Goal: Task Accomplishment & Management: Use online tool/utility

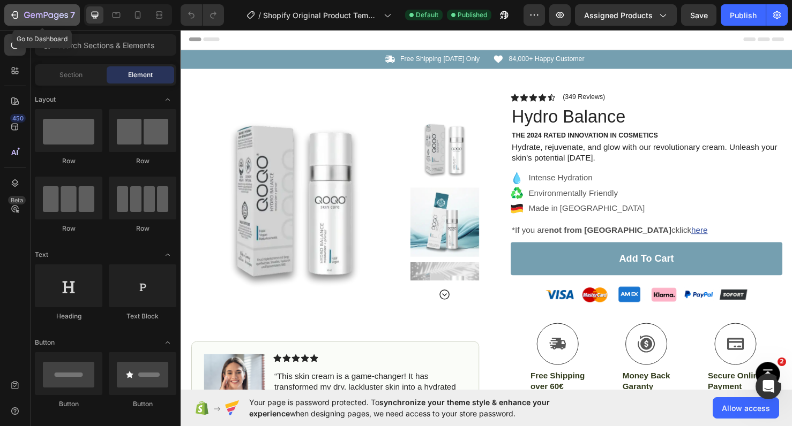
click at [57, 14] on icon "button" at bounding box center [56, 16] width 5 height 7
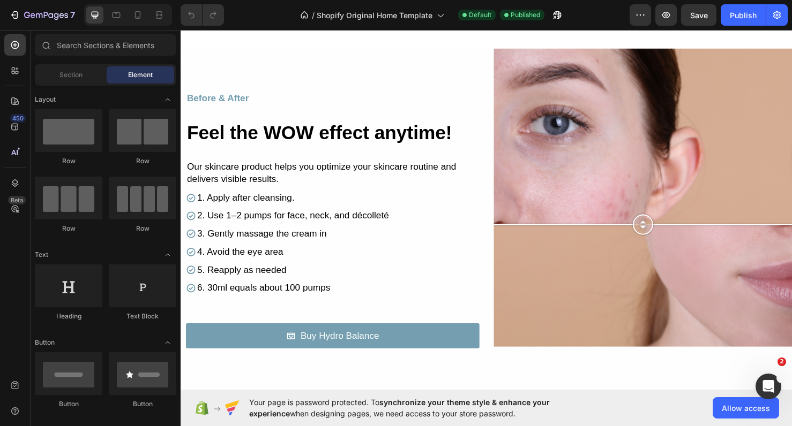
scroll to position [956, 0]
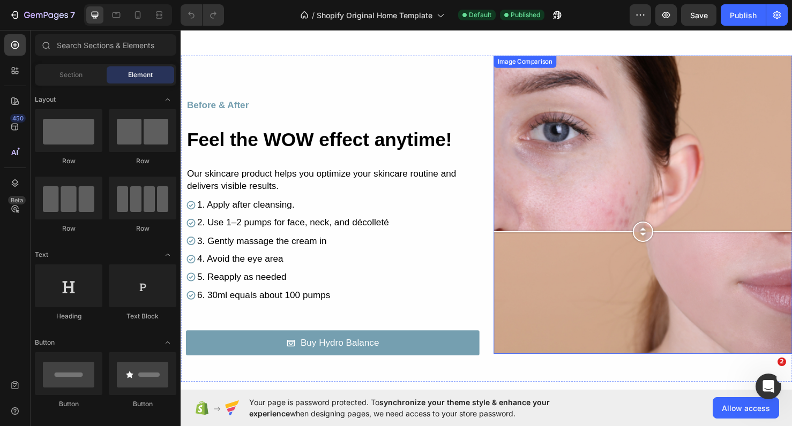
click at [663, 262] on div at bounding box center [666, 214] width 314 height 314
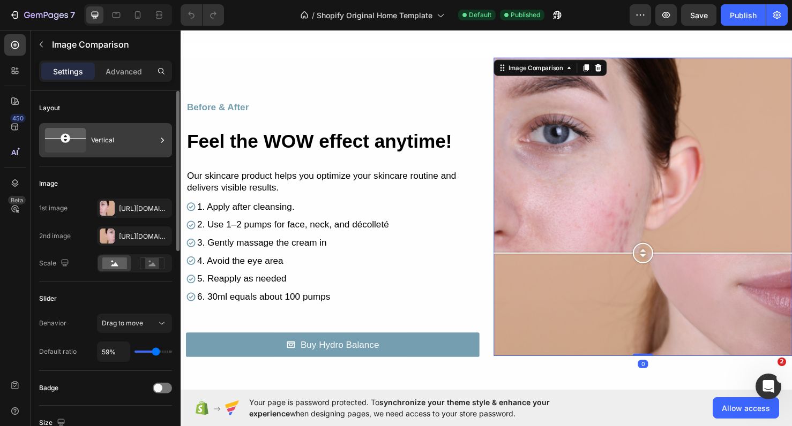
click at [124, 145] on div "Vertical" at bounding box center [123, 140] width 65 height 25
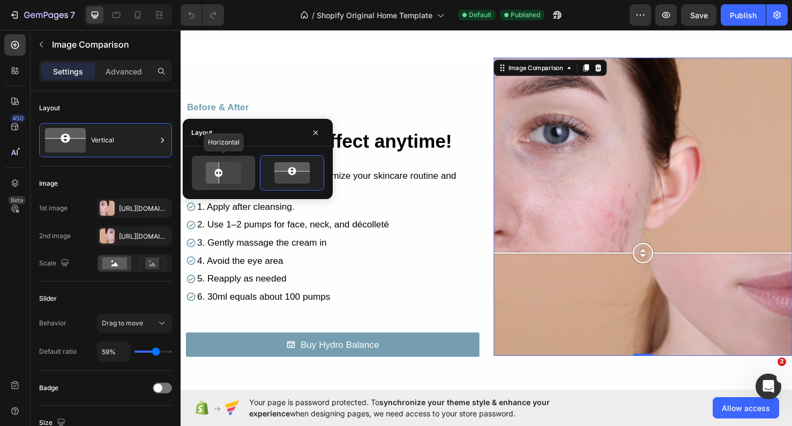
click at [206, 176] on icon at bounding box center [210, 173] width 17 height 25
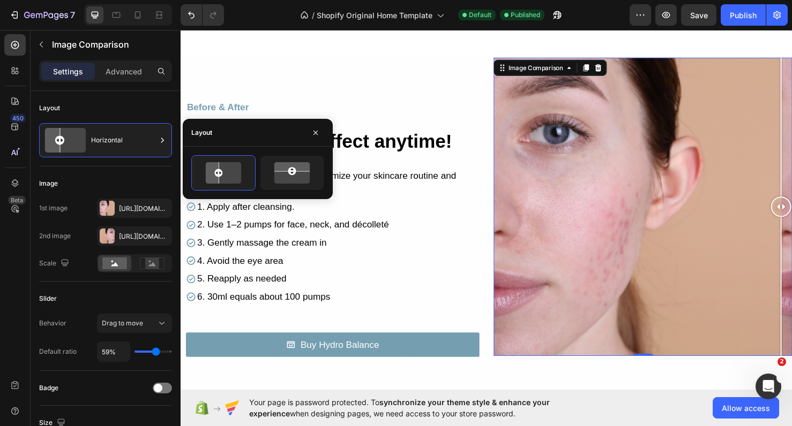
drag, startPoint x: 694, startPoint y: 216, endPoint x: 822, endPoint y: 215, distance: 127.5
drag, startPoint x: 811, startPoint y: 216, endPoint x: 821, endPoint y: 227, distance: 14.8
click at [137, 211] on div "Https://cdn.Shopify.Com/s/files/1/0900/2015/1627/files/gempages_549177006764328…" at bounding box center [134, 209] width 31 height 10
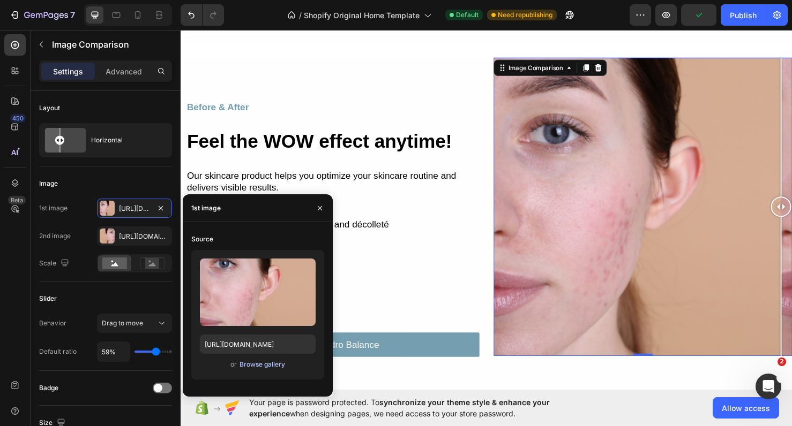
click at [267, 364] on div "Browse gallery" at bounding box center [262, 365] width 46 height 10
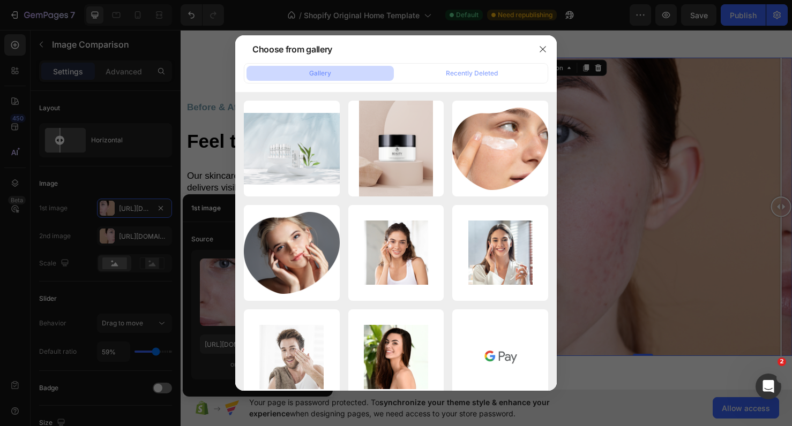
scroll to position [0, 0]
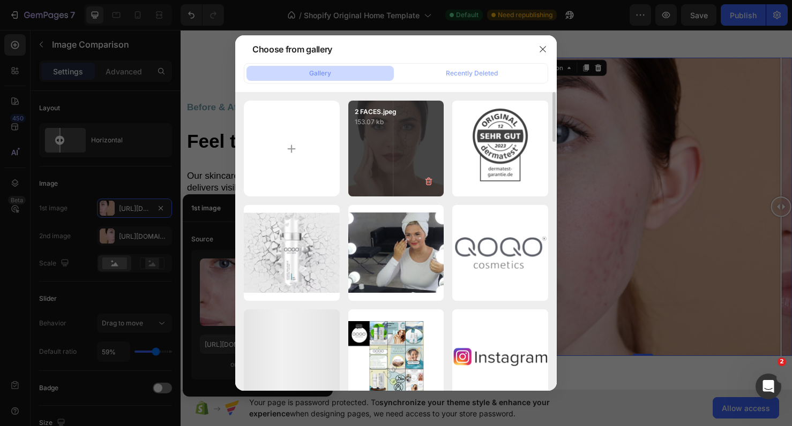
click at [412, 126] on p "153.07 kb" at bounding box center [396, 122] width 83 height 11
type input "[URL][DOMAIN_NAME]"
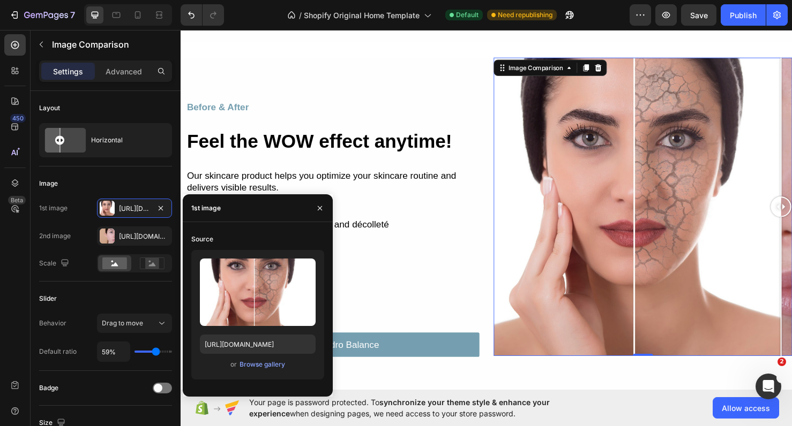
drag, startPoint x: 814, startPoint y: 212, endPoint x: 827, endPoint y: 244, distance: 35.3
click at [791, 244] on html "Publish the page to see the content. Custom Code The best foundation is radiant…" at bounding box center [502, 292] width 643 height 2439
click at [191, 25] on button "Undo/Redo" at bounding box center [191, 14] width 21 height 21
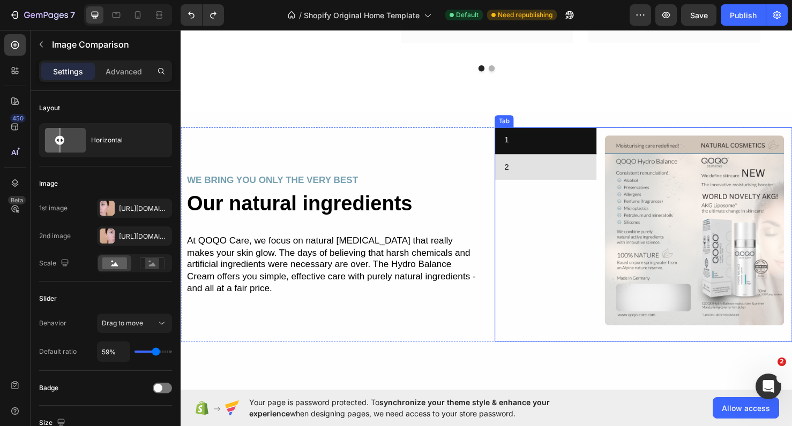
scroll to position [1701, 0]
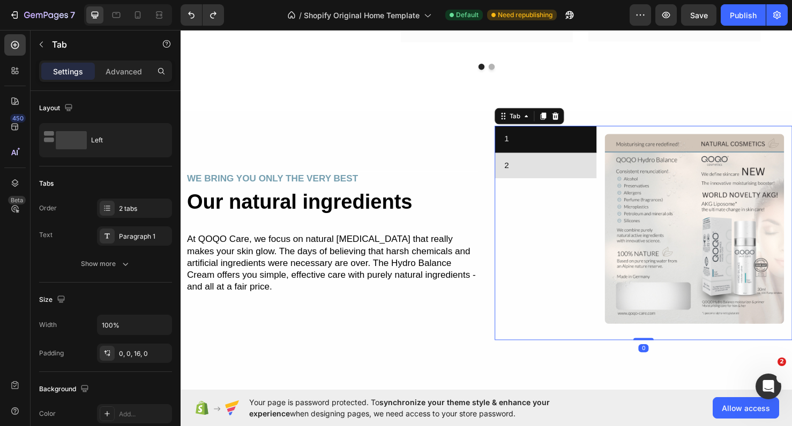
click at [591, 232] on div "1 2" at bounding box center [564, 239] width 107 height 217
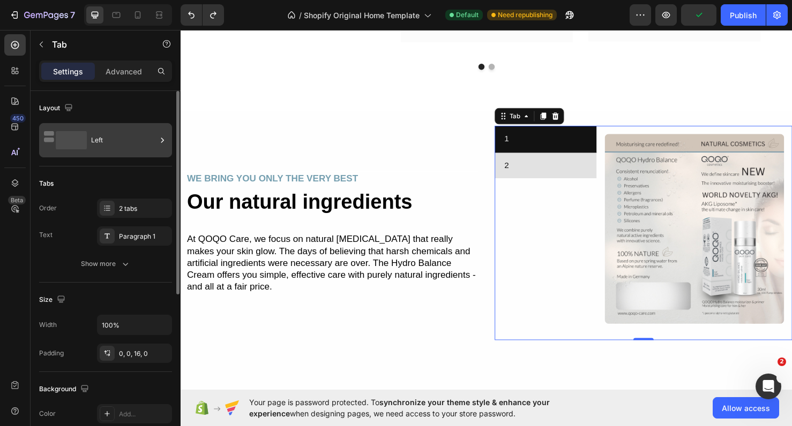
click at [43, 140] on div "Left" at bounding box center [105, 140] width 133 height 34
click at [107, 108] on div "Layout" at bounding box center [105, 108] width 133 height 17
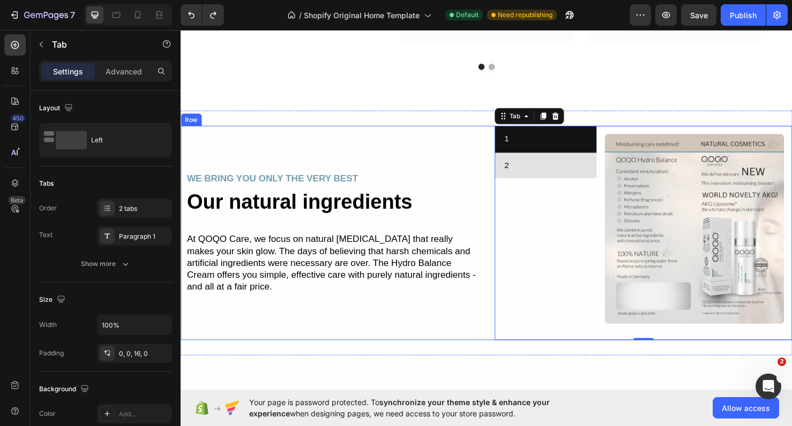
click at [402, 176] on div "WE BRING YOU ONLY THE VERY BEST Text Block Our natural ingredients Heading At Q…" at bounding box center [337, 244] width 313 height 226
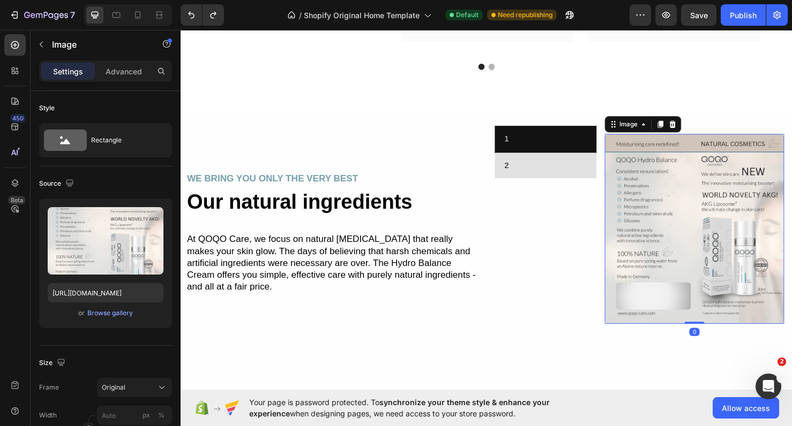
click at [630, 265] on img at bounding box center [720, 239] width 189 height 200
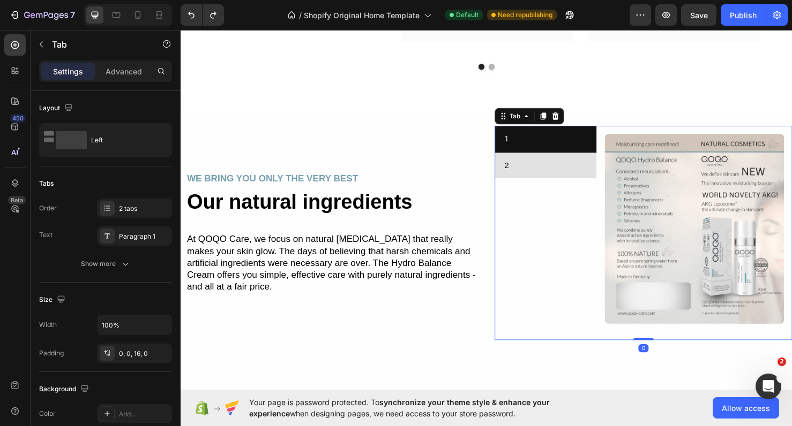
click at [608, 268] on div "1 2" at bounding box center [564, 239] width 107 height 217
click at [575, 125] on icon at bounding box center [574, 120] width 9 height 9
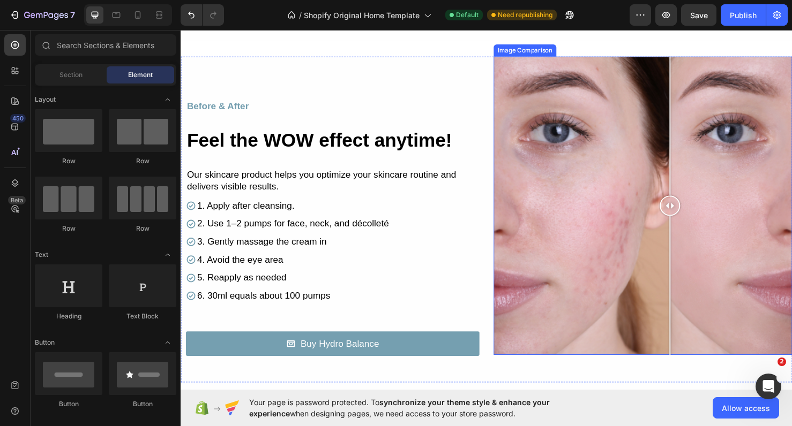
scroll to position [961, 0]
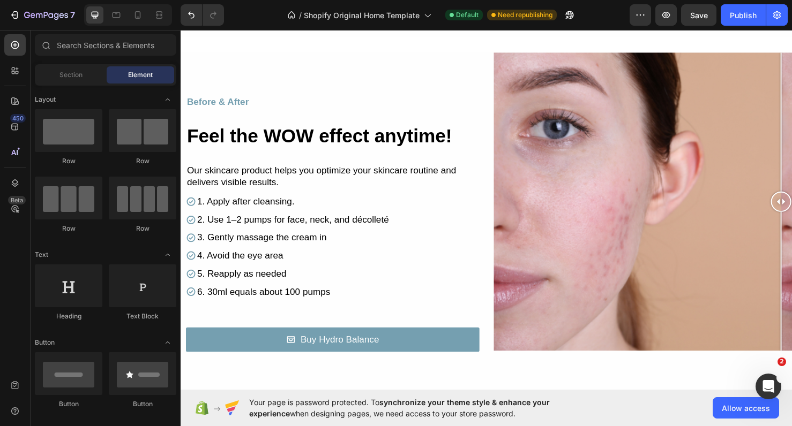
drag, startPoint x: 695, startPoint y: 214, endPoint x: 823, endPoint y: 181, distance: 132.1
click at [791, 181] on html "Publish the page to see the content. Custom Code The best foundation is radiant…" at bounding box center [502, 323] width 643 height 2511
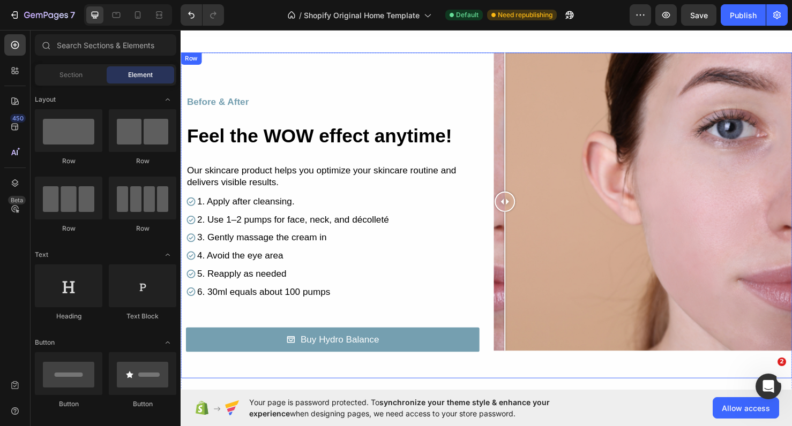
drag, startPoint x: 808, startPoint y: 207, endPoint x: 498, endPoint y: 236, distance: 311.6
click at [498, 236] on div "Before & After Text Block Feel the WOW effect anytime! Heading Row Our skincare…" at bounding box center [502, 225] width 643 height 343
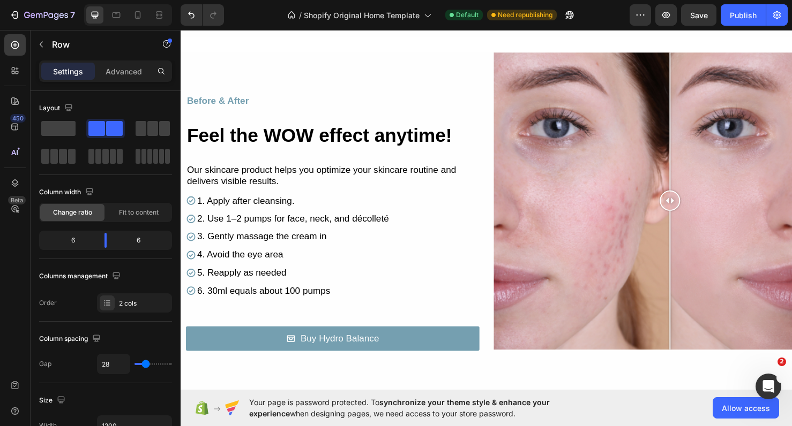
scroll to position [980, 0]
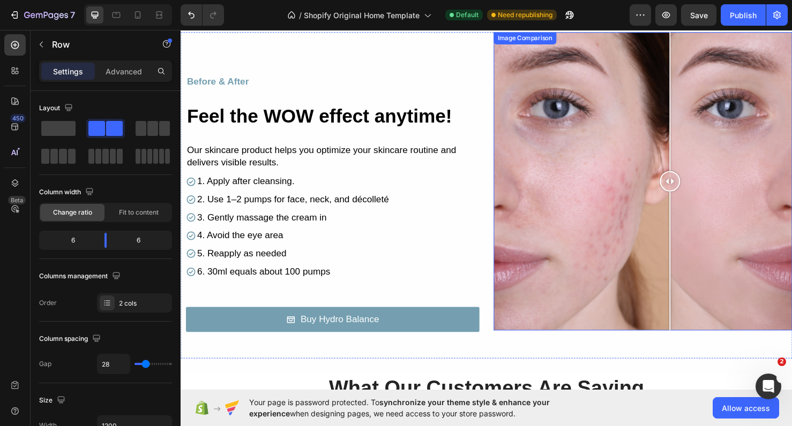
click at [596, 121] on div at bounding box center [666, 189] width 314 height 314
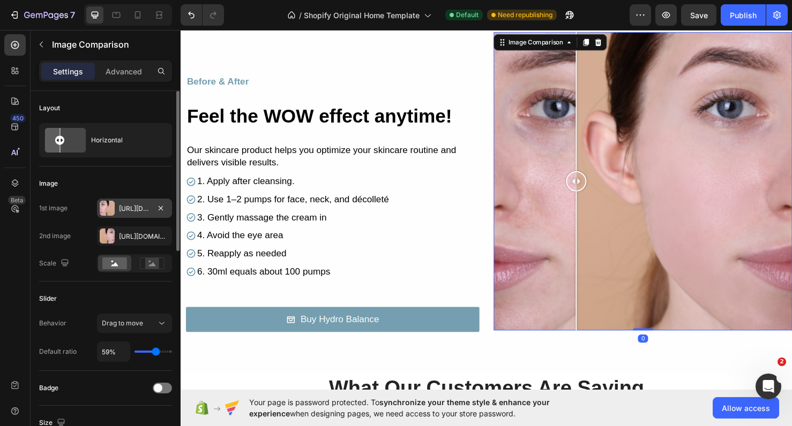
click at [126, 213] on div "Https://cdn.Shopify.Com/s/files/1/0900/2015/1627/files/gempages_549177006764328…" at bounding box center [134, 209] width 31 height 10
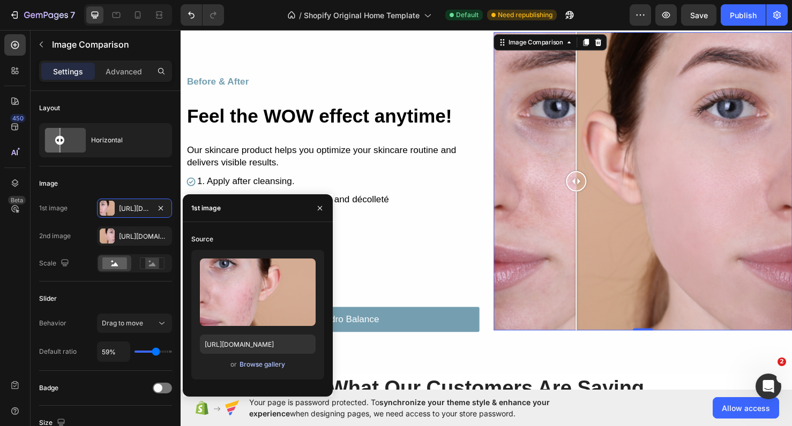
click at [275, 367] on div "Browse gallery" at bounding box center [262, 365] width 46 height 10
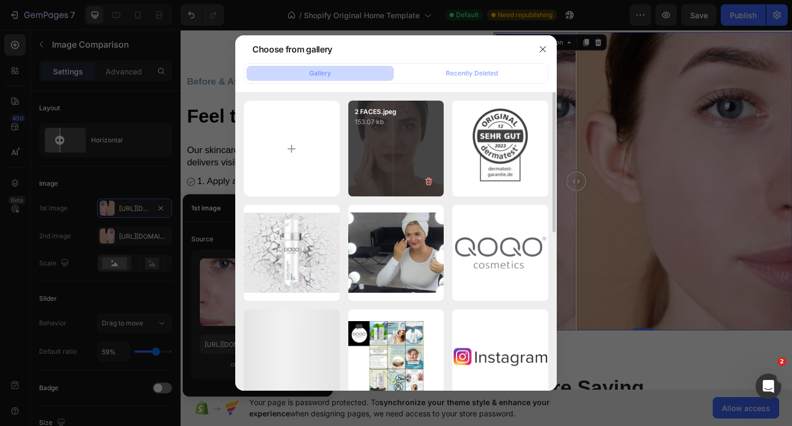
click at [370, 140] on div "2 FACES.jpeg 153.07 kb" at bounding box center [396, 149] width 96 height 96
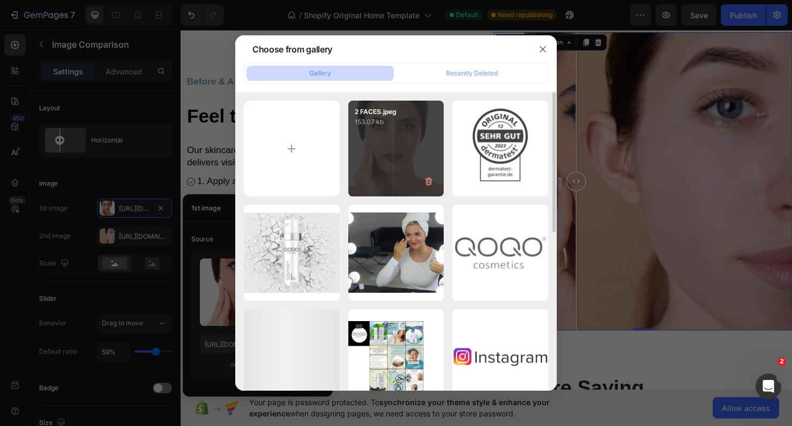
type input "https://cdn.shopify.com/s/files/1/0900/2015/1627/files/gempages_549177006764328…"
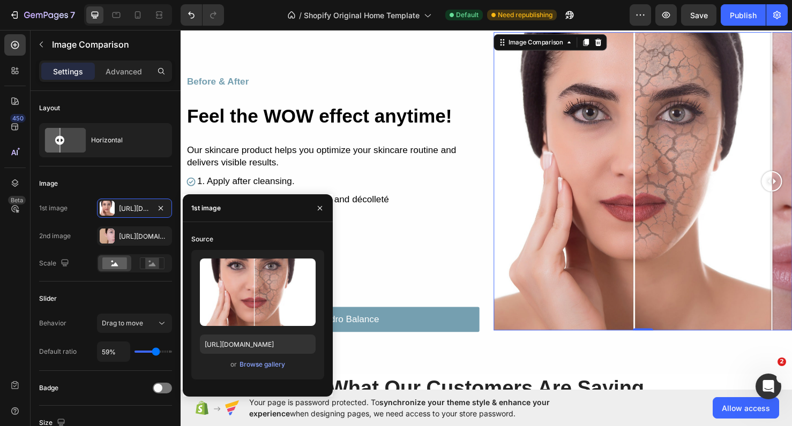
drag, startPoint x: 590, startPoint y: 193, endPoint x: 803, endPoint y: 193, distance: 212.7
click at [791, 193] on div at bounding box center [801, 188] width 21 height 21
click at [130, 230] on div "Https://cdn.Shopify.Com/s/files/1/0900/2015/1627/files/gempages_549177006764328…" at bounding box center [134, 236] width 75 height 19
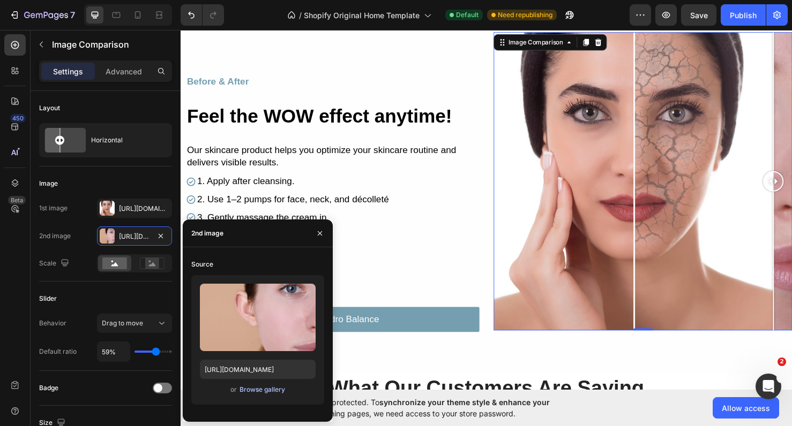
click at [264, 387] on div "Browse gallery" at bounding box center [262, 390] width 46 height 10
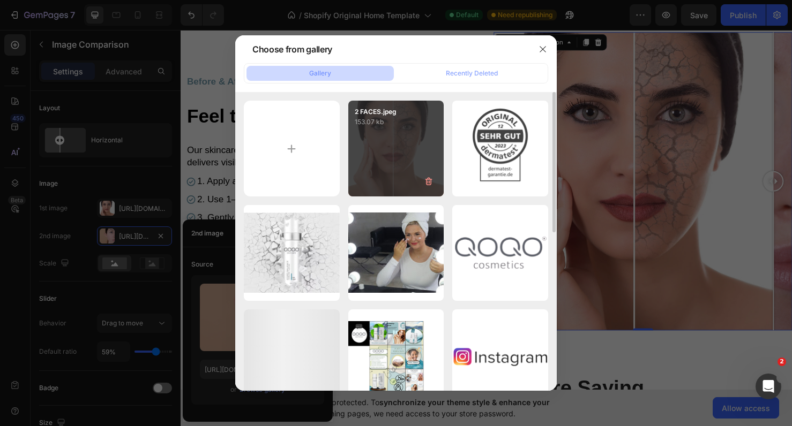
click at [398, 169] on div "2 FACES.jpeg 153.07 kb" at bounding box center [396, 149] width 96 height 96
type input "https://cdn.shopify.com/s/files/1/0900/2015/1627/files/gempages_549177006764328…"
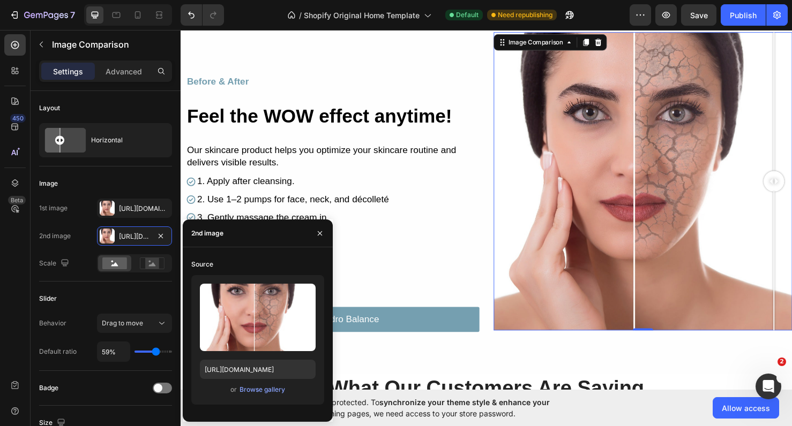
drag, startPoint x: 798, startPoint y: 189, endPoint x: 802, endPoint y: 202, distance: 14.6
click at [791, 202] on div at bounding box center [803, 189] width 21 height 314
drag, startPoint x: 805, startPoint y: 186, endPoint x: 538, endPoint y: 204, distance: 267.4
click at [554, 204] on div at bounding box center [564, 189] width 21 height 314
drag, startPoint x: 538, startPoint y: 189, endPoint x: 656, endPoint y: 242, distance: 129.5
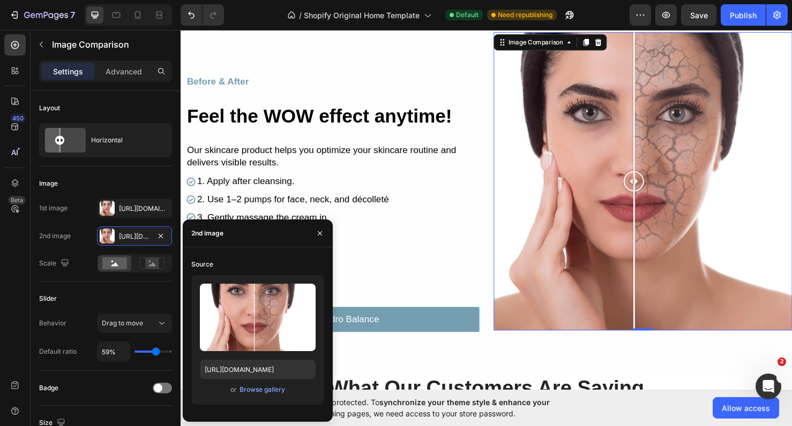
click at [657, 242] on div at bounding box center [656, 189] width 21 height 314
drag, startPoint x: 654, startPoint y: 189, endPoint x: 658, endPoint y: 193, distance: 5.7
click at [658, 193] on div at bounding box center [657, 188] width 21 height 21
click at [125, 215] on div "Https://cdn.Shopify.Com/s/files/1/0900/2015/1627/files/gempages_549177006764328…" at bounding box center [134, 208] width 75 height 19
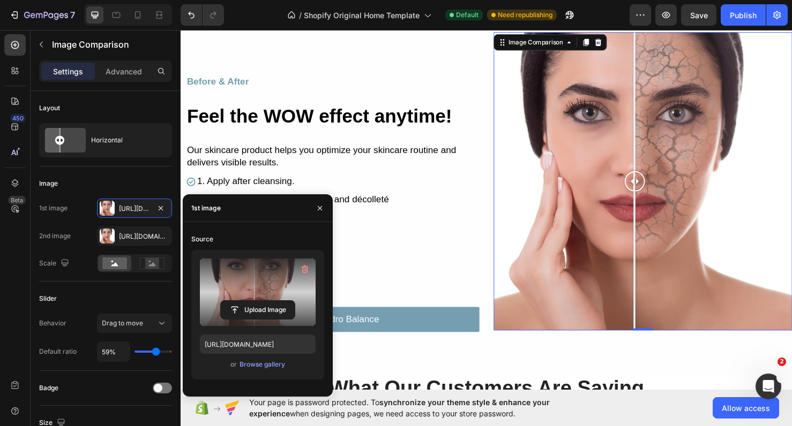
click at [256, 275] on label at bounding box center [258, 292] width 116 height 67
click at [256, 301] on input "file" at bounding box center [258, 310] width 74 height 18
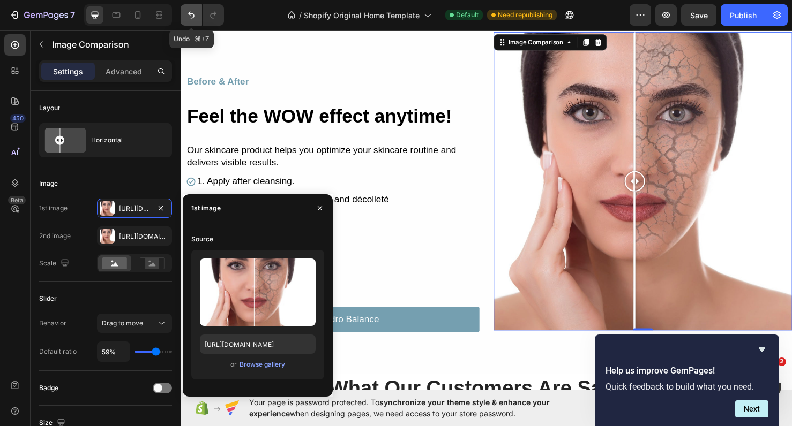
click at [188, 24] on button "Undo/Redo" at bounding box center [191, 14] width 21 height 21
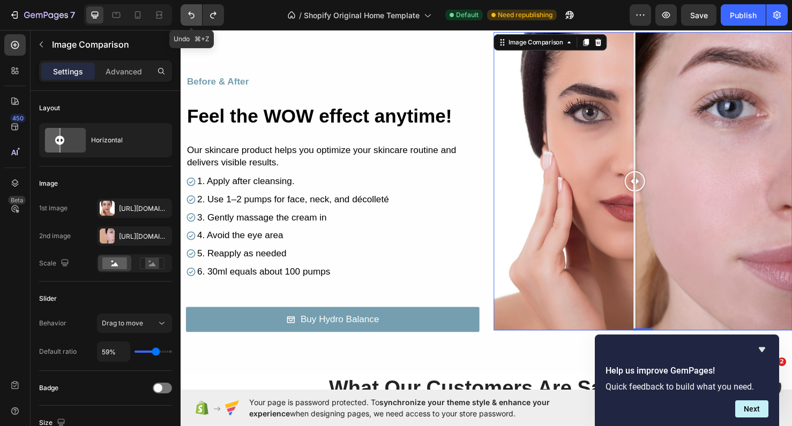
click at [188, 24] on button "Undo/Redo" at bounding box center [191, 14] width 21 height 21
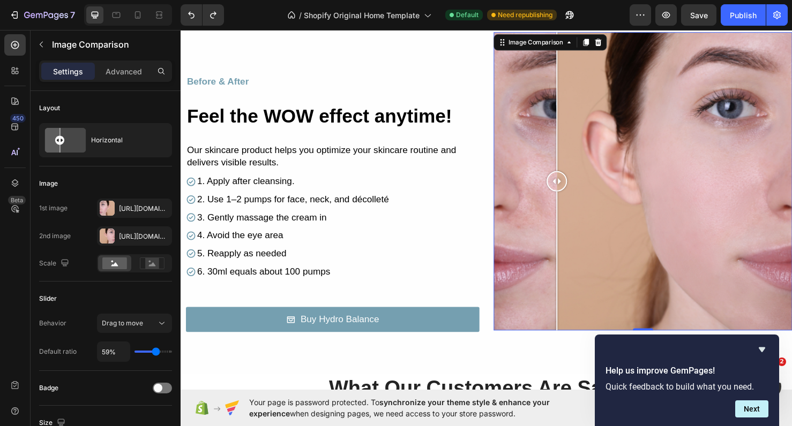
drag, startPoint x: 700, startPoint y: 191, endPoint x: 575, endPoint y: 214, distance: 127.4
click at [575, 214] on div at bounding box center [575, 189] width 21 height 314
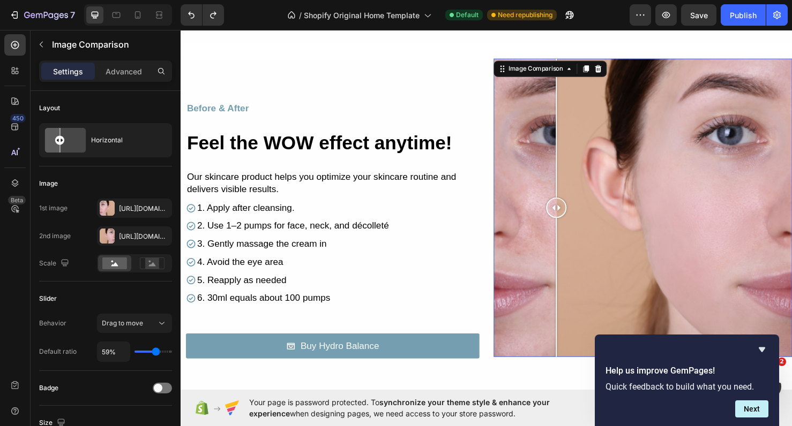
scroll to position [996, 0]
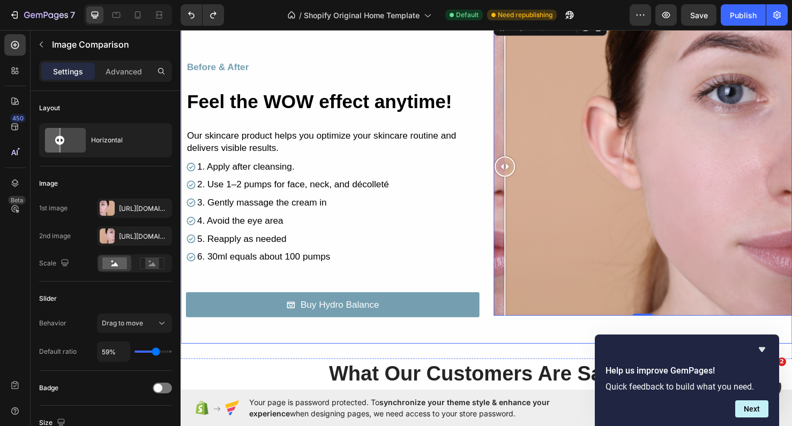
drag, startPoint x: 575, startPoint y: 171, endPoint x: 497, endPoint y: 227, distance: 96.3
click at [497, 227] on div "Before & After Text Block Feel the WOW effect anytime! Heading Row Our skincare…" at bounding box center [502, 188] width 643 height 343
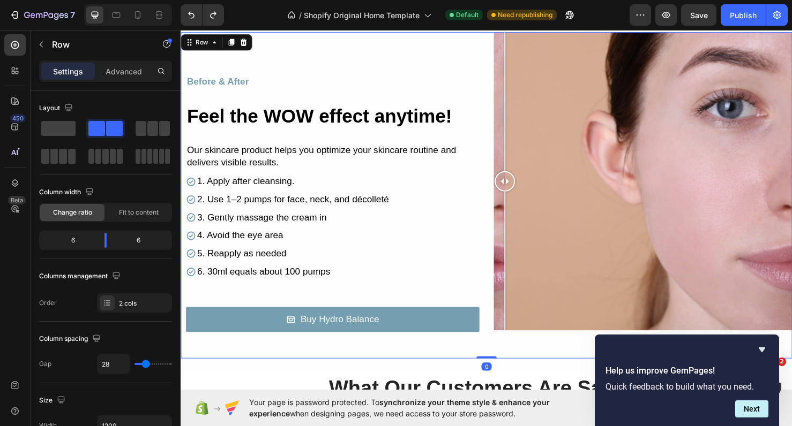
scroll to position [967, 0]
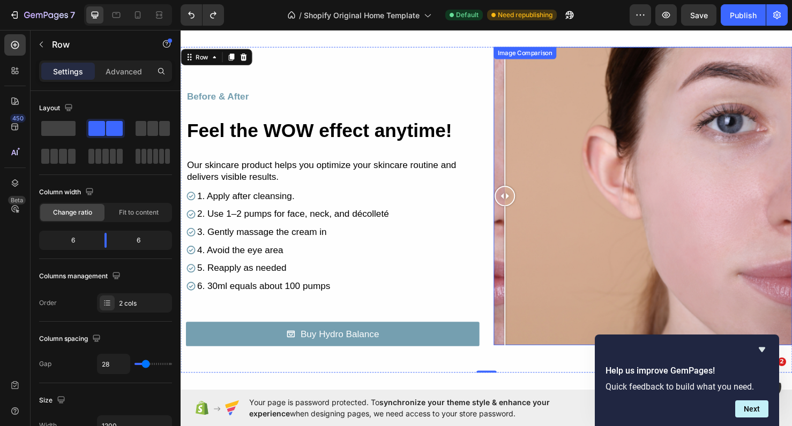
click at [532, 238] on div at bounding box center [666, 205] width 314 height 314
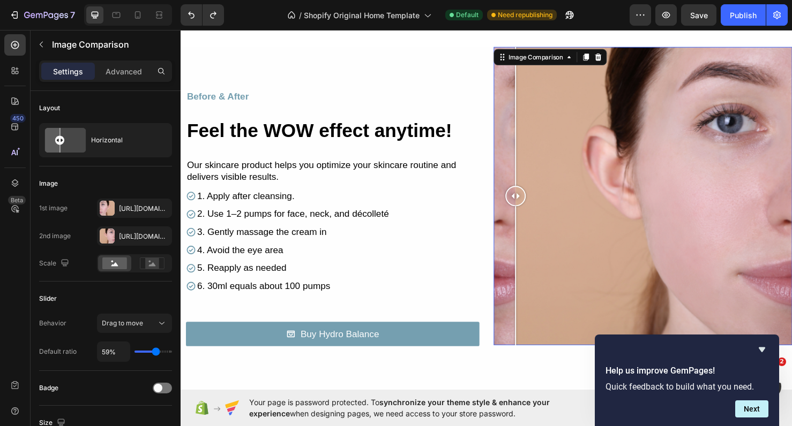
click at [519, 247] on div at bounding box center [666, 205] width 314 height 314
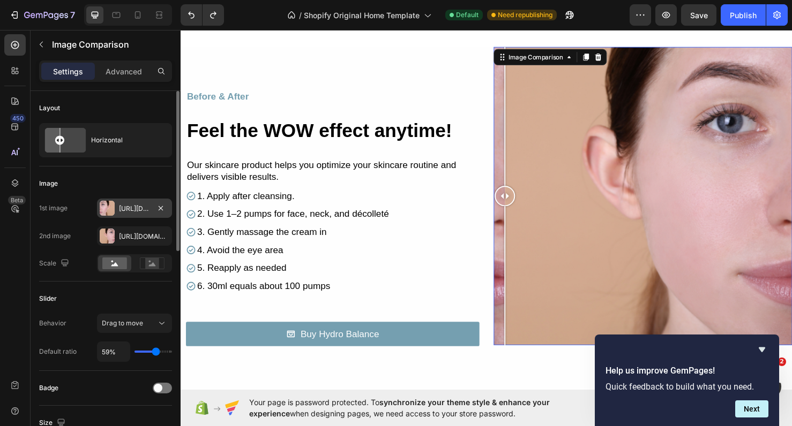
click at [143, 211] on div "Https://cdn.Shopify.Com/s/files/1/0900/2015/1627/files/gempages_549177006764328…" at bounding box center [134, 209] width 31 height 10
click at [133, 237] on div "Https://cdn.Shopify.Com/s/files/1/0900/2015/1627/files/gempages_549177006764328…" at bounding box center [134, 237] width 31 height 10
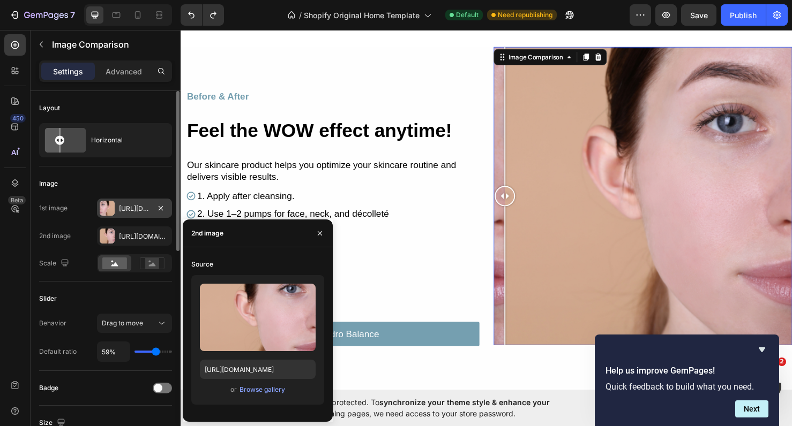
click at [116, 208] on div "Https://cdn.Shopify.Com/s/files/1/0900/2015/1627/files/gempages_549177006764328…" at bounding box center [134, 208] width 75 height 19
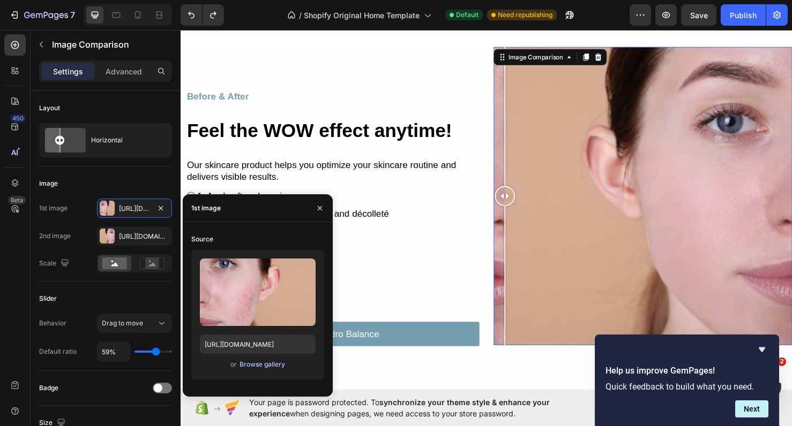
click at [256, 365] on div "Browse gallery" at bounding box center [262, 365] width 46 height 10
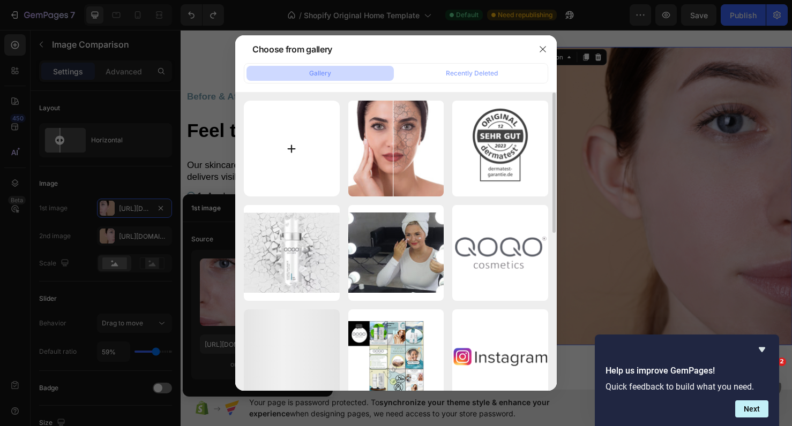
scroll to position [22, 0]
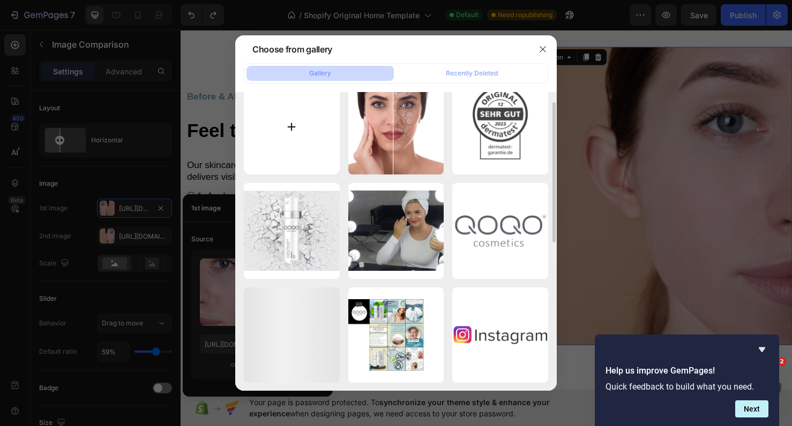
click at [289, 140] on input "file" at bounding box center [292, 127] width 96 height 96
type input "C:\fakepath\Bild.png"
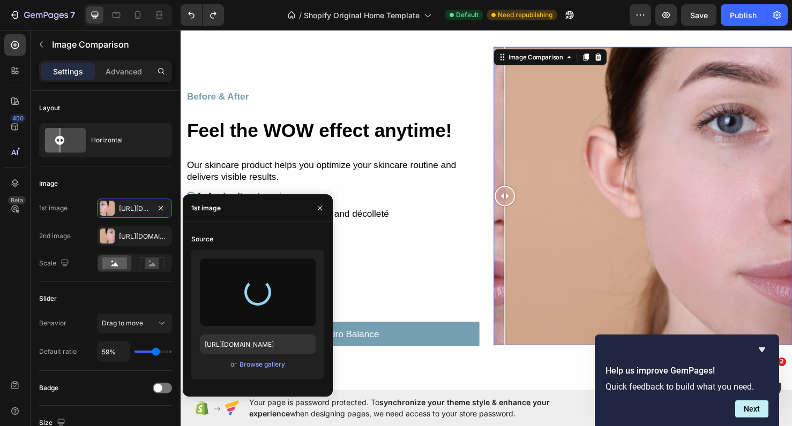
type input "https://cdn.shopify.com/s/files/1/0900/2015/1627/files/gempages_549177006764328…"
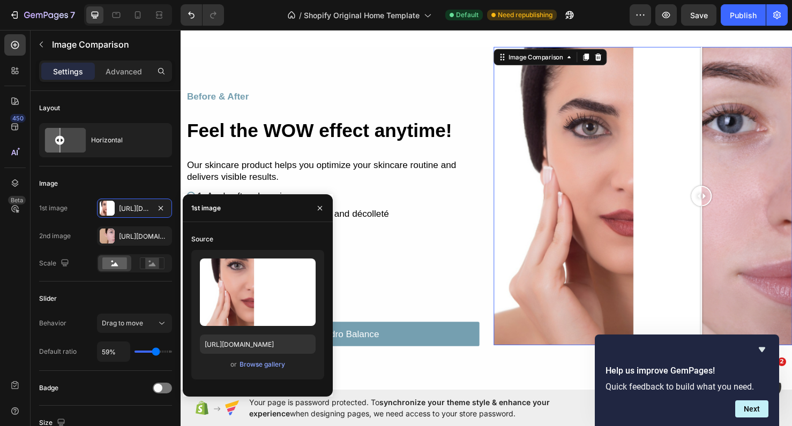
drag, startPoint x: 703, startPoint y: 200, endPoint x: 728, endPoint y: 208, distance: 25.9
click at [728, 208] on div at bounding box center [727, 204] width 21 height 21
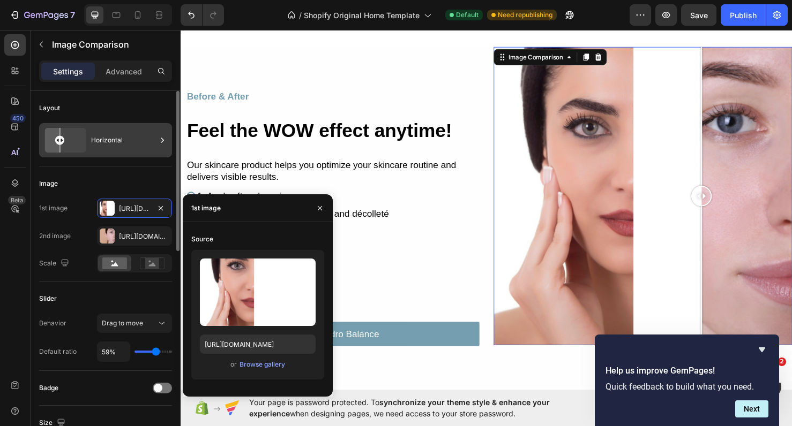
click at [129, 144] on div "Horizontal" at bounding box center [123, 140] width 65 height 25
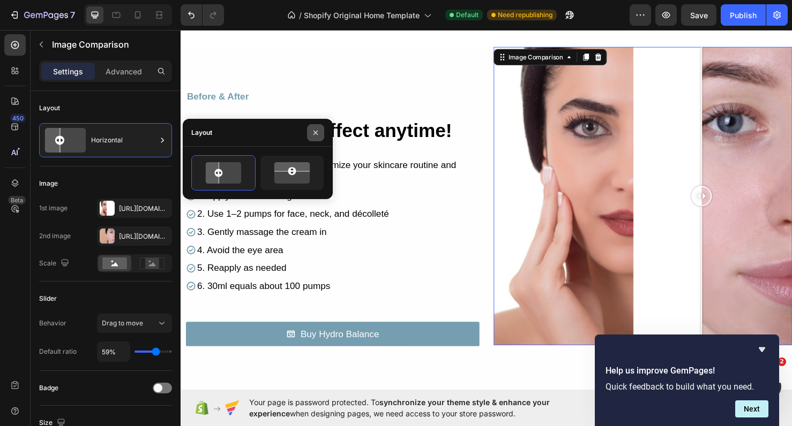
click at [316, 134] on icon "button" at bounding box center [315, 133] width 9 height 9
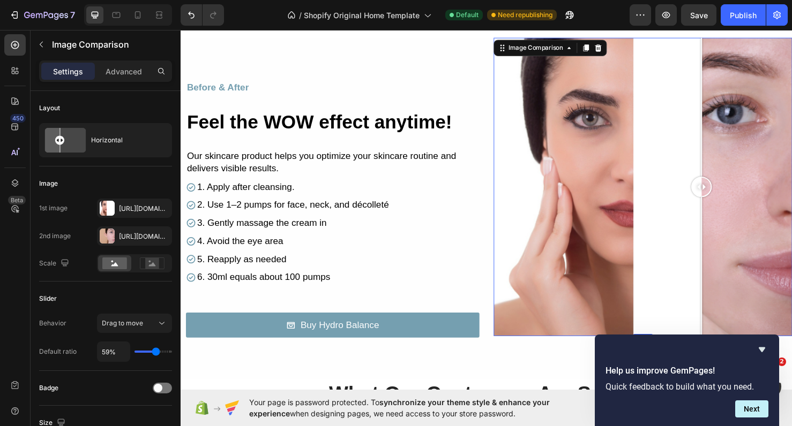
scroll to position [966, 0]
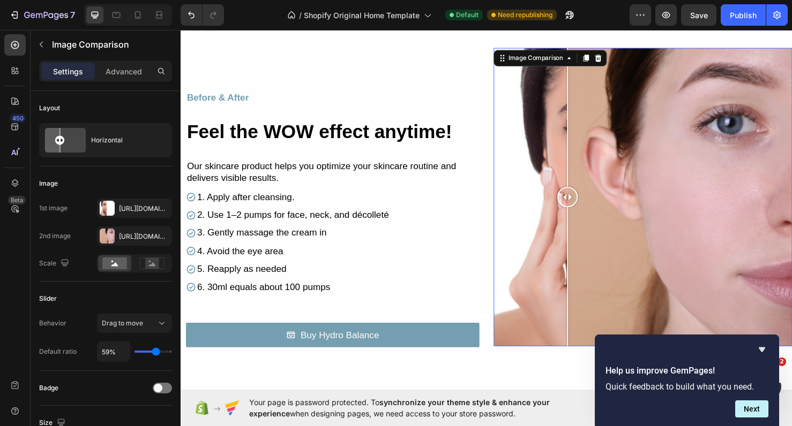
drag, startPoint x: 733, startPoint y: 205, endPoint x: 588, endPoint y: 197, distance: 145.4
click at [587, 197] on div at bounding box center [586, 205] width 21 height 21
click at [129, 237] on div "Https://cdn.Shopify.Com/s/files/1/0900/2015/1627/files/gempages_549177006764328…" at bounding box center [134, 237] width 31 height 10
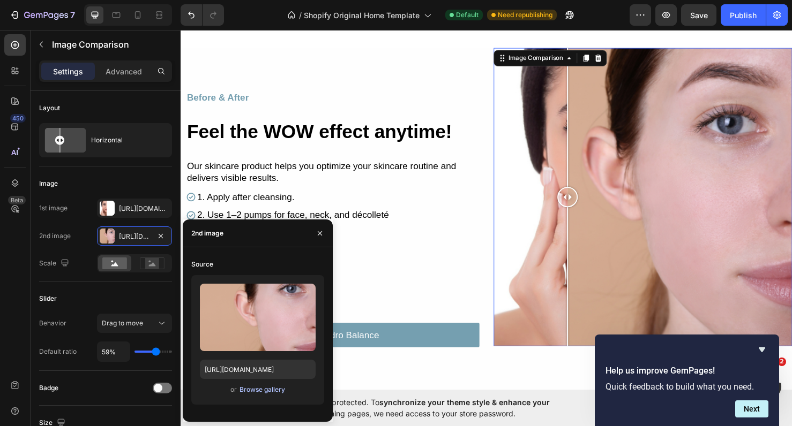
click at [269, 390] on div "Browse gallery" at bounding box center [262, 390] width 46 height 10
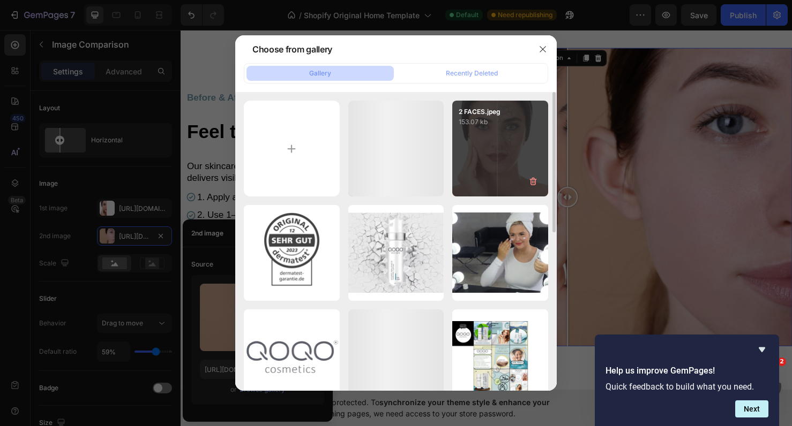
click at [508, 142] on div "2 FACES.jpeg 153.07 kb" at bounding box center [500, 149] width 96 height 96
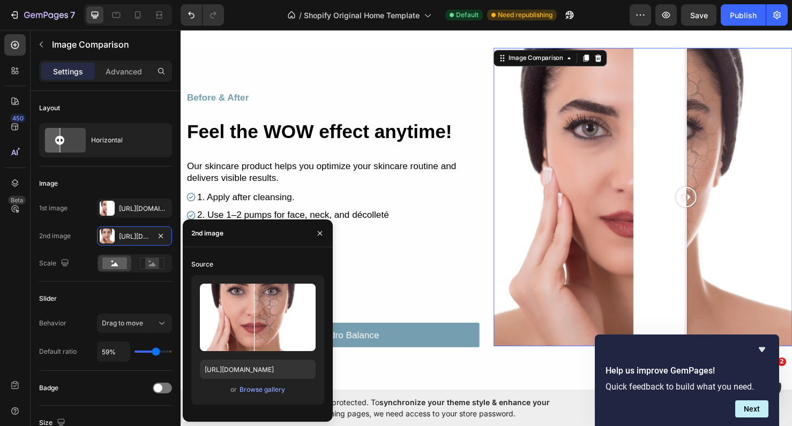
drag, startPoint x: 584, startPoint y: 201, endPoint x: 711, endPoint y: 179, distance: 128.8
click at [711, 179] on div at bounding box center [711, 206] width 21 height 314
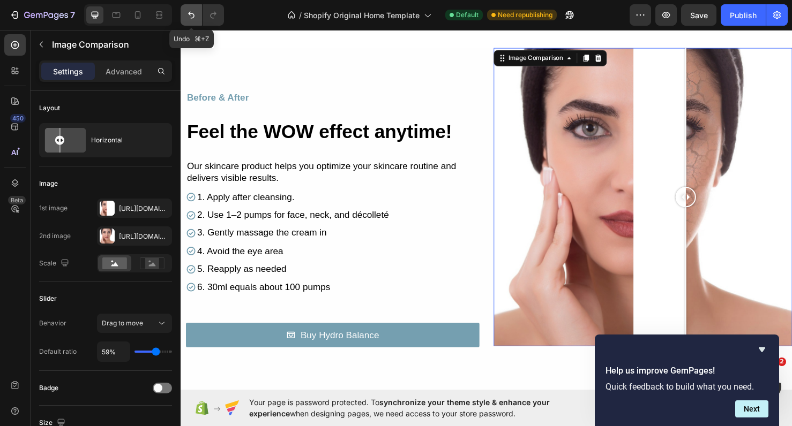
click at [193, 21] on button "Undo/Redo" at bounding box center [191, 14] width 21 height 21
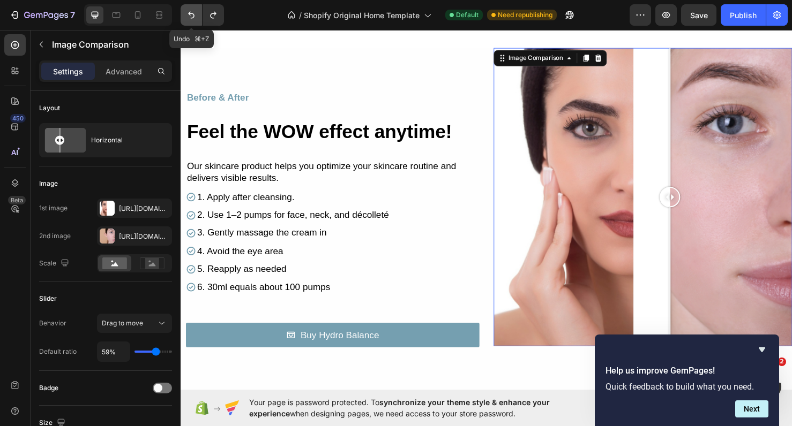
click at [193, 21] on button "Undo/Redo" at bounding box center [191, 14] width 21 height 21
click at [193, 20] on button "Undo/Redo" at bounding box center [191, 14] width 21 height 21
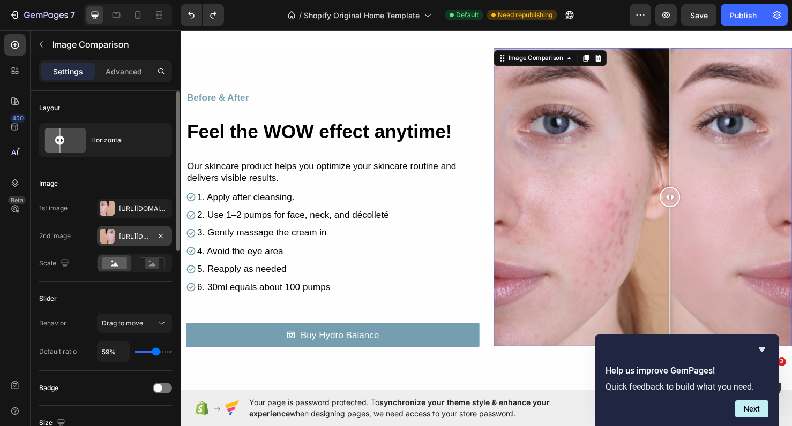
click at [130, 237] on div "Https://cdn.Shopify.Com/s/files/1/0900/2015/1627/files/gempages_549177006764328…" at bounding box center [134, 237] width 31 height 10
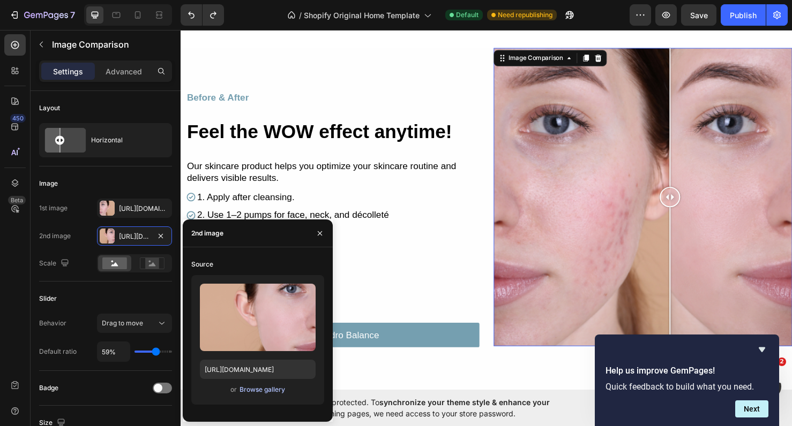
click at [268, 394] on div "Browse gallery" at bounding box center [262, 390] width 46 height 10
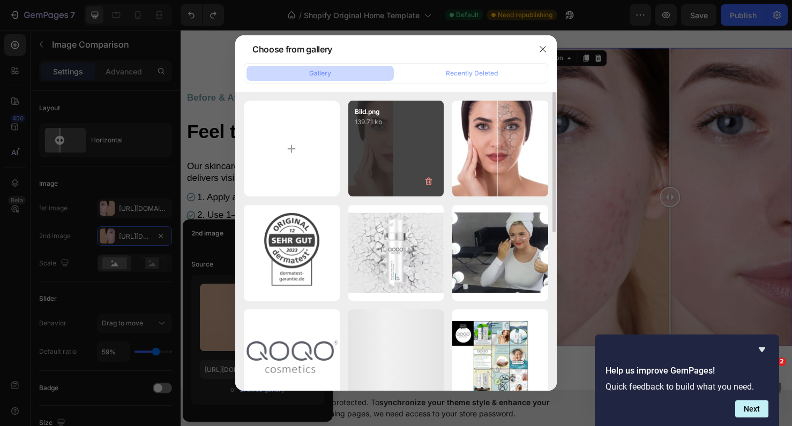
click at [414, 124] on p "139.71 kb" at bounding box center [396, 122] width 83 height 11
type input "https://cdn.shopify.com/s/files/1/0900/2015/1627/files/gempages_549177006764328…"
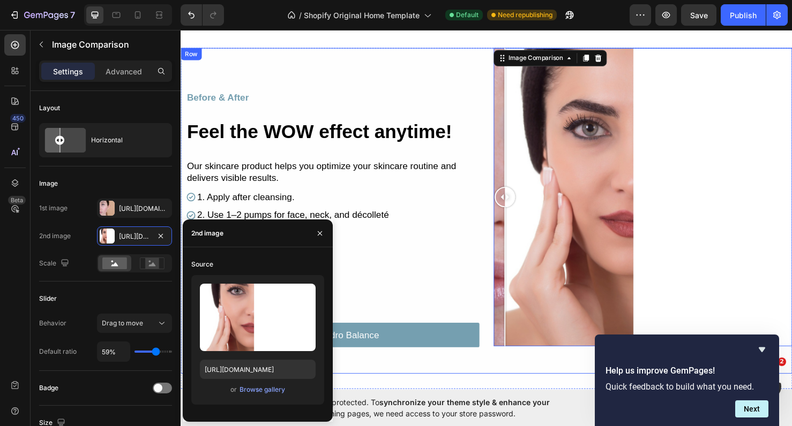
drag, startPoint x: 699, startPoint y: 206, endPoint x: 506, endPoint y: 252, distance: 198.8
click at [506, 252] on div "Before & After Text Block Feel the WOW effect anytime! Heading Row Our skincare…" at bounding box center [502, 220] width 643 height 343
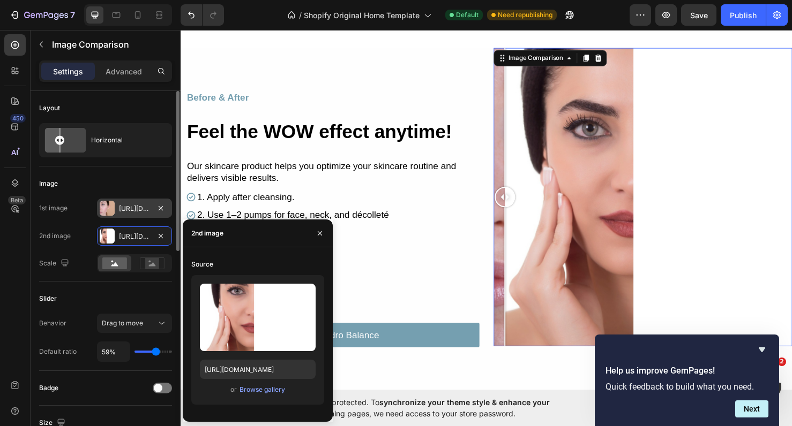
click at [124, 208] on div "Https://cdn.Shopify.Com/s/files/1/0900/2015/1627/files/gempages_549177006764328…" at bounding box center [134, 209] width 31 height 10
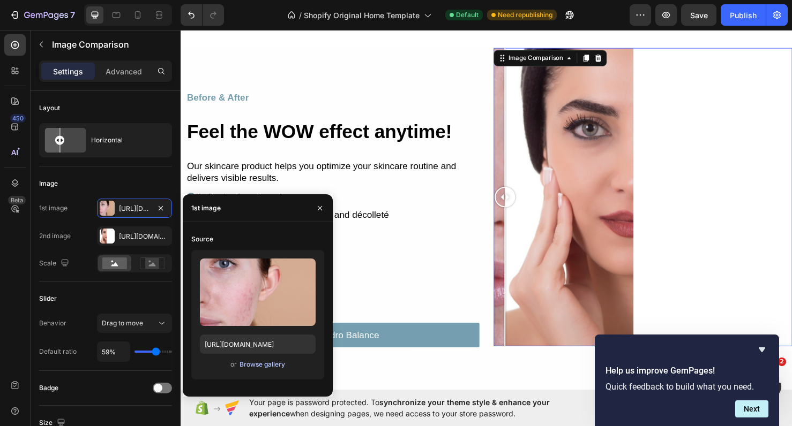
click at [262, 368] on div "Browse gallery" at bounding box center [262, 365] width 46 height 10
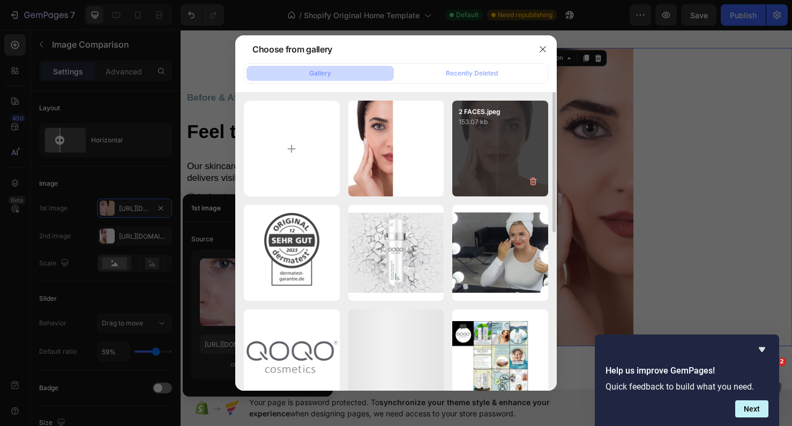
click at [474, 143] on div "2 FACES.jpeg 153.07 kb" at bounding box center [500, 149] width 96 height 96
type input "https://cdn.shopify.com/s/files/1/0900/2015/1627/files/gempages_549177006764328…"
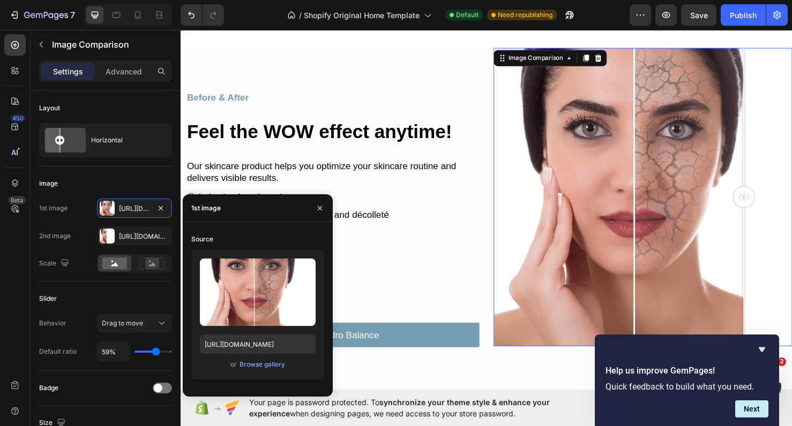
drag, startPoint x: 521, startPoint y: 202, endPoint x: 774, endPoint y: 234, distance: 254.7
click at [774, 234] on div at bounding box center [772, 206] width 21 height 314
drag, startPoint x: 779, startPoint y: 200, endPoint x: 775, endPoint y: 258, distance: 57.5
click at [775, 258] on div at bounding box center [775, 206] width 21 height 314
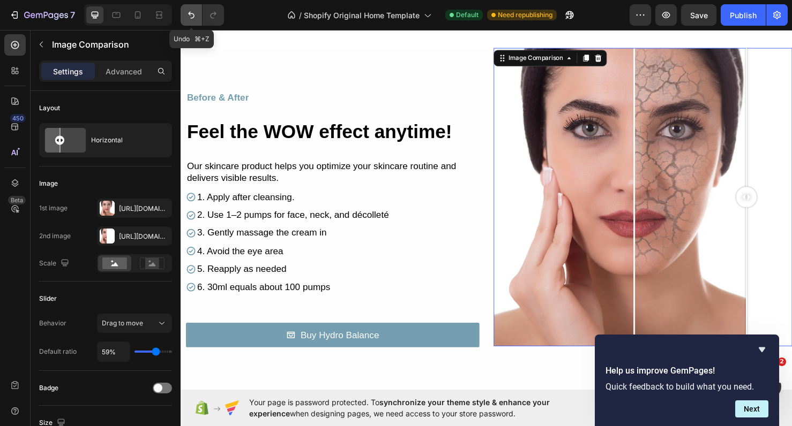
click at [193, 20] on button "Undo/Redo" at bounding box center [191, 14] width 21 height 21
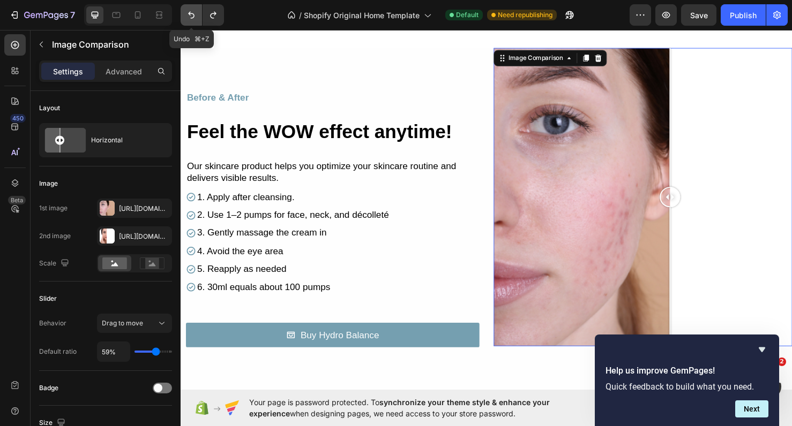
click at [193, 20] on button "Undo/Redo" at bounding box center [191, 14] width 21 height 21
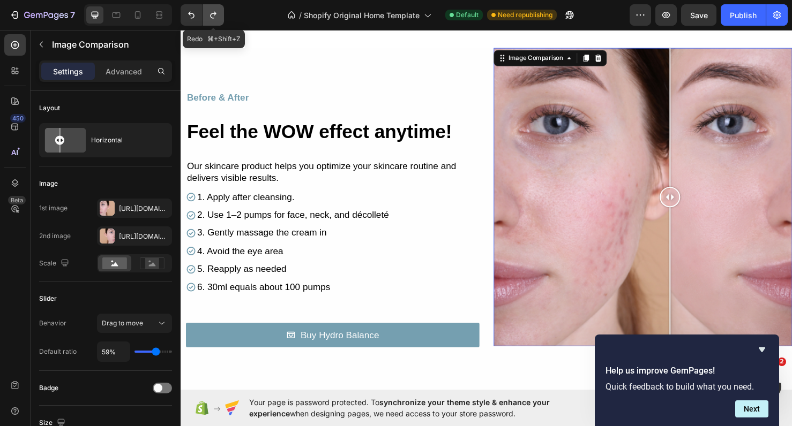
click at [218, 13] on icon "Undo/Redo" at bounding box center [213, 15] width 11 height 11
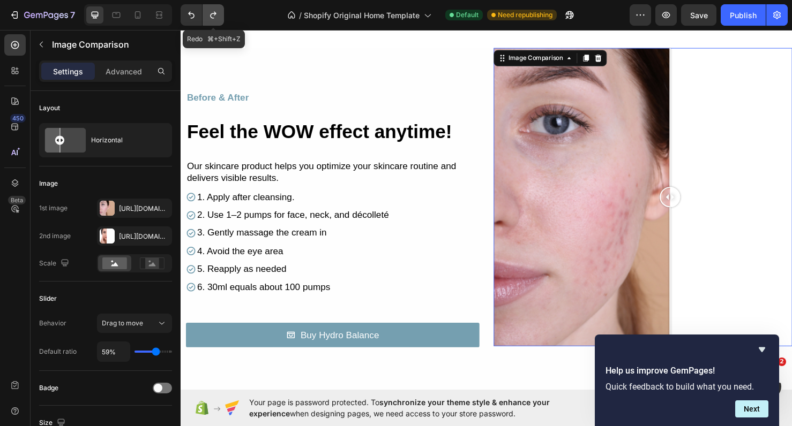
click at [218, 13] on icon "Undo/Redo" at bounding box center [213, 15] width 11 height 11
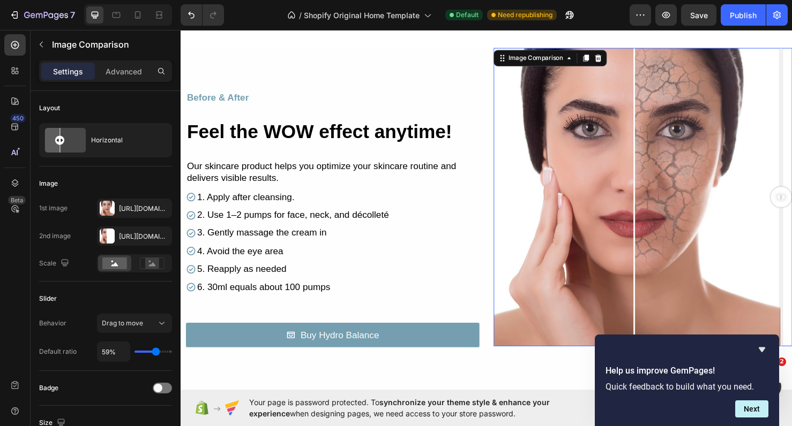
drag, startPoint x: 697, startPoint y: 202, endPoint x: 828, endPoint y: 218, distance: 132.2
click at [791, 218] on html "Publish the page to see the content. Custom Code The best foundation is radiant…" at bounding box center [502, 318] width 643 height 2511
click at [618, 194] on div at bounding box center [666, 206] width 314 height 314
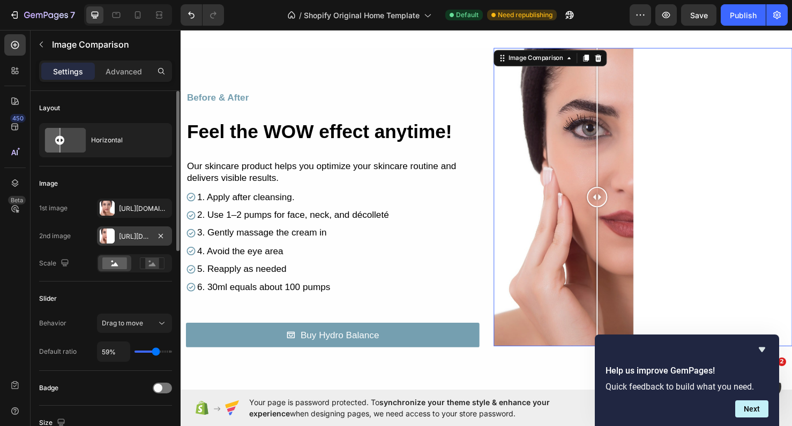
click at [121, 234] on div "Https://cdn.Shopify.Com/s/files/1/0900/2015/1627/files/gempages_549177006764328…" at bounding box center [134, 237] width 31 height 10
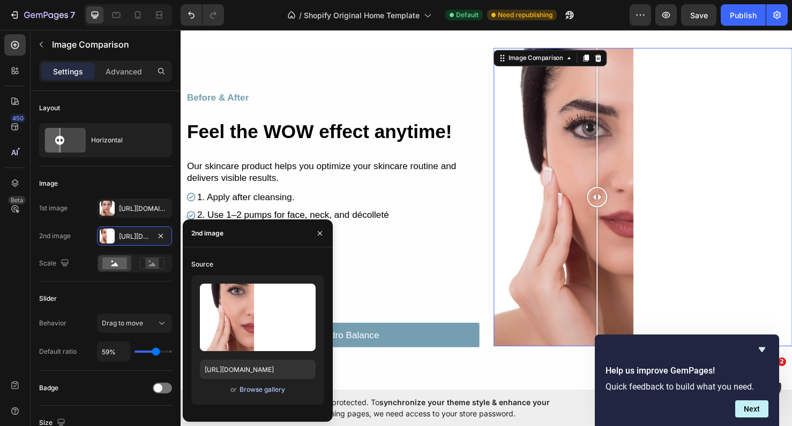
click at [253, 388] on div "Browse gallery" at bounding box center [262, 390] width 46 height 10
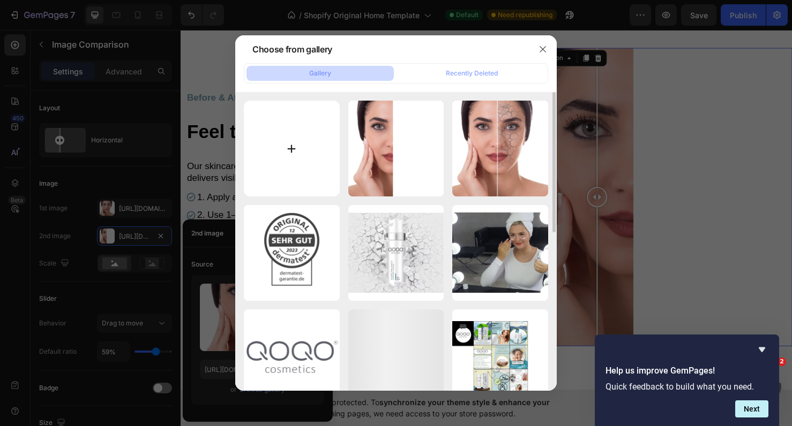
click at [307, 174] on input "file" at bounding box center [292, 149] width 96 height 96
type input "C:\fakepath\Bild haut kapputt.png"
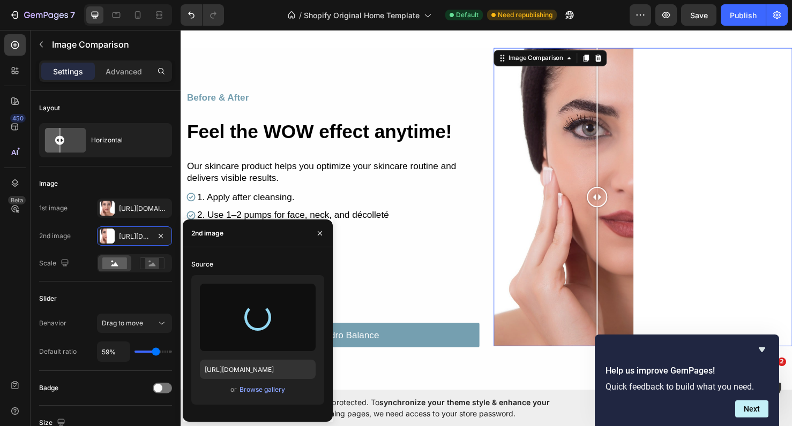
type input "https://cdn.shopify.com/s/files/1/0900/2015/1627/files/gempages_549177006764328…"
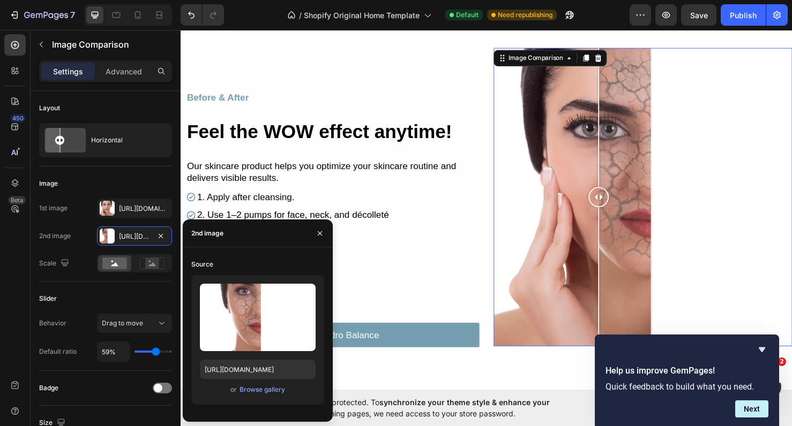
drag, startPoint x: 689, startPoint y: 207, endPoint x: 620, endPoint y: 213, distance: 69.4
click at [620, 213] on div at bounding box center [619, 205] width 21 height 21
click at [124, 213] on div "Https://cdn.Shopify.Com/s/files/1/0900/2015/1627/files/gempages_549177006764328…" at bounding box center [134, 209] width 31 height 10
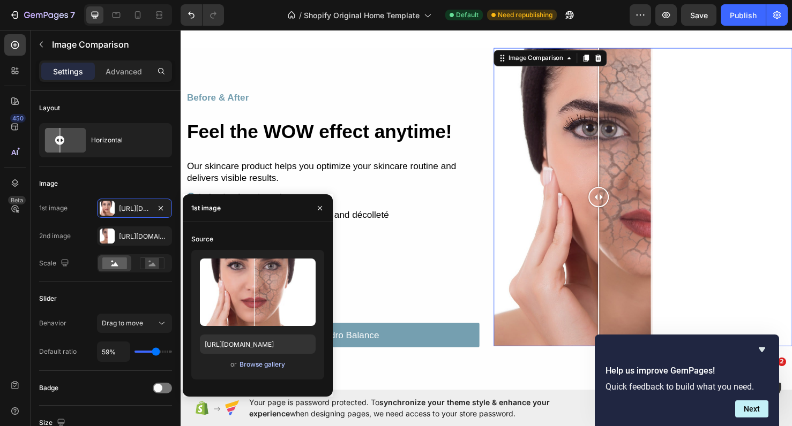
click at [246, 363] on div "Browse gallery" at bounding box center [262, 365] width 46 height 10
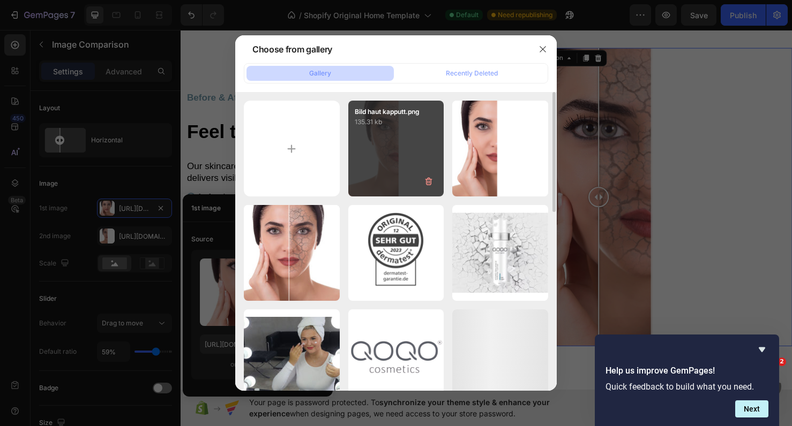
click at [392, 163] on div "Bild haut kapputt.png 135.31 kb" at bounding box center [396, 149] width 96 height 96
type input "https://cdn.shopify.com/s/files/1/0900/2015/1627/files/gempages_549177006764328…"
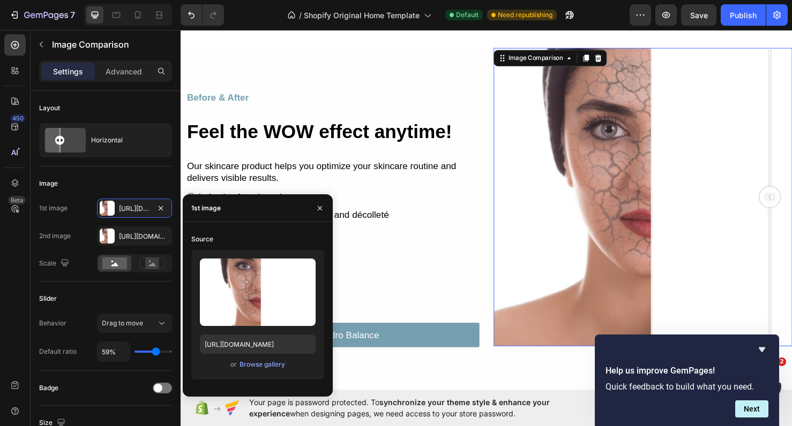
drag, startPoint x: 625, startPoint y: 205, endPoint x: 800, endPoint y: 191, distance: 175.7
click at [791, 191] on div at bounding box center [799, 206] width 21 height 314
drag, startPoint x: 800, startPoint y: 191, endPoint x: 824, endPoint y: 194, distance: 24.3
click at [791, 194] on html "Publish the page to see the content. Custom Code The best foundation is radiant…" at bounding box center [502, 318] width 643 height 2511
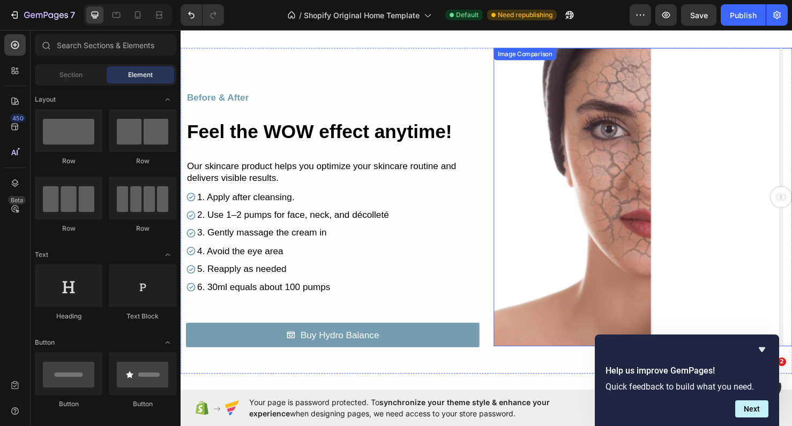
click at [711, 193] on div at bounding box center [666, 206] width 314 height 314
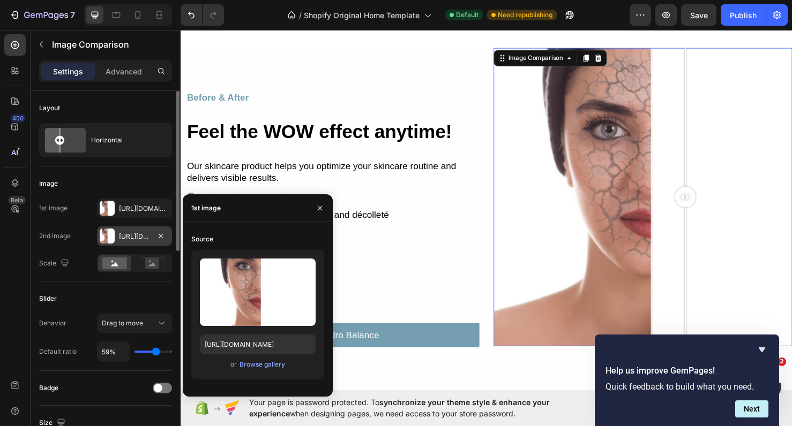
click at [125, 243] on div "Https://cdn.Shopify.Com/s/files/1/0900/2015/1627/files/gempages_549177006764328…" at bounding box center [134, 236] width 75 height 19
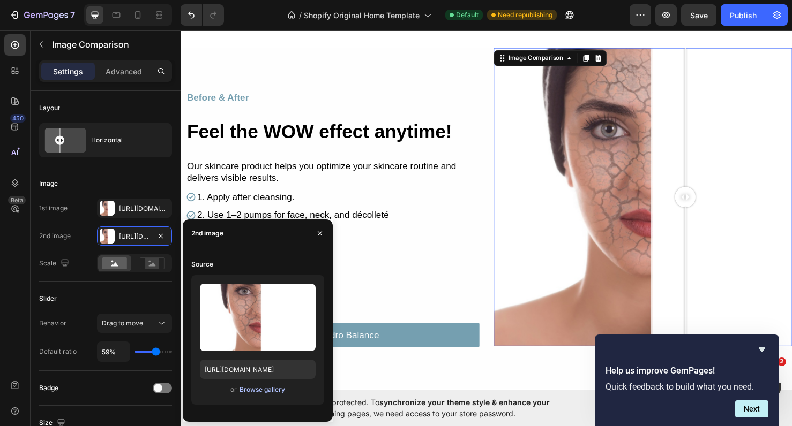
click at [242, 387] on div "Browse gallery" at bounding box center [262, 390] width 46 height 10
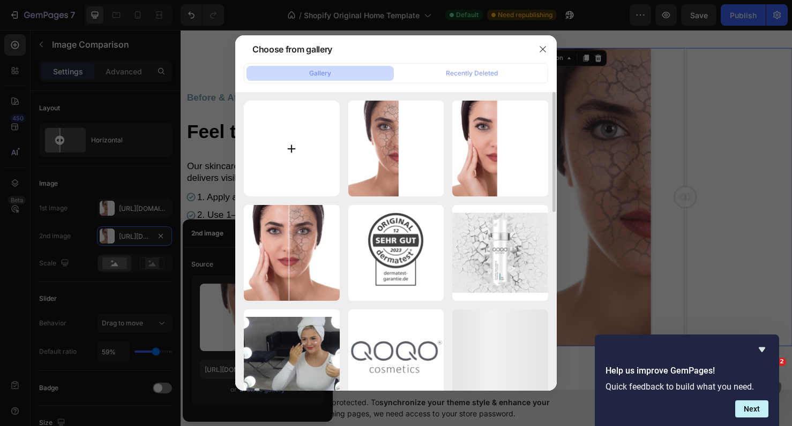
click at [281, 176] on input "file" at bounding box center [292, 149] width 96 height 96
type input "C:\fakepath\Full bild.png"
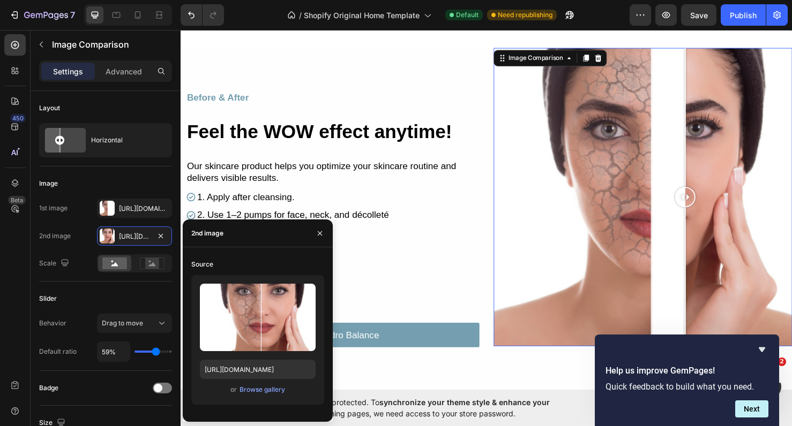
type input "https://cdn.shopify.com/s/files/1/0900/2015/1627/files/gempages_549177006764328…"
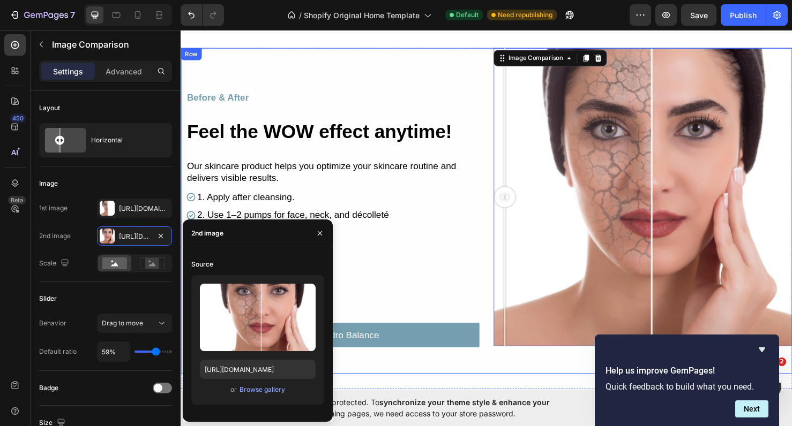
drag, startPoint x: 697, startPoint y: 205, endPoint x: 494, endPoint y: 250, distance: 207.9
click at [494, 250] on div "Before & After Text Block Feel the WOW effect anytime! Heading Row Our skincare…" at bounding box center [502, 220] width 643 height 343
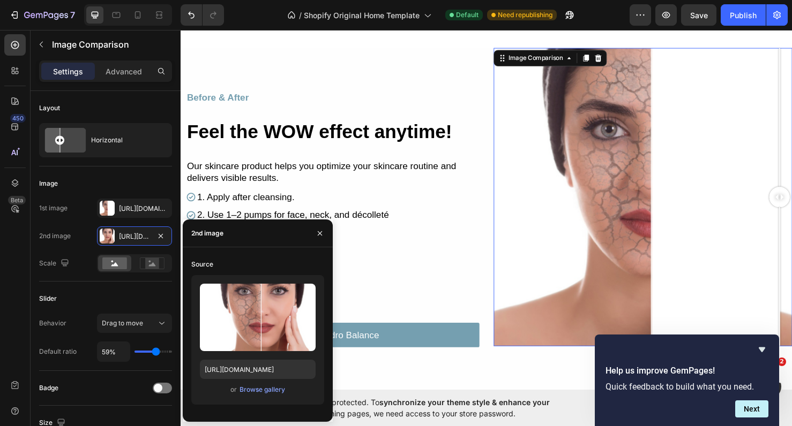
drag, startPoint x: 519, startPoint y: 202, endPoint x: 810, endPoint y: 211, distance: 291.0
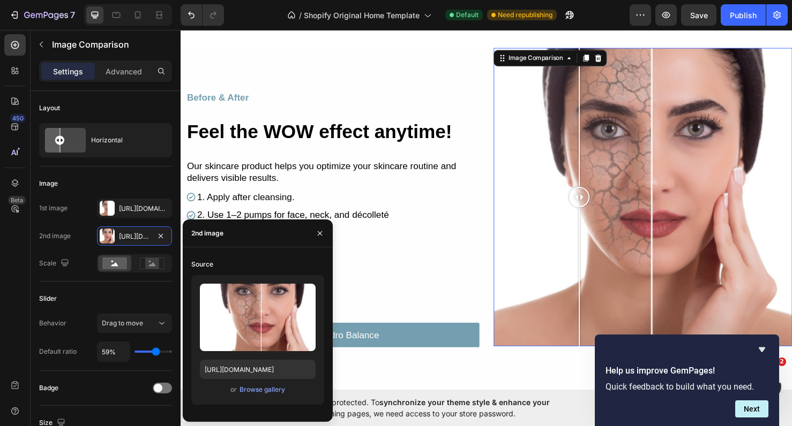
drag, startPoint x: 810, startPoint y: 211, endPoint x: 599, endPoint y: 190, distance: 211.6
click at [599, 190] on div at bounding box center [599, 206] width 21 height 314
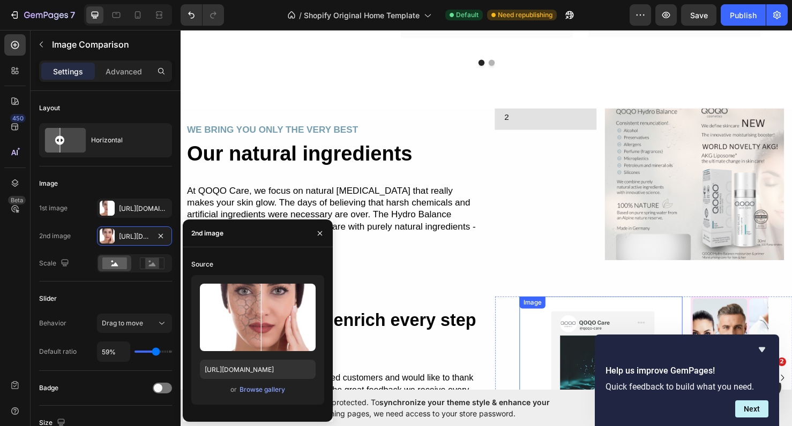
scroll to position [1703, 0]
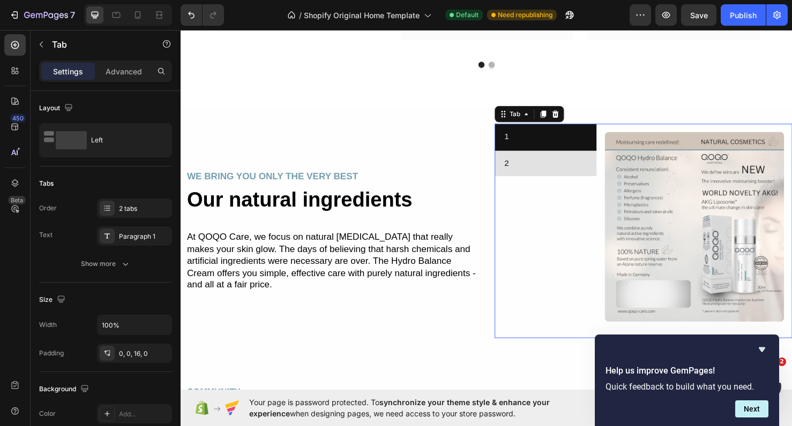
click at [612, 211] on div "1 2" at bounding box center [564, 237] width 107 height 217
click at [576, 122] on icon at bounding box center [574, 118] width 7 height 7
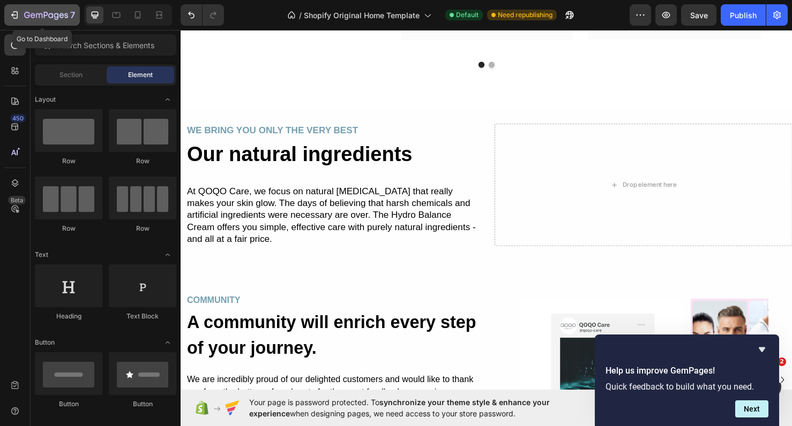
click at [37, 12] on icon "button" at bounding box center [46, 15] width 44 height 9
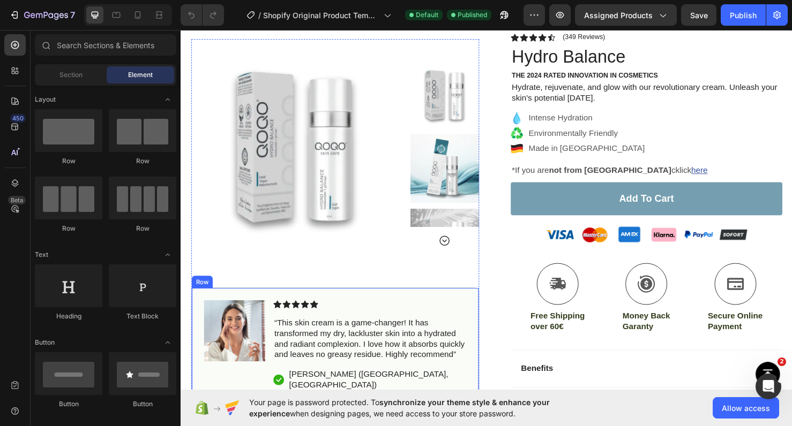
scroll to position [69, 0]
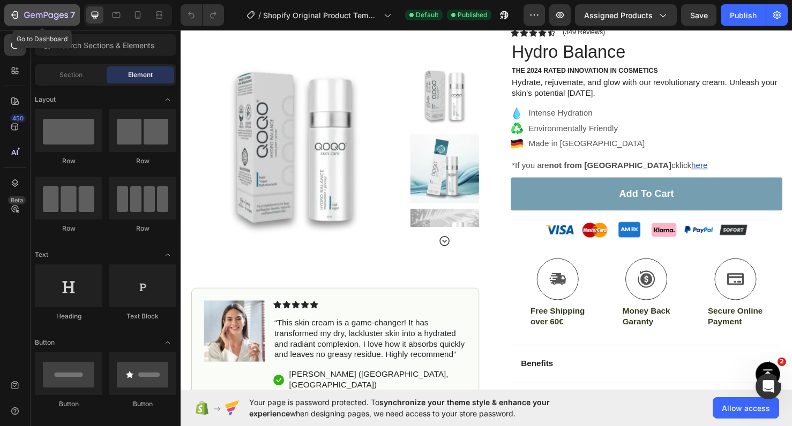
click at [40, 16] on icon "button" at bounding box center [39, 15] width 6 height 5
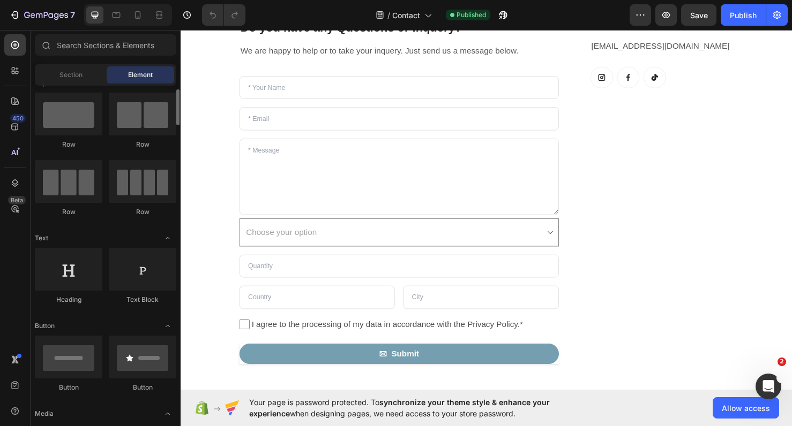
scroll to position [24, 0]
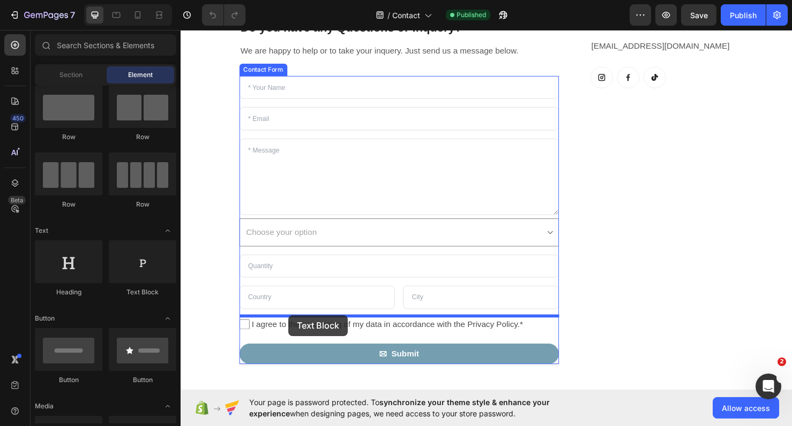
drag, startPoint x: 306, startPoint y: 305, endPoint x: 294, endPoint y: 330, distance: 27.8
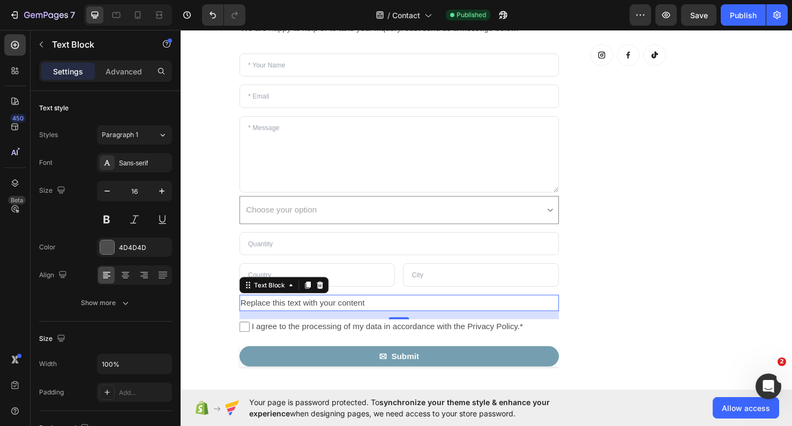
scroll to position [100, 0]
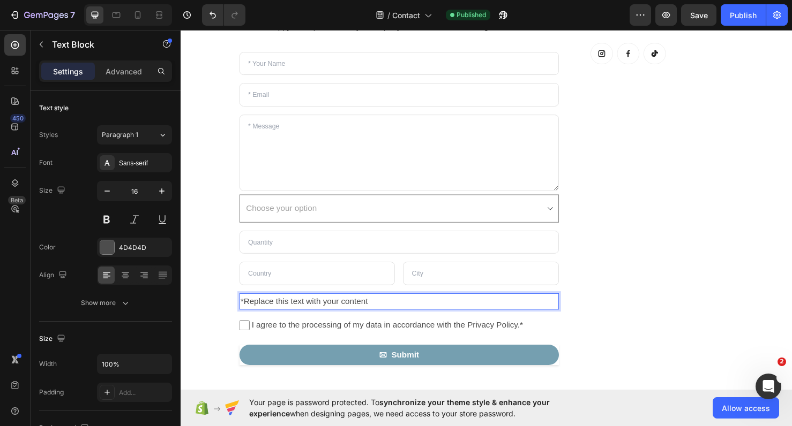
click at [245, 314] on p "*Replace this text with your content" at bounding box center [410, 316] width 334 height 16
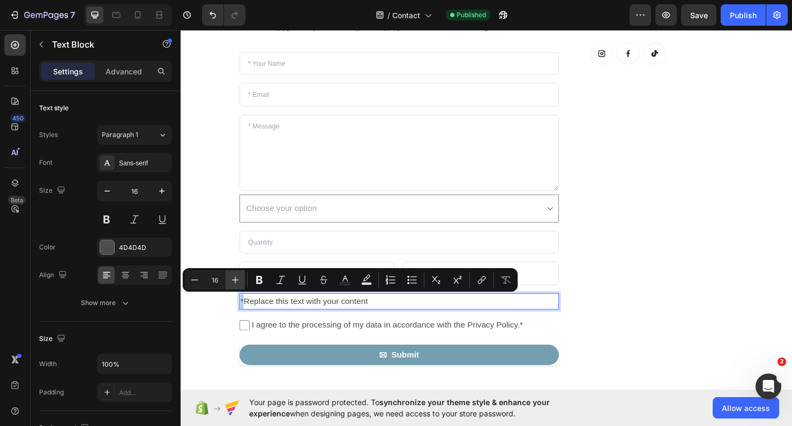
click at [235, 277] on icon "Editor contextual toolbar" at bounding box center [235, 280] width 11 height 11
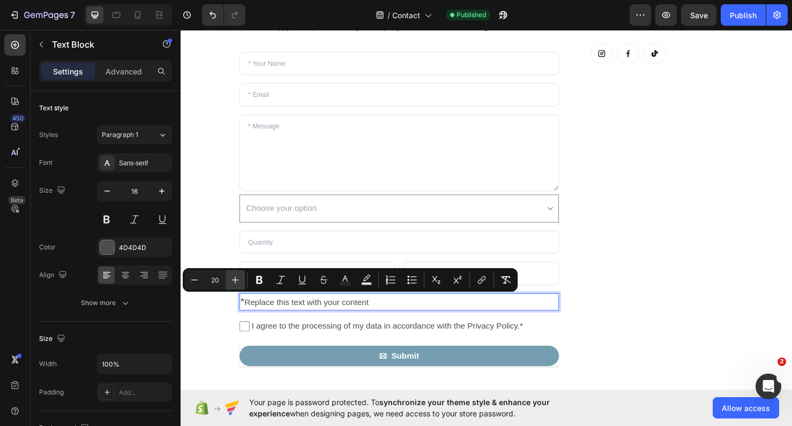
click at [235, 277] on icon "Editor contextual toolbar" at bounding box center [235, 280] width 11 height 11
click at [235, 276] on icon "Editor contextual toolbar" at bounding box center [235, 280] width 11 height 11
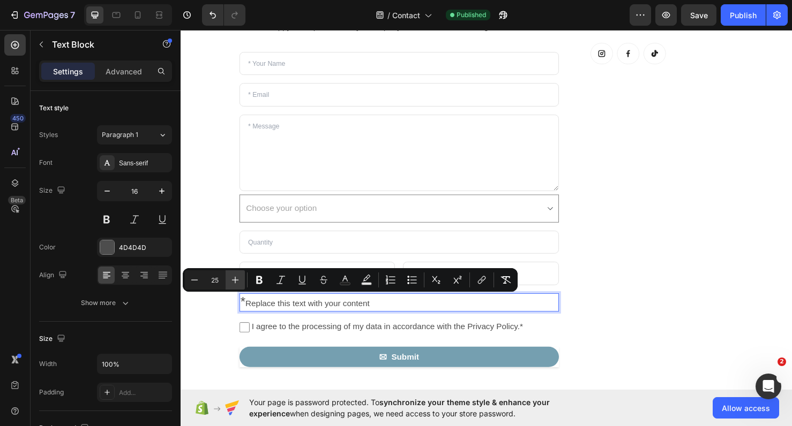
click at [235, 276] on icon "Editor contextual toolbar" at bounding box center [235, 280] width 11 height 11
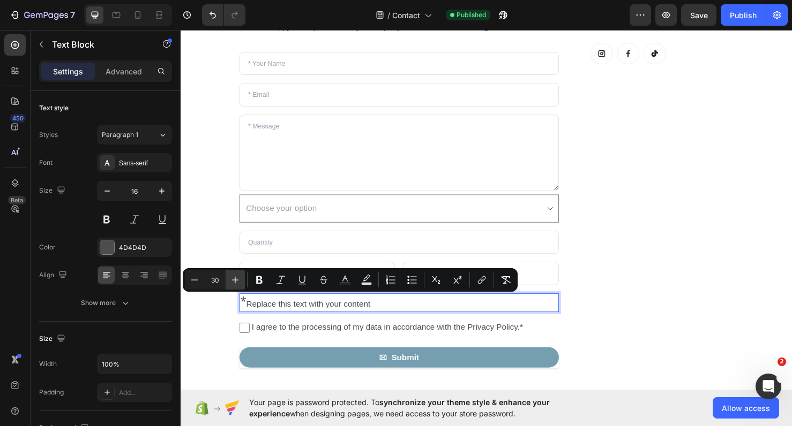
click at [235, 276] on icon "Editor contextual toolbar" at bounding box center [235, 280] width 11 height 11
type input "16"
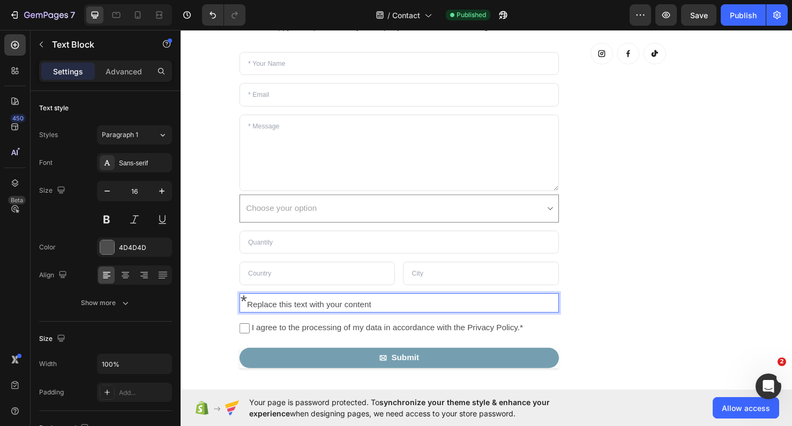
click at [265, 320] on p "* Replace this text with your content" at bounding box center [410, 317] width 334 height 19
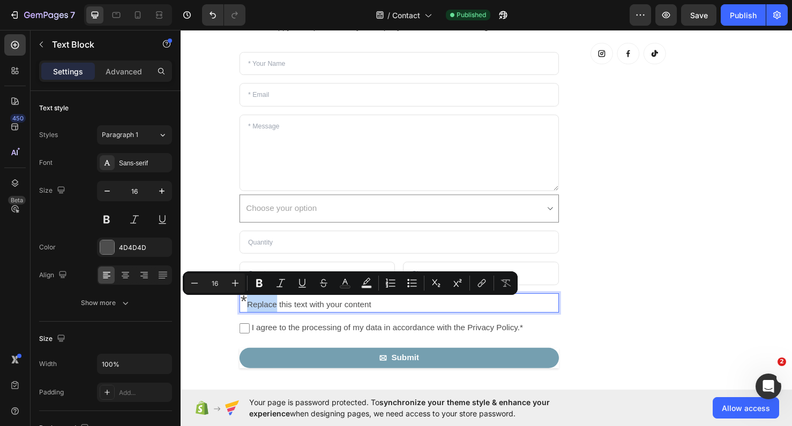
click at [265, 320] on p "* Replace this text with your content" at bounding box center [410, 317] width 334 height 19
click at [36, 18] on icon "button" at bounding box center [46, 15] width 44 height 9
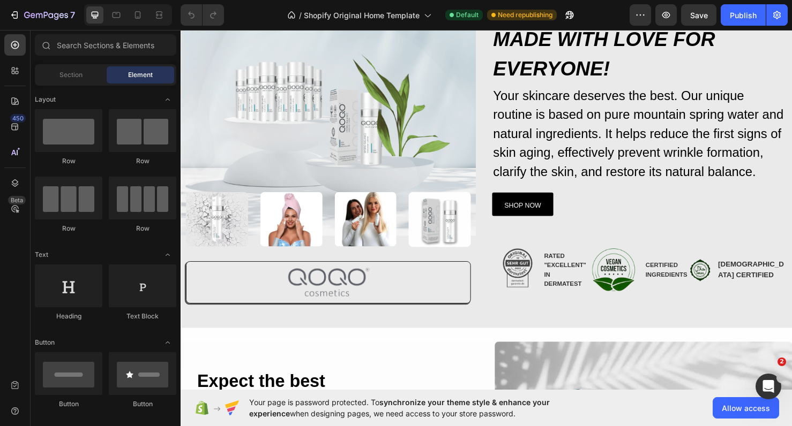
scroll to position [109, 0]
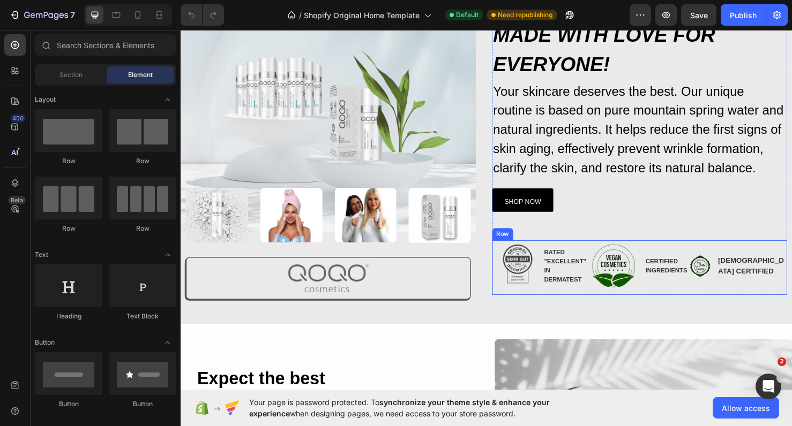
click at [646, 251] on div "Image CERTIFIED INGREDIENTS Text Block Advanced list" at bounding box center [662, 279] width 103 height 57
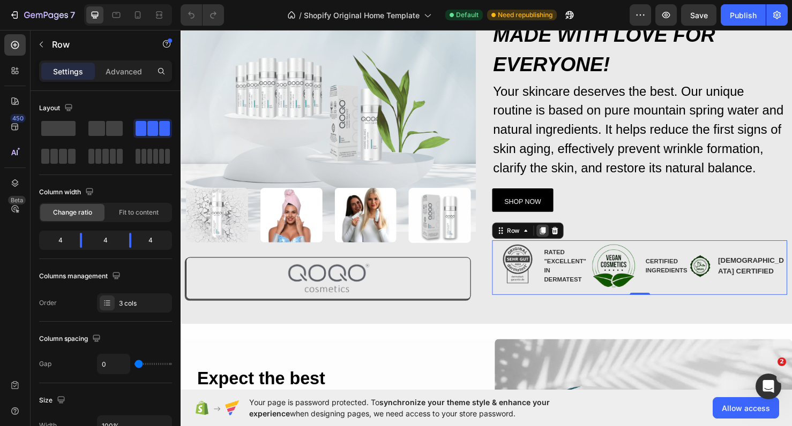
click at [562, 238] on icon at bounding box center [561, 241] width 6 height 7
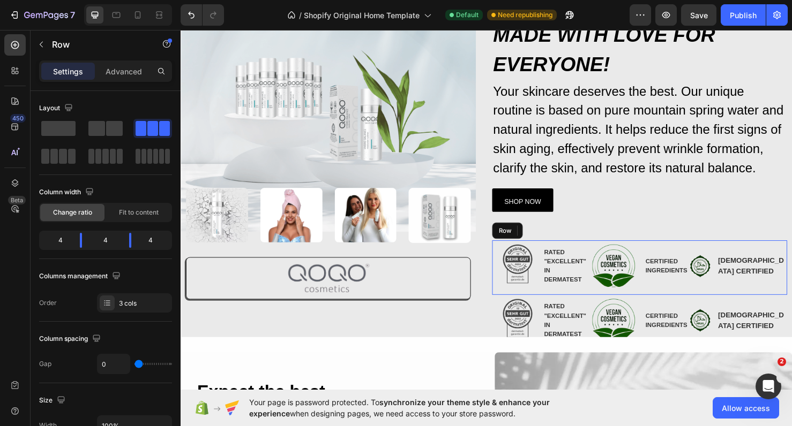
click at [710, 251] on div "Image CERTIFIED INGREDIENTS Text Block Advanced list" at bounding box center [662, 279] width 103 height 57
click at [126, 72] on p "Advanced" at bounding box center [124, 71] width 36 height 11
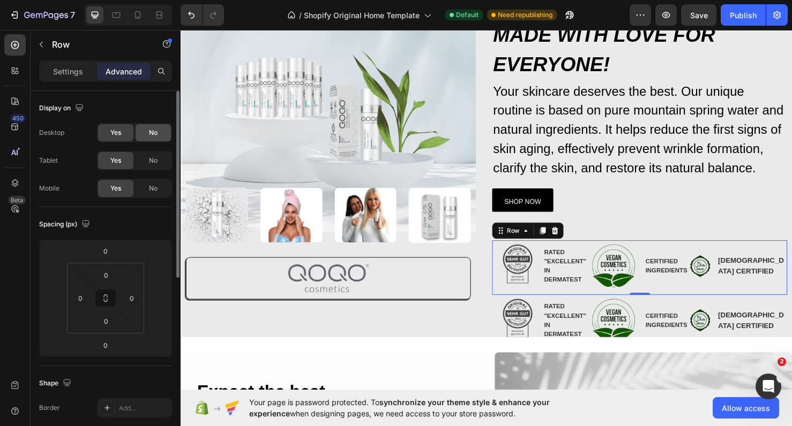
click at [149, 133] on span "No" at bounding box center [153, 133] width 9 height 10
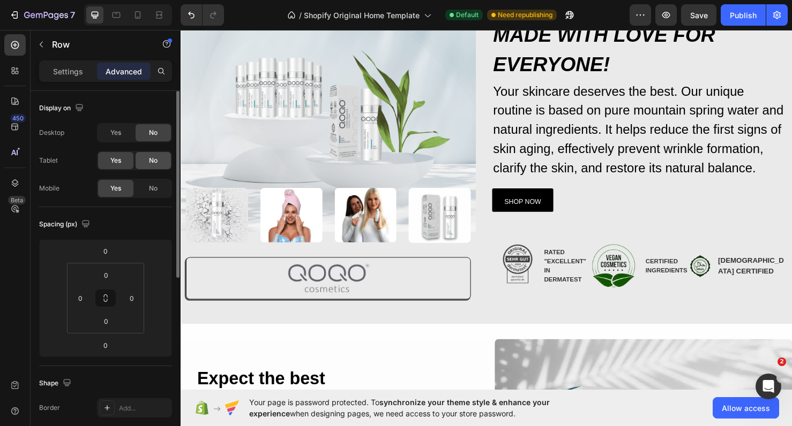
click at [149, 162] on span "No" at bounding box center [153, 161] width 9 height 10
click at [148, 178] on div "Desktop Yes No Tablet Yes No Mobile Yes No" at bounding box center [105, 160] width 133 height 75
click at [149, 184] on span "No" at bounding box center [153, 189] width 9 height 10
click at [140, 23] on div at bounding box center [137, 14] width 17 height 17
type input "0"
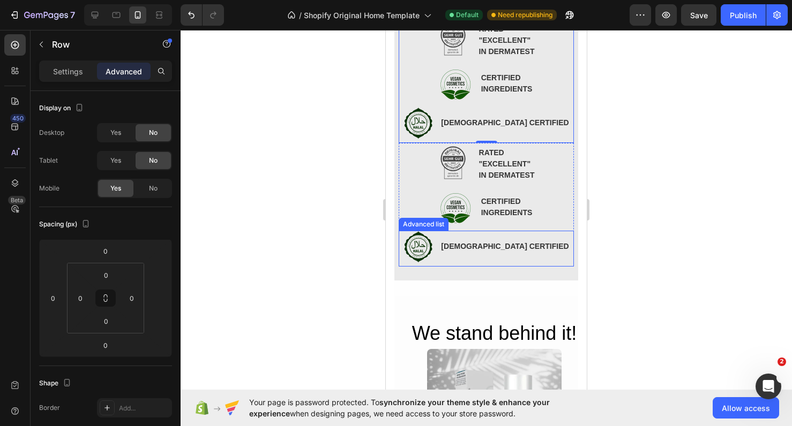
scroll to position [630, 0]
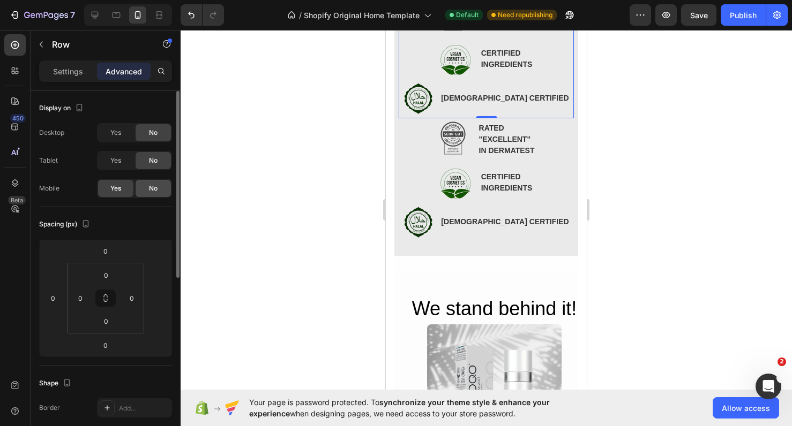
click at [152, 189] on span "No" at bounding box center [153, 189] width 9 height 10
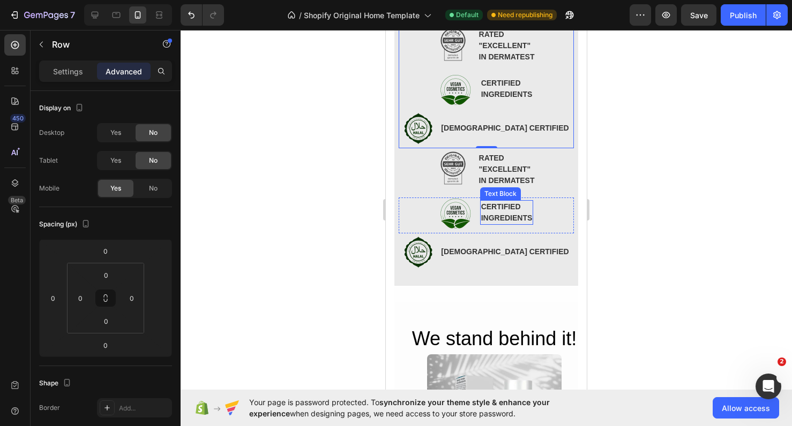
scroll to position [567, 0]
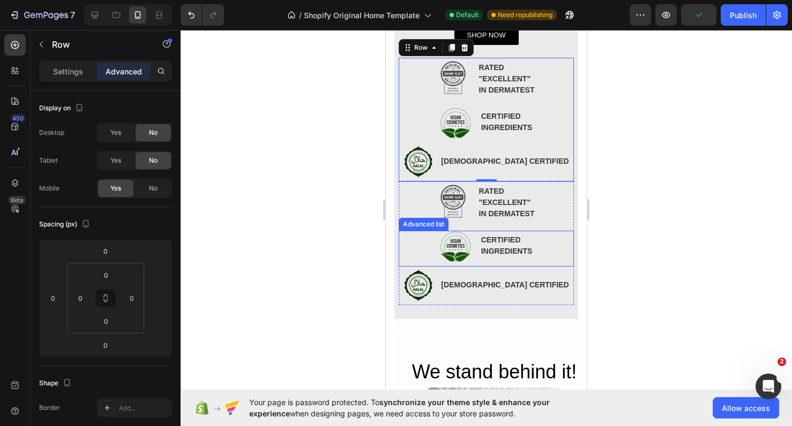
click at [418, 234] on div "Image CERTIFIED INGREDIENTS Text Block" at bounding box center [486, 249] width 175 height 36
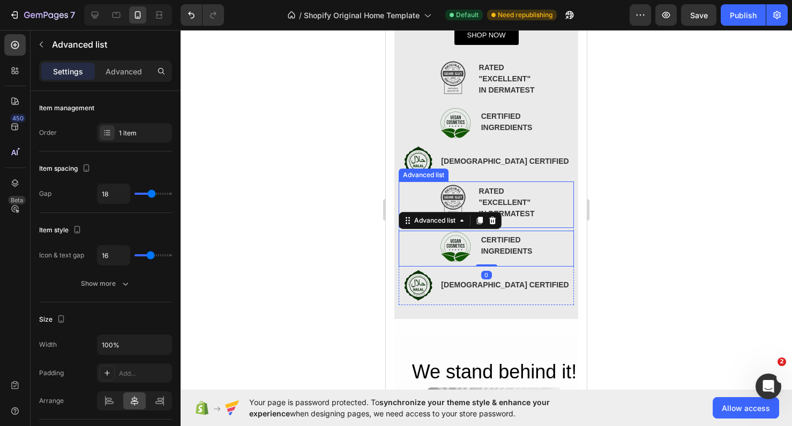
click at [407, 187] on div "Image RATED "EXCELLENT" IN DERMATEST Text Block" at bounding box center [486, 205] width 175 height 47
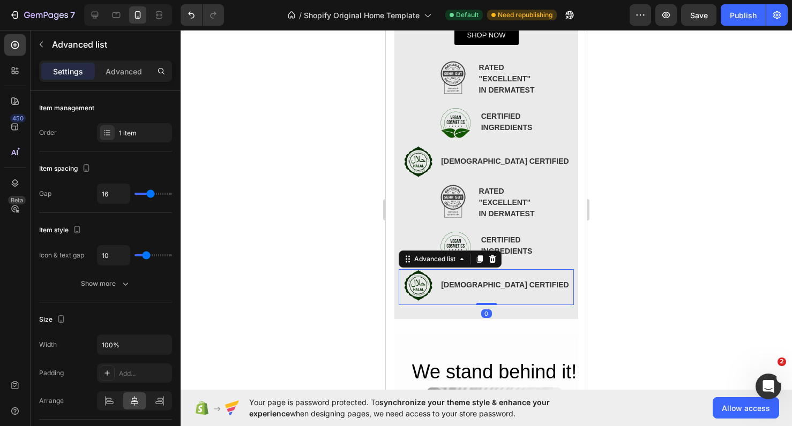
click at [401, 283] on div "Image HALAL CERTIFIED Text Block" at bounding box center [486, 287] width 175 height 36
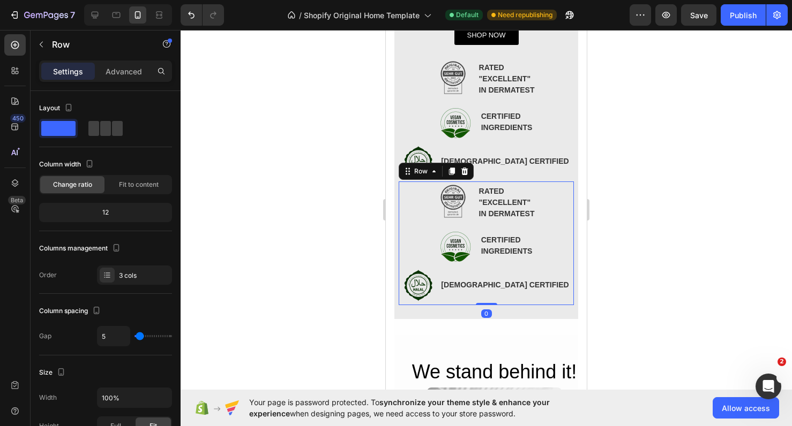
click at [572, 266] on div "Image RATED "EXCELLENT" IN DERMATEST Text Block Advanced list Image CERTIFIED I…" at bounding box center [486, 244] width 175 height 124
click at [118, 75] on p "Advanced" at bounding box center [124, 71] width 36 height 11
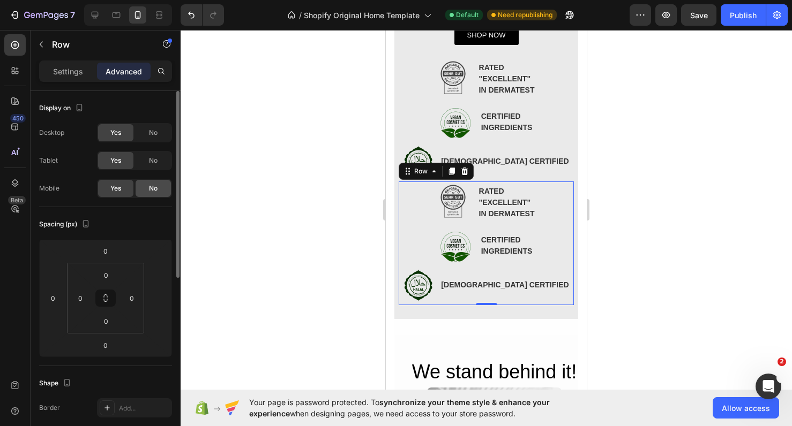
click at [149, 196] on div "No" at bounding box center [153, 188] width 35 height 17
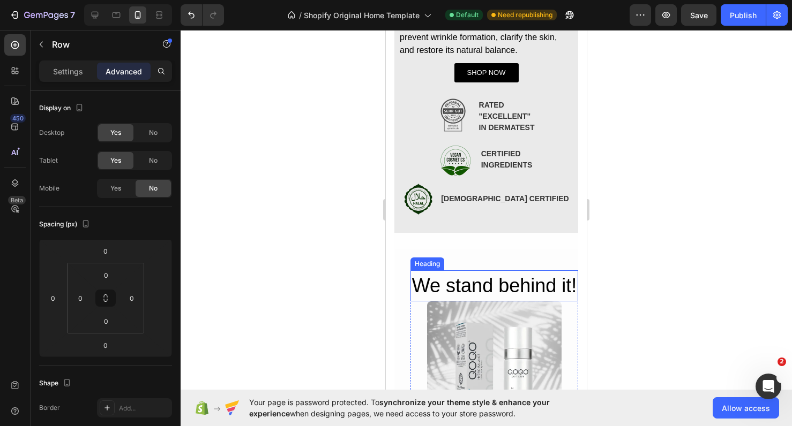
scroll to position [526, 0]
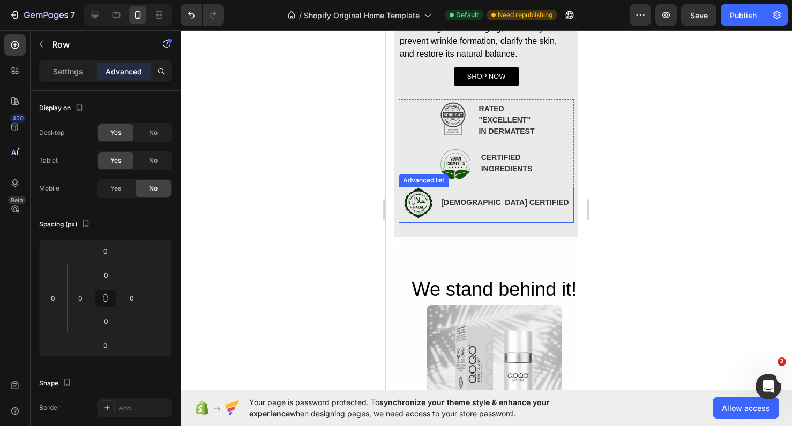
click at [479, 217] on li "Image HALAL CERTIFIED Text Block" at bounding box center [485, 203] width 167 height 32
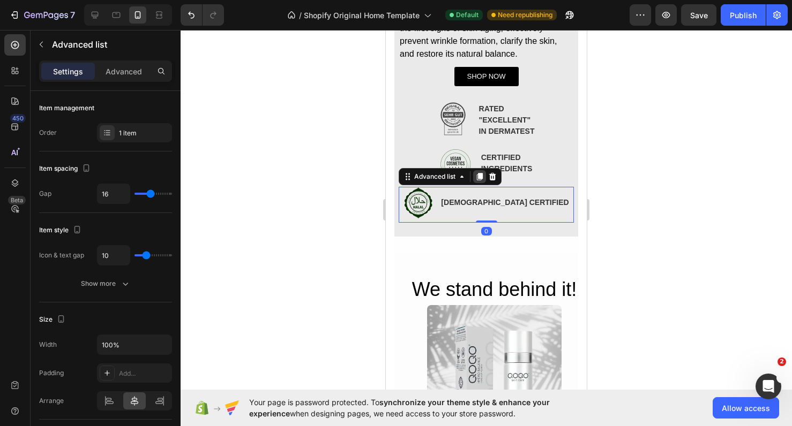
click at [479, 179] on icon at bounding box center [479, 176] width 9 height 9
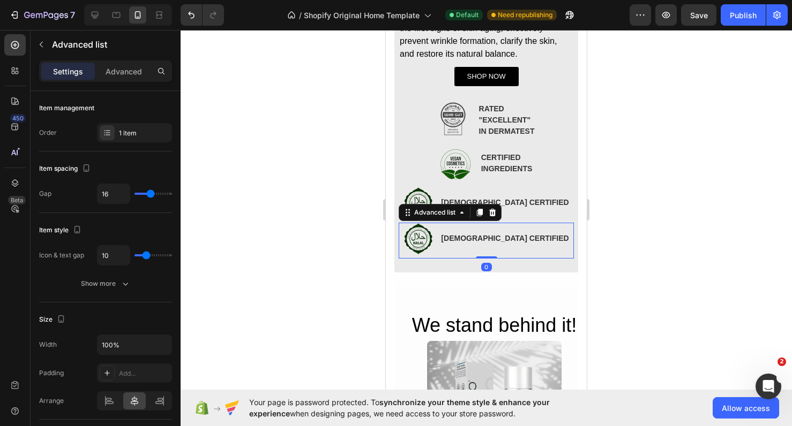
click at [615, 223] on div at bounding box center [486, 228] width 611 height 396
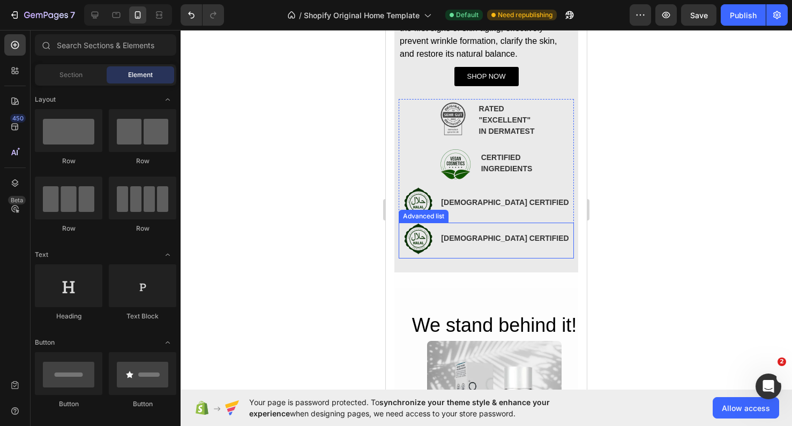
click at [546, 250] on div "Image HALAL CERTIFIED Text Block" at bounding box center [486, 241] width 175 height 36
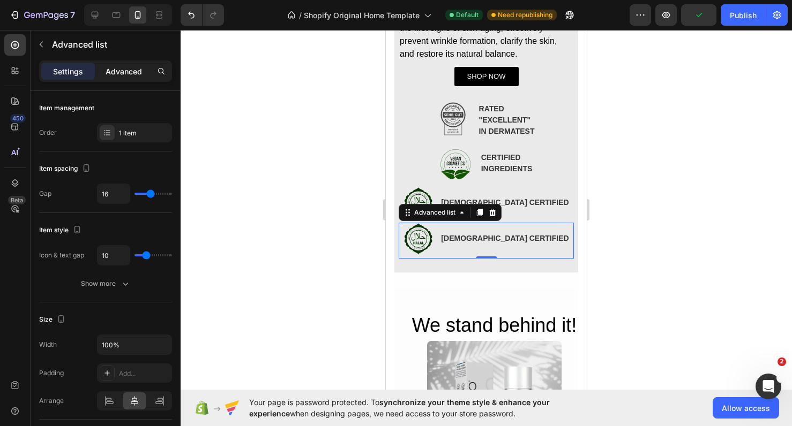
click at [134, 74] on p "Advanced" at bounding box center [124, 71] width 36 height 11
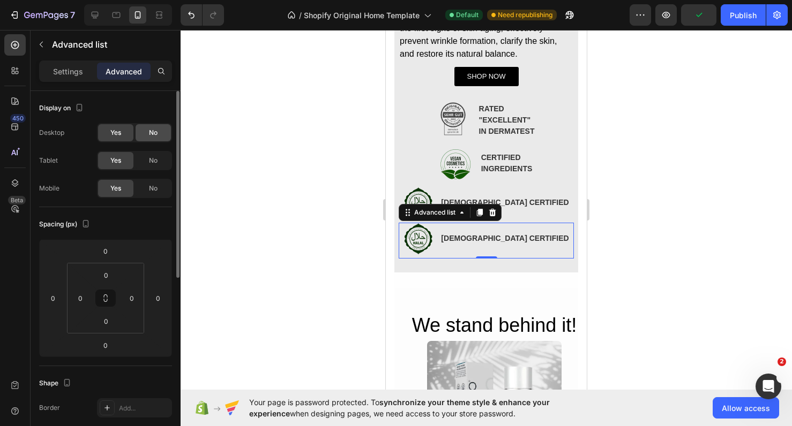
click at [144, 135] on div "No" at bounding box center [153, 132] width 35 height 17
click at [149, 158] on span "No" at bounding box center [153, 161] width 9 height 10
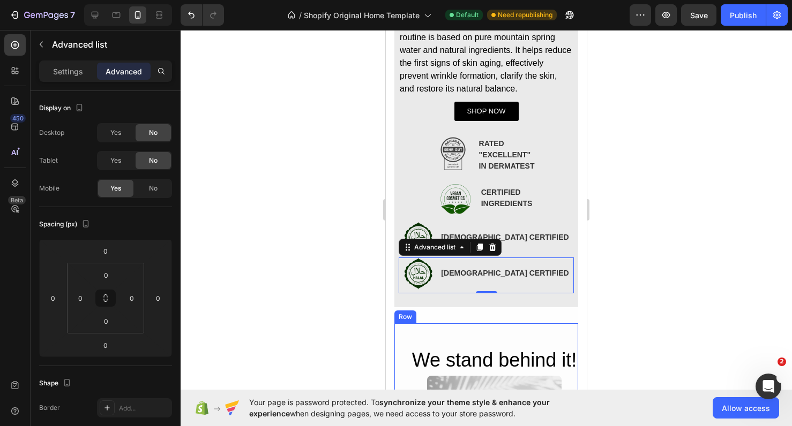
scroll to position [424, 0]
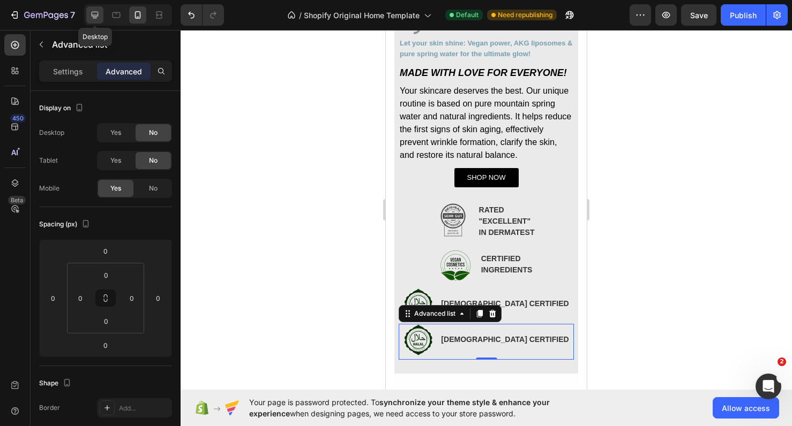
click at [91, 14] on icon at bounding box center [94, 15] width 11 height 11
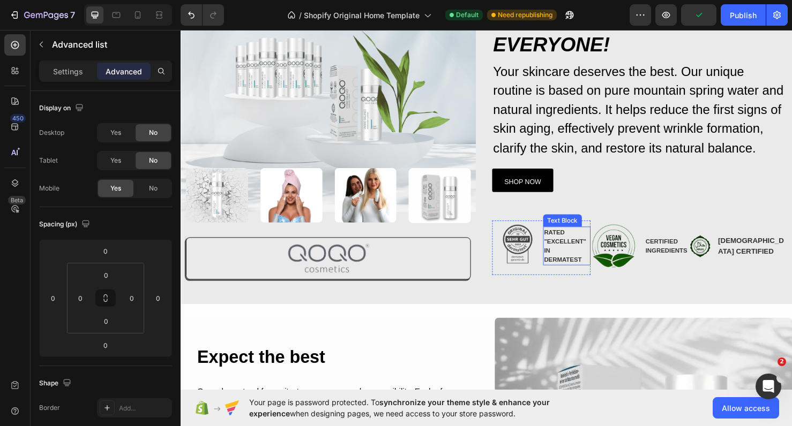
scroll to position [132, 0]
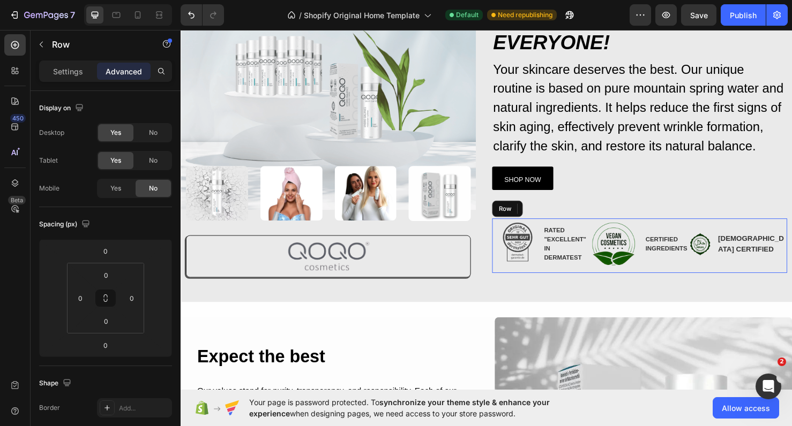
click at [633, 228] on div "Image CERTIFIED INGREDIENTS Text Block Advanced list" at bounding box center [662, 256] width 103 height 57
click at [109, 191] on div "Yes" at bounding box center [115, 188] width 35 height 17
click at [142, 190] on div "No" at bounding box center [153, 188] width 35 height 17
click at [136, 21] on div at bounding box center [137, 14] width 17 height 17
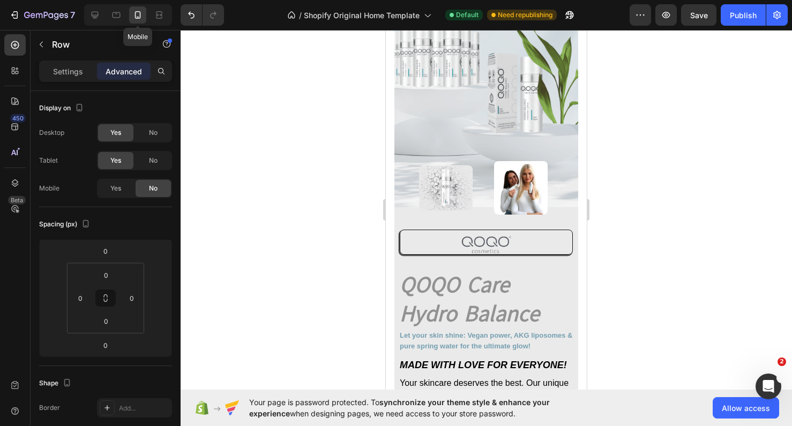
type input "0"
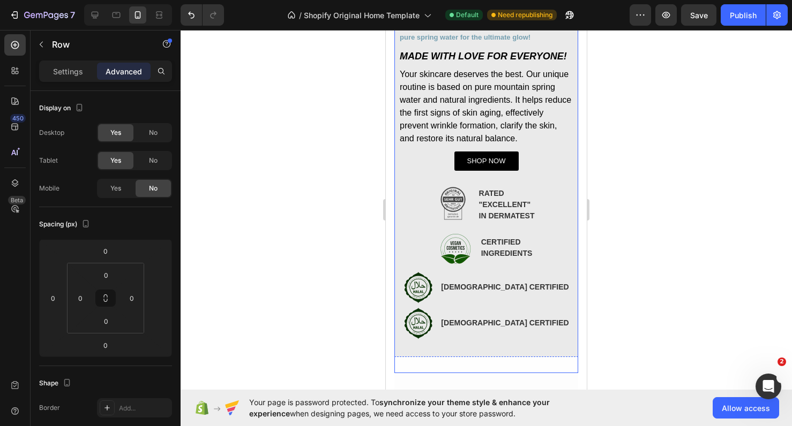
scroll to position [446, 0]
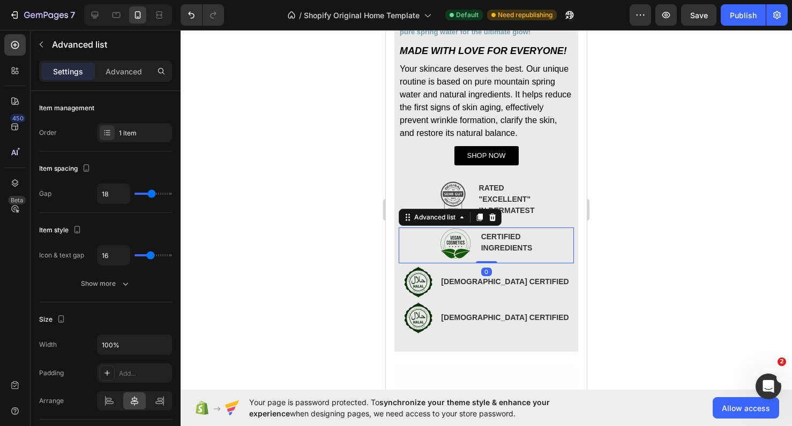
click at [570, 261] on div "Image CERTIFIED INGREDIENTS Text Block" at bounding box center [486, 246] width 175 height 36
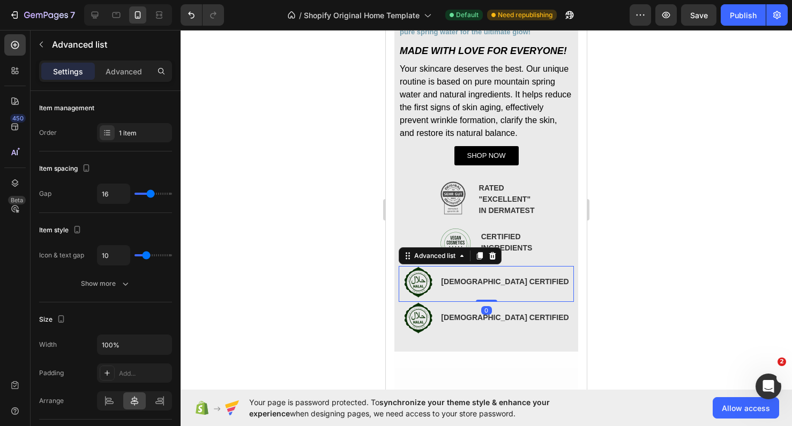
click at [570, 266] on div "Image HALAL CERTIFIED Text Block" at bounding box center [486, 284] width 175 height 36
click at [123, 72] on p "Advanced" at bounding box center [124, 71] width 36 height 11
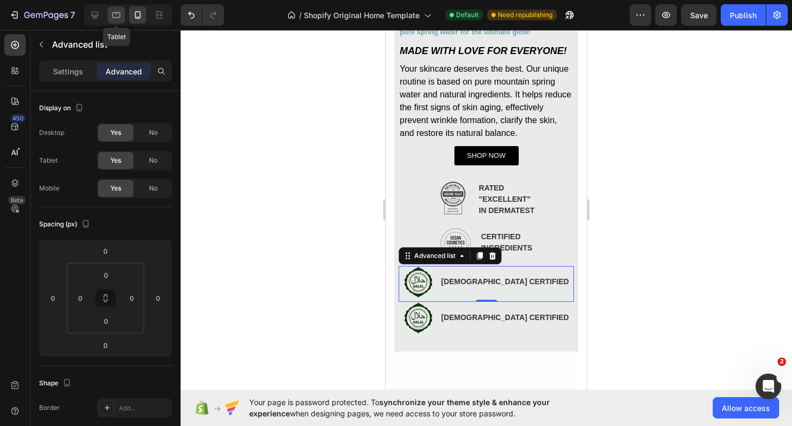
click at [118, 13] on icon at bounding box center [116, 15] width 11 height 11
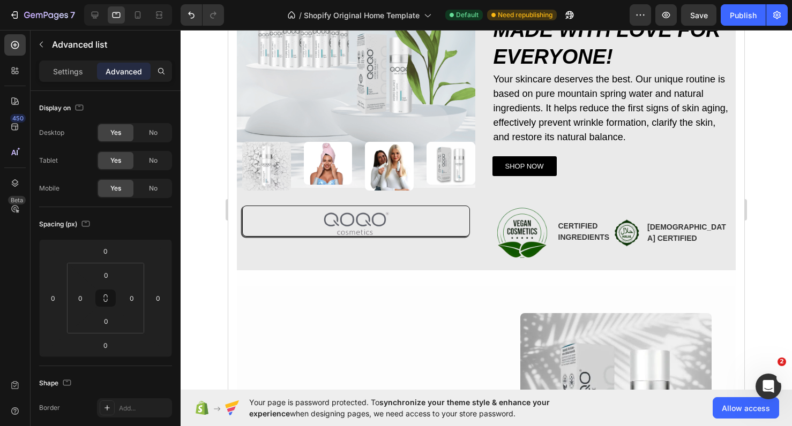
scroll to position [145, 0]
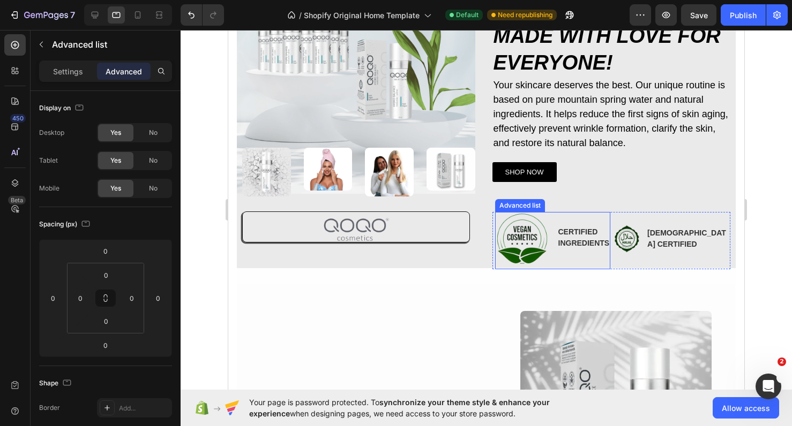
click at [497, 266] on div "Image CERTIFIED INGREDIENTS Text Block" at bounding box center [553, 240] width 116 height 57
click at [492, 265] on div "Image RATED "EXCELLENT" IN DERMATEST Text Block Advanced list Image CERTIFIED I…" at bounding box center [611, 240] width 238 height 57
click at [78, 73] on p "Settings" at bounding box center [68, 71] width 30 height 11
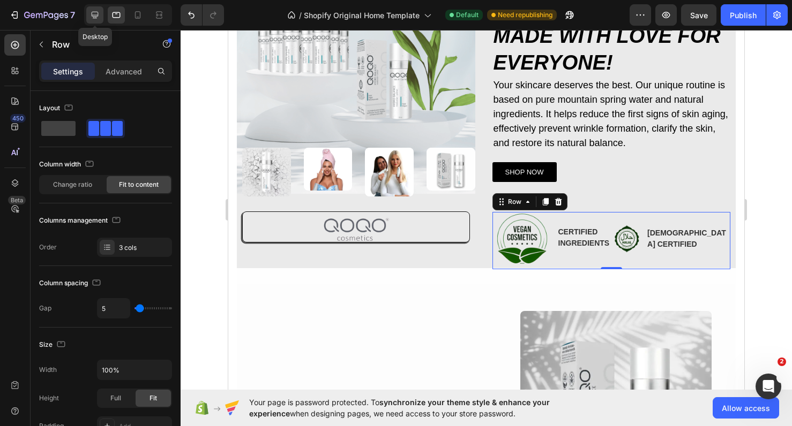
click at [100, 16] on icon at bounding box center [94, 15] width 11 height 11
type input "0"
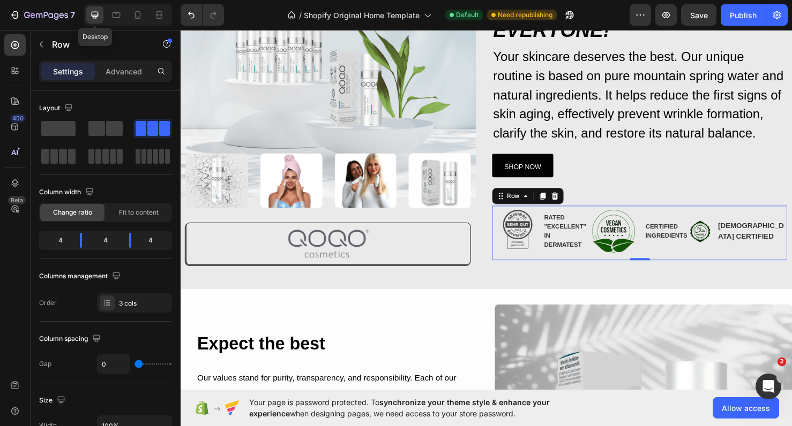
scroll to position [291, 0]
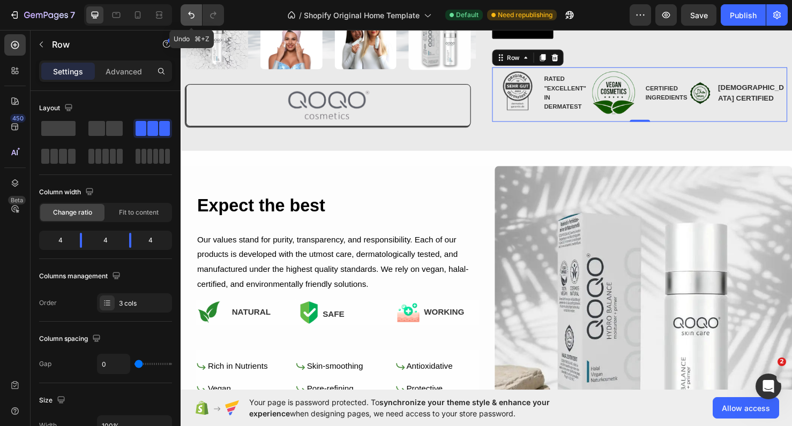
click at [186, 18] on icon "Undo/Redo" at bounding box center [191, 15] width 11 height 11
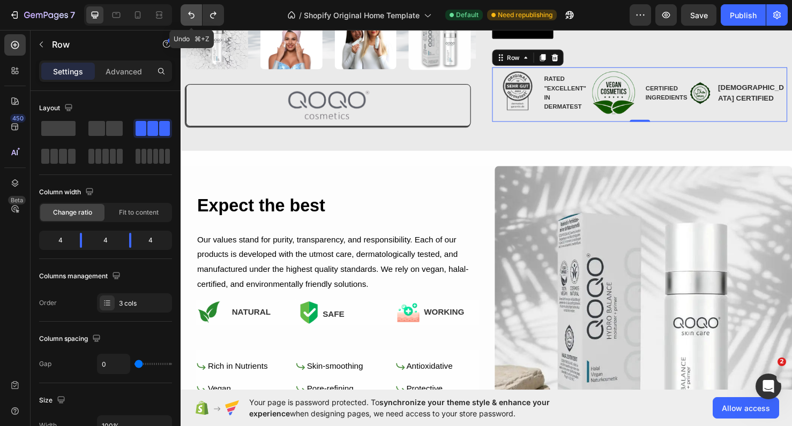
click at [186, 18] on icon "Undo/Redo" at bounding box center [191, 15] width 11 height 11
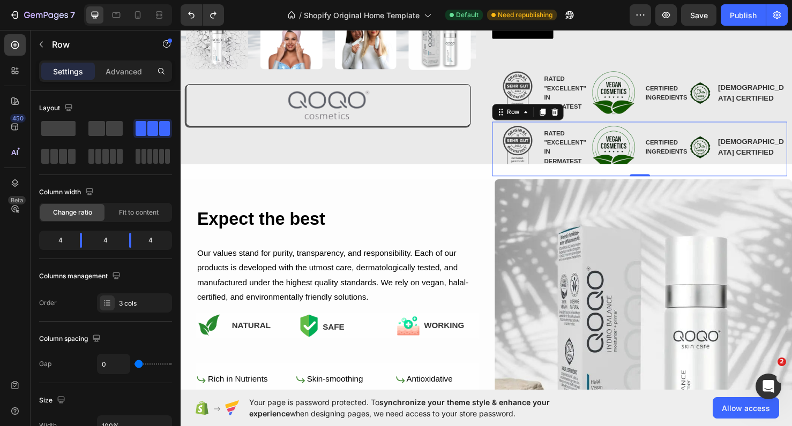
click at [123, 81] on div "Settings Advanced" at bounding box center [105, 71] width 133 height 21
click at [515, 94] on img at bounding box center [535, 96] width 54 height 54
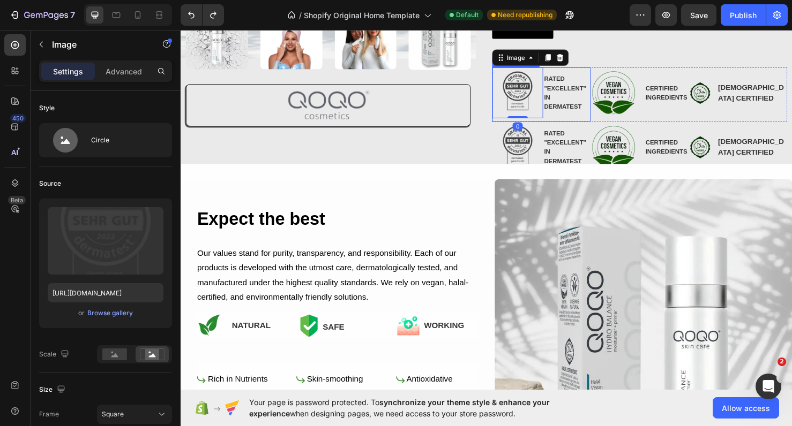
click at [571, 122] on div "Image 0 RATED "EXCELLENT" IN DERMATEST Text Block" at bounding box center [559, 97] width 103 height 57
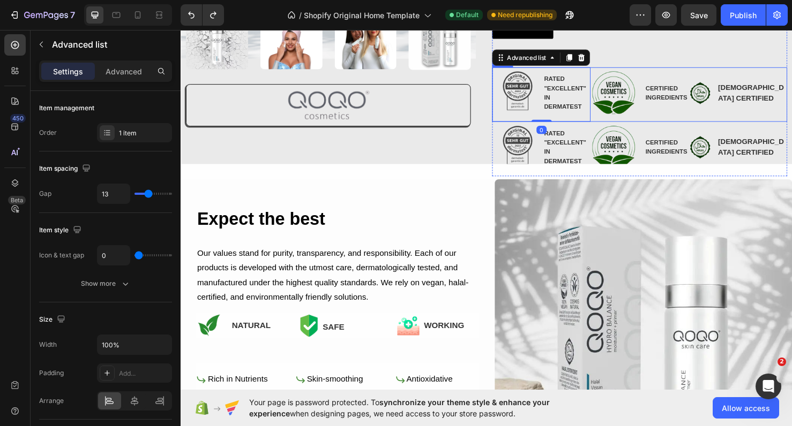
click at [639, 121] on div "Image CERTIFIED INGREDIENTS Text Block Advanced list" at bounding box center [662, 97] width 103 height 57
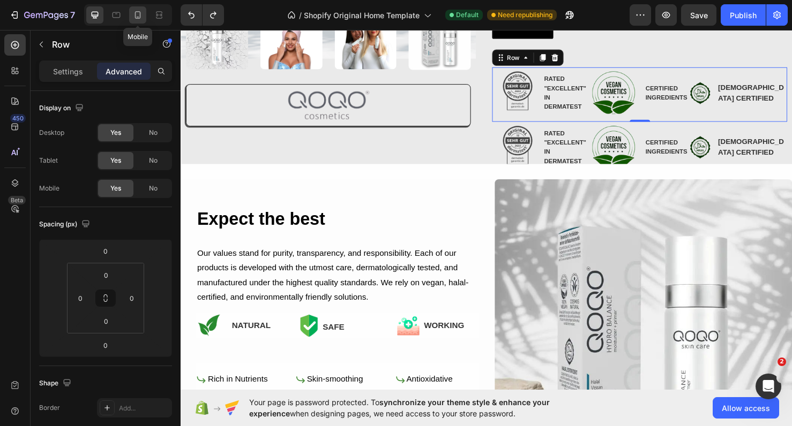
click at [137, 11] on icon at bounding box center [137, 15] width 11 height 11
type input "0"
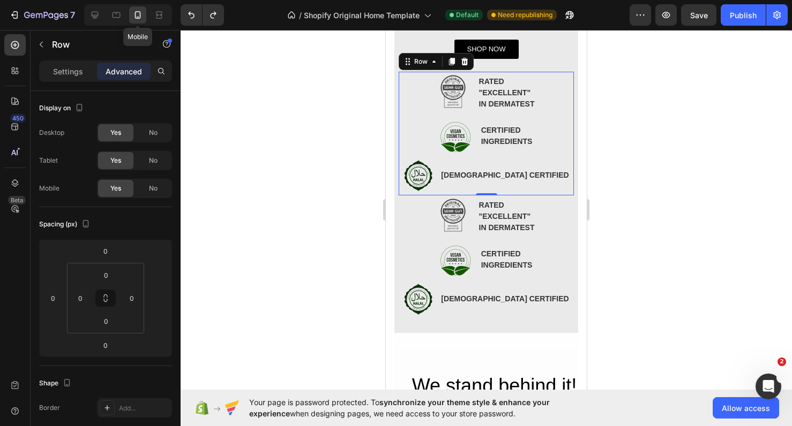
scroll to position [556, 0]
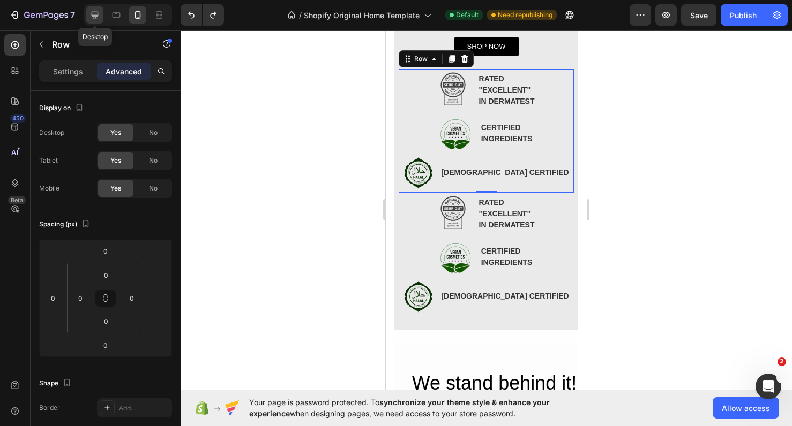
click at [95, 16] on icon at bounding box center [95, 15] width 7 height 7
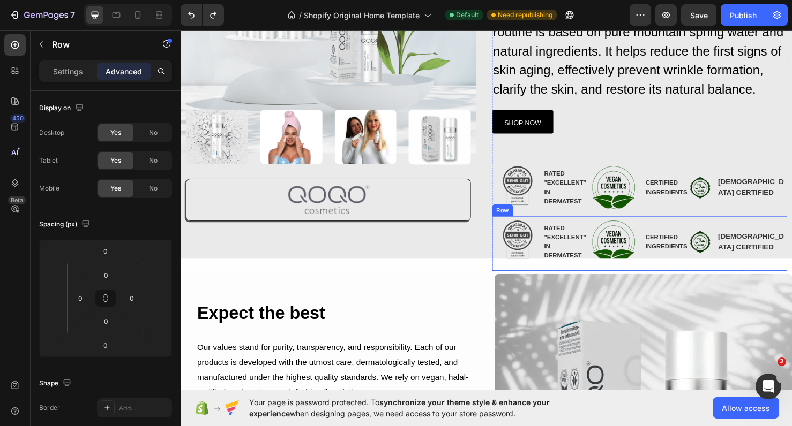
scroll to position [192, 0]
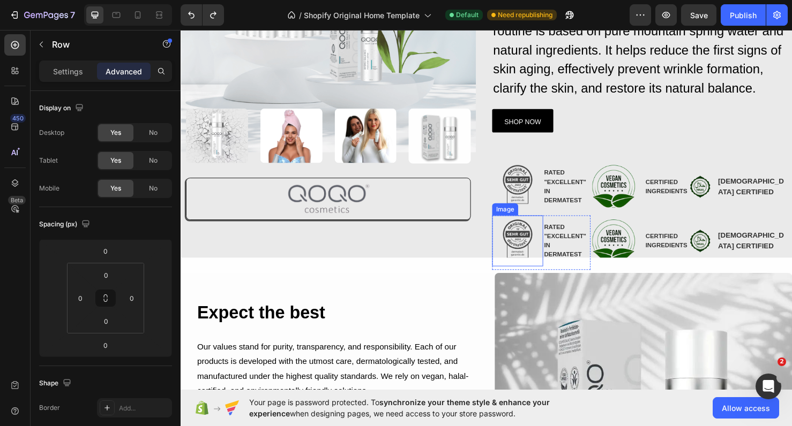
click at [512, 228] on div at bounding box center [535, 252] width 54 height 54
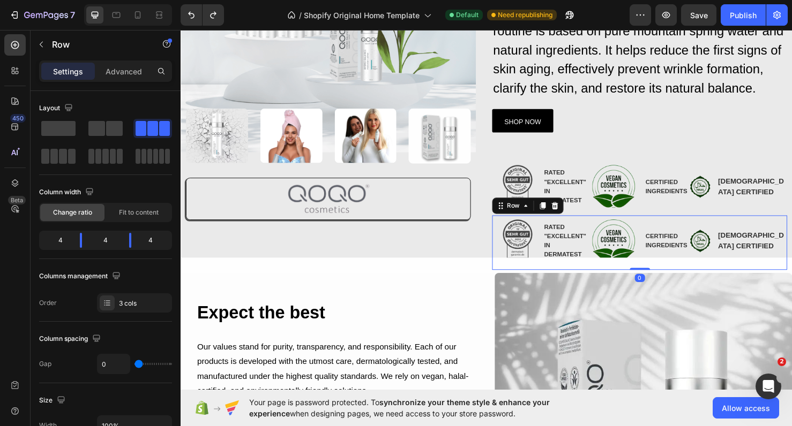
click at [615, 225] on div "Image CERTIFIED INGREDIENTS Text Block Advanced list" at bounding box center [662, 253] width 103 height 57
click at [119, 124] on span at bounding box center [114, 128] width 17 height 15
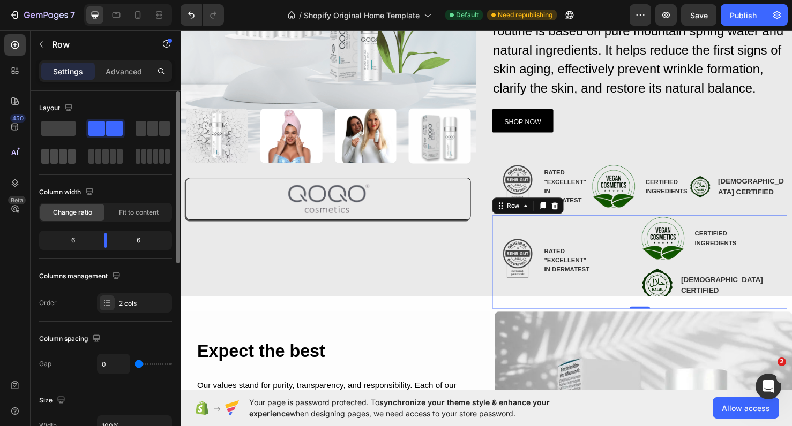
click at [65, 154] on span at bounding box center [63, 156] width 8 height 15
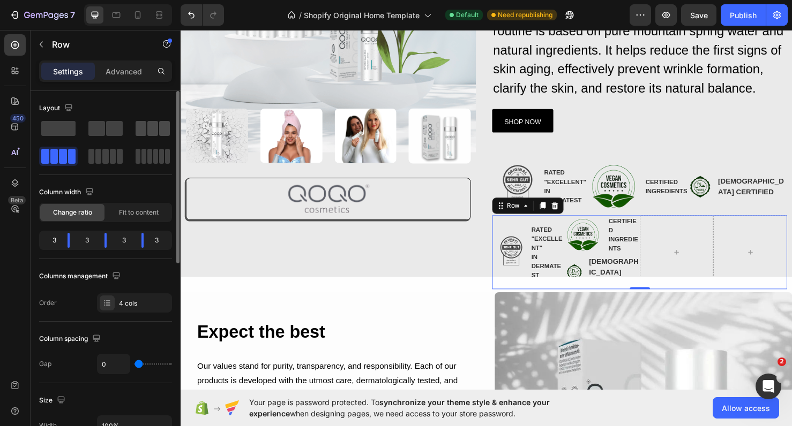
click at [153, 127] on span at bounding box center [152, 128] width 11 height 15
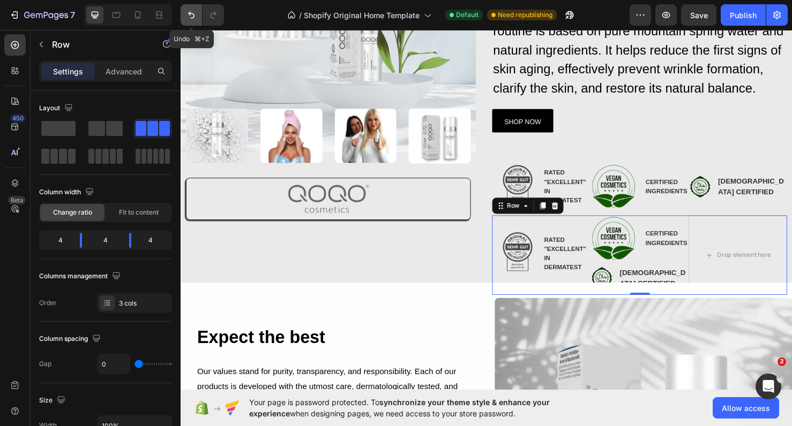
click at [190, 23] on button "Undo/Redo" at bounding box center [191, 14] width 21 height 21
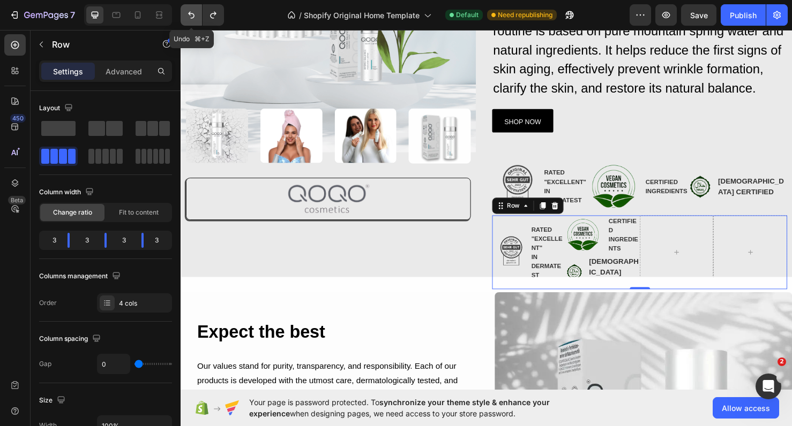
click at [190, 23] on button "Undo/Redo" at bounding box center [191, 14] width 21 height 21
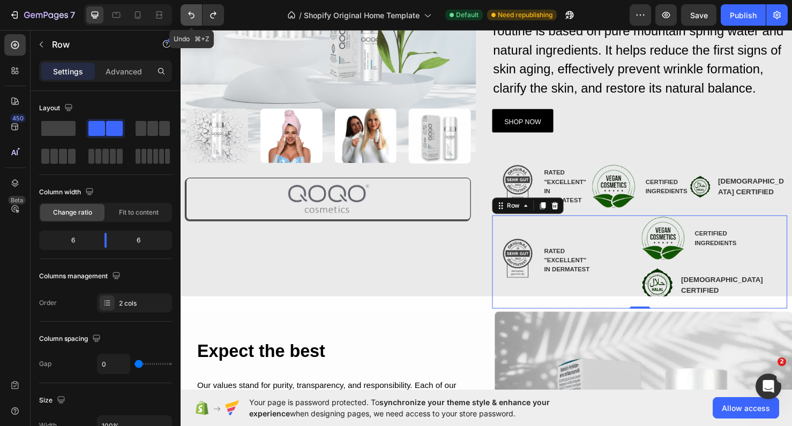
click at [190, 23] on button "Undo/Redo" at bounding box center [191, 14] width 21 height 21
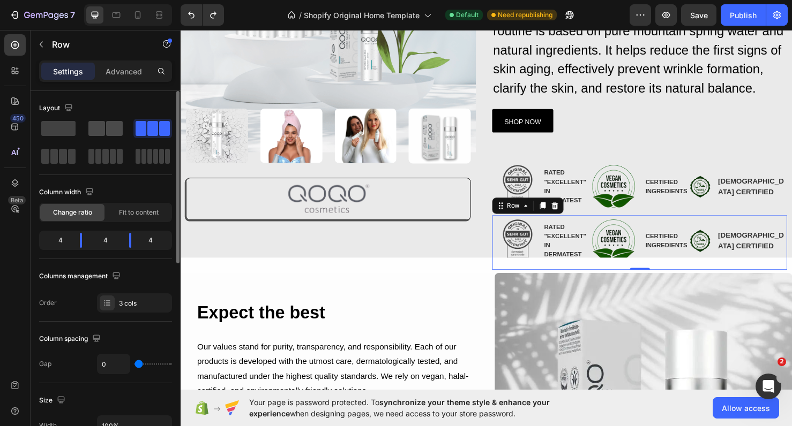
click at [102, 134] on span at bounding box center [96, 128] width 17 height 15
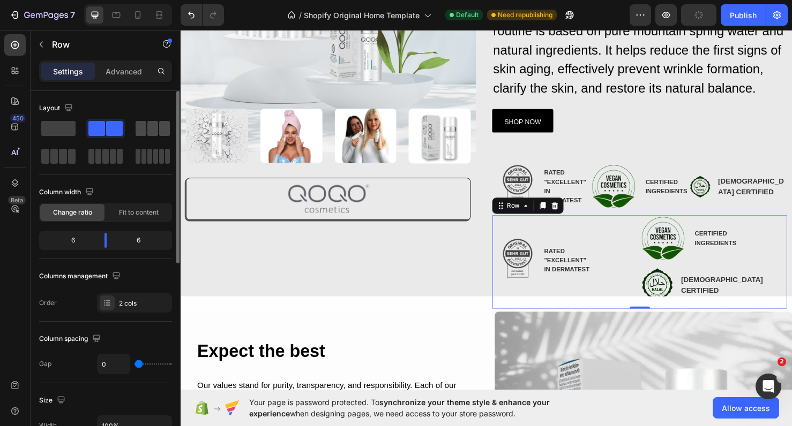
click at [149, 130] on span at bounding box center [152, 128] width 11 height 15
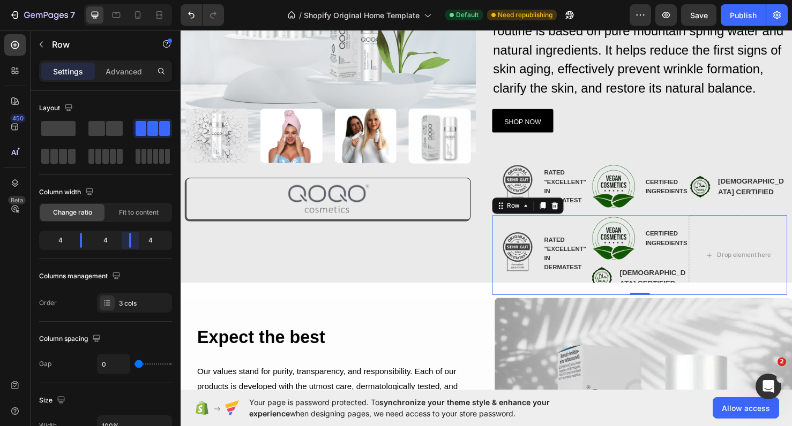
click at [127, 0] on body "7 / Shopify Original Home Template Default Need republishing Preview Save Publi…" at bounding box center [396, 0] width 792 height 0
click at [194, 18] on icon "Undo/Redo" at bounding box center [191, 15] width 11 height 11
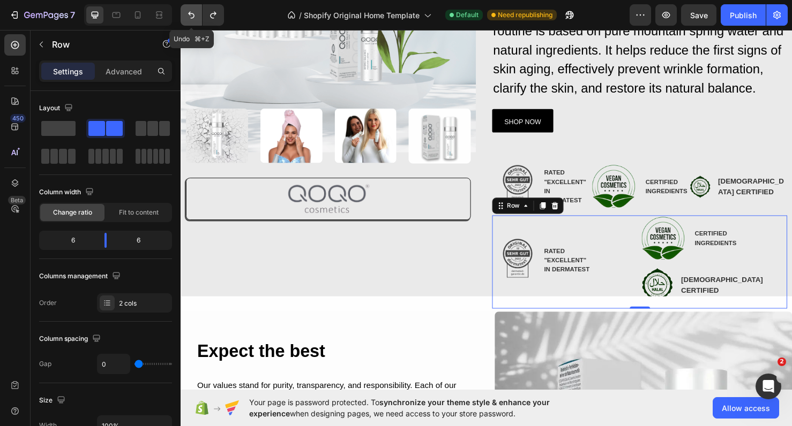
click at [194, 18] on icon "Undo/Redo" at bounding box center [191, 15] width 11 height 11
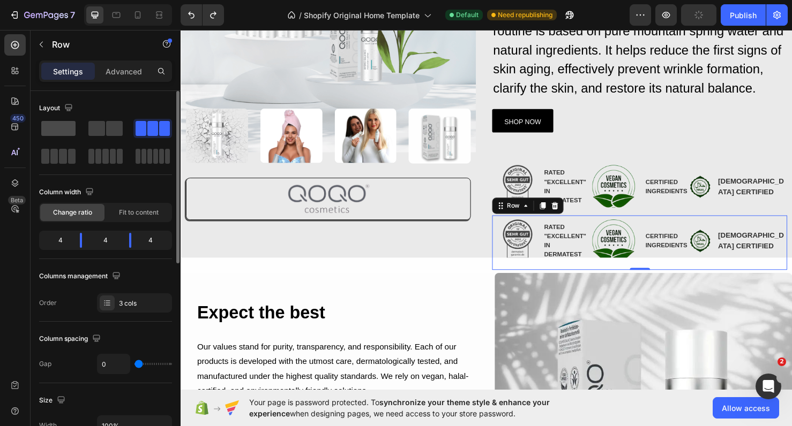
click at [57, 125] on span at bounding box center [58, 128] width 34 height 15
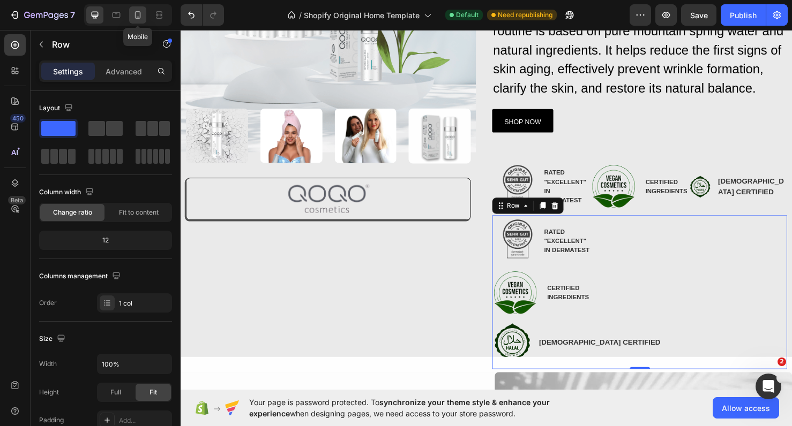
click at [146, 21] on div at bounding box center [137, 14] width 17 height 17
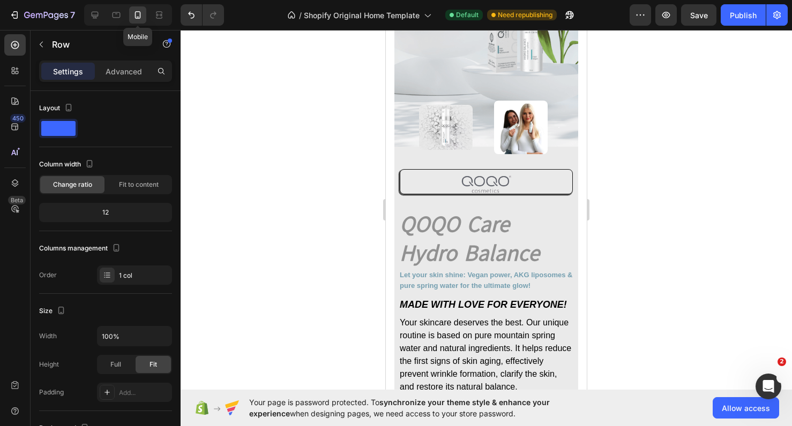
scroll to position [679, 0]
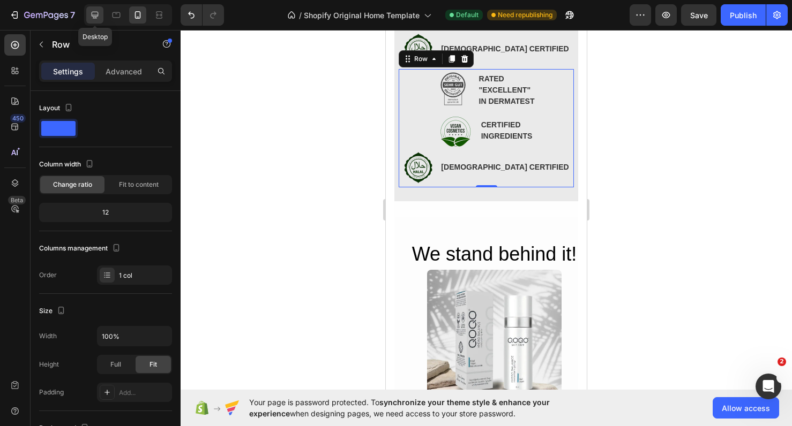
click at [93, 18] on icon at bounding box center [94, 15] width 11 height 11
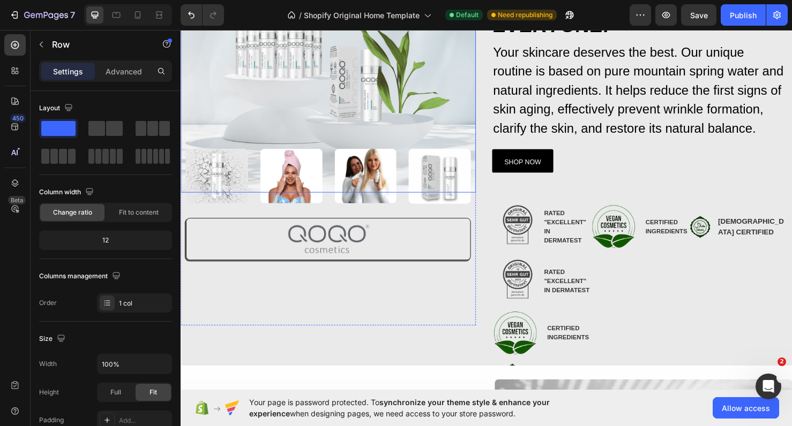
scroll to position [154, 0]
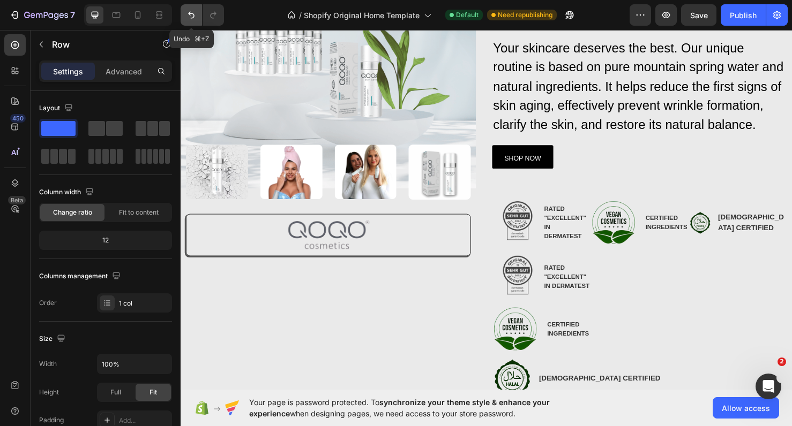
click at [190, 17] on icon "Undo/Redo" at bounding box center [191, 15] width 11 height 11
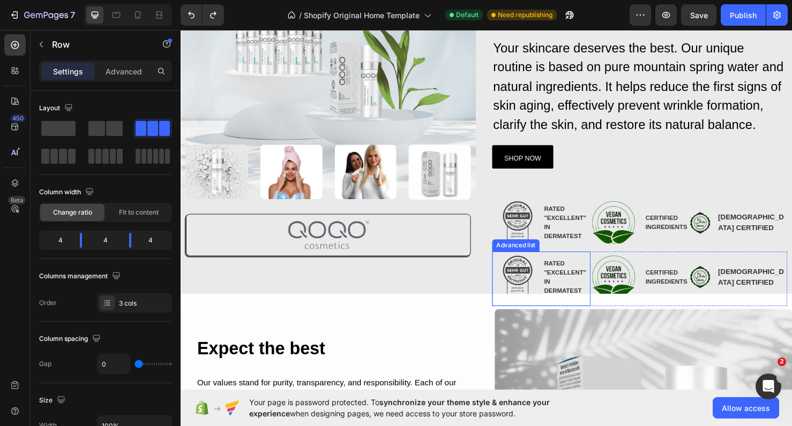
click at [605, 265] on li "Image RATED "EXCELLENT" IN DERMATEST Text Block" at bounding box center [559, 290] width 103 height 54
click at [656, 263] on div "Image CERTIFIED INGREDIENTS Text Block Advanced list" at bounding box center [662, 291] width 103 height 57
click at [530, 206] on img at bounding box center [535, 233] width 54 height 54
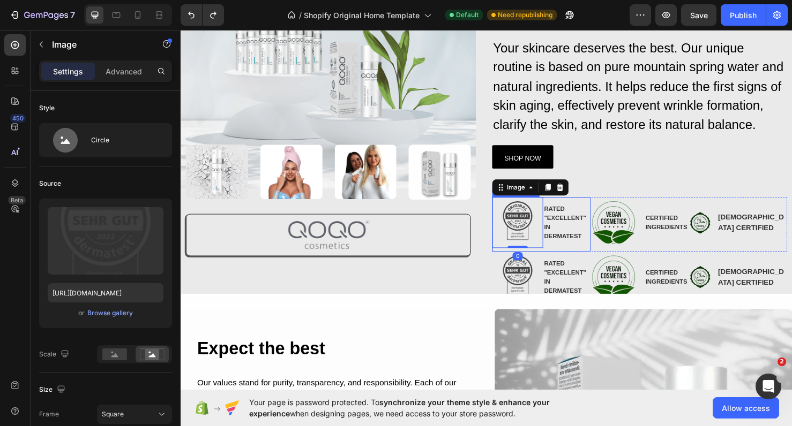
click at [569, 255] on li "Image 0 RATED "EXCELLENT" IN DERMATEST Text Block" at bounding box center [559, 233] width 103 height 54
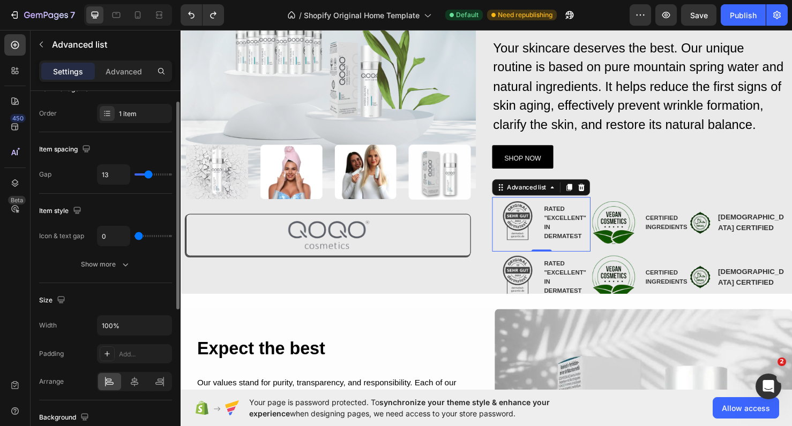
scroll to position [0, 0]
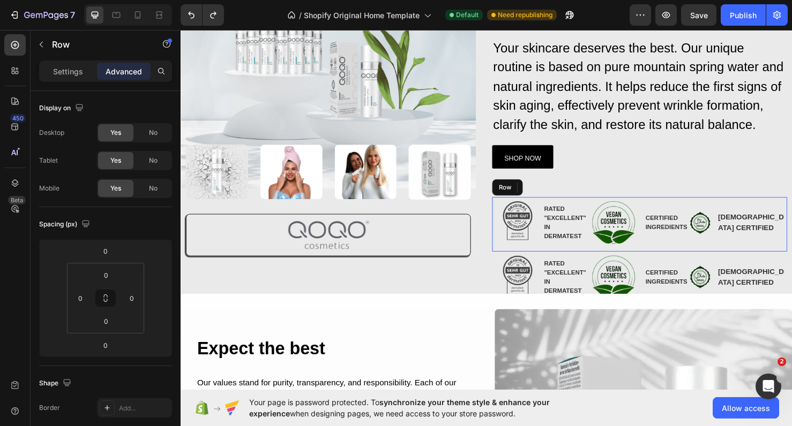
click at [677, 206] on div "Image CERTIFIED INGREDIENTS Text Block Advanced list" at bounding box center [662, 234] width 103 height 57
click at [70, 72] on p "Settings" at bounding box center [68, 71] width 30 height 11
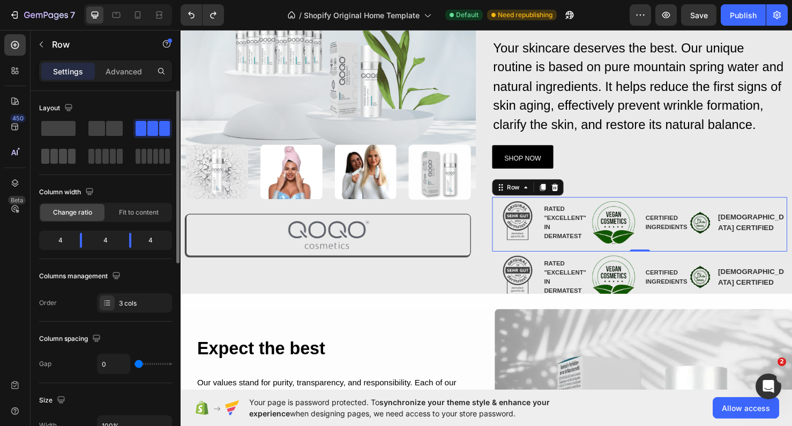
click at [62, 148] on div at bounding box center [58, 156] width 39 height 19
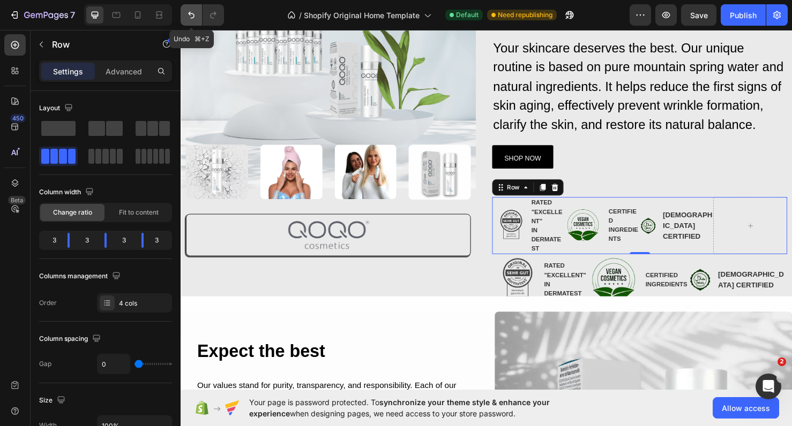
click at [191, 19] on icon "Undo/Redo" at bounding box center [191, 15] width 11 height 11
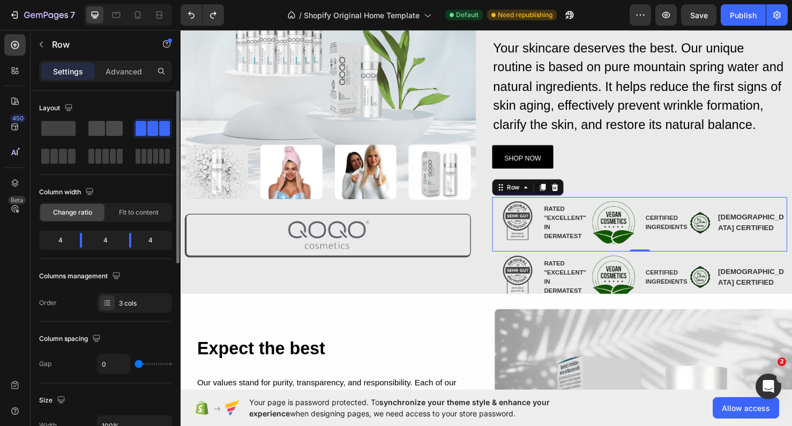
click at [108, 131] on span at bounding box center [114, 128] width 17 height 15
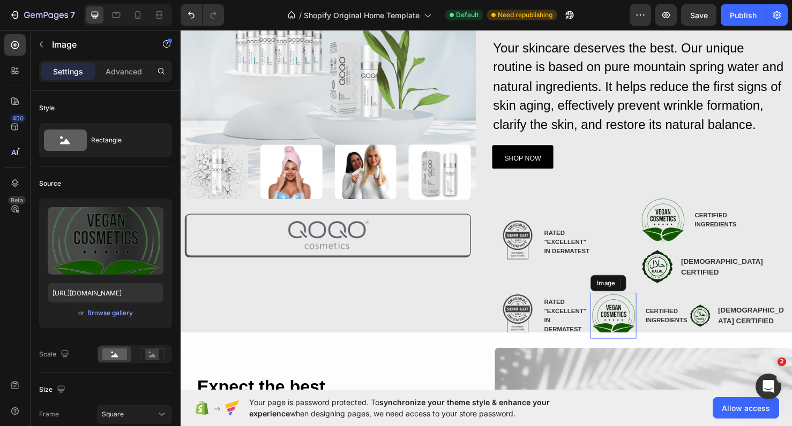
click at [657, 309] on img at bounding box center [635, 330] width 48 height 48
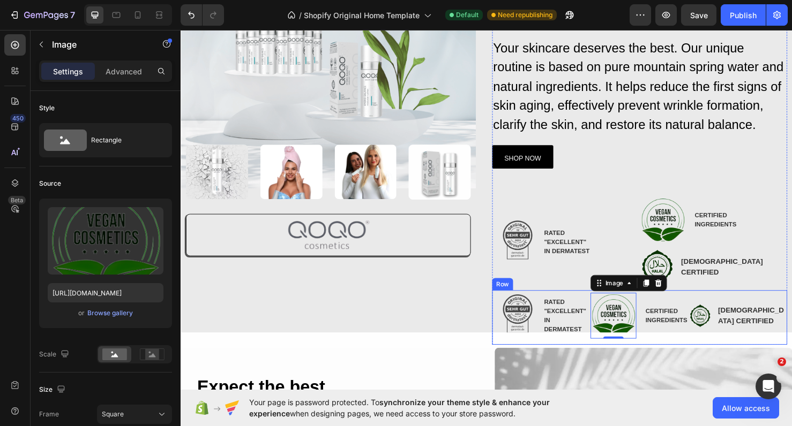
click at [700, 307] on div "Image 0 CERTIFIED INGREDIENTS Text Block Advanced list" at bounding box center [662, 332] width 103 height 57
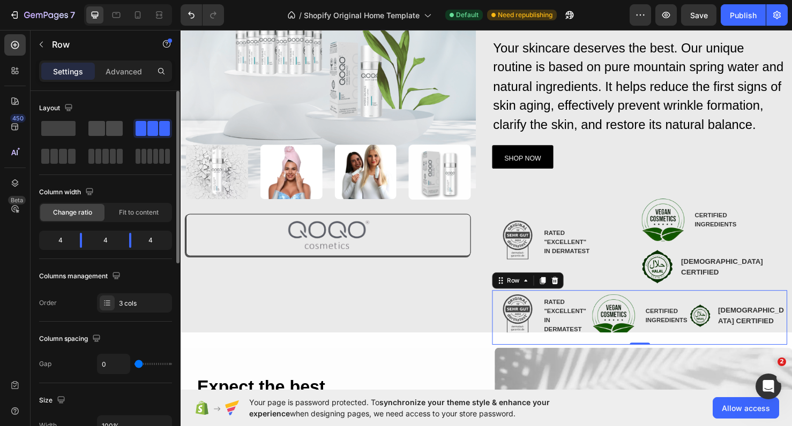
click at [100, 132] on span at bounding box center [96, 128] width 17 height 15
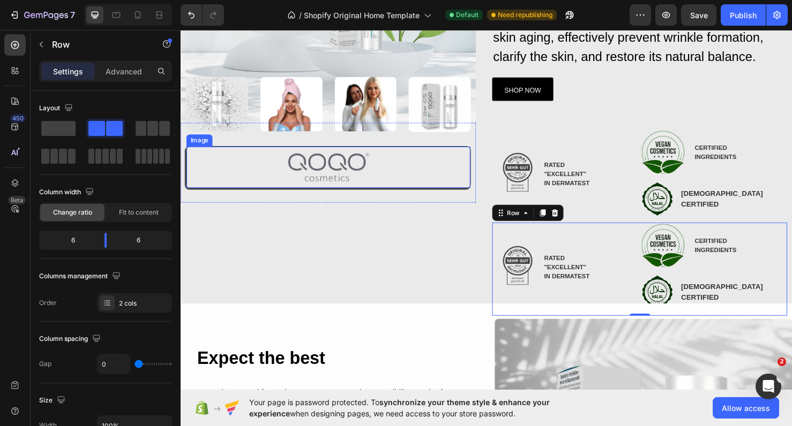
scroll to position [226, 0]
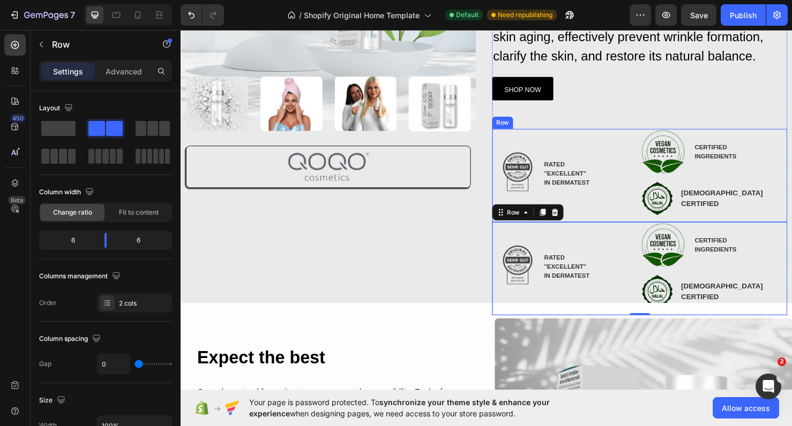
click at [614, 148] on div "Image RATED "EXCELLENT" IN DERMATEST Text Block Advanced list" at bounding box center [585, 183] width 155 height 98
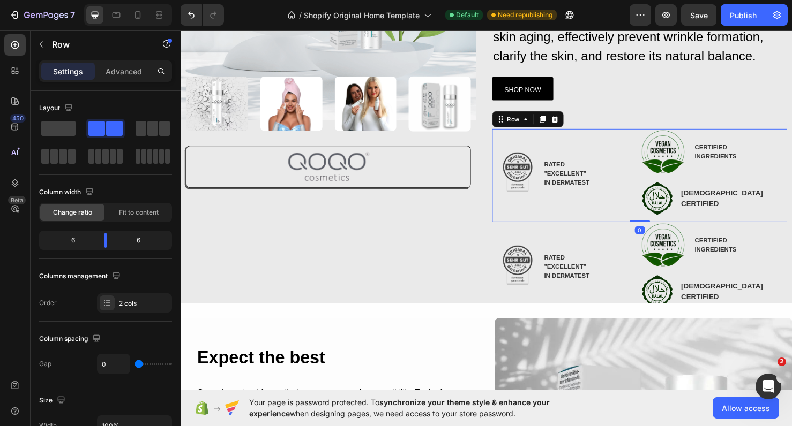
drag, startPoint x: 655, startPoint y: 235, endPoint x: 655, endPoint y: 227, distance: 7.5
click at [655, 227] on div "Image RATED "EXCELLENT" IN DERMATEST Text Block Advanced list Image CERTIFIED I…" at bounding box center [663, 183] width 310 height 98
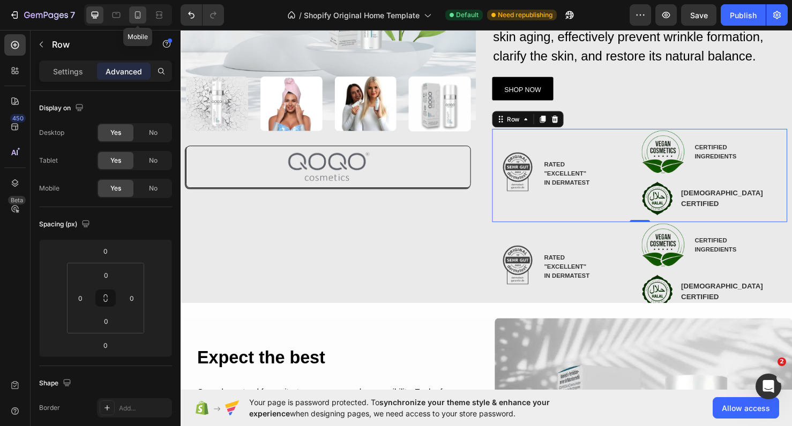
click at [135, 14] on icon at bounding box center [138, 14] width 6 height 7
type input "0"
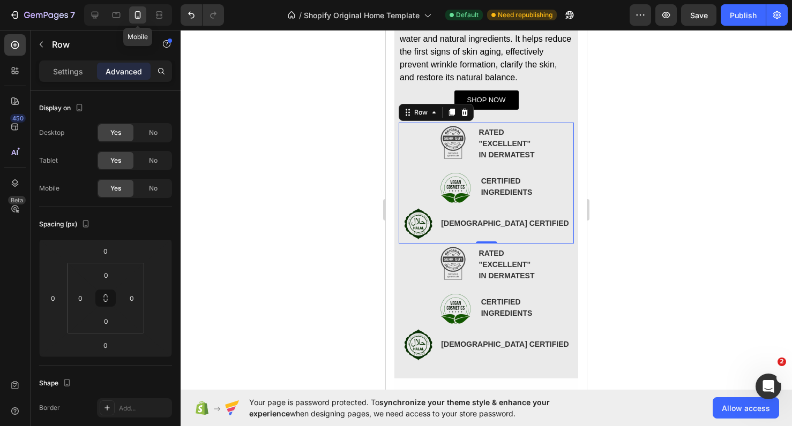
scroll to position [556, 0]
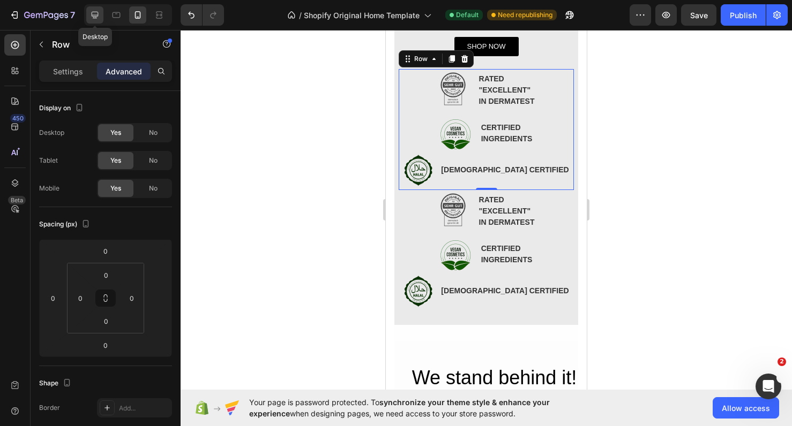
click at [94, 18] on icon at bounding box center [95, 15] width 7 height 7
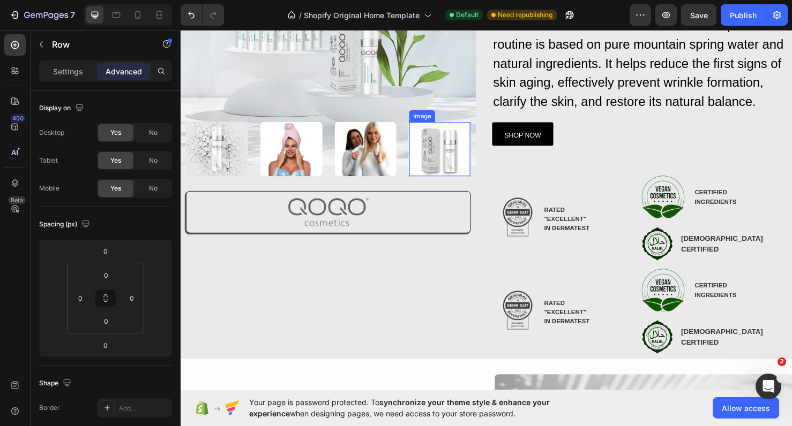
scroll to position [199, 0]
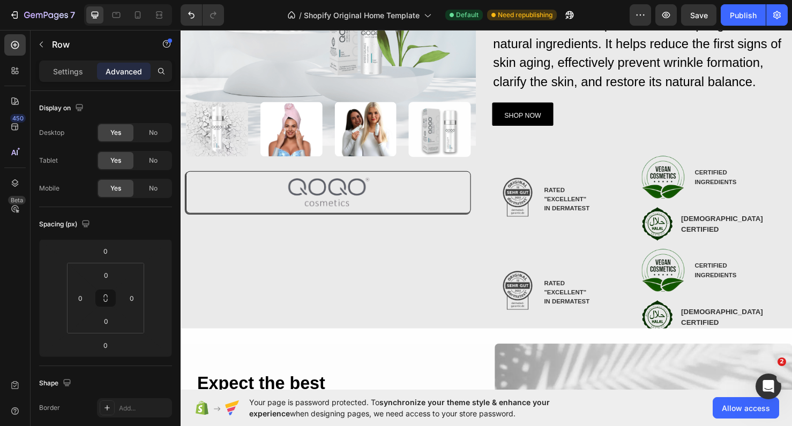
click at [596, 175] on div "Image RATED "EXCELLENT" IN DERMATEST Text Block Advanced list" at bounding box center [585, 210] width 155 height 98
click at [590, 181] on div "Image RATED "EXCELLENT" IN DERMATEST Text Block Advanced list" at bounding box center [585, 210] width 155 height 98
click at [641, 243] on div "Image RATED "EXCELLENT" IN DERMATEST Text Block Advanced list" at bounding box center [585, 210] width 155 height 98
click at [564, 148] on icon at bounding box center [561, 150] width 9 height 9
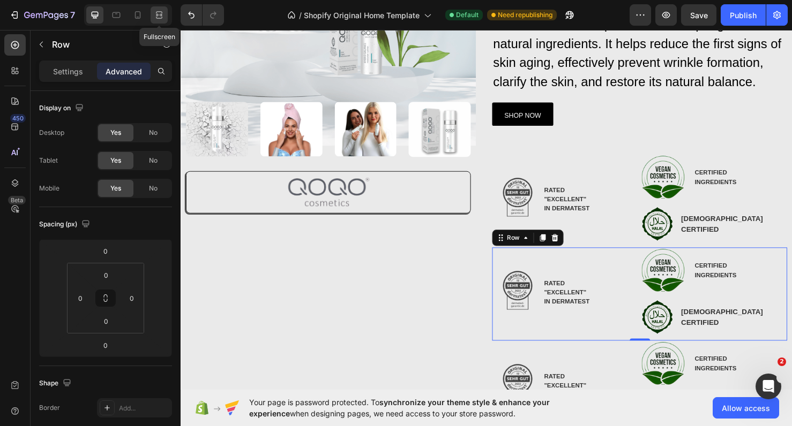
click at [158, 16] on icon at bounding box center [159, 15] width 11 height 11
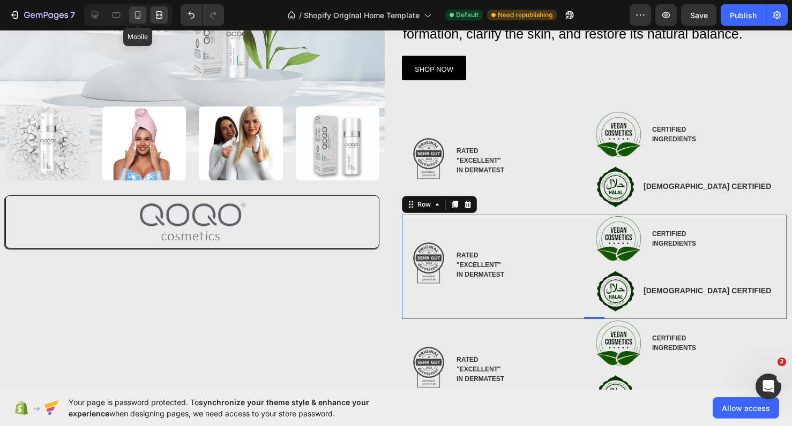
click at [133, 20] on icon at bounding box center [137, 15] width 11 height 11
type input "0"
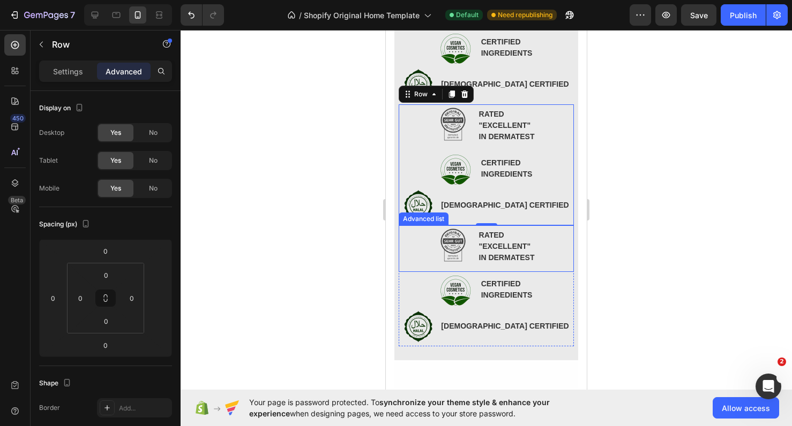
scroll to position [580, 0]
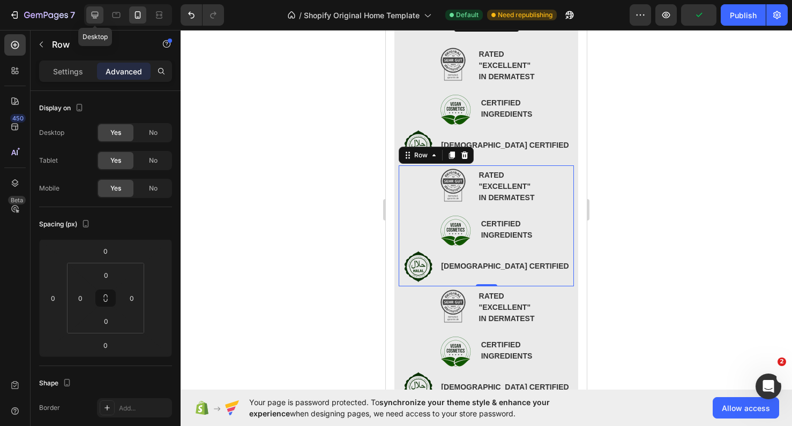
click at [93, 14] on icon at bounding box center [94, 15] width 11 height 11
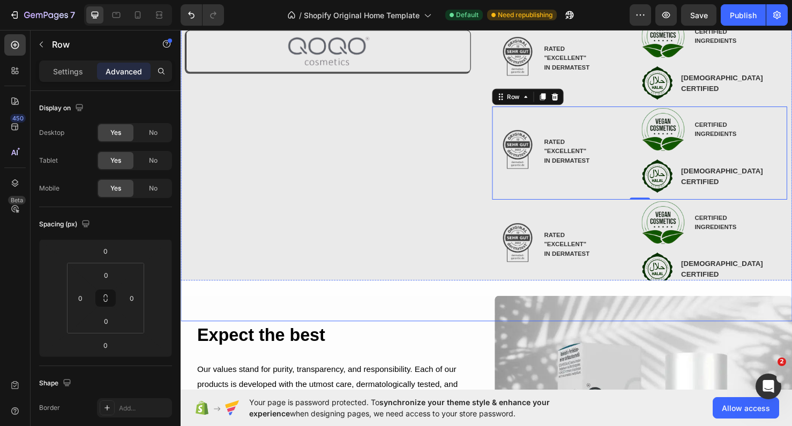
scroll to position [331, 0]
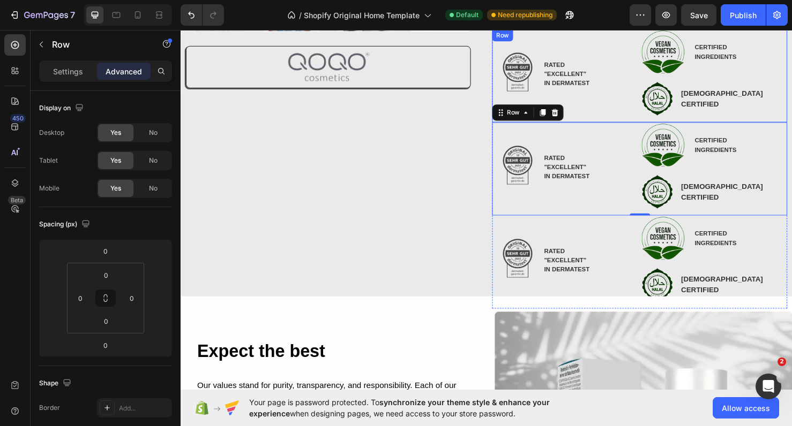
click at [624, 120] on div "Image RATED "EXCELLENT" IN DERMATEST Text Block Advanced list" at bounding box center [585, 78] width 155 height 98
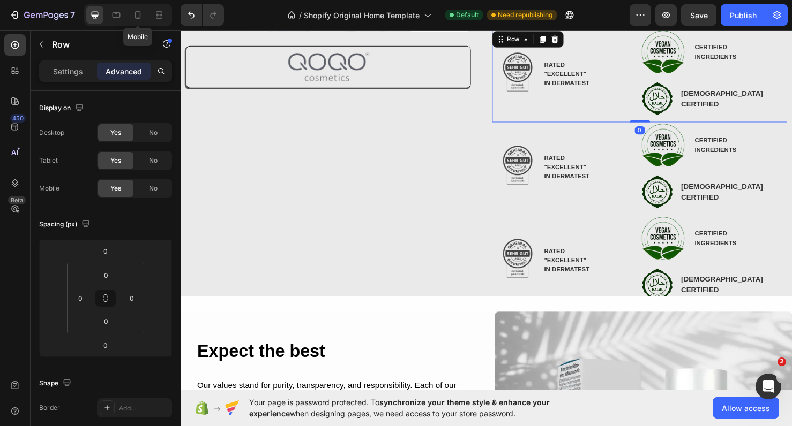
click at [141, 24] on div "Mobile" at bounding box center [128, 14] width 88 height 21
click at [140, 22] on div at bounding box center [137, 14] width 17 height 17
type input "0"
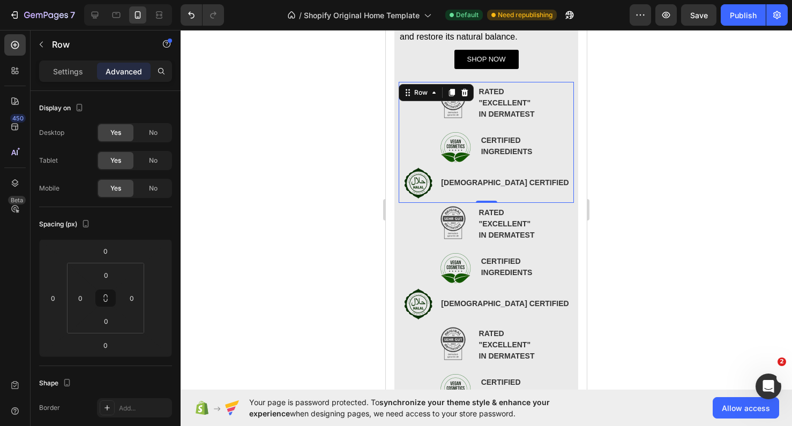
scroll to position [556, 0]
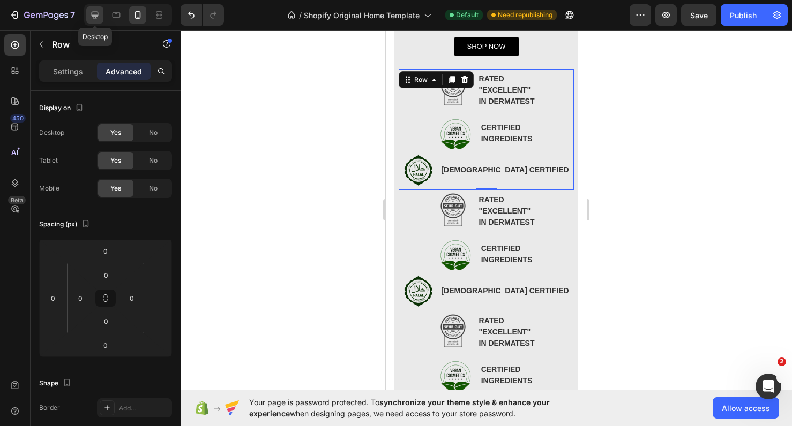
click at [96, 13] on icon at bounding box center [94, 15] width 11 height 11
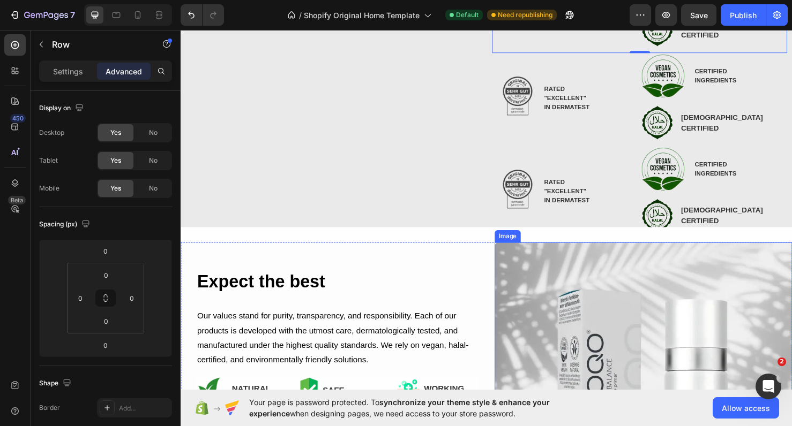
scroll to position [291, 0]
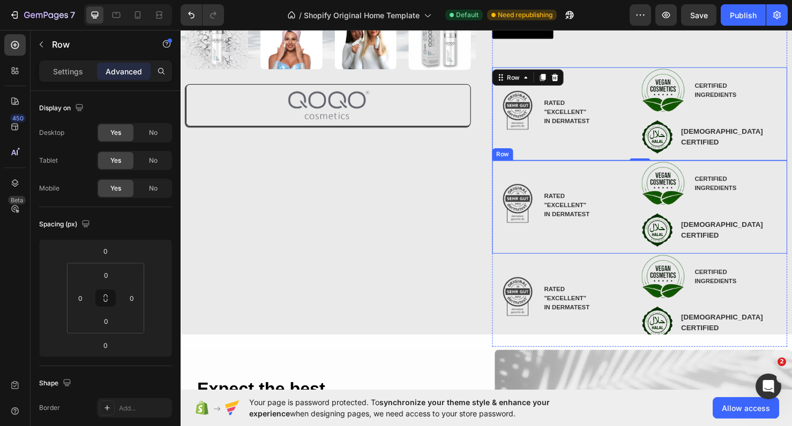
click at [520, 265] on div "Image RATED "EXCELLENT" IN DERMATEST Text Block Advanced list" at bounding box center [585, 216] width 155 height 98
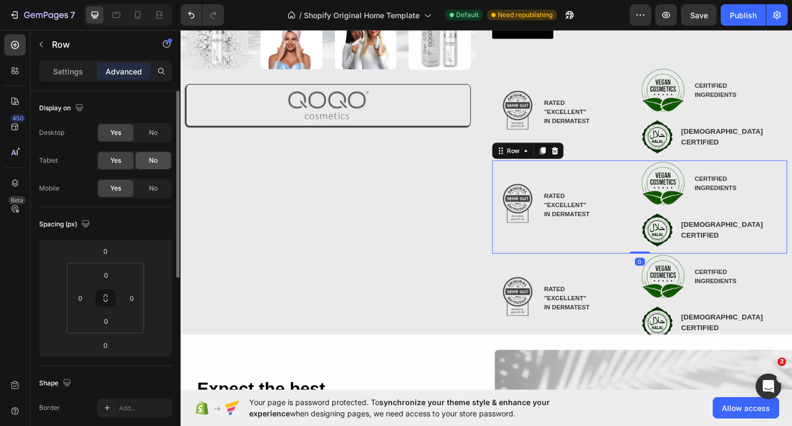
click at [149, 168] on div "No" at bounding box center [153, 160] width 35 height 17
click at [151, 185] on span "No" at bounding box center [153, 189] width 9 height 10
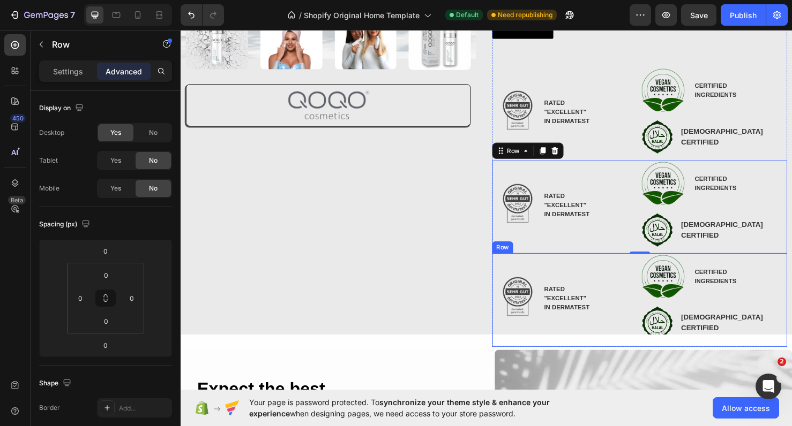
click at [515, 287] on div "Image RATED "EXCELLENT" IN DERMATEST Text Block Advanced list" at bounding box center [585, 314] width 155 height 98
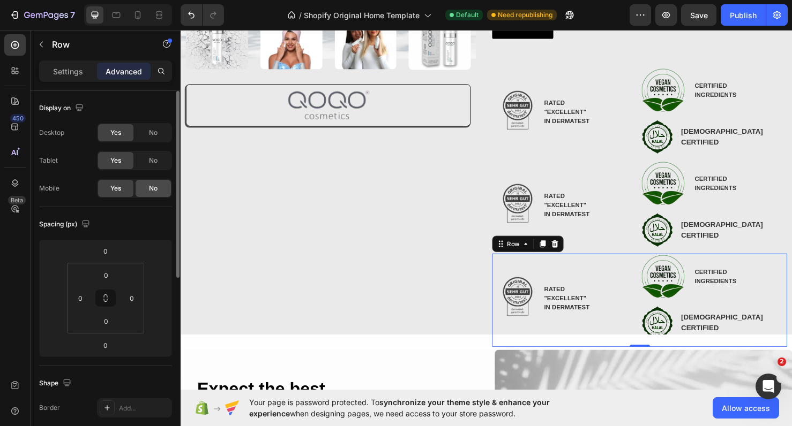
click at [157, 195] on div "No" at bounding box center [153, 188] width 35 height 17
click at [152, 166] on div "No" at bounding box center [153, 160] width 35 height 17
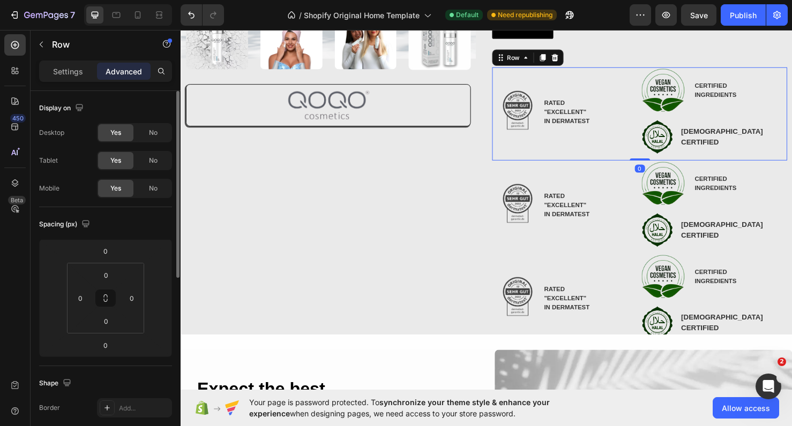
click at [508, 153] on div "Image RATED "EXCELLENT" IN DERMATEST Text Block Advanced list" at bounding box center [585, 118] width 155 height 98
click at [136, 17] on icon at bounding box center [138, 14] width 6 height 7
type input "0"
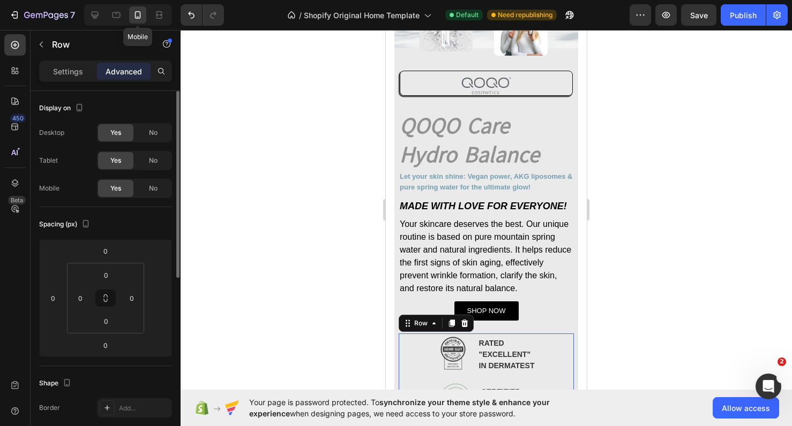
scroll to position [556, 0]
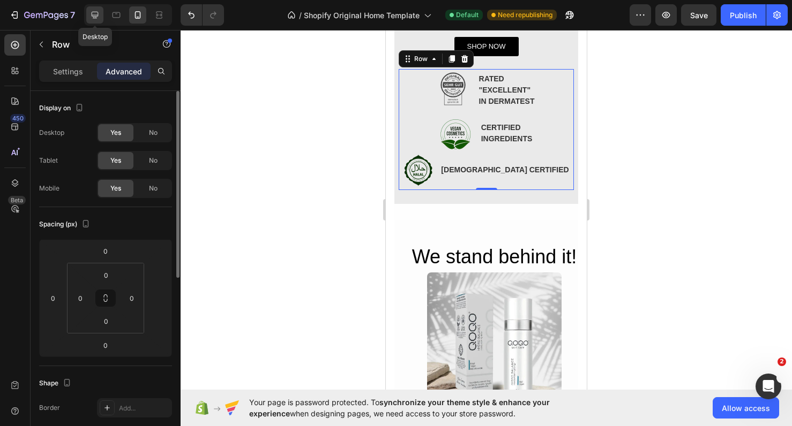
click at [93, 9] on div at bounding box center [94, 14] width 17 height 17
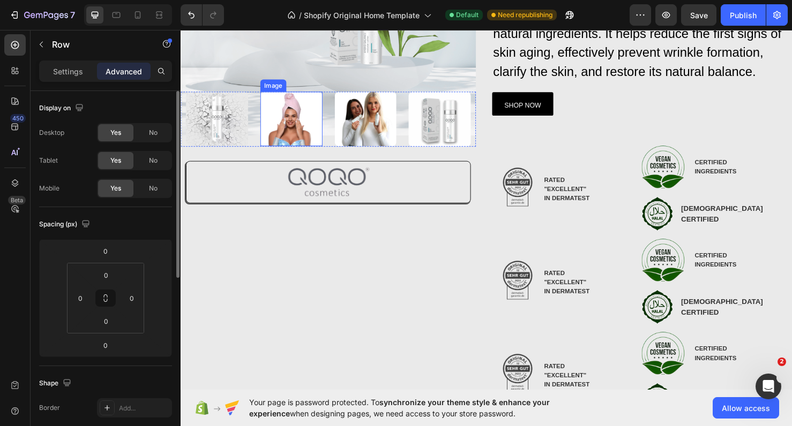
scroll to position [213, 0]
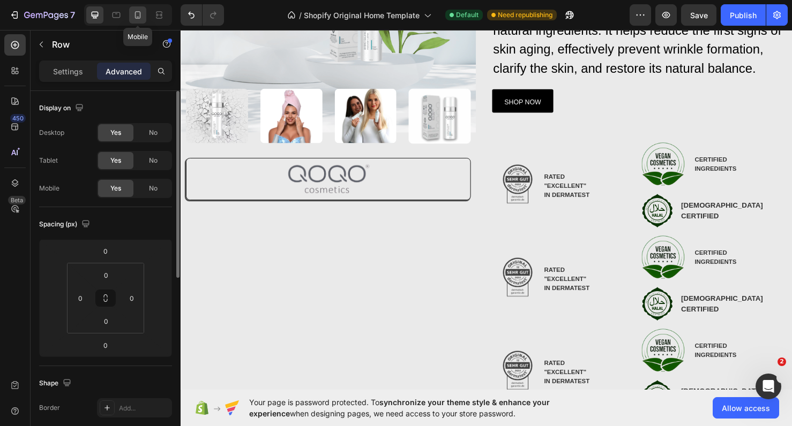
click at [137, 20] on div at bounding box center [137, 14] width 17 height 17
type input "0"
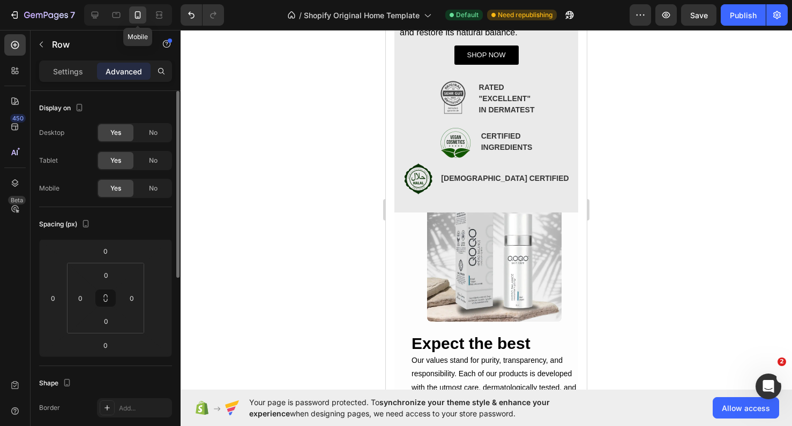
scroll to position [556, 0]
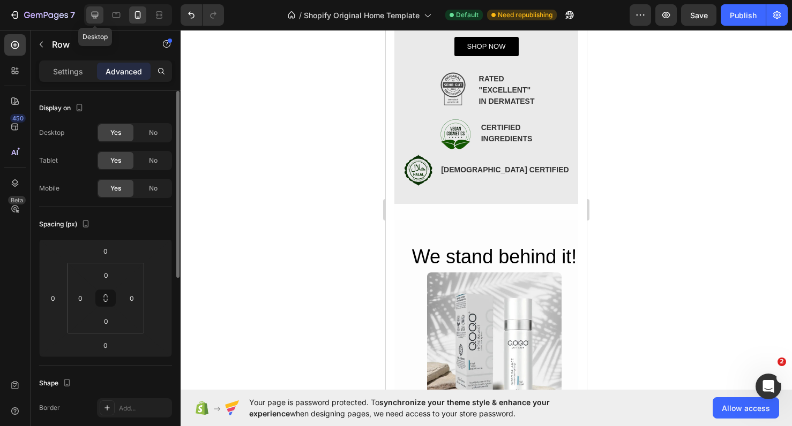
click at [95, 22] on div at bounding box center [94, 14] width 17 height 17
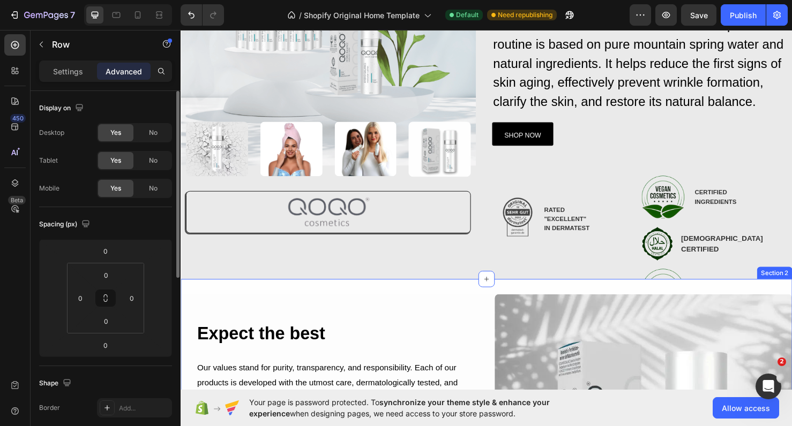
scroll to position [157, 0]
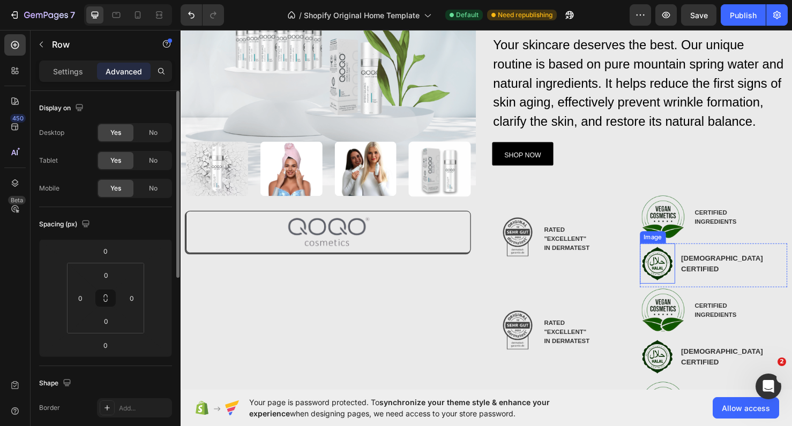
click at [664, 258] on div at bounding box center [681, 275] width 37 height 42
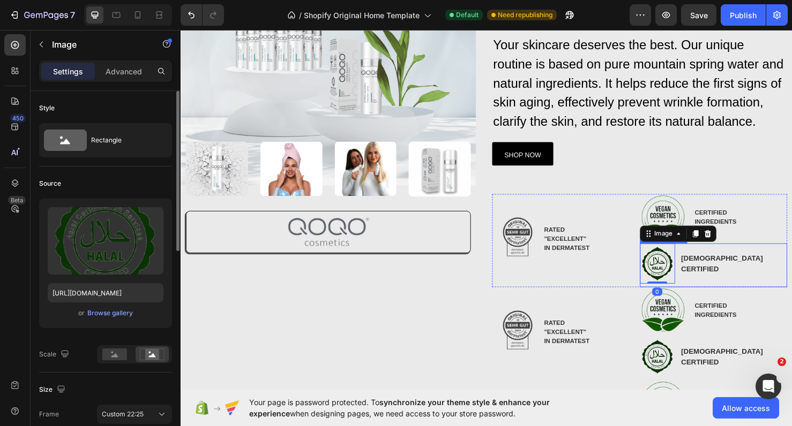
click at [667, 301] on div "Image 0 HALAL CERTIFIED Text Block" at bounding box center [740, 277] width 155 height 46
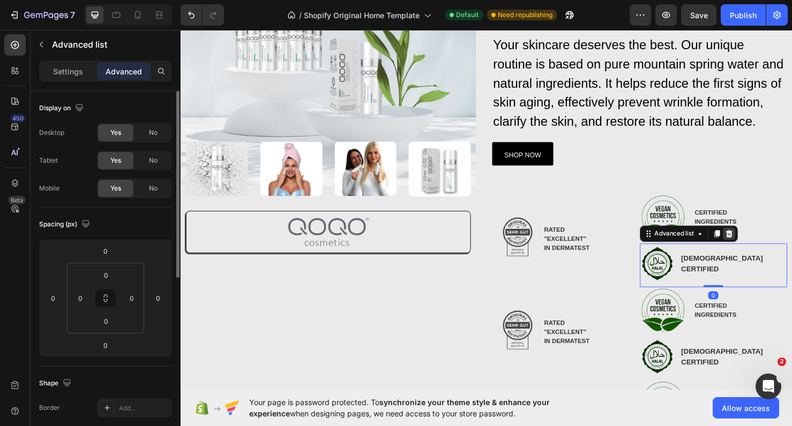
click at [759, 246] on div at bounding box center [756, 244] width 13 height 13
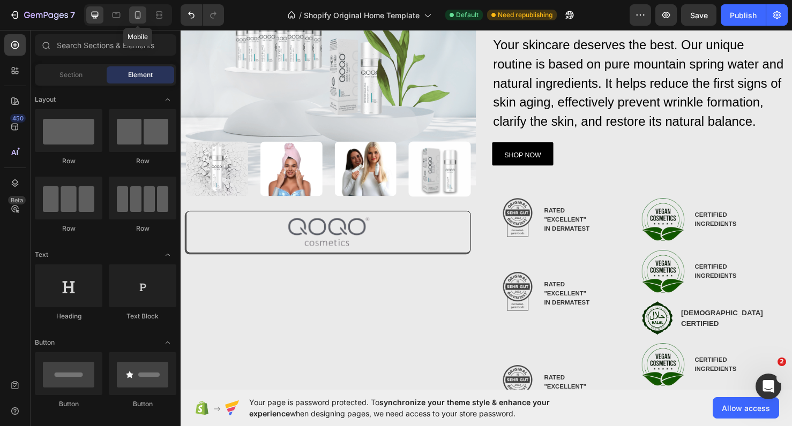
click at [131, 19] on div at bounding box center [137, 14] width 17 height 17
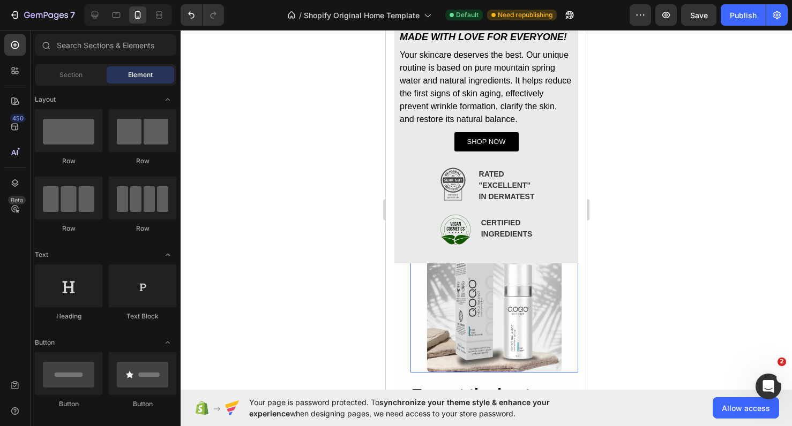
scroll to position [470, 0]
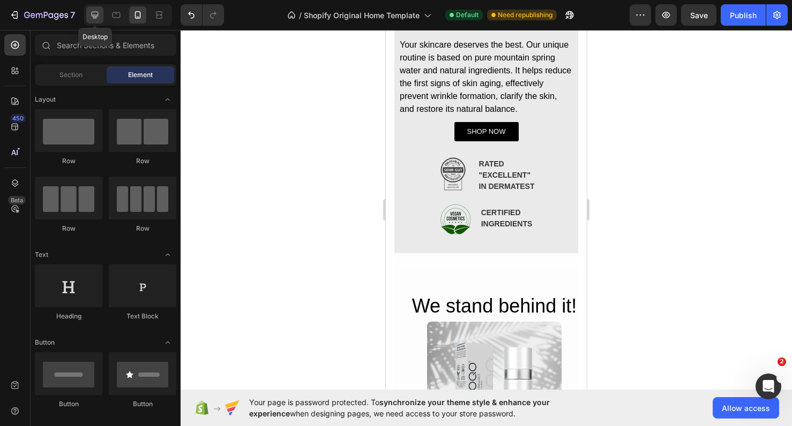
click at [93, 19] on icon at bounding box center [94, 15] width 11 height 11
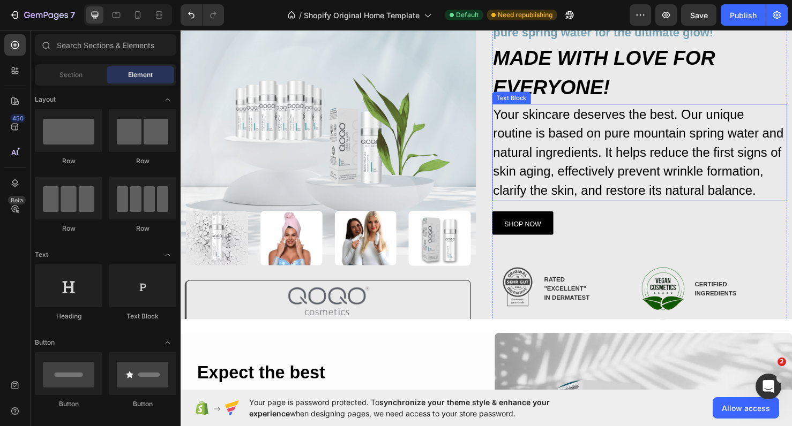
scroll to position [86, 0]
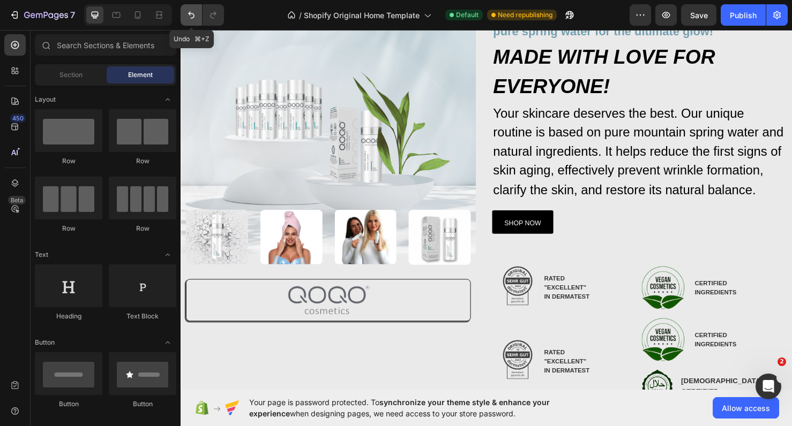
click at [195, 18] on icon "Undo/Redo" at bounding box center [191, 15] width 11 height 11
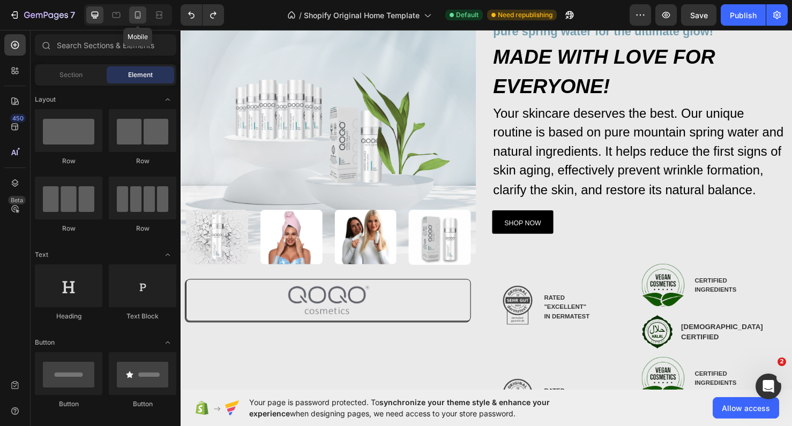
click at [141, 20] on div at bounding box center [137, 14] width 17 height 17
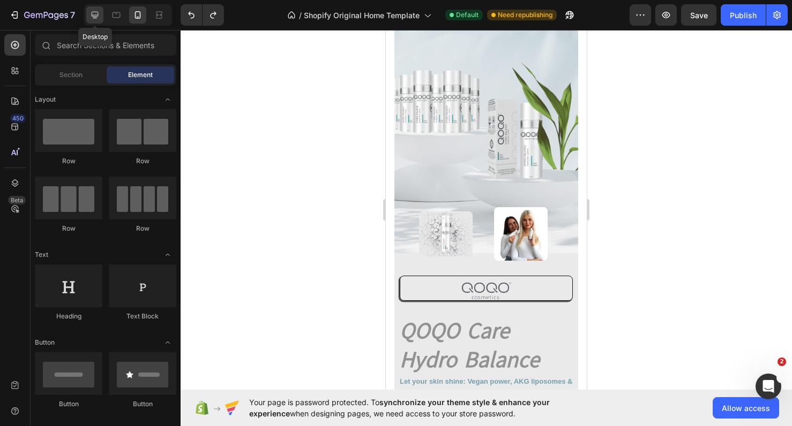
click at [102, 22] on div at bounding box center [94, 14] width 17 height 17
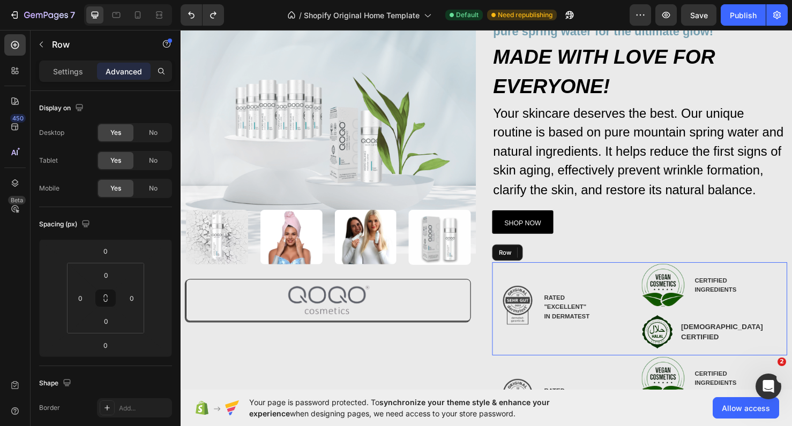
click at [554, 280] on div "Image RATED "EXCELLENT" IN DERMATEST Text Block Advanced list" at bounding box center [585, 323] width 155 height 98
click at [166, 136] on div "No" at bounding box center [153, 132] width 35 height 17
click at [113, 20] on icon at bounding box center [116, 15] width 11 height 11
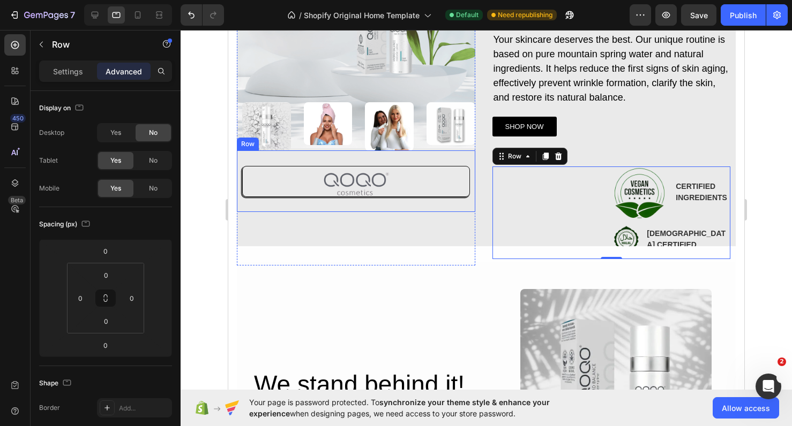
scroll to position [170, 0]
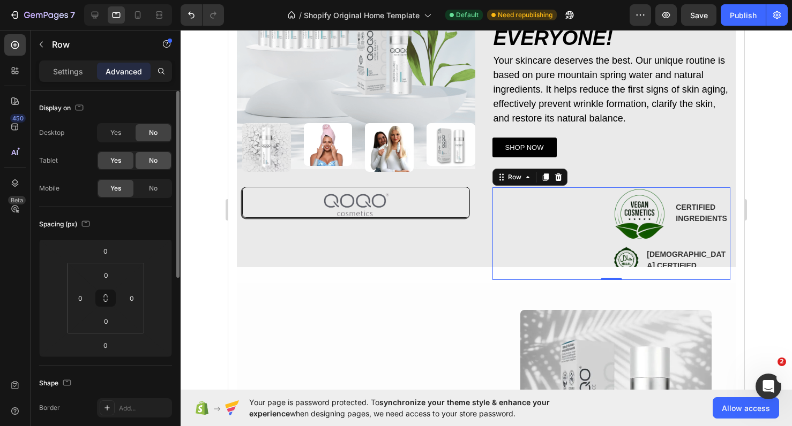
click at [166, 161] on div "No" at bounding box center [153, 160] width 35 height 17
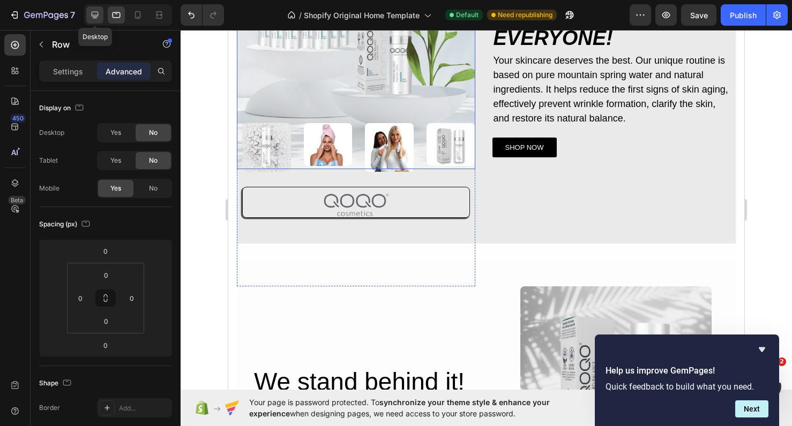
click at [95, 21] on div at bounding box center [94, 14] width 17 height 17
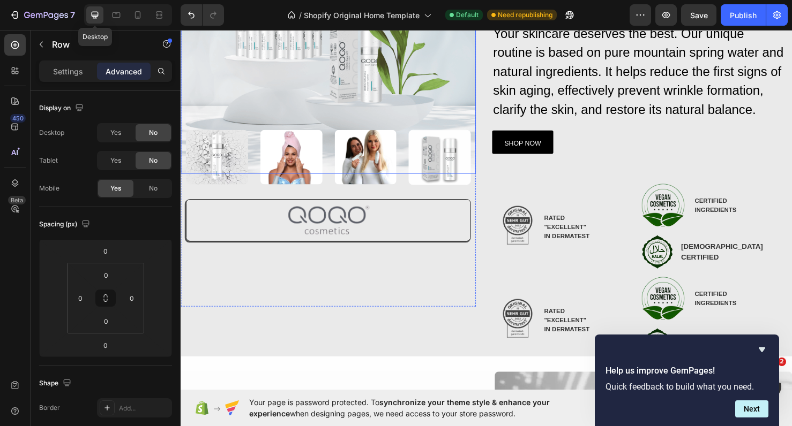
scroll to position [132, 0]
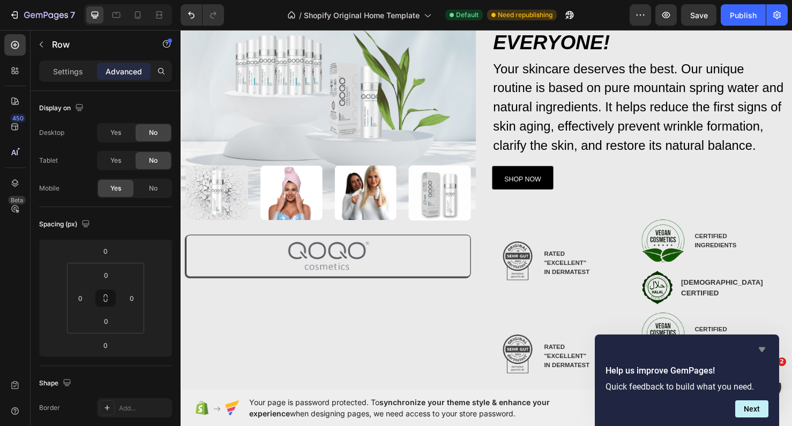
click at [764, 352] on icon "Hide survey" at bounding box center [761, 349] width 13 height 13
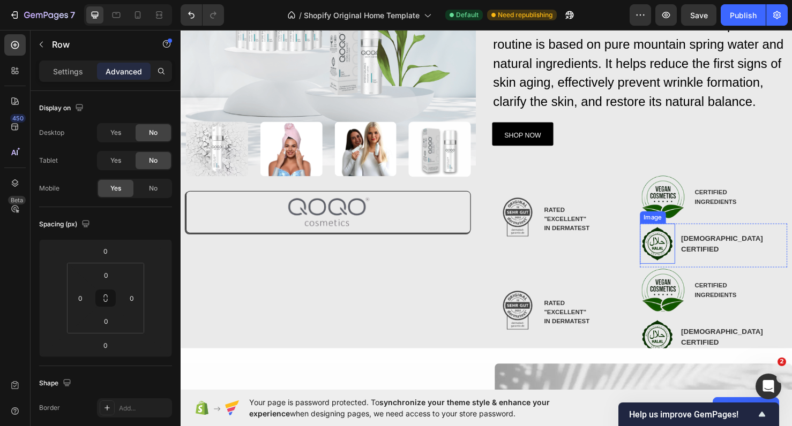
scroll to position [181, 0]
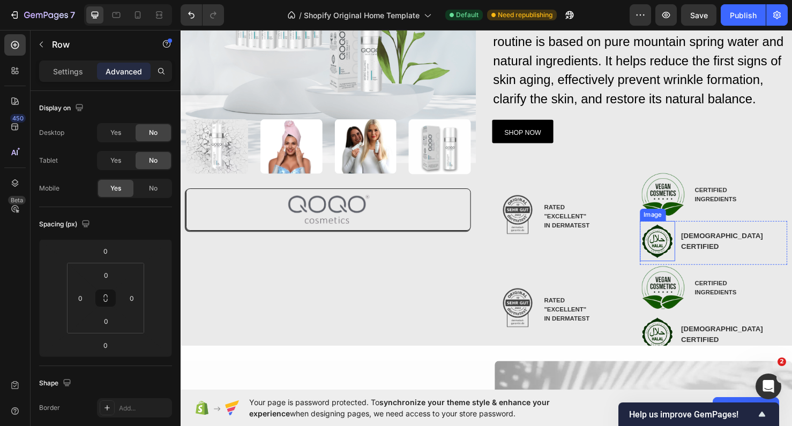
click at [694, 266] on img at bounding box center [681, 252] width 37 height 42
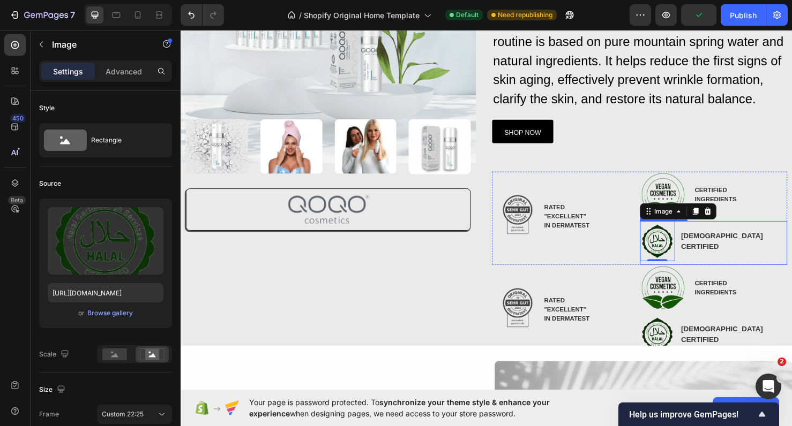
click at [737, 239] on li "Image 0 HALAL CERTIFIED Text Block" at bounding box center [740, 252] width 155 height 42
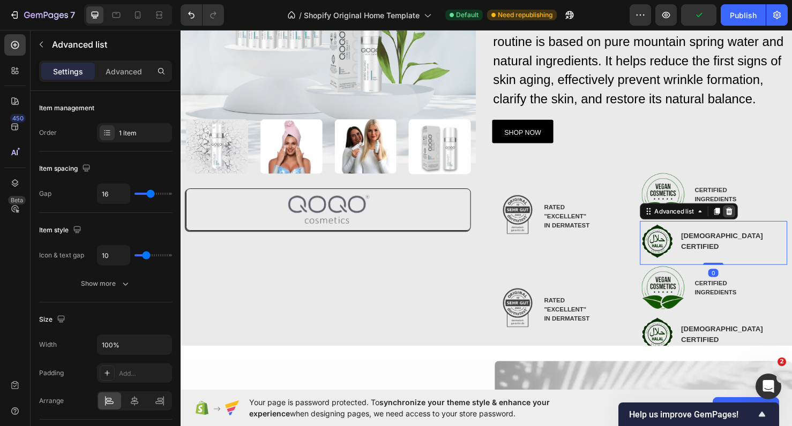
click at [756, 223] on div at bounding box center [756, 220] width 13 height 13
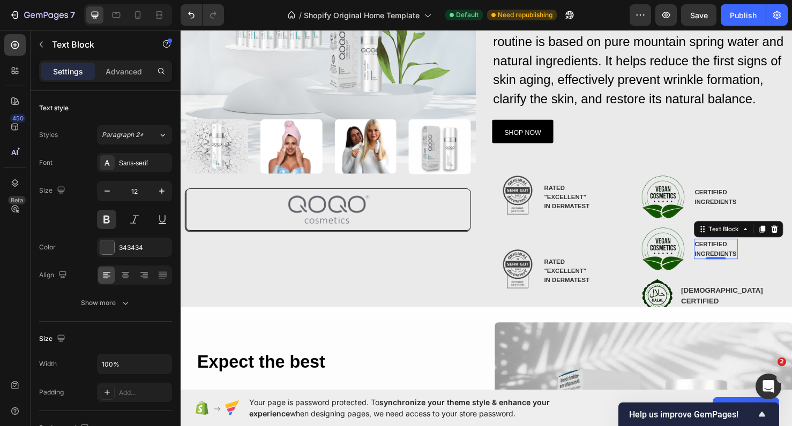
click at [750, 252] on p "CERTIFIED" at bounding box center [743, 256] width 44 height 10
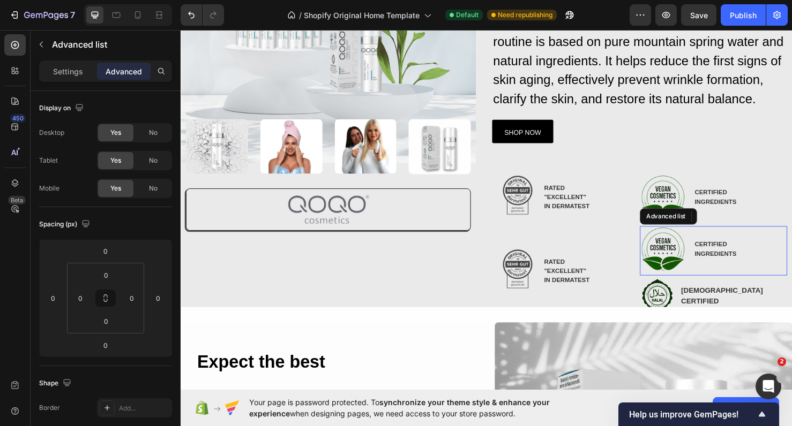
click at [774, 252] on div "Image CERTIFIED INGREDIENTS Text Block 0" at bounding box center [740, 262] width 155 height 52
click at [755, 222] on icon at bounding box center [757, 226] width 9 height 9
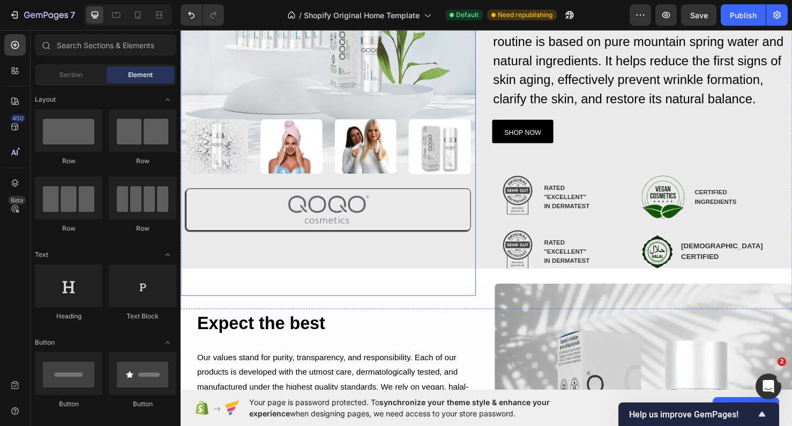
click at [457, 273] on div "Image Image Image Image Image Row Row Image Row Row" at bounding box center [336, 90] width 310 height 440
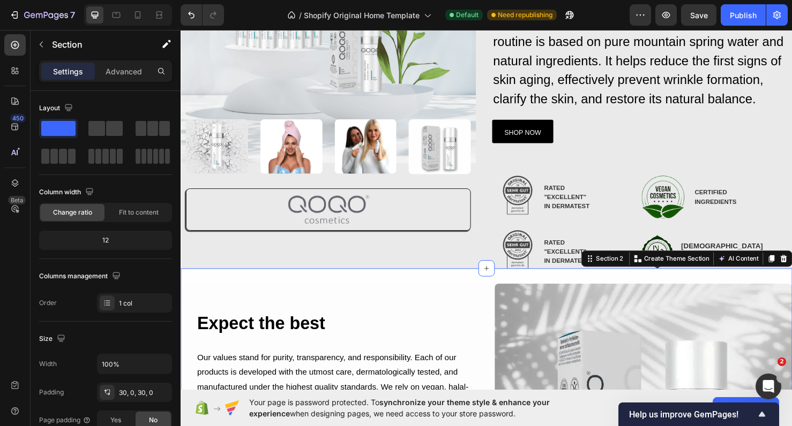
click at [528, 252] on img at bounding box center [535, 263] width 54 height 54
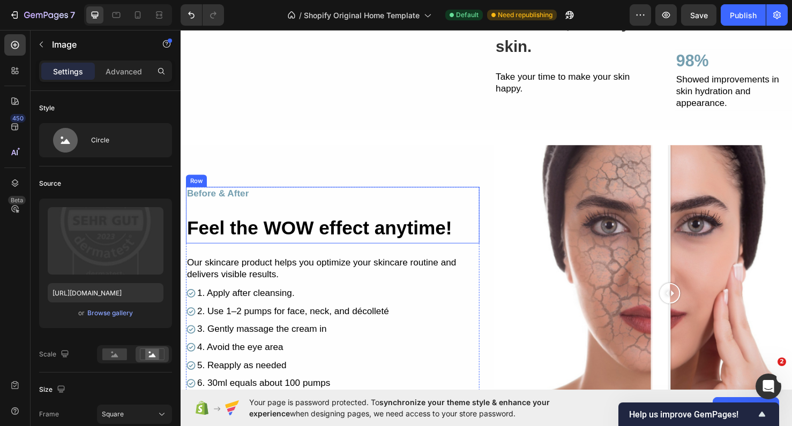
scroll to position [874, 0]
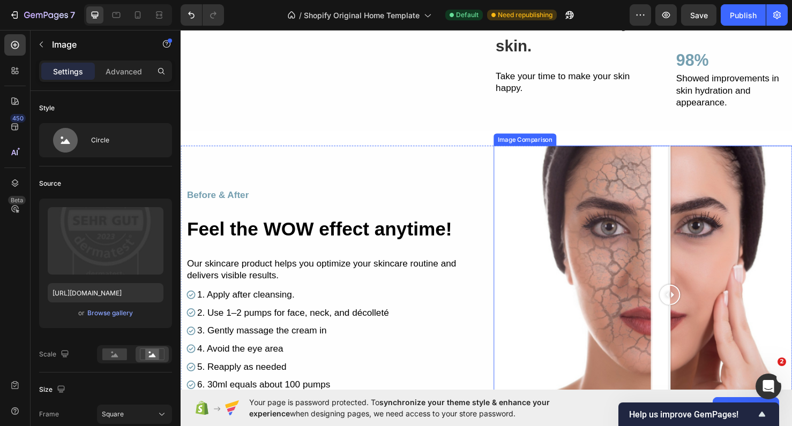
click at [581, 283] on div at bounding box center [666, 309] width 314 height 314
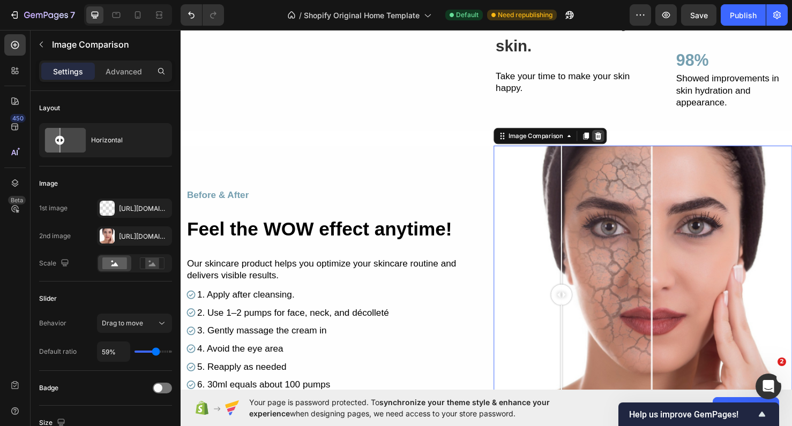
click at [618, 140] on icon at bounding box center [619, 141] width 7 height 7
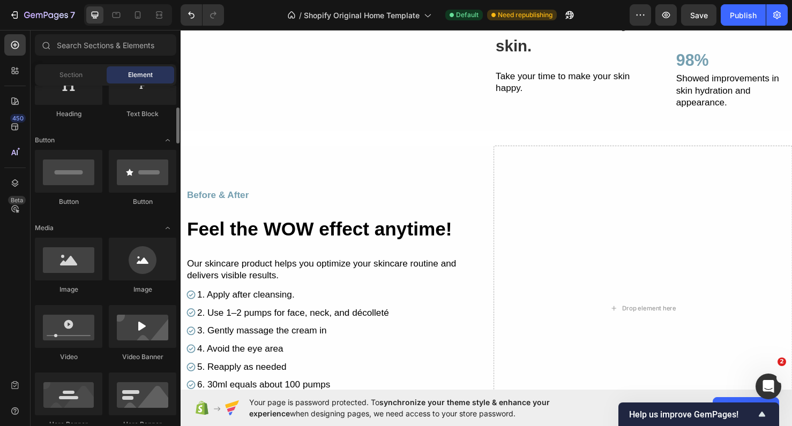
scroll to position [203, 0]
click at [74, 274] on div at bounding box center [68, 258] width 67 height 43
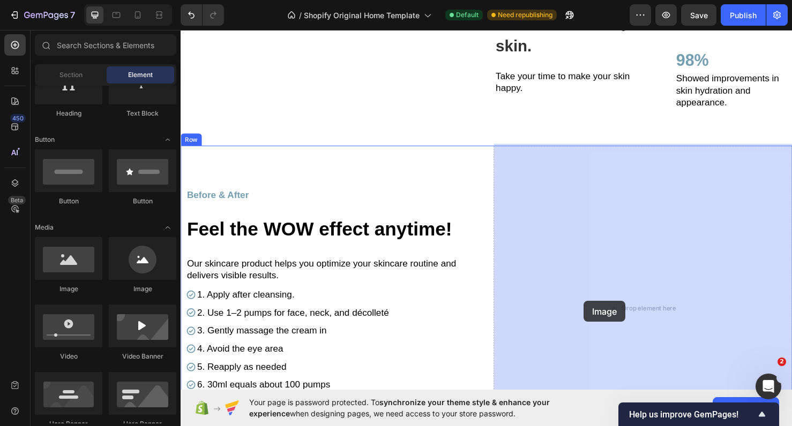
drag, startPoint x: 254, startPoint y: 303, endPoint x: 604, endPoint y: 315, distance: 350.0
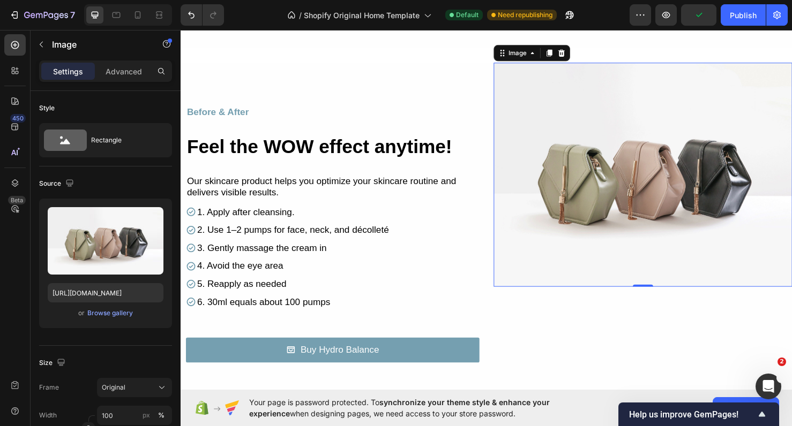
scroll to position [1039, 0]
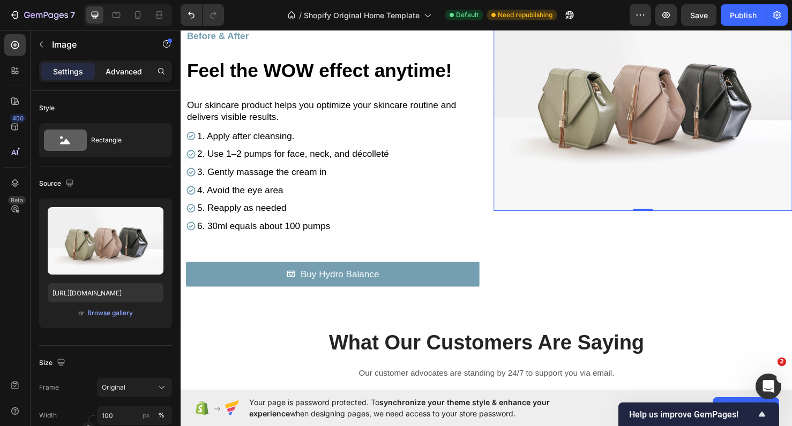
click at [132, 73] on p "Advanced" at bounding box center [124, 71] width 36 height 11
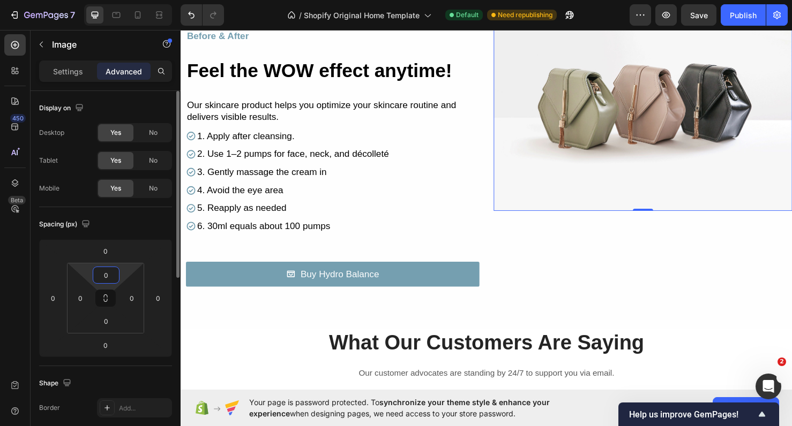
click at [111, 273] on input "0" at bounding box center [105, 275] width 21 height 16
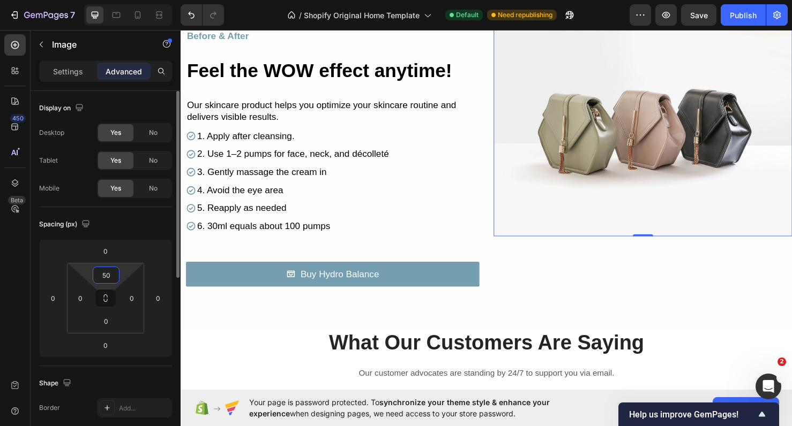
type input "5"
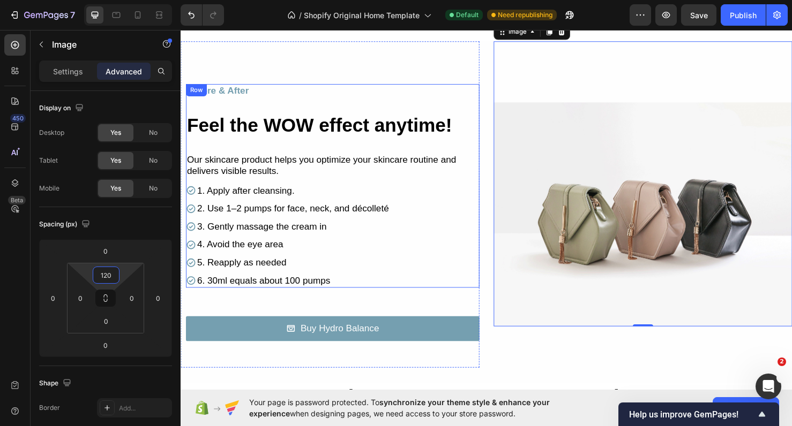
scroll to position [976, 0]
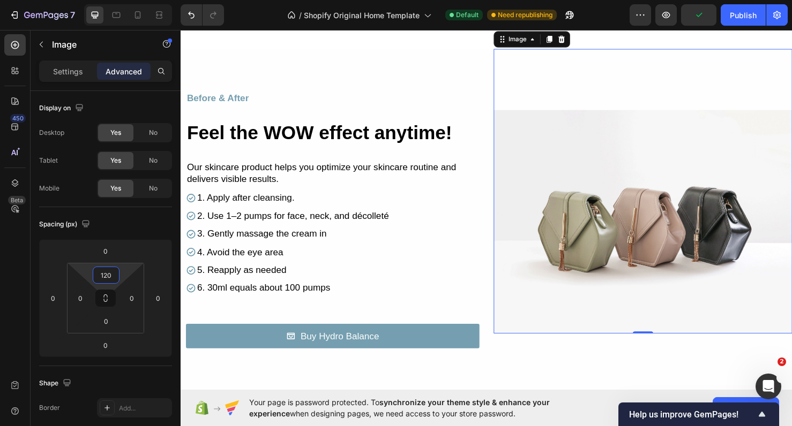
type input "120"
click at [597, 255] on img at bounding box center [666, 232] width 314 height 236
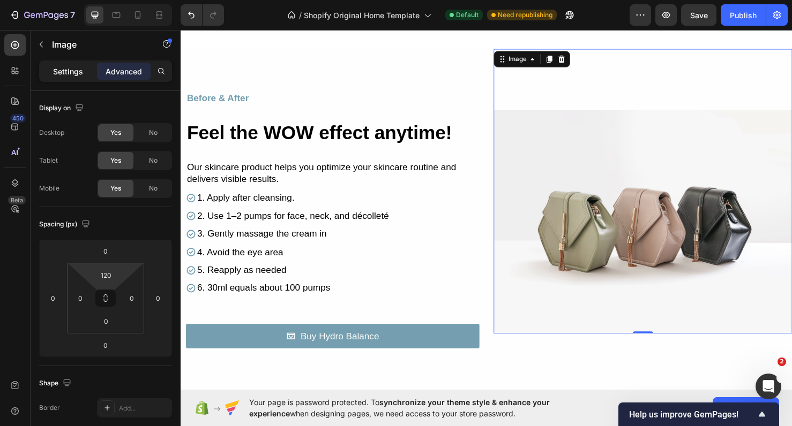
click at [80, 77] on div "Settings" at bounding box center [68, 71] width 54 height 17
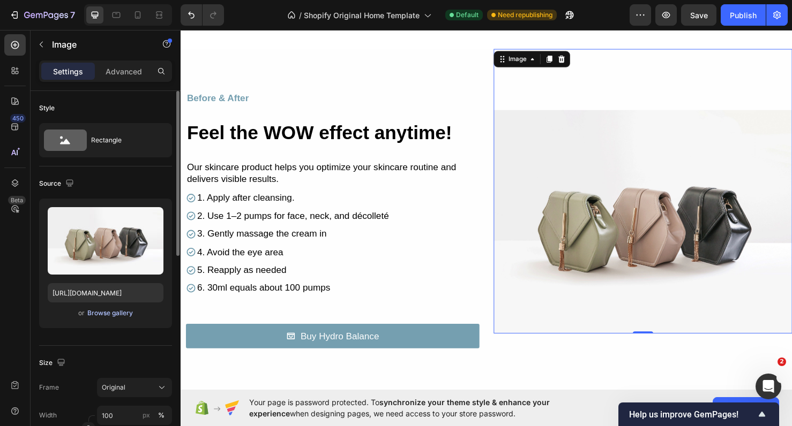
click at [121, 312] on div "Browse gallery" at bounding box center [110, 314] width 46 height 10
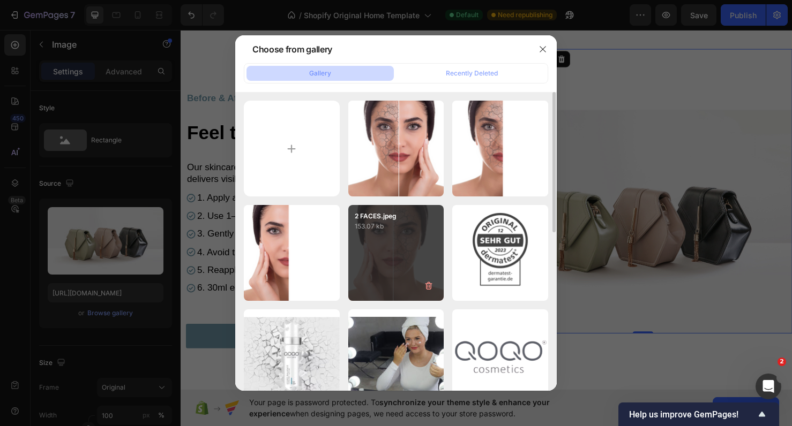
click at [367, 246] on div "2 FACES.jpeg 153.07 kb" at bounding box center [396, 253] width 96 height 96
type input "https://cdn.shopify.com/s/files/1/0900/2015/1627/files/gempages_549177006764328…"
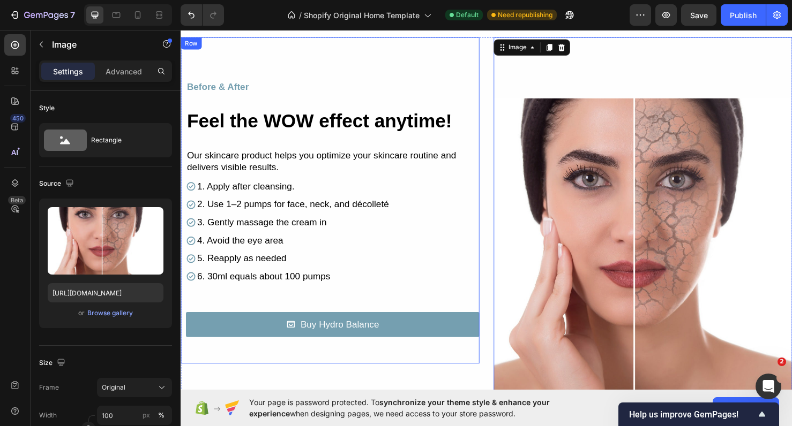
scroll to position [974, 0]
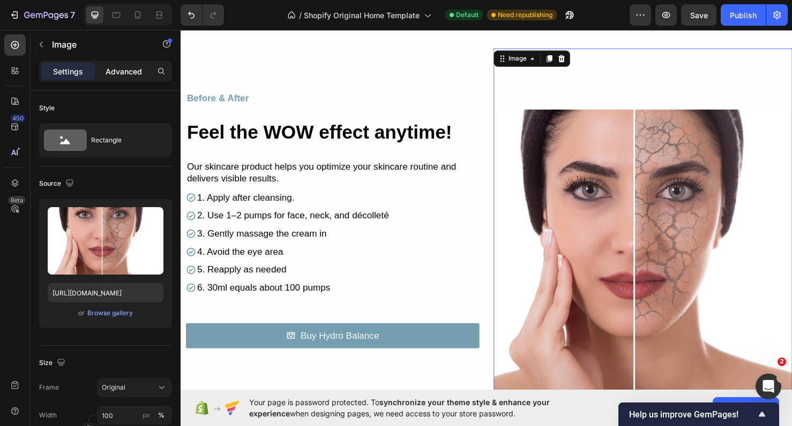
click at [122, 73] on p "Advanced" at bounding box center [124, 71] width 36 height 11
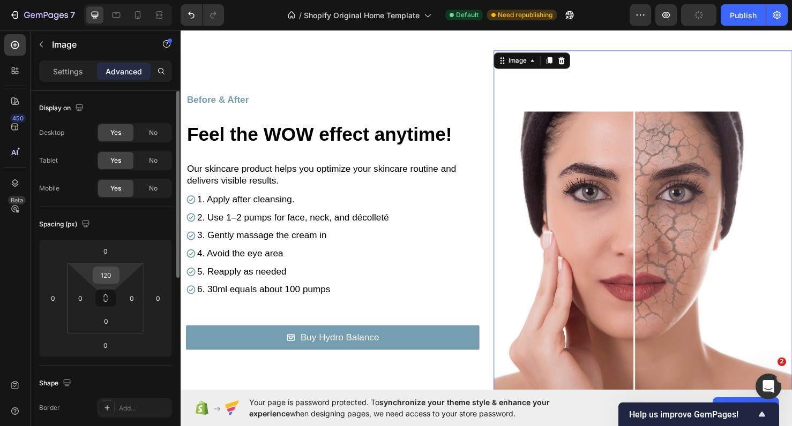
click at [112, 283] on div "120" at bounding box center [106, 275] width 27 height 17
click at [111, 272] on input "120" at bounding box center [105, 275] width 21 height 16
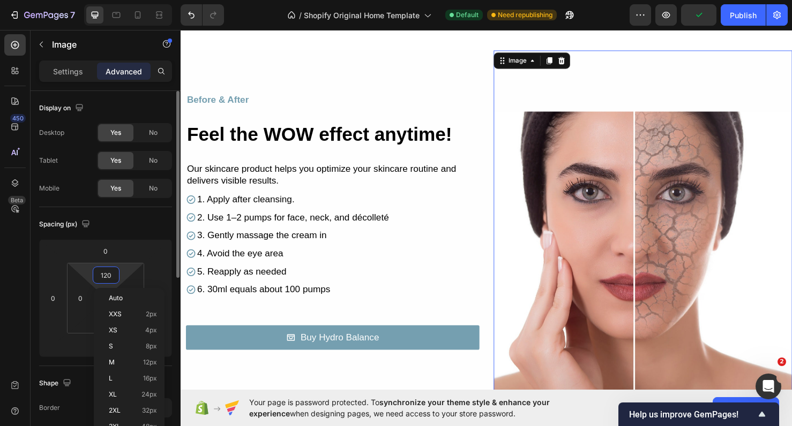
type input "0"
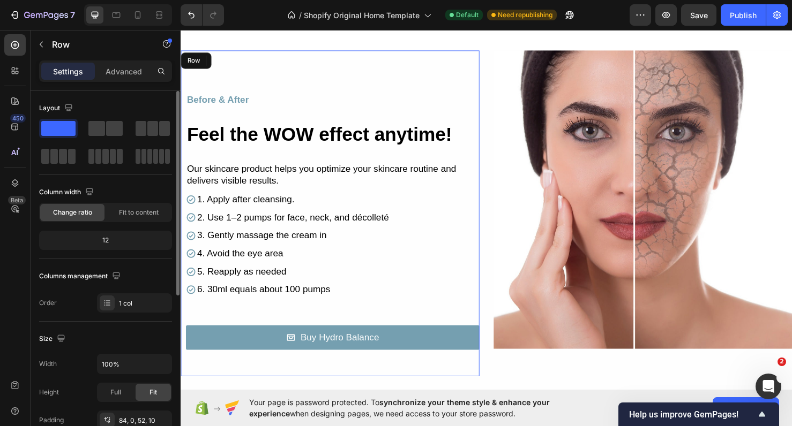
click at [400, 380] on div "Before & After Text Block Feel the WOW effect anytime! Heading Row Our skincare…" at bounding box center [338, 222] width 314 height 343
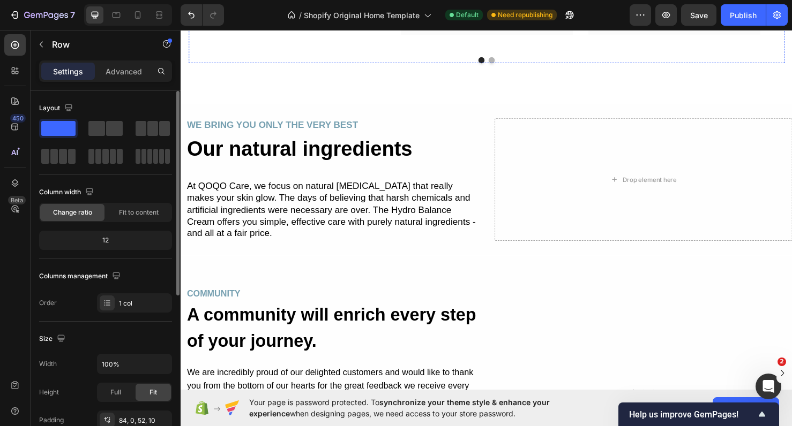
scroll to position [1720, 0]
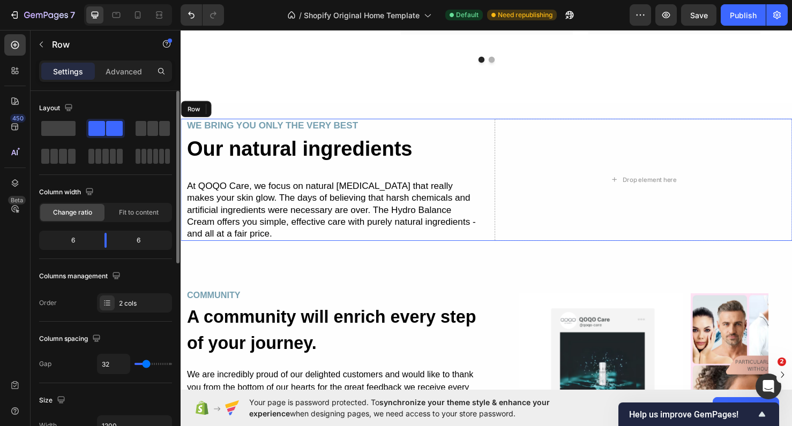
click at [506, 152] on div "WE BRING YOU ONLY THE VERY BEST Text Block Our natural ingredients Heading At Q…" at bounding box center [502, 187] width 643 height 129
click at [539, 166] on div "Drop element here" at bounding box center [667, 187] width 313 height 129
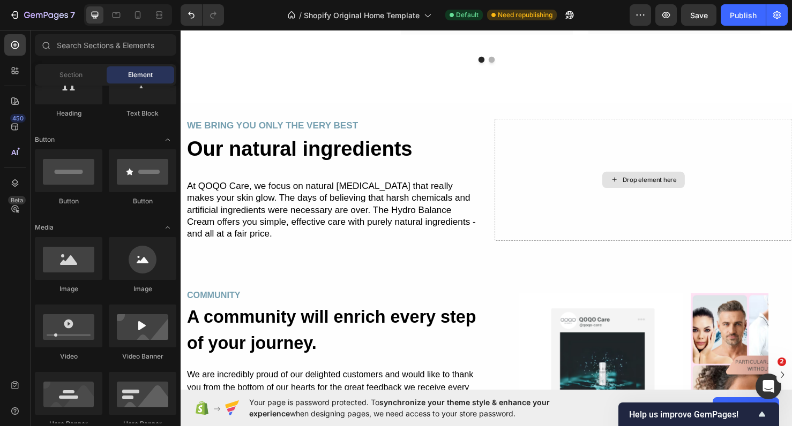
click at [640, 192] on icon at bounding box center [636, 187] width 9 height 9
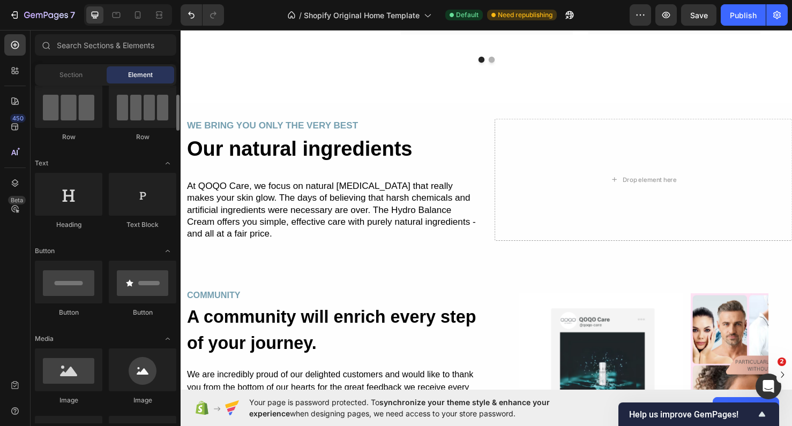
scroll to position [91, 0]
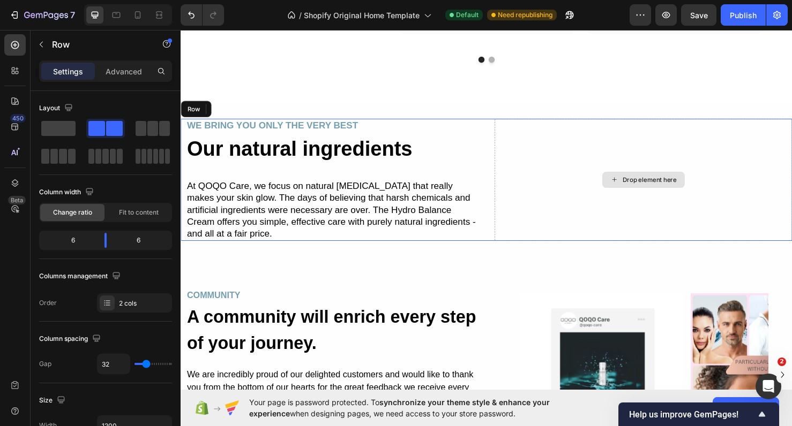
click at [594, 199] on div "Drop element here" at bounding box center [667, 187] width 313 height 129
click at [151, 133] on span at bounding box center [152, 128] width 11 height 15
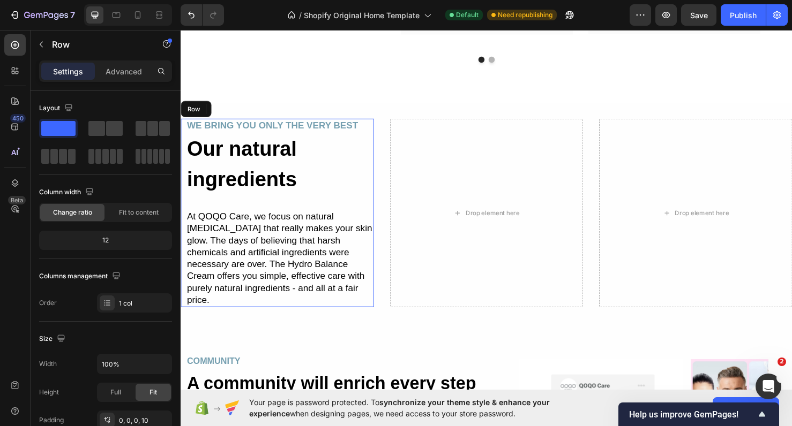
click at [266, 217] on div "WE BRING YOU ONLY THE VERY BEST Text Block Our natural ingredients Heading At Q…" at bounding box center [285, 222] width 198 height 199
click at [146, 81] on div "Settings Advanced" at bounding box center [105, 71] width 133 height 21
click at [140, 80] on div "Settings Advanced" at bounding box center [105, 71] width 133 height 21
click at [319, 188] on h2 "Our natural ingredients" at bounding box center [285, 171] width 198 height 66
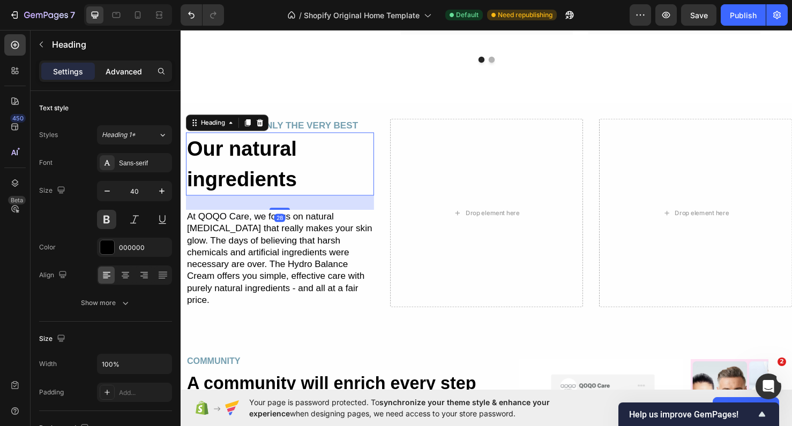
click at [127, 76] on p "Advanced" at bounding box center [124, 71] width 36 height 11
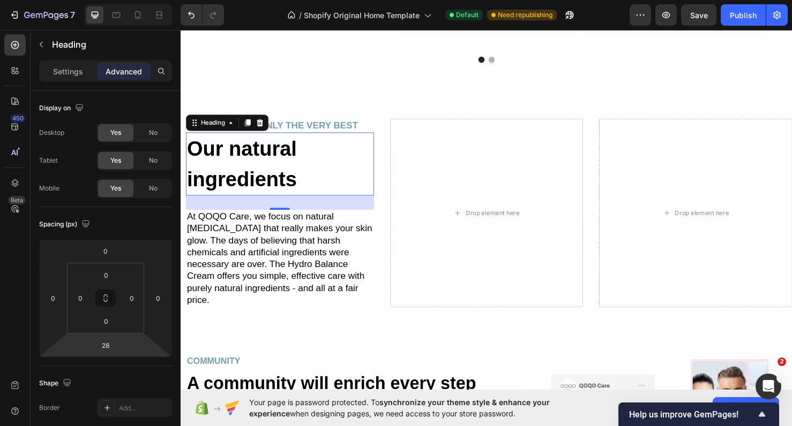
click at [120, 0] on html "7 / Shopify Original Home Template Default Need republishing Preview Save Publi…" at bounding box center [396, 0] width 792 height 0
type input "0"
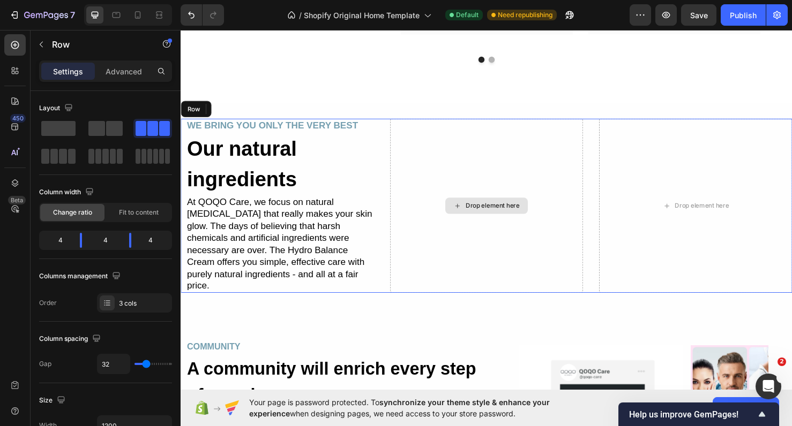
click at [473, 236] on div "Drop element here" at bounding box center [502, 215] width 203 height 184
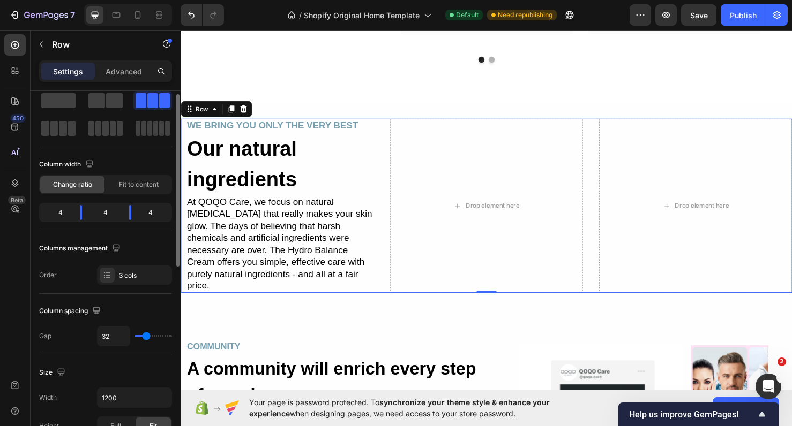
scroll to position [0, 0]
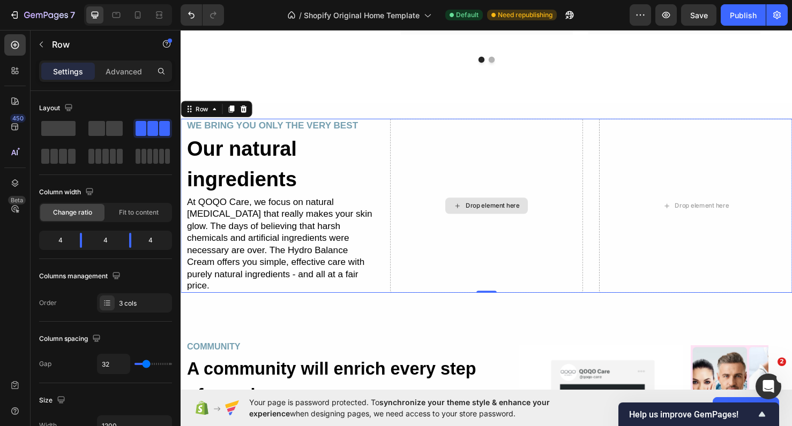
click at [515, 211] on div "Drop element here" at bounding box center [508, 215] width 57 height 9
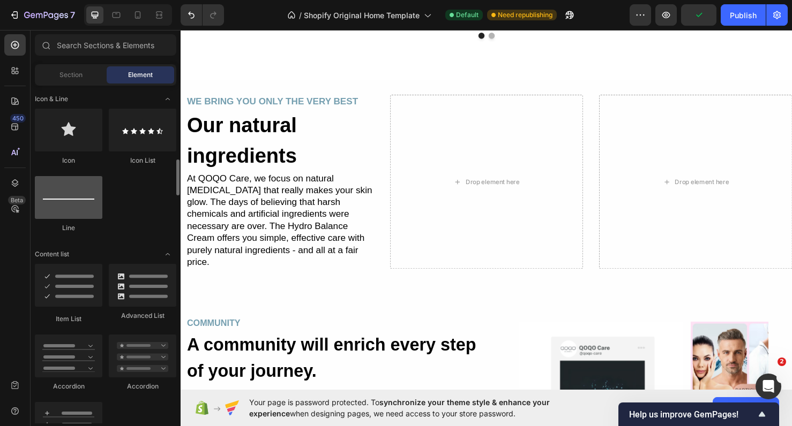
scroll to position [707, 0]
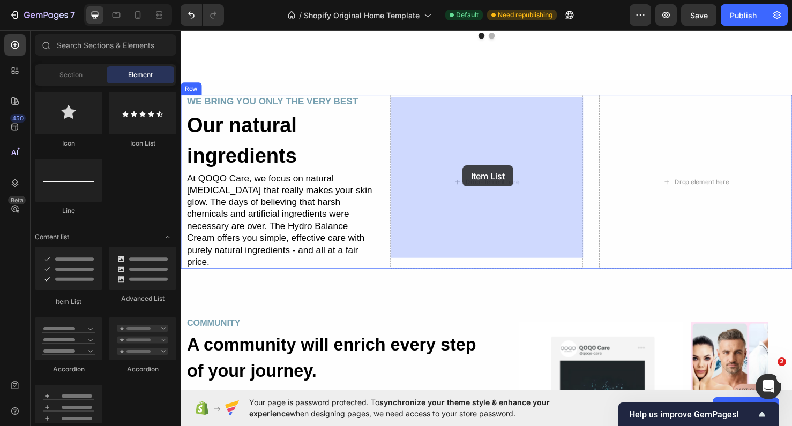
drag, startPoint x: 258, startPoint y: 317, endPoint x: 477, endPoint y: 172, distance: 262.1
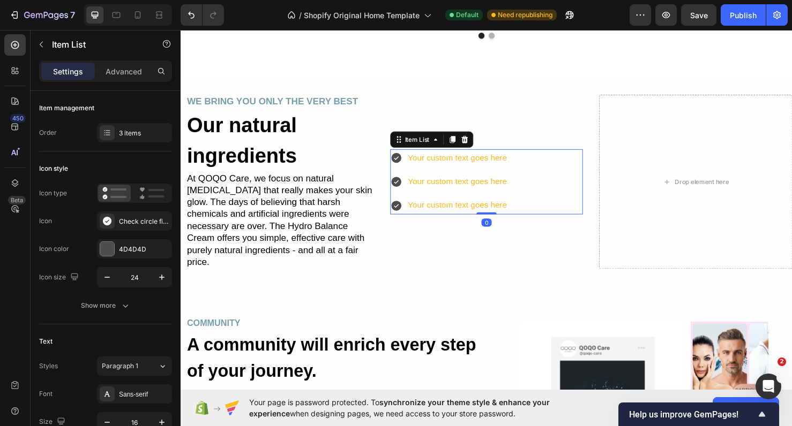
click at [407, 161] on icon at bounding box center [407, 164] width 13 height 13
click at [407, 163] on icon at bounding box center [407, 164] width 11 height 11
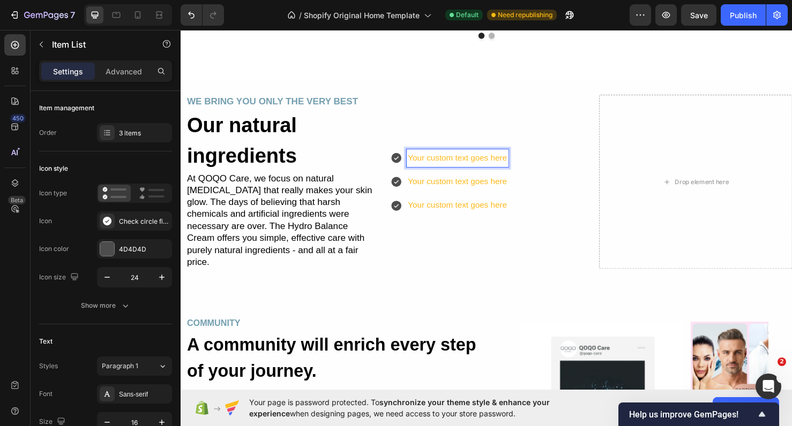
click at [410, 163] on icon at bounding box center [407, 164] width 11 height 11
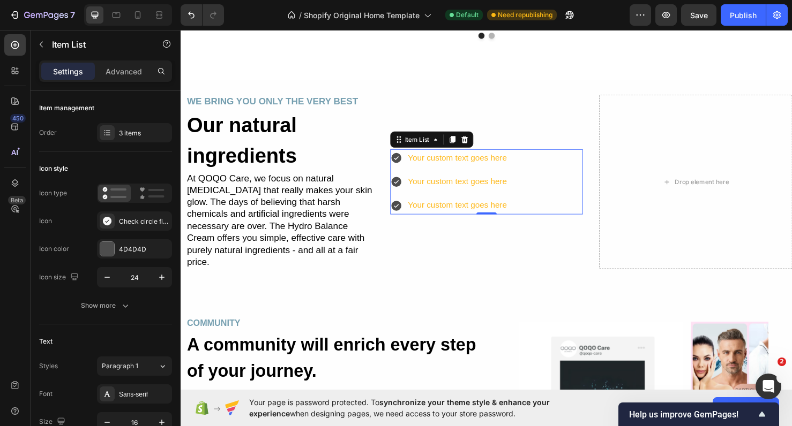
click at [410, 163] on icon at bounding box center [407, 164] width 11 height 11
click at [408, 160] on icon at bounding box center [407, 164] width 13 height 13
click at [487, 186] on p "Your custom text goes here" at bounding box center [471, 190] width 104 height 16
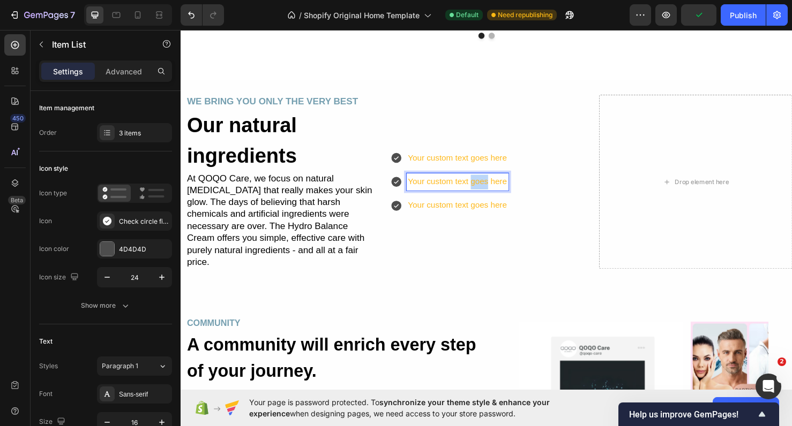
click at [487, 186] on p "Your custom text goes here" at bounding box center [471, 190] width 104 height 16
click at [470, 186] on p "Your custom text j here" at bounding box center [471, 190] width 104 height 16
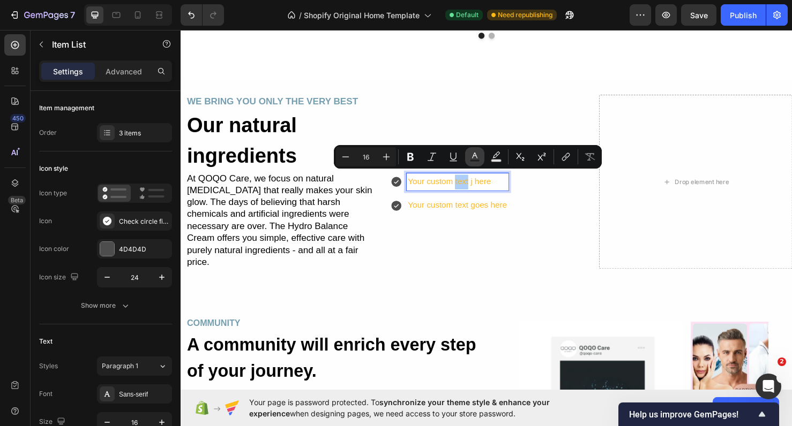
click at [479, 157] on icon "Editor contextual toolbar" at bounding box center [474, 157] width 11 height 11
type input "FEB91C"
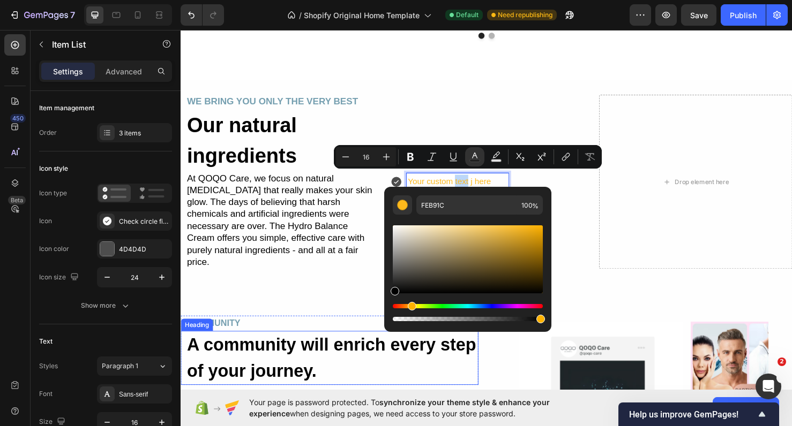
type input "000000"
drag, startPoint x: 632, startPoint y: 274, endPoint x: 380, endPoint y: 337, distance: 259.1
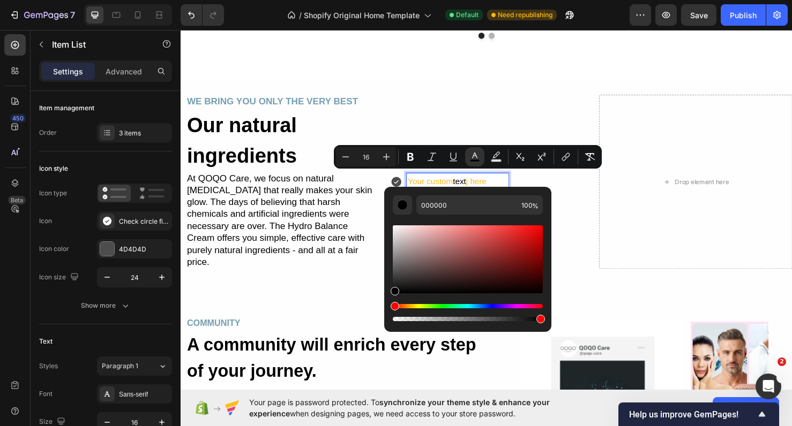
click at [576, 211] on div "Your custom text goes here Your custom text j here Your custom text goes here" at bounding box center [502, 189] width 203 height 69
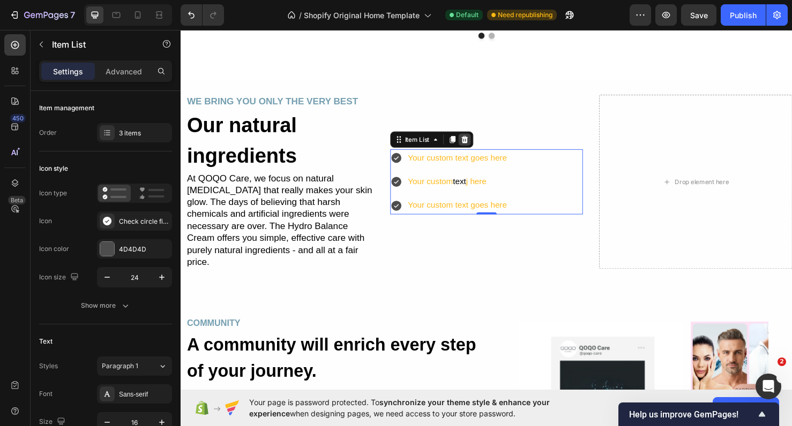
click at [481, 141] on icon at bounding box center [478, 144] width 7 height 7
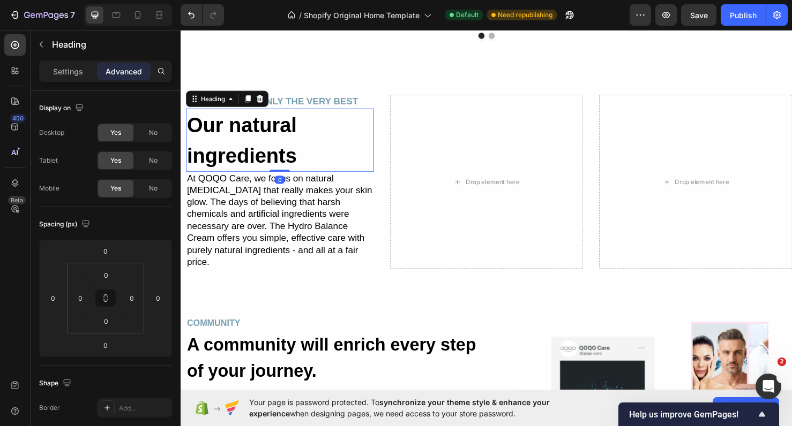
click at [354, 142] on h2 "Our natural ingredients" at bounding box center [285, 145] width 198 height 66
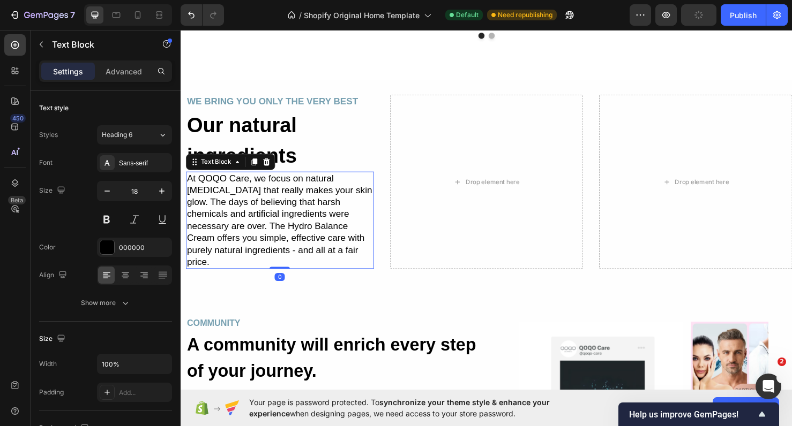
click at [381, 196] on p "At QOQO Care, we focus on natural [MEDICAL_DATA] that really makes your skin gl…" at bounding box center [285, 230] width 196 height 100
click at [186, 179] on h2 "Our natural ingredients" at bounding box center [285, 145] width 198 height 66
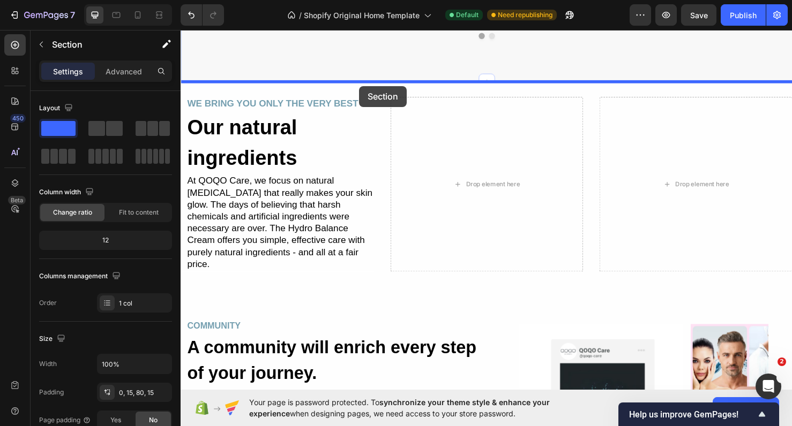
drag, startPoint x: 372, startPoint y: 74, endPoint x: 368, endPoint y: 88, distance: 14.1
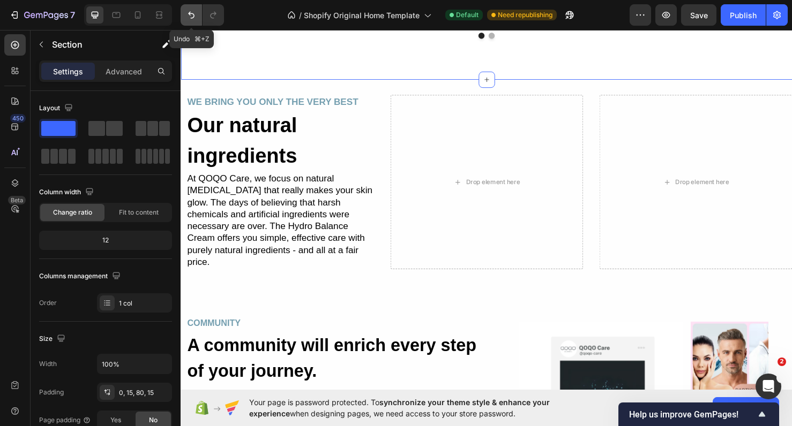
click at [194, 22] on button "Undo/Redo" at bounding box center [191, 14] width 21 height 21
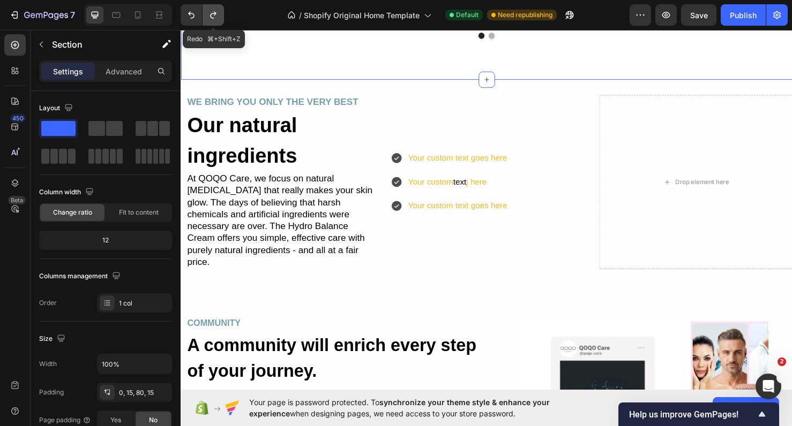
click at [211, 20] on icon "Undo/Redo" at bounding box center [213, 15] width 11 height 11
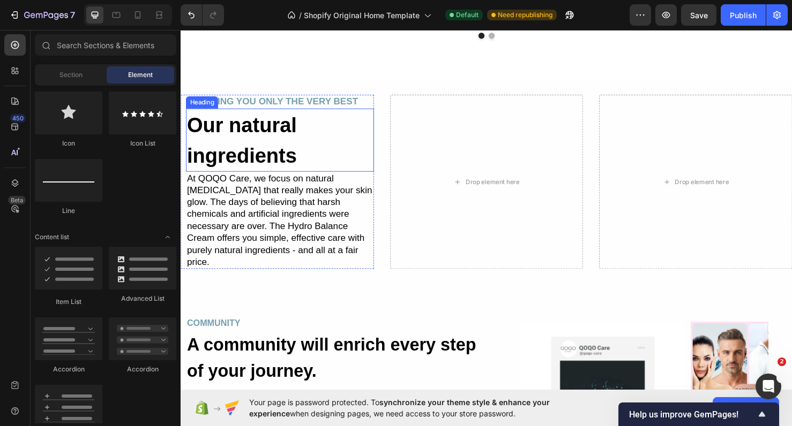
click at [279, 173] on h2 "Our natural ingredients" at bounding box center [285, 145] width 198 height 66
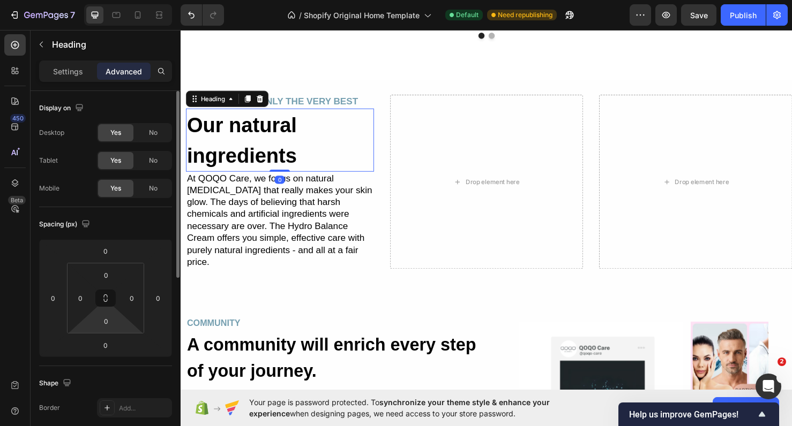
click at [126, 0] on html "7 / Shopify Original Home Template Default Need republishing Preview Save Publi…" at bounding box center [396, 0] width 792 height 0
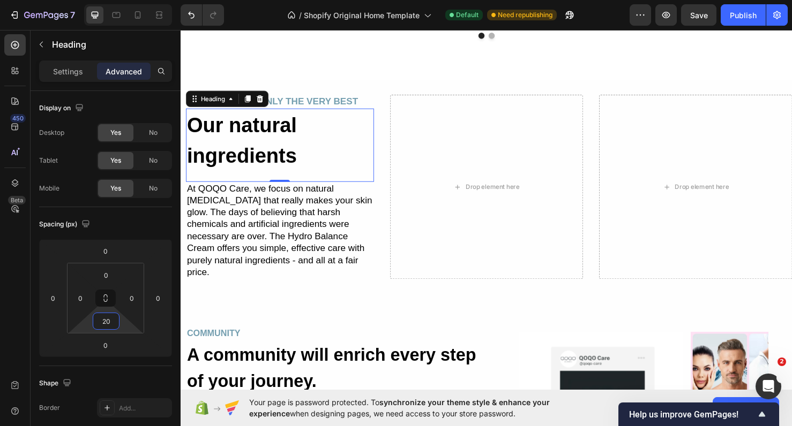
type input "20"
click at [364, 200] on p "At QOQO Care, we focus on natural [MEDICAL_DATA] that really makes your skin gl…" at bounding box center [285, 241] width 196 height 100
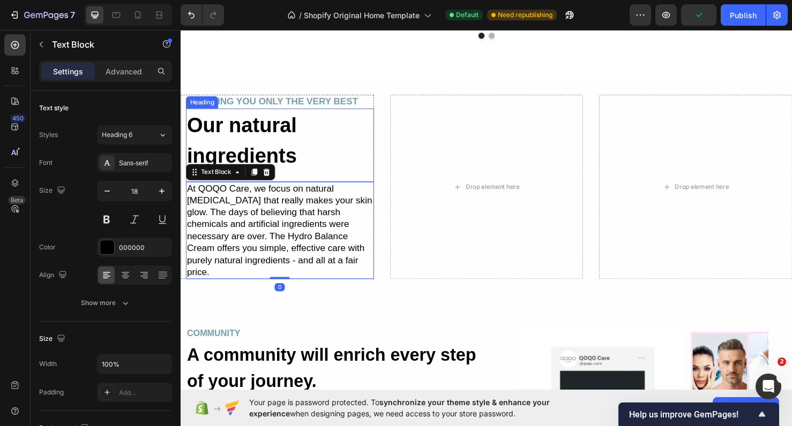
click at [374, 188] on div "Our natural ingredients Heading" at bounding box center [285, 150] width 198 height 77
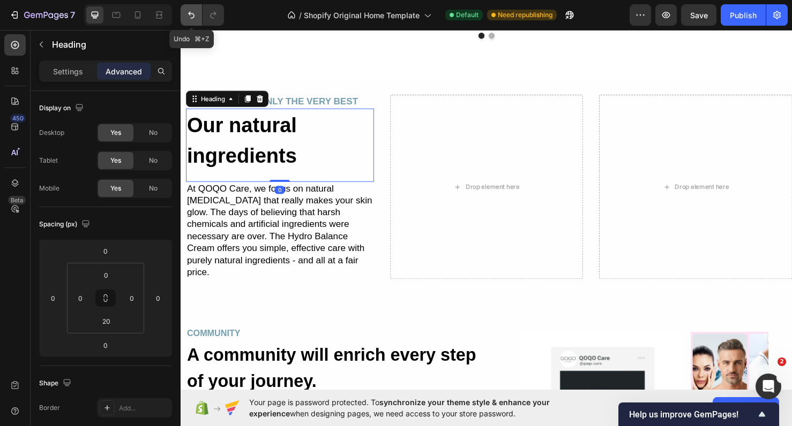
click at [196, 15] on icon "Undo/Redo" at bounding box center [191, 15] width 11 height 11
type input "0"
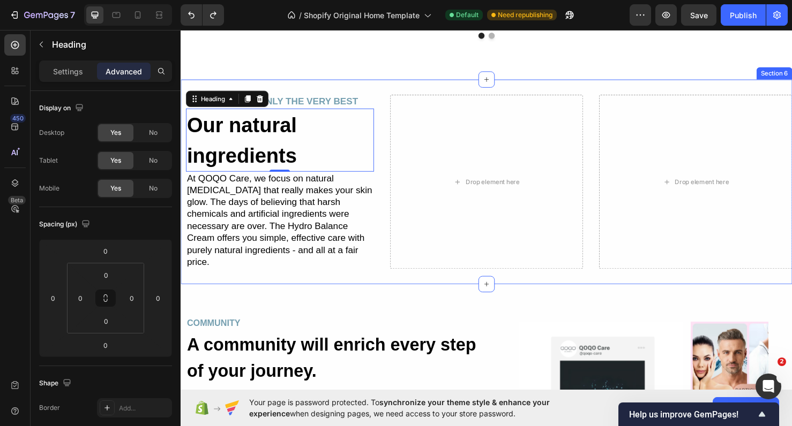
click at [369, 97] on div "WE BRING YOU ONLY THE VERY BEST Text Block Our natural ingredients Heading 0 At…" at bounding box center [502, 190] width 643 height 216
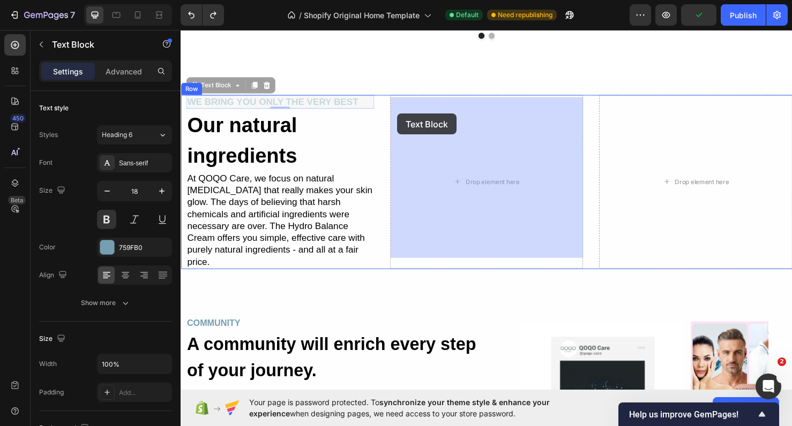
drag, startPoint x: 381, startPoint y: 112, endPoint x: 408, endPoint y: 117, distance: 27.7
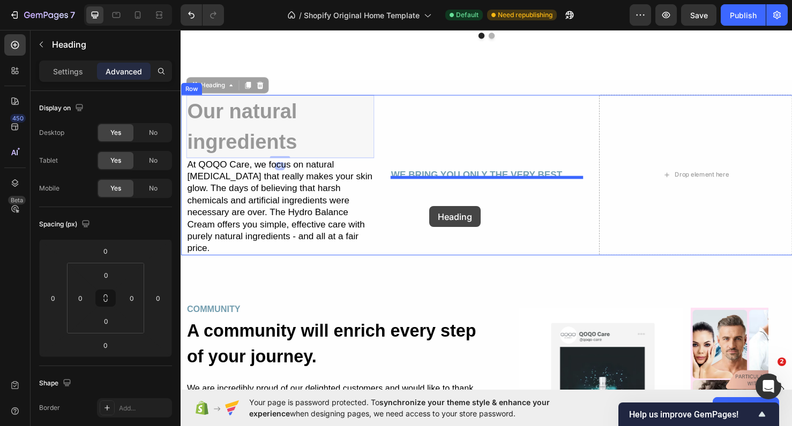
drag, startPoint x: 297, startPoint y: 153, endPoint x: 441, endPoint y: 214, distance: 157.2
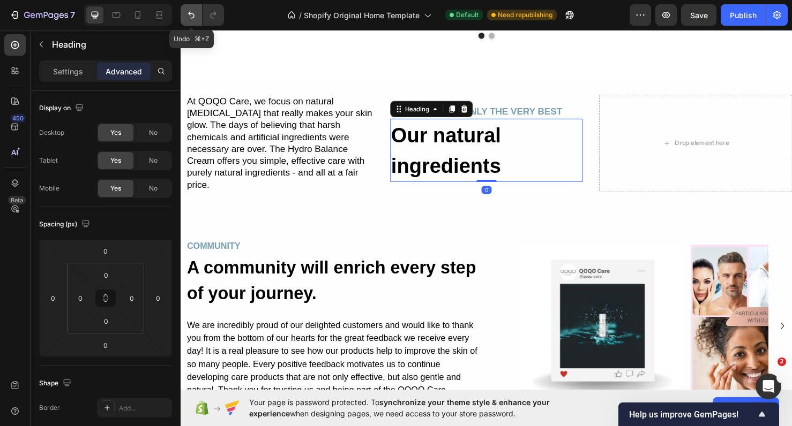
click at [182, 14] on button "Undo/Redo" at bounding box center [191, 14] width 21 height 21
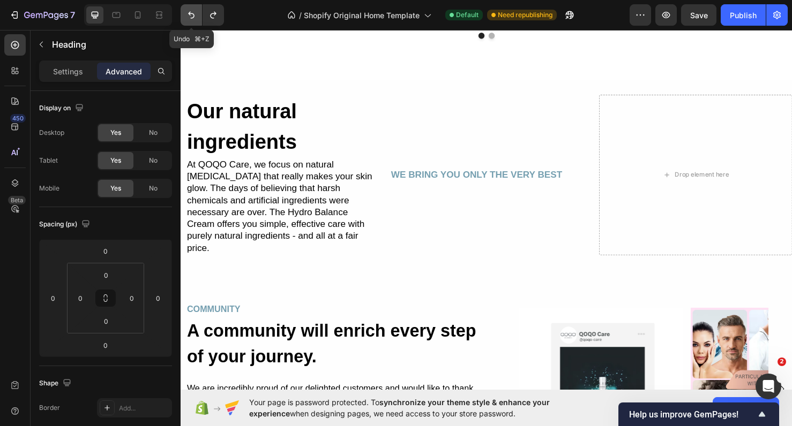
click at [182, 14] on button "Undo/Redo" at bounding box center [191, 14] width 21 height 21
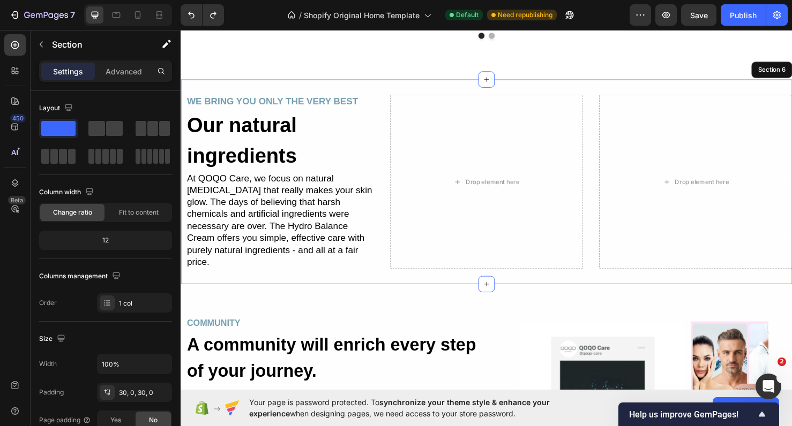
click at [261, 97] on div "WE BRING YOU ONLY THE VERY BEST Text Block Our natural ingredients Heading At Q…" at bounding box center [502, 190] width 643 height 216
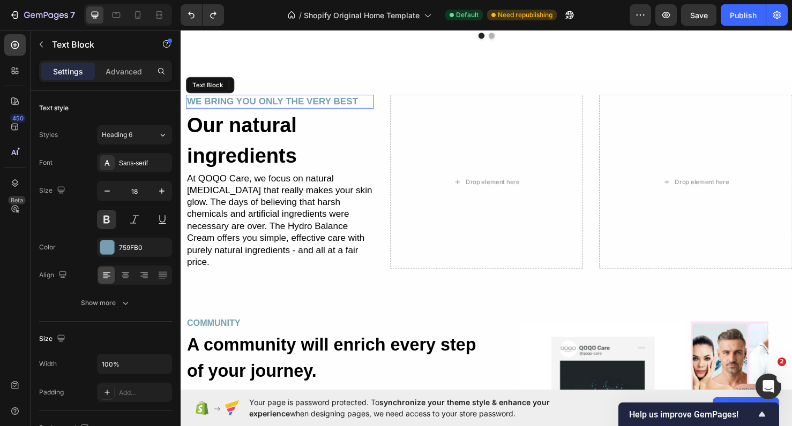
click at [264, 111] on p "WE BRING YOU ONLY THE VERY BEST" at bounding box center [285, 105] width 196 height 12
click at [260, 92] on icon at bounding box center [257, 88] width 9 height 9
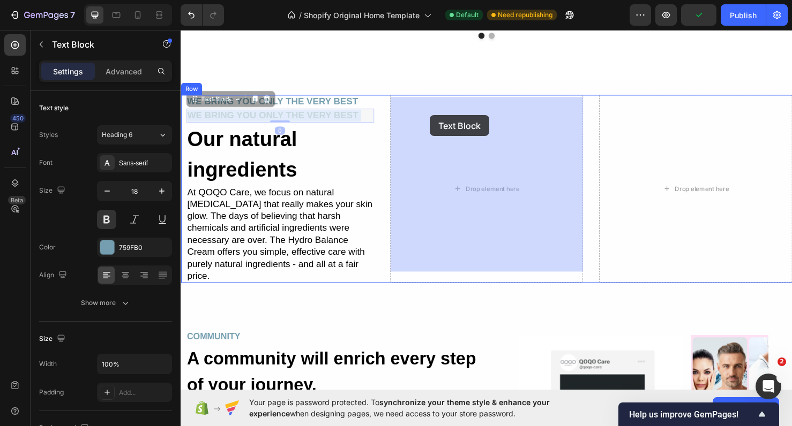
drag, startPoint x: 327, startPoint y: 123, endPoint x: 442, endPoint y: 119, distance: 115.2
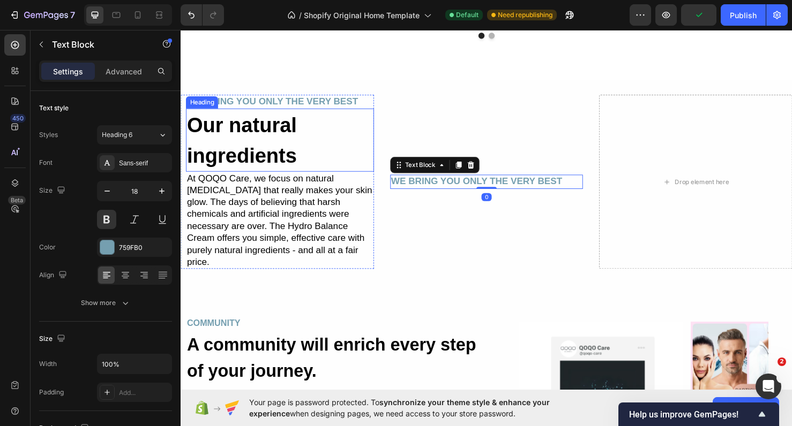
click at [267, 148] on h2 "Our natural ingredients" at bounding box center [285, 145] width 198 height 66
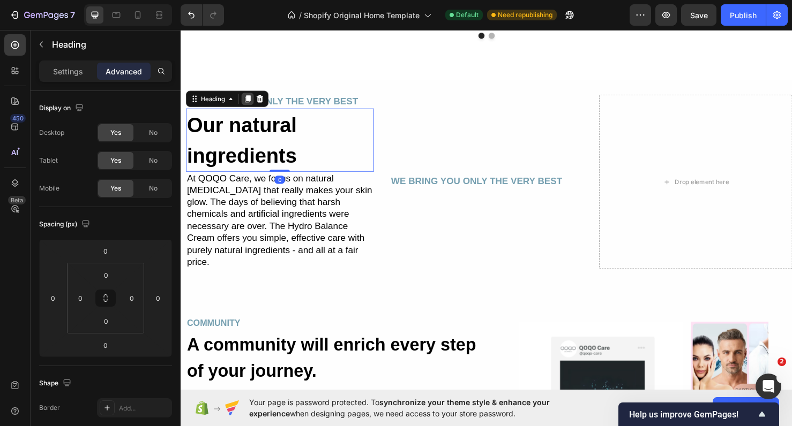
click at [251, 109] on div at bounding box center [250, 102] width 13 height 13
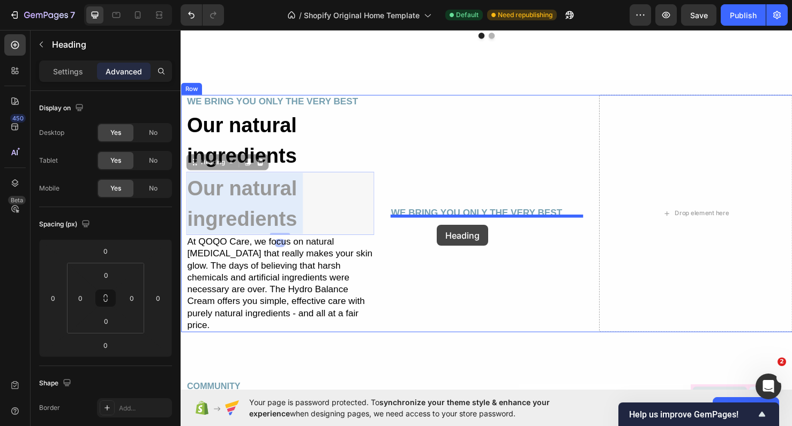
drag, startPoint x: 314, startPoint y: 200, endPoint x: 450, endPoint y: 235, distance: 140.4
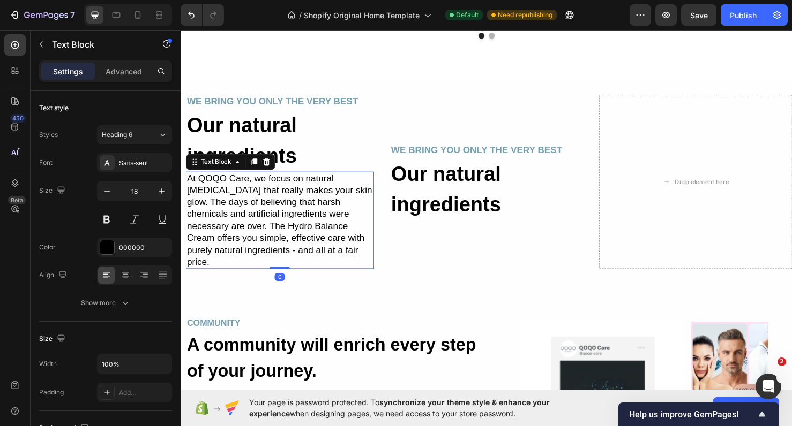
click at [329, 200] on p "At QOQO Care, we focus on natural [MEDICAL_DATA] that really makes your skin gl…" at bounding box center [285, 230] width 196 height 100
click at [262, 172] on div at bounding box center [257, 168] width 13 height 13
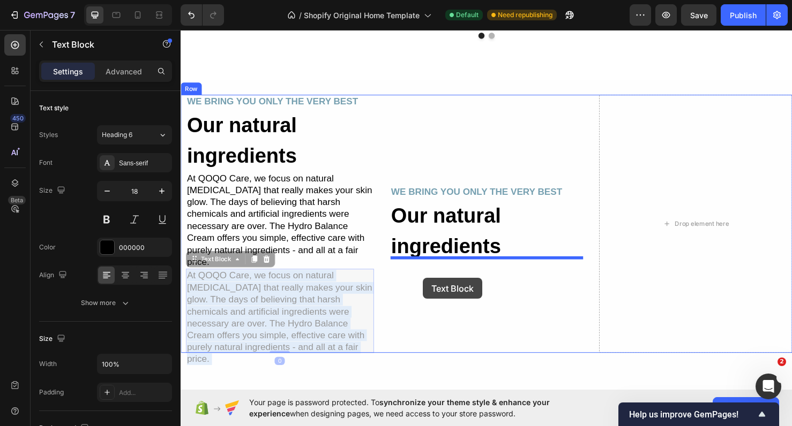
drag, startPoint x: 324, startPoint y: 309, endPoint x: 435, endPoint y: 291, distance: 112.3
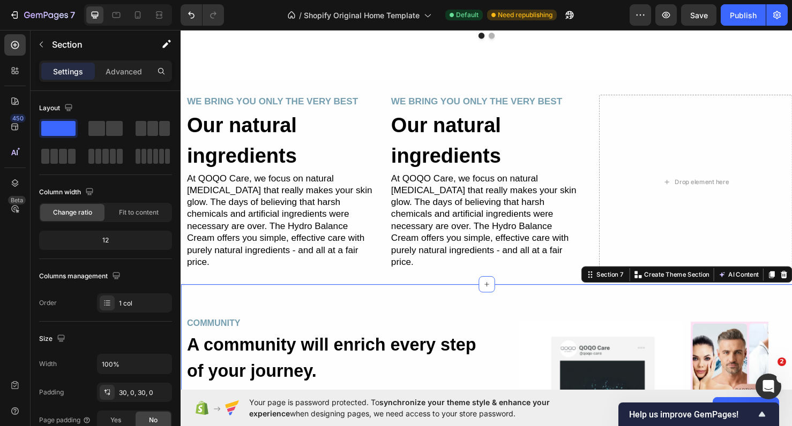
click at [635, 297] on div "COMMUNITY Text Block A community will enrich every step of your journey. Headin…" at bounding box center [502, 420] width 643 height 247
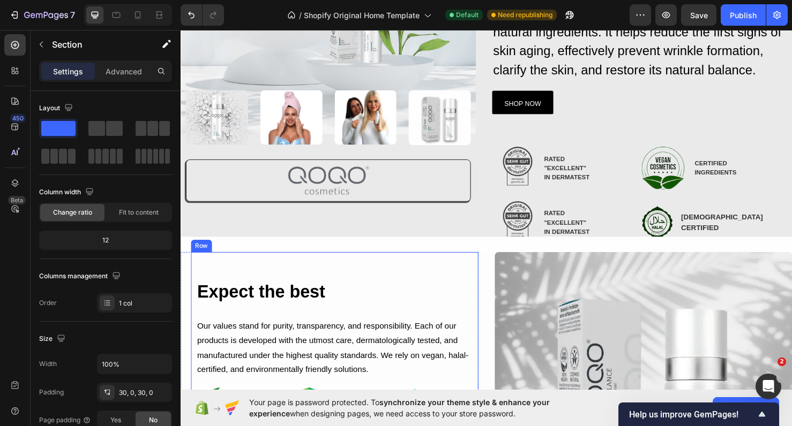
scroll to position [186, 0]
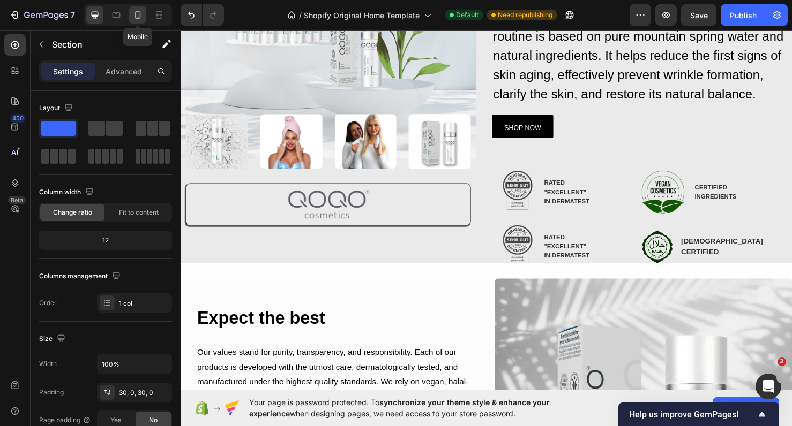
click at [145, 13] on div at bounding box center [137, 14] width 17 height 17
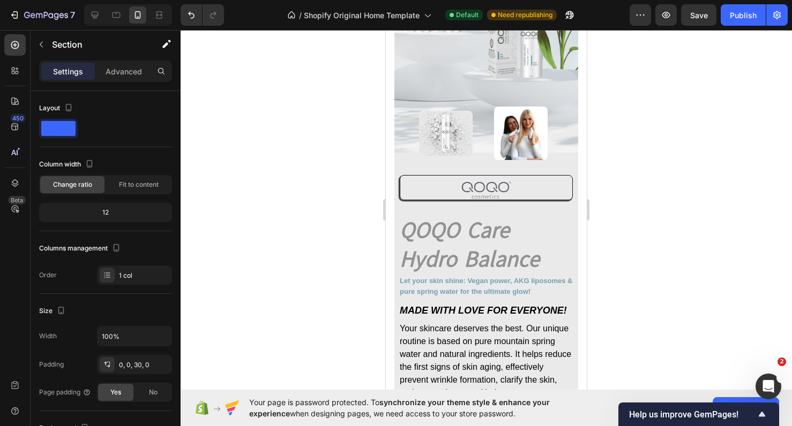
scroll to position [2476, 0]
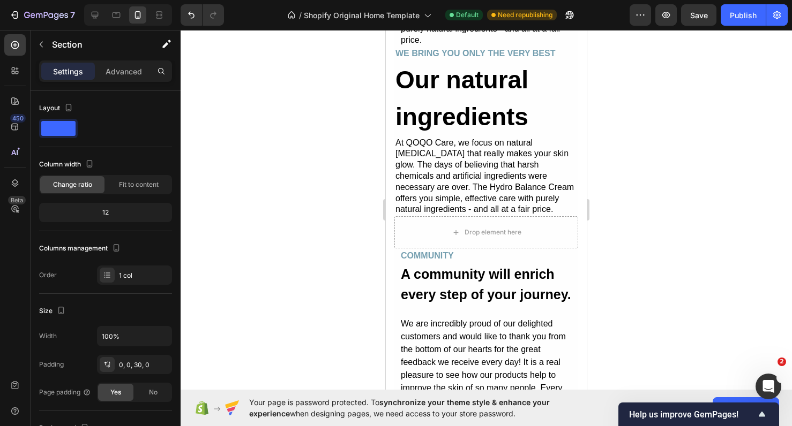
click at [627, 166] on div at bounding box center [486, 228] width 611 height 396
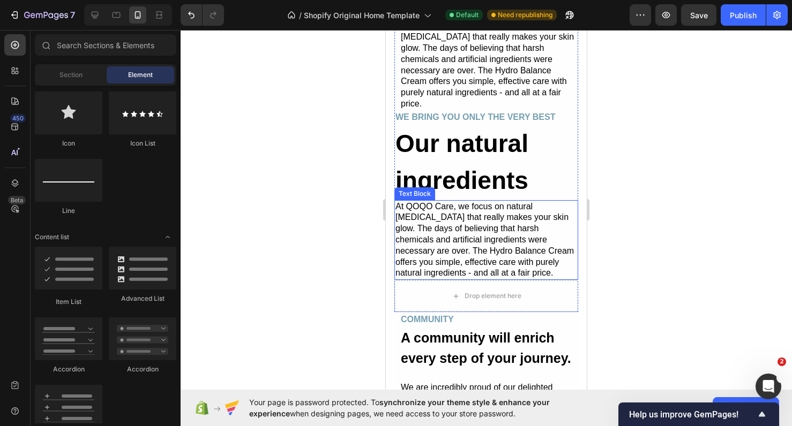
scroll to position [2409, 0]
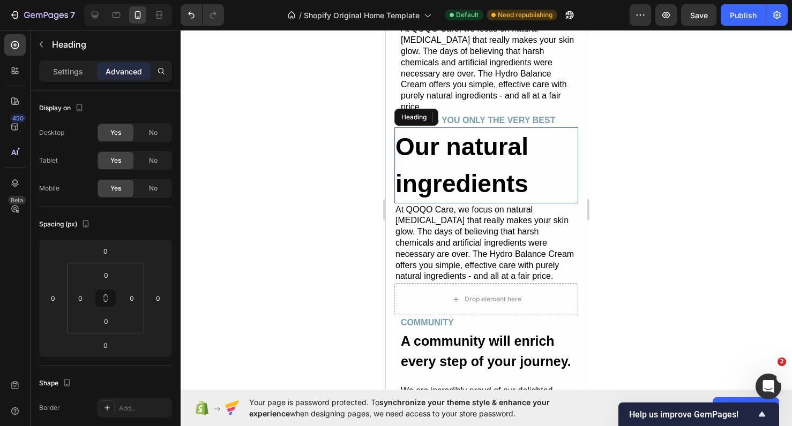
click at [462, 158] on h2 "Our natural ingredients" at bounding box center [486, 165] width 184 height 76
click at [573, 114] on div "WE BRING YOU ONLY THE VERY BEST" at bounding box center [486, 120] width 184 height 13
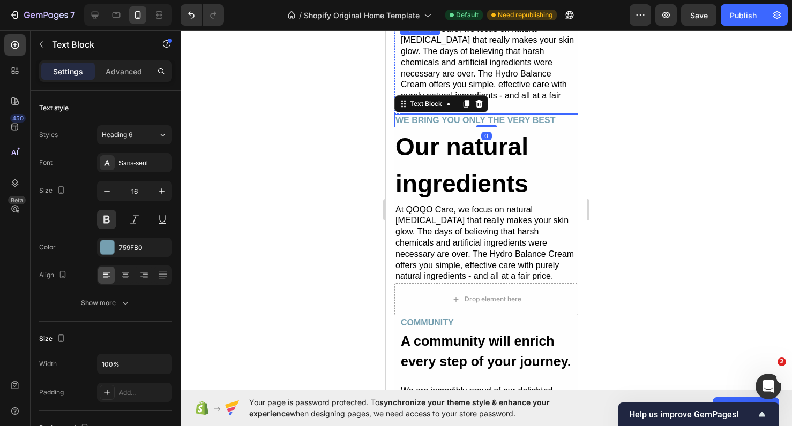
click at [573, 97] on p "At QOQO Care, we focus on natural [MEDICAL_DATA] that really makes your skin gl…" at bounding box center [489, 68] width 176 height 89
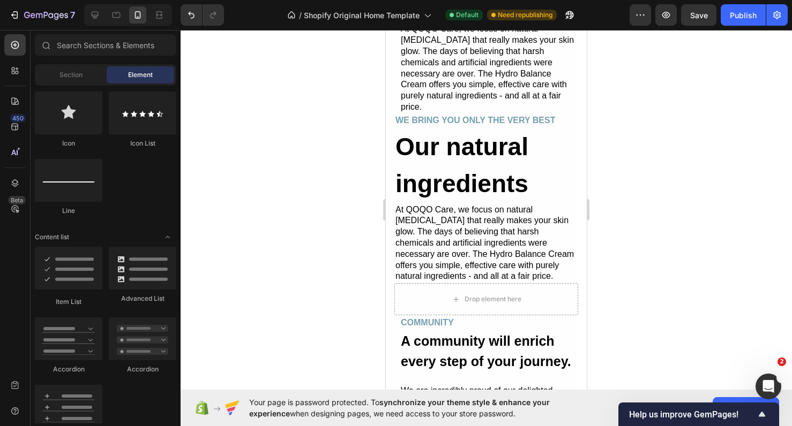
click at [580, 104] on section "WE BRING YOU ONLY THE VERY BEST Text Block Our natural ingredients Heading At Q…" at bounding box center [486, 125] width 201 height 382
click at [554, 127] on h2 "Our natural ingredients" at bounding box center [486, 165] width 184 height 76
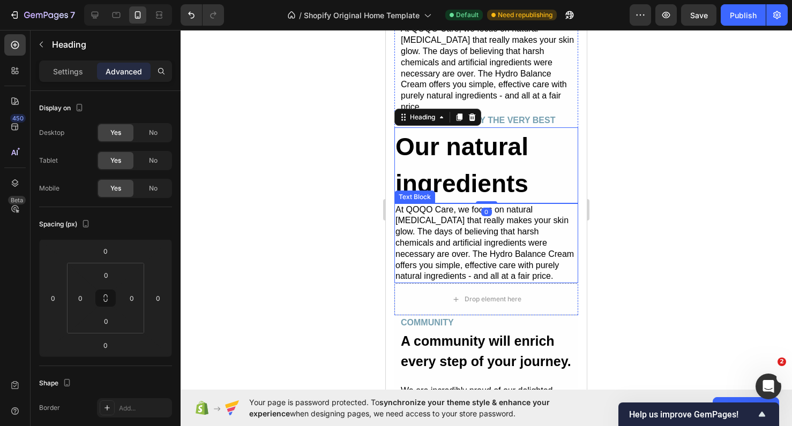
click at [514, 260] on p "At QOQO Care, we focus on natural [MEDICAL_DATA] that really makes your skin gl…" at bounding box center [486, 244] width 182 height 78
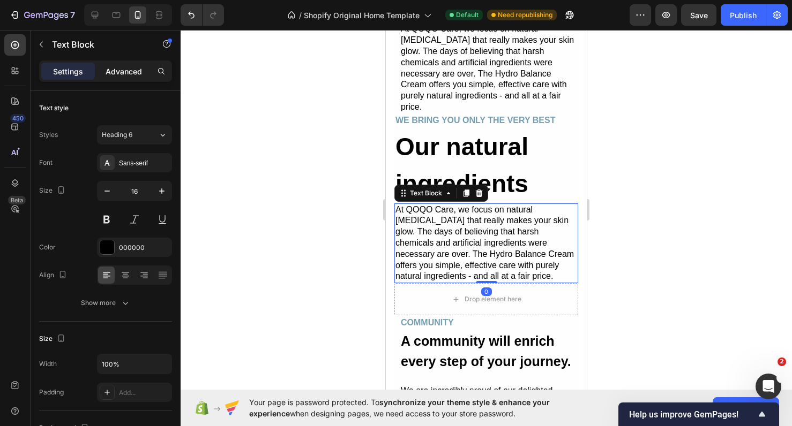
click at [133, 74] on p "Advanced" at bounding box center [124, 71] width 36 height 11
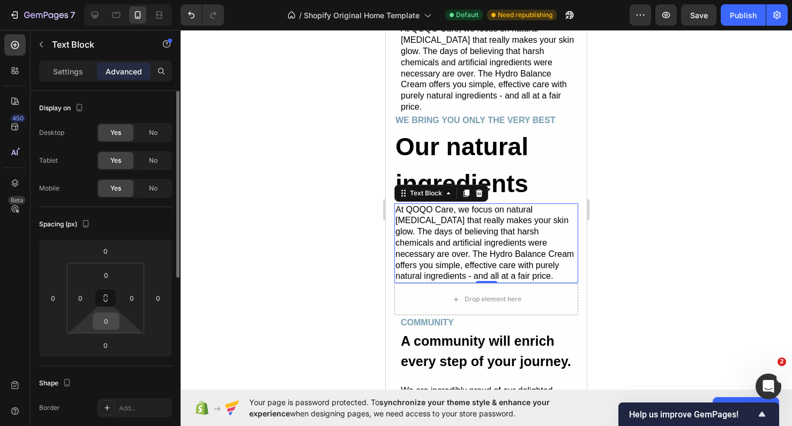
click at [115, 326] on input "0" at bounding box center [105, 321] width 21 height 16
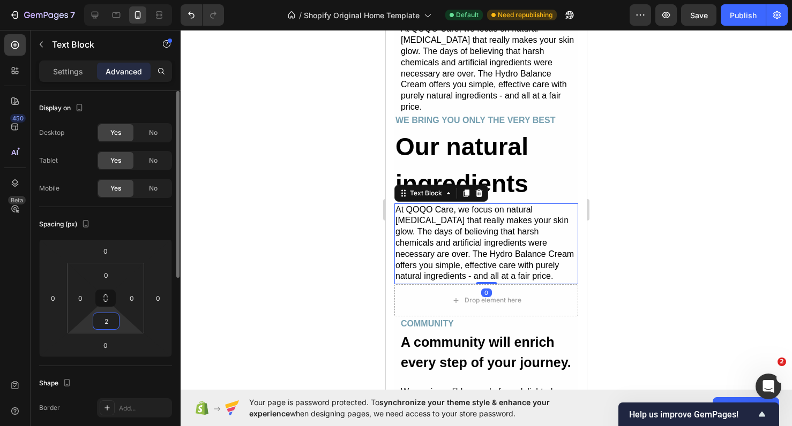
type input "20"
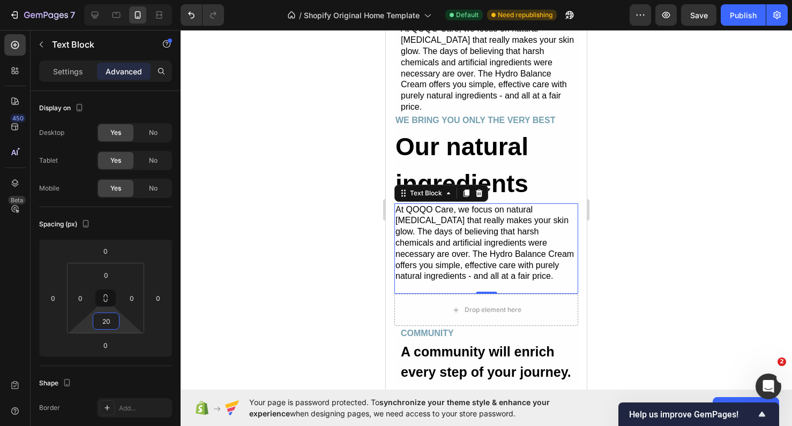
click at [286, 288] on div at bounding box center [486, 228] width 611 height 396
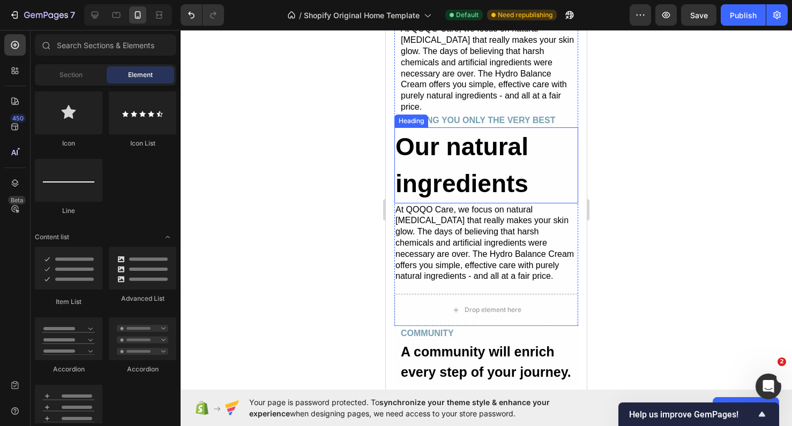
click at [447, 161] on h2 "Our natural ingredients" at bounding box center [486, 165] width 184 height 76
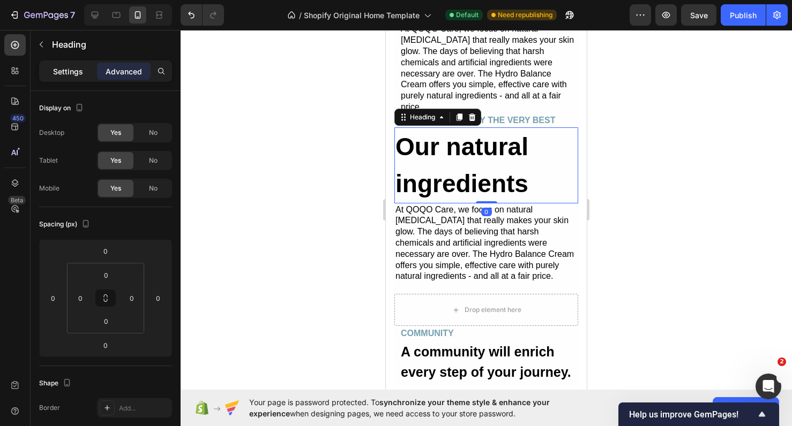
click at [81, 74] on p "Settings" at bounding box center [68, 71] width 30 height 11
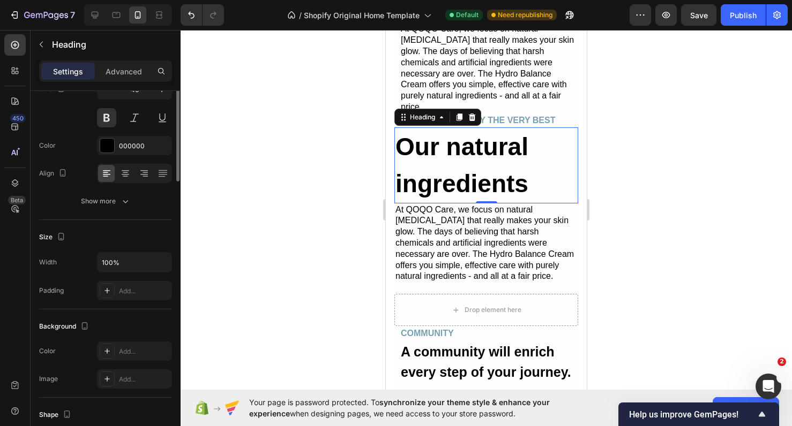
scroll to position [0, 0]
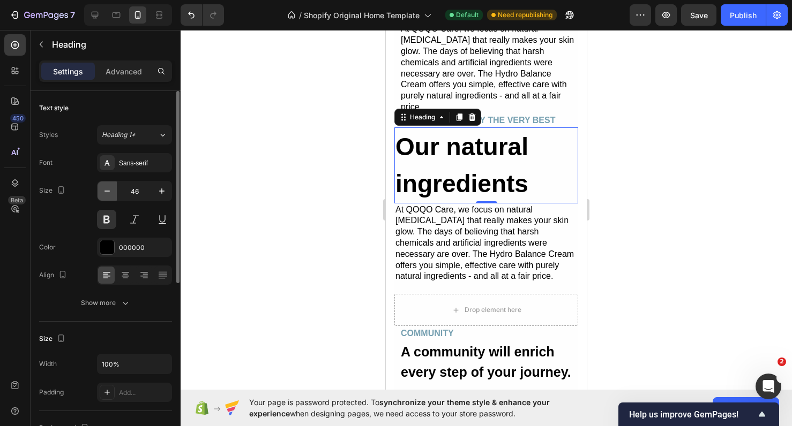
click at [110, 190] on icon "button" at bounding box center [107, 191] width 11 height 11
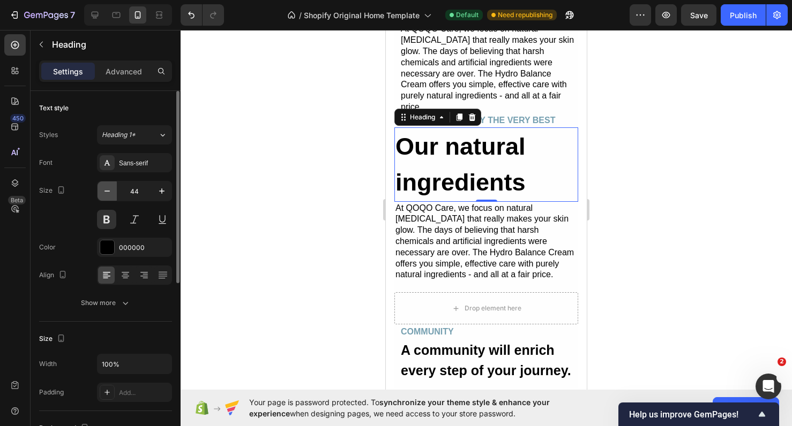
click at [110, 190] on icon "button" at bounding box center [107, 191] width 11 height 11
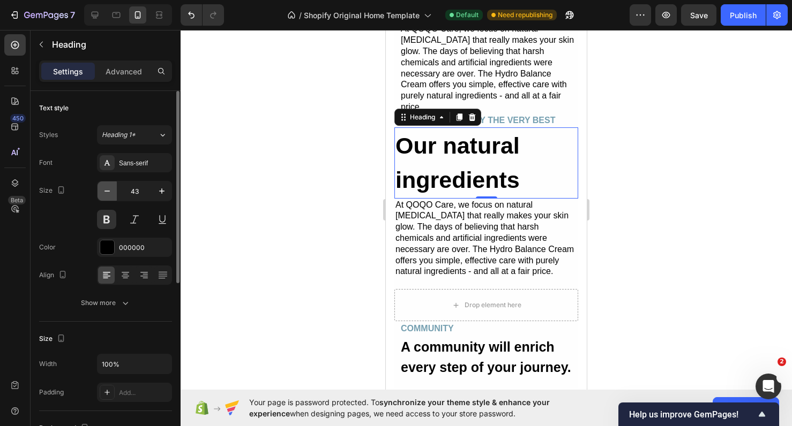
click at [110, 190] on icon "button" at bounding box center [107, 191] width 11 height 11
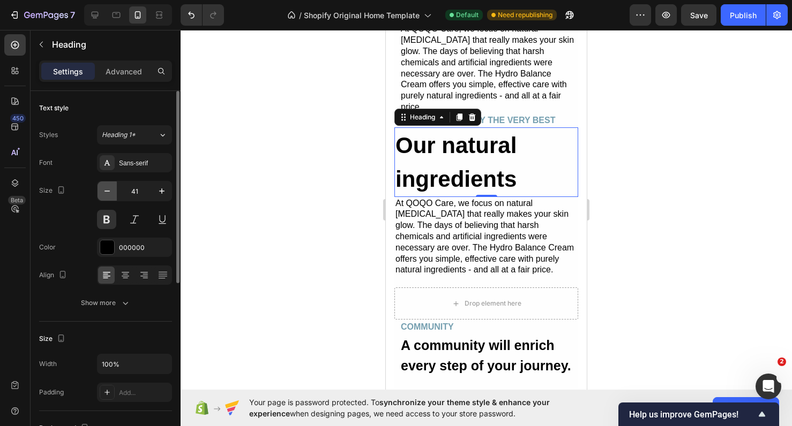
click at [110, 190] on icon "button" at bounding box center [107, 191] width 11 height 11
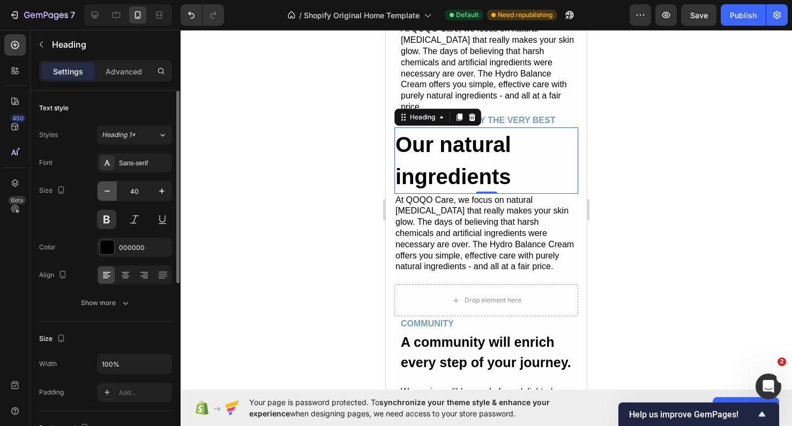
click at [110, 190] on icon "button" at bounding box center [107, 191] width 11 height 11
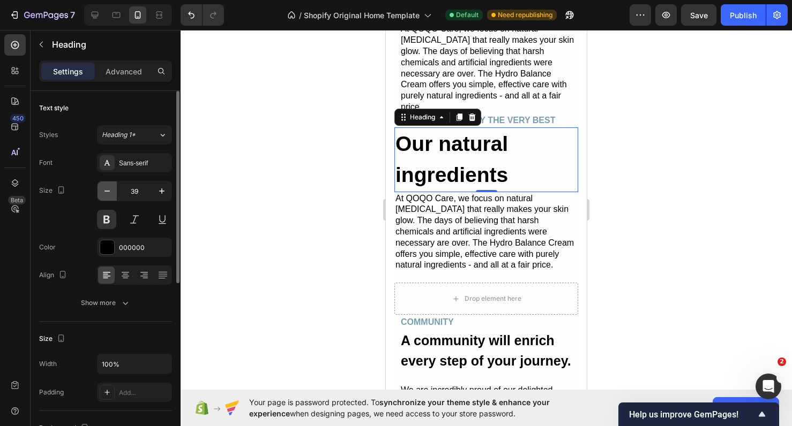
click at [110, 190] on icon "button" at bounding box center [107, 191] width 11 height 11
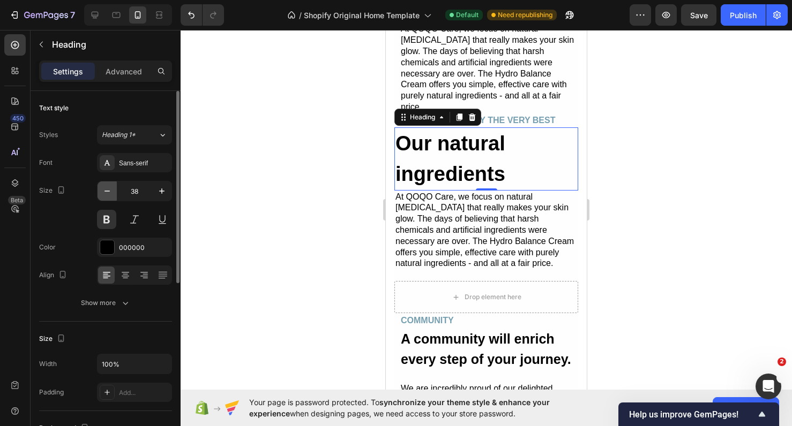
type input "37"
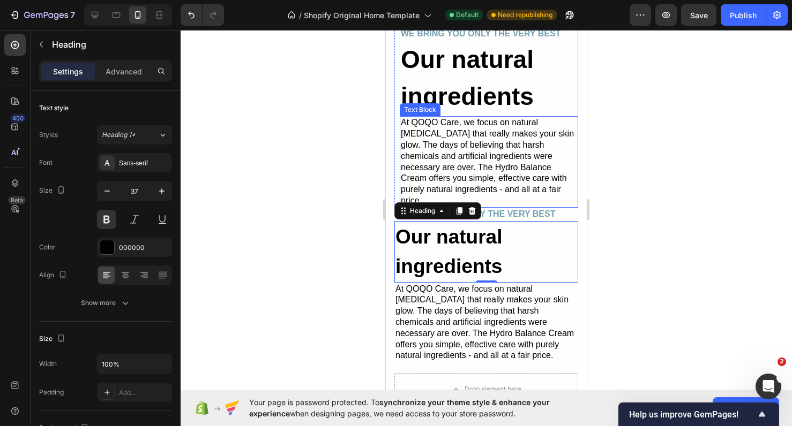
scroll to position [2258, 0]
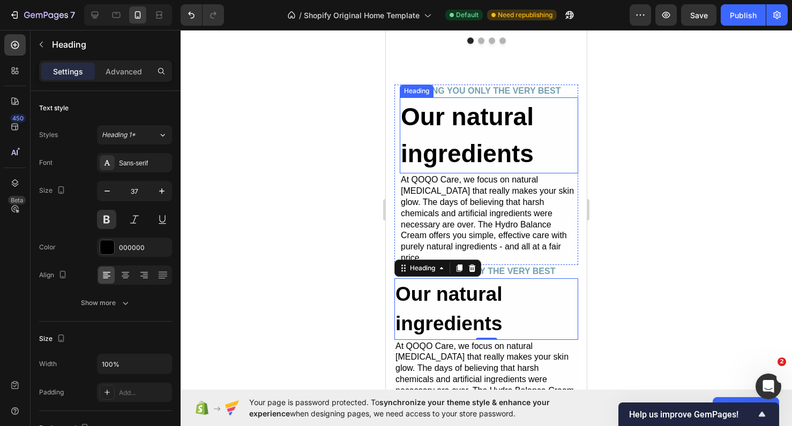
click at [464, 129] on h2 "Our natural ingredients" at bounding box center [489, 135] width 178 height 76
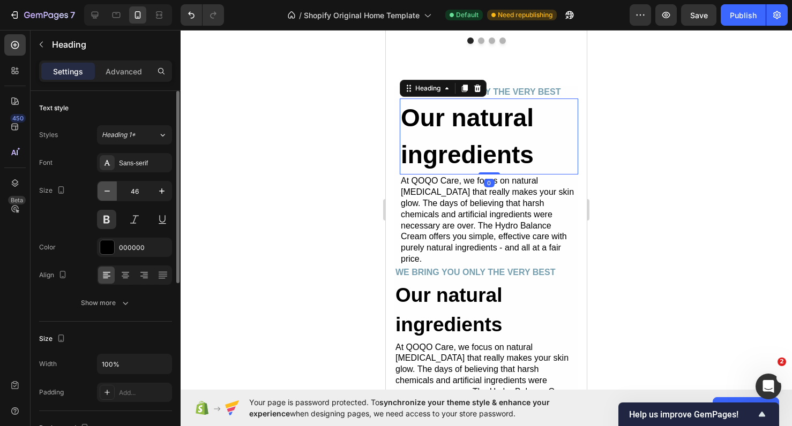
click at [111, 194] on icon "button" at bounding box center [107, 191] width 11 height 11
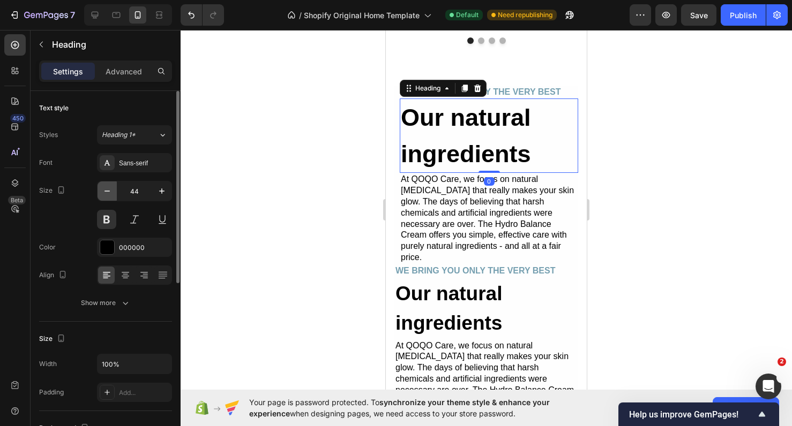
click at [111, 194] on icon "button" at bounding box center [107, 191] width 11 height 11
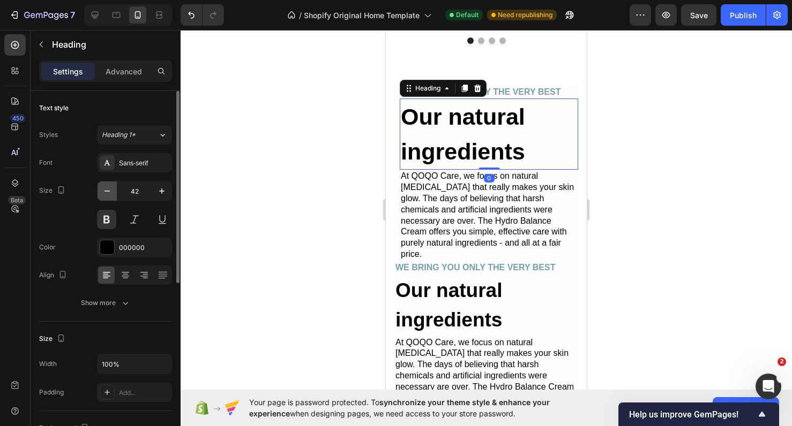
click at [111, 194] on icon "button" at bounding box center [107, 191] width 11 height 11
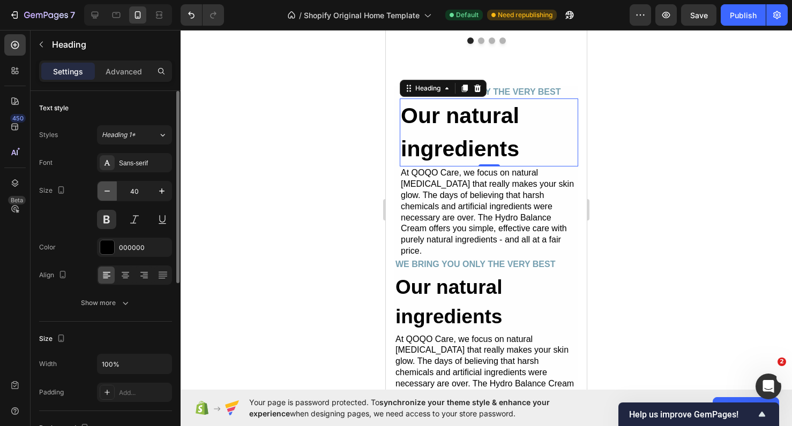
click at [111, 194] on icon "button" at bounding box center [107, 191] width 11 height 11
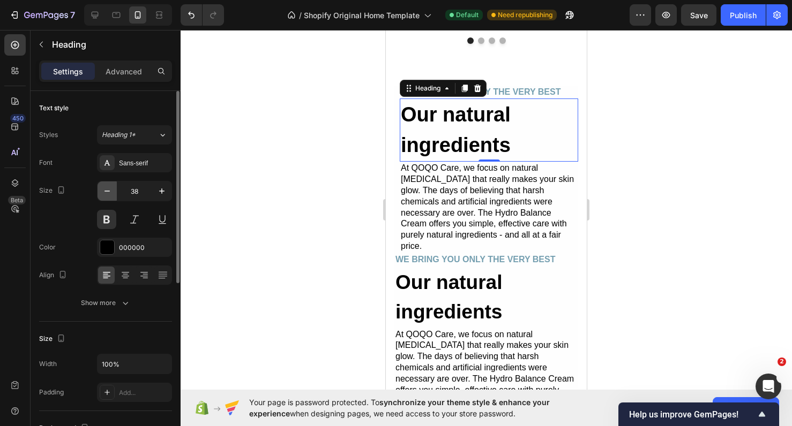
click at [111, 194] on icon "button" at bounding box center [107, 191] width 11 height 11
type input "37"
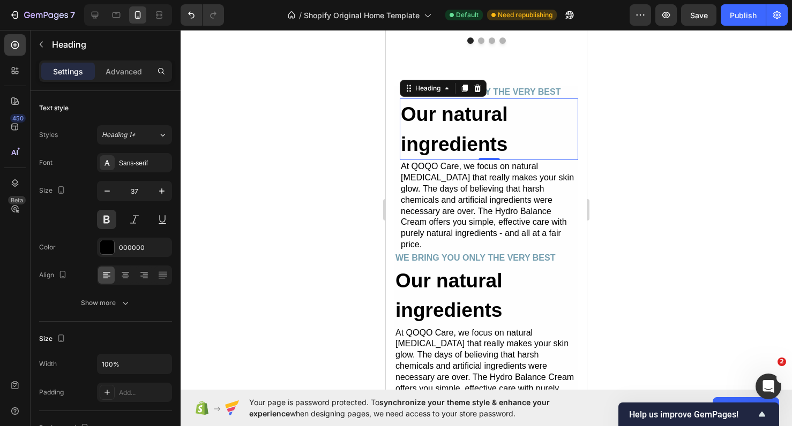
click at [294, 201] on div at bounding box center [486, 228] width 611 height 396
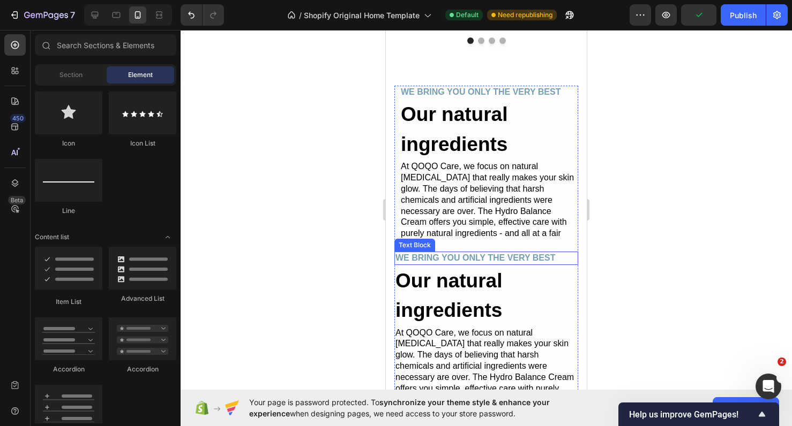
click at [403, 253] on p "WE BRING YOU ONLY THE VERY BEST" at bounding box center [486, 258] width 182 height 11
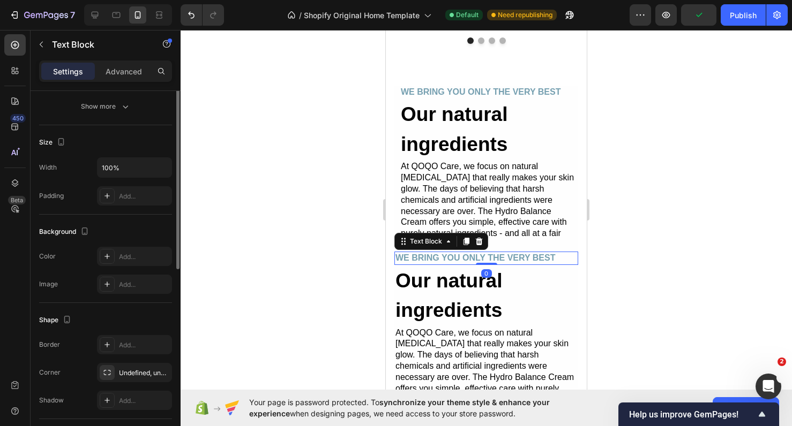
scroll to position [269, 0]
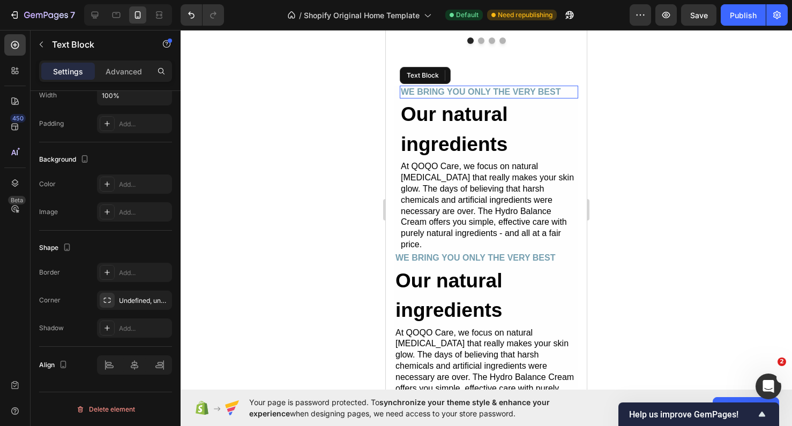
click at [440, 92] on p "WE BRING YOU ONLY THE VERY BEST" at bounding box center [489, 92] width 176 height 11
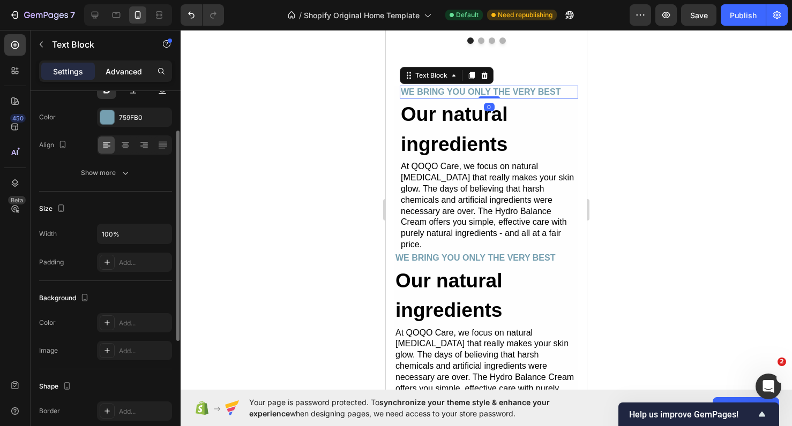
scroll to position [108, 0]
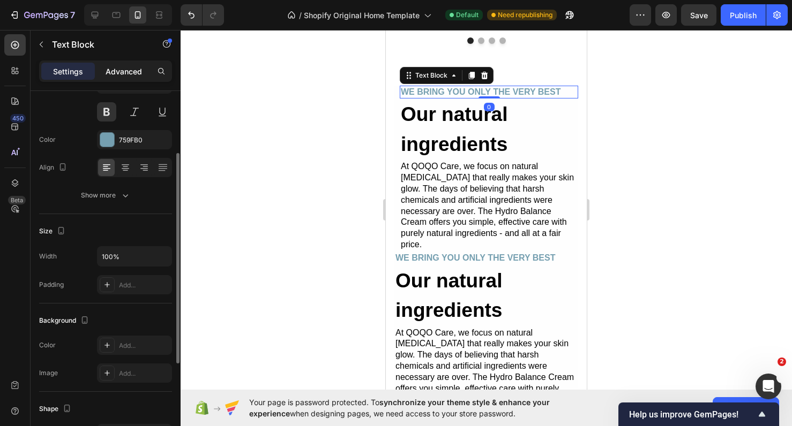
click at [121, 73] on p "Advanced" at bounding box center [124, 71] width 36 height 11
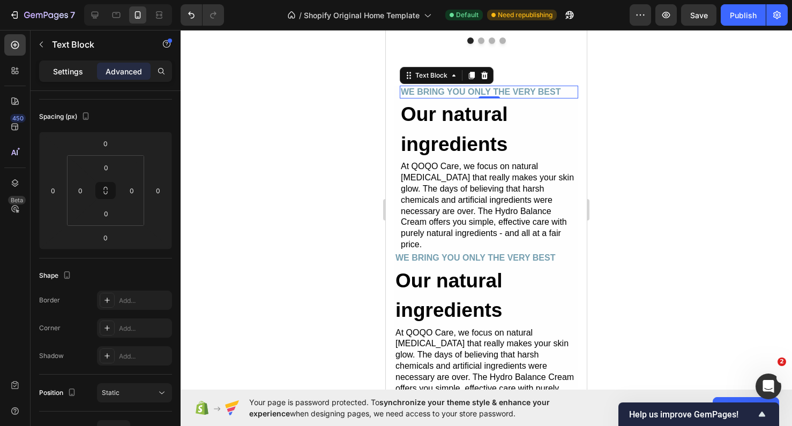
click at [80, 71] on p "Settings" at bounding box center [68, 71] width 30 height 11
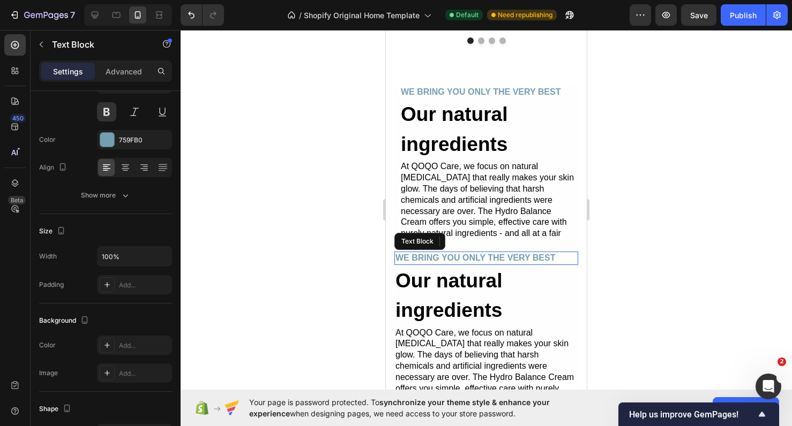
click at [462, 253] on p "WE BRING YOU ONLY THE VERY BEST" at bounding box center [486, 258] width 182 height 11
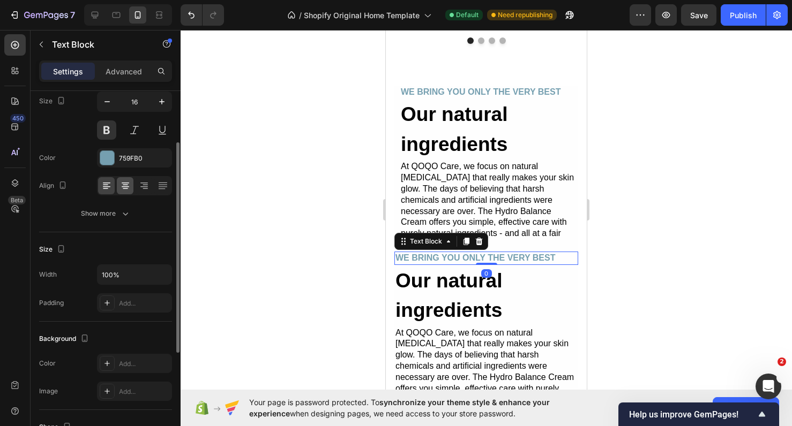
click at [125, 187] on icon at bounding box center [125, 186] width 11 height 11
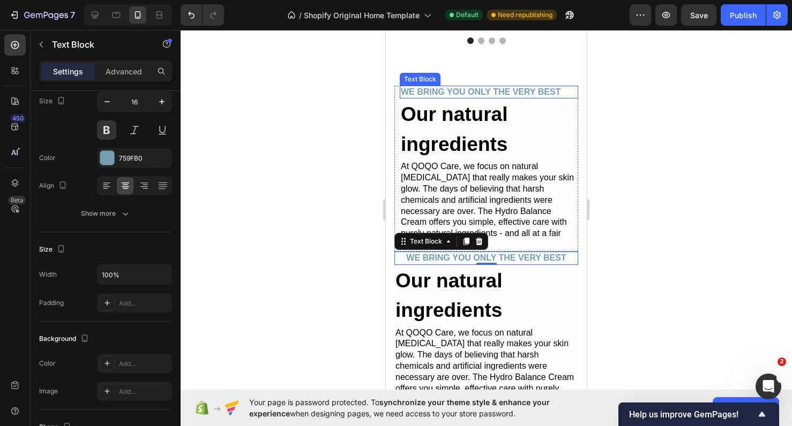
click at [452, 88] on p "WE BRING YOU ONLY THE VERY BEST" at bounding box center [489, 92] width 176 height 11
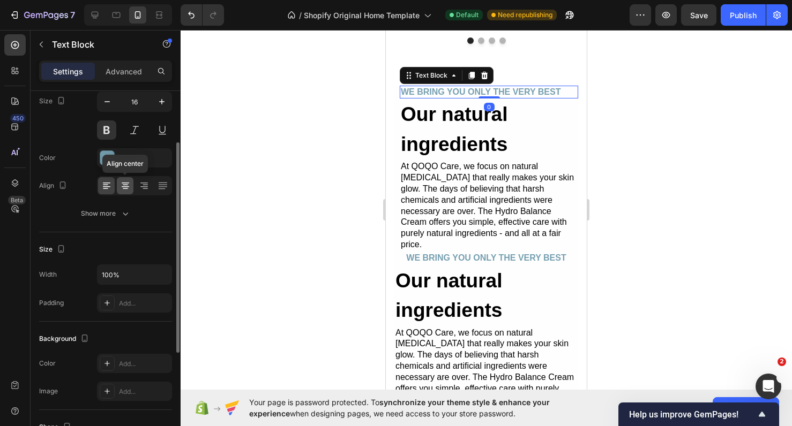
click at [118, 183] on div at bounding box center [125, 185] width 17 height 17
click at [110, 184] on icon at bounding box center [106, 186] width 11 height 11
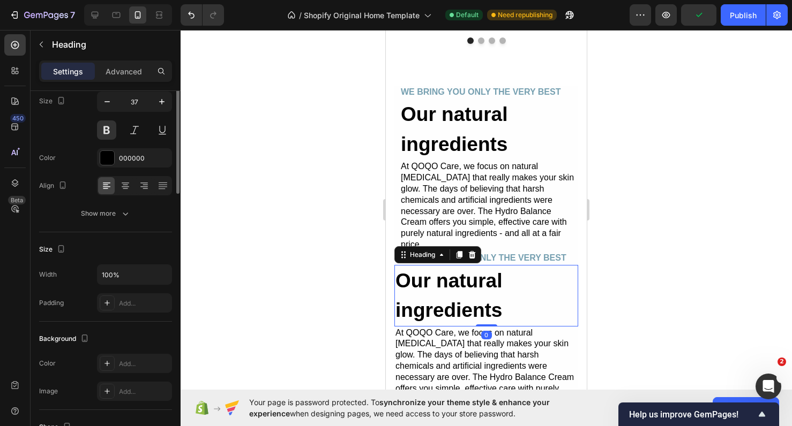
scroll to position [0, 0]
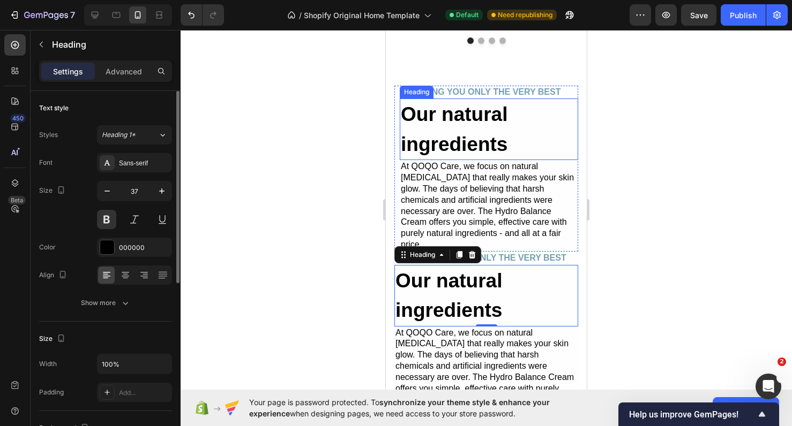
click at [466, 129] on h2 "Our natural ingredients" at bounding box center [489, 130] width 178 height 62
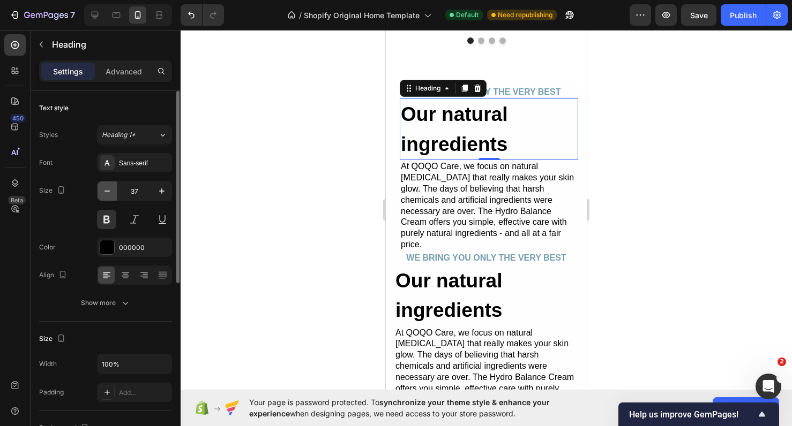
click at [105, 196] on icon "button" at bounding box center [107, 191] width 11 height 11
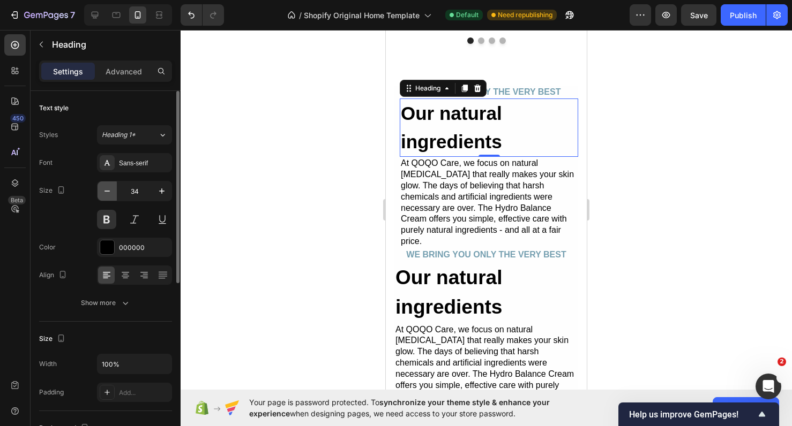
click at [105, 196] on icon "button" at bounding box center [107, 191] width 11 height 11
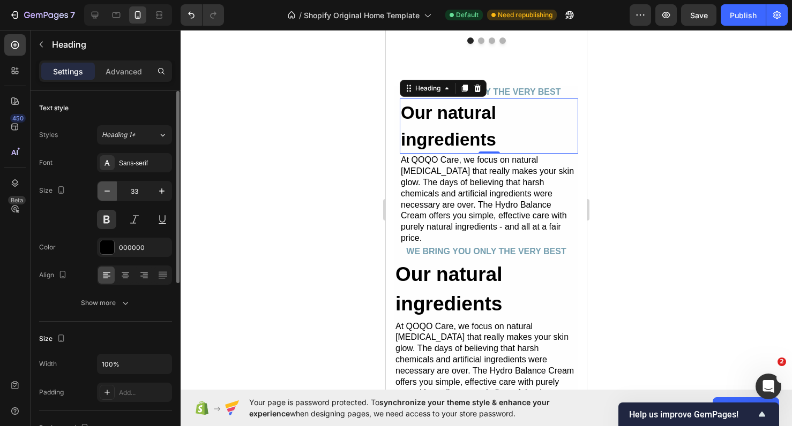
click at [105, 196] on icon "button" at bounding box center [107, 191] width 11 height 11
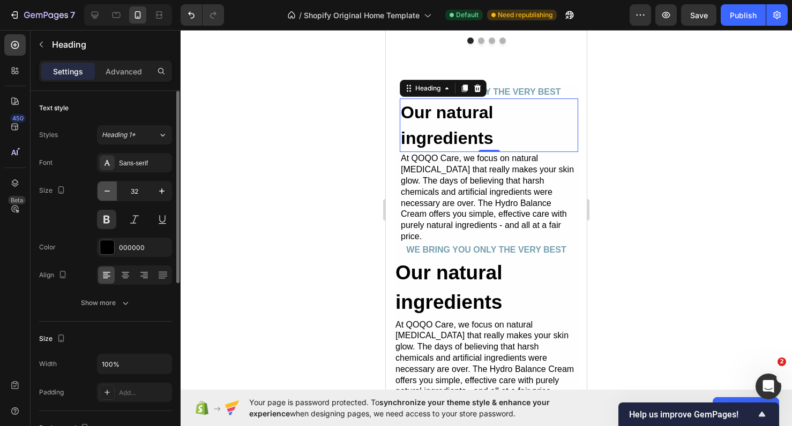
click at [105, 196] on icon "button" at bounding box center [107, 191] width 11 height 11
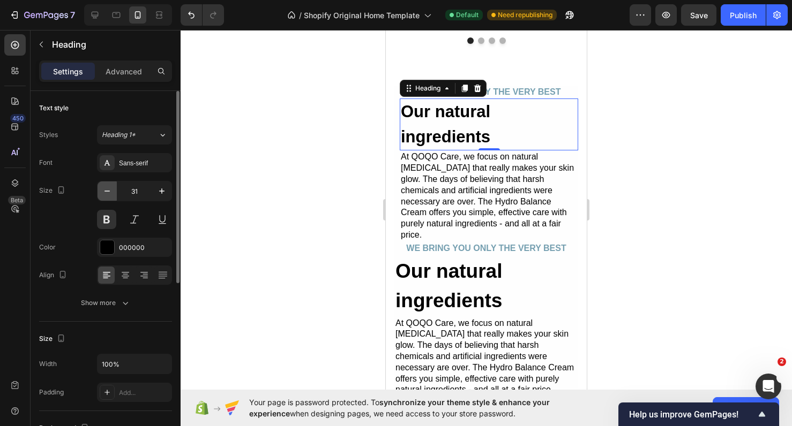
click at [105, 196] on icon "button" at bounding box center [107, 191] width 11 height 11
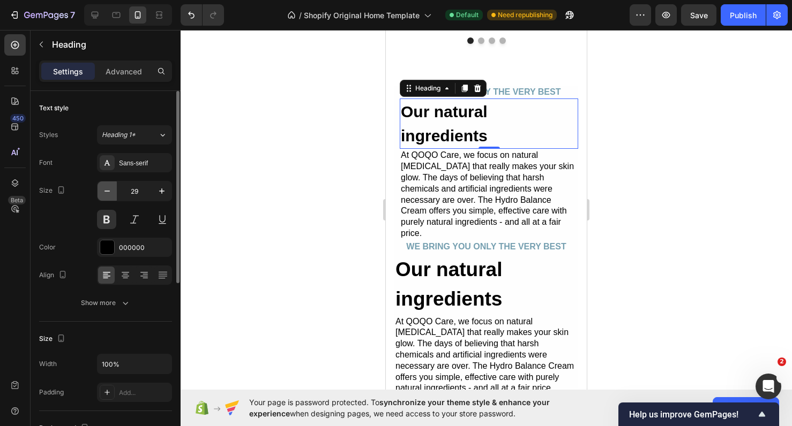
click at [105, 196] on icon "button" at bounding box center [107, 191] width 11 height 11
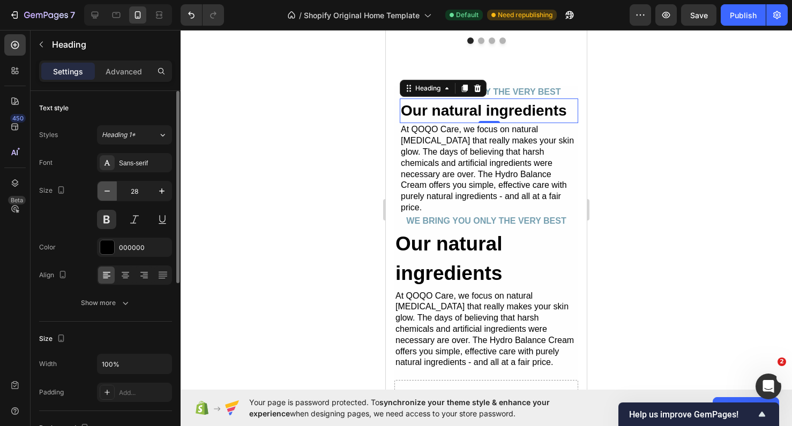
click at [105, 196] on icon "button" at bounding box center [107, 191] width 11 height 11
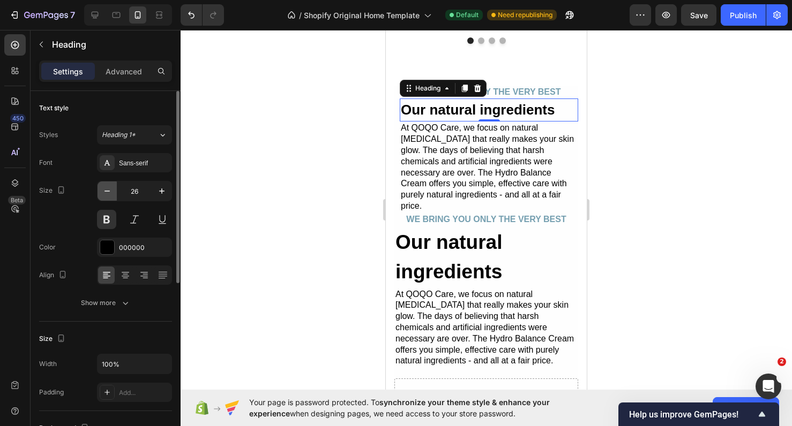
click at [105, 196] on icon "button" at bounding box center [107, 191] width 11 height 11
type input "24"
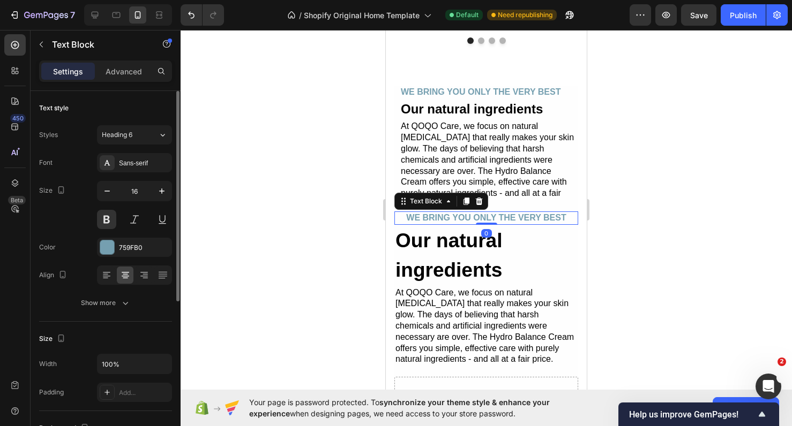
click at [505, 213] on p "WE BRING YOU ONLY THE VERY BEST" at bounding box center [486, 218] width 182 height 11
click at [446, 197] on icon at bounding box center [448, 201] width 9 height 9
click at [626, 165] on div at bounding box center [486, 228] width 611 height 396
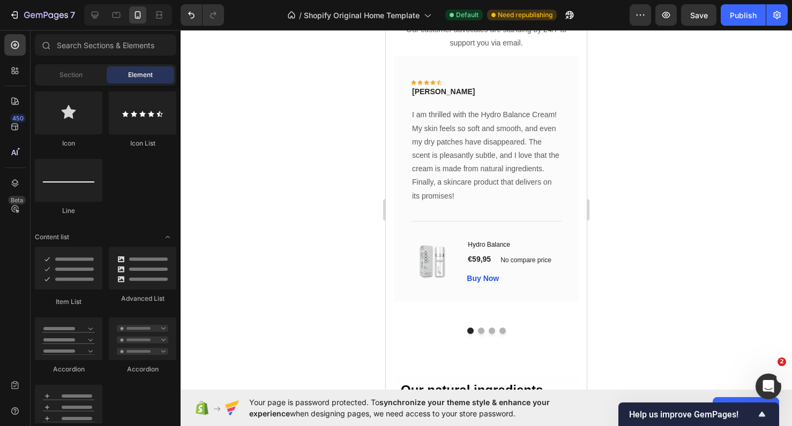
scroll to position [2058, 0]
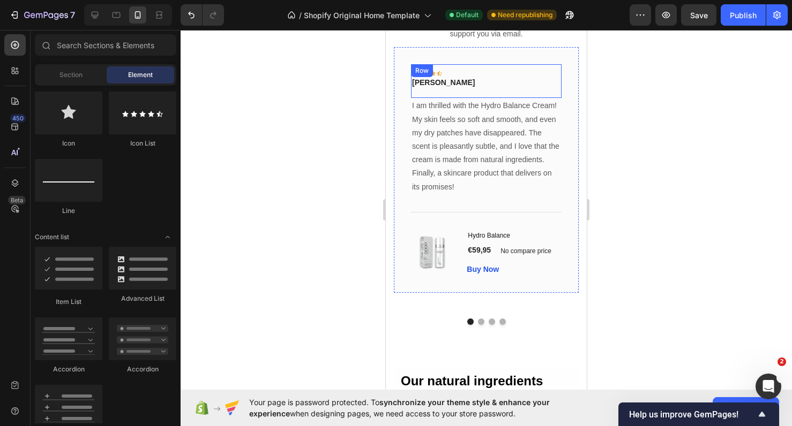
click at [551, 80] on div "Icon Icon Icon Icon Icon Row Rita Carroll Text block Row" at bounding box center [486, 81] width 151 height 34
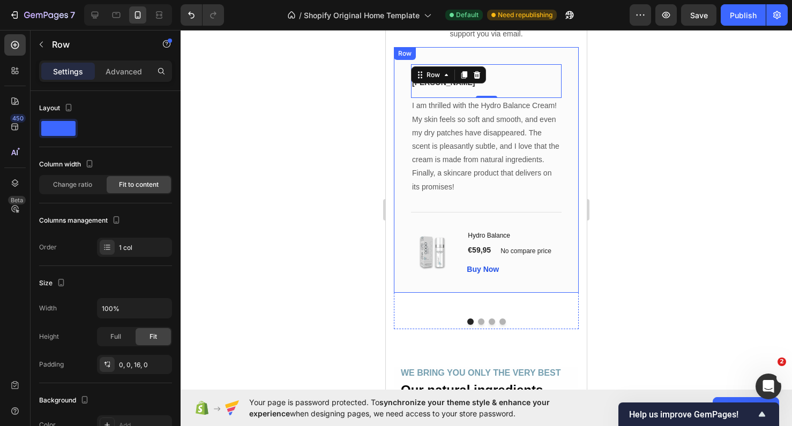
click at [568, 96] on div "Icon Icon Icon Icon Icon Row Rita Carroll Text block Row 0 I am thrilled with t…" at bounding box center [486, 169] width 185 height 245
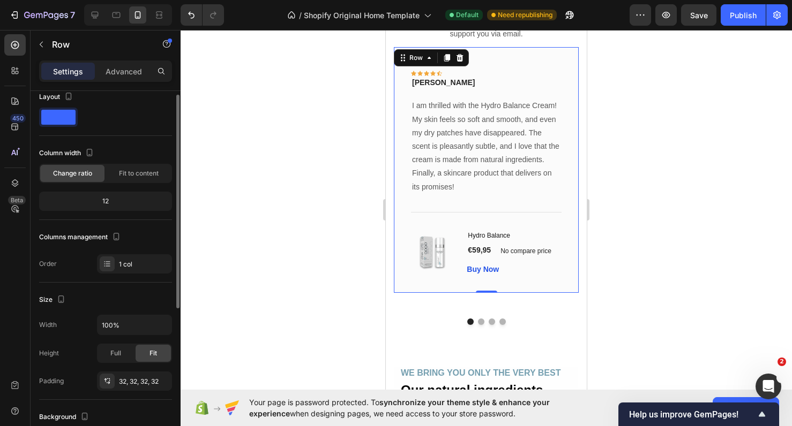
scroll to position [0, 0]
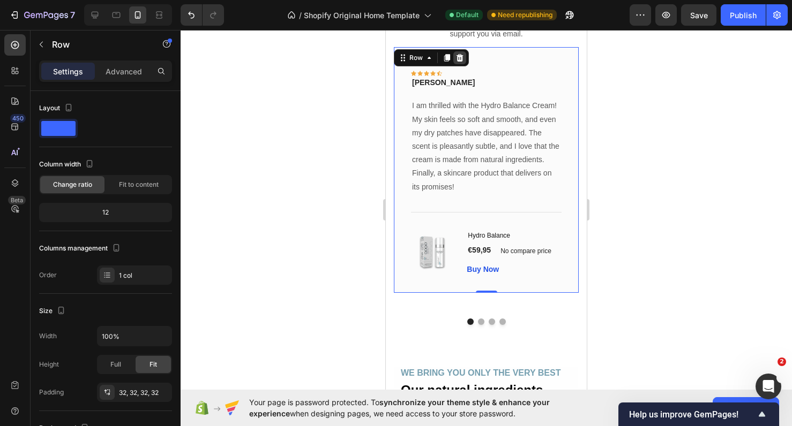
click at [459, 61] on icon at bounding box center [459, 57] width 7 height 7
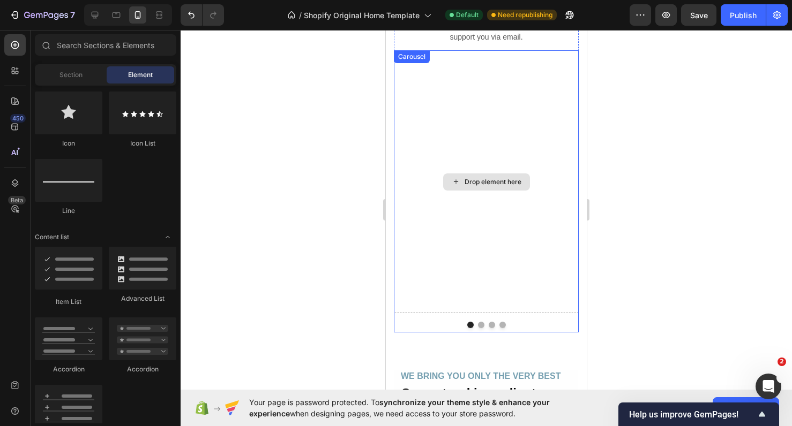
scroll to position [2055, 0]
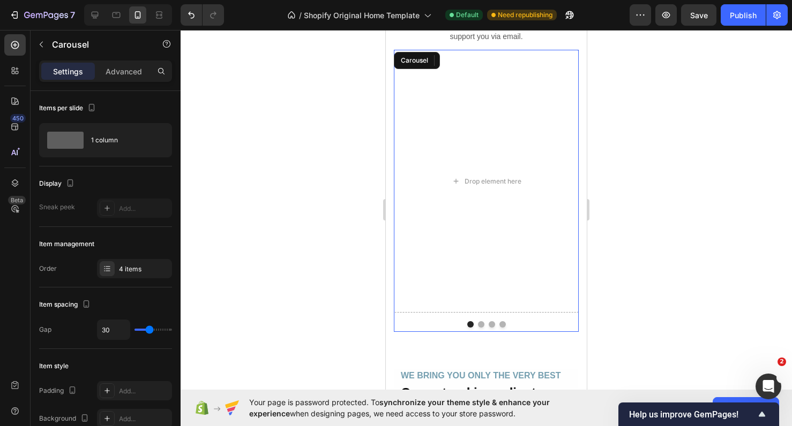
click at [484, 324] on button "Dot" at bounding box center [481, 324] width 6 height 6
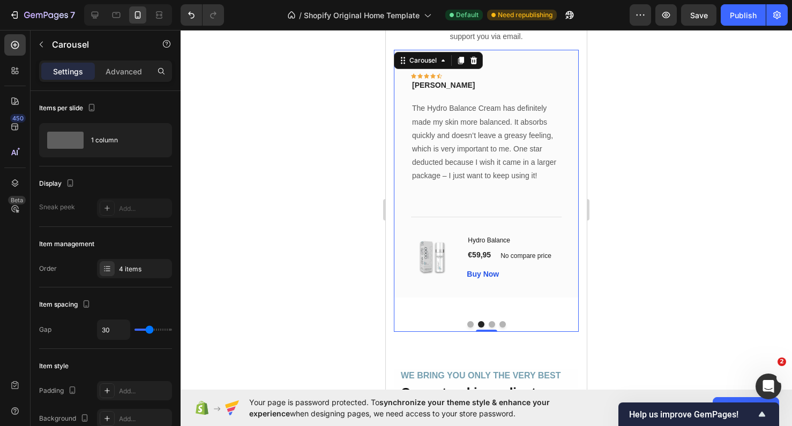
click at [472, 323] on button "Dot" at bounding box center [470, 324] width 6 height 6
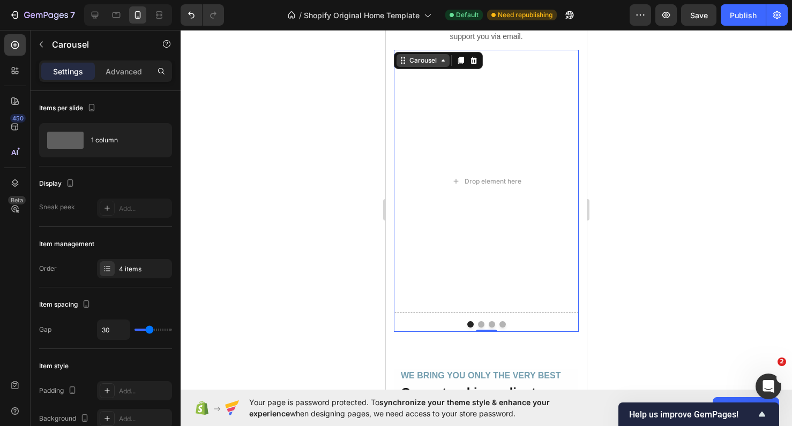
click at [433, 61] on div "Carousel" at bounding box center [423, 61] width 32 height 10
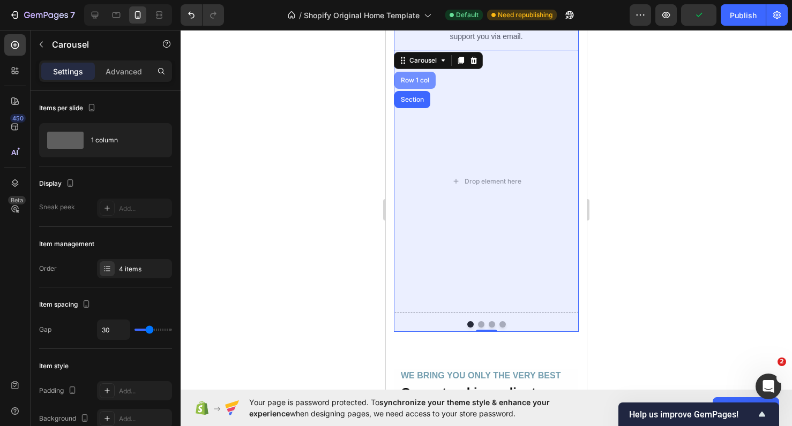
click at [419, 80] on div "Row 1 col" at bounding box center [415, 80] width 33 height 6
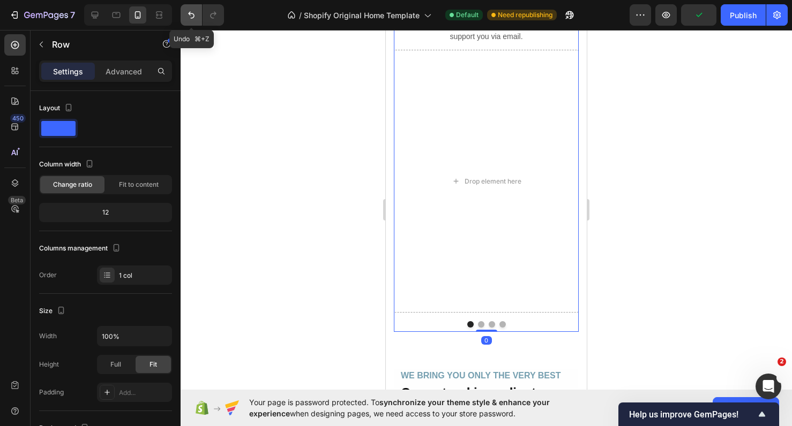
click at [193, 14] on icon "Undo/Redo" at bounding box center [191, 15] width 11 height 11
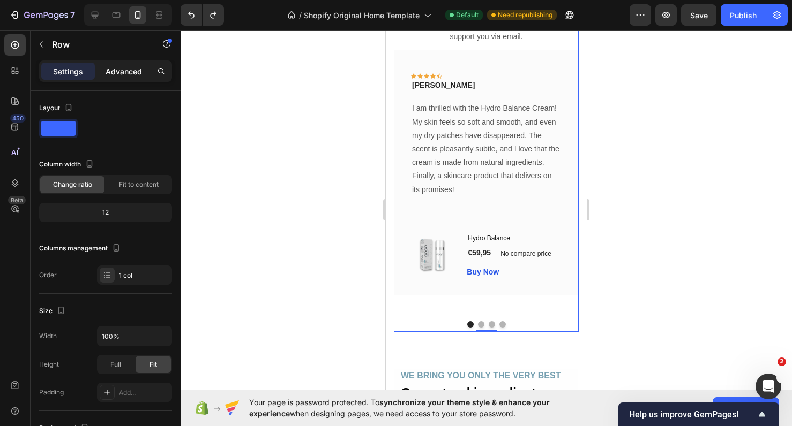
click at [116, 71] on p "Advanced" at bounding box center [124, 71] width 36 height 11
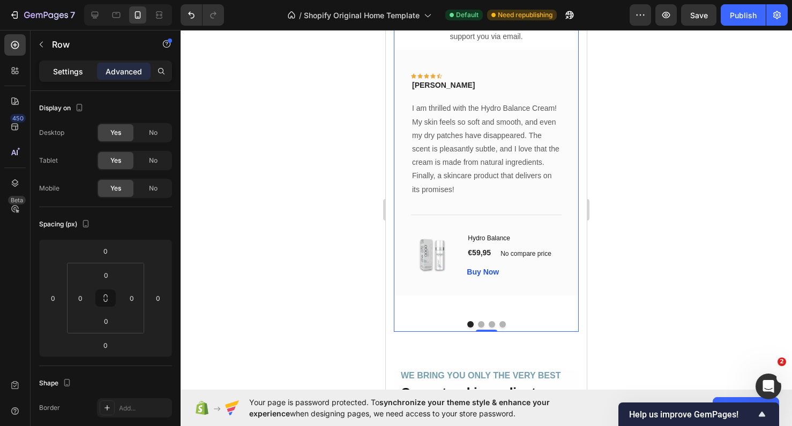
click at [77, 73] on p "Settings" at bounding box center [68, 71] width 30 height 11
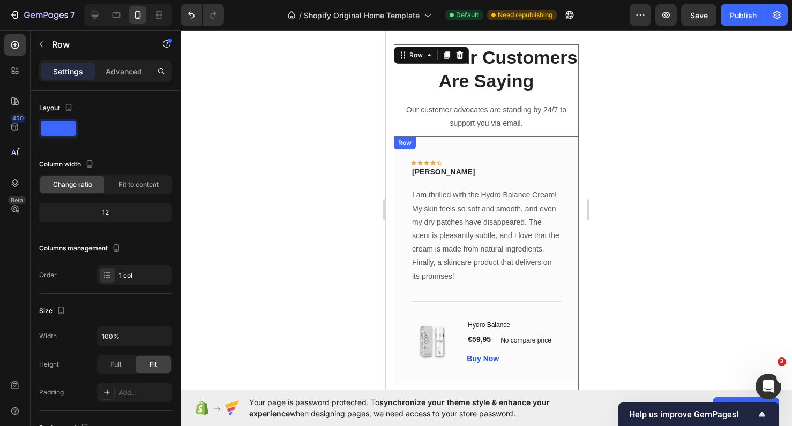
scroll to position [1965, 0]
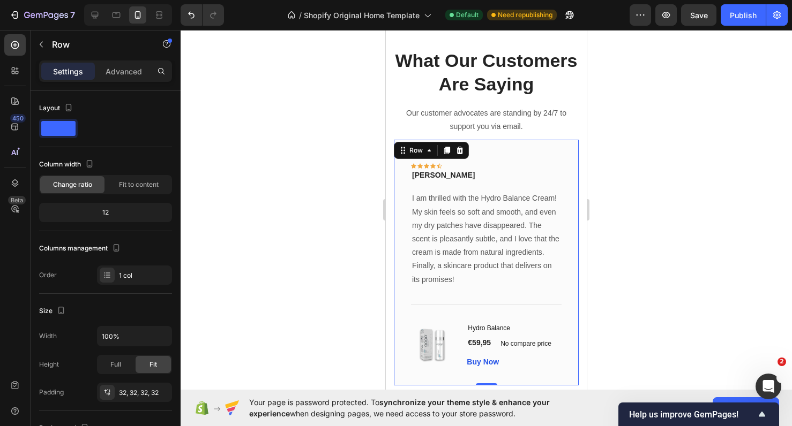
click at [506, 152] on div "Icon Icon Icon Icon Icon Row Rita Carroll Text block Row I am thrilled with the…" at bounding box center [486, 262] width 185 height 245
click at [142, 186] on span "Fit to content" at bounding box center [139, 185] width 40 height 10
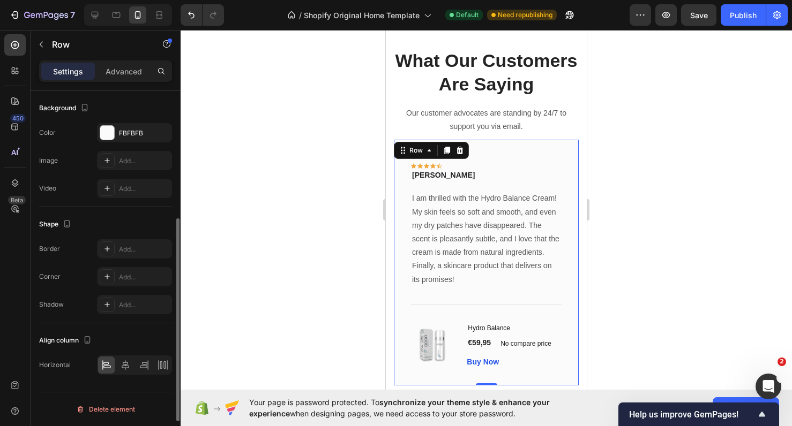
scroll to position [292, 0]
click at [600, 254] on div at bounding box center [486, 228] width 611 height 396
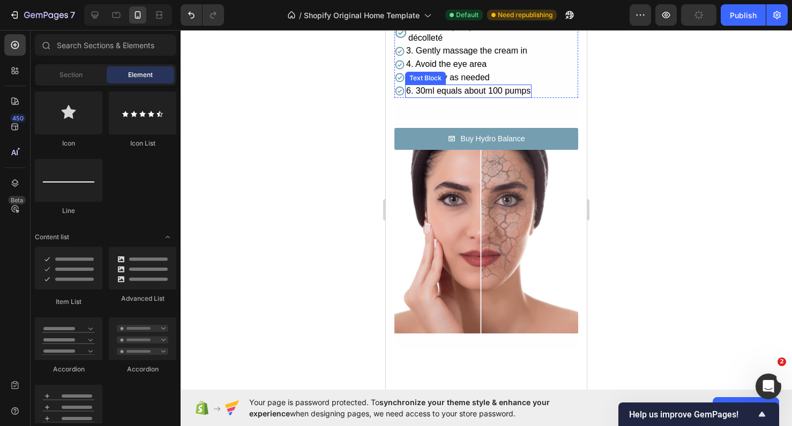
scroll to position [1635, 0]
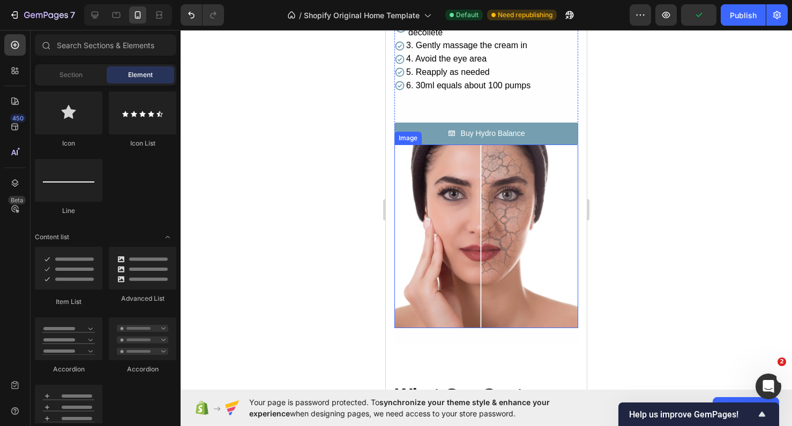
click at [516, 234] on img at bounding box center [486, 237] width 184 height 184
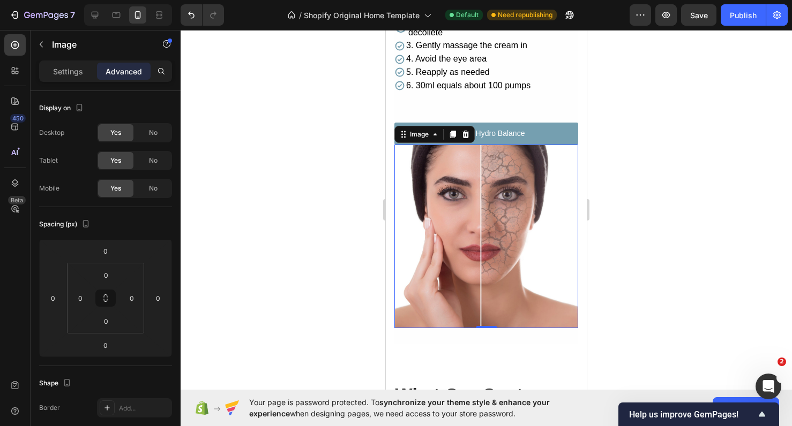
click at [636, 152] on div at bounding box center [486, 228] width 611 height 396
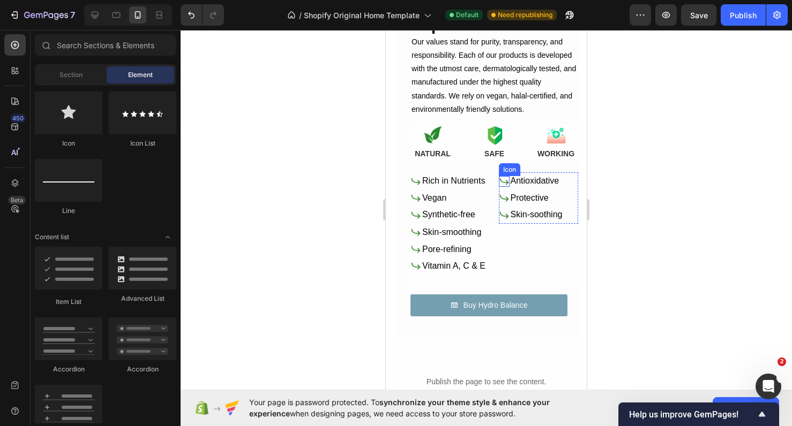
scroll to position [974, 0]
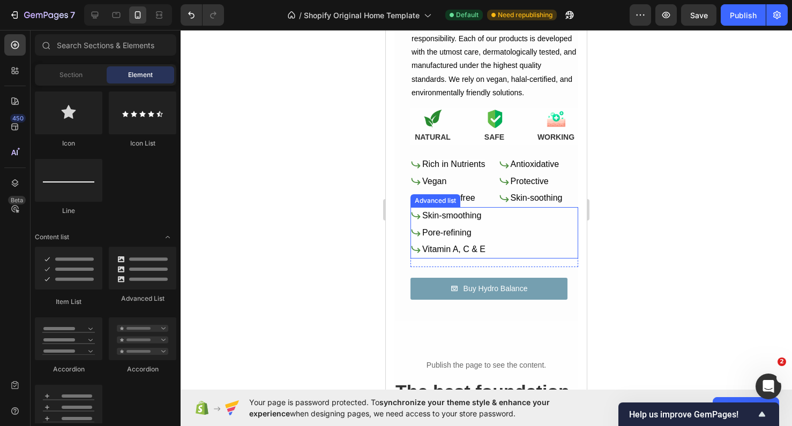
click at [487, 213] on div "Icon Skin-smoothing Text Block Icon Pore-refining Text Block Icon Vitamin A, C …" at bounding box center [494, 232] width 168 height 51
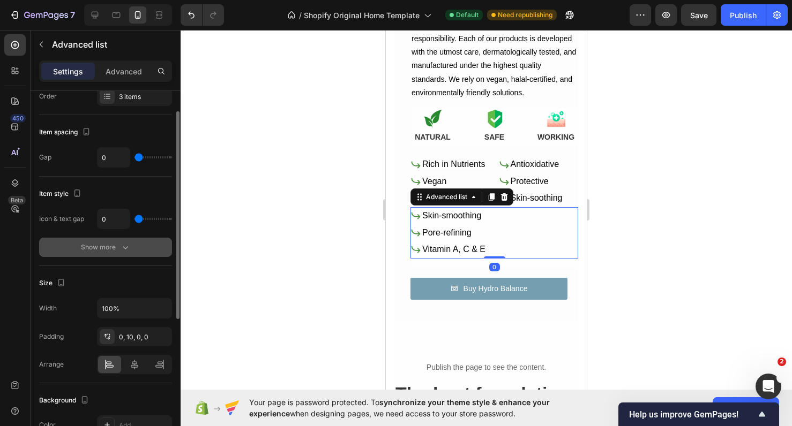
scroll to position [37, 0]
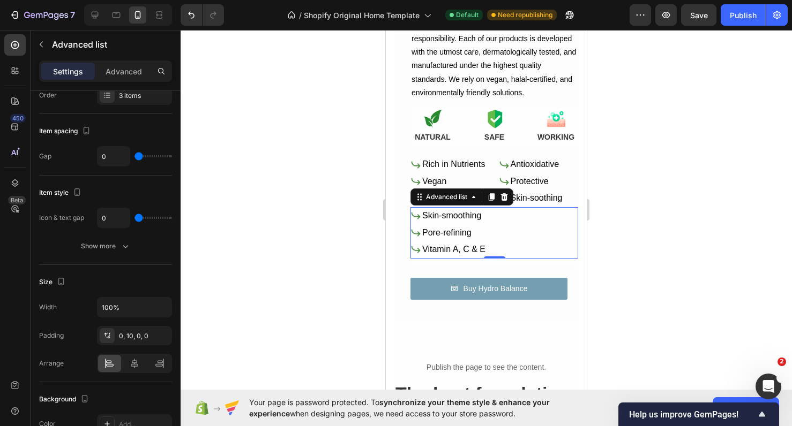
click at [490, 213] on div "Icon Skin-smoothing Text Block Icon Pore-refining Text Block Icon Vitamin A, C …" at bounding box center [494, 232] width 168 height 51
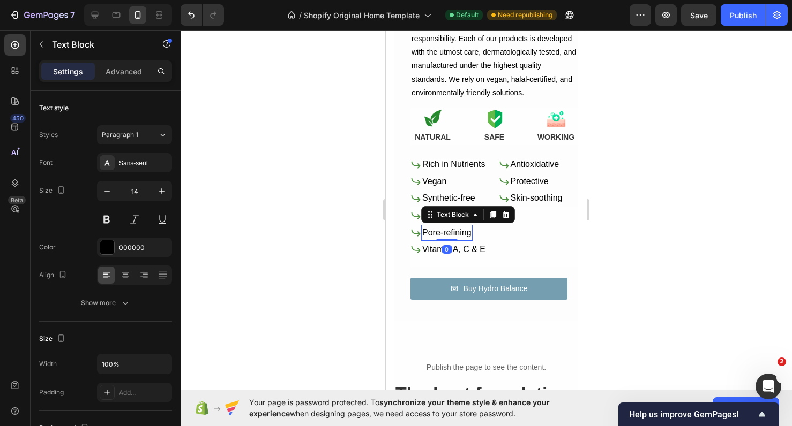
click at [471, 232] on div "Pore-refining" at bounding box center [446, 233] width 51 height 16
click at [611, 217] on div at bounding box center [486, 228] width 611 height 396
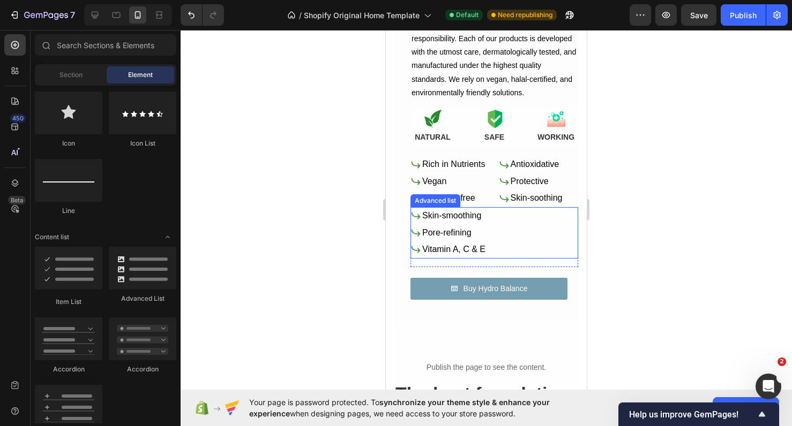
click at [510, 221] on div "Icon Skin-smoothing Text Block Icon Pore-refining Text Block Icon Vitamin A, C …" at bounding box center [494, 232] width 168 height 51
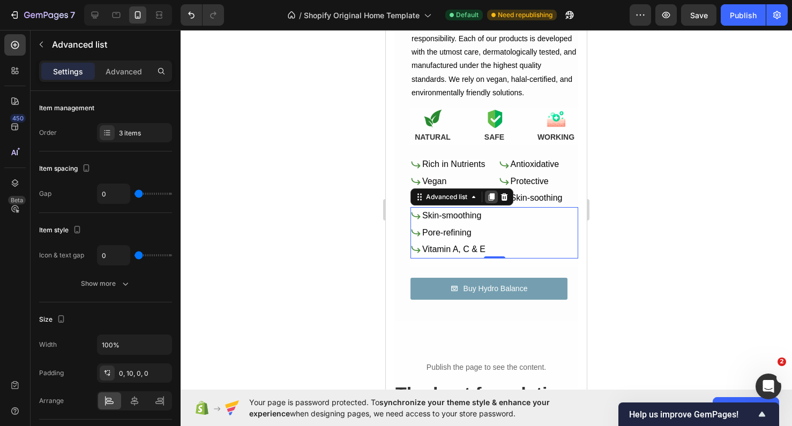
click at [493, 198] on icon at bounding box center [492, 196] width 6 height 7
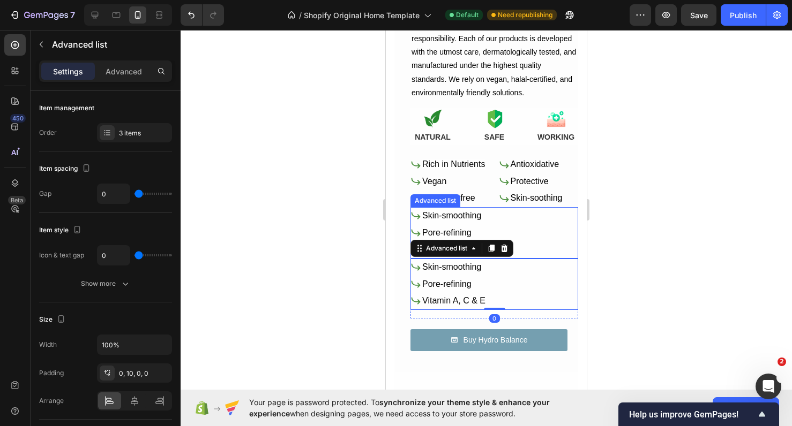
click at [501, 231] on div "Icon Skin-smoothing Text Block Icon Pore-refining Text Block Icon Vitamin A, C …" at bounding box center [494, 232] width 168 height 51
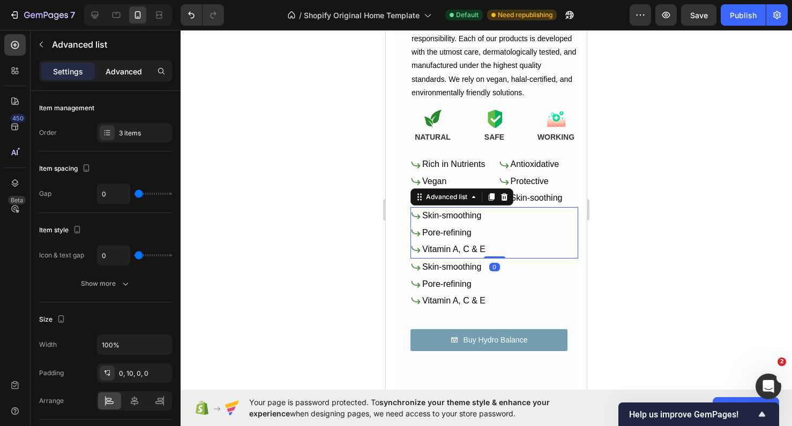
click at [116, 76] on p "Advanced" at bounding box center [124, 71] width 36 height 11
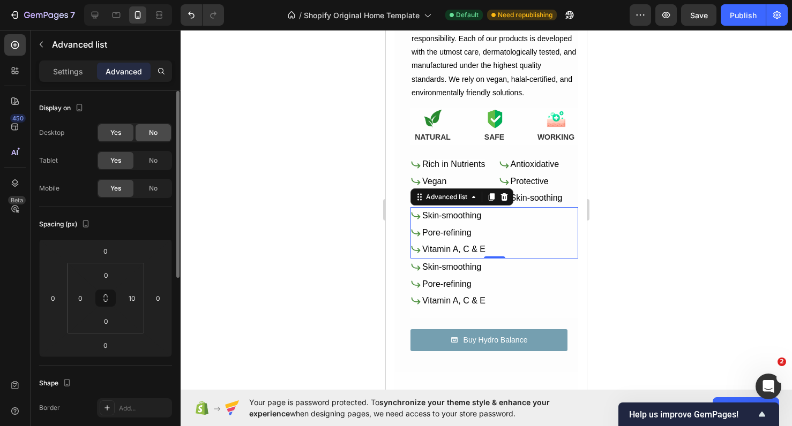
click at [149, 133] on span "No" at bounding box center [153, 133] width 9 height 10
click at [149, 152] on div "No" at bounding box center [153, 160] width 35 height 17
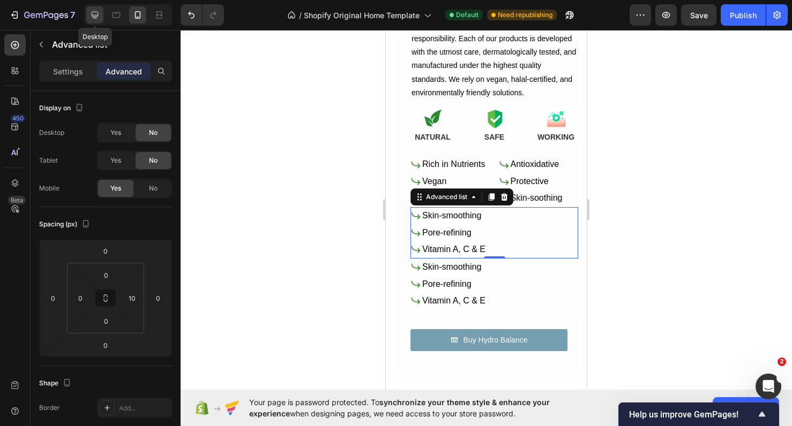
click at [99, 20] on div at bounding box center [94, 14] width 17 height 17
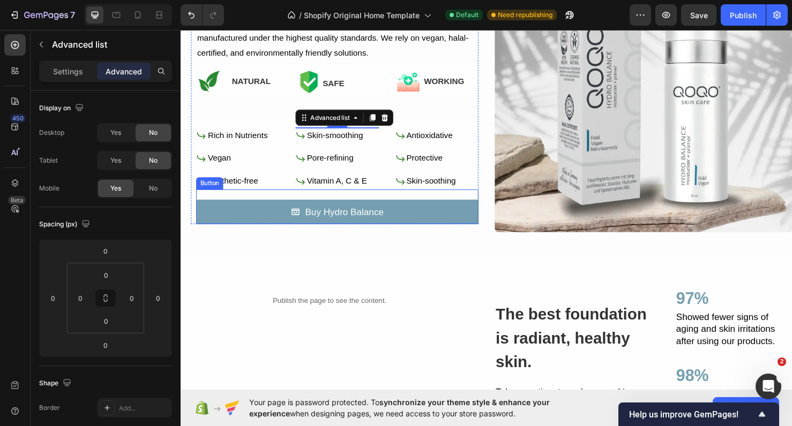
scroll to position [842, 0]
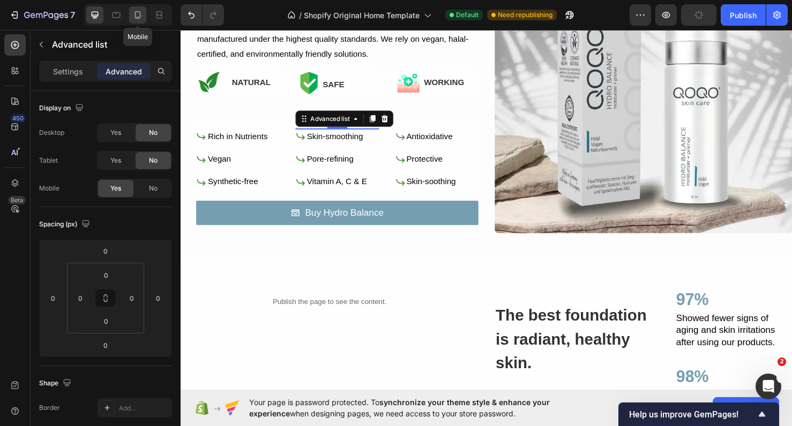
click at [140, 18] on icon at bounding box center [138, 14] width 6 height 7
type input "10"
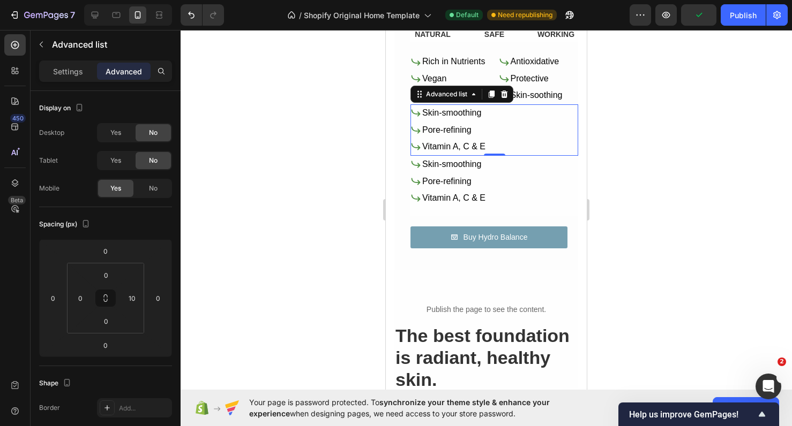
scroll to position [1112, 0]
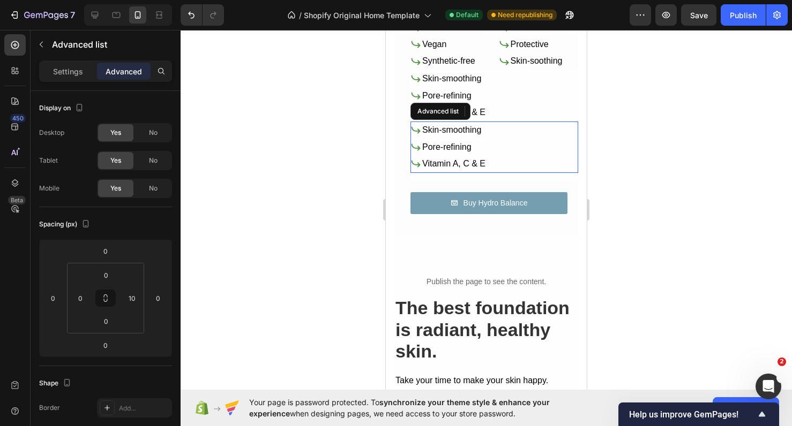
click at [524, 139] on div "Icon Skin-smoothing Text Block Icon Pore-refining Text Block Icon Vitamin A, C …" at bounding box center [494, 147] width 168 height 51
click at [160, 194] on div "No" at bounding box center [153, 188] width 35 height 17
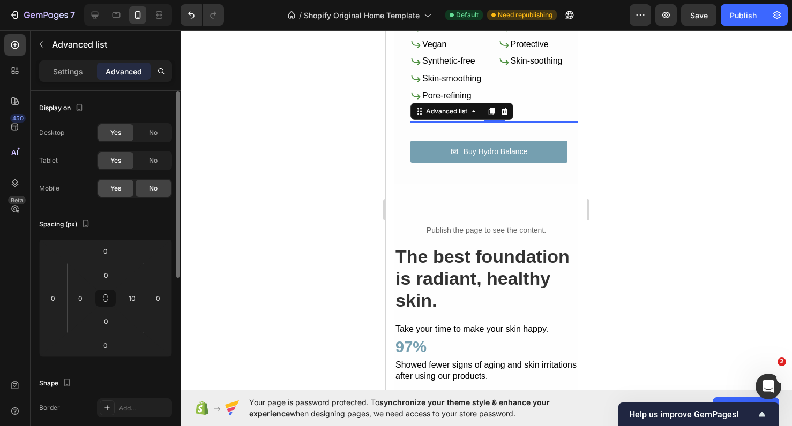
click at [122, 192] on div "Yes" at bounding box center [115, 188] width 35 height 17
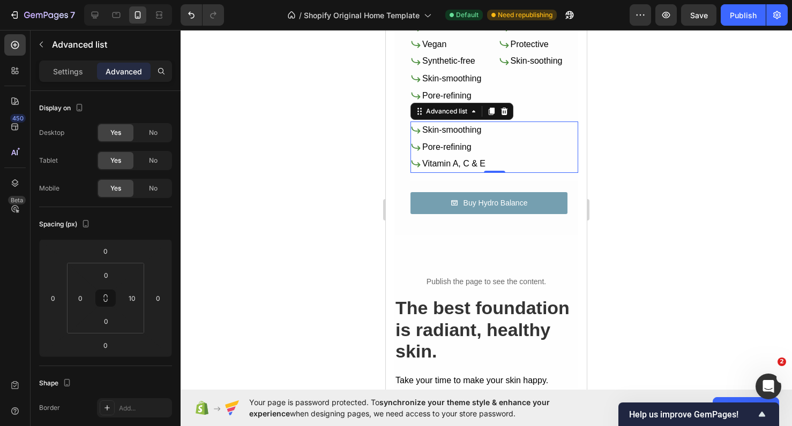
click at [619, 139] on div at bounding box center [486, 228] width 611 height 396
click at [545, 141] on div "Icon Skin-smoothing Text Block Icon Pore-refining Text Block Icon Vitamin A, C …" at bounding box center [494, 147] width 168 height 51
click at [46, 49] on button "button" at bounding box center [41, 44] width 17 height 17
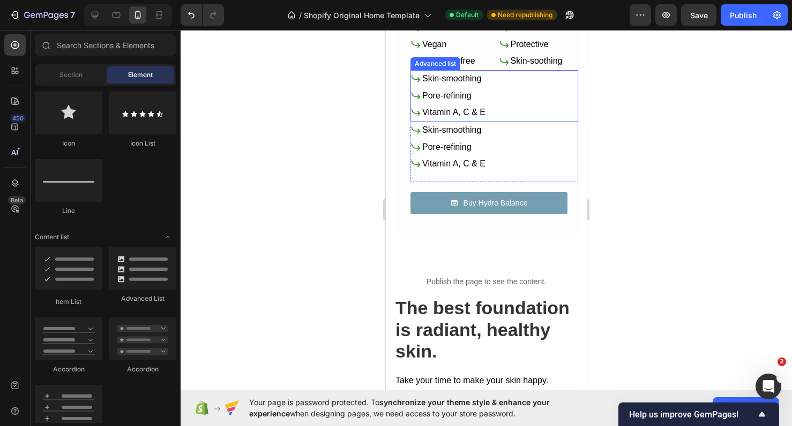
click at [518, 110] on div "Icon Skin-smoothing Text Block Icon Pore-refining Text Block Icon Vitamin A, C …" at bounding box center [494, 95] width 168 height 51
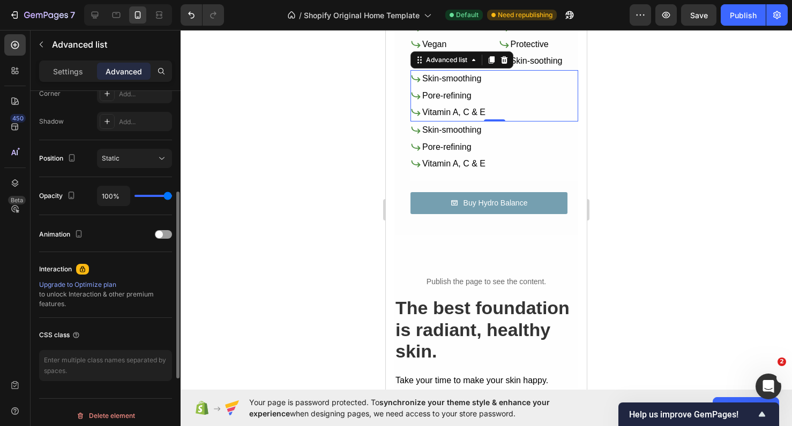
scroll to position [349, 0]
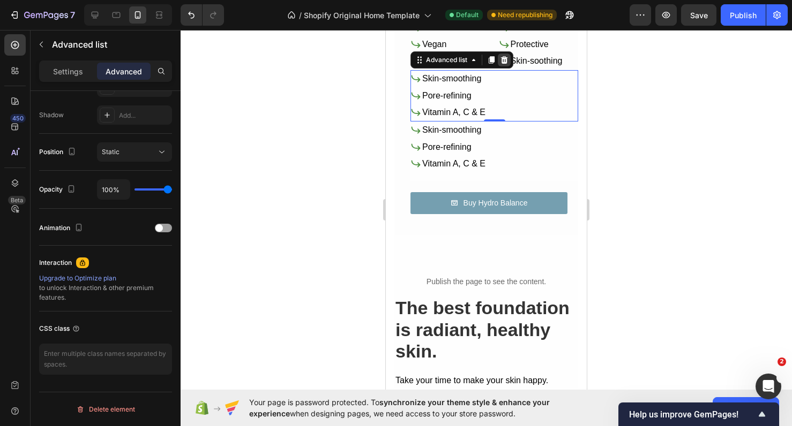
click at [508, 58] on icon at bounding box center [504, 60] width 9 height 9
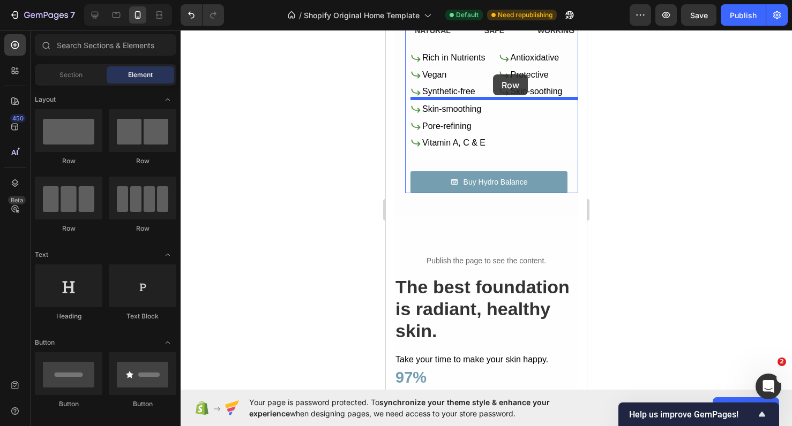
scroll to position [1070, 0]
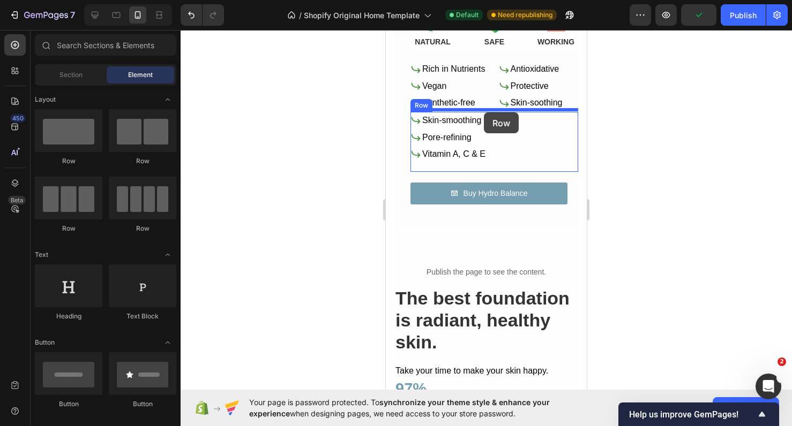
drag, startPoint x: 518, startPoint y: 170, endPoint x: 485, endPoint y: 110, distance: 69.0
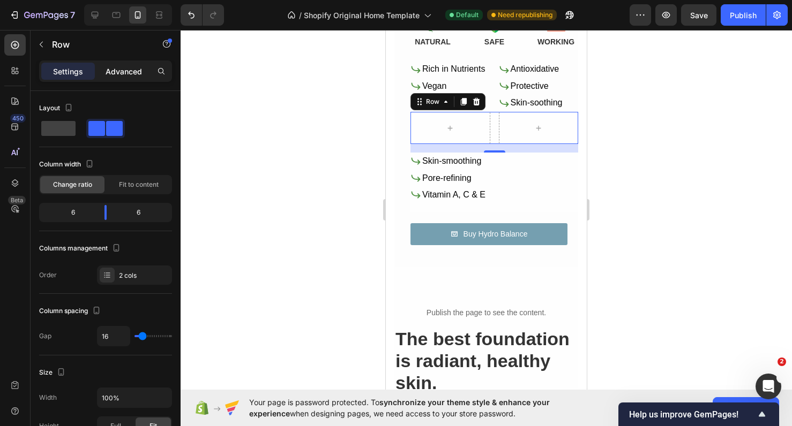
click at [109, 70] on p "Advanced" at bounding box center [124, 71] width 36 height 11
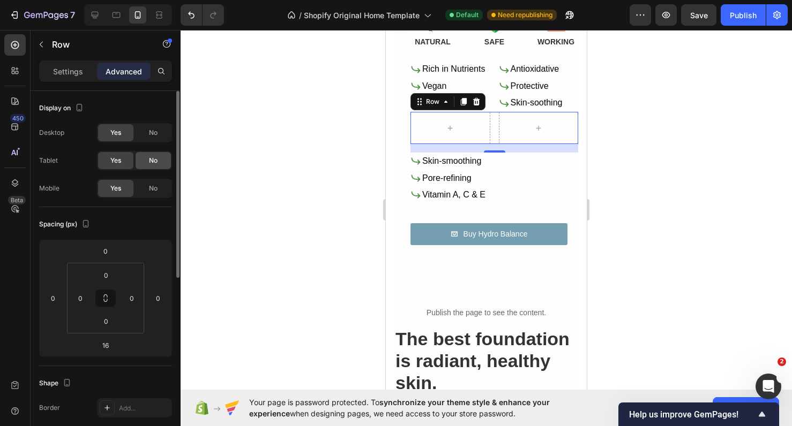
click at [149, 157] on span "No" at bounding box center [153, 161] width 9 height 10
click at [149, 136] on span "No" at bounding box center [153, 133] width 9 height 10
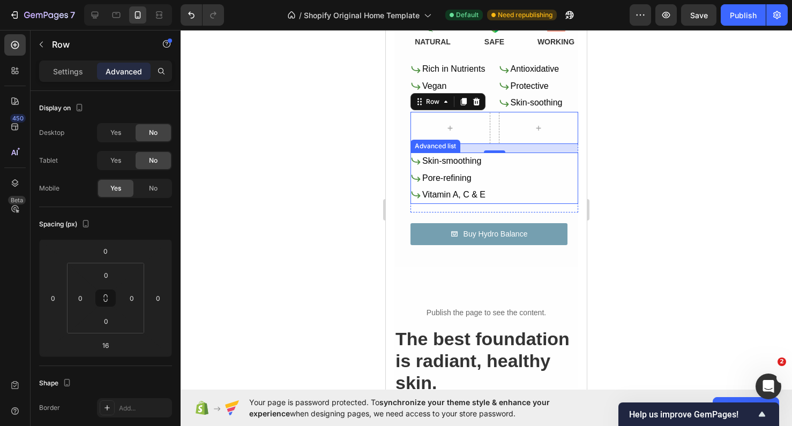
click at [504, 184] on div "Icon Skin-smoothing Text Block Icon Pore-refining Text Block Icon Vitamin A, C …" at bounding box center [494, 178] width 168 height 51
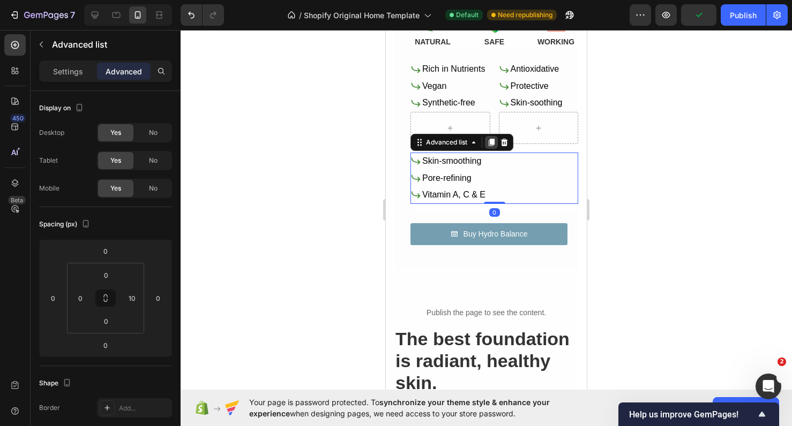
click at [489, 141] on icon at bounding box center [492, 142] width 6 height 7
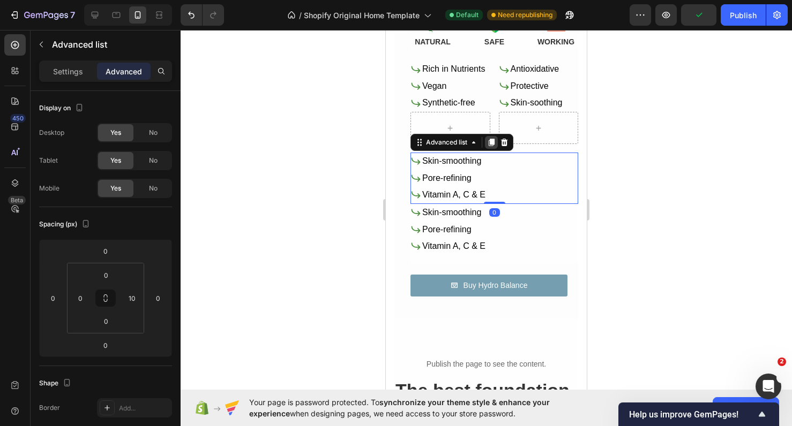
scroll to position [349, 0]
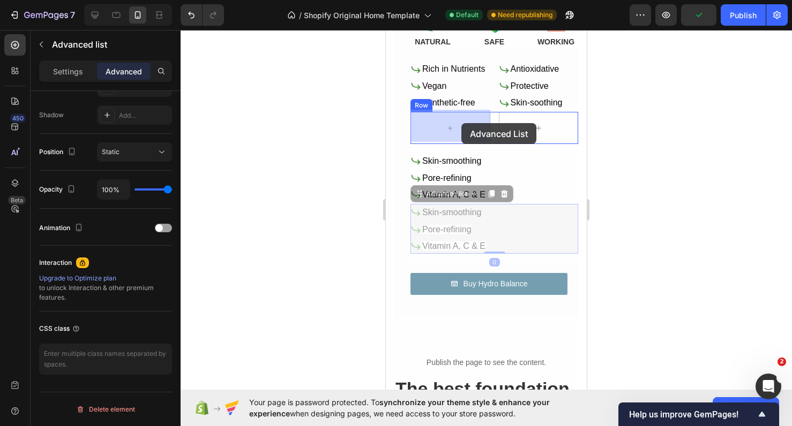
drag, startPoint x: 504, startPoint y: 227, endPoint x: 459, endPoint y: 123, distance: 112.5
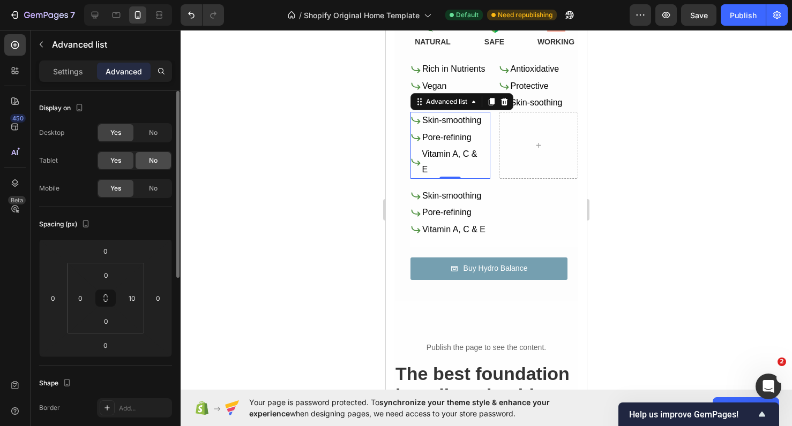
click at [160, 167] on div "No" at bounding box center [153, 160] width 35 height 17
click at [158, 137] on div "No" at bounding box center [153, 132] width 35 height 17
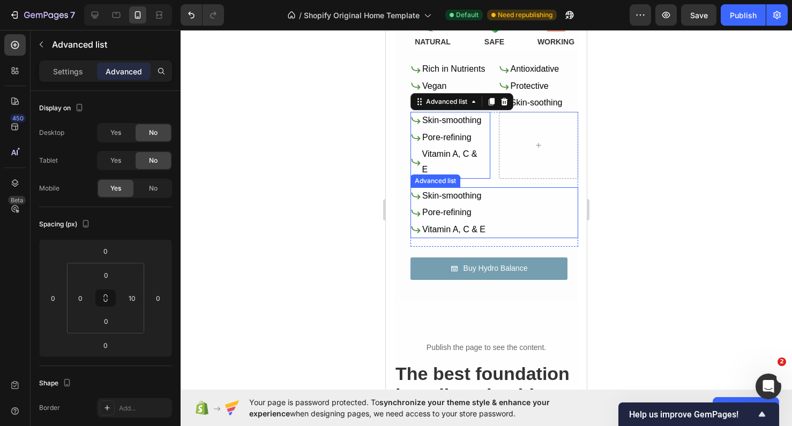
click at [511, 200] on div "Icon Skin-smoothing Text Block Icon Pore-refining Text Block Icon Vitamin A, C …" at bounding box center [494, 212] width 168 height 51
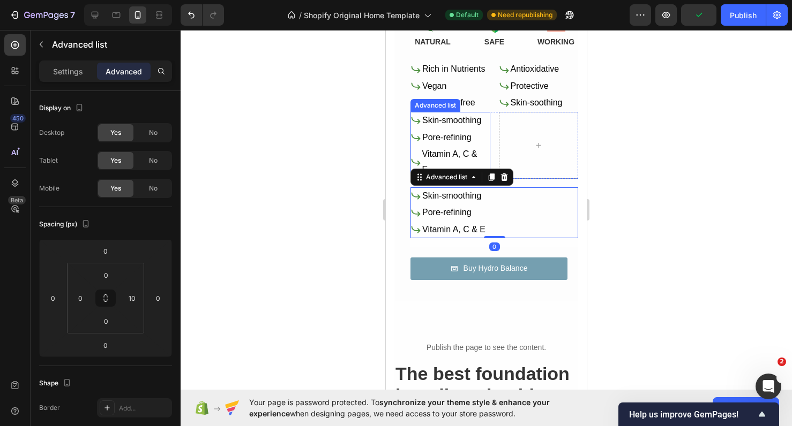
click at [488, 146] on div "Icon Skin-smoothing Text Block Icon Pore-refining Text Block Icon Vitamin A, C …" at bounding box center [450, 145] width 80 height 67
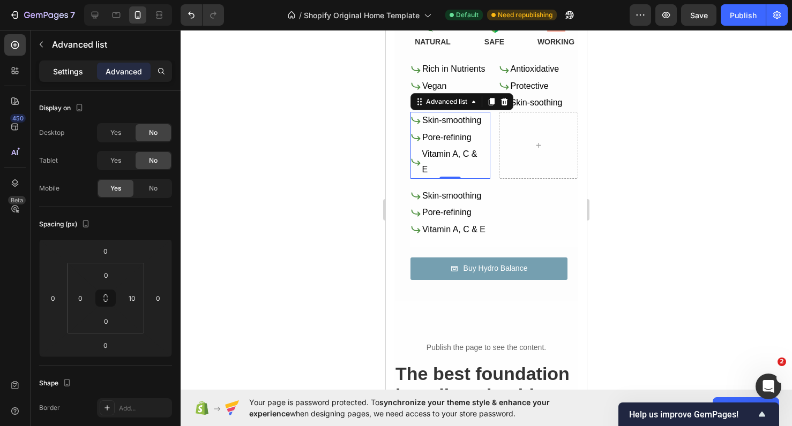
click at [71, 77] on p "Settings" at bounding box center [68, 71] width 30 height 11
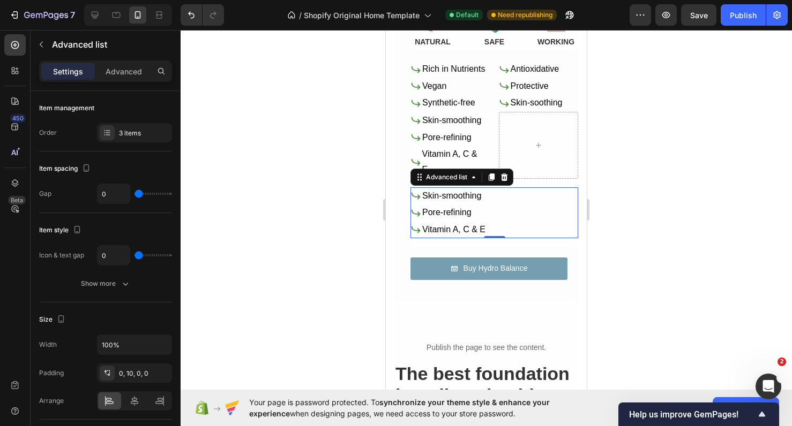
click at [487, 209] on div "Icon Skin-smoothing Text Block Icon Pore-refining Text Block Icon Vitamin A, C …" at bounding box center [494, 212] width 168 height 51
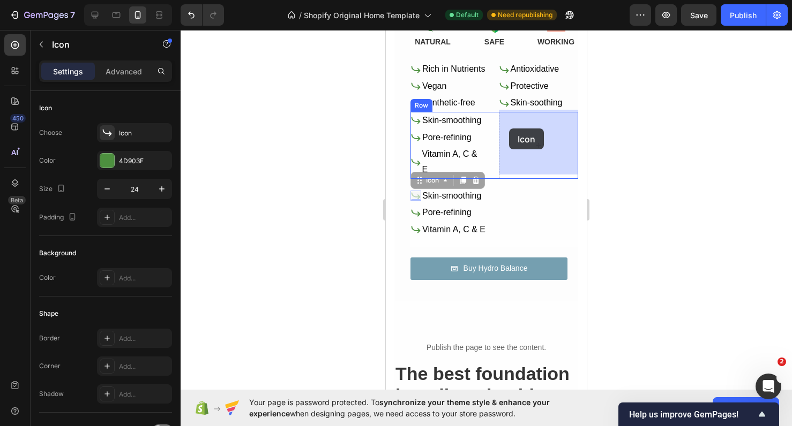
drag, startPoint x: 415, startPoint y: 193, endPoint x: 509, endPoint y: 129, distance: 114.4
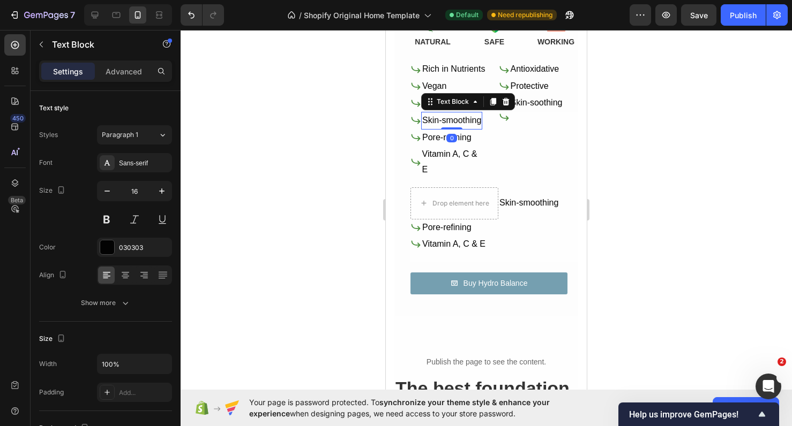
click at [421, 123] on div "Skin-smoothing" at bounding box center [451, 121] width 61 height 18
click at [418, 123] on div "Icon" at bounding box center [415, 120] width 11 height 11
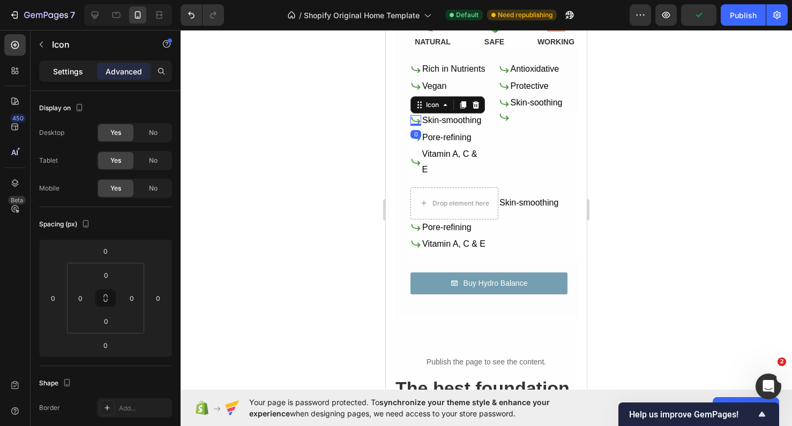
click at [68, 78] on div "Settings" at bounding box center [68, 71] width 54 height 17
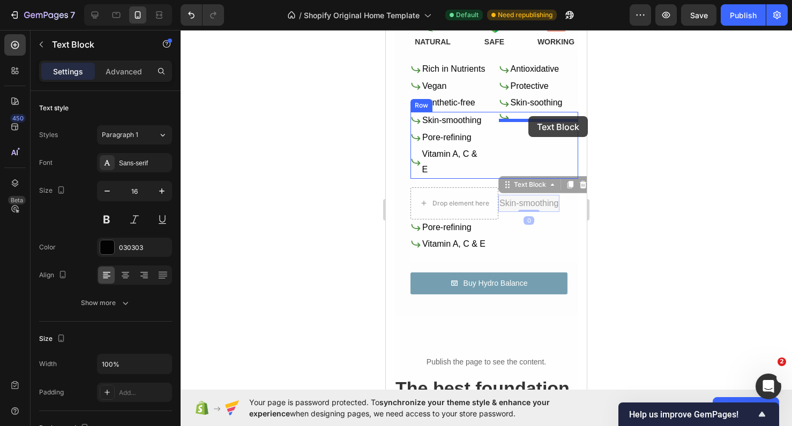
drag, startPoint x: 524, startPoint y: 195, endPoint x: 528, endPoint y: 116, distance: 78.8
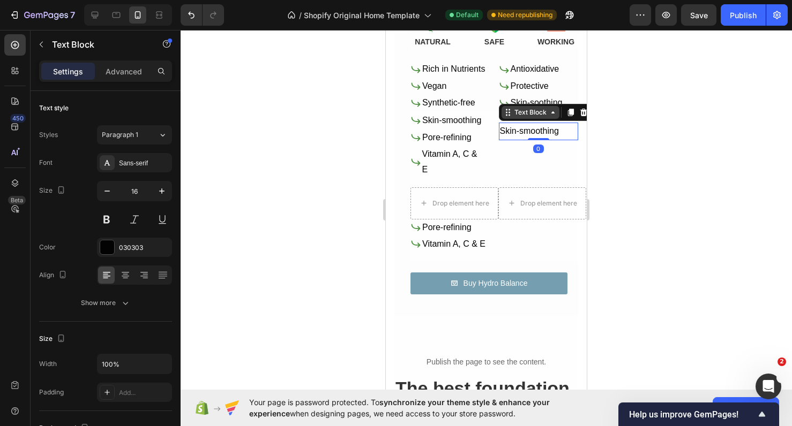
click at [531, 111] on div "Text Block" at bounding box center [530, 113] width 36 height 10
click at [636, 147] on div at bounding box center [486, 228] width 611 height 396
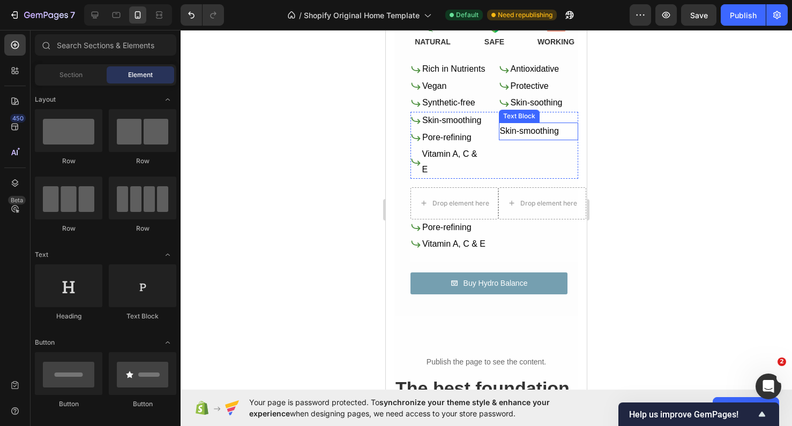
click at [524, 127] on p "Skin-smoothing" at bounding box center [539, 132] width 78 height 16
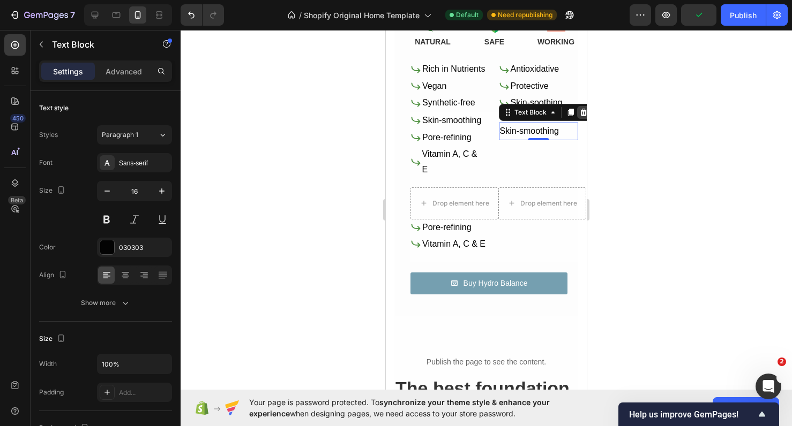
click at [581, 110] on icon at bounding box center [583, 112] width 7 height 7
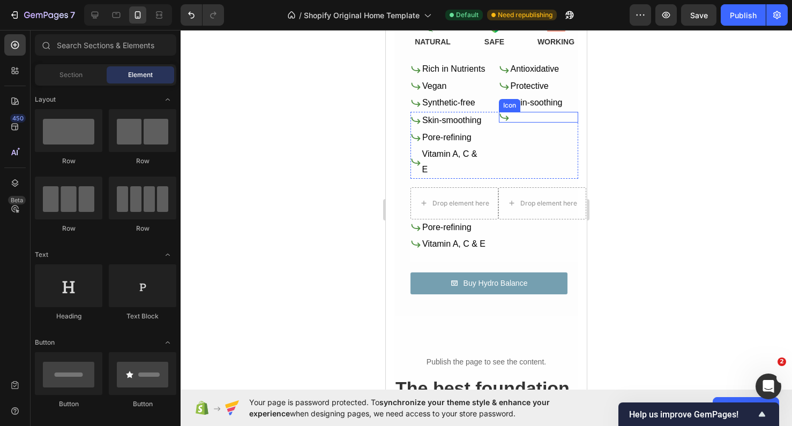
click at [501, 120] on icon at bounding box center [504, 117] width 11 height 11
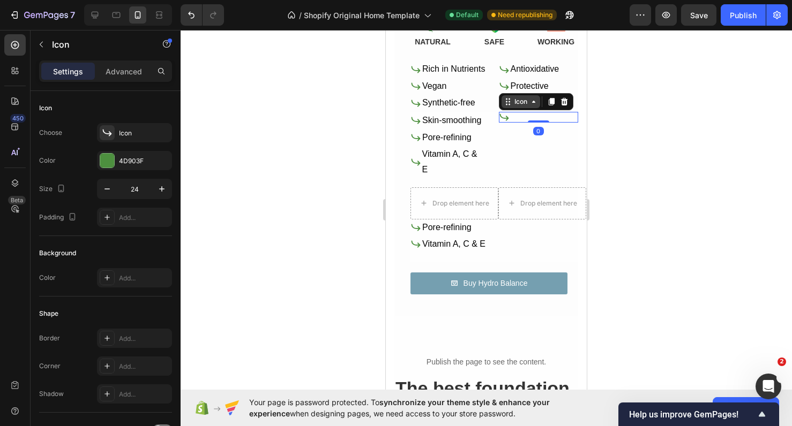
click at [502, 99] on div "Icon" at bounding box center [520, 101] width 39 height 13
click at [531, 104] on div "Icon" at bounding box center [520, 101] width 39 height 13
click at [534, 104] on div "Icon" at bounding box center [520, 101] width 39 height 13
click at [262, 130] on div at bounding box center [486, 228] width 611 height 396
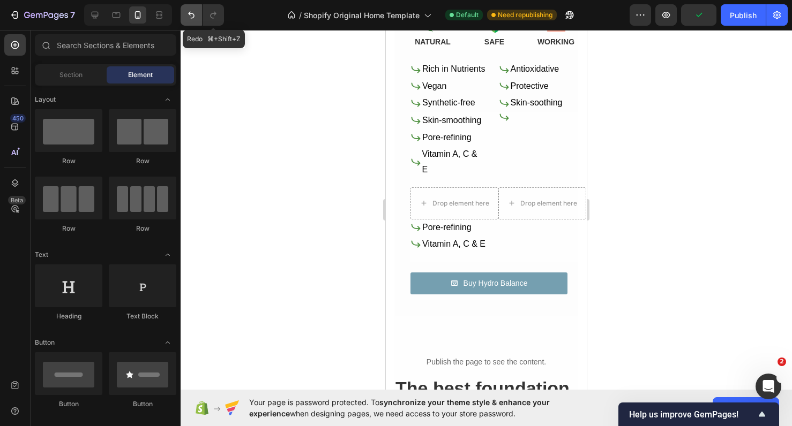
click at [194, 16] on icon "Undo/Redo" at bounding box center [191, 15] width 6 height 7
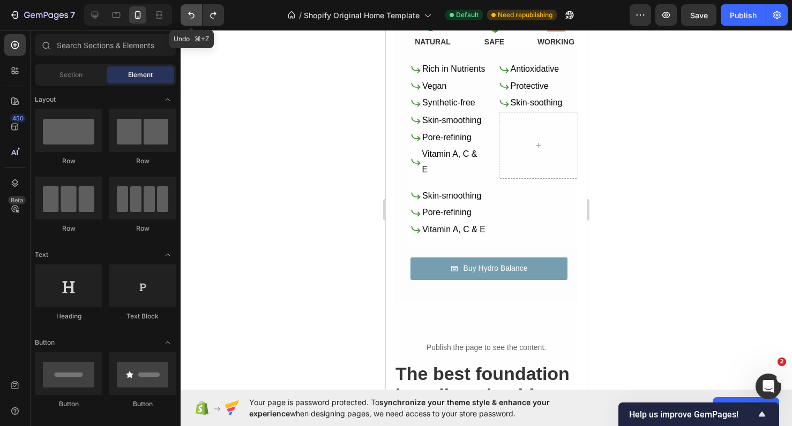
click at [194, 16] on icon "Undo/Redo" at bounding box center [191, 15] width 6 height 7
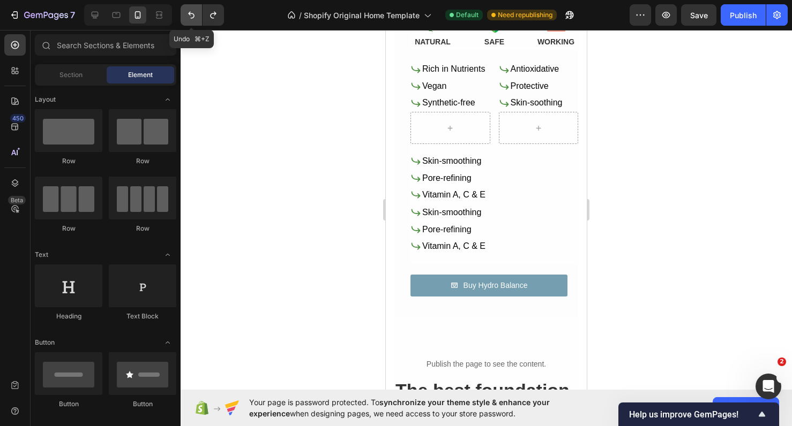
click at [194, 16] on icon "Undo/Redo" at bounding box center [191, 15] width 6 height 7
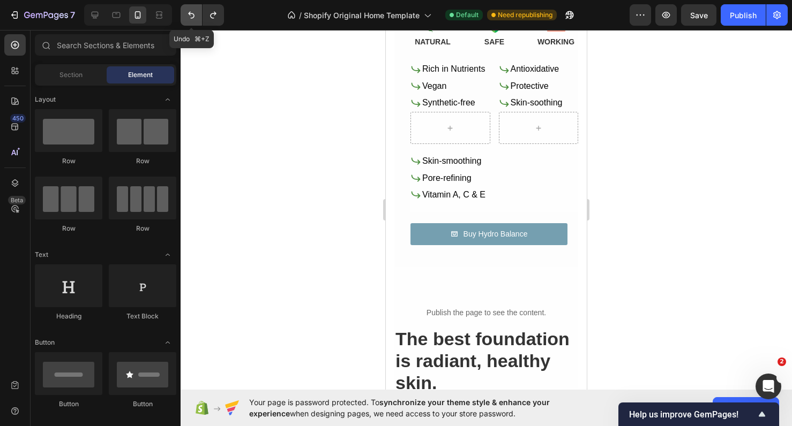
click at [194, 16] on icon "Undo/Redo" at bounding box center [191, 15] width 6 height 7
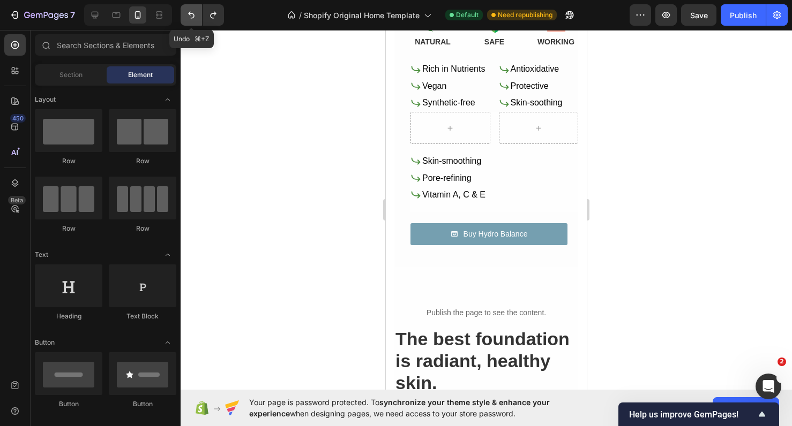
click at [194, 16] on icon "Undo/Redo" at bounding box center [191, 15] width 6 height 7
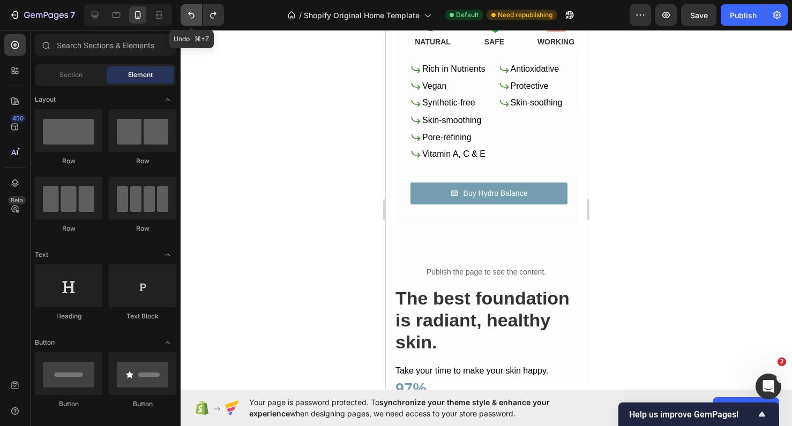
click at [194, 16] on icon "Undo/Redo" at bounding box center [191, 15] width 6 height 7
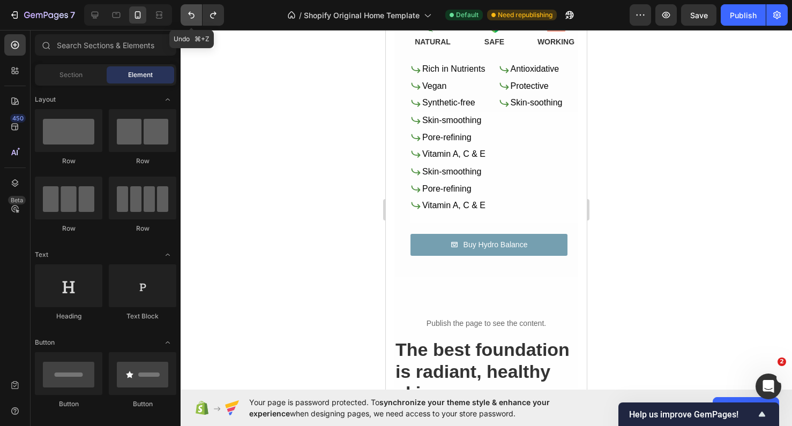
click at [194, 16] on icon "Undo/Redo" at bounding box center [191, 15] width 6 height 7
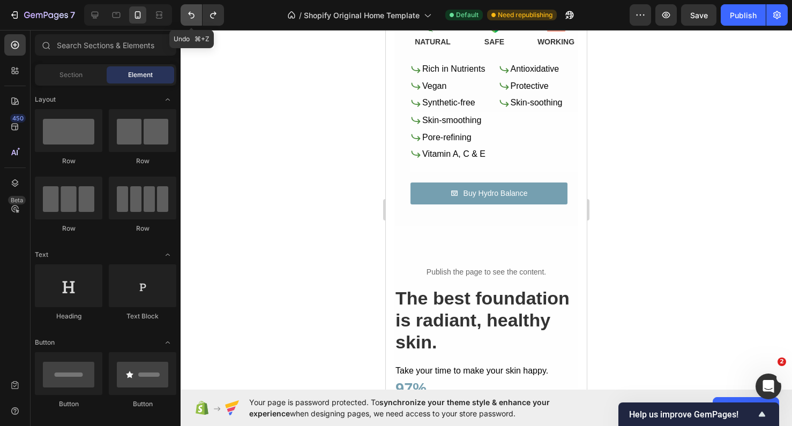
click at [194, 16] on icon "Undo/Redo" at bounding box center [191, 15] width 6 height 7
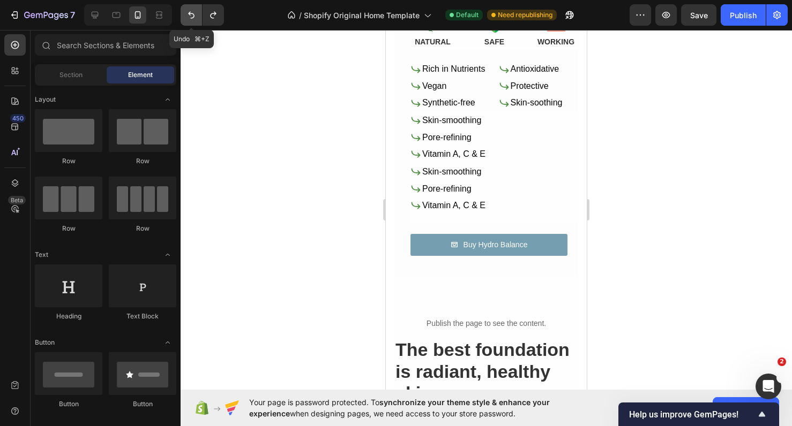
click at [194, 16] on icon "Undo/Redo" at bounding box center [191, 15] width 6 height 7
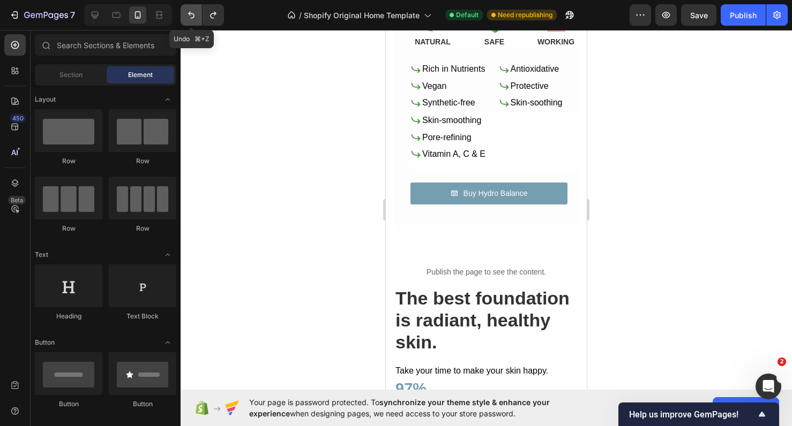
click at [194, 16] on icon "Undo/Redo" at bounding box center [191, 15] width 6 height 7
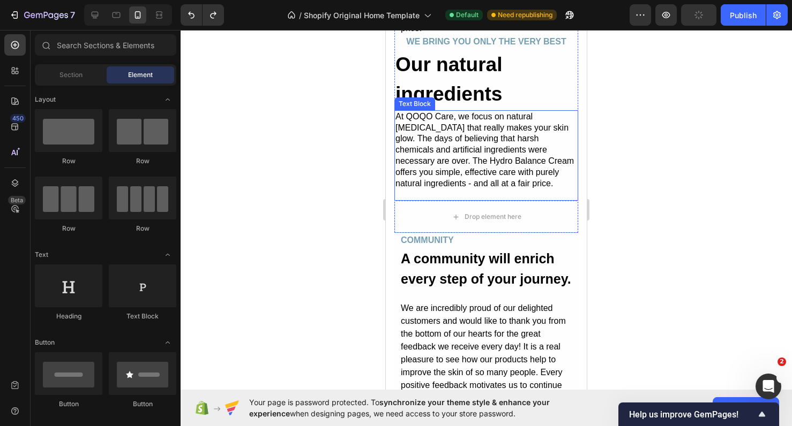
scroll to position [2561, 0]
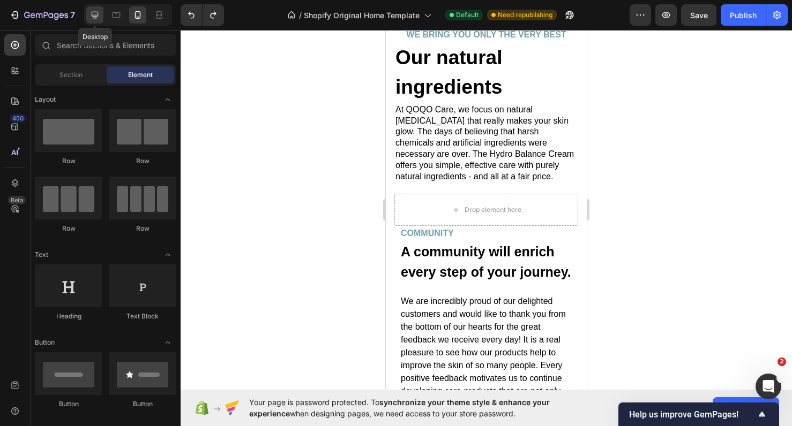
click at [99, 21] on div at bounding box center [94, 14] width 17 height 17
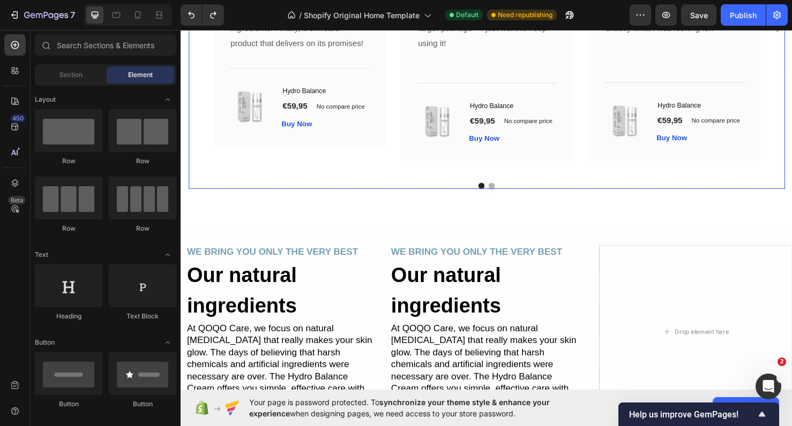
scroll to position [2224, 0]
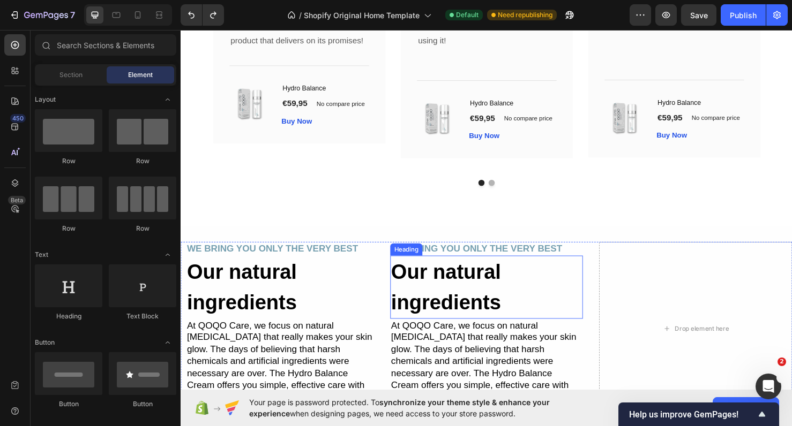
click at [457, 287] on h2 "Our natural ingredients" at bounding box center [502, 300] width 203 height 66
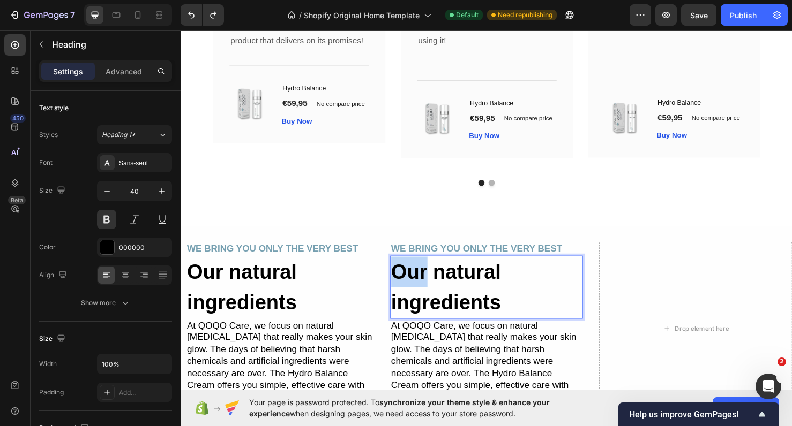
click at [418, 277] on p "Our natural ingredients" at bounding box center [502, 300] width 201 height 64
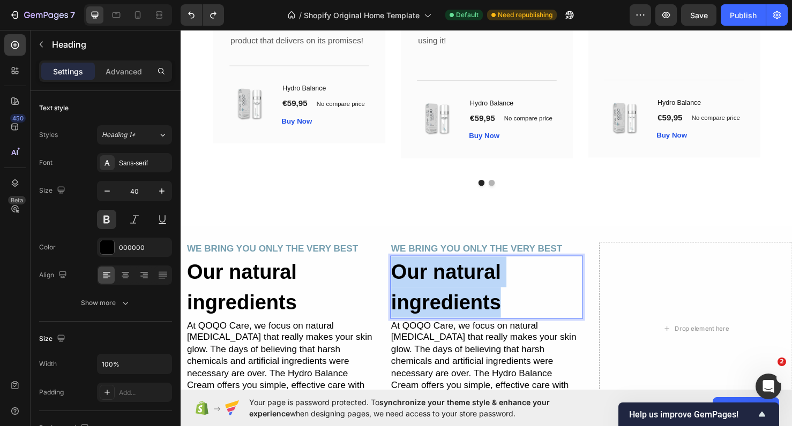
click at [418, 277] on p "Our natural ingredients" at bounding box center [502, 300] width 201 height 64
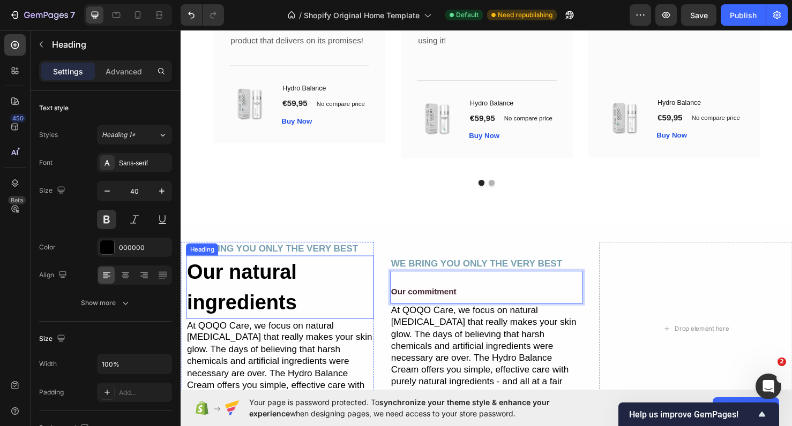
click at [295, 299] on h2 "Our natural ingredients" at bounding box center [285, 300] width 198 height 66
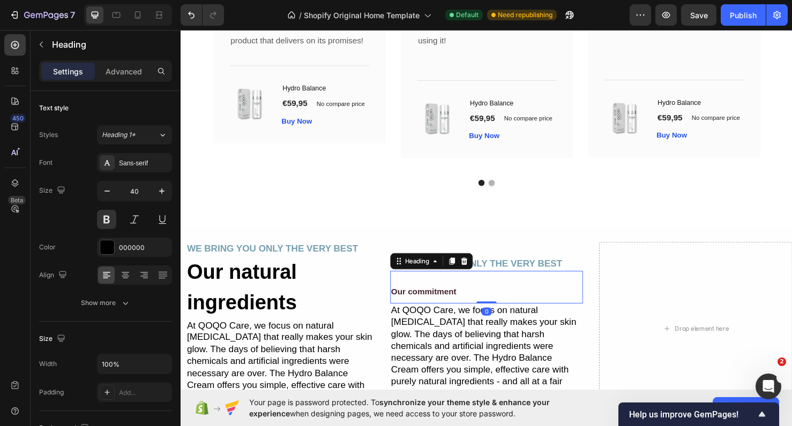
click at [430, 310] on span "Our commitment" at bounding box center [436, 305] width 69 height 9
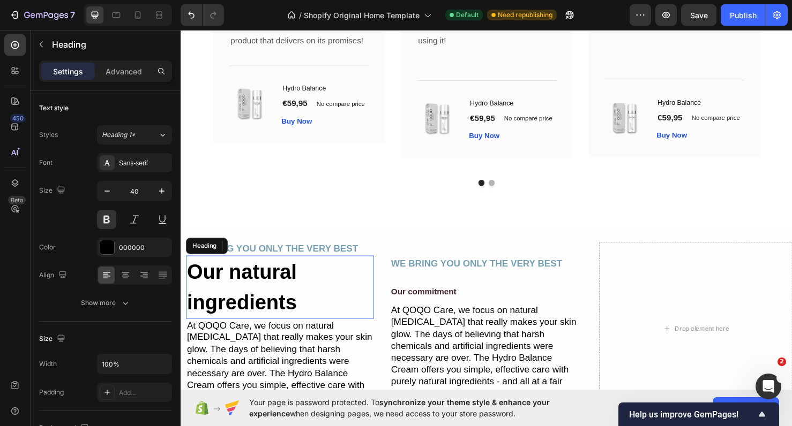
click at [284, 292] on h2 "Our natural ingredients" at bounding box center [285, 300] width 198 height 66
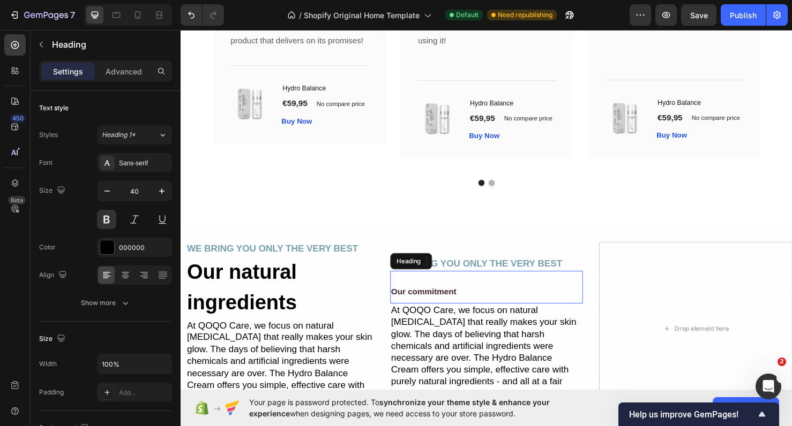
click at [427, 304] on span "Our commitment" at bounding box center [436, 305] width 69 height 9
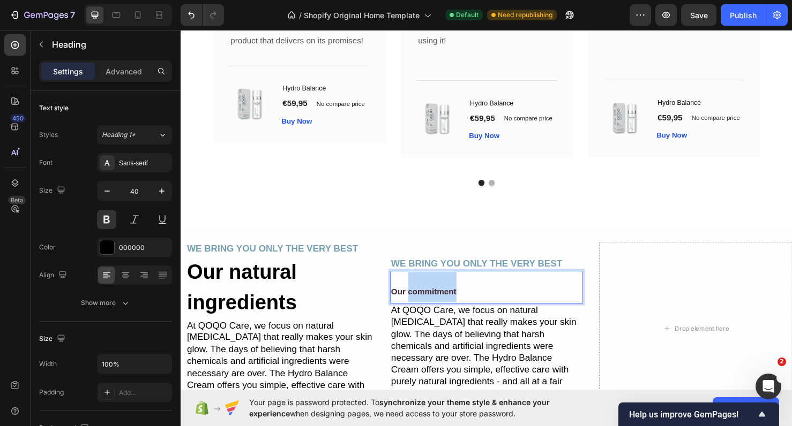
click at [427, 304] on span "Our commitment" at bounding box center [436, 305] width 69 height 9
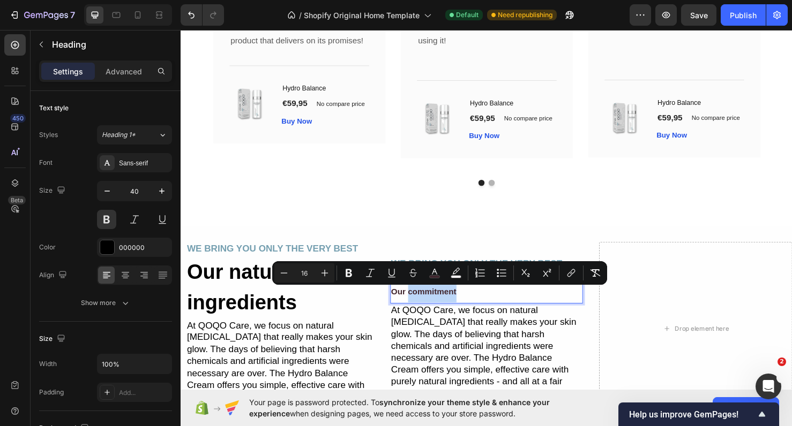
click at [427, 304] on span "Our commitment" at bounding box center [436, 305] width 69 height 9
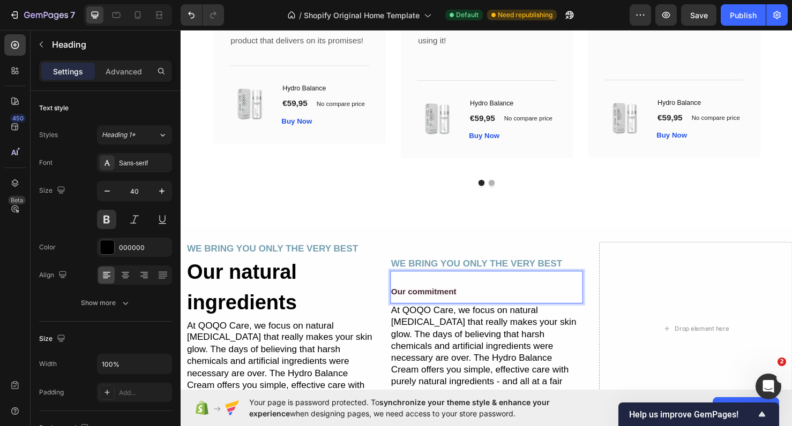
click at [438, 309] on span "Our commitment" at bounding box center [436, 305] width 69 height 9
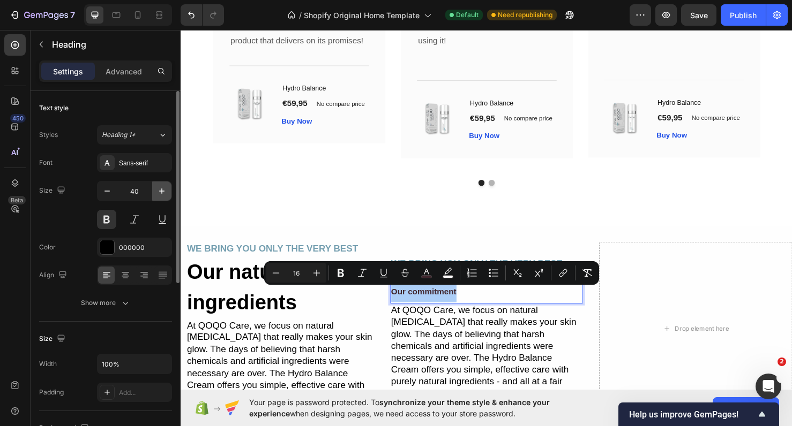
click at [163, 190] on icon "button" at bounding box center [161, 191] width 11 height 11
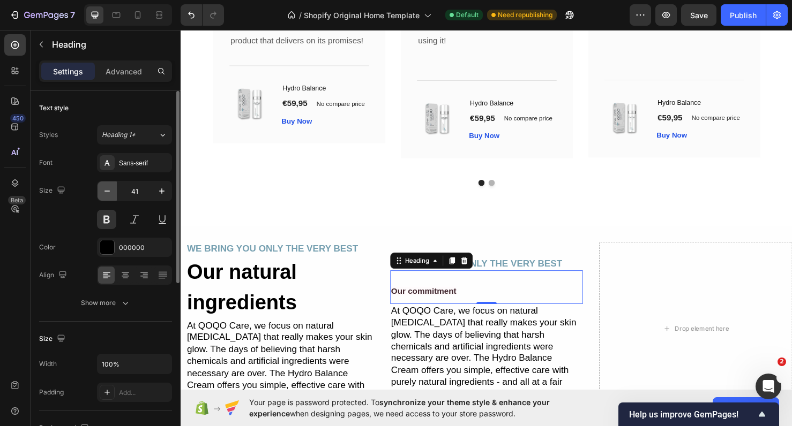
click at [107, 190] on icon "button" at bounding box center [107, 191] width 11 height 11
type input "40"
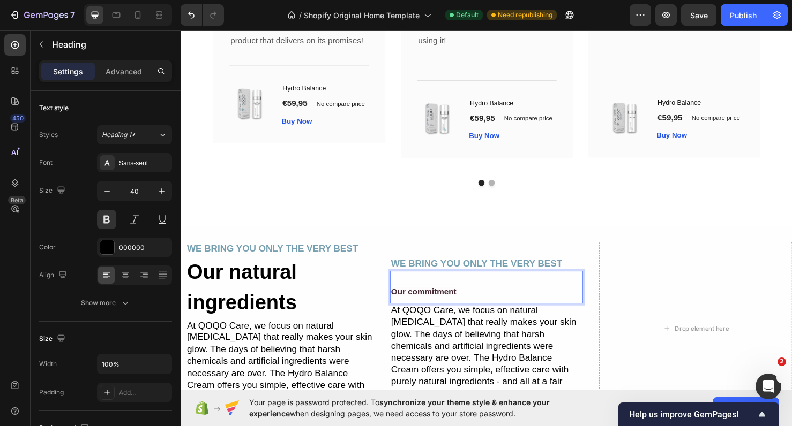
click at [453, 307] on span "Our commitment" at bounding box center [436, 305] width 69 height 9
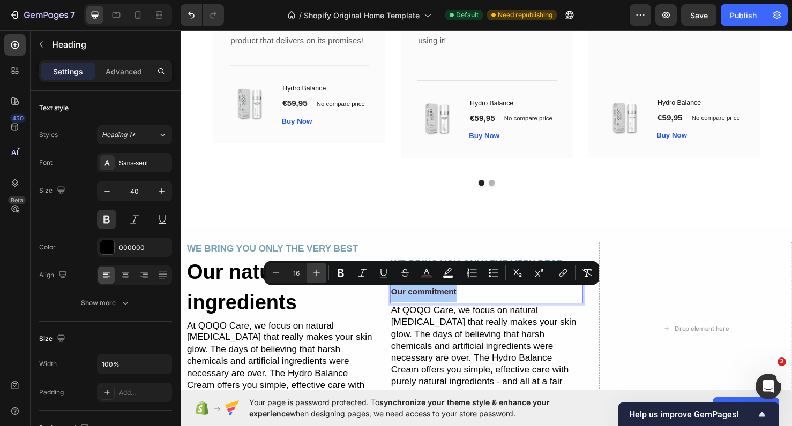
click at [315, 274] on icon "Editor contextual toolbar" at bounding box center [316, 273] width 11 height 11
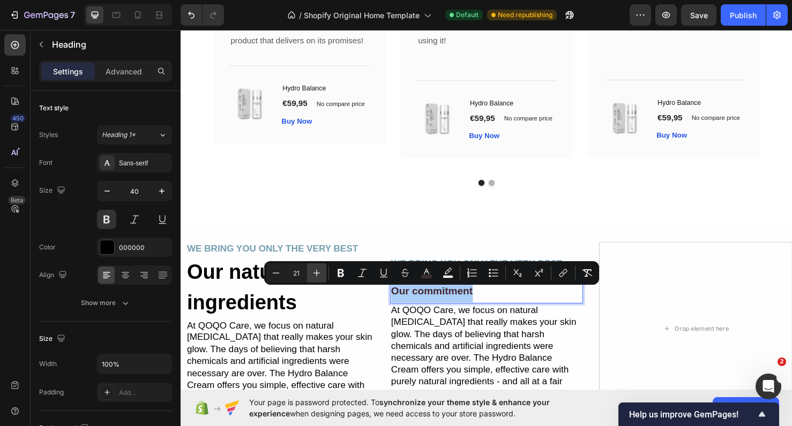
click at [315, 274] on icon "Editor contextual toolbar" at bounding box center [316, 273] width 11 height 11
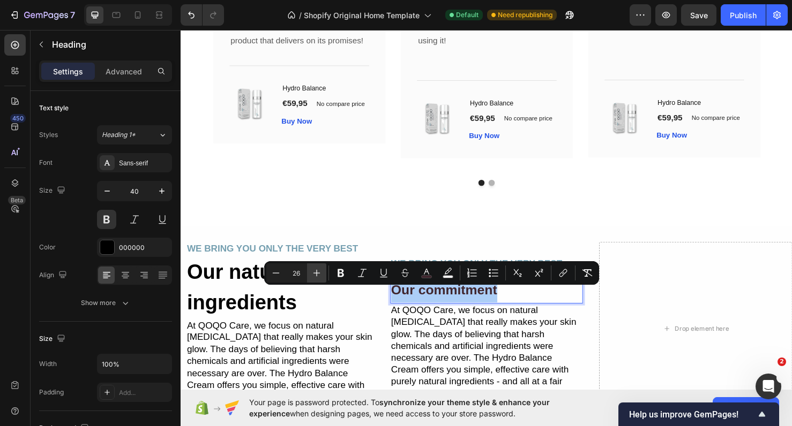
click at [315, 274] on icon "Editor contextual toolbar" at bounding box center [316, 273] width 11 height 11
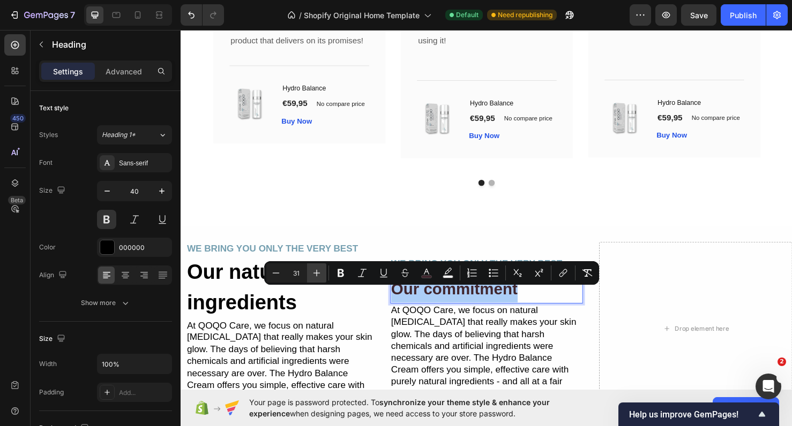
click at [315, 274] on icon "Editor contextual toolbar" at bounding box center [316, 273] width 11 height 11
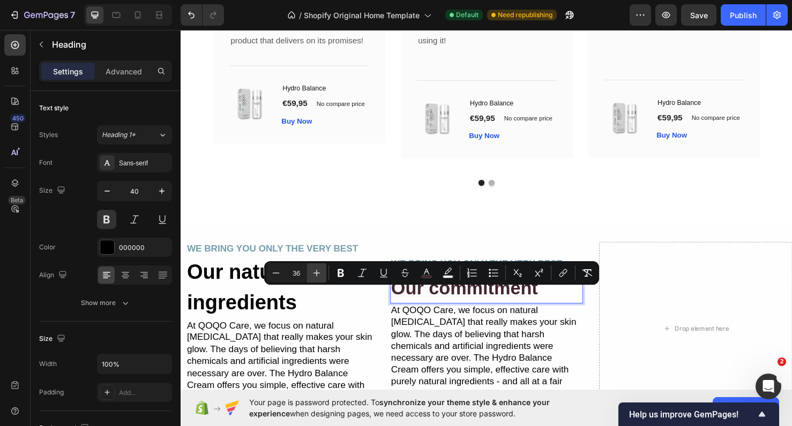
click at [315, 274] on icon "Editor contextual toolbar" at bounding box center [316, 273] width 11 height 11
type input "40"
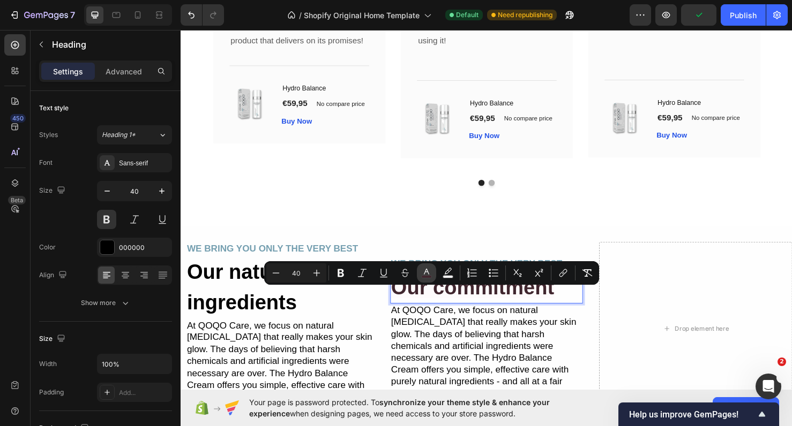
click at [433, 273] on button "color" at bounding box center [426, 273] width 19 height 19
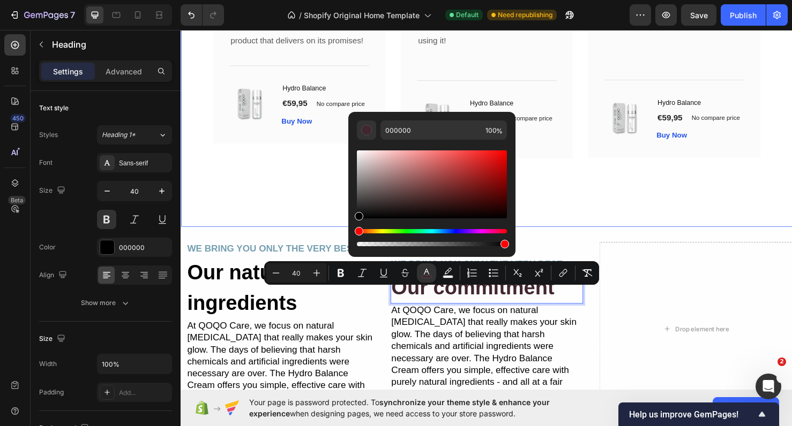
drag, startPoint x: 545, startPoint y: 240, endPoint x: 356, endPoint y: 231, distance: 189.3
click at [368, 131] on div "Editor contextual toolbar" at bounding box center [366, 130] width 11 height 11
click at [560, 211] on div "What Our Customers Are Saying Heading Our customer advocates are standing by 24…" at bounding box center [502, 13] width 643 height 447
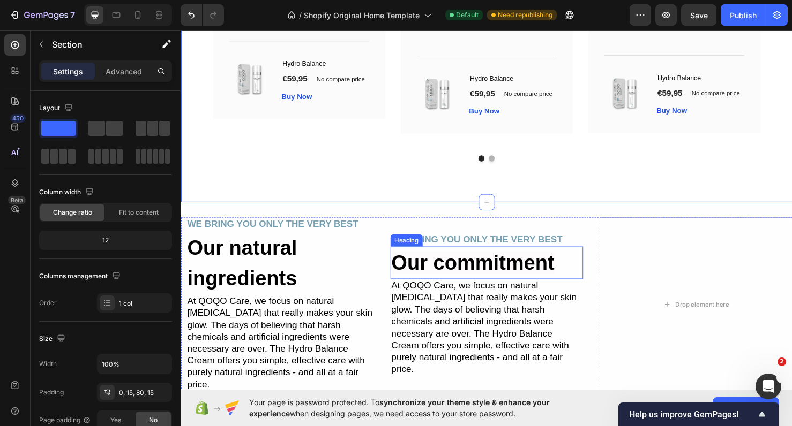
scroll to position [2254, 0]
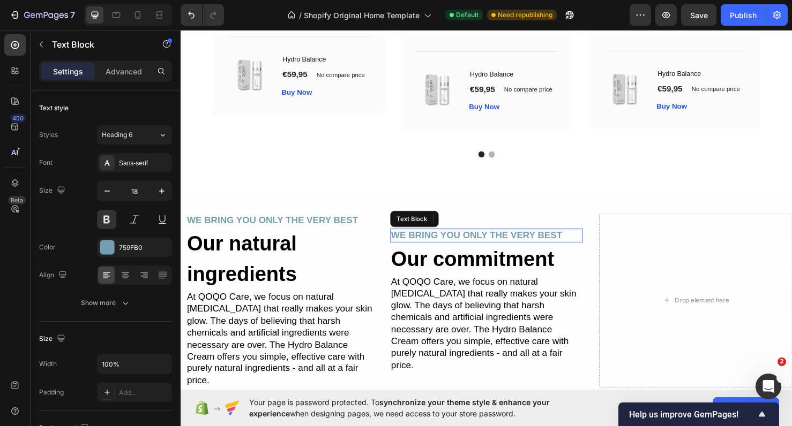
click at [521, 250] on p "WE BRING YOU ONLY THE VERY BEST" at bounding box center [502, 246] width 201 height 12
click at [487, 231] on icon at bounding box center [485, 227] width 7 height 7
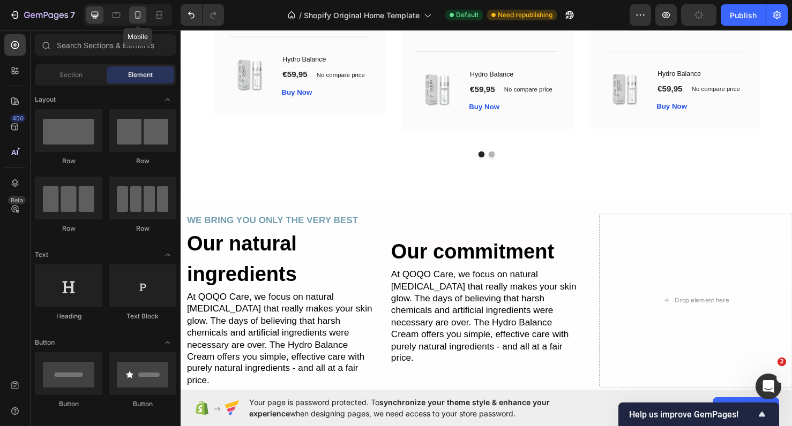
click at [140, 14] on icon at bounding box center [138, 14] width 6 height 7
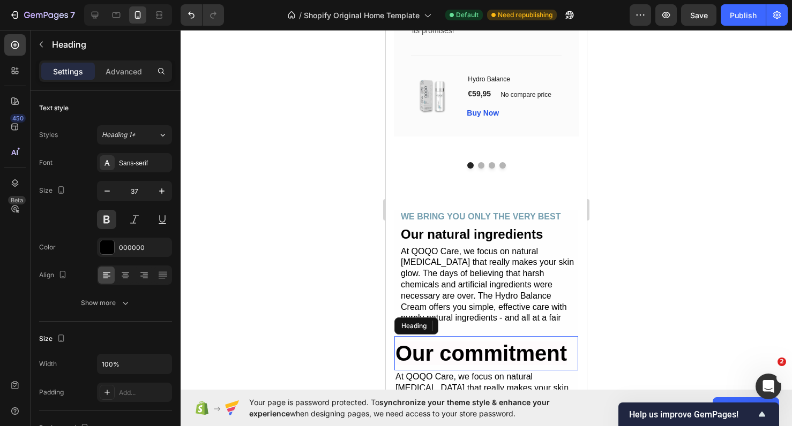
click at [438, 342] on span "Our commitment" at bounding box center [480, 354] width 171 height 24
click at [438, 232] on p "Our natural ingredients" at bounding box center [489, 234] width 176 height 19
click at [459, 342] on span "Our commitment" at bounding box center [480, 354] width 171 height 24
click at [112, 189] on icon "button" at bounding box center [107, 191] width 11 height 11
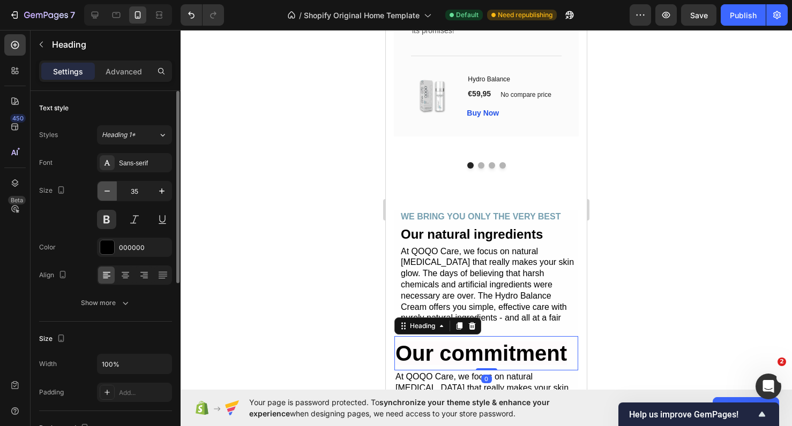
click at [112, 189] on icon "button" at bounding box center [107, 191] width 11 height 11
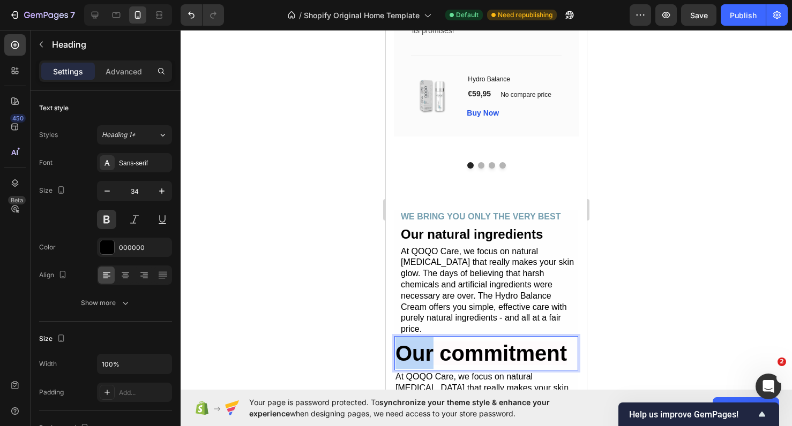
click at [414, 342] on span "Our commitment" at bounding box center [480, 354] width 171 height 24
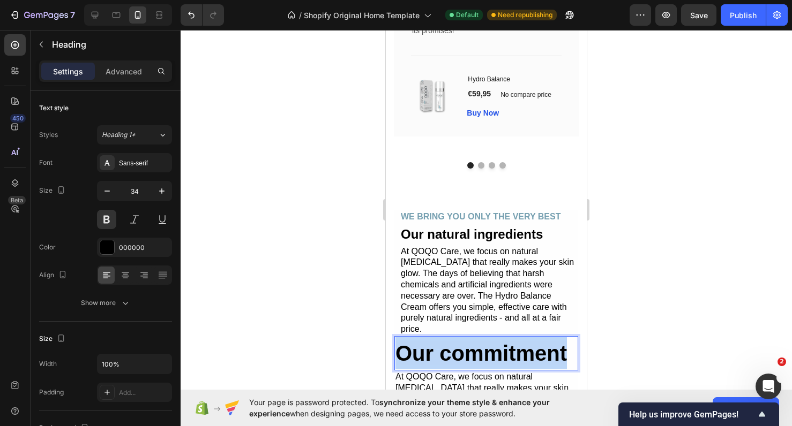
click at [414, 342] on span "Our commitment" at bounding box center [480, 354] width 171 height 24
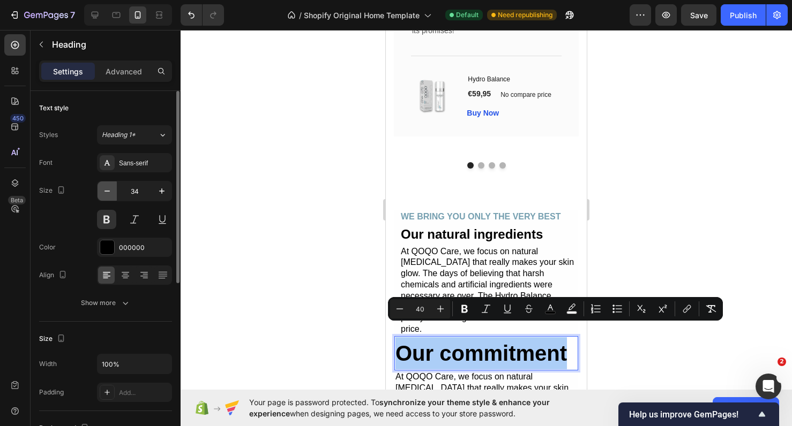
click at [104, 190] on icon "button" at bounding box center [107, 191] width 11 height 11
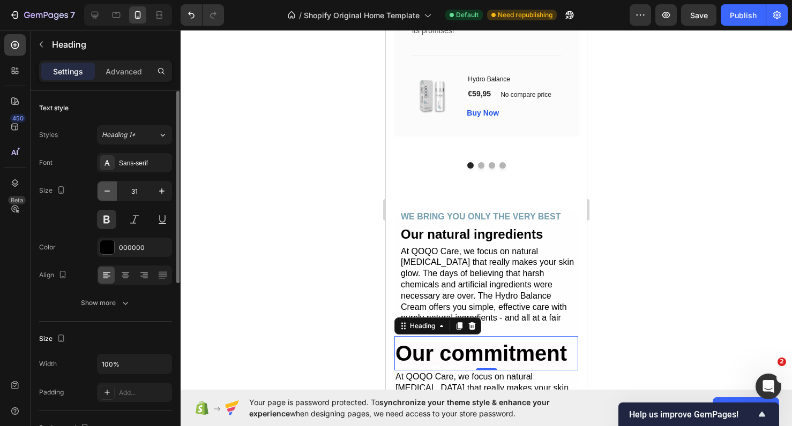
click at [104, 190] on icon "button" at bounding box center [107, 191] width 11 height 11
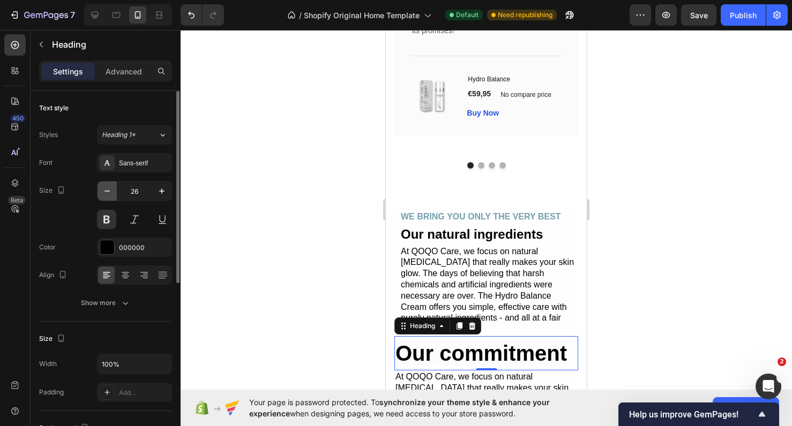
click at [104, 190] on icon "button" at bounding box center [107, 191] width 11 height 11
click at [538, 342] on span "Our commitment" at bounding box center [480, 354] width 171 height 24
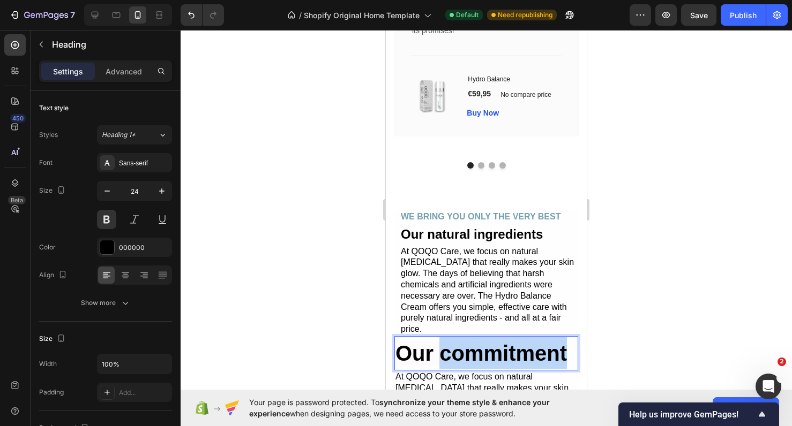
click at [538, 342] on span "Our commitment" at bounding box center [480, 354] width 171 height 24
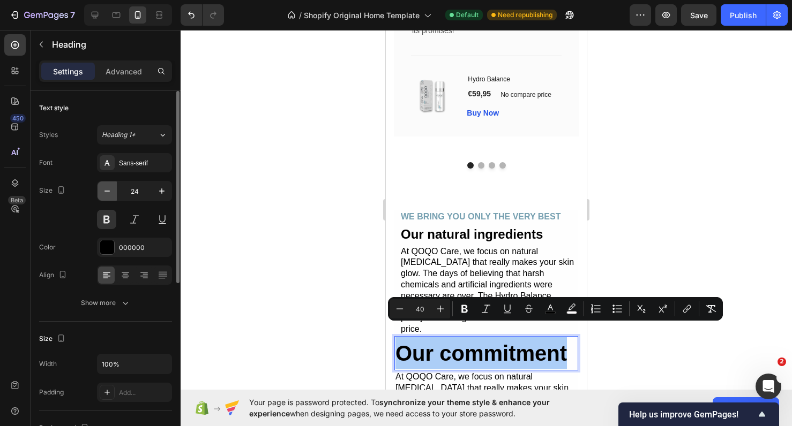
click at [111, 191] on icon "button" at bounding box center [107, 191] width 11 height 11
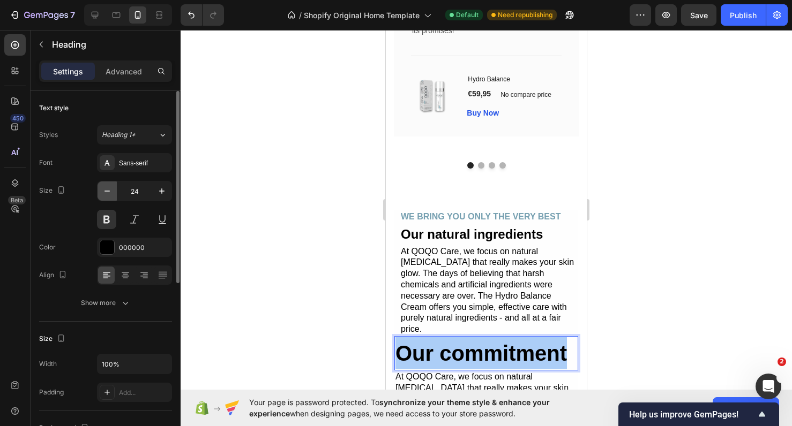
type input "23"
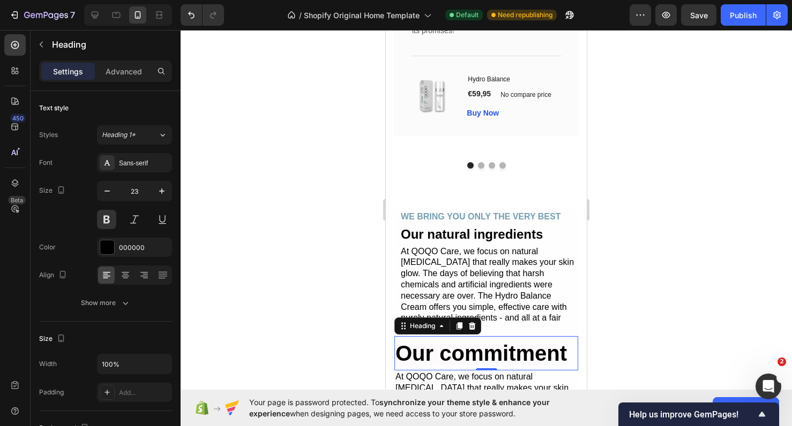
click at [490, 342] on span "Our commitment" at bounding box center [480, 354] width 171 height 24
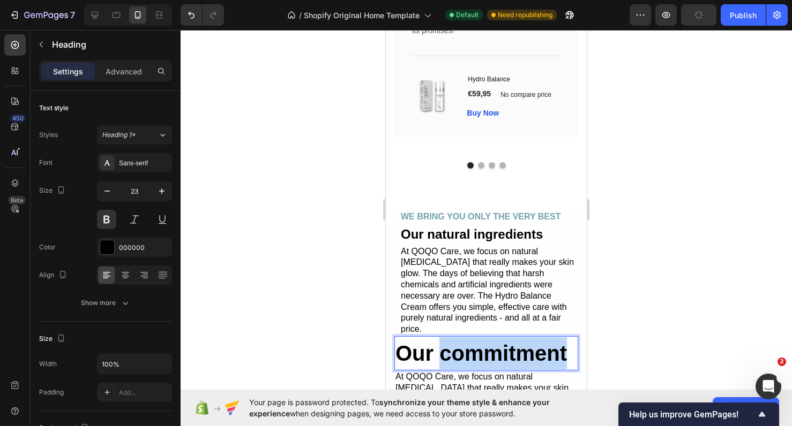
click at [490, 342] on span "Our commitment" at bounding box center [480, 354] width 171 height 24
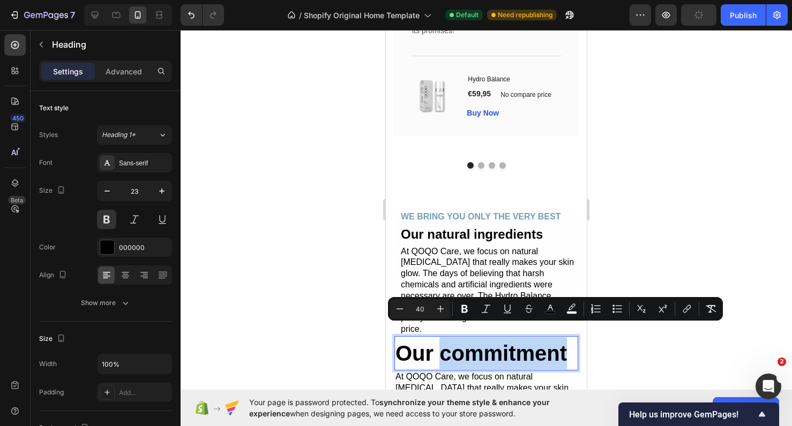
click at [490, 342] on span "Our commitment" at bounding box center [480, 354] width 171 height 24
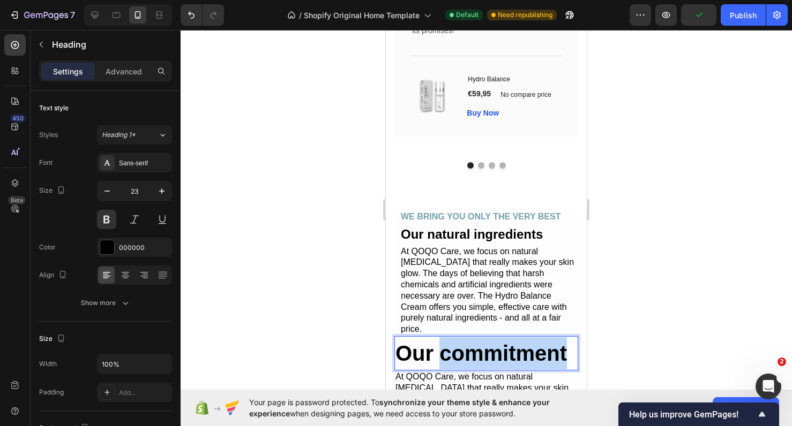
click at [490, 342] on span "Our commitment" at bounding box center [480, 354] width 171 height 24
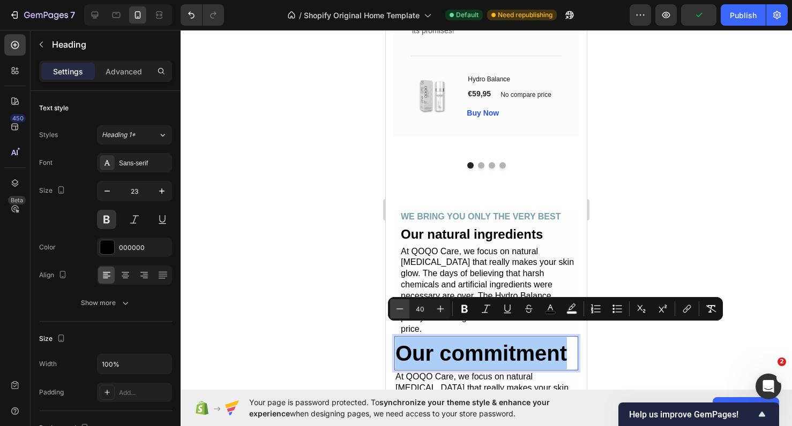
click at [400, 306] on icon "Editor contextual toolbar" at bounding box center [399, 309] width 11 height 11
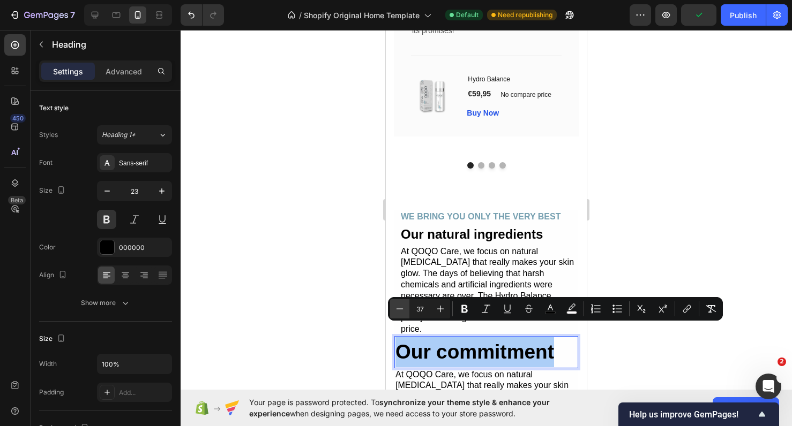
click at [400, 306] on icon "Editor contextual toolbar" at bounding box center [399, 309] width 11 height 11
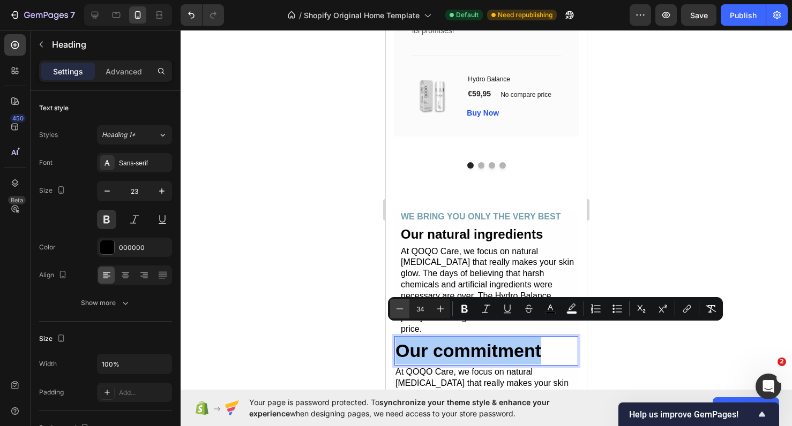
click at [400, 306] on icon "Editor contextual toolbar" at bounding box center [399, 309] width 11 height 11
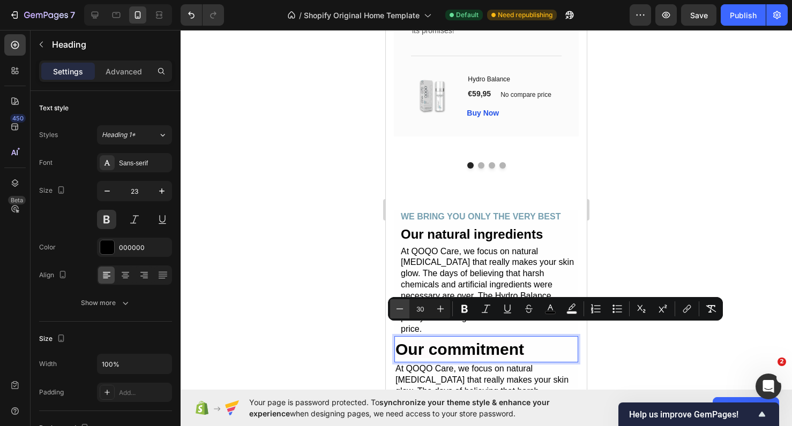
click at [400, 306] on icon "Editor contextual toolbar" at bounding box center [399, 309] width 11 height 11
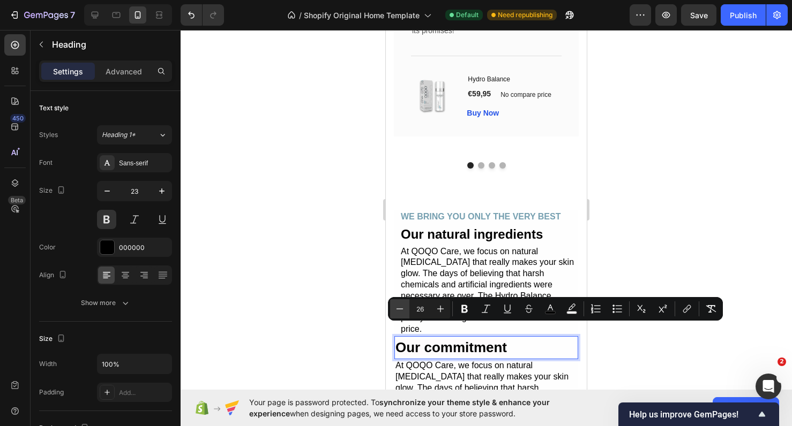
click at [400, 306] on icon "Editor contextual toolbar" at bounding box center [399, 309] width 11 height 11
type input "24"
click at [717, 230] on div at bounding box center [486, 228] width 611 height 396
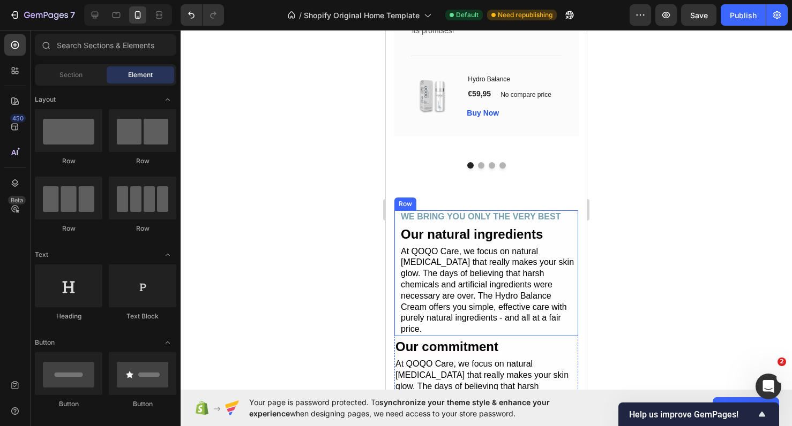
click at [396, 293] on div "WE BRING YOU ONLY THE VERY BEST Text Block Our natural ingredients Heading At Q…" at bounding box center [486, 274] width 184 height 126
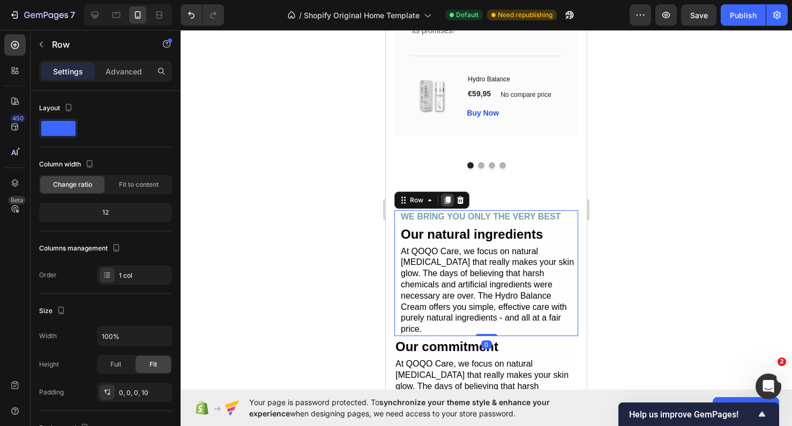
click at [449, 200] on icon at bounding box center [448, 200] width 6 height 7
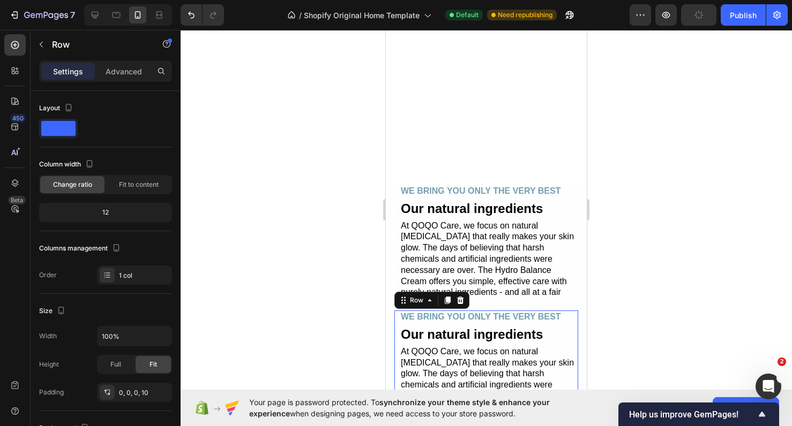
scroll to position [2506, 0]
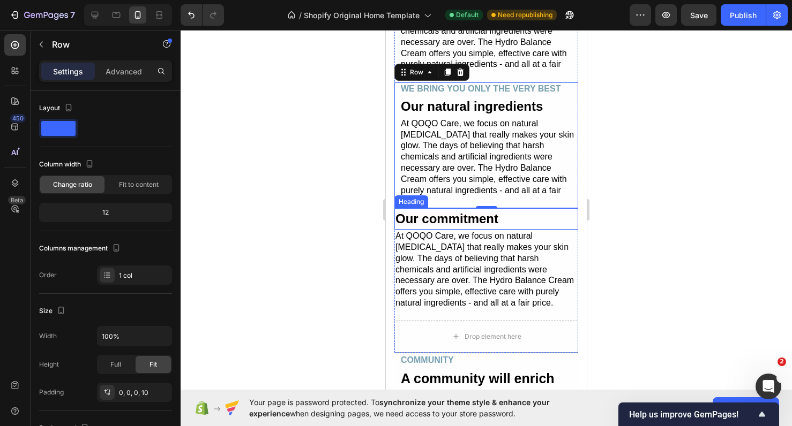
click at [522, 209] on p "⁠⁠⁠⁠⁠⁠⁠ Our commitment" at bounding box center [486, 218] width 182 height 19
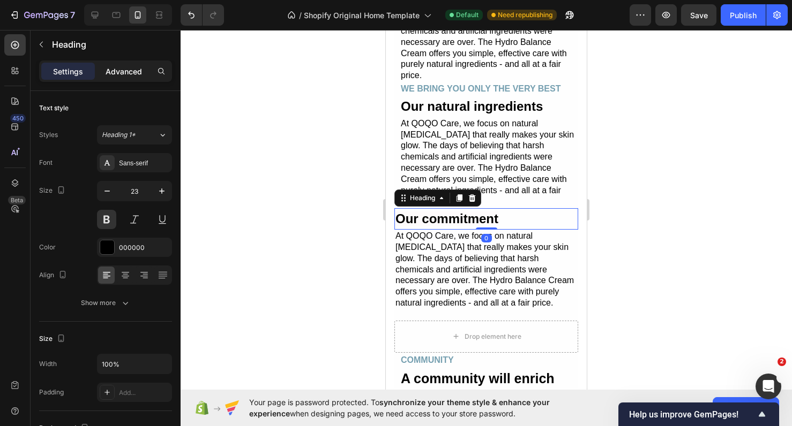
click at [127, 68] on p "Advanced" at bounding box center [124, 71] width 36 height 11
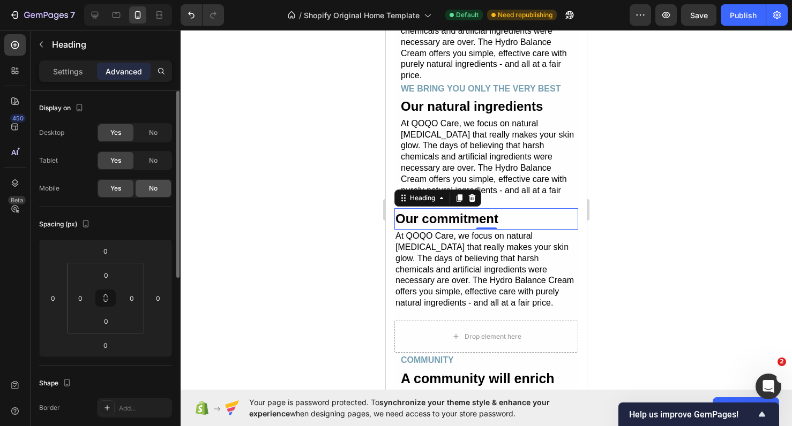
click at [155, 186] on span "No" at bounding box center [153, 189] width 9 height 10
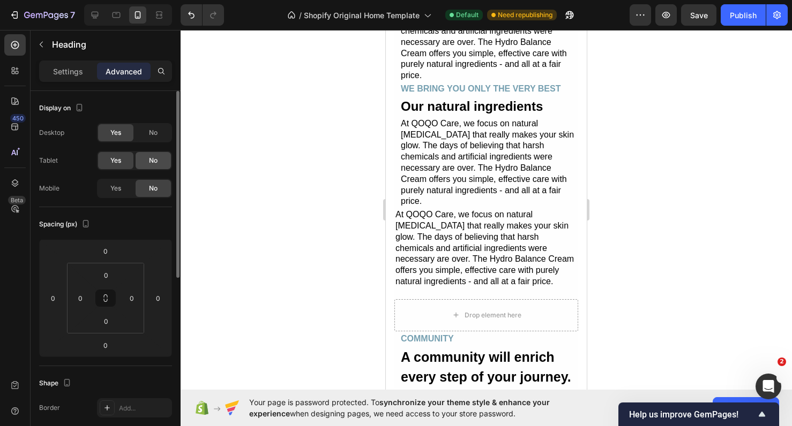
click at [155, 169] on div "No" at bounding box center [153, 160] width 35 height 17
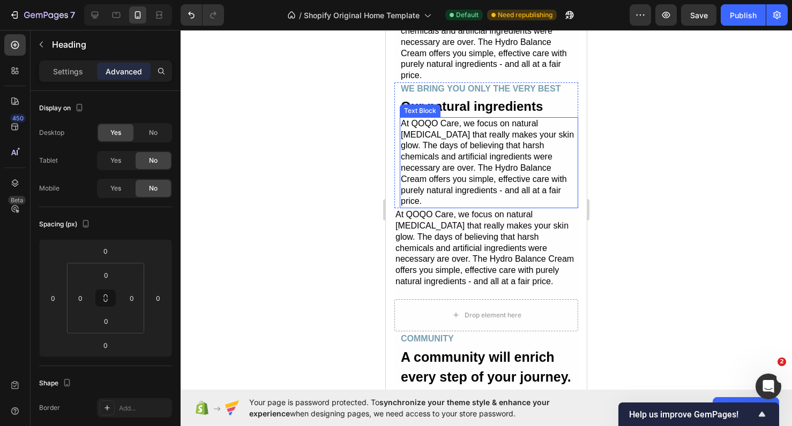
click at [468, 118] on p "At QOQO Care, we focus on natural [MEDICAL_DATA] that really makes your skin gl…" at bounding box center [489, 162] width 176 height 89
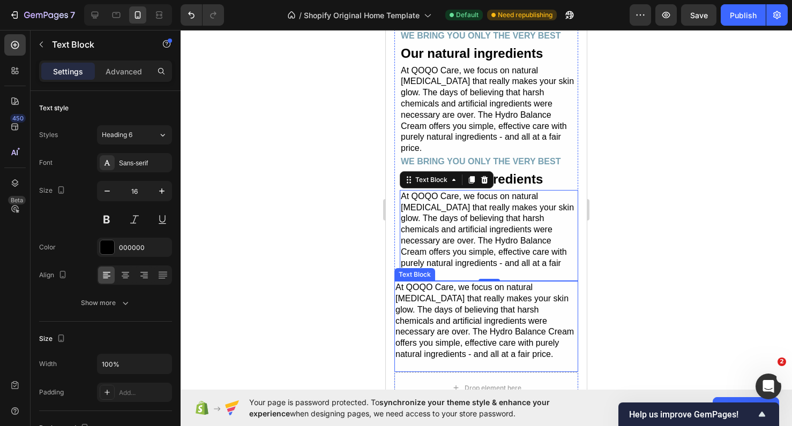
scroll to position [2413, 0]
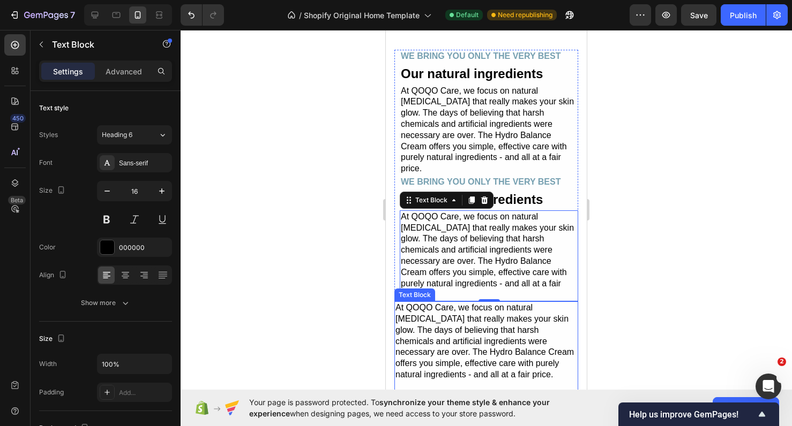
click at [565, 327] on p "At QOQO Care, we focus on natural [MEDICAL_DATA] that really makes your skin gl…" at bounding box center [486, 342] width 182 height 78
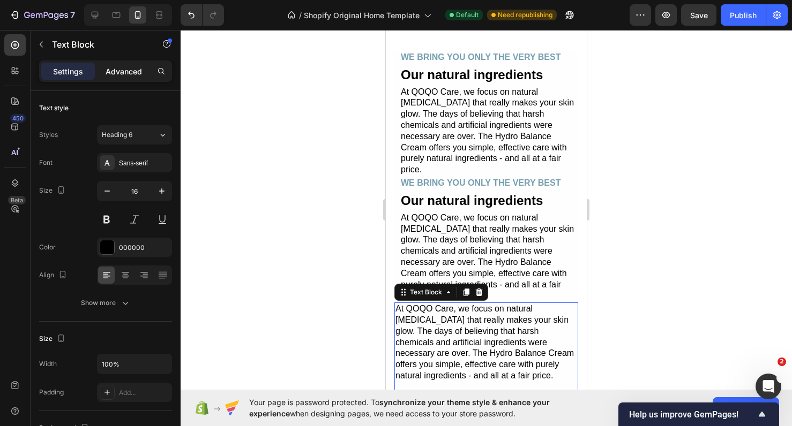
click at [125, 73] on p "Advanced" at bounding box center [124, 71] width 36 height 11
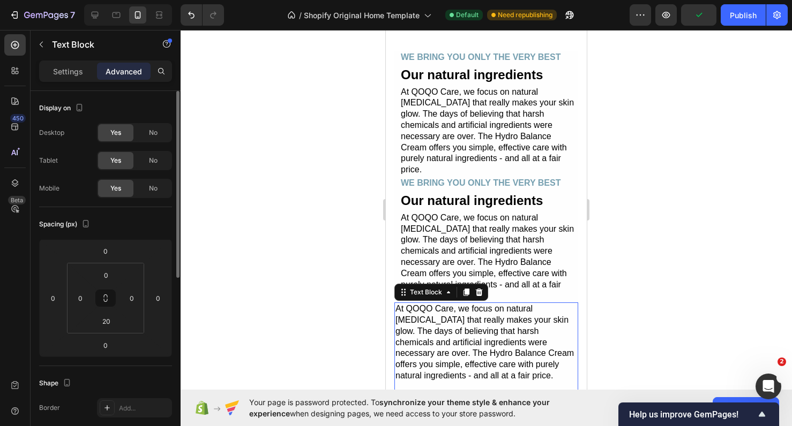
drag, startPoint x: 155, startPoint y: 162, endPoint x: 155, endPoint y: 148, distance: 13.9
click at [155, 161] on span "No" at bounding box center [153, 161] width 9 height 10
click at [153, 137] on span "No" at bounding box center [153, 133] width 9 height 10
click at [159, 189] on div "No" at bounding box center [153, 188] width 35 height 17
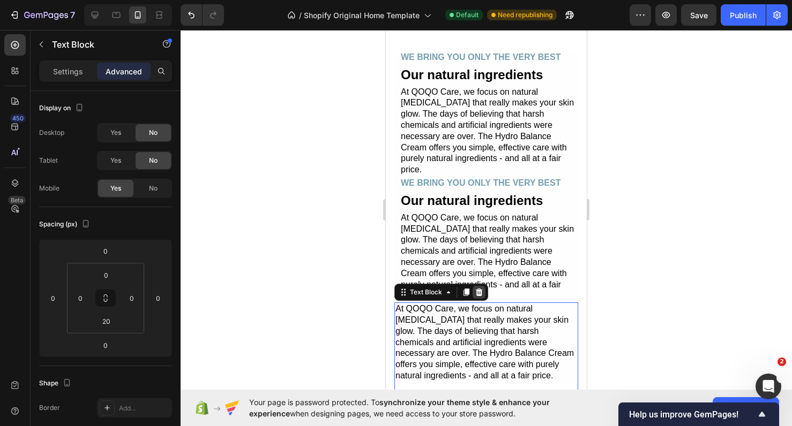
click at [480, 289] on icon at bounding box center [479, 292] width 7 height 7
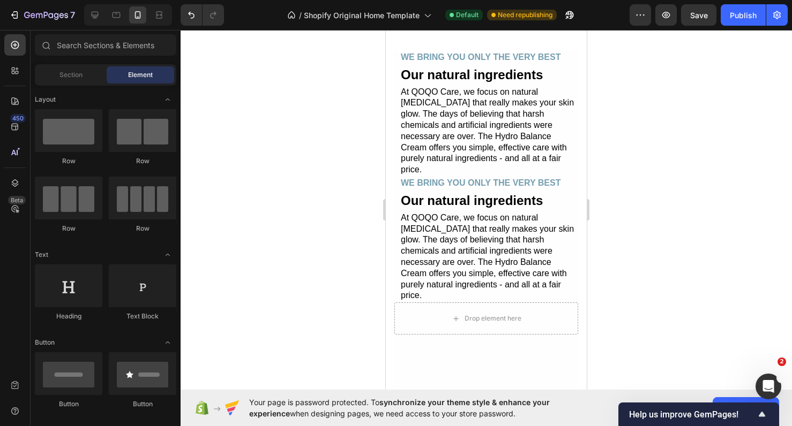
click at [92, 24] on div at bounding box center [128, 14] width 88 height 21
click at [92, 18] on icon at bounding box center [94, 15] width 11 height 11
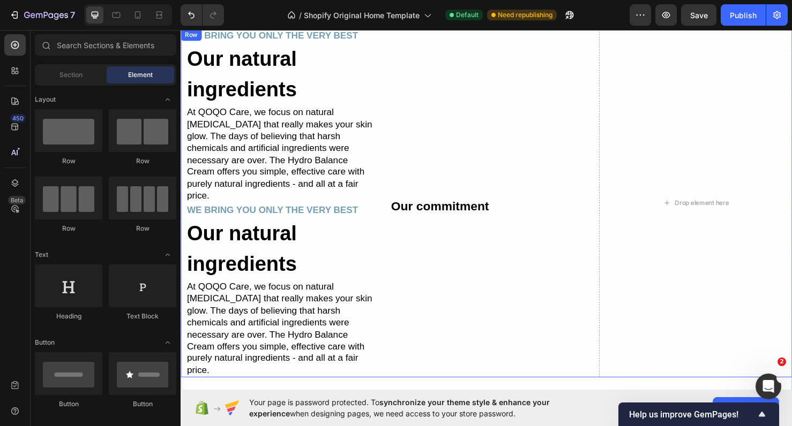
scroll to position [2374, 0]
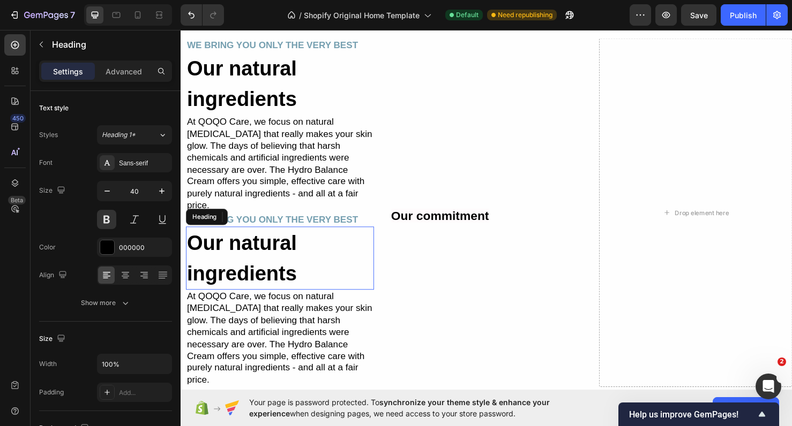
click at [358, 243] on h2 "Our natural ingredients" at bounding box center [285, 270] width 198 height 66
click at [184, 11] on button "Undo/Redo" at bounding box center [191, 14] width 21 height 21
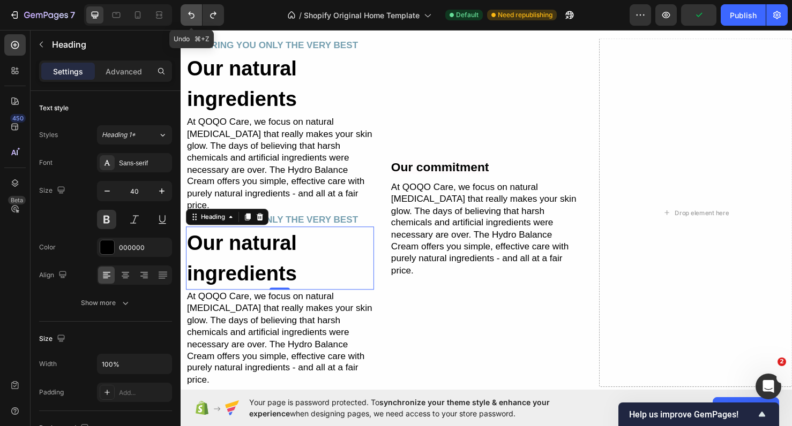
click at [184, 11] on button "Undo/Redo" at bounding box center [191, 14] width 21 height 21
click at [185, 11] on button "Undo/Redo" at bounding box center [191, 14] width 21 height 21
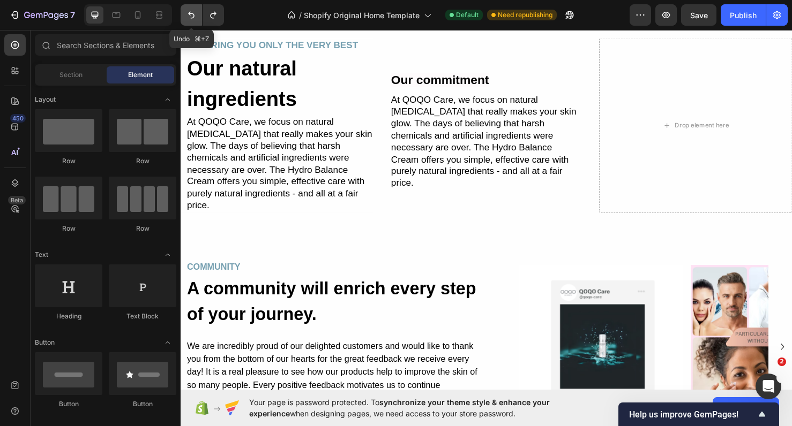
click at [185, 11] on button "Undo/Redo" at bounding box center [191, 14] width 21 height 21
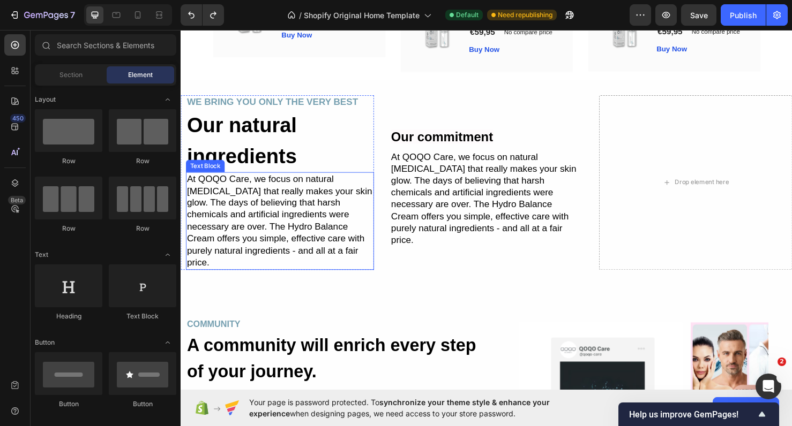
scroll to position [2289, 0]
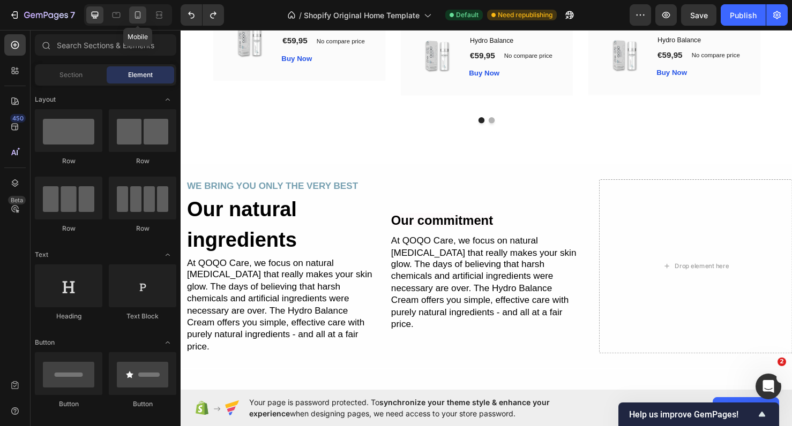
click at [140, 20] on icon at bounding box center [137, 15] width 11 height 11
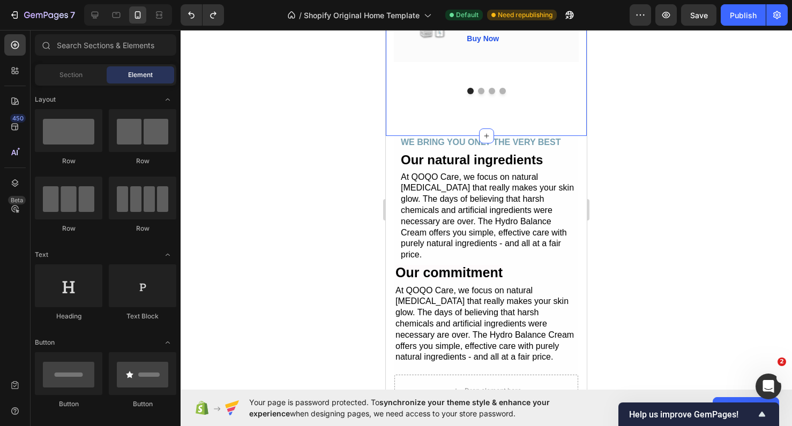
scroll to position [2336, 0]
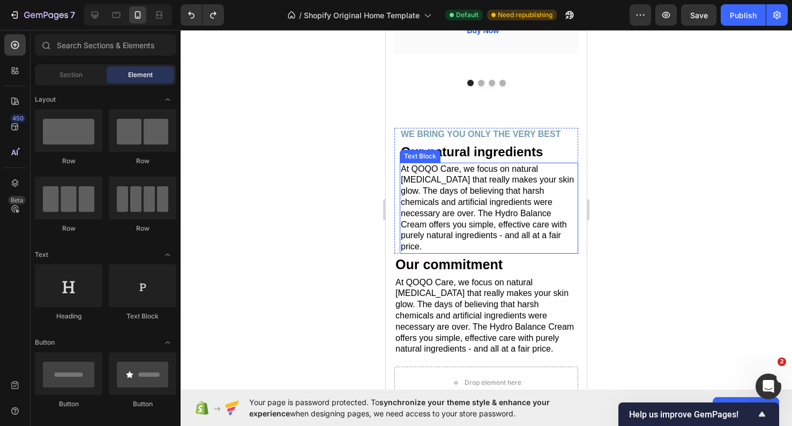
click at [422, 198] on p "At QOQO Care, we focus on natural [MEDICAL_DATA] that really makes your skin gl…" at bounding box center [489, 208] width 176 height 89
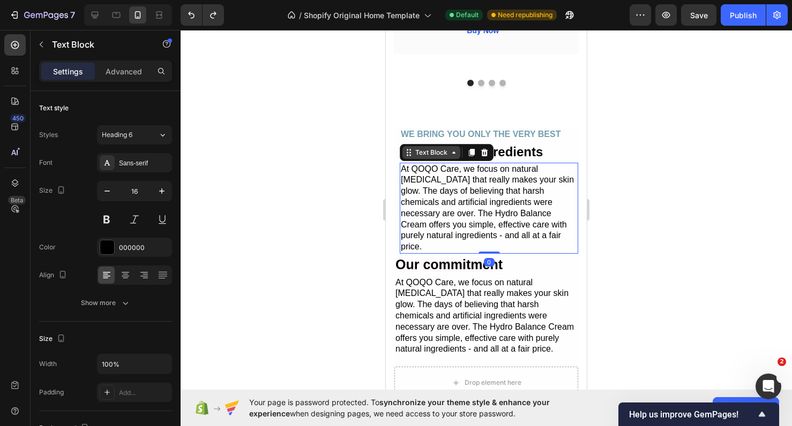
click at [410, 154] on icon at bounding box center [410, 155] width 2 height 2
click at [454, 155] on div "Text Block" at bounding box center [431, 152] width 58 height 13
click at [625, 160] on div at bounding box center [486, 228] width 611 height 396
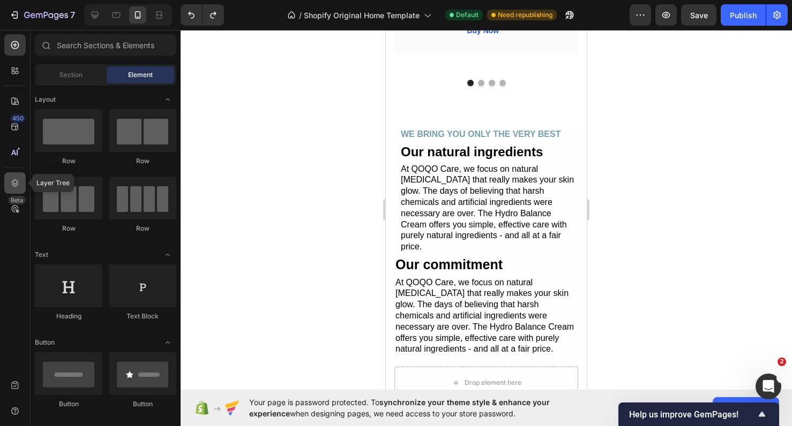
click at [14, 183] on icon at bounding box center [15, 183] width 11 height 11
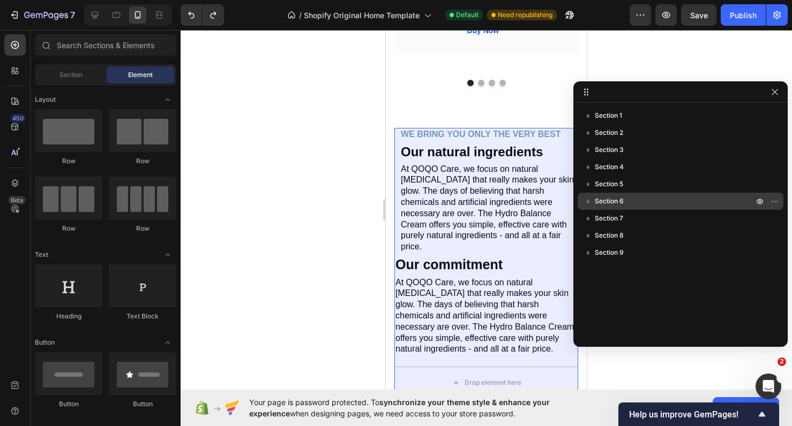
click at [629, 200] on p "Section 6" at bounding box center [675, 201] width 161 height 11
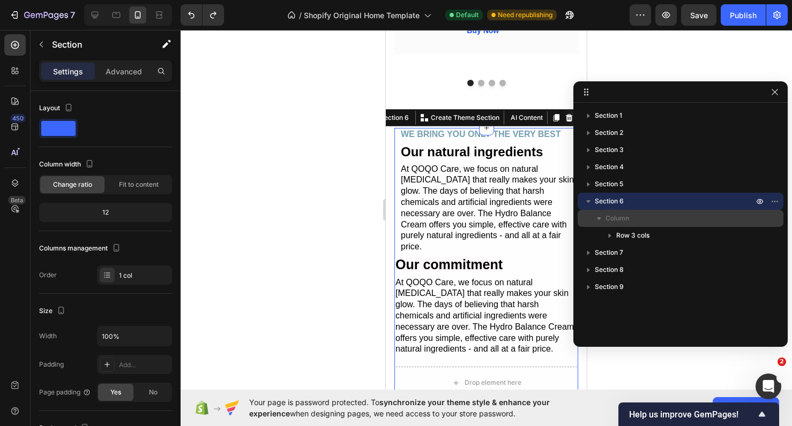
click at [621, 218] on span "Column" at bounding box center [617, 218] width 24 height 11
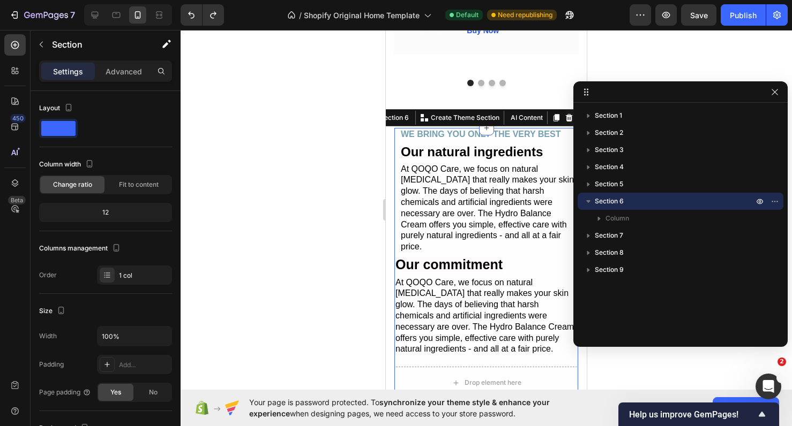
click at [583, 202] on icon "button" at bounding box center [588, 201] width 11 height 11
click at [678, 198] on p "Section 6" at bounding box center [675, 201] width 161 height 11
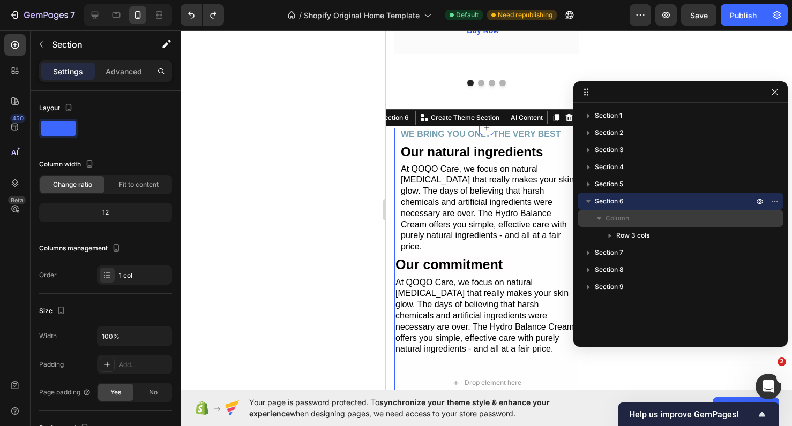
click at [664, 222] on p "Column" at bounding box center [680, 218] width 150 height 11
click at [663, 223] on p "Column" at bounding box center [680, 218] width 150 height 11
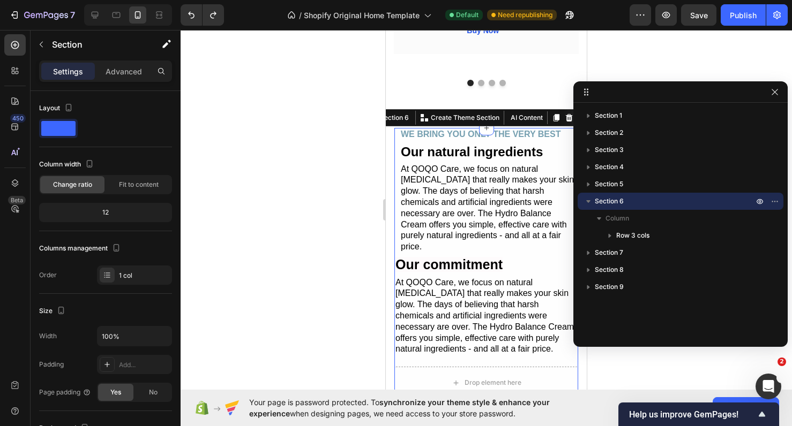
click at [656, 206] on p "Section 6" at bounding box center [675, 201] width 161 height 11
click at [655, 205] on p "Section 6" at bounding box center [675, 201] width 161 height 11
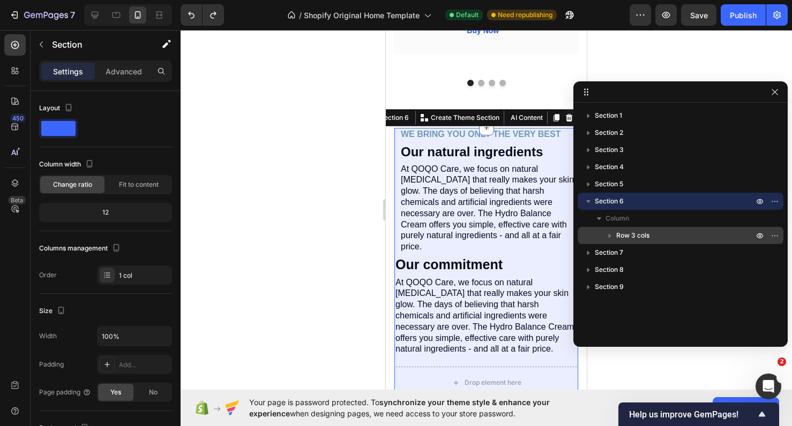
click at [657, 241] on p "Row 3 cols" at bounding box center [685, 235] width 139 height 11
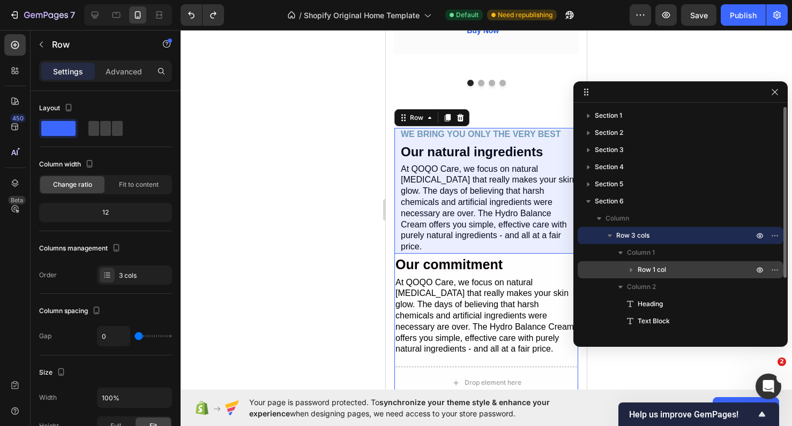
click at [662, 267] on span "Row 1 col" at bounding box center [651, 270] width 28 height 11
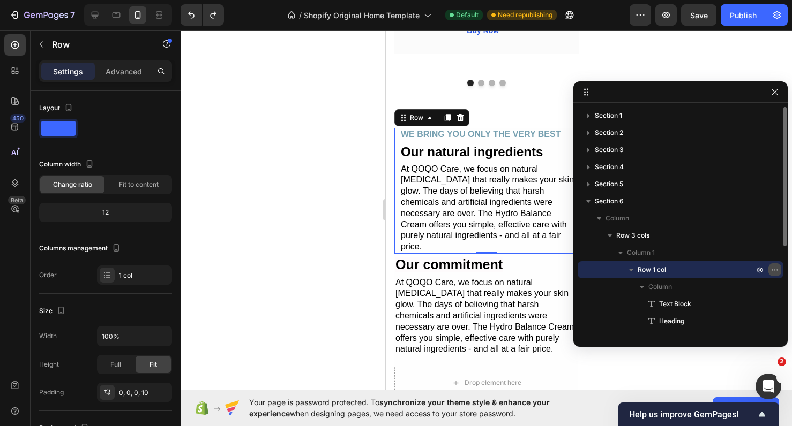
click at [776, 274] on icon "button" at bounding box center [774, 270] width 9 height 9
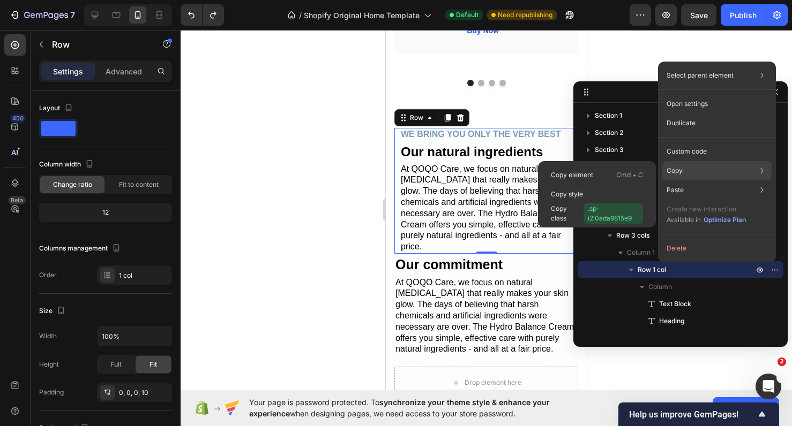
click at [687, 170] on div "Copy Copy element Cmd + C Copy style Copy class .sp-i2l0ada9815e9" at bounding box center [716, 170] width 109 height 19
click at [612, 174] on div "Copy element Cmd + C" at bounding box center [596, 175] width 109 height 19
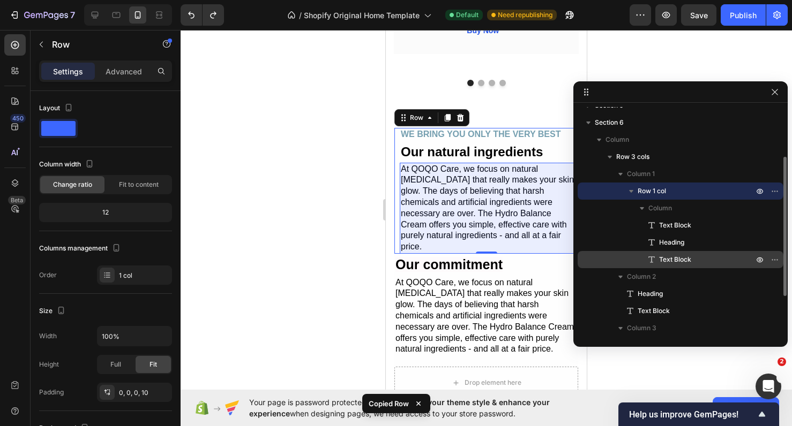
scroll to position [80, 0]
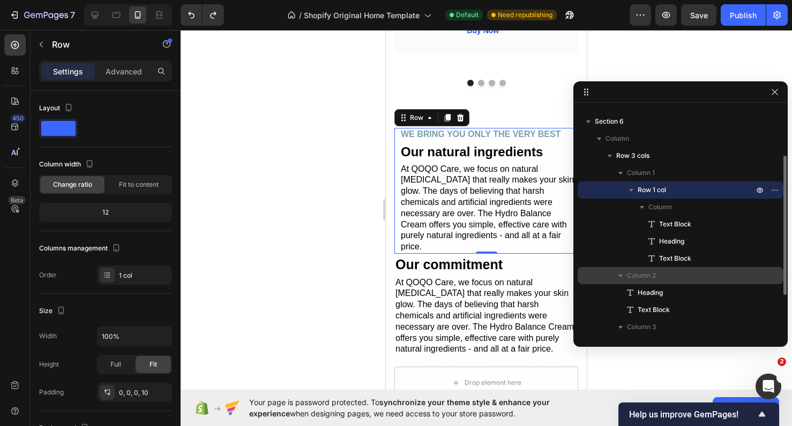
click at [704, 276] on p "Column 2" at bounding box center [691, 276] width 129 height 11
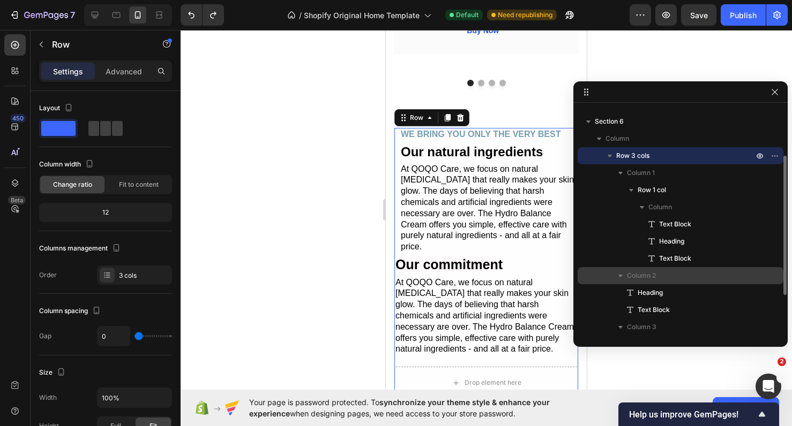
click at [618, 276] on icon "button" at bounding box center [620, 276] width 11 height 11
click at [712, 275] on p "Column 2" at bounding box center [691, 276] width 129 height 11
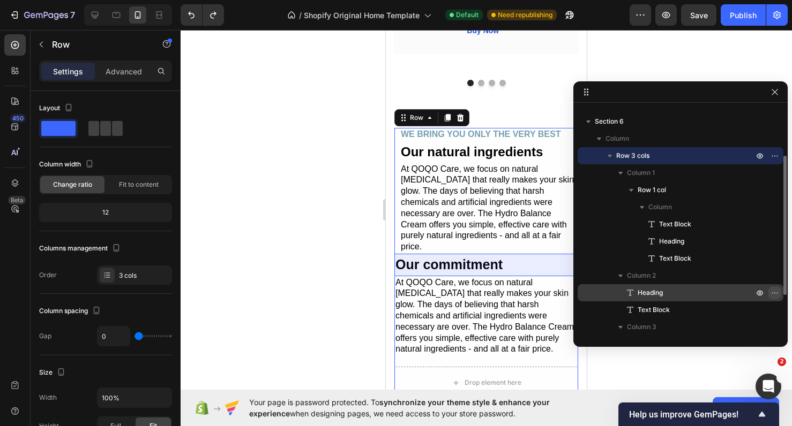
click at [773, 292] on icon "button" at bounding box center [774, 293] width 9 height 9
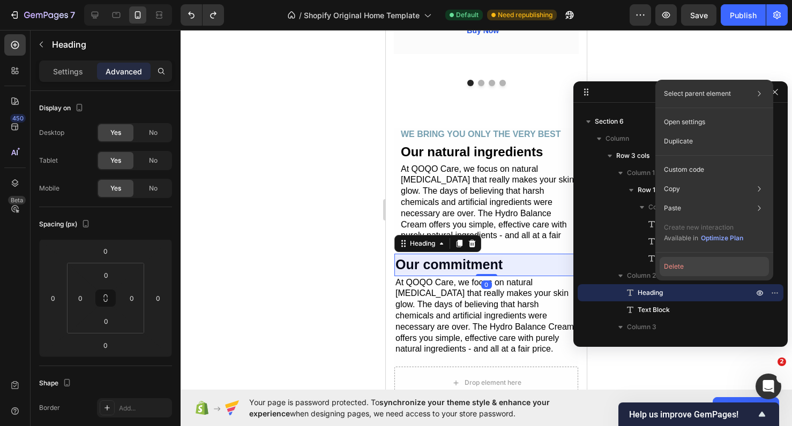
click at [708, 264] on button "Delete" at bounding box center [713, 266] width 109 height 19
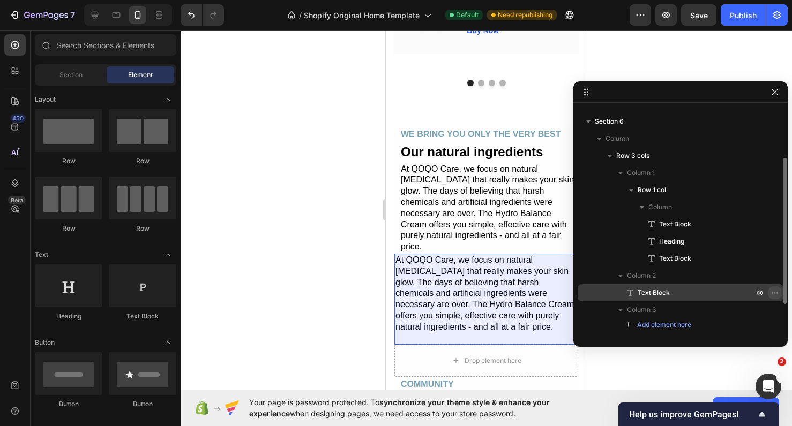
click at [774, 295] on icon "button" at bounding box center [774, 293] width 9 height 9
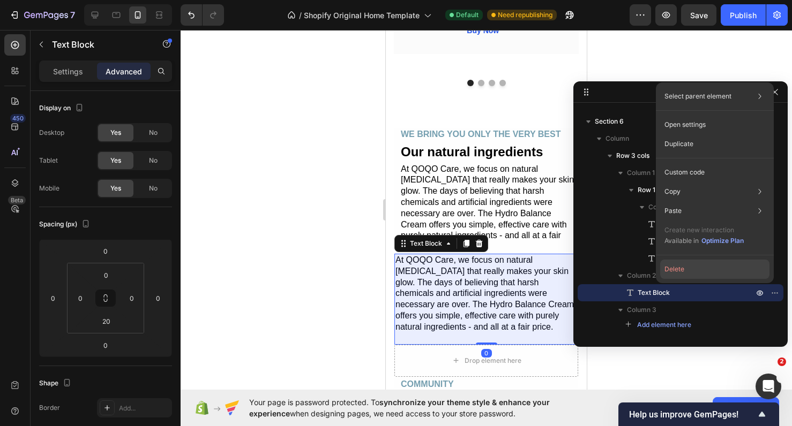
click at [736, 276] on button "Delete" at bounding box center [714, 269] width 109 height 19
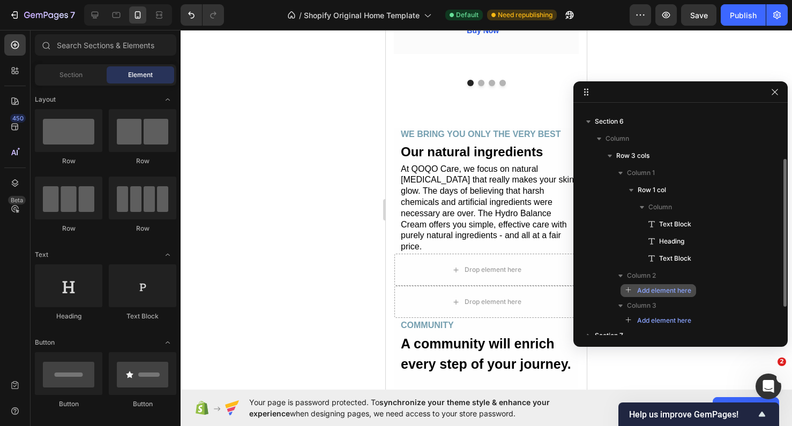
click at [684, 290] on span "Add element here" at bounding box center [664, 291] width 54 height 10
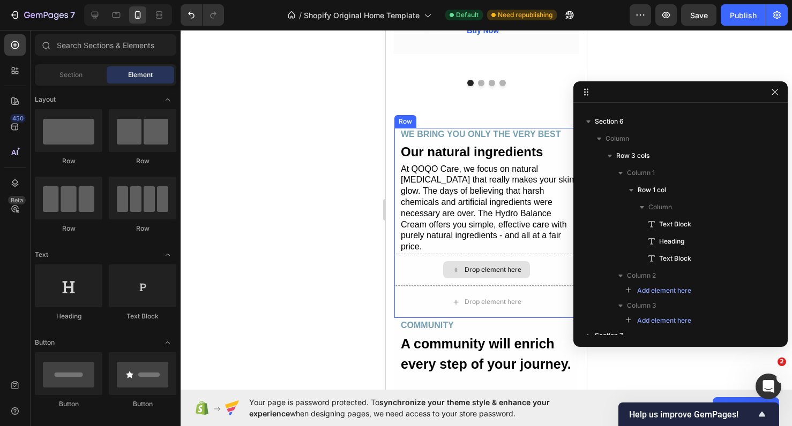
click at [493, 266] on div "Drop element here" at bounding box center [492, 270] width 57 height 9
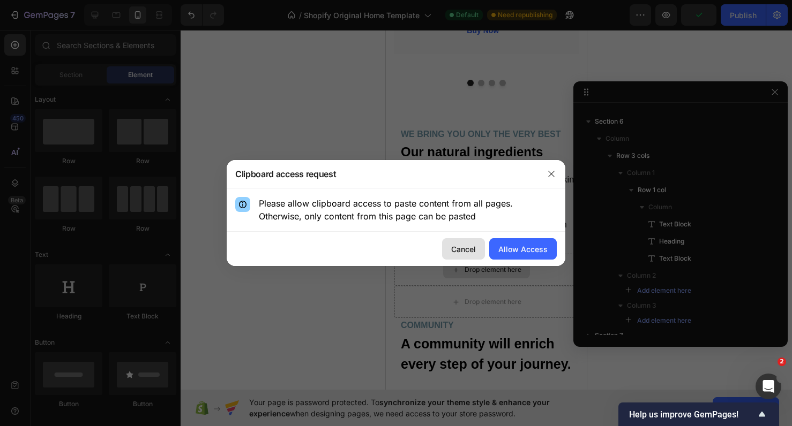
click at [461, 249] on div "Cancel" at bounding box center [463, 249] width 25 height 11
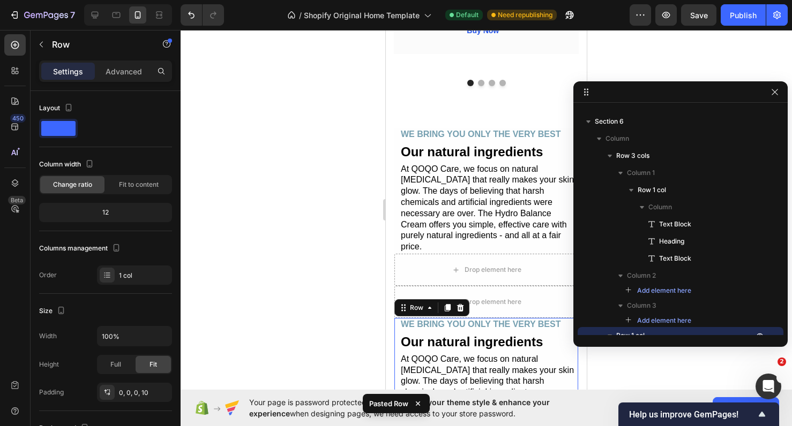
click at [313, 283] on div at bounding box center [486, 228] width 611 height 396
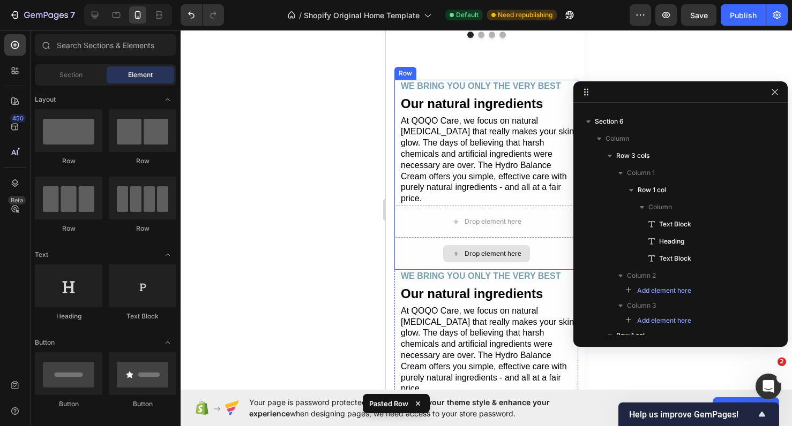
scroll to position [2385, 0]
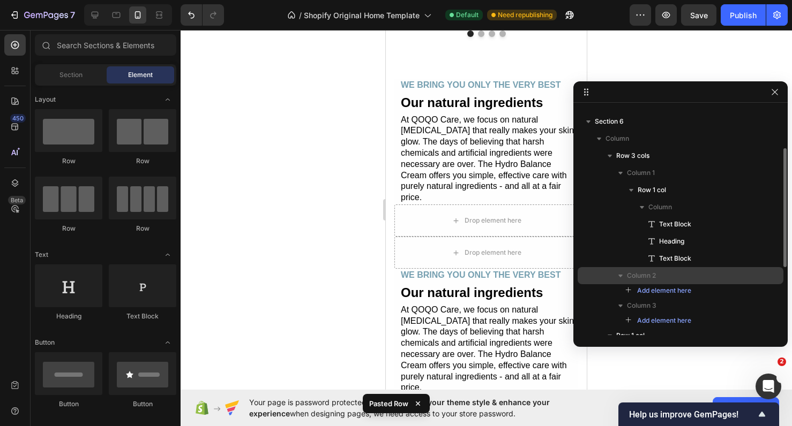
click at [644, 267] on div "Column 2" at bounding box center [680, 275] width 197 height 17
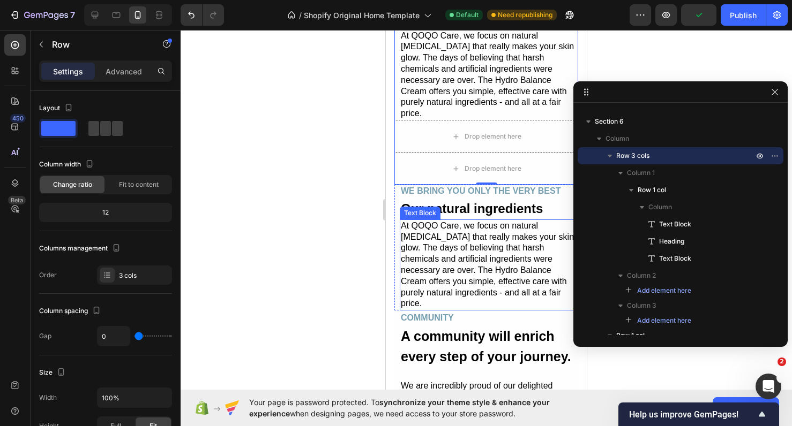
scroll to position [2469, 0]
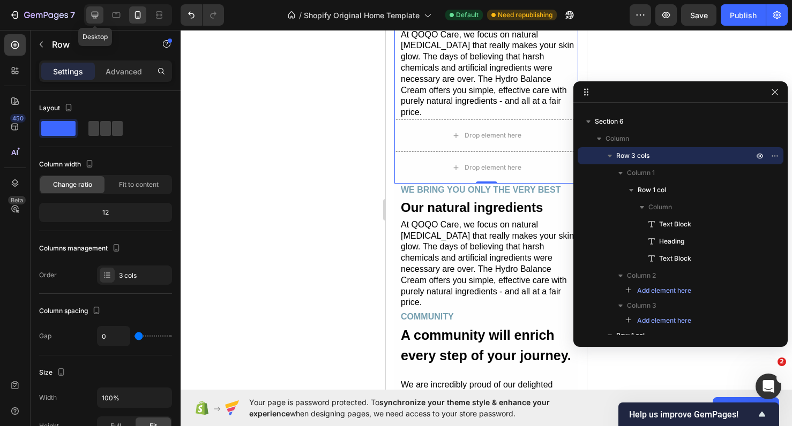
click at [94, 15] on icon at bounding box center [95, 15] width 7 height 7
type input "32"
type input "1200"
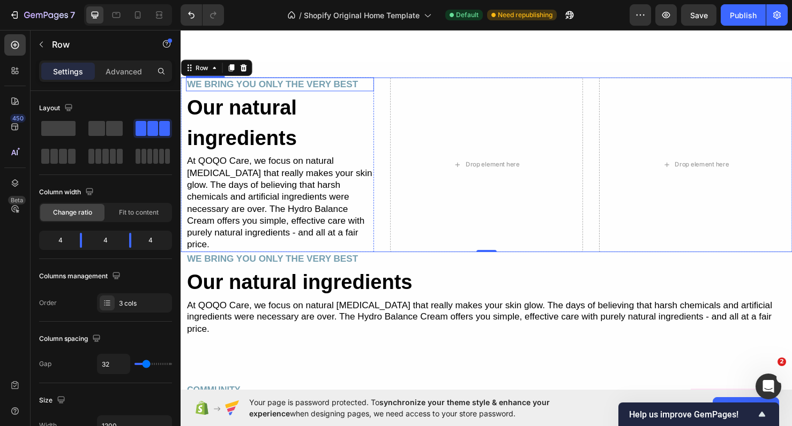
scroll to position [2397, 0]
click at [193, 9] on button "Undo/Redo" at bounding box center [191, 14] width 21 height 21
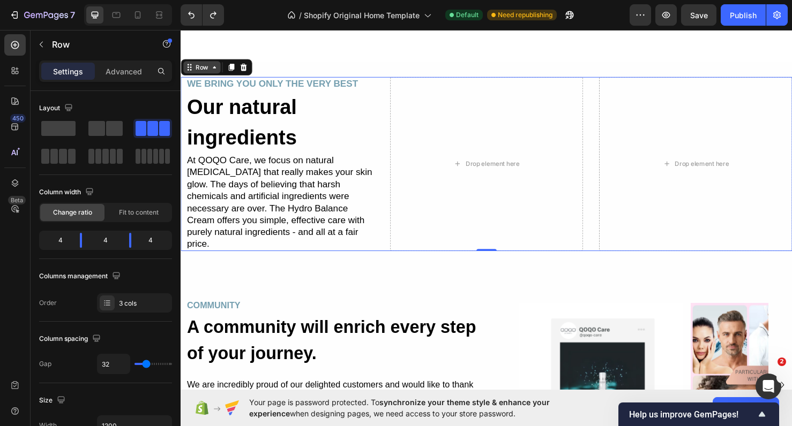
click at [214, 73] on icon at bounding box center [216, 69] width 9 height 9
click at [9, 181] on div at bounding box center [14, 182] width 21 height 21
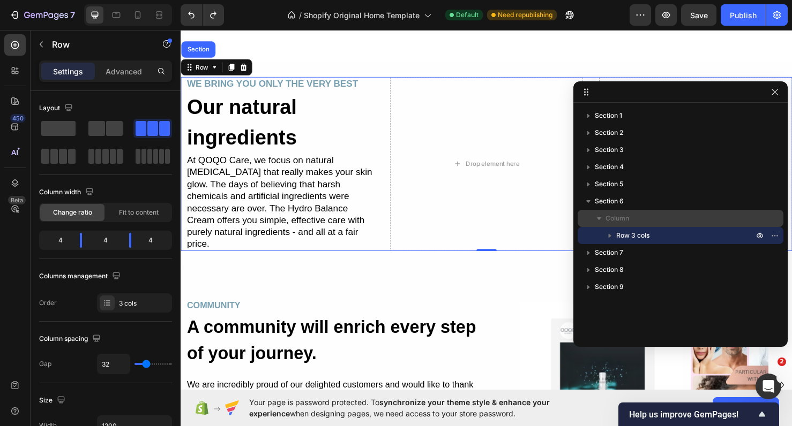
click at [604, 223] on icon "button" at bounding box center [599, 218] width 11 height 11
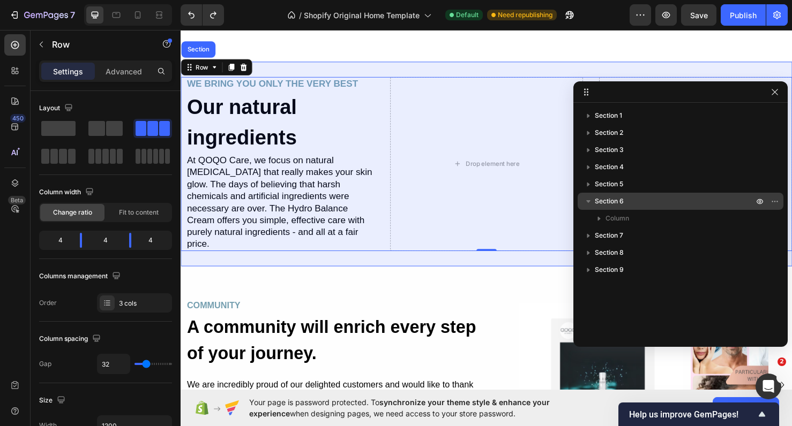
click at [594, 201] on button "button" at bounding box center [588, 201] width 13 height 13
click at [590, 201] on icon "button" at bounding box center [588, 201] width 11 height 11
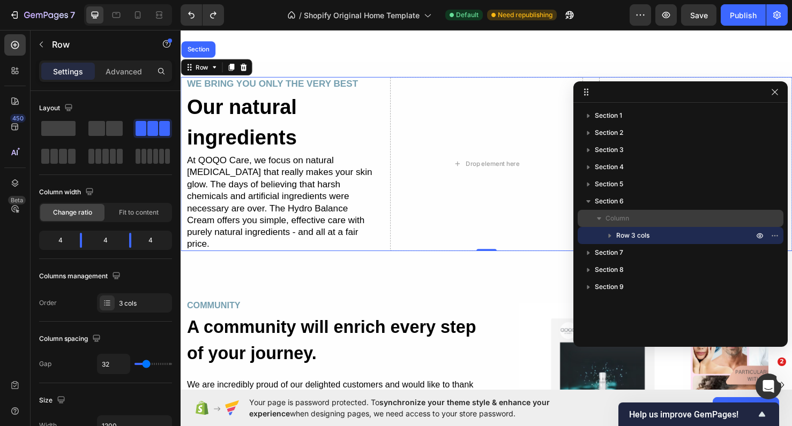
click at [607, 215] on span "Column" at bounding box center [617, 218] width 24 height 11
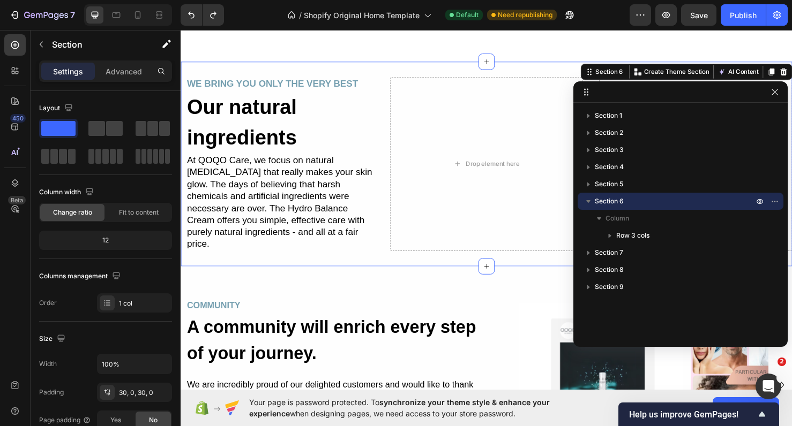
click at [598, 201] on span "Section 6" at bounding box center [609, 201] width 29 height 11
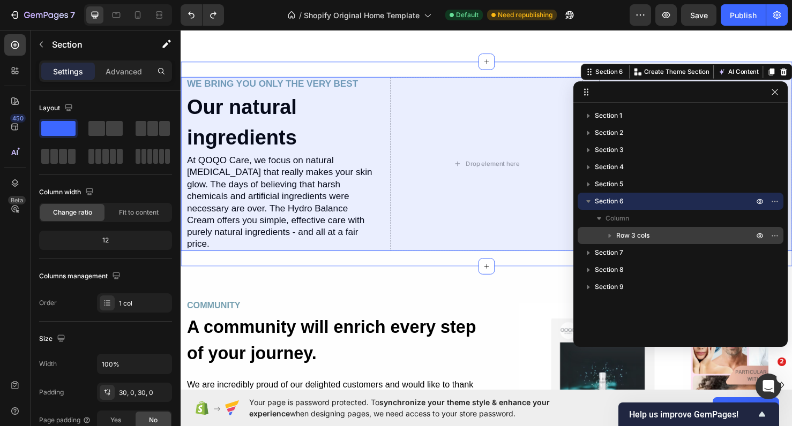
click at [624, 231] on span "Row 3 cols" at bounding box center [632, 235] width 33 height 11
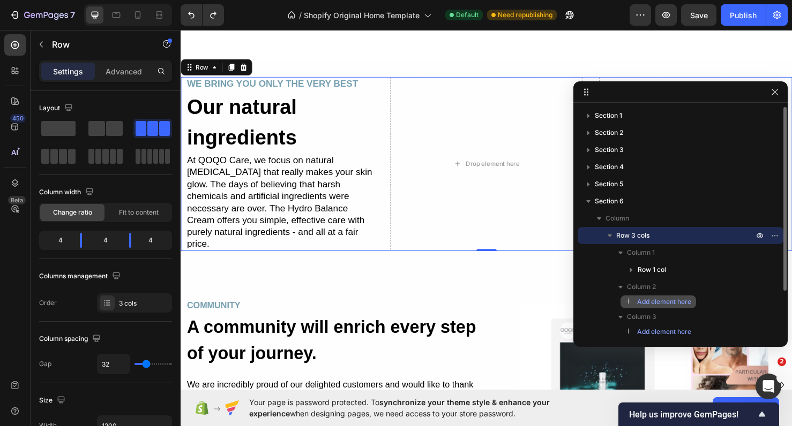
click at [676, 304] on span "Add element here" at bounding box center [664, 302] width 54 height 10
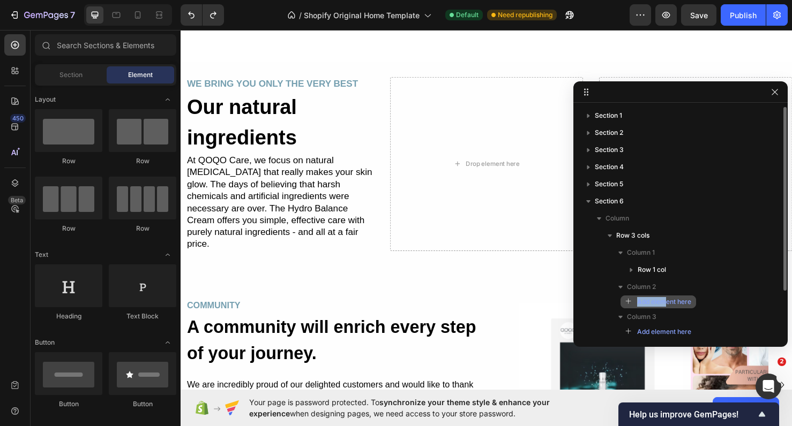
drag, startPoint x: 662, startPoint y: 272, endPoint x: 667, endPoint y: 301, distance: 29.9
click at [667, 302] on div "Column 1 Row 1 col Column 2 Add element here Column 3 Add element here" at bounding box center [680, 291] width 206 height 94
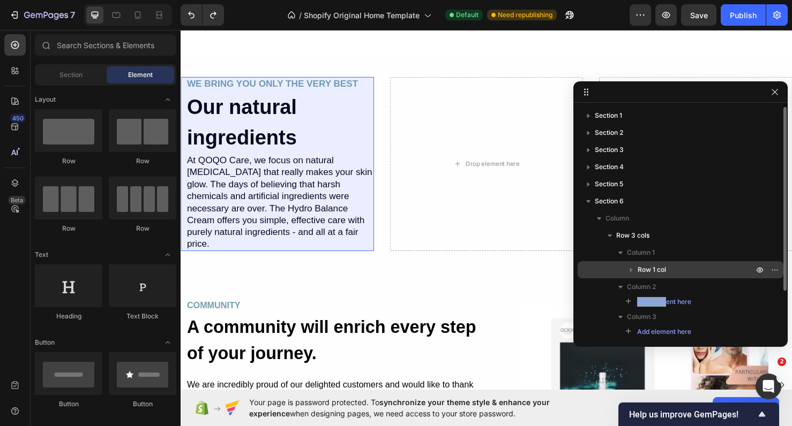
click at [655, 272] on span "Row 1 col" at bounding box center [651, 270] width 28 height 11
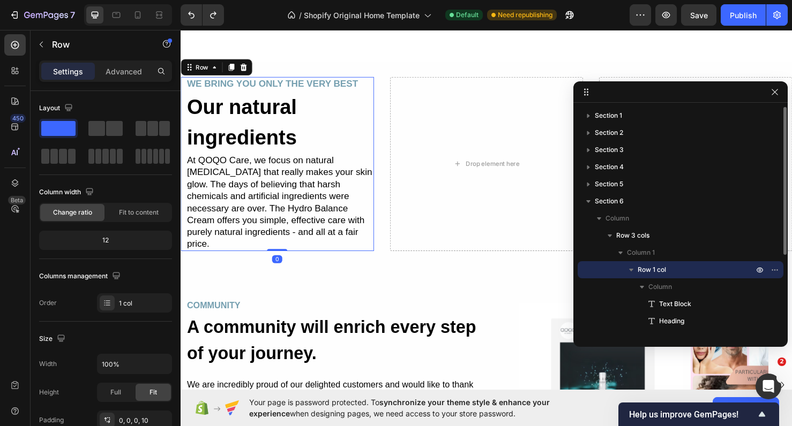
click at [654, 272] on span "Row 1 col" at bounding box center [651, 270] width 28 height 11
click at [653, 272] on span "Row 1 col" at bounding box center [651, 270] width 28 height 11
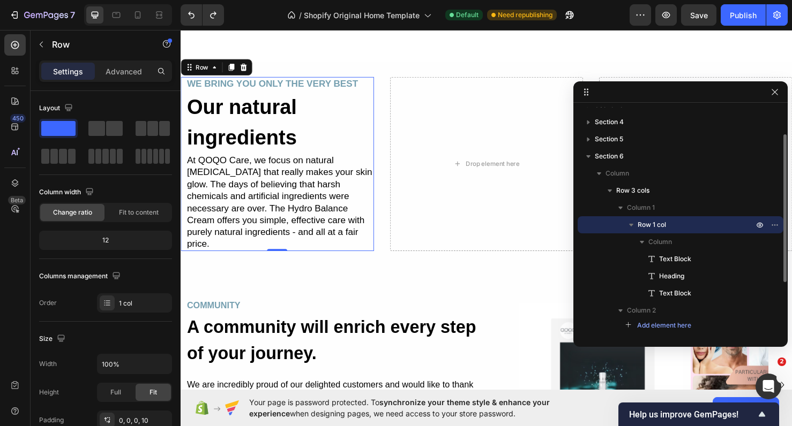
scroll to position [70, 0]
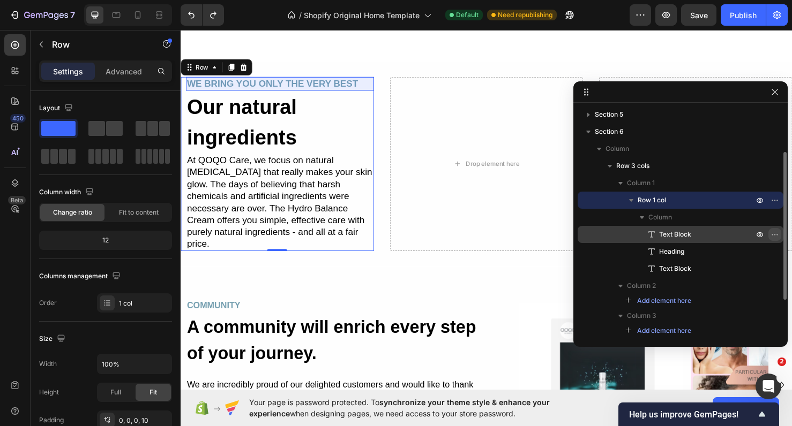
click at [771, 237] on icon "button" at bounding box center [774, 234] width 9 height 9
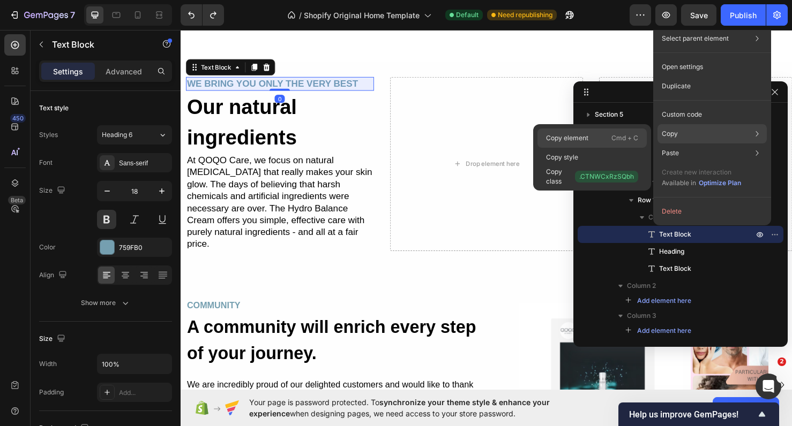
click at [625, 136] on p "Cmd + C" at bounding box center [624, 138] width 27 height 11
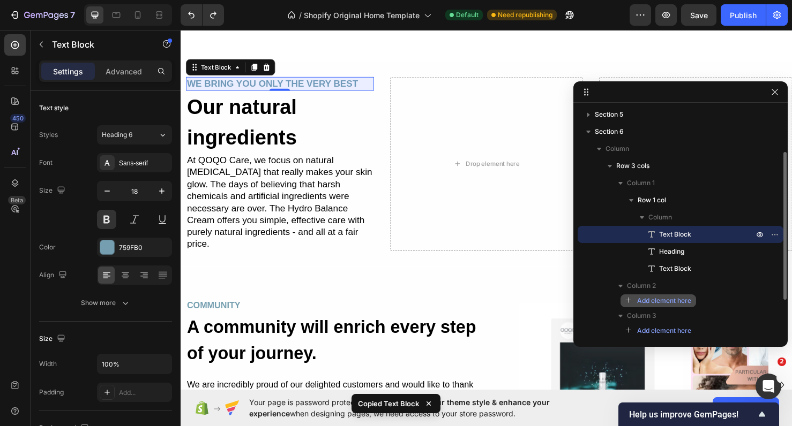
click at [658, 303] on span "Add element here" at bounding box center [664, 301] width 54 height 10
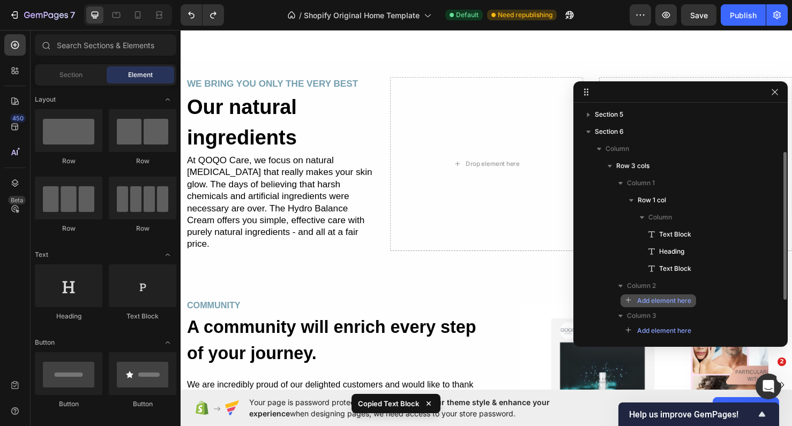
click at [628, 301] on icon "button" at bounding box center [628, 300] width 7 height 7
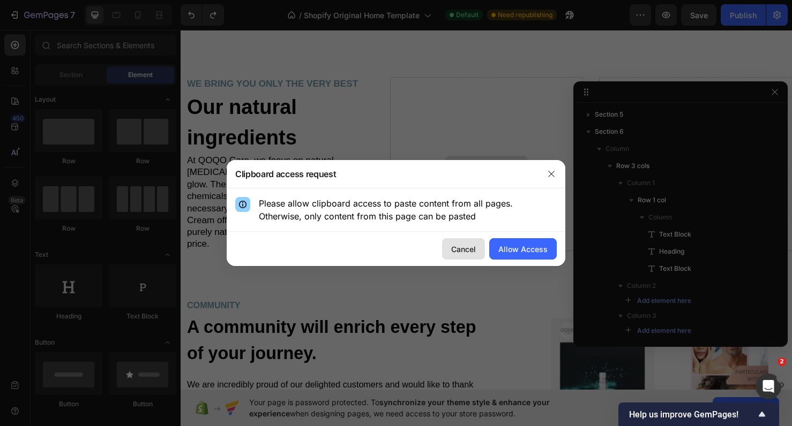
click at [463, 244] on div "Cancel" at bounding box center [463, 249] width 25 height 11
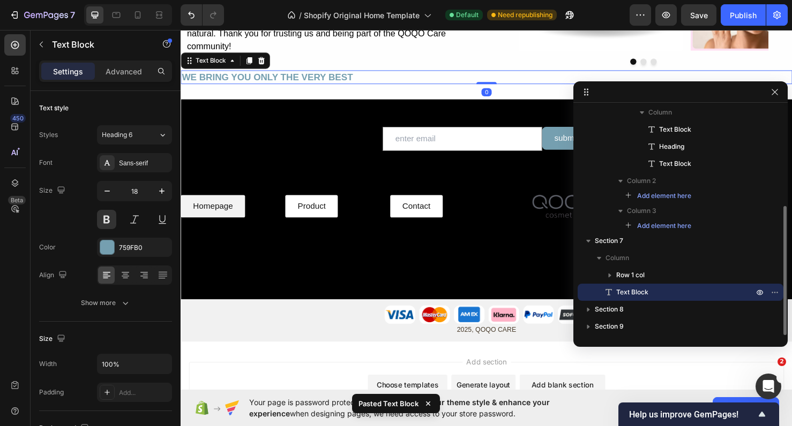
scroll to position [2826, 0]
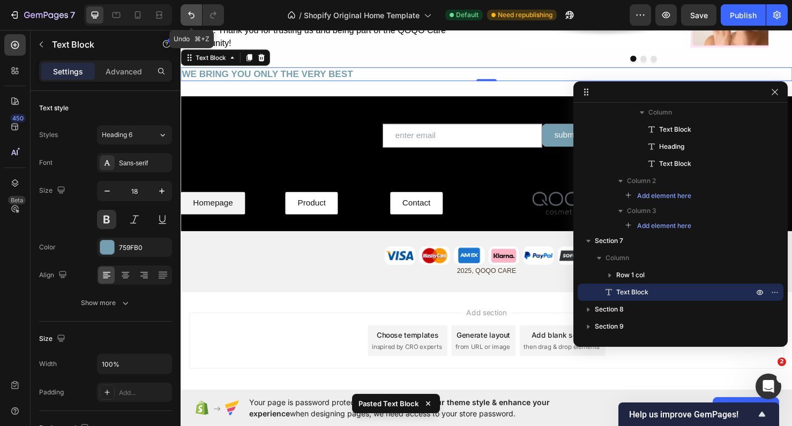
click at [187, 16] on icon "Undo/Redo" at bounding box center [191, 15] width 11 height 11
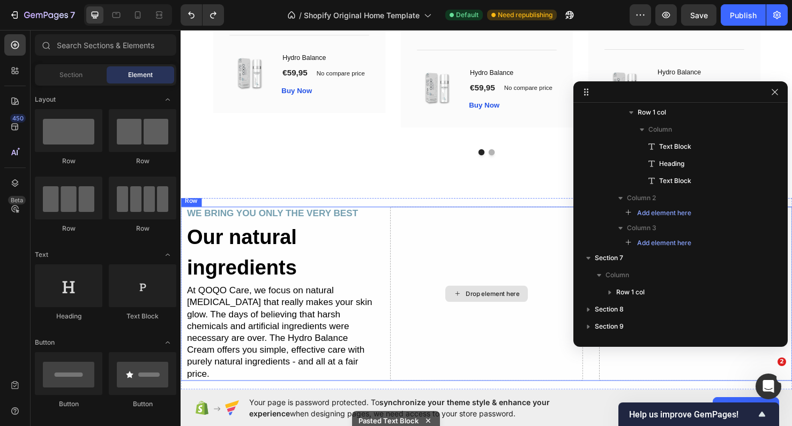
scroll to position [2255, 0]
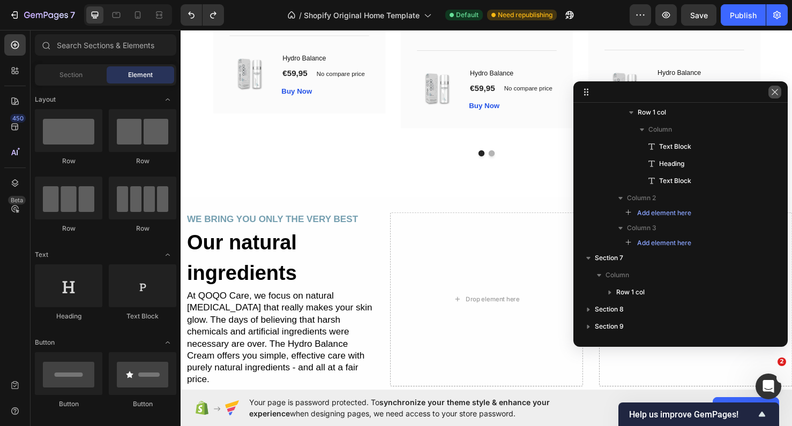
click at [770, 89] on icon "button" at bounding box center [774, 92] width 9 height 9
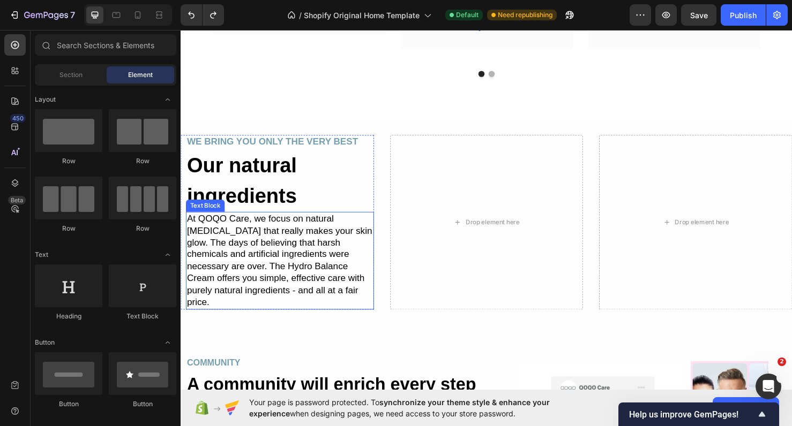
scroll to position [2253, 0]
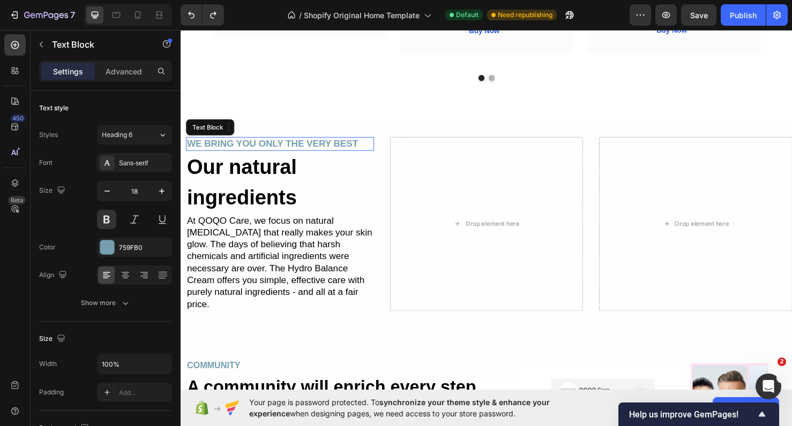
click at [376, 156] on p "WE BRING YOU ONLY THE VERY BEST" at bounding box center [285, 150] width 196 height 12
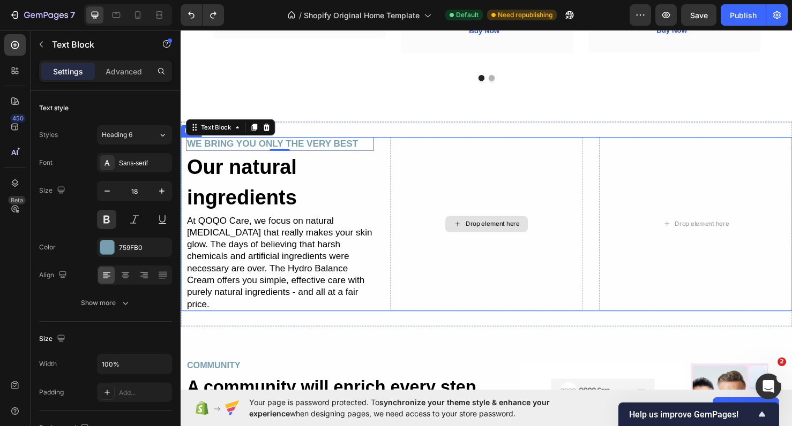
click at [531, 235] on div "Drop element here" at bounding box center [502, 234] width 87 height 17
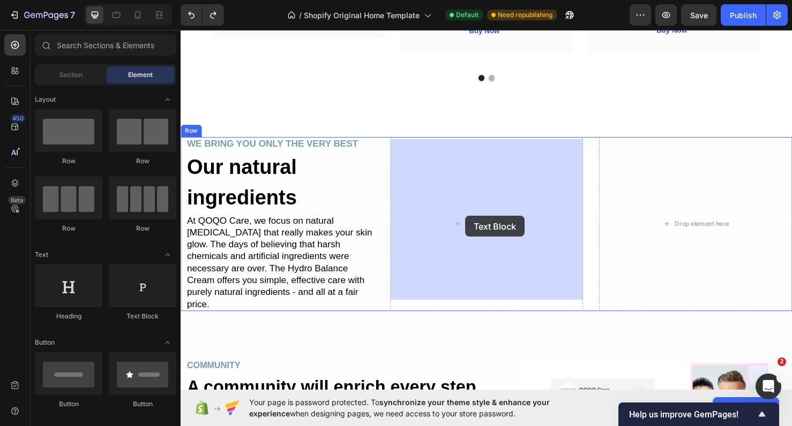
drag, startPoint x: 317, startPoint y: 312, endPoint x: 479, endPoint y: 226, distance: 183.8
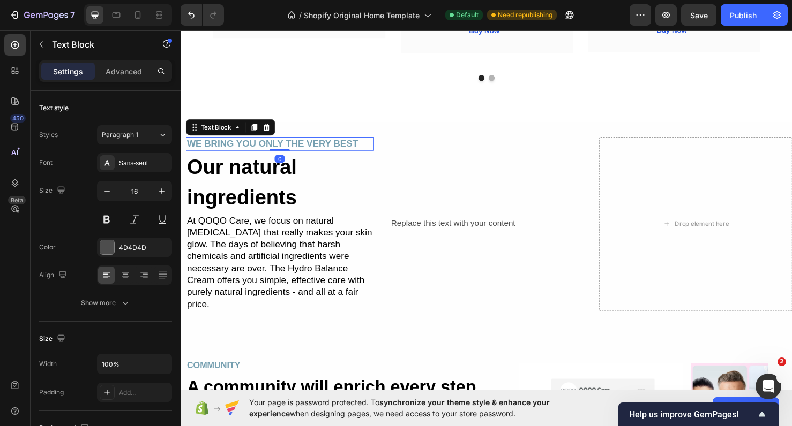
click at [302, 155] on p "WE BRING YOU ONLY THE VERY BEST" at bounding box center [285, 150] width 196 height 12
click at [299, 153] on p "WE BRING YOU ONLY THE VERY BEST" at bounding box center [285, 150] width 196 height 12
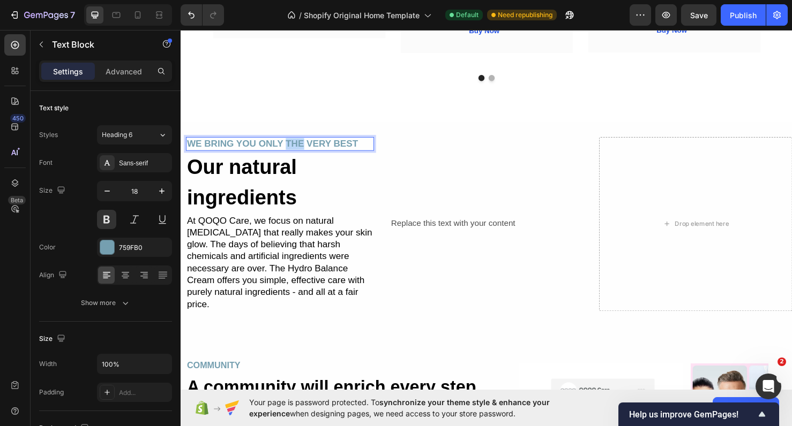
click at [299, 153] on p "WE BRING YOU ONLY THE VERY BEST" at bounding box center [285, 150] width 196 height 12
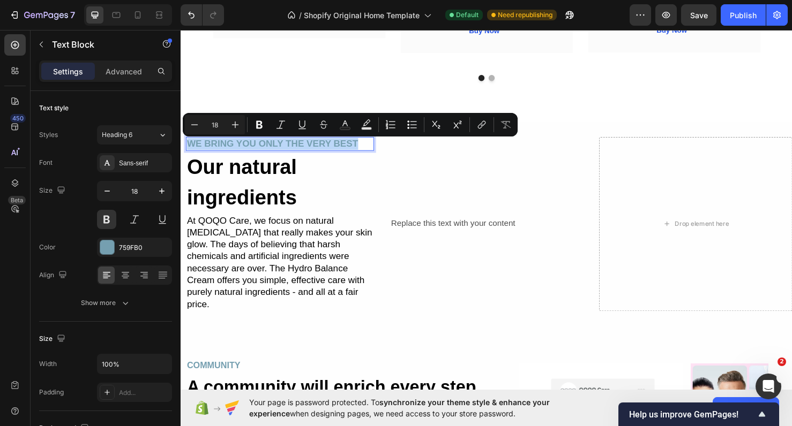
copy p "WE BRING YOU ONLY THE VERY BEST"
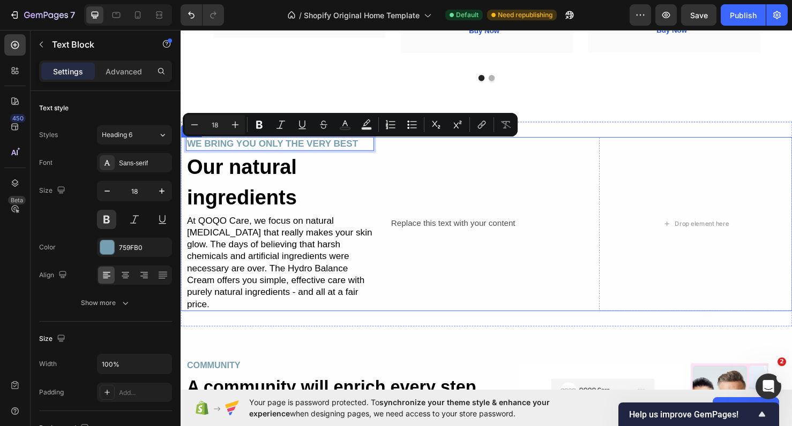
click at [429, 220] on div "Replace this text with your content Text Block" at bounding box center [502, 234] width 203 height 184
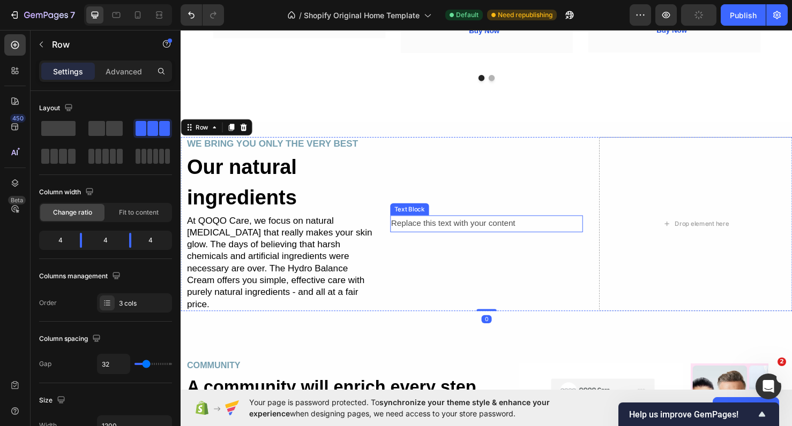
click at [430, 226] on div "Replace this text with your content" at bounding box center [502, 234] width 203 height 18
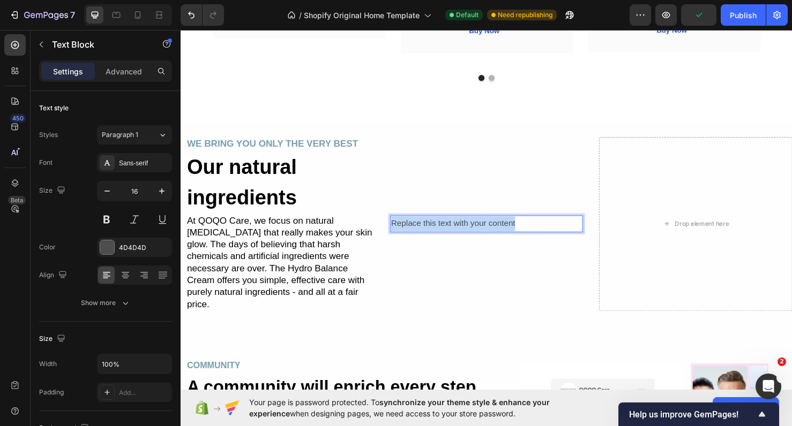
click at [430, 226] on p "Replace this text with your content" at bounding box center [502, 234] width 201 height 16
click at [448, 228] on p "WE BRING YOU ONLY THE VERY BEST" at bounding box center [502, 234] width 201 height 16
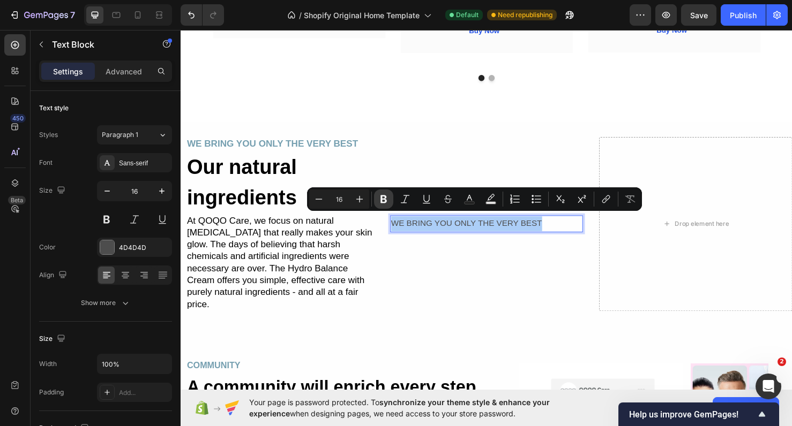
click at [391, 197] on button "Bold" at bounding box center [383, 199] width 19 height 19
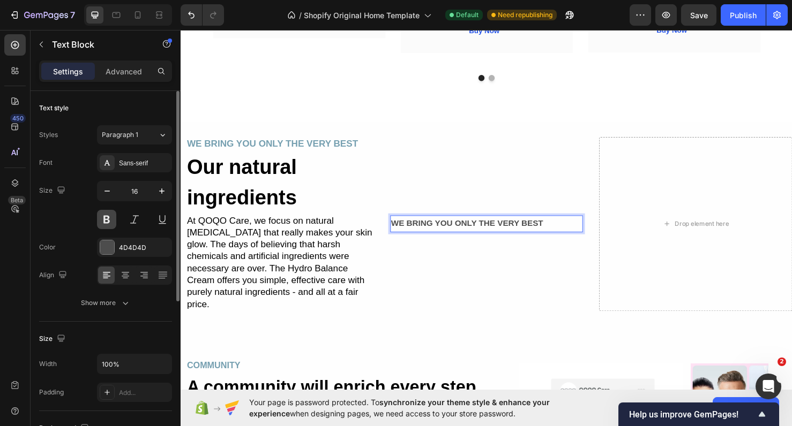
click at [106, 223] on button at bounding box center [106, 219] width 19 height 19
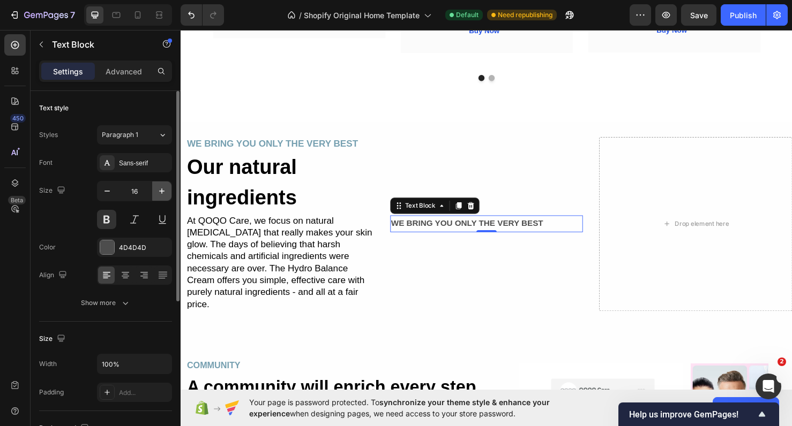
click at [169, 195] on button "button" at bounding box center [161, 191] width 19 height 19
type input "17"
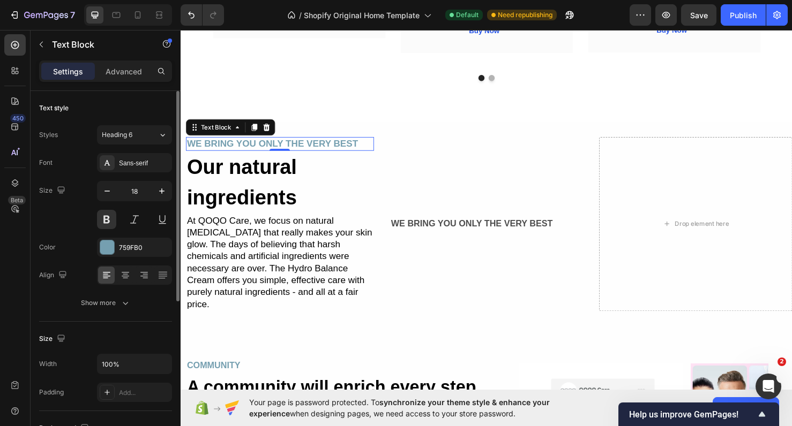
click at [260, 151] on p "WE BRING YOU ONLY THE VERY BEST" at bounding box center [285, 150] width 196 height 12
click at [440, 229] on strong "WE BRING YOU ONLY THE VERY BEST" at bounding box center [487, 234] width 170 height 10
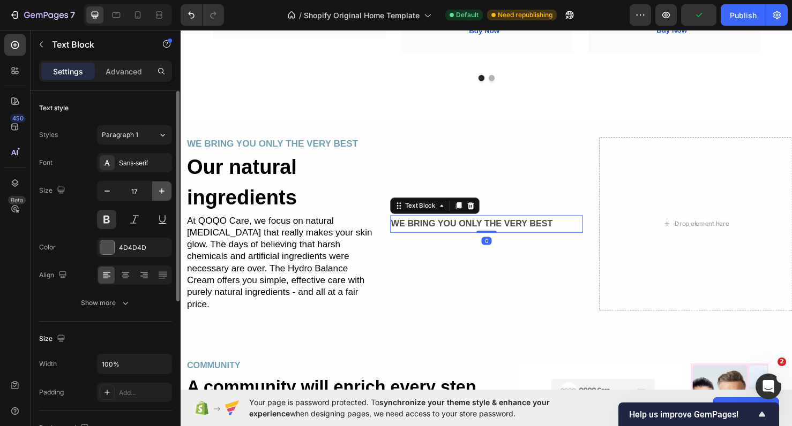
click at [163, 194] on icon "button" at bounding box center [161, 191] width 11 height 11
type input "18"
click at [110, 248] on div at bounding box center [107, 248] width 14 height 14
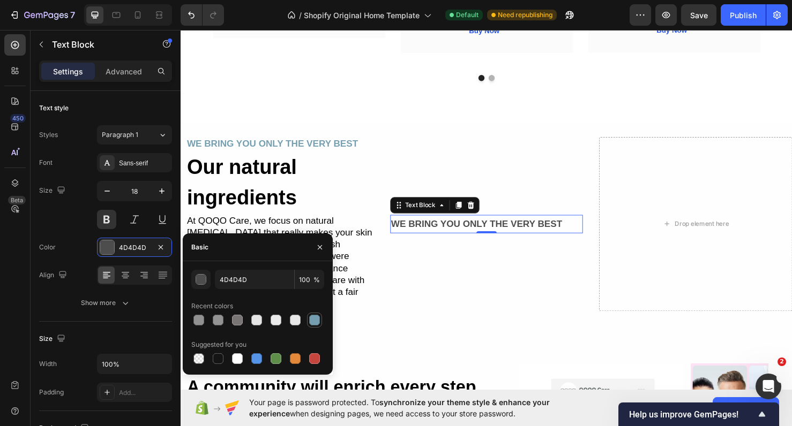
click at [313, 324] on div at bounding box center [314, 320] width 11 height 11
type input "759FB0"
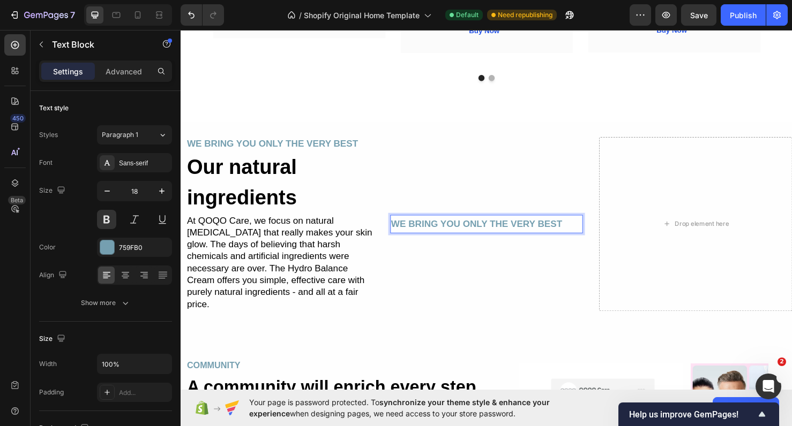
click at [534, 229] on strong "WE BRING YOU ONLY THE VERY BEST" at bounding box center [492, 234] width 180 height 11
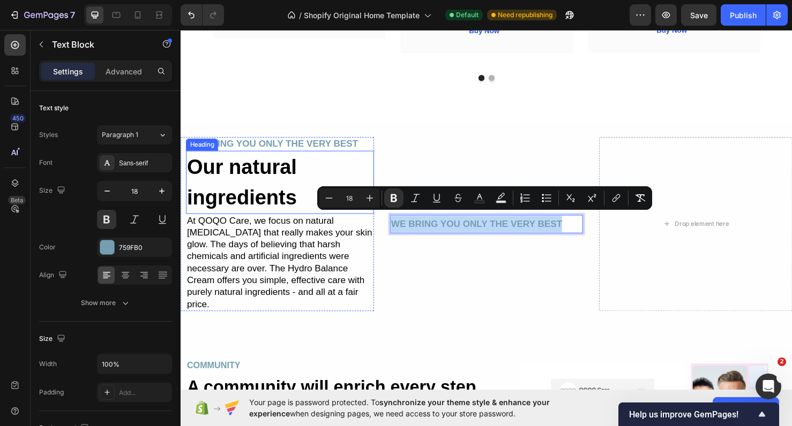
click at [276, 201] on h2 "Our natural ingredients" at bounding box center [285, 190] width 198 height 66
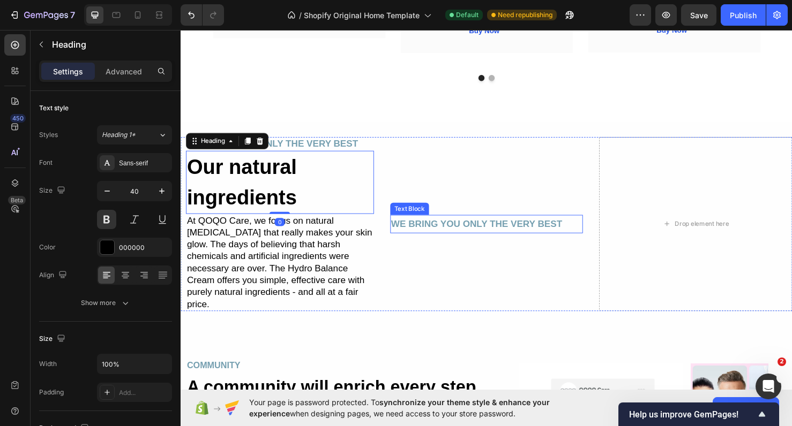
click at [416, 229] on strong "WE BRING YOU ONLY THE VERY BEST" at bounding box center [492, 234] width 180 height 11
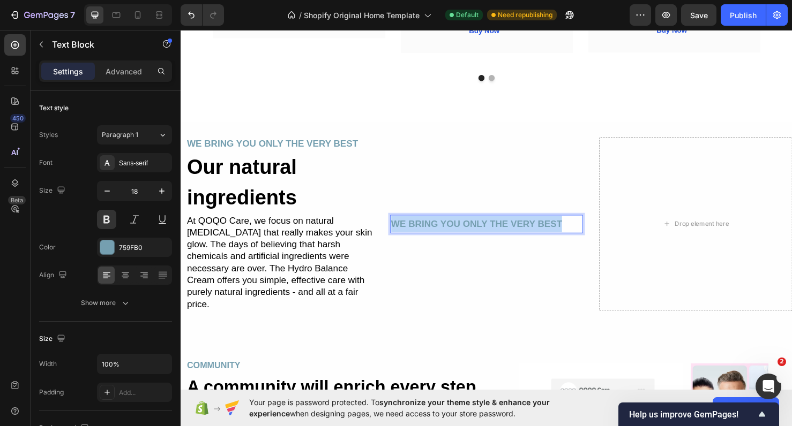
click at [416, 229] on strong "WE BRING YOU ONLY THE VERY BEST" at bounding box center [492, 234] width 180 height 11
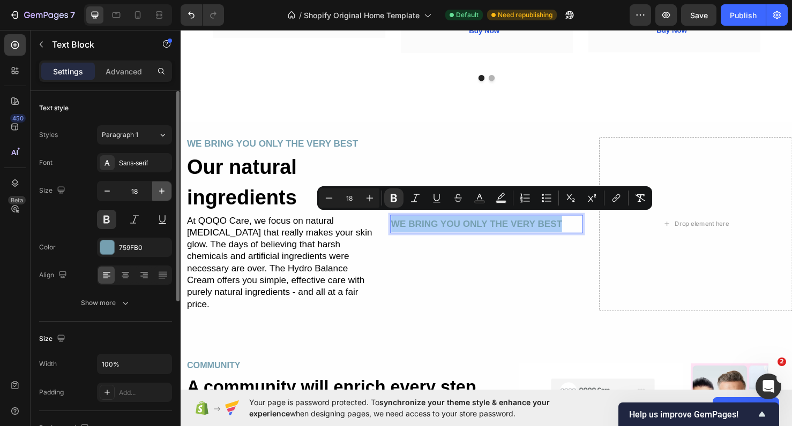
click at [163, 189] on icon "button" at bounding box center [161, 191] width 11 height 11
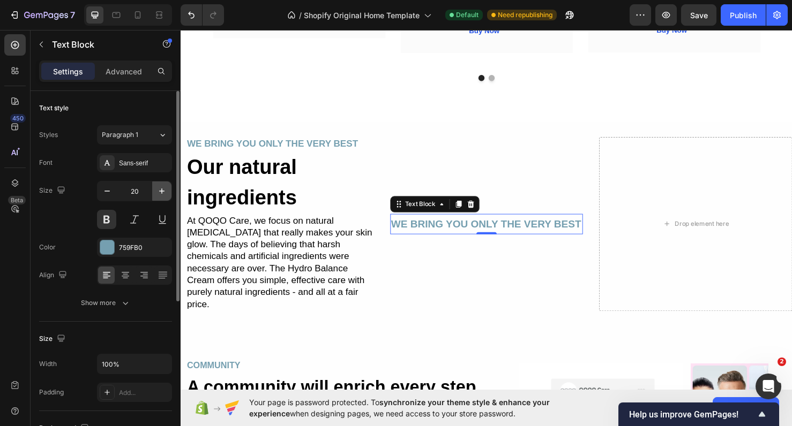
click at [163, 189] on icon "button" at bounding box center [161, 191] width 11 height 11
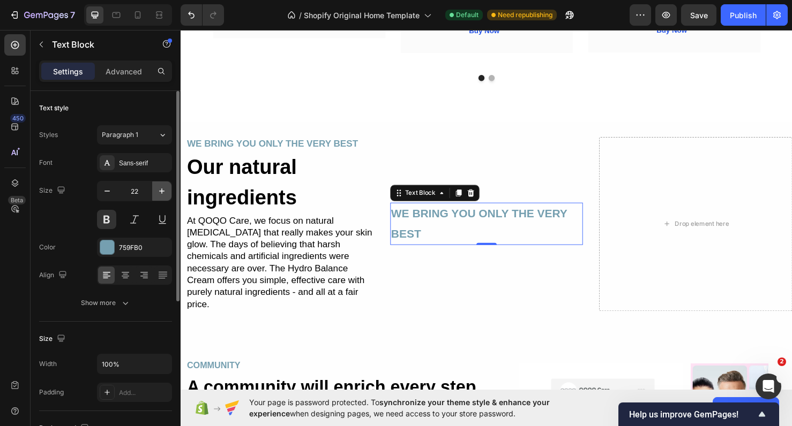
click at [163, 189] on icon "button" at bounding box center [161, 191] width 11 height 11
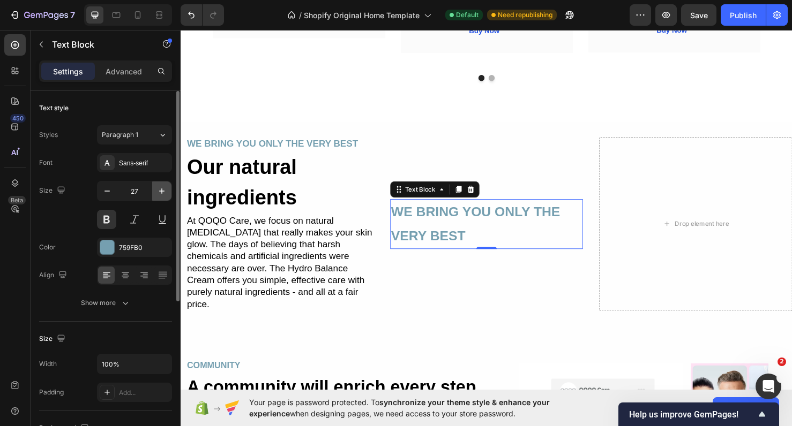
click at [163, 189] on icon "button" at bounding box center [161, 191] width 11 height 11
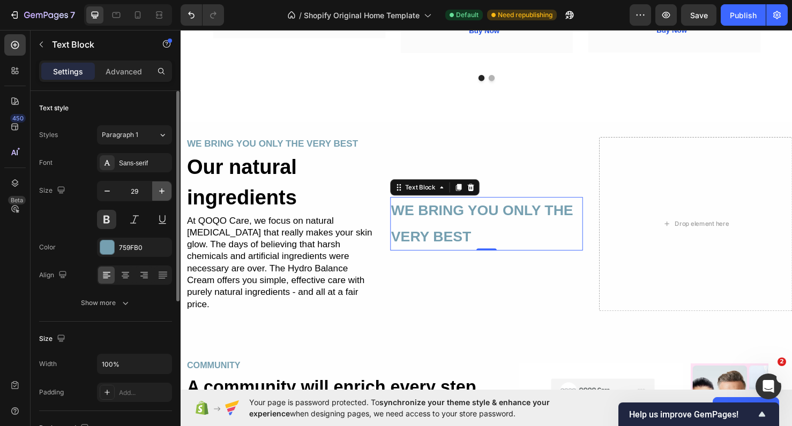
click at [163, 189] on icon "button" at bounding box center [161, 191] width 11 height 11
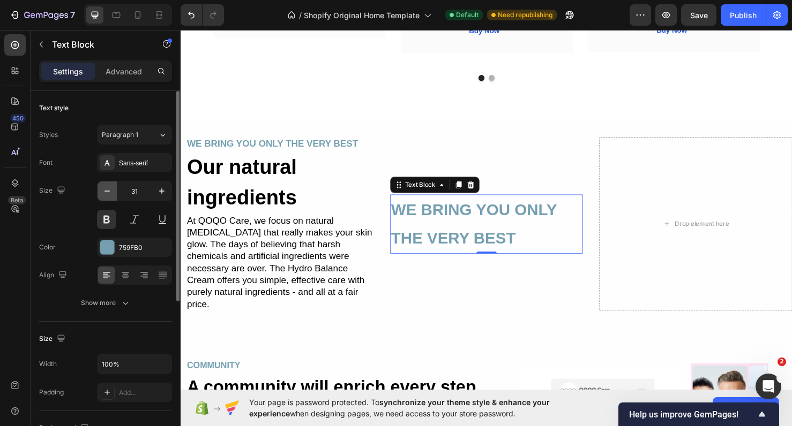
click at [111, 194] on icon "button" at bounding box center [107, 191] width 11 height 11
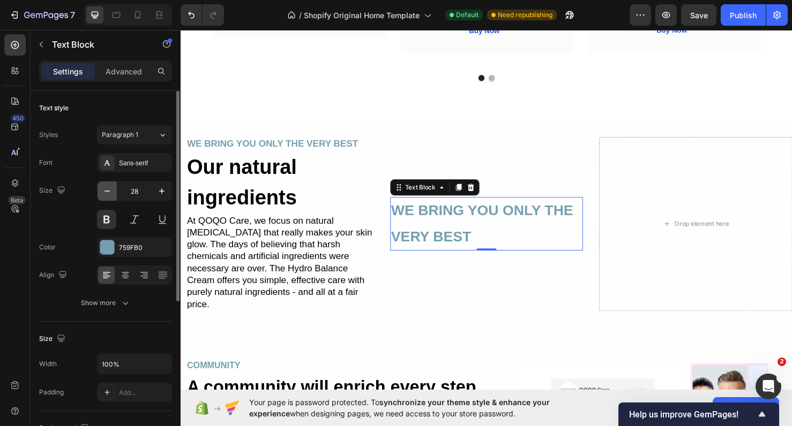
click at [111, 194] on icon "button" at bounding box center [107, 191] width 11 height 11
type input "27"
click at [112, 243] on div at bounding box center [107, 248] width 14 height 14
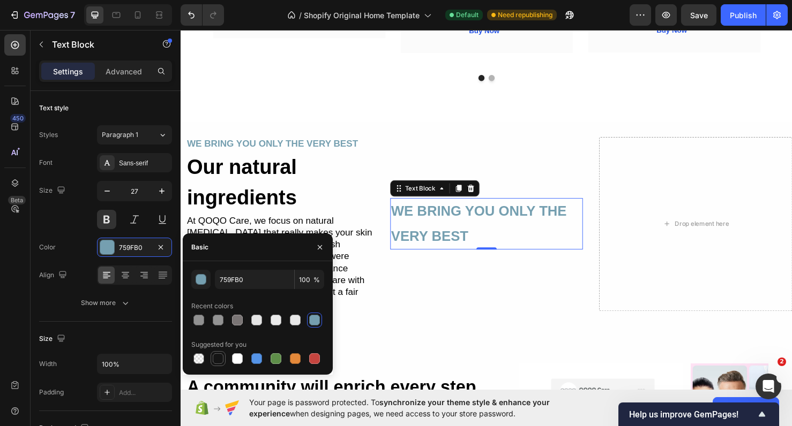
click at [223, 360] on div at bounding box center [218, 358] width 13 height 13
type input "151515"
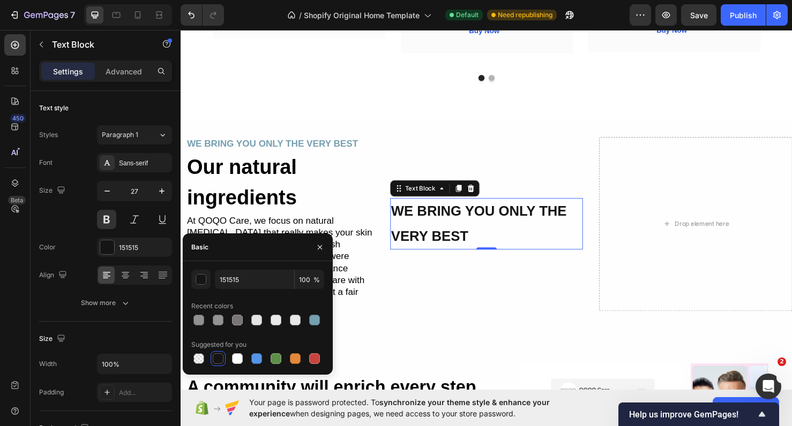
click at [474, 256] on div "WE BRING YOU ONLY THE VERY BEST" at bounding box center [502, 234] width 203 height 54
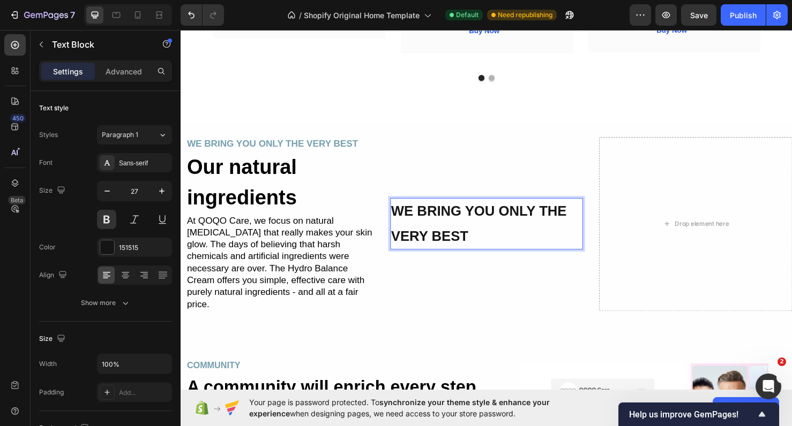
click at [474, 253] on p "WE BRING YOU ONLY THE VERY BEST" at bounding box center [502, 234] width 201 height 52
click at [474, 247] on strong "WE BRING YOU ONLY THE VERY BEST" at bounding box center [494, 234] width 185 height 42
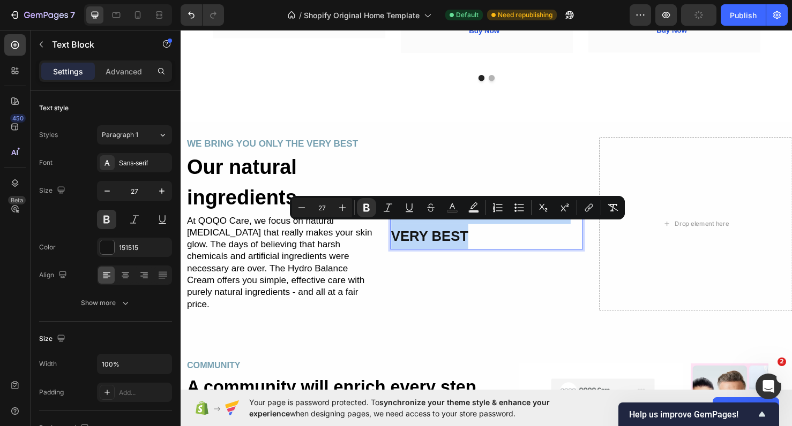
click at [474, 247] on strong "WE BRING YOU ONLY THE VERY BEST" at bounding box center [494, 234] width 185 height 42
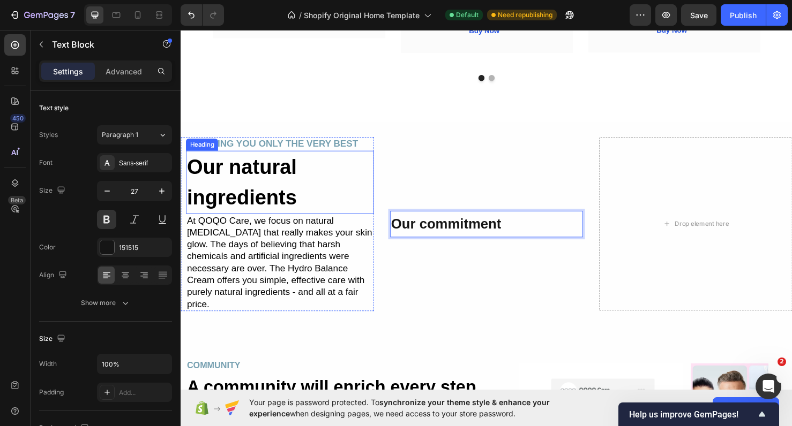
click at [309, 187] on h2 "Our natural ingredients" at bounding box center [285, 190] width 198 height 66
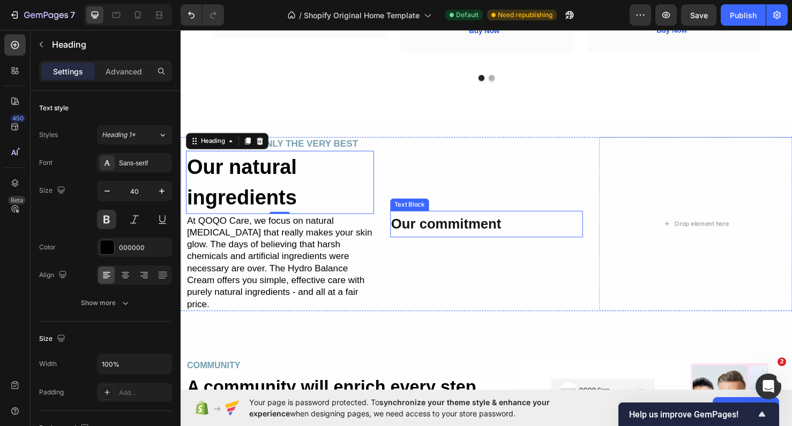
click at [438, 228] on strong "Our commitment" at bounding box center [460, 234] width 116 height 16
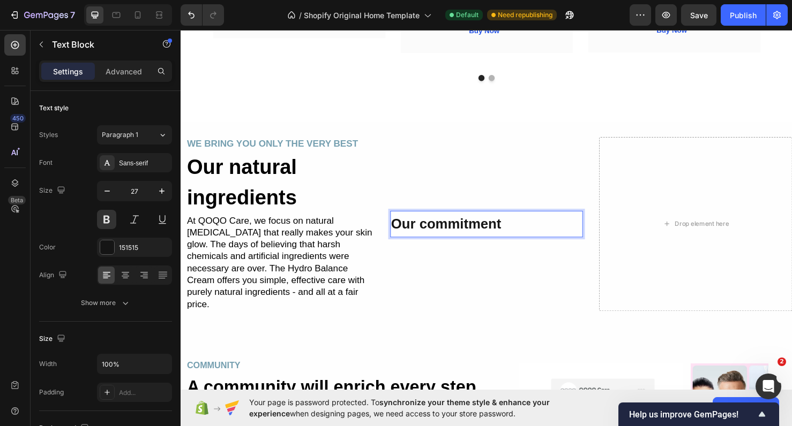
click at [438, 228] on strong "Our commitment" at bounding box center [460, 234] width 116 height 16
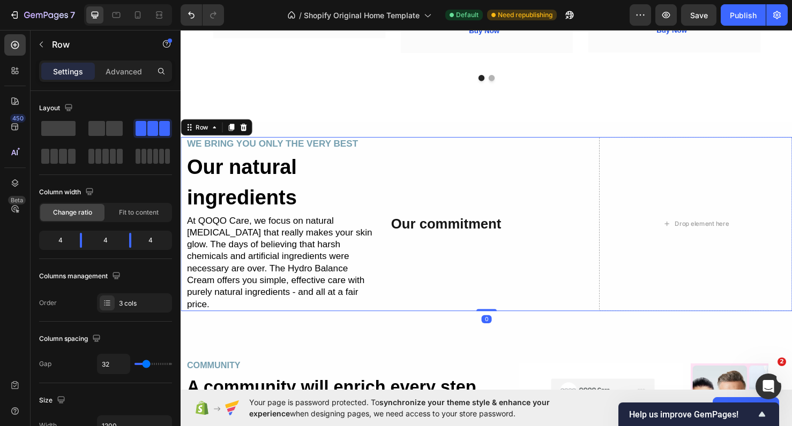
click at [497, 266] on div "Our commitment Text Block" at bounding box center [502, 234] width 203 height 184
click at [495, 226] on strong "Our commitment" at bounding box center [460, 234] width 116 height 16
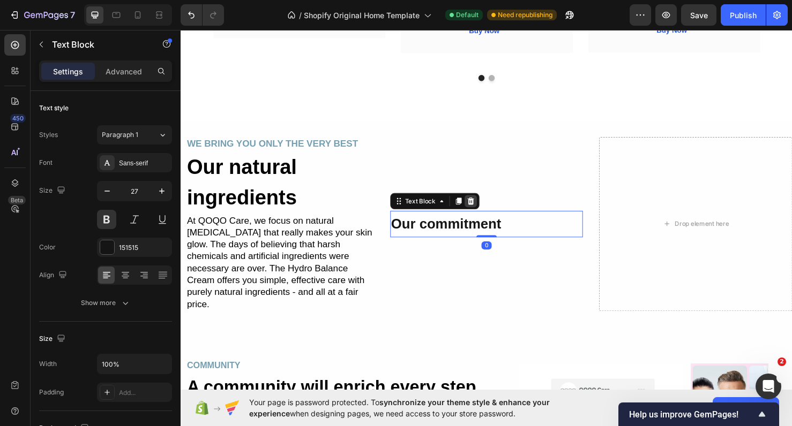
click at [484, 206] on icon at bounding box center [485, 210] width 9 height 9
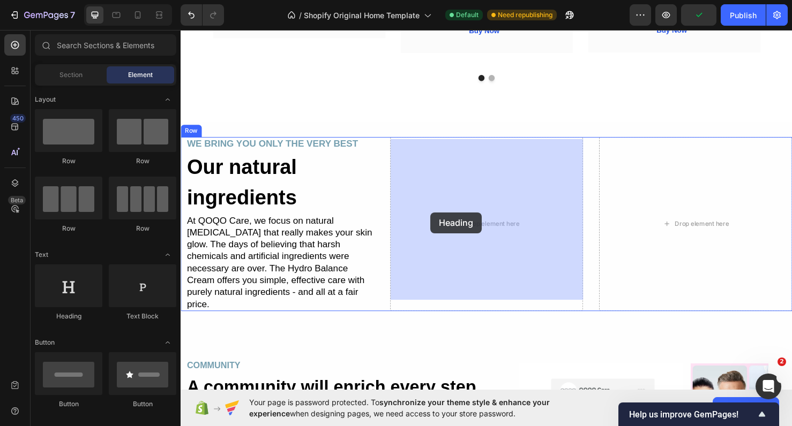
drag, startPoint x: 253, startPoint y: 316, endPoint x: 442, endPoint y: 222, distance: 211.1
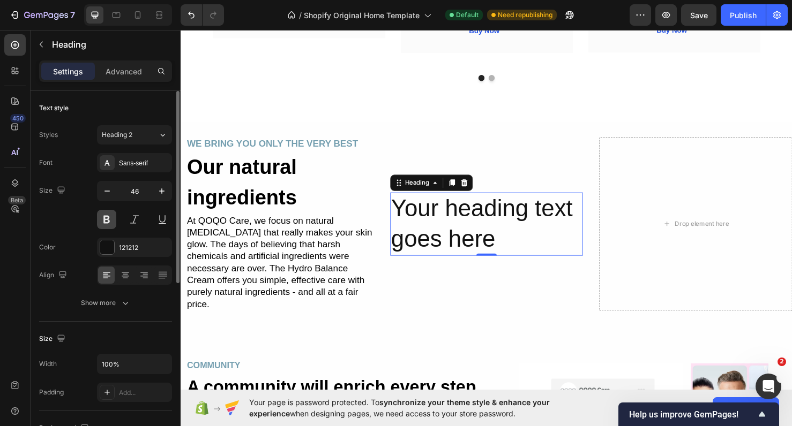
click at [106, 220] on button at bounding box center [106, 219] width 19 height 19
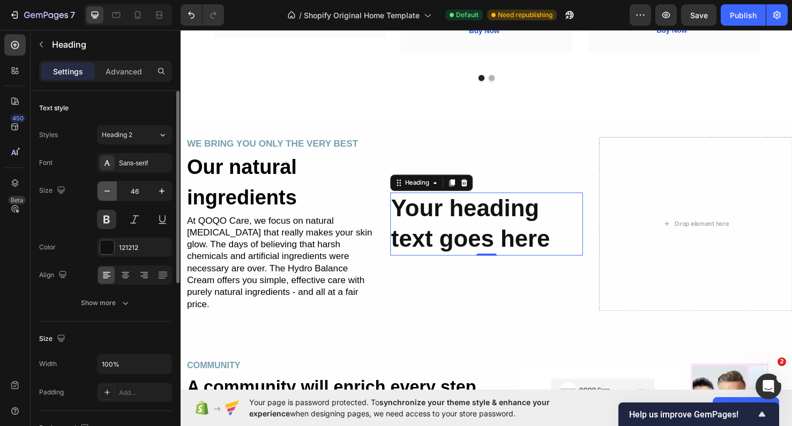
click at [104, 193] on icon "button" at bounding box center [107, 191] width 11 height 11
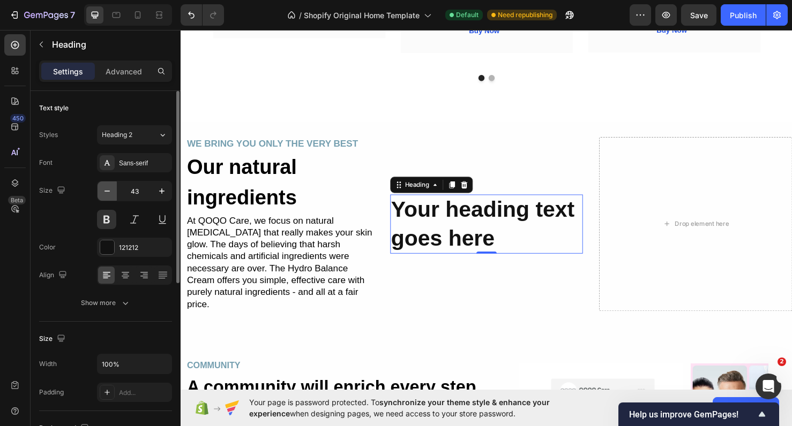
click at [104, 193] on icon "button" at bounding box center [107, 191] width 11 height 11
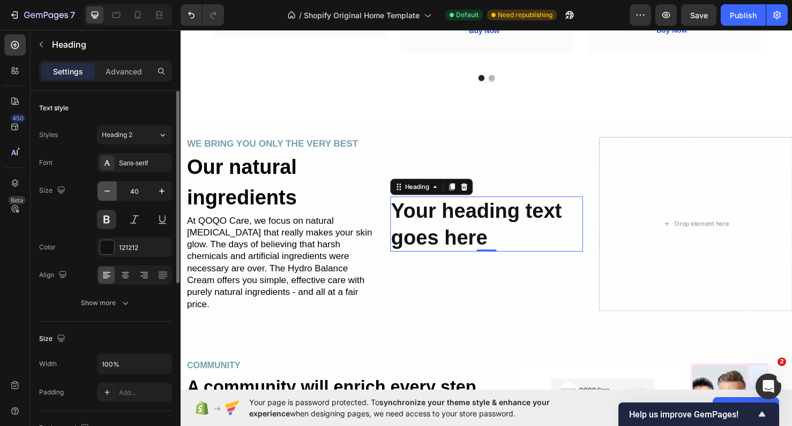
click at [104, 193] on icon "button" at bounding box center [107, 191] width 11 height 11
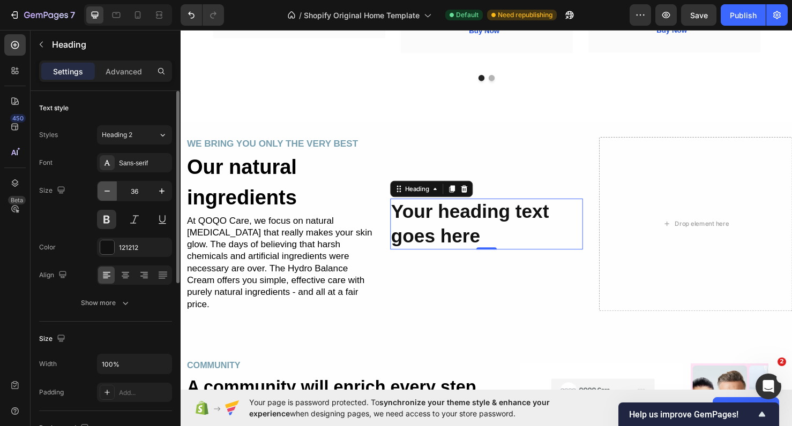
click at [104, 193] on icon "button" at bounding box center [107, 191] width 11 height 11
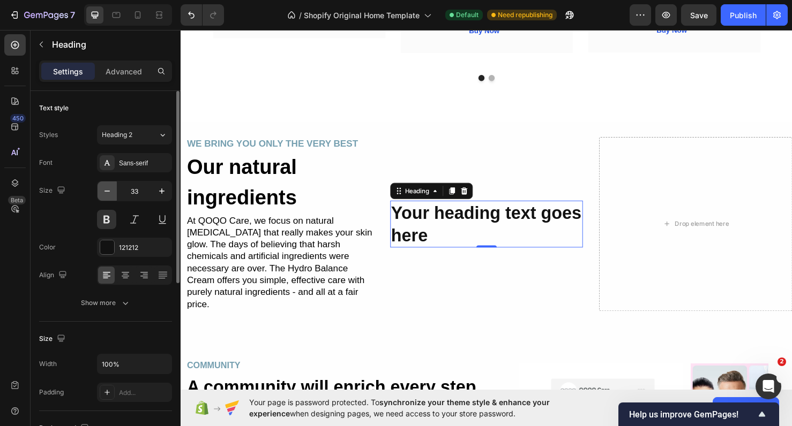
click at [104, 193] on icon "button" at bounding box center [107, 191] width 11 height 11
click at [111, 194] on icon "button" at bounding box center [107, 191] width 11 height 11
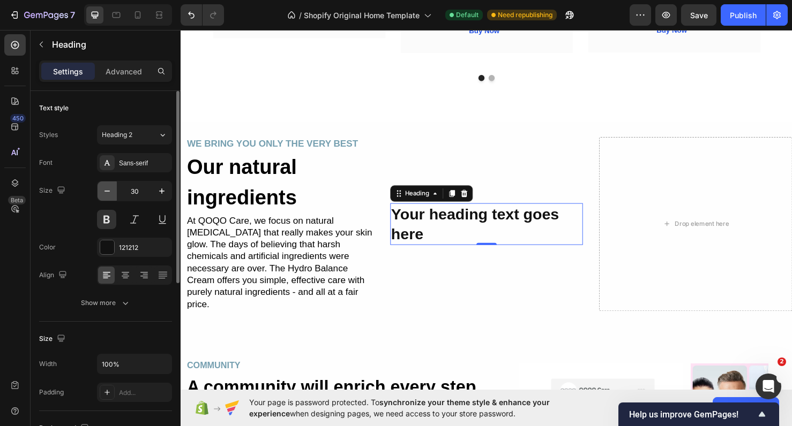
type input "29"
click at [444, 235] on h2 "Your heading text goes here" at bounding box center [502, 234] width 203 height 42
click at [444, 235] on p "Your heading text goes here" at bounding box center [502, 234] width 201 height 40
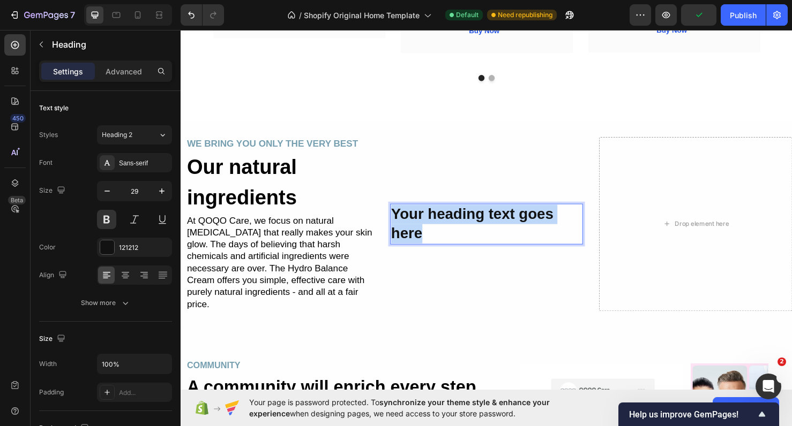
click at [444, 235] on p "Your heading text goes here" at bounding box center [502, 234] width 201 height 40
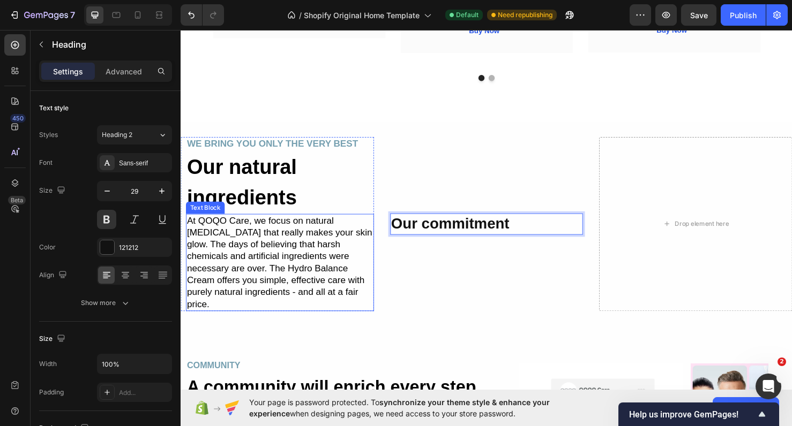
click at [341, 265] on p "At QOQO Care, we focus on natural [MEDICAL_DATA] that really makes your skin gl…" at bounding box center [285, 274] width 196 height 100
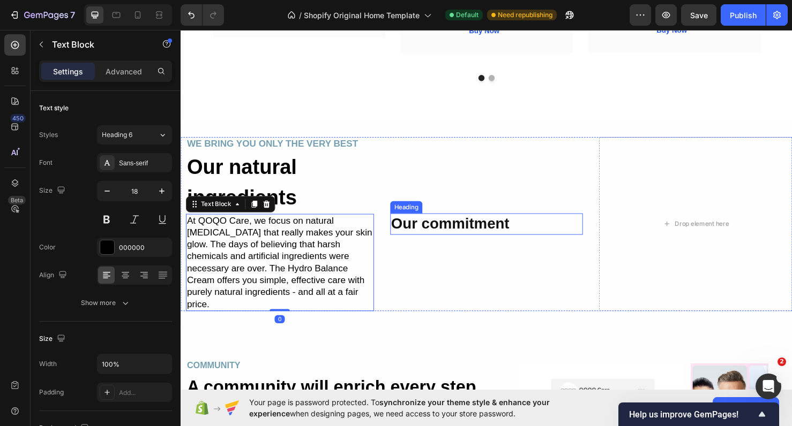
click at [448, 237] on p "Our commitment" at bounding box center [502, 234] width 201 height 20
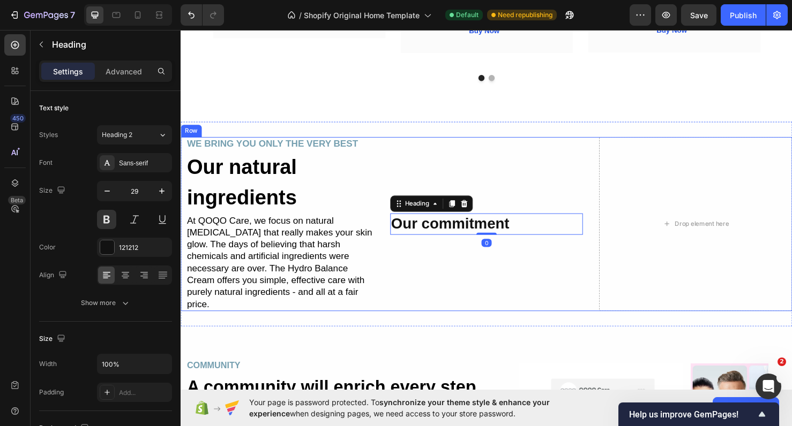
click at [441, 250] on div "Our commitment Heading 0" at bounding box center [502, 234] width 203 height 184
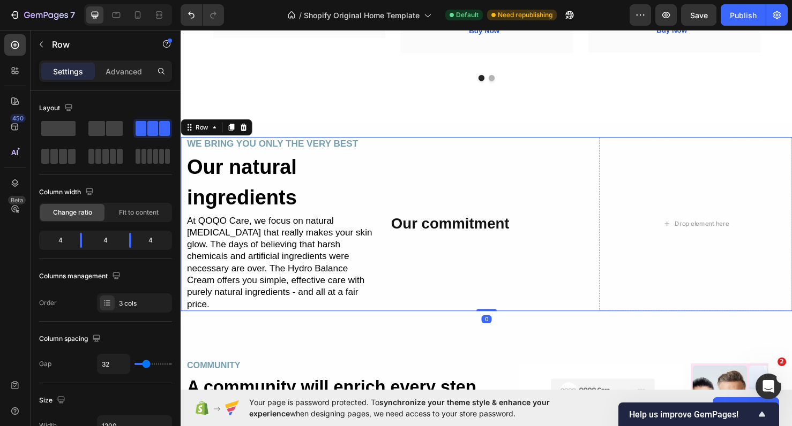
click at [441, 250] on div "Our commitment Heading" at bounding box center [502, 234] width 203 height 184
click at [440, 230] on p "Our commitment" at bounding box center [502, 234] width 201 height 20
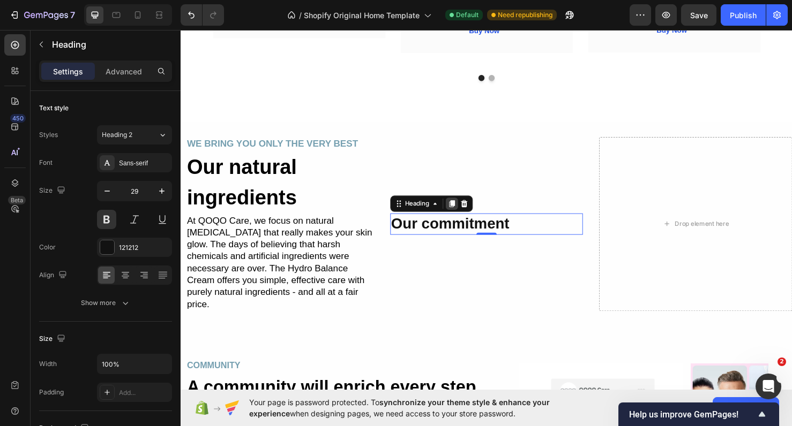
click at [464, 209] on icon at bounding box center [465, 212] width 9 height 9
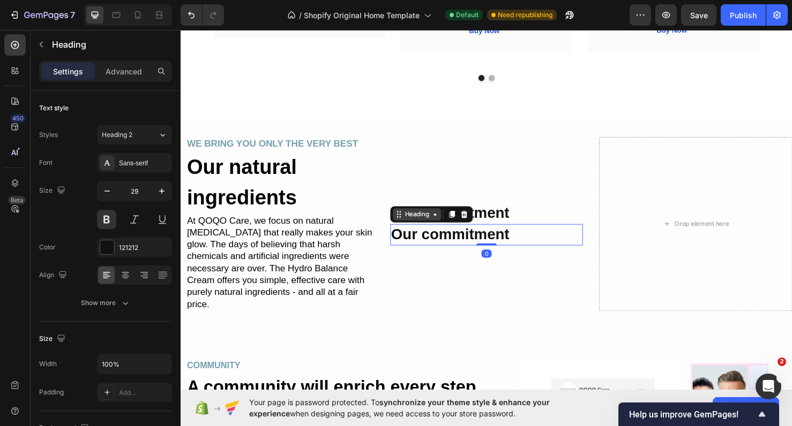
click at [448, 220] on icon at bounding box center [448, 224] width 9 height 9
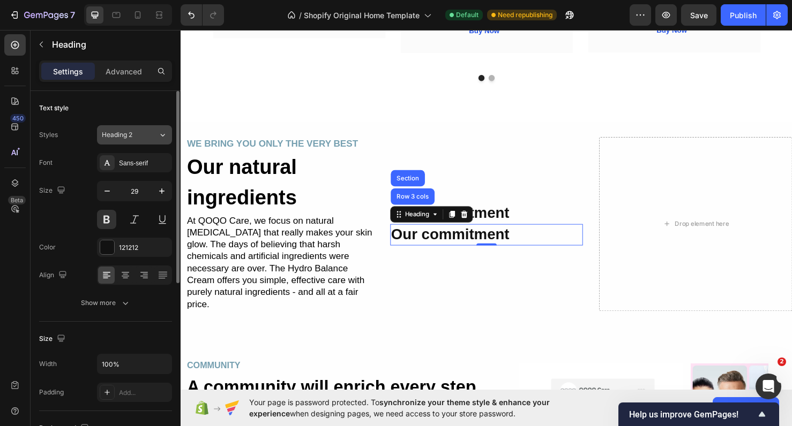
click at [156, 135] on div "Heading 2" at bounding box center [130, 135] width 56 height 10
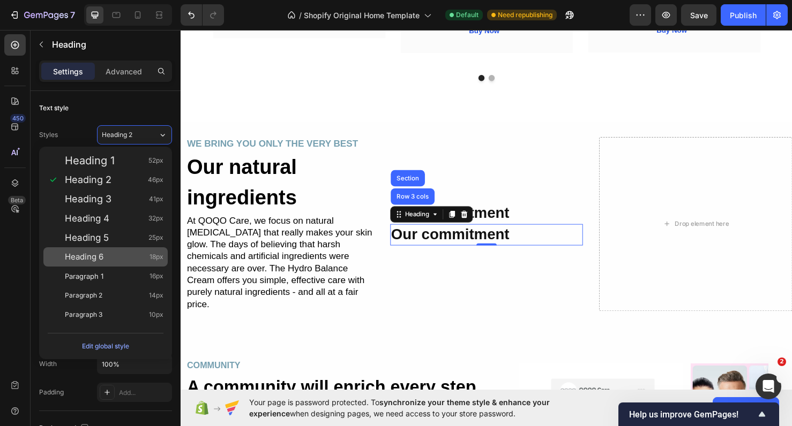
click at [95, 255] on span "Heading 6" at bounding box center [84, 257] width 39 height 11
type input "18"
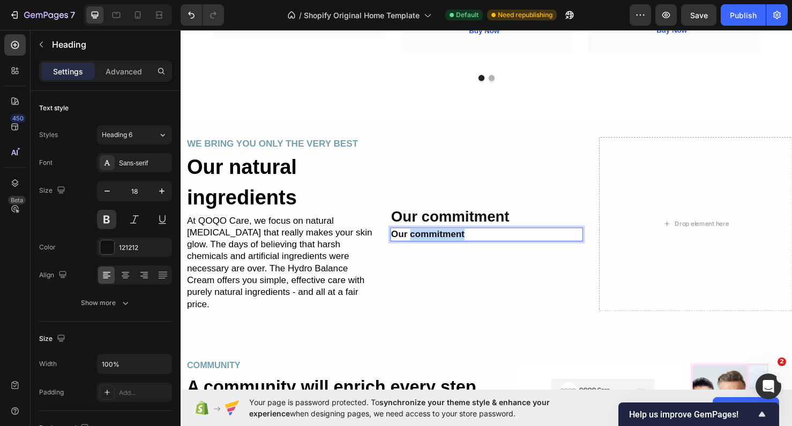
click at [461, 239] on p "Our commitment" at bounding box center [502, 245] width 201 height 12
click at [461, 239] on p "WE BRING YOU ONLY THE VERY BEST" at bounding box center [502, 245] width 201 height 12
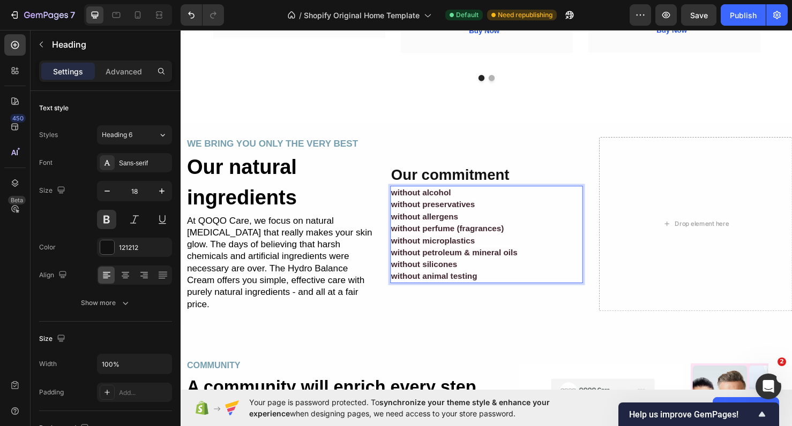
click at [463, 288] on span "without animal testing" at bounding box center [447, 288] width 91 height 9
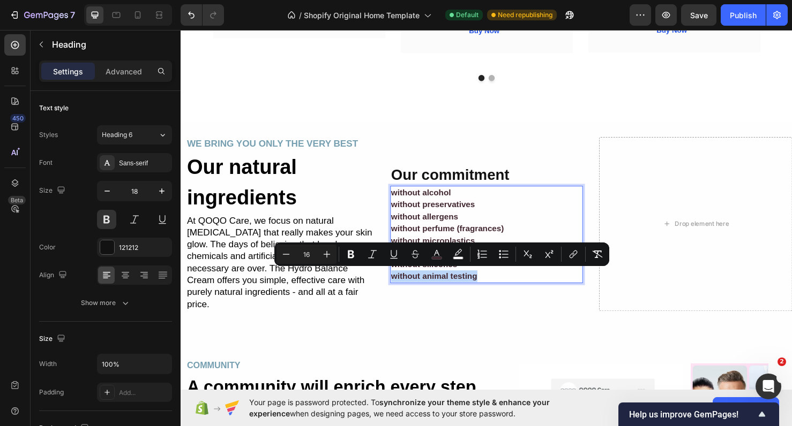
click at [463, 288] on span "without animal testing" at bounding box center [447, 288] width 91 height 9
click at [448, 209] on span "without preservatives" at bounding box center [446, 213] width 88 height 9
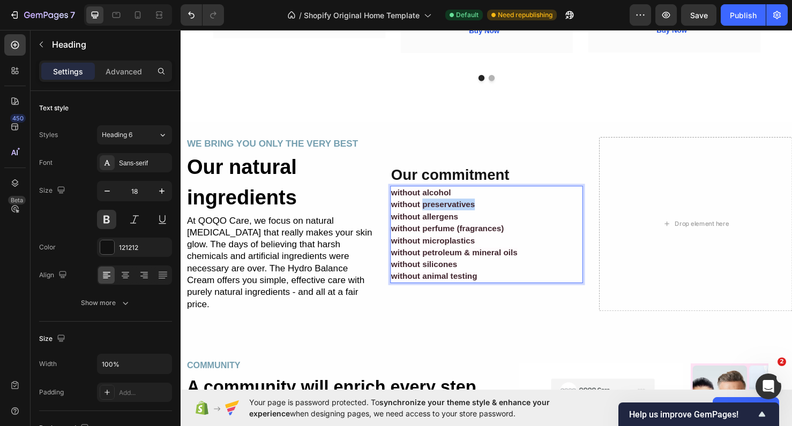
click at [448, 209] on span "without preservatives" at bounding box center [446, 213] width 88 height 9
click at [516, 220] on p "without alcohol without preservatives without allergens without perfume (fragra…" at bounding box center [502, 245] width 201 height 100
drag, startPoint x: 532, startPoint y: 190, endPoint x: 528, endPoint y: 196, distance: 7.0
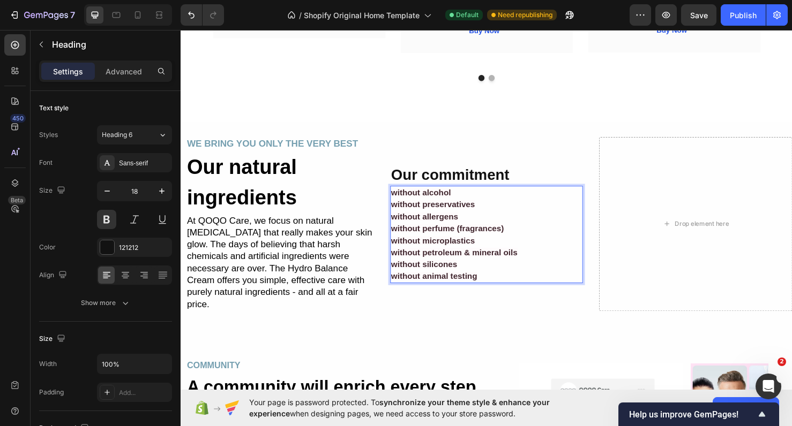
click at [528, 196] on p "without alcohol without preservatives without allergens without perfume (fragra…" at bounding box center [502, 245] width 201 height 100
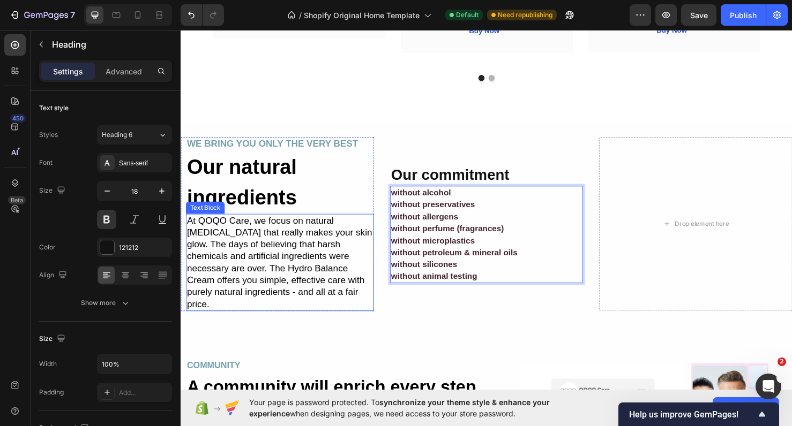
click at [322, 295] on p "At QOQO Care, we focus on natural [MEDICAL_DATA] that really makes your skin gl…" at bounding box center [285, 274] width 196 height 100
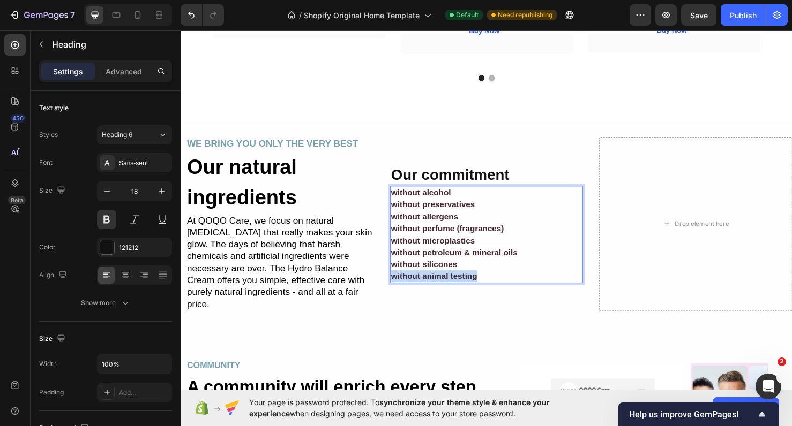
click at [532, 285] on p "without alcohol without preservatives without allergens without perfume (fragra…" at bounding box center [502, 245] width 201 height 100
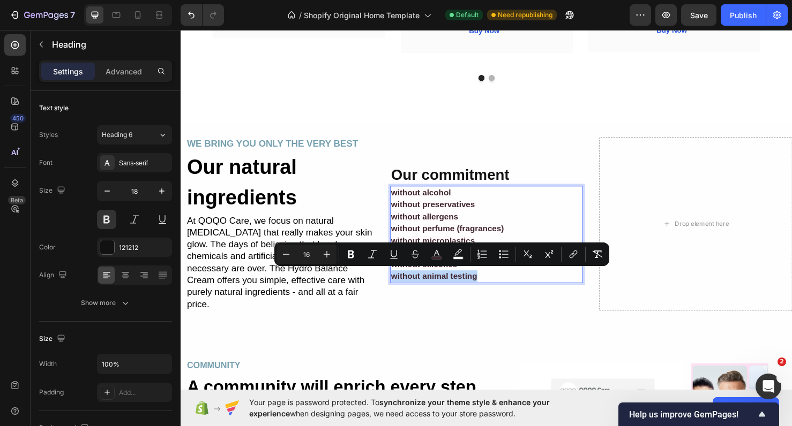
click at [532, 285] on p "without alcohol without preservatives without allergens without perfume (fragra…" at bounding box center [502, 245] width 201 height 100
click at [532, 286] on p "without alcohol without preservatives without allergens without perfume (fragra…" at bounding box center [502, 245] width 201 height 100
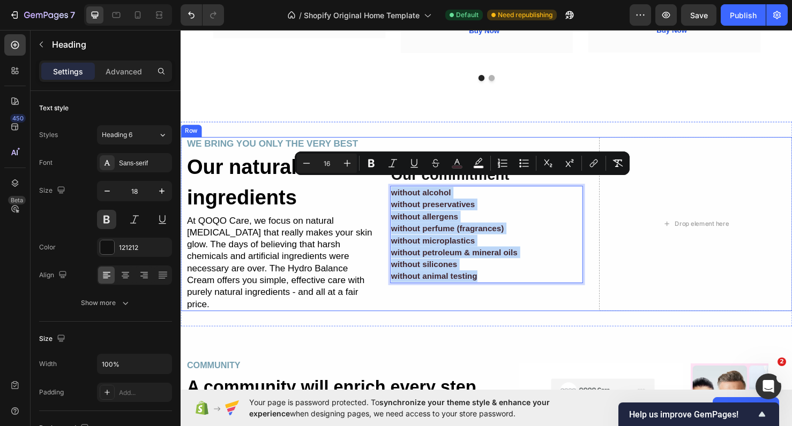
drag, startPoint x: 516, startPoint y: 288, endPoint x: 397, endPoint y: 192, distance: 153.2
click at [397, 192] on div "WE BRING YOU ONLY THE VERY BEST Text Block Our natural ingredients Heading At Q…" at bounding box center [502, 234] width 643 height 184
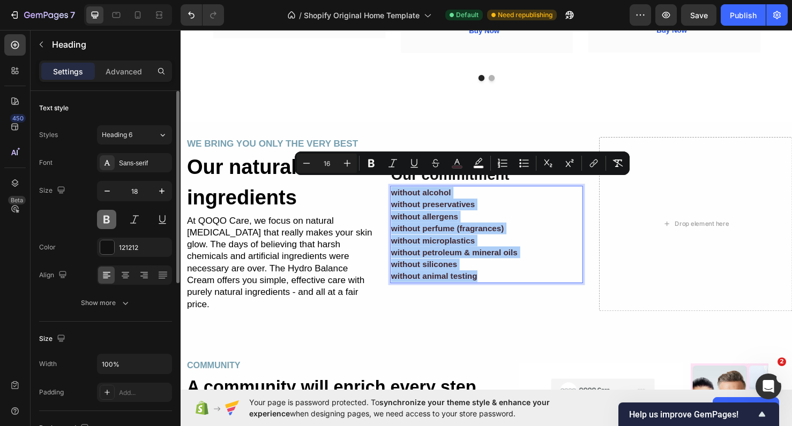
click at [110, 218] on button at bounding box center [106, 219] width 19 height 19
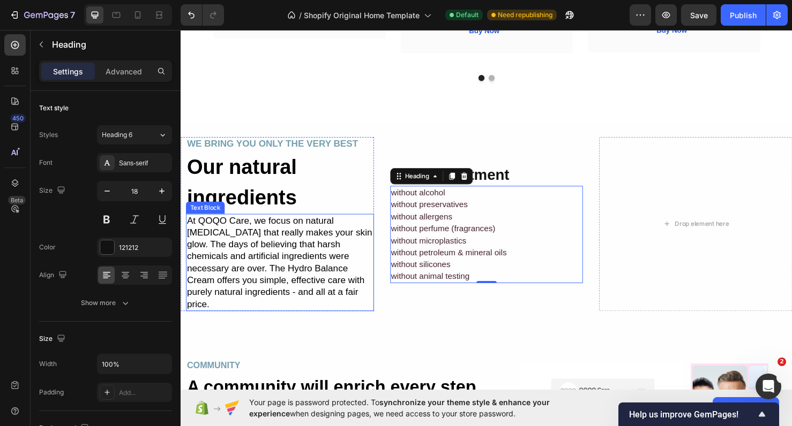
click at [237, 246] on p "At QOQO Care, we focus on natural [MEDICAL_DATA] that really makes your skin gl…" at bounding box center [285, 274] width 196 height 100
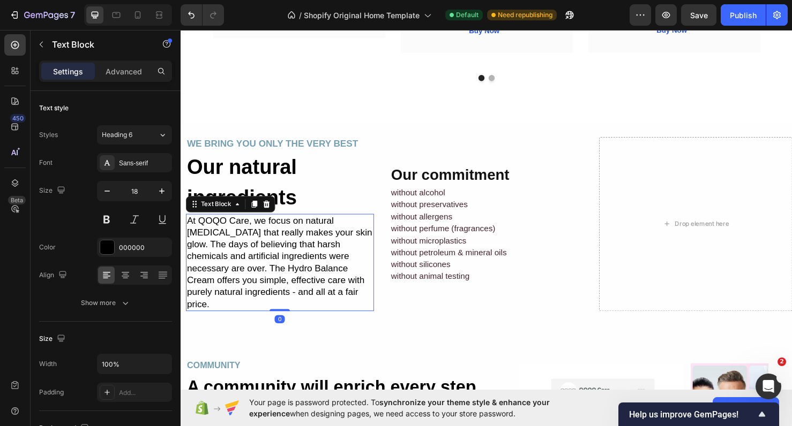
click at [260, 247] on p "At QOQO Care, we focus on natural [MEDICAL_DATA] that really makes your skin gl…" at bounding box center [285, 274] width 196 height 100
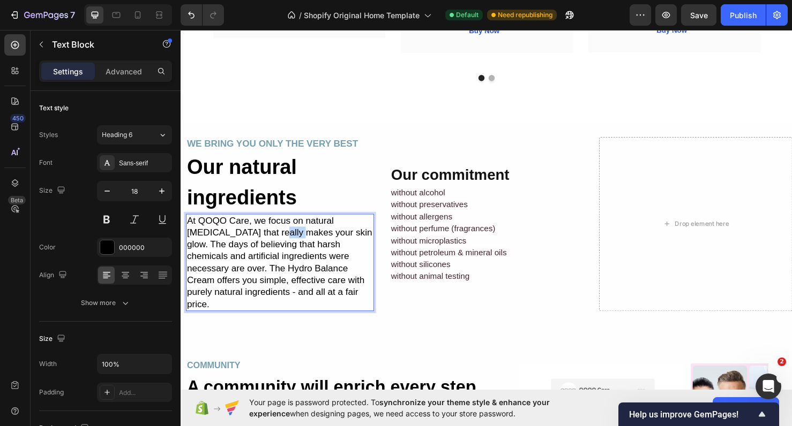
click at [260, 247] on p "At QOQO Care, we focus on natural [MEDICAL_DATA] that really makes your skin gl…" at bounding box center [285, 274] width 196 height 100
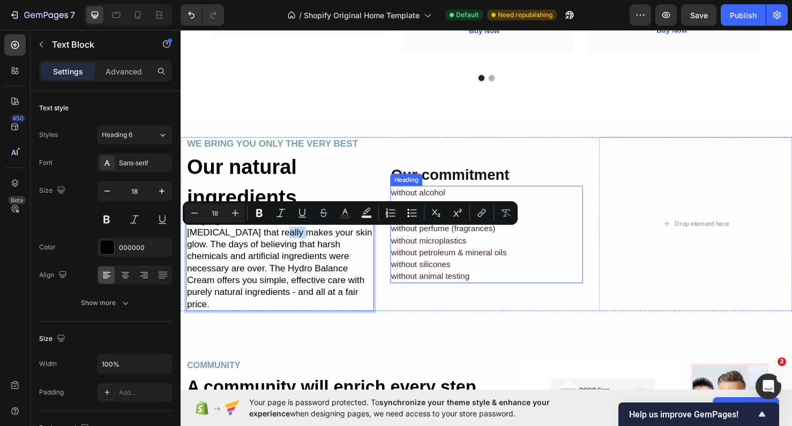
click at [440, 261] on span "without petroleum & mineral oils" at bounding box center [463, 263] width 122 height 9
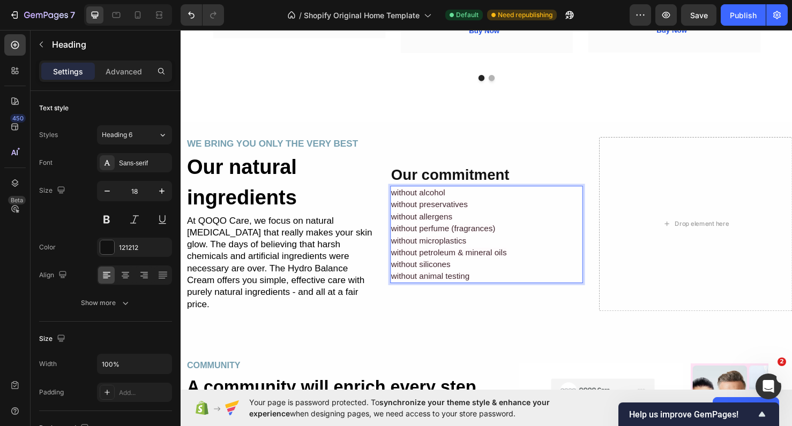
click at [440, 261] on span "without petroleum & mineral oils" at bounding box center [463, 263] width 122 height 9
click at [493, 294] on h2 "without alcohol without preservatives without allergens without perfume (fragra…" at bounding box center [502, 245] width 203 height 102
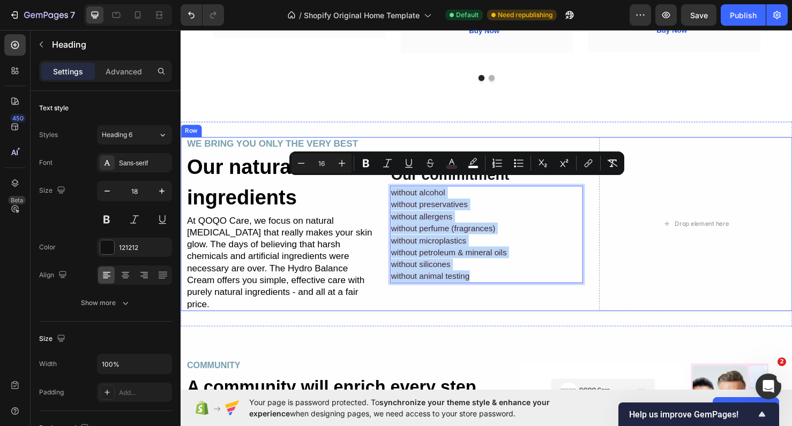
drag, startPoint x: 488, startPoint y: 286, endPoint x: 400, endPoint y: 193, distance: 127.7
click at [400, 193] on div "WE BRING YOU ONLY THE VERY BEST Text Block Our natural ingredients Heading At Q…" at bounding box center [502, 234] width 643 height 184
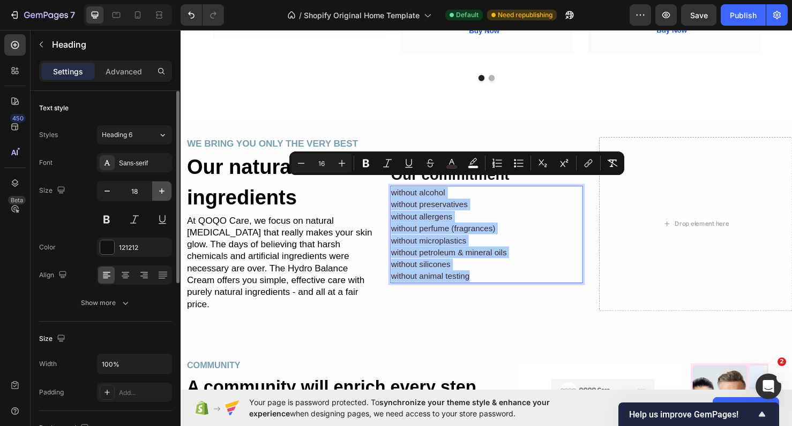
click at [159, 190] on icon "button" at bounding box center [161, 191] width 11 height 11
type input "19"
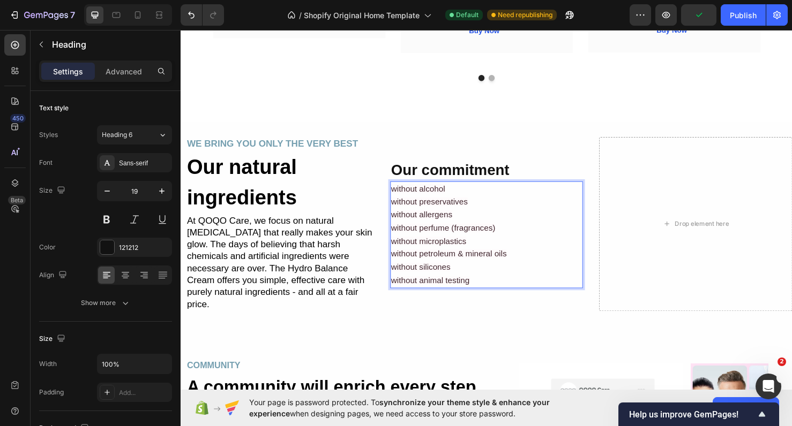
click at [462, 206] on span "without preservatives" at bounding box center [442, 210] width 80 height 9
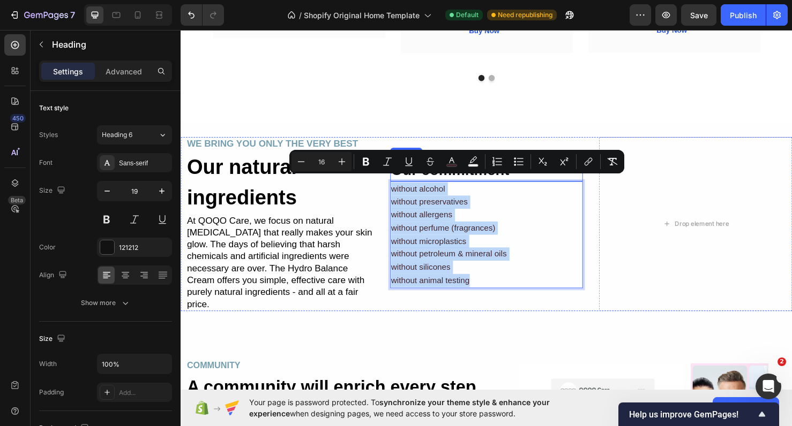
drag, startPoint x: 500, startPoint y: 290, endPoint x: 408, endPoint y: 176, distance: 146.6
click at [408, 176] on div "Our commitment Heading without alcohol without preservatives without allergens …" at bounding box center [502, 234] width 203 height 184
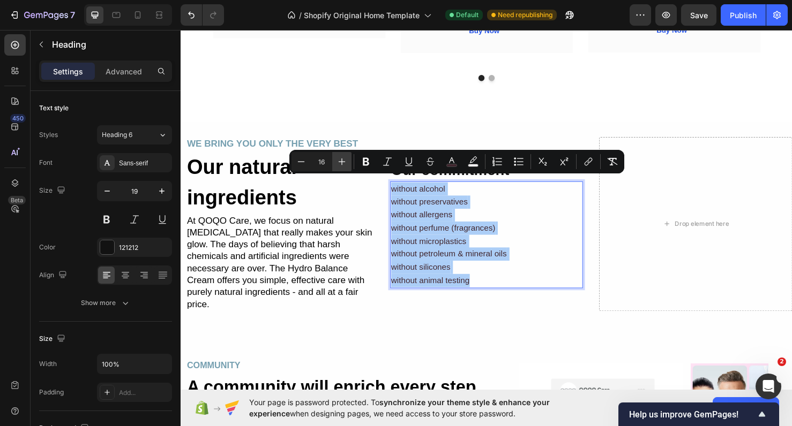
click at [341, 161] on icon "Editor contextual toolbar" at bounding box center [341, 161] width 11 height 11
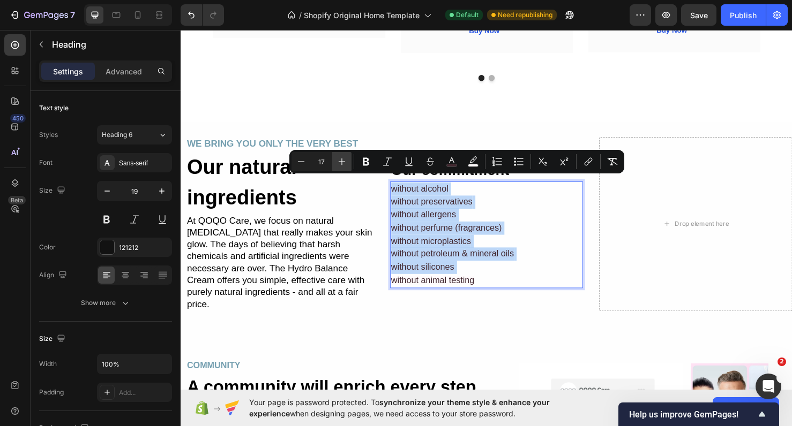
type input "18"
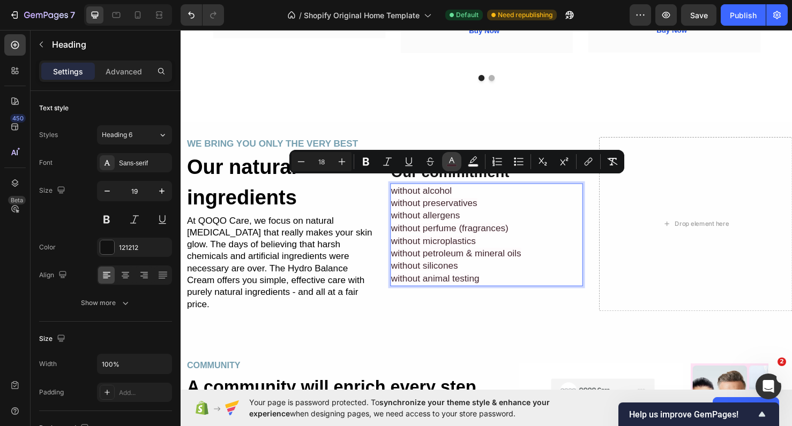
click at [458, 157] on button "color" at bounding box center [451, 161] width 19 height 19
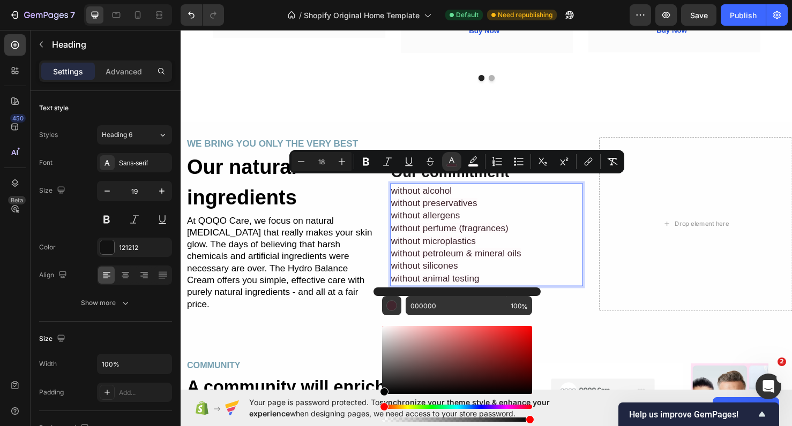
drag, startPoint x: 397, startPoint y: 347, endPoint x: 374, endPoint y: 414, distance: 71.0
click at [374, 414] on div "000000 100 %" at bounding box center [456, 356] width 167 height 137
click at [579, 304] on div "Our commitment Heading without alcohol without preservatives without allergens …" at bounding box center [502, 234] width 203 height 184
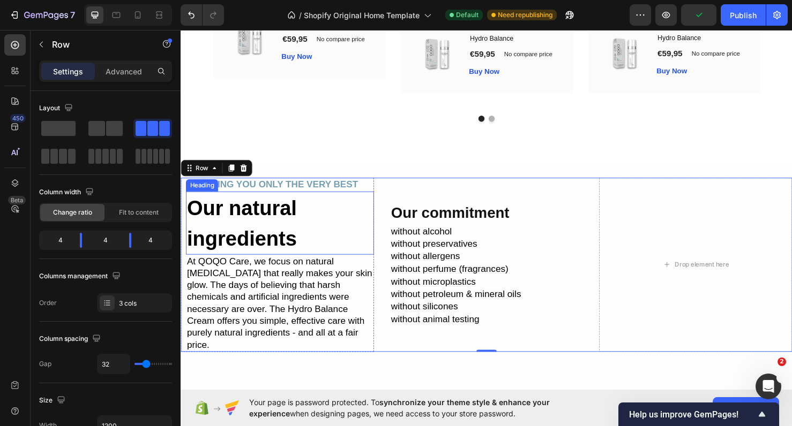
scroll to position [2212, 0]
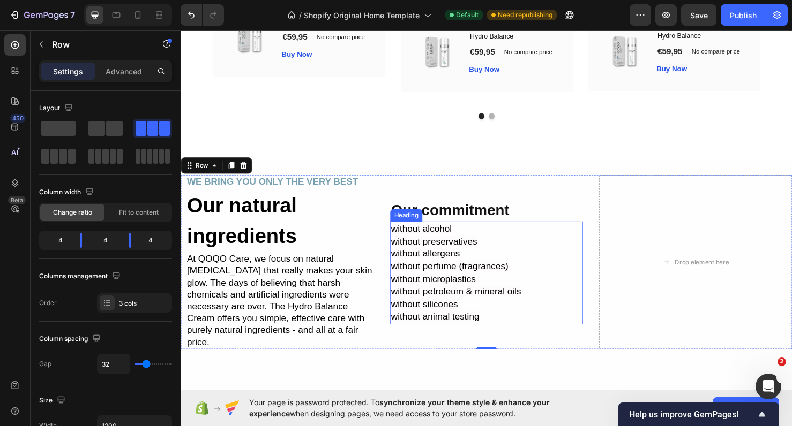
click at [420, 262] on span "without allergens" at bounding box center [438, 265] width 72 height 11
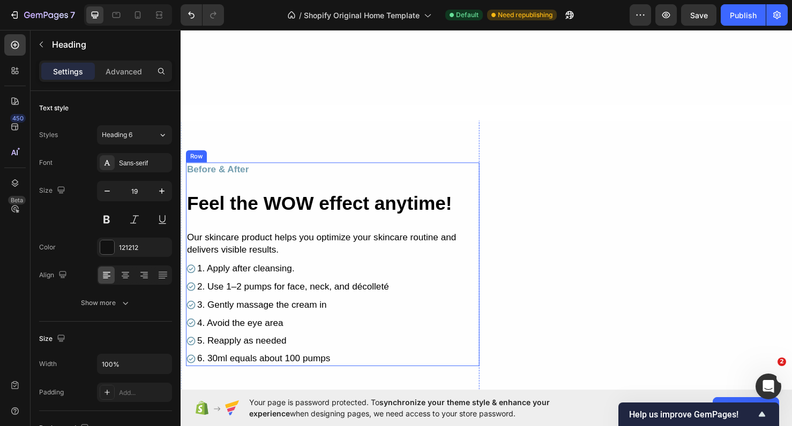
scroll to position [1442, 0]
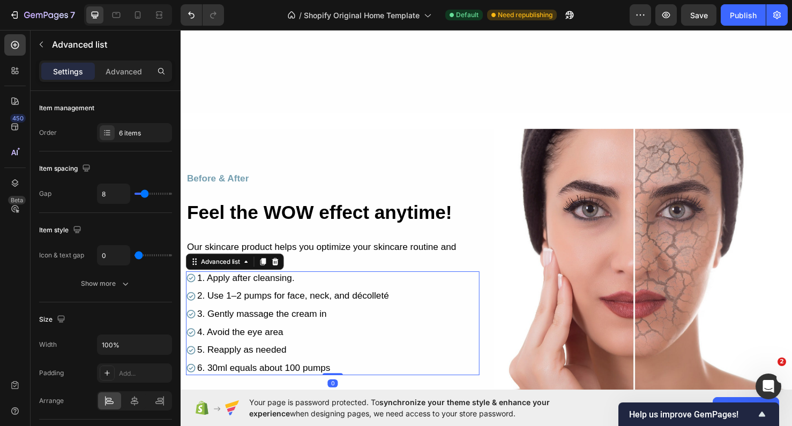
click at [321, 291] on li "Icon 1. Apply after cleansing. Text Block" at bounding box center [293, 291] width 214 height 14
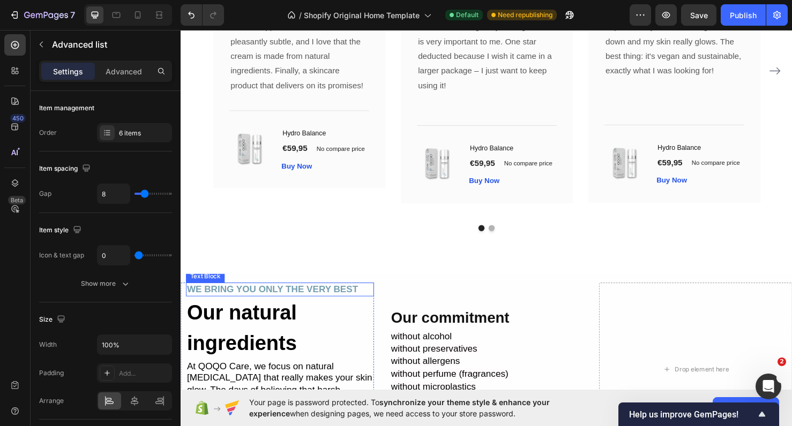
scroll to position [2293, 0]
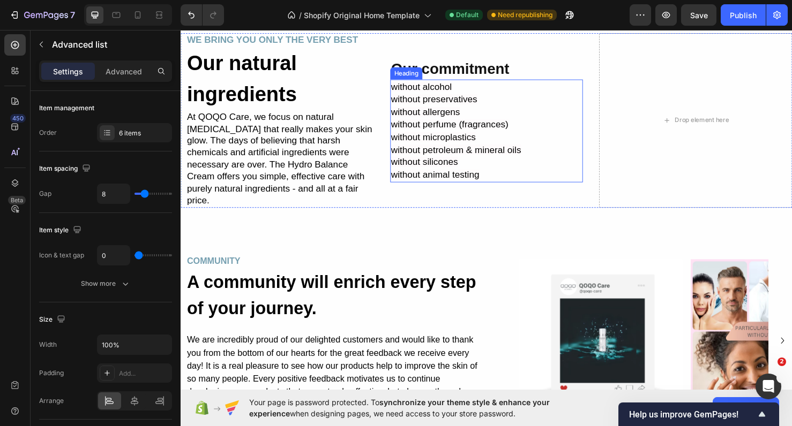
click at [498, 159] on h2 "without alcohol without preservatives without allergens without perfume (fragra…" at bounding box center [502, 136] width 203 height 108
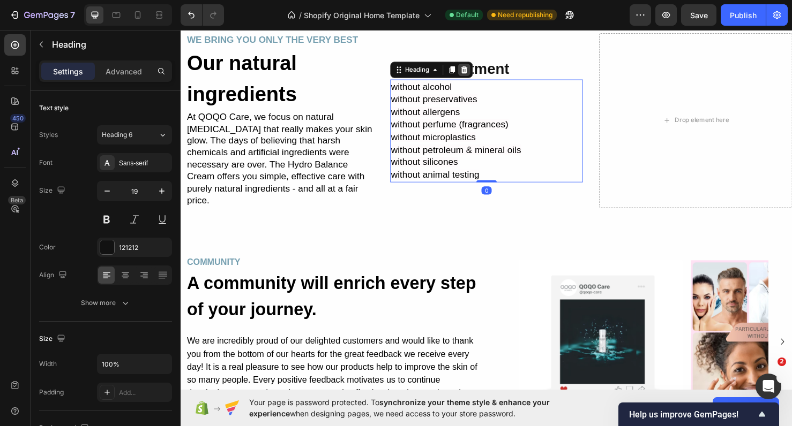
click at [482, 67] on icon at bounding box center [478, 71] width 9 height 9
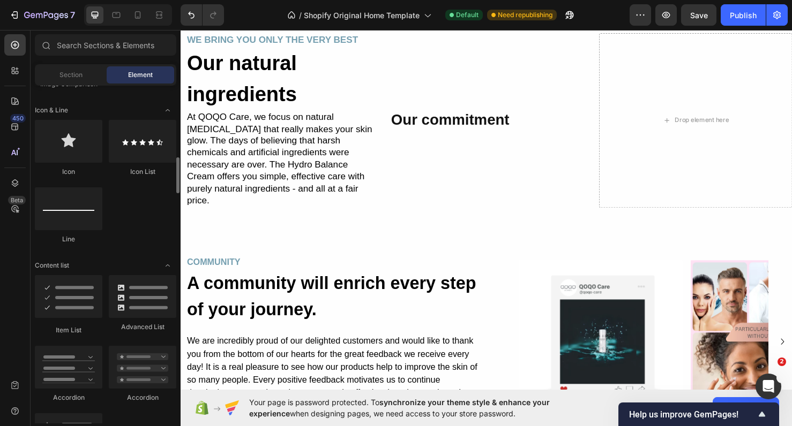
scroll to position [690, 0]
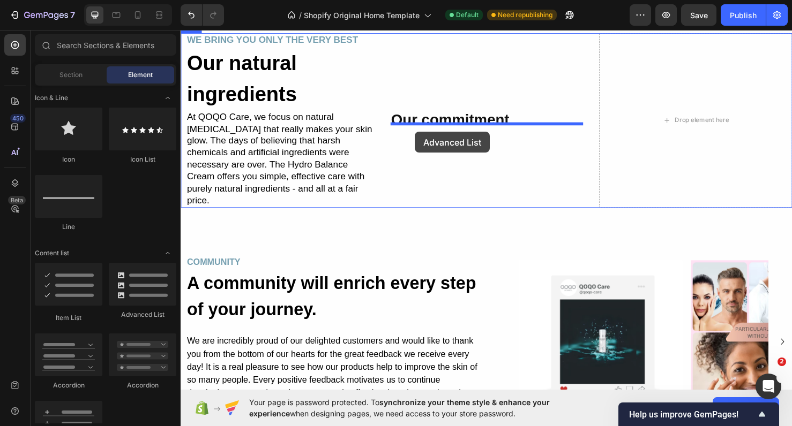
drag, startPoint x: 316, startPoint y: 306, endPoint x: 427, endPoint y: 136, distance: 204.0
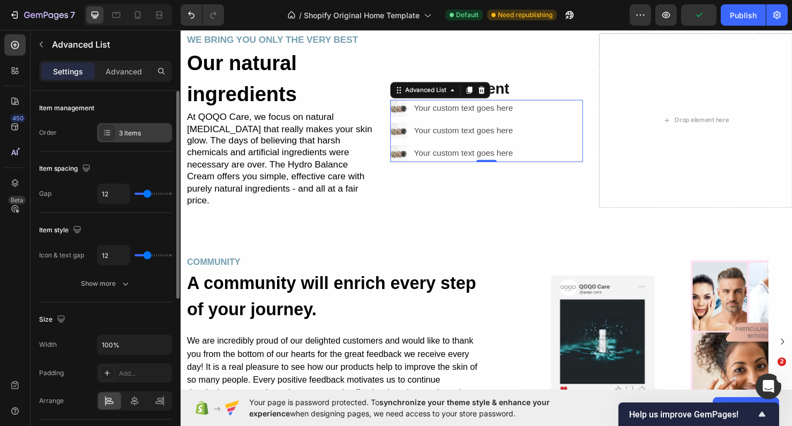
click at [101, 132] on div at bounding box center [107, 132] width 15 height 15
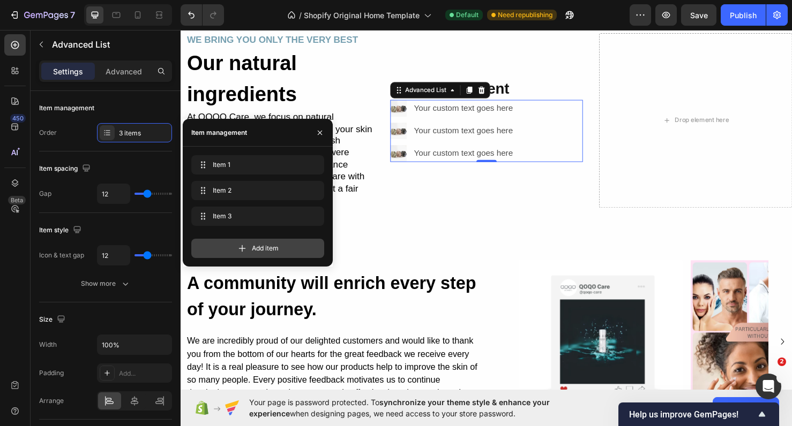
click at [251, 250] on div "Add item" at bounding box center [257, 248] width 133 height 19
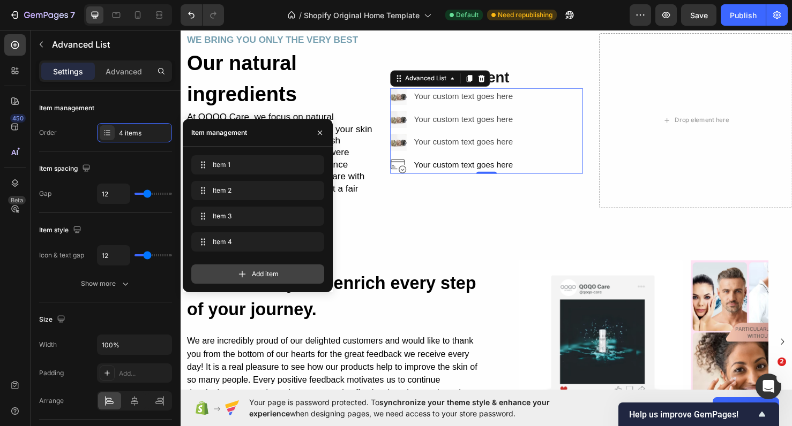
click at [238, 272] on icon at bounding box center [242, 274] width 11 height 11
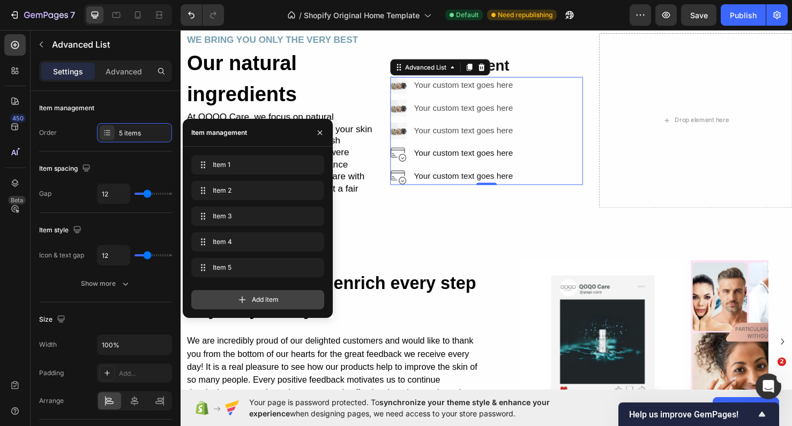
click at [241, 294] on div "Add item" at bounding box center [257, 299] width 133 height 19
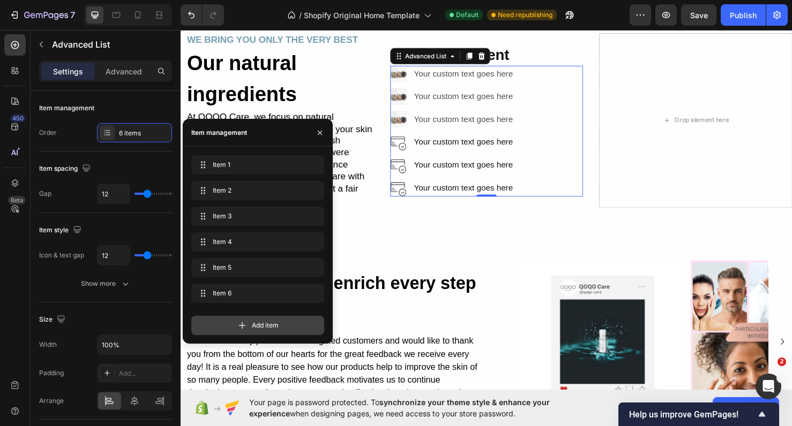
click at [244, 320] on icon at bounding box center [242, 325] width 11 height 11
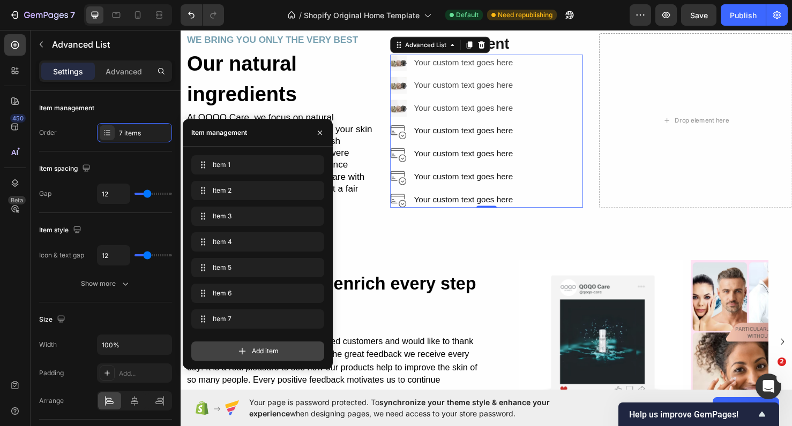
click at [244, 349] on icon at bounding box center [242, 351] width 11 height 11
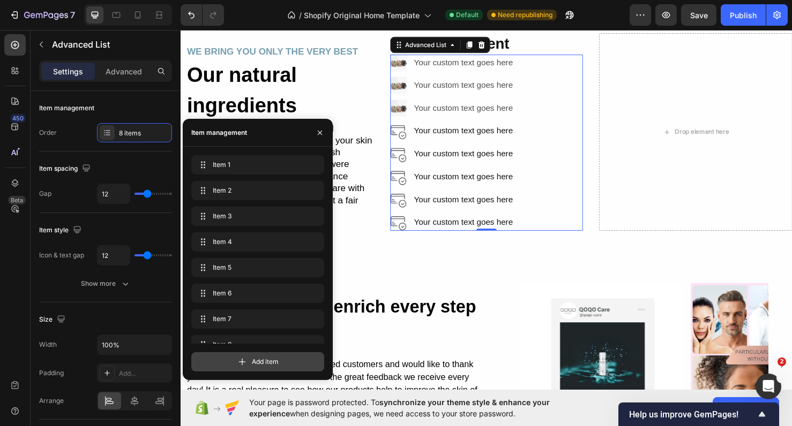
scroll to position [15, 0]
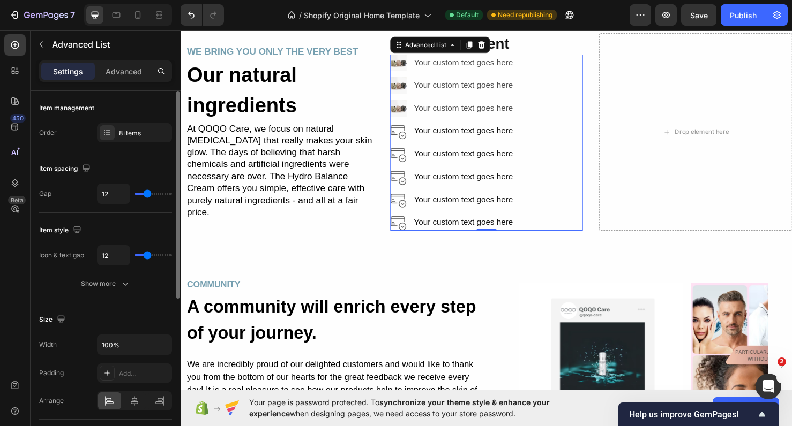
type input "11"
type input "10"
type input "9"
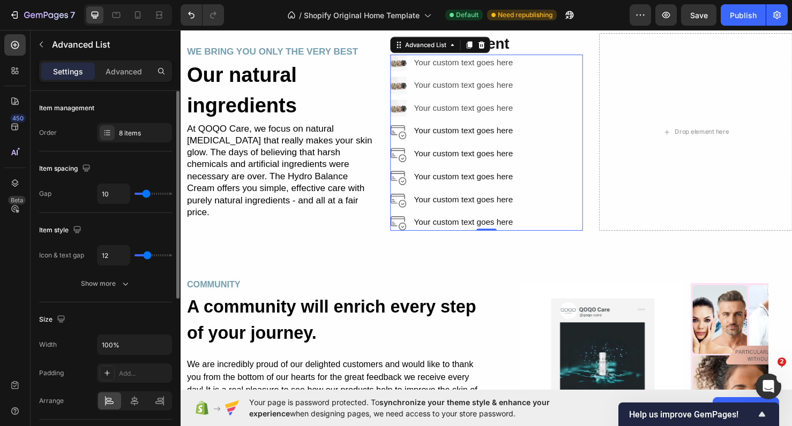
type input "9"
type input "8"
type input "7"
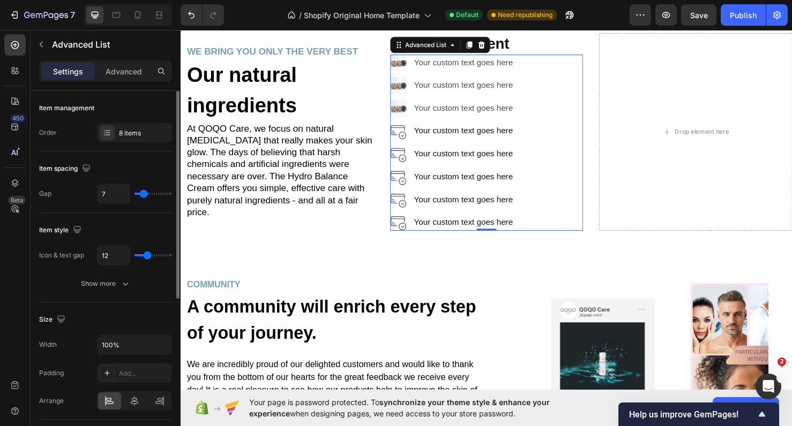
type input "6"
type input "5"
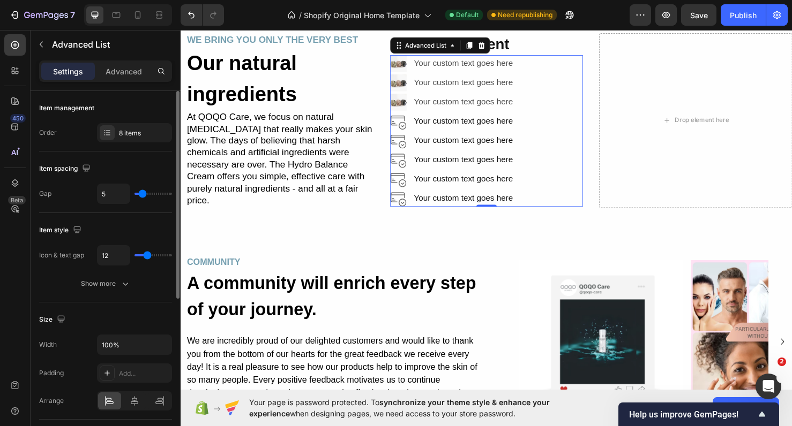
type input "4"
type input "2"
type input "1"
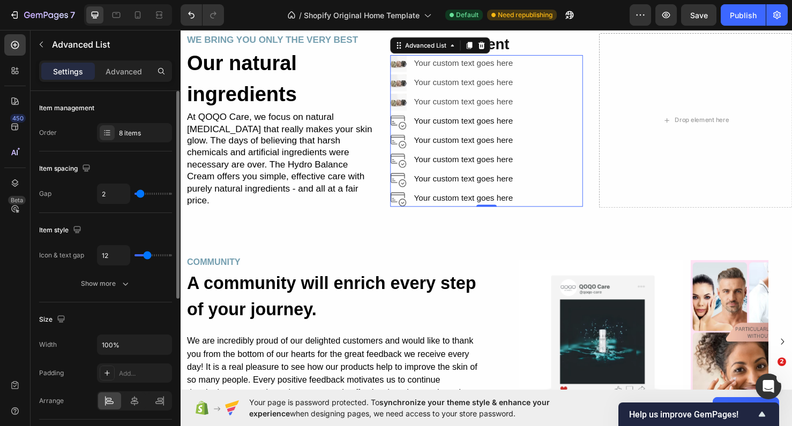
type input "1"
type input "0"
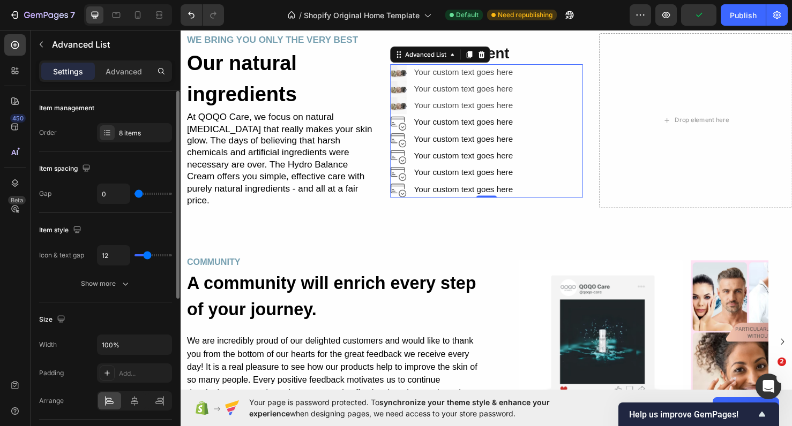
drag, startPoint x: 147, startPoint y: 197, endPoint x: 129, endPoint y: 196, distance: 17.7
type input "0"
click at [129, 196] on div "0" at bounding box center [134, 194] width 75 height 20
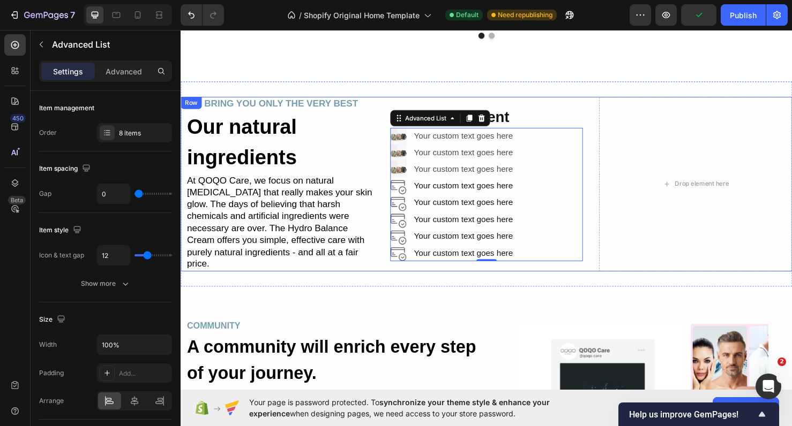
scroll to position [2214, 0]
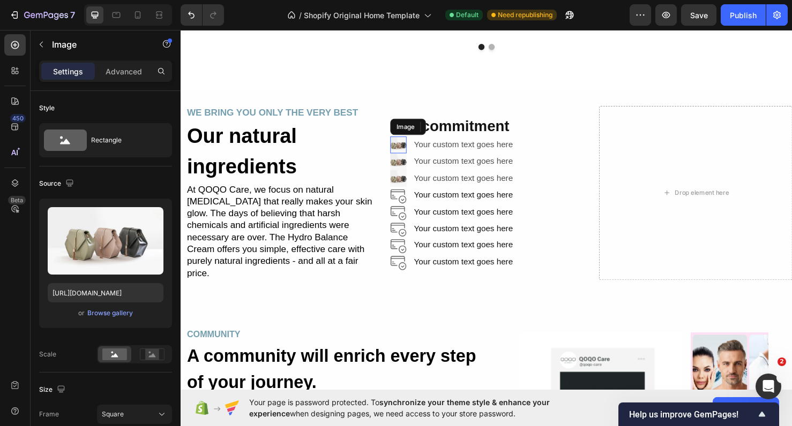
click at [414, 143] on img at bounding box center [410, 151] width 18 height 18
click at [132, 71] on p "Advanced" at bounding box center [124, 71] width 36 height 11
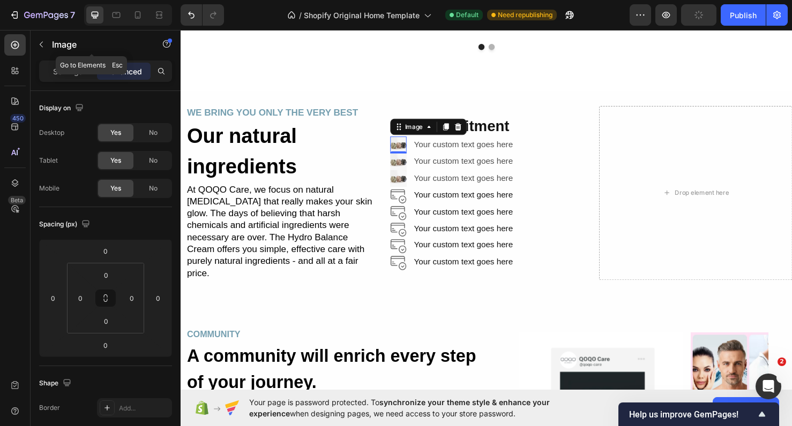
click at [63, 60] on div "Image" at bounding box center [92, 45] width 122 height 31
click at [49, 69] on div "Settings" at bounding box center [68, 71] width 54 height 17
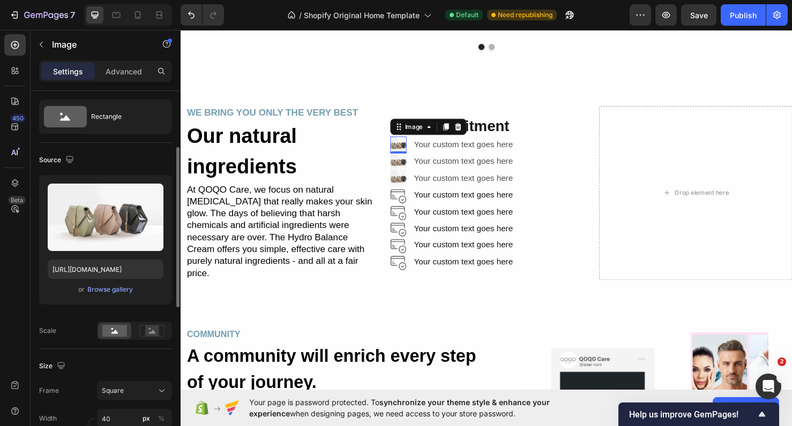
scroll to position [0, 0]
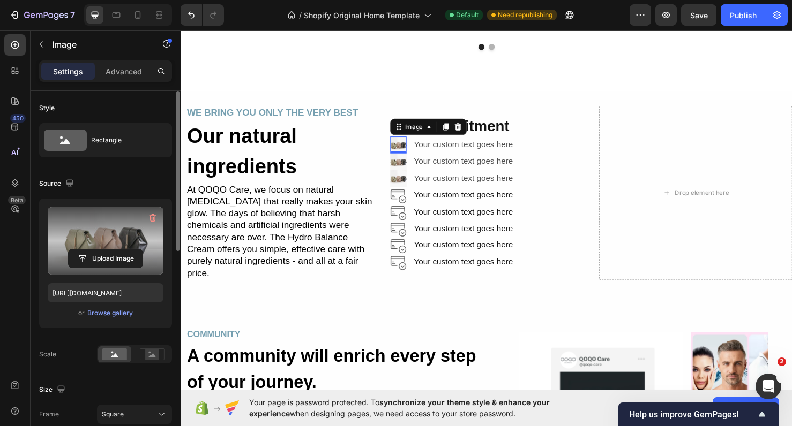
click at [119, 248] on label at bounding box center [106, 240] width 116 height 67
click at [119, 250] on input "file" at bounding box center [106, 259] width 74 height 18
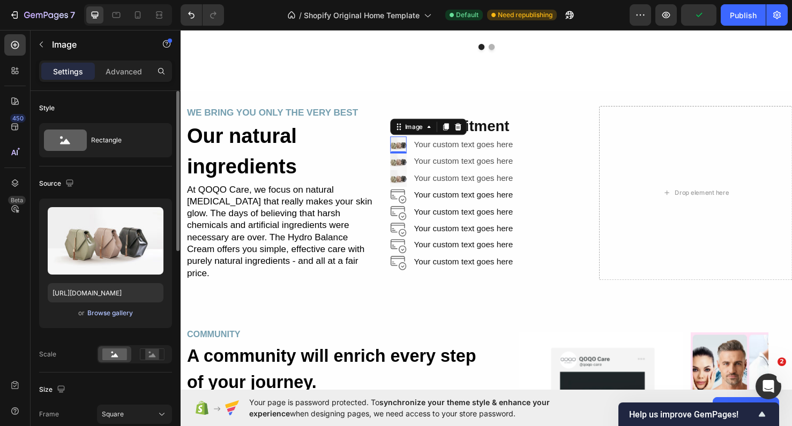
click at [116, 314] on div "Browse gallery" at bounding box center [110, 314] width 46 height 10
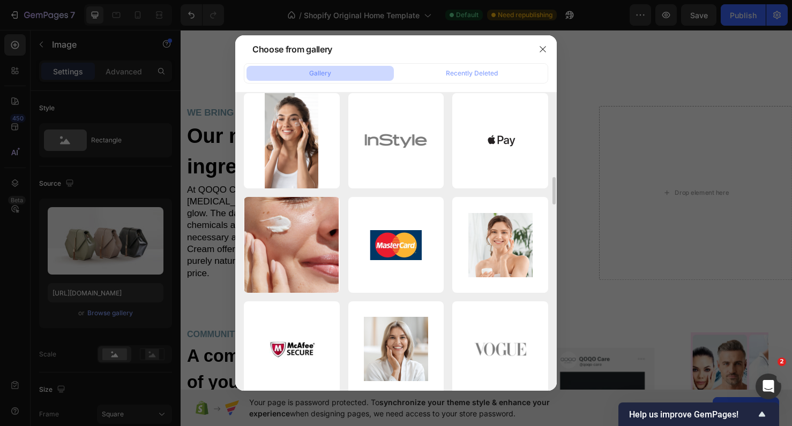
scroll to position [1094, 0]
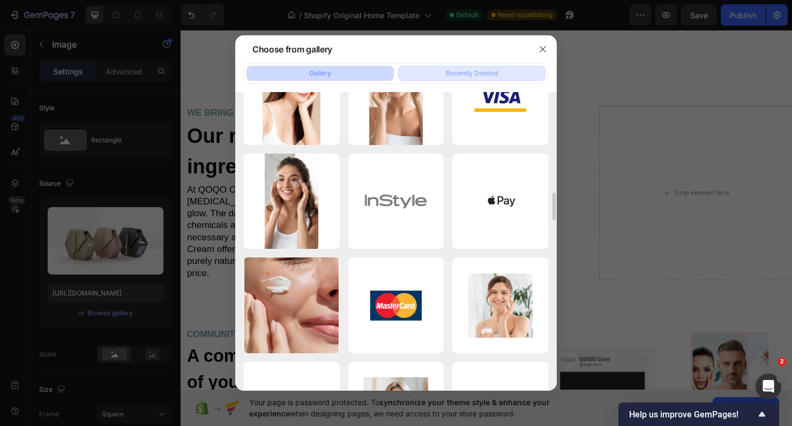
click at [467, 77] on div "Recently Deleted" at bounding box center [472, 74] width 52 height 10
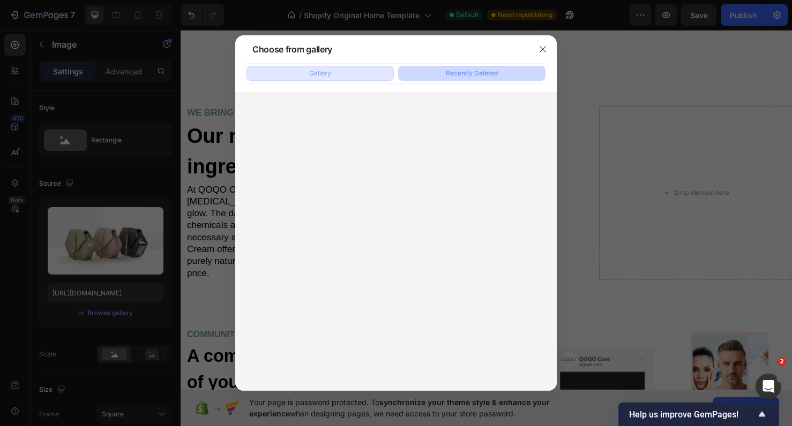
click at [364, 77] on button "Gallery" at bounding box center [319, 73] width 147 height 15
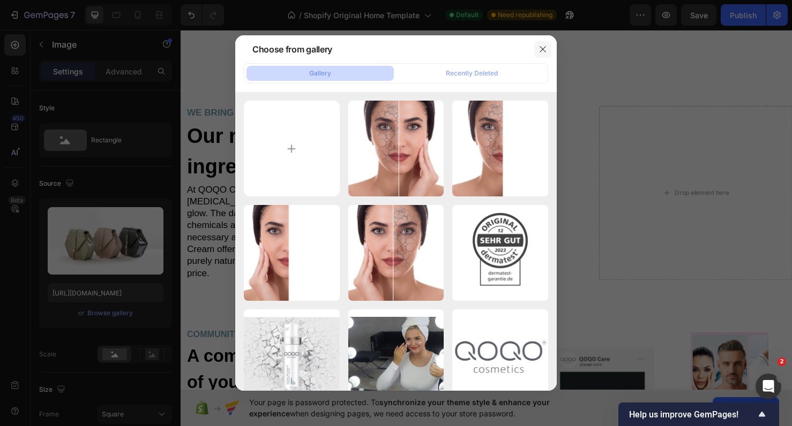
click at [537, 47] on button "button" at bounding box center [542, 49] width 17 height 17
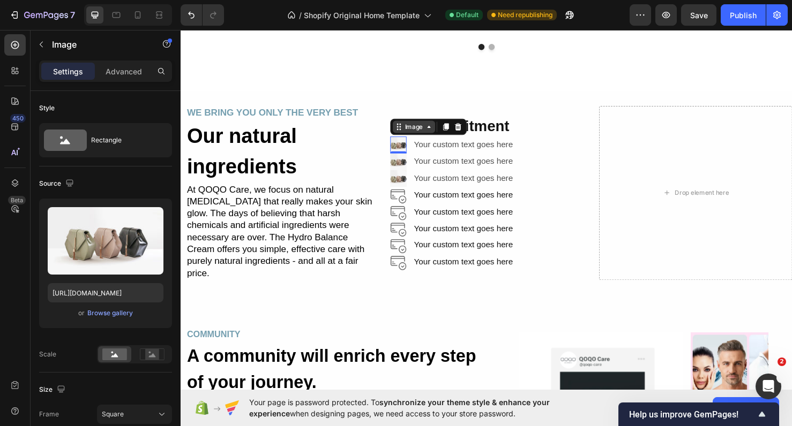
click at [436, 128] on div "Image" at bounding box center [425, 132] width 23 height 10
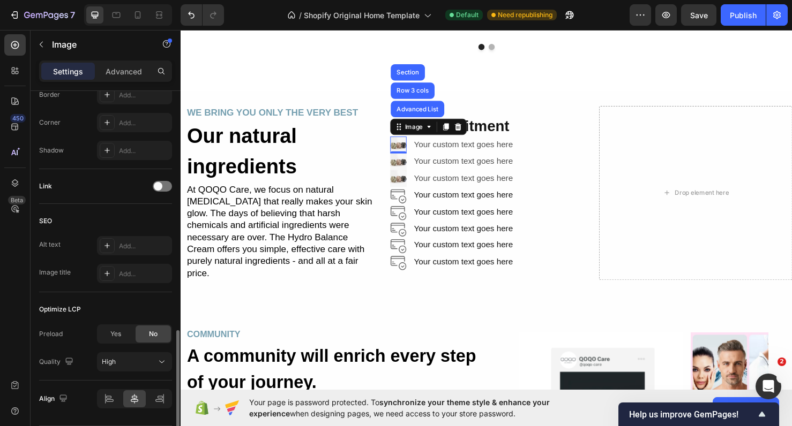
scroll to position [470, 0]
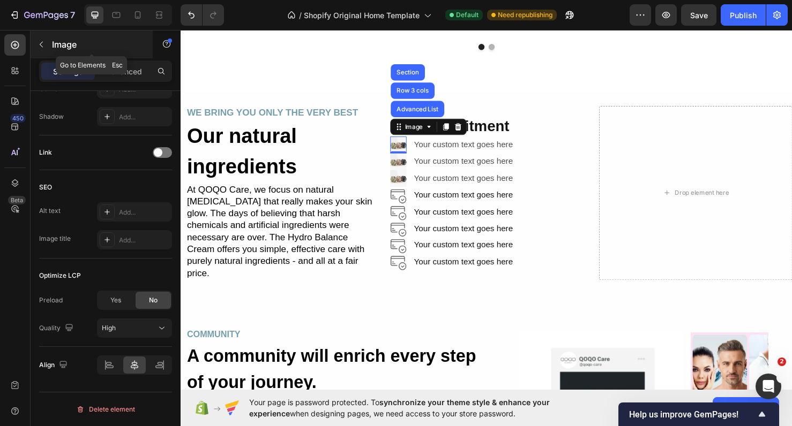
click at [42, 50] on button "button" at bounding box center [41, 44] width 17 height 17
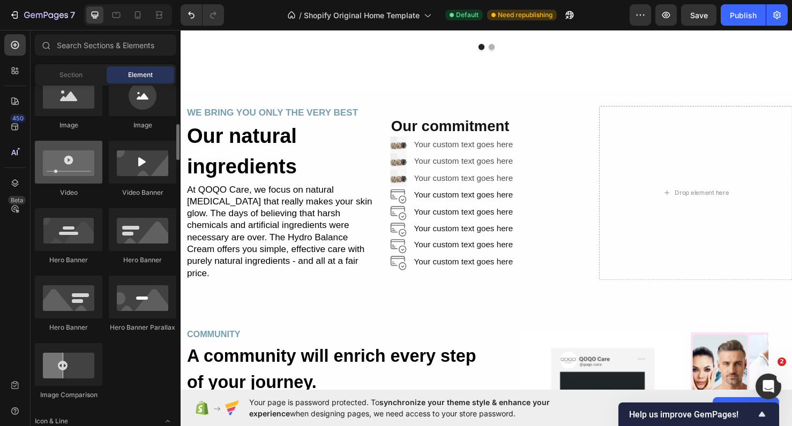
scroll to position [276, 0]
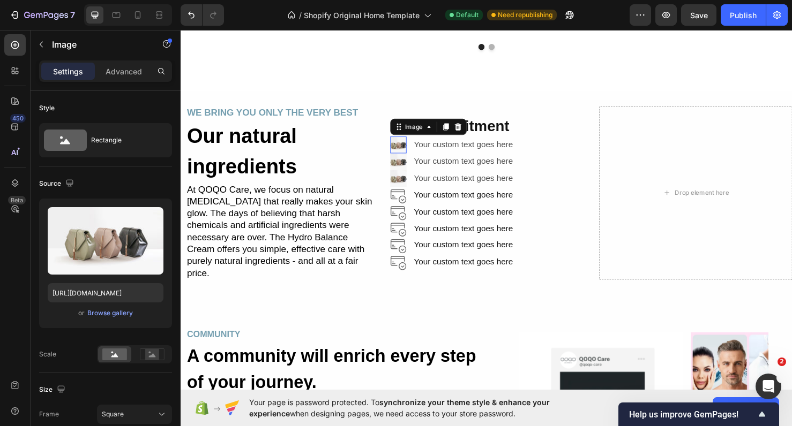
click at [409, 149] on img at bounding box center [410, 151] width 18 height 18
click at [144, 359] on icon at bounding box center [152, 355] width 25 height 12
click at [403, 164] on img at bounding box center [410, 169] width 18 height 18
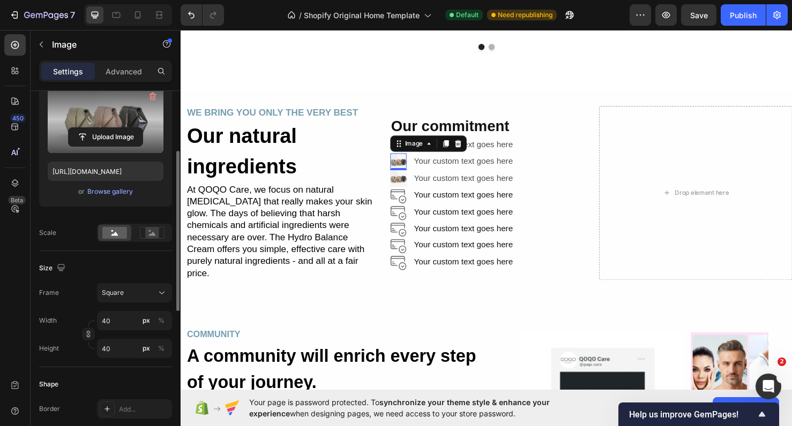
scroll to position [134, 0]
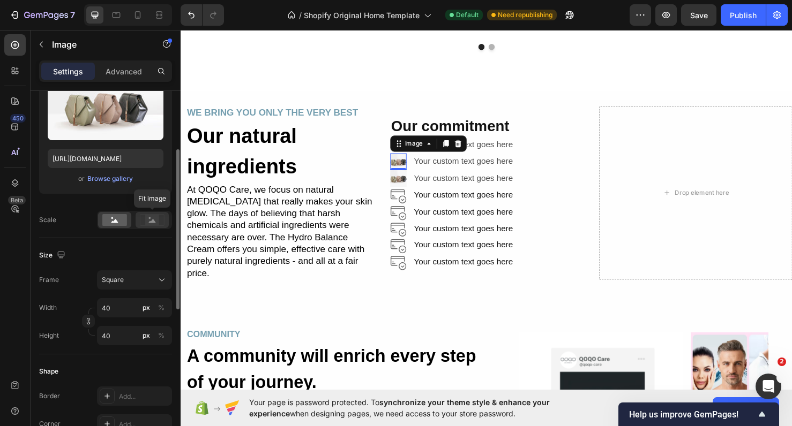
click at [148, 221] on rect at bounding box center [152, 220] width 14 height 11
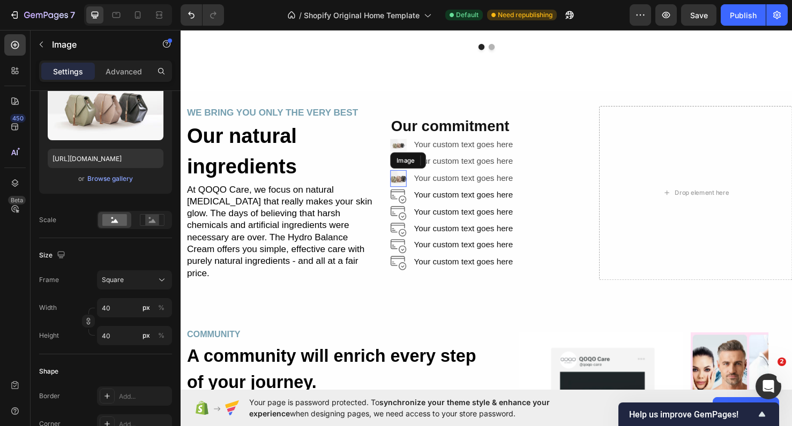
click at [406, 184] on img at bounding box center [410, 186] width 18 height 18
click at [142, 222] on icon at bounding box center [152, 220] width 25 height 12
click at [408, 193] on div "0" at bounding box center [409, 195] width 11 height 9
click at [408, 197] on img at bounding box center [410, 204] width 18 height 18
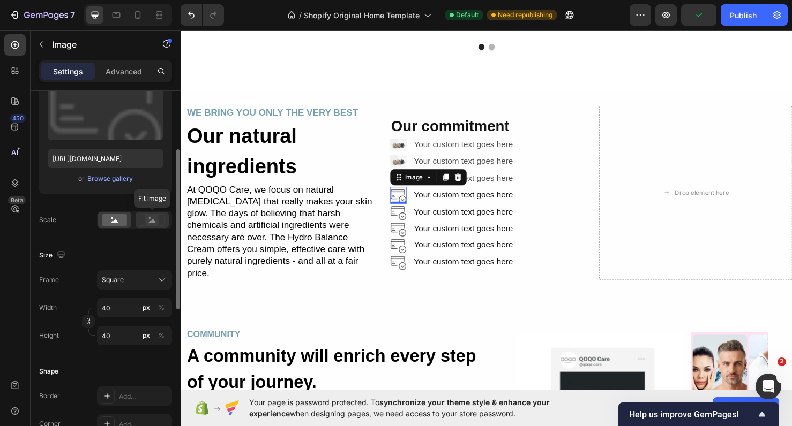
click at [152, 215] on rect at bounding box center [152, 220] width 14 height 11
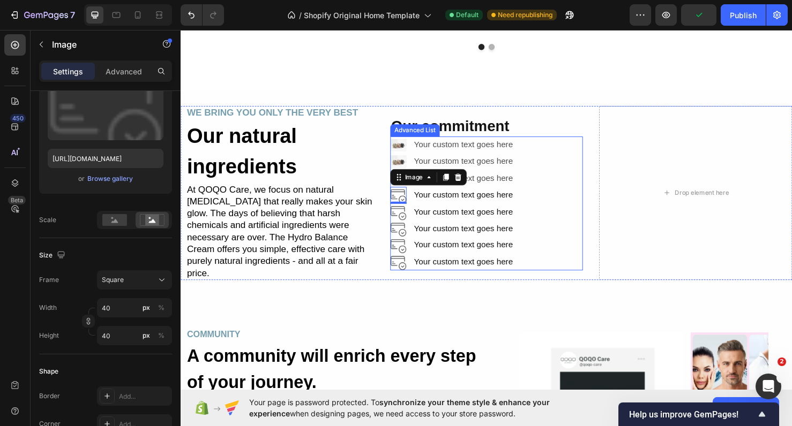
click at [403, 217] on img at bounding box center [410, 222] width 18 height 18
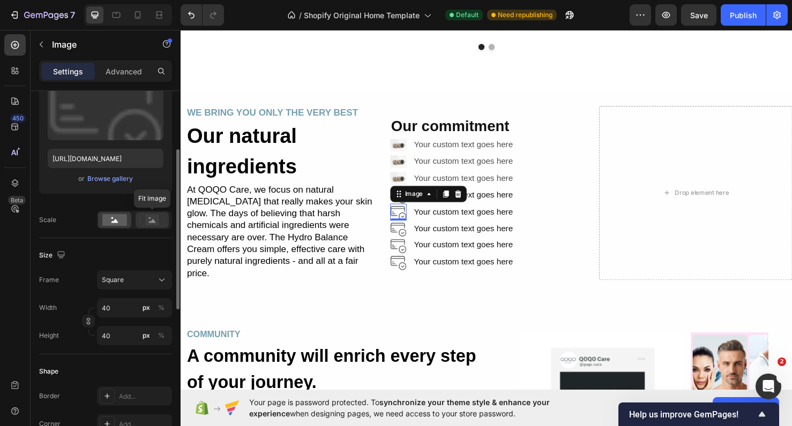
click at [148, 222] on rect at bounding box center [152, 220] width 14 height 11
click at [408, 233] on div "Image" at bounding box center [416, 237] width 27 height 13
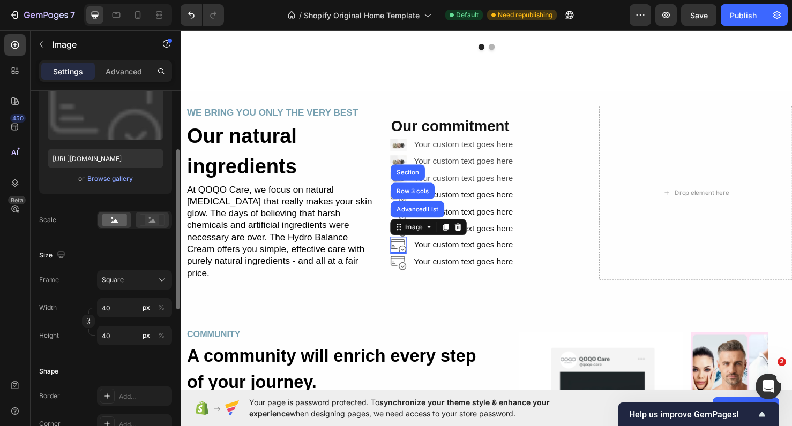
click at [155, 219] on rect at bounding box center [152, 220] width 14 height 11
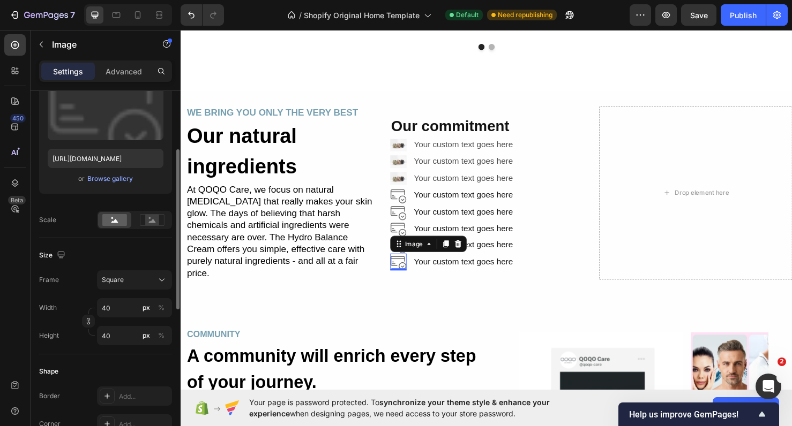
click at [406, 266] on img at bounding box center [410, 274] width 18 height 18
click at [161, 222] on icon at bounding box center [152, 220] width 25 height 12
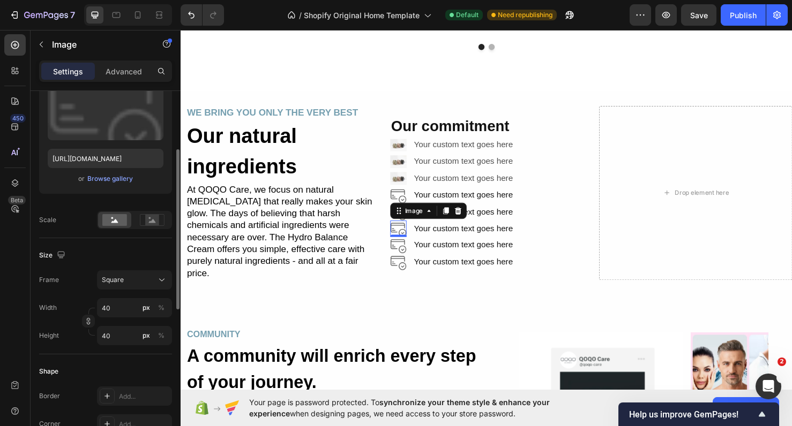
click at [403, 230] on img at bounding box center [410, 239] width 18 height 18
click at [143, 217] on icon at bounding box center [152, 220] width 25 height 12
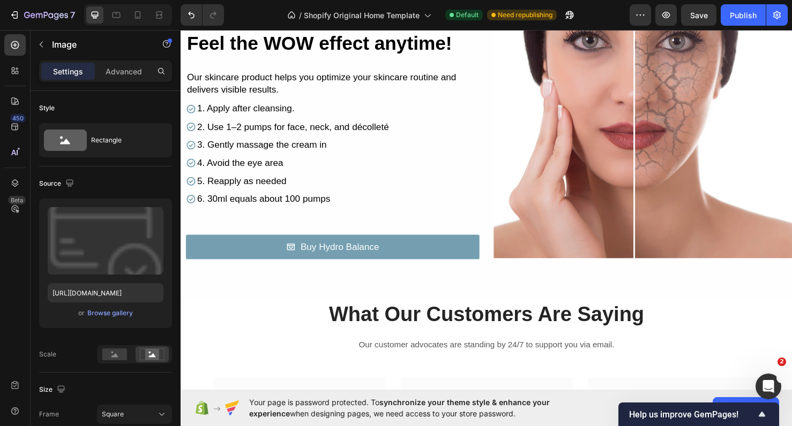
scroll to position [1507, 0]
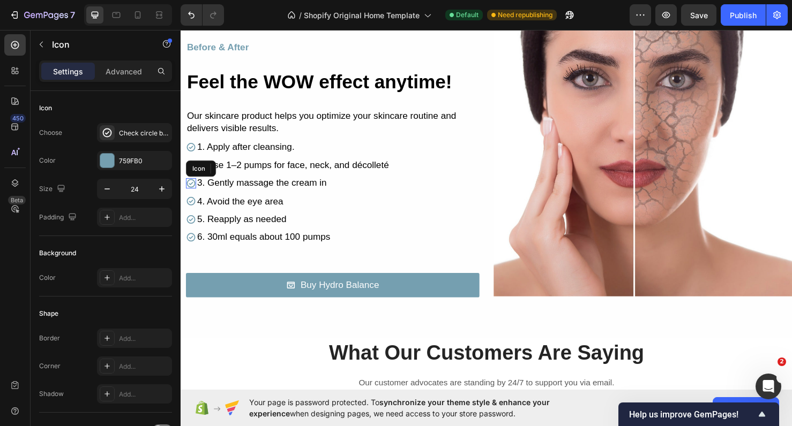
click at [191, 186] on icon at bounding box center [191, 191] width 11 height 11
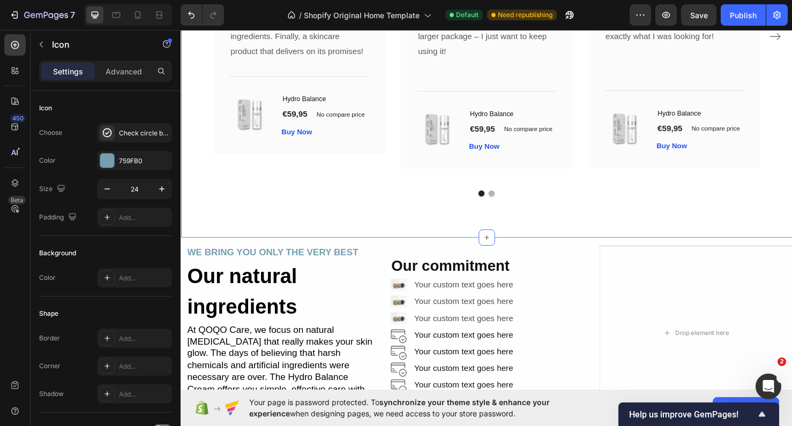
scroll to position [2066, 0]
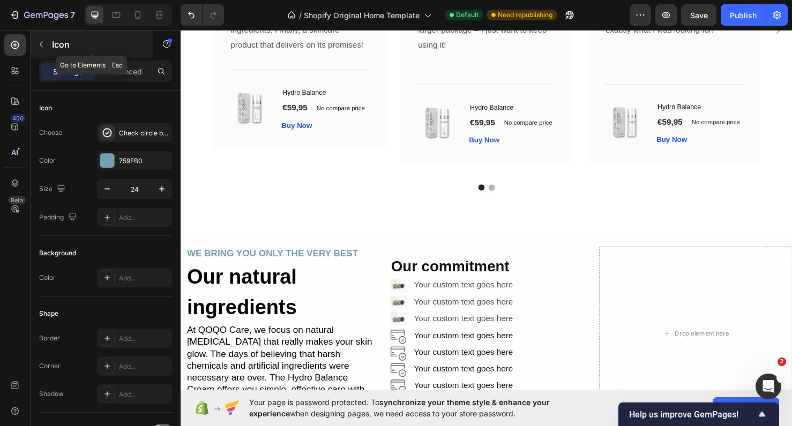
click at [43, 44] on icon "button" at bounding box center [41, 44] width 9 height 9
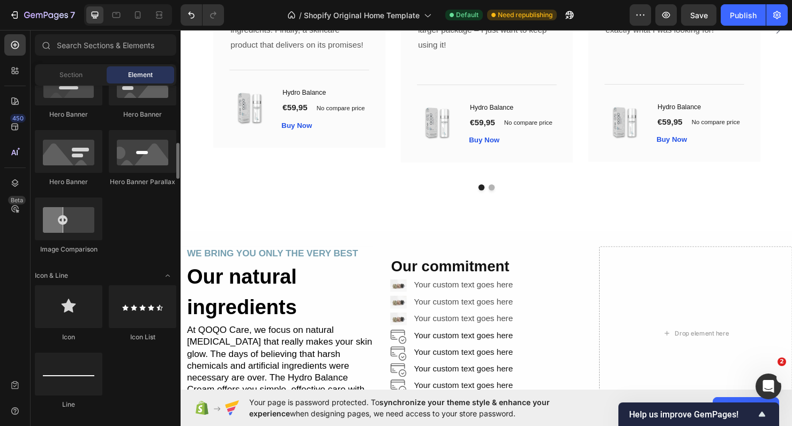
scroll to position [515, 0]
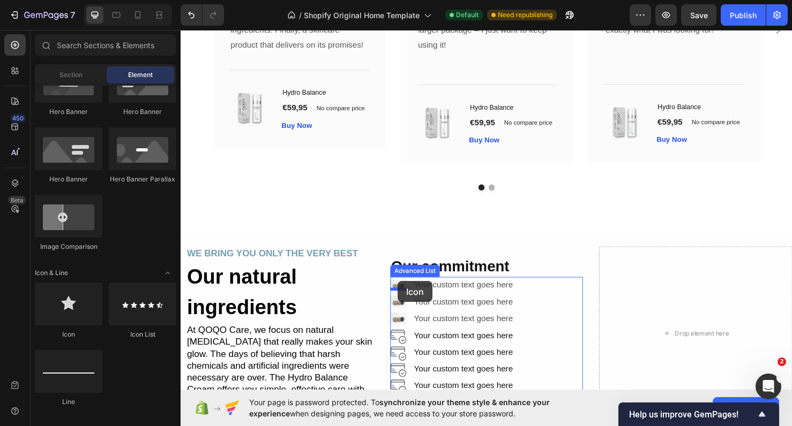
drag, startPoint x: 249, startPoint y: 348, endPoint x: 409, endPoint y: 294, distance: 168.9
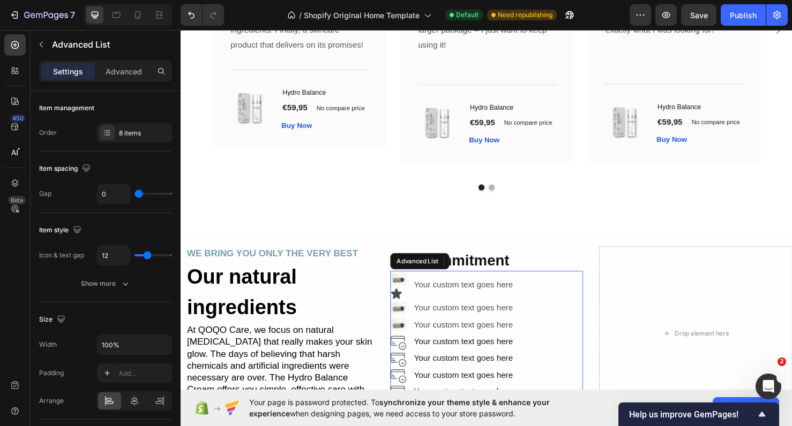
click at [423, 342] on li "Image Your custom text goes here Text Block" at bounding box center [468, 341] width 134 height 18
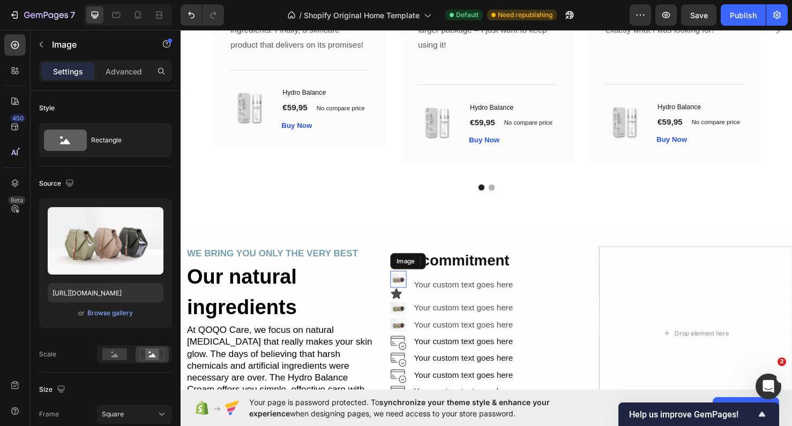
click at [409, 298] on div "Image" at bounding box center [410, 292] width 18 height 18
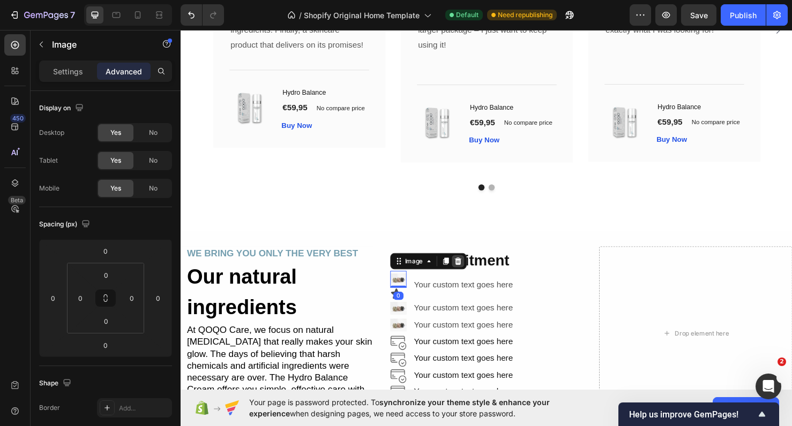
click at [474, 269] on icon at bounding box center [472, 273] width 9 height 9
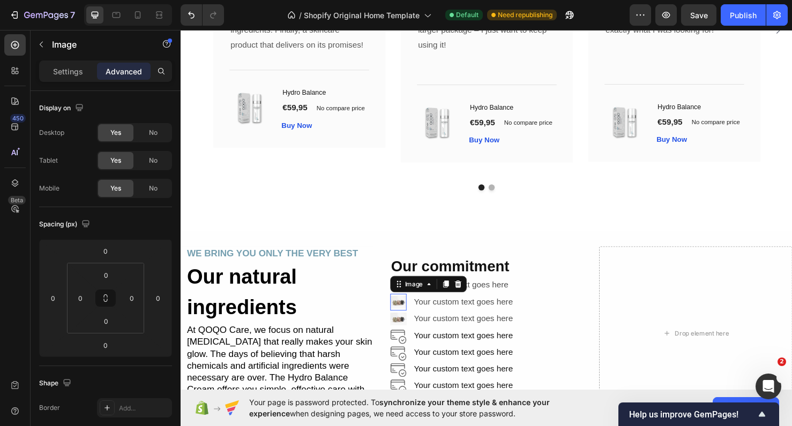
click at [408, 309] on img at bounding box center [410, 316] width 18 height 18
click at [472, 295] on icon at bounding box center [471, 297] width 7 height 7
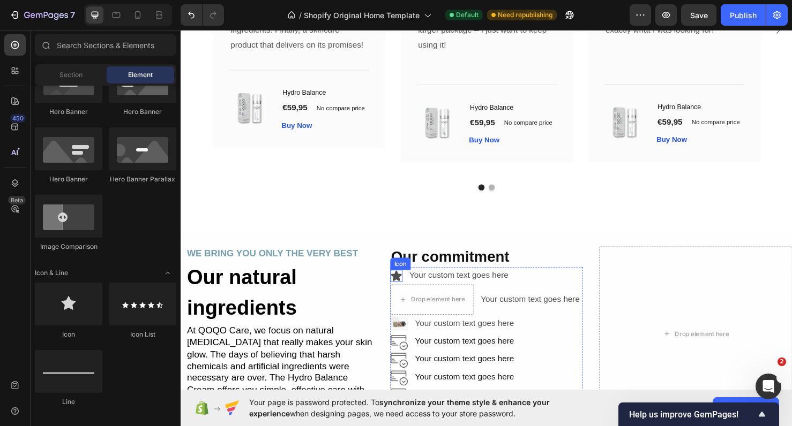
click at [410, 292] on icon at bounding box center [407, 288] width 13 height 13
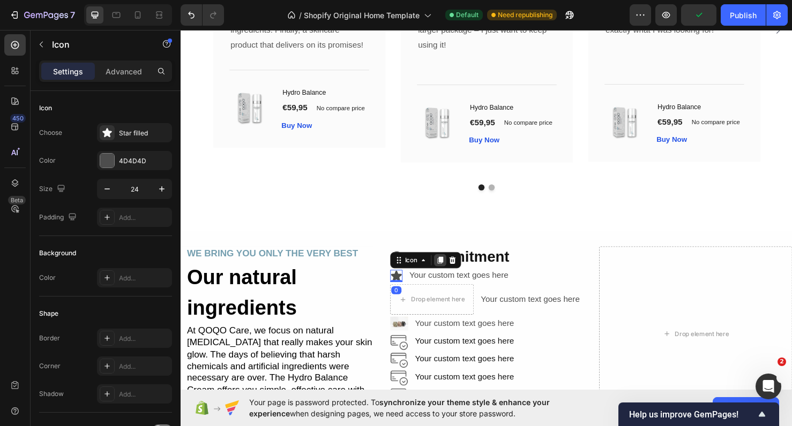
click at [450, 275] on icon at bounding box center [453, 272] width 9 height 9
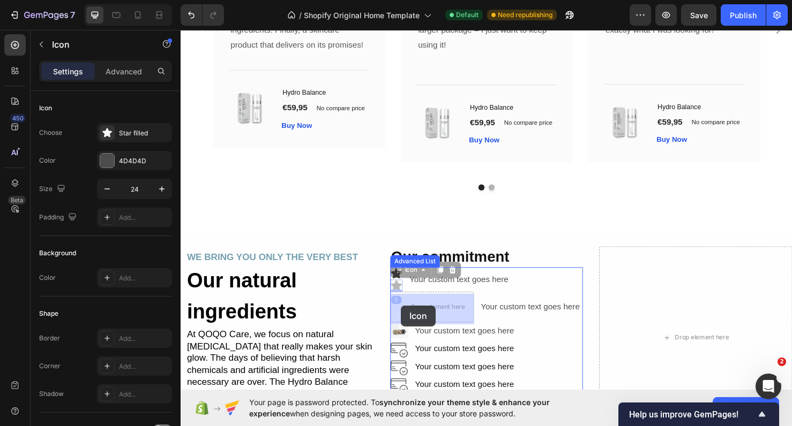
drag, startPoint x: 403, startPoint y: 302, endPoint x: 412, endPoint y: 320, distance: 20.1
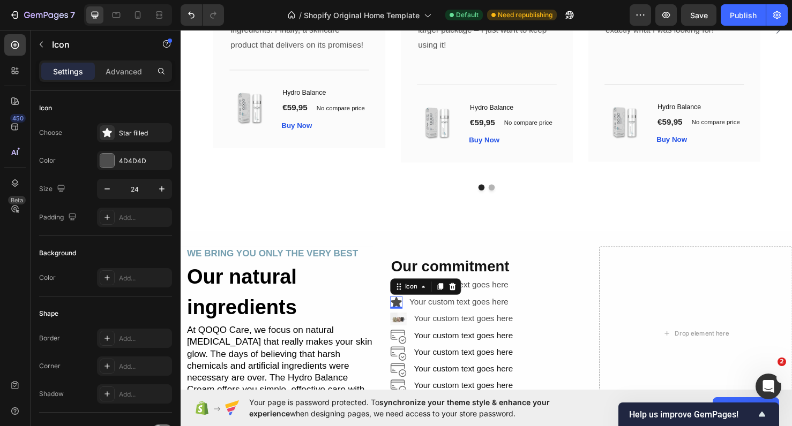
click at [407, 331] on img at bounding box center [410, 334] width 18 height 18
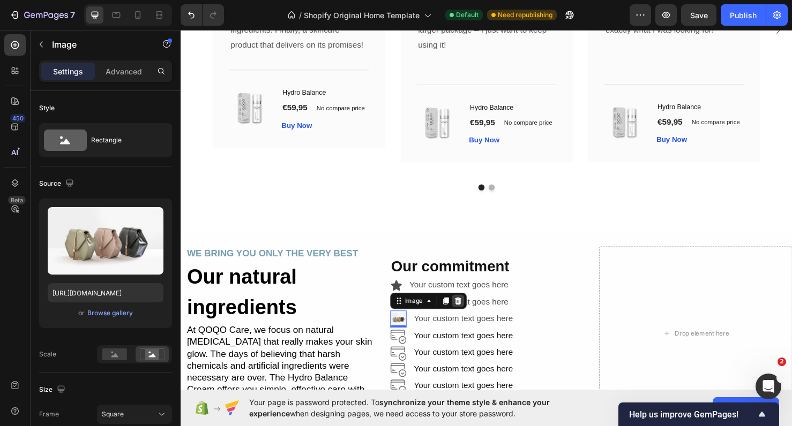
click at [472, 311] on icon at bounding box center [471, 314] width 7 height 7
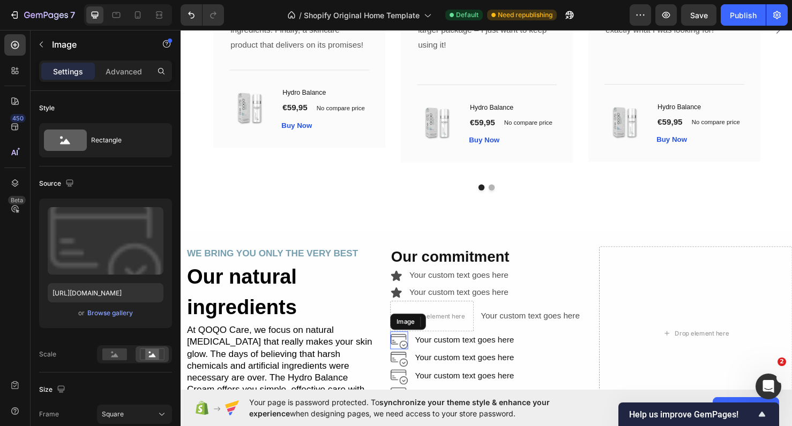
click at [409, 355] on img at bounding box center [410, 356] width 19 height 19
click at [471, 341] on icon at bounding box center [471, 336] width 7 height 7
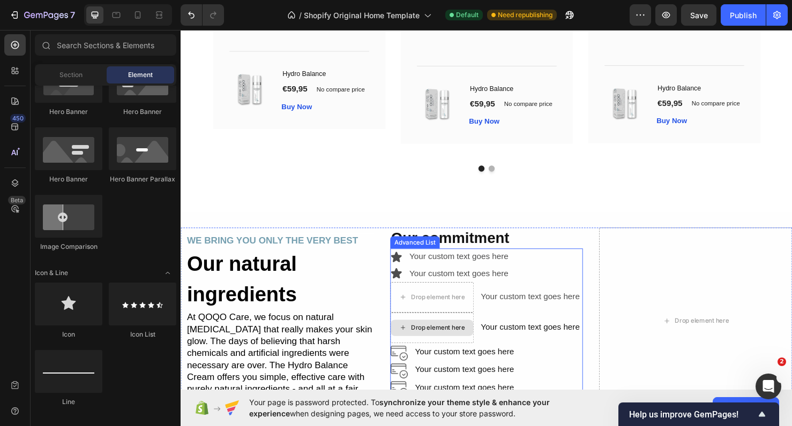
scroll to position [2103, 0]
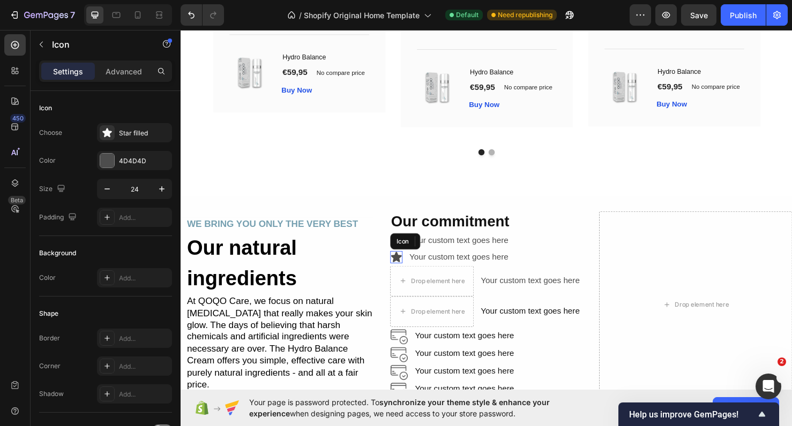
click at [406, 274] on icon at bounding box center [406, 269] width 11 height 11
click at [449, 257] on icon at bounding box center [453, 252] width 9 height 9
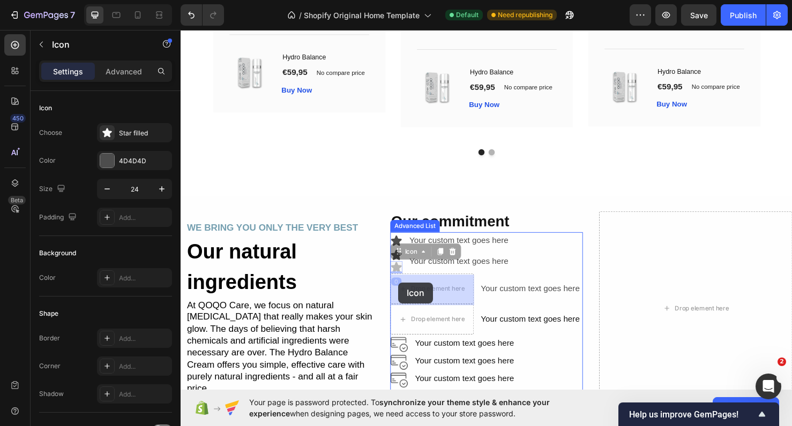
drag, startPoint x: 408, startPoint y: 281, endPoint x: 410, endPoint y: 296, distance: 15.6
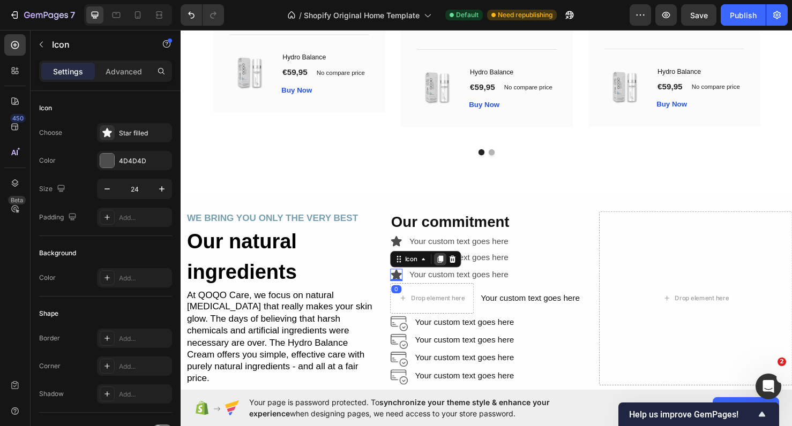
click at [457, 275] on div at bounding box center [453, 271] width 13 height 13
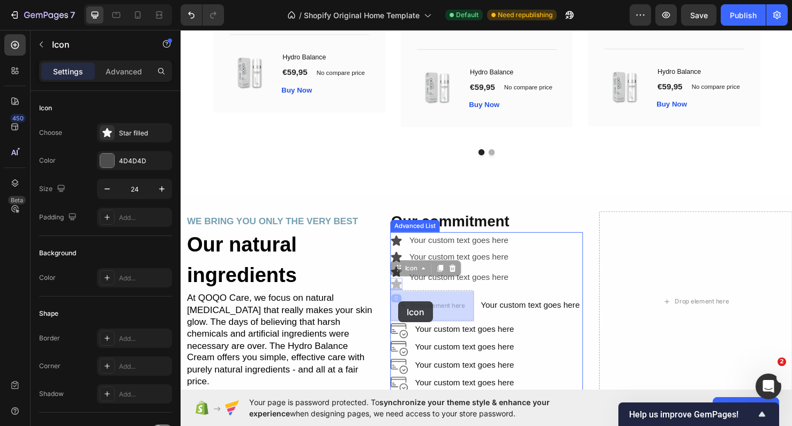
drag, startPoint x: 407, startPoint y: 297, endPoint x: 409, endPoint y: 316, distance: 18.9
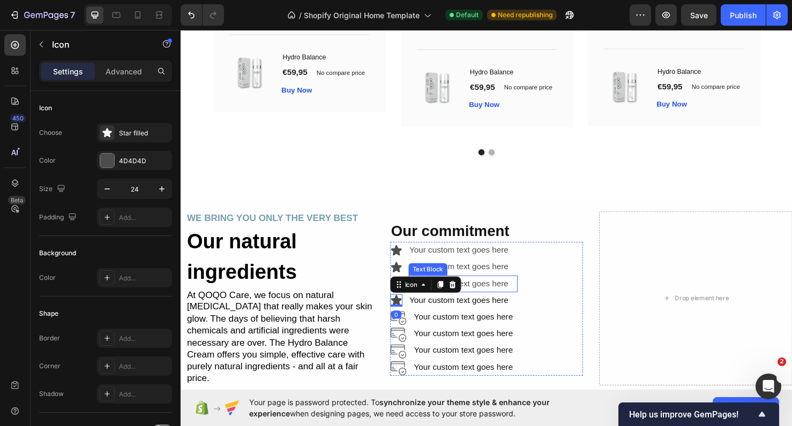
scroll to position [2131, 0]
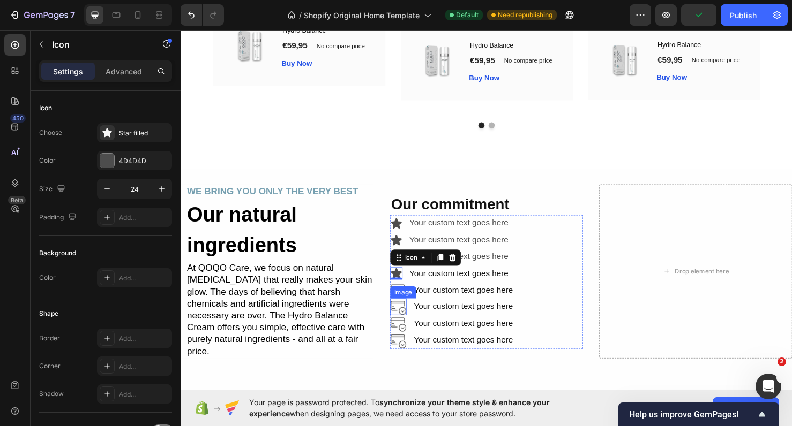
click at [407, 301] on div "Image" at bounding box center [414, 306] width 23 height 10
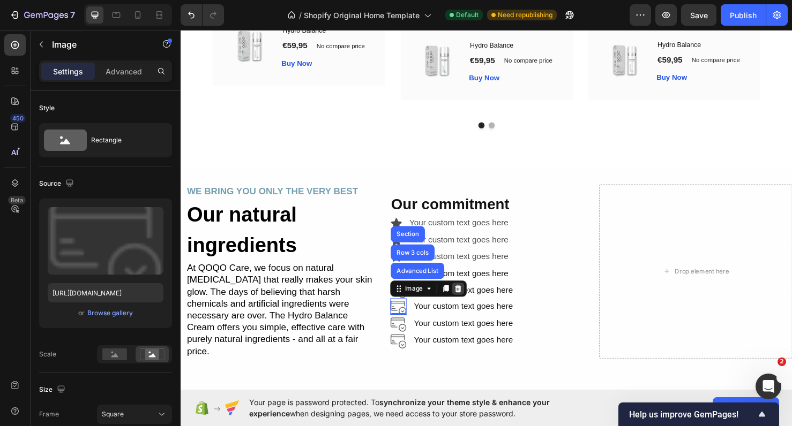
click at [470, 301] on icon at bounding box center [472, 302] width 9 height 9
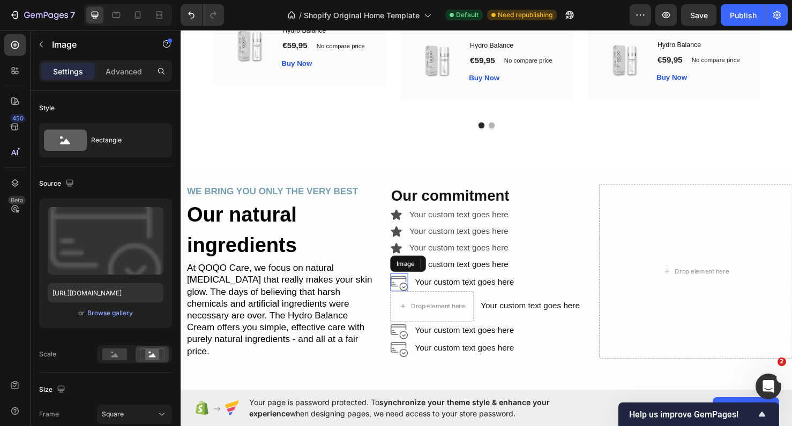
click at [414, 294] on img at bounding box center [410, 295] width 19 height 19
click at [470, 276] on icon at bounding box center [471, 275] width 7 height 7
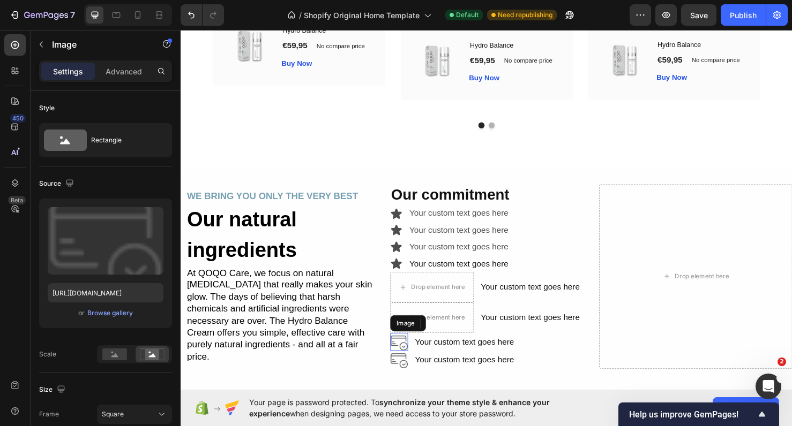
click at [409, 352] on img at bounding box center [410, 358] width 19 height 19
click at [470, 340] on icon at bounding box center [471, 338] width 7 height 7
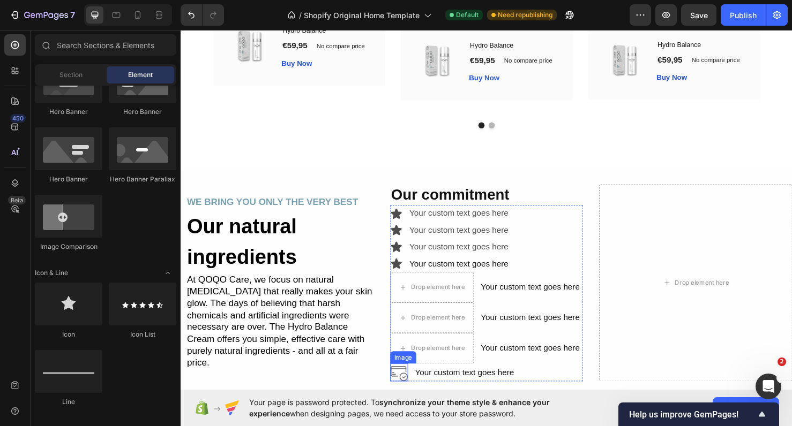
click at [409, 391] on img at bounding box center [410, 390] width 19 height 19
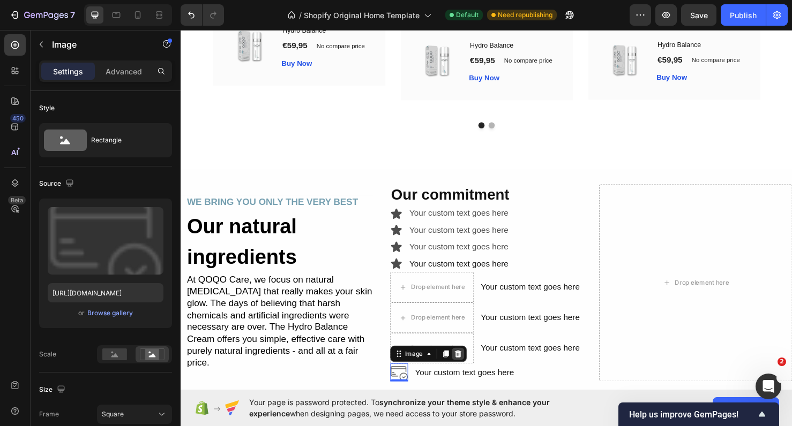
click at [473, 372] on icon at bounding box center [472, 370] width 9 height 9
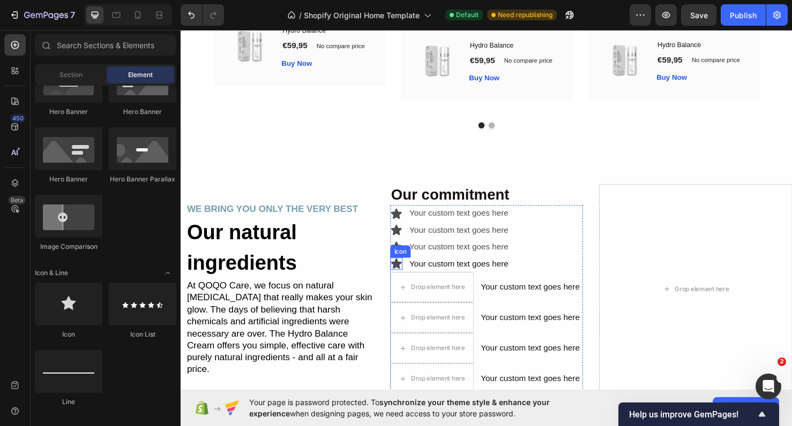
click at [403, 280] on icon at bounding box center [407, 275] width 13 height 13
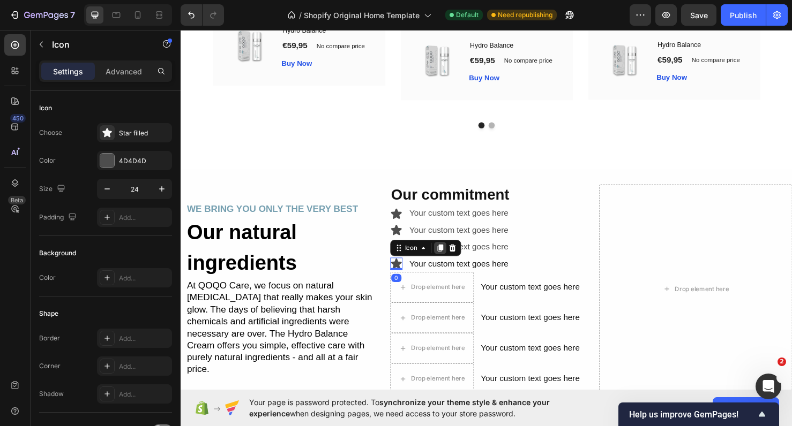
click at [453, 262] on icon at bounding box center [453, 259] width 6 height 7
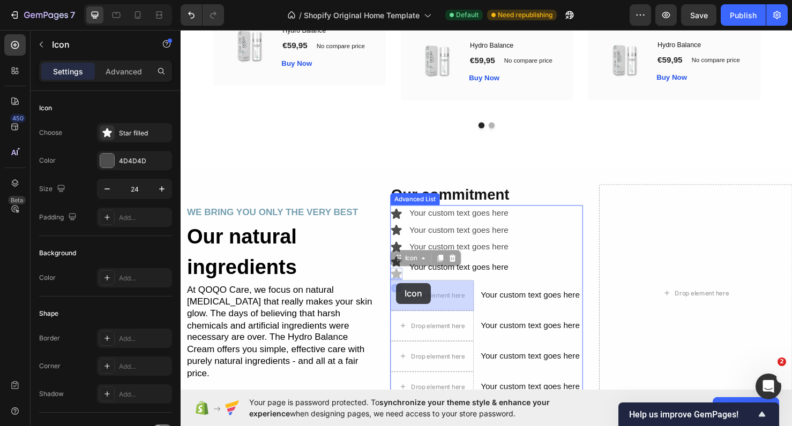
drag, startPoint x: 407, startPoint y: 290, endPoint x: 408, endPoint y: 297, distance: 7.5
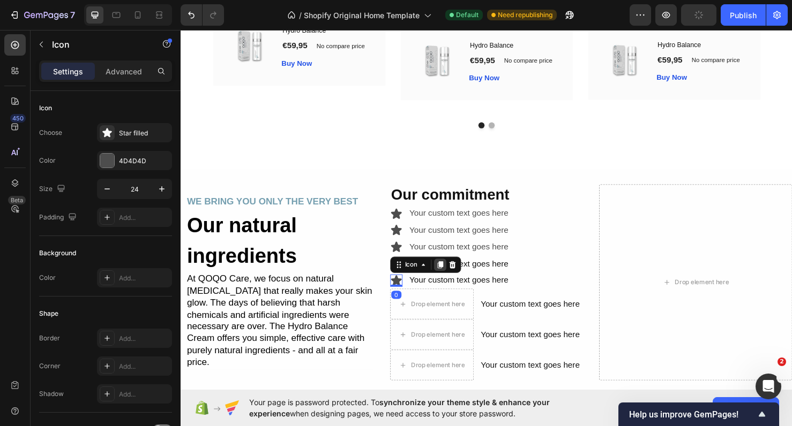
click at [451, 277] on icon at bounding box center [453, 277] width 9 height 9
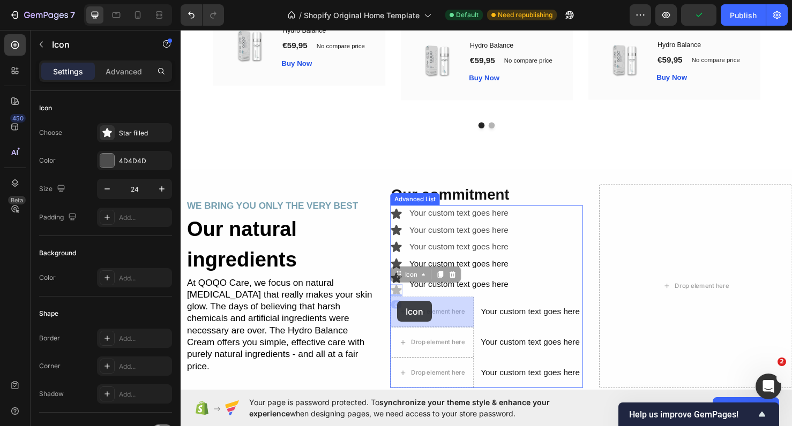
drag, startPoint x: 407, startPoint y: 301, endPoint x: 409, endPoint y: 321, distance: 19.9
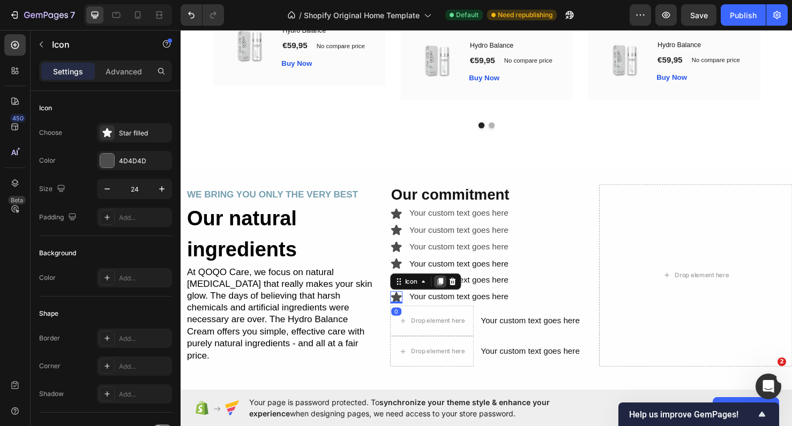
click at [452, 292] on icon at bounding box center [453, 294] width 6 height 7
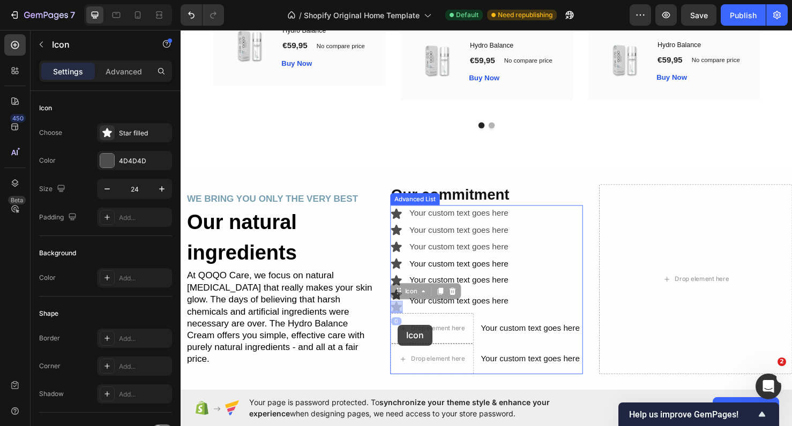
drag, startPoint x: 407, startPoint y: 320, endPoint x: 410, endPoint y: 343, distance: 22.7
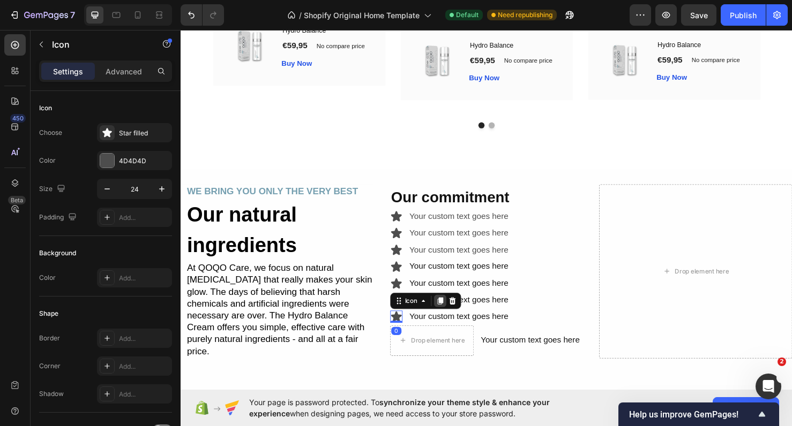
click at [448, 313] on div at bounding box center [453, 315] width 13 height 13
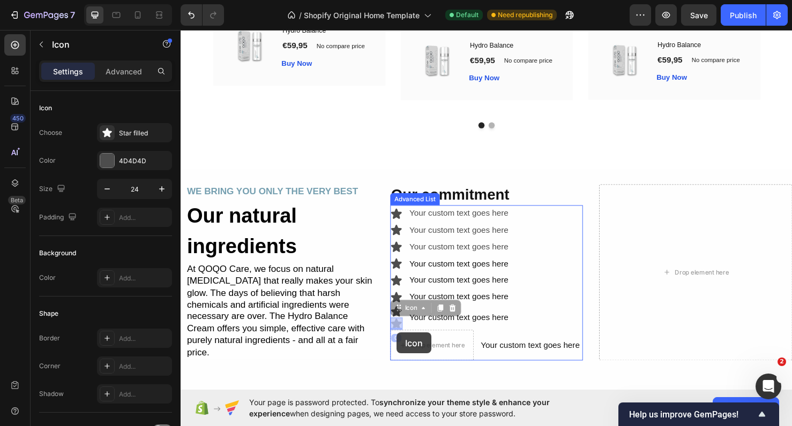
drag, startPoint x: 408, startPoint y: 337, endPoint x: 408, endPoint y: 353, distance: 16.1
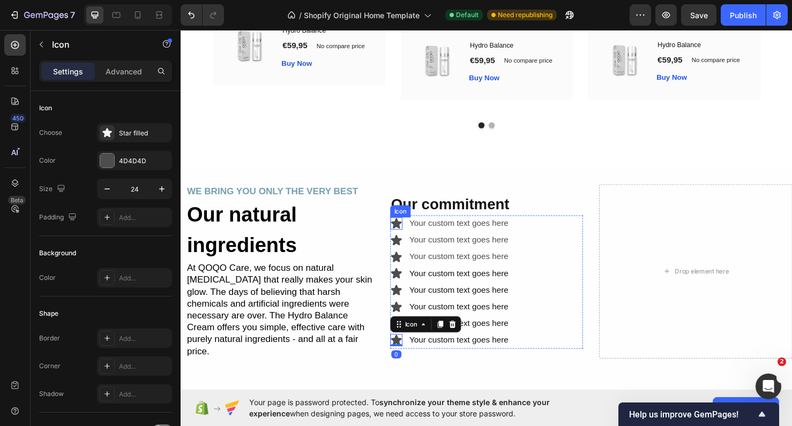
click at [408, 231] on icon at bounding box center [406, 233] width 11 height 11
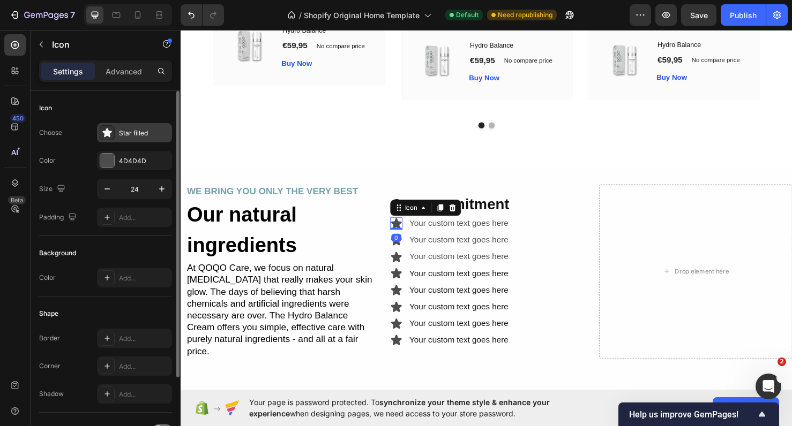
click at [103, 132] on icon at bounding box center [106, 132] width 9 height 9
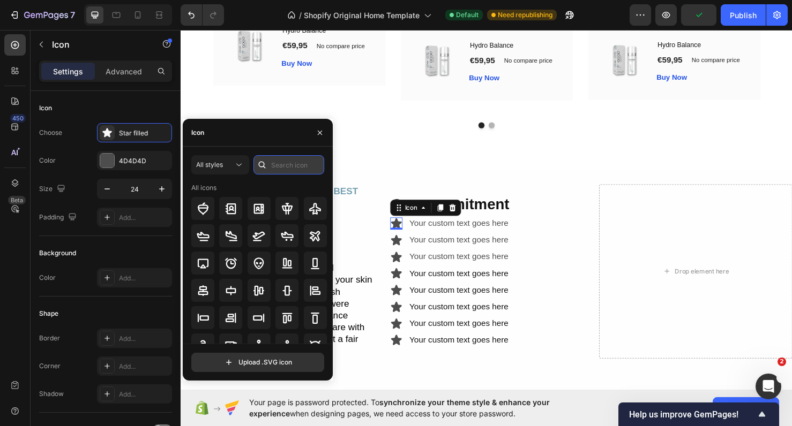
click at [291, 167] on input "text" at bounding box center [288, 164] width 71 height 19
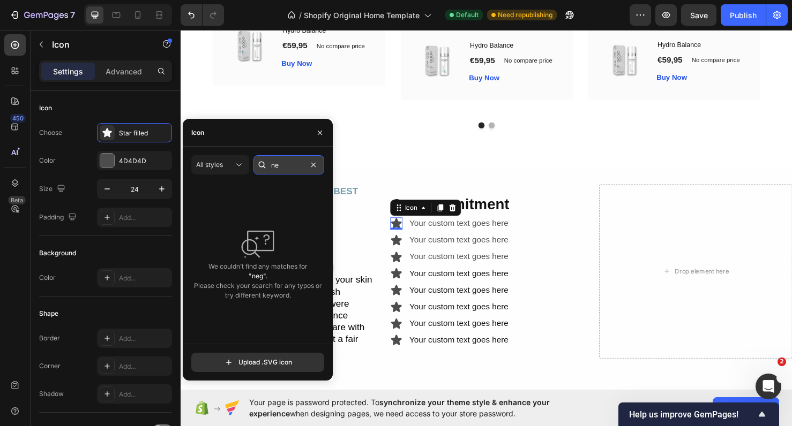
type input "n"
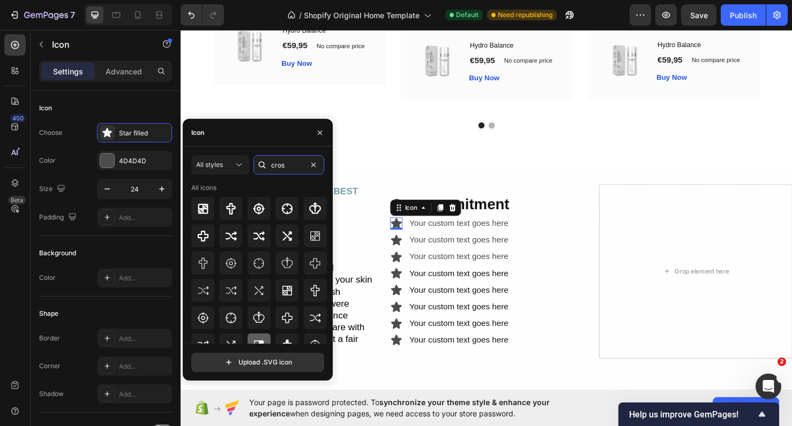
scroll to position [0, 0]
type input "c"
type input "x"
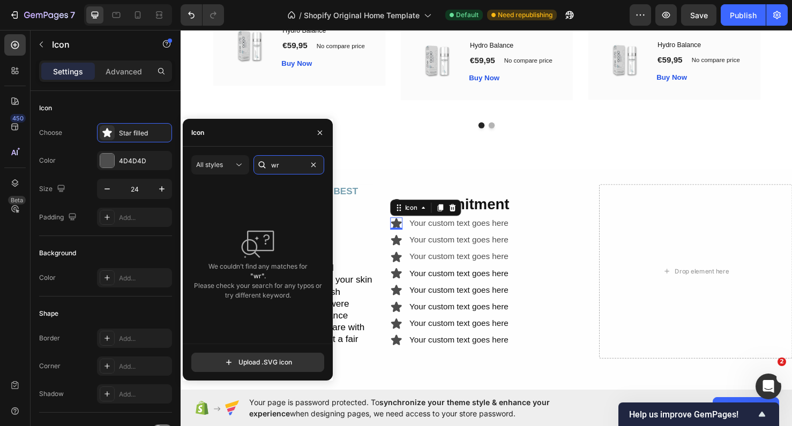
type input "w"
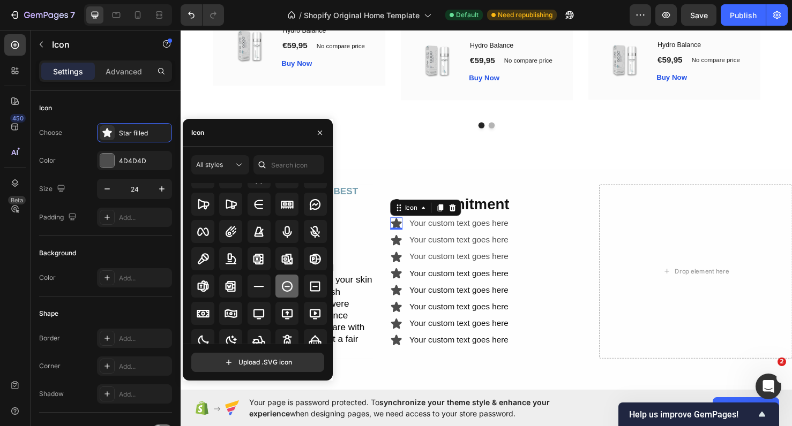
scroll to position [4156, 0]
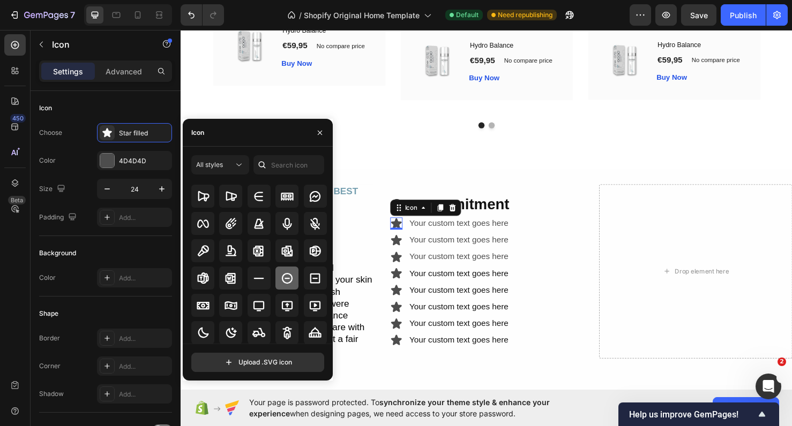
click at [283, 276] on icon at bounding box center [287, 278] width 13 height 13
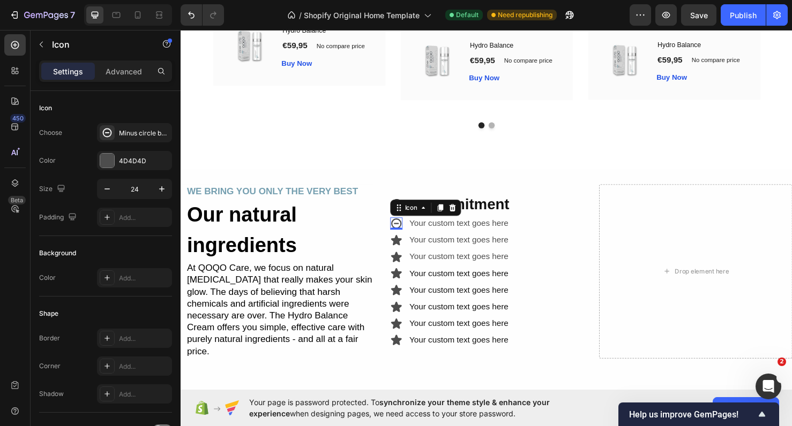
click at [403, 248] on div "0" at bounding box center [407, 248] width 11 height 9
click at [409, 249] on div "0" at bounding box center [407, 248] width 11 height 9
click at [423, 251] on div "Your custom text goes here" at bounding box center [473, 251] width 106 height 18
click at [411, 250] on icon at bounding box center [407, 251] width 13 height 13
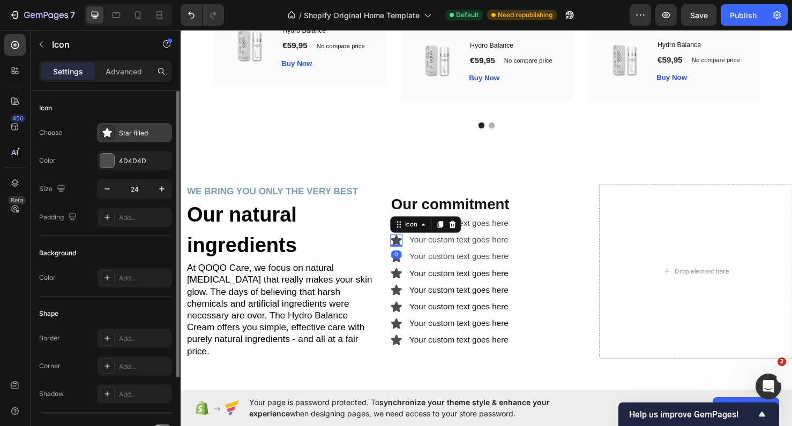
click at [136, 124] on div "Star filled" at bounding box center [134, 132] width 75 height 19
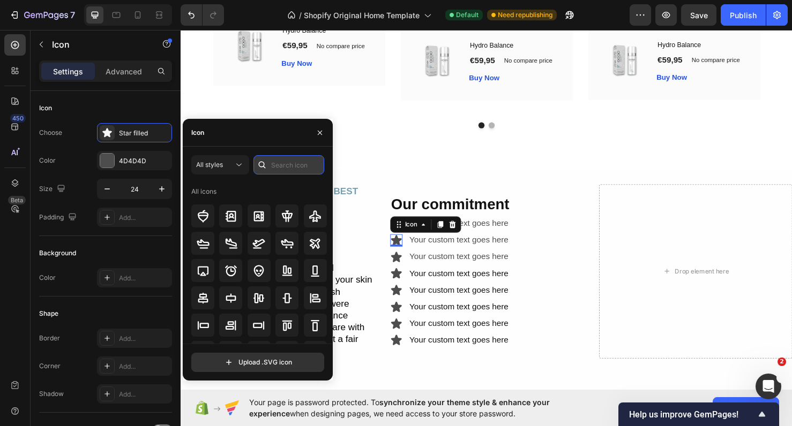
click at [282, 167] on input "text" at bounding box center [288, 164] width 71 height 19
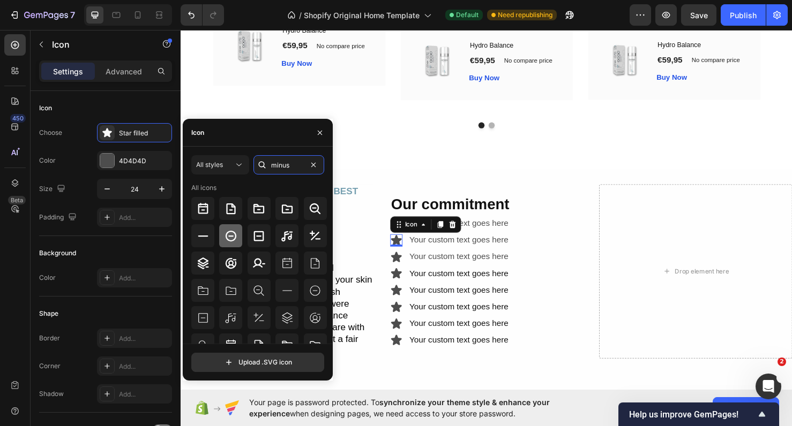
type input "minus"
click at [232, 237] on icon at bounding box center [230, 236] width 13 height 13
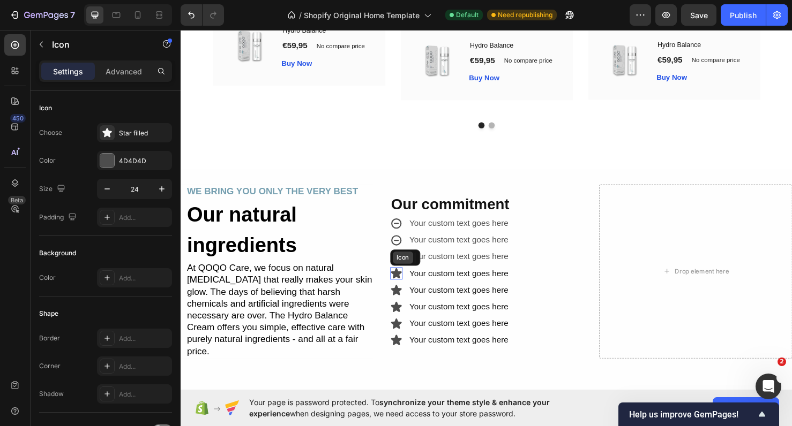
click at [407, 265] on div "Icon" at bounding box center [413, 269] width 21 height 13
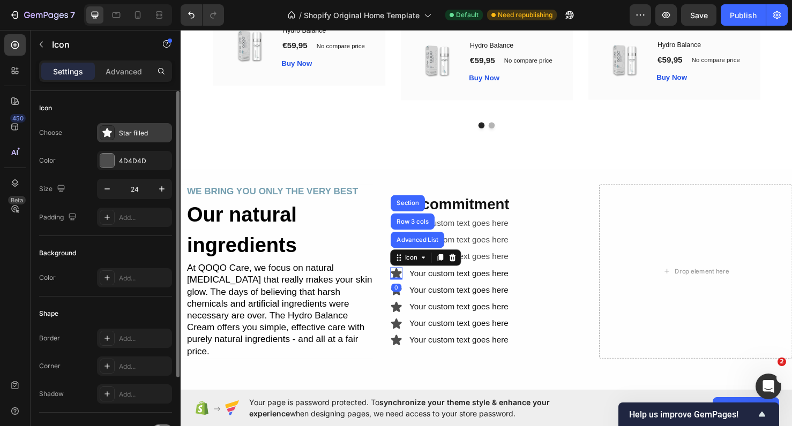
click at [126, 135] on div "Star filled" at bounding box center [144, 134] width 50 height 10
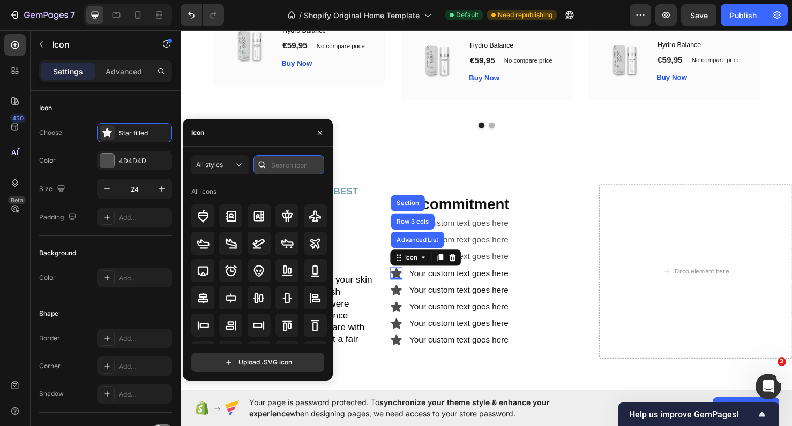
click at [282, 163] on input "text" at bounding box center [288, 164] width 71 height 19
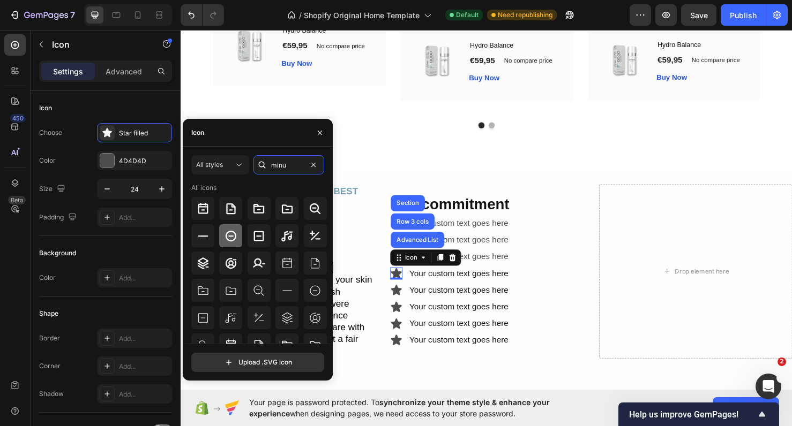
type input "minu"
click at [238, 235] on div at bounding box center [230, 235] width 23 height 23
click at [409, 299] on div "0" at bounding box center [407, 301] width 11 height 9
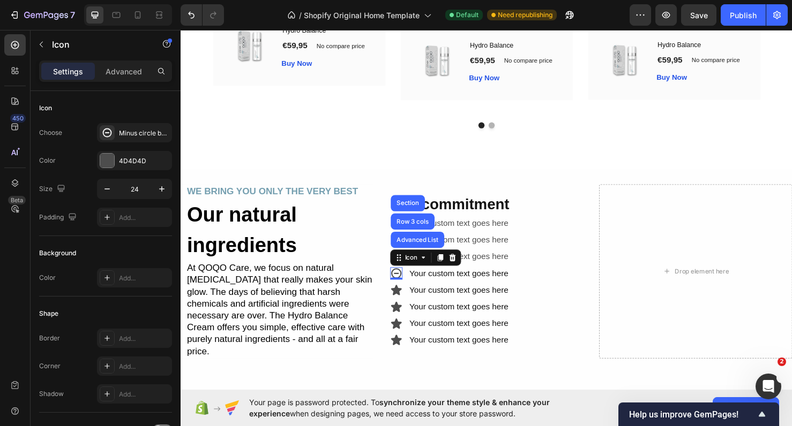
click at [406, 301] on div "0" at bounding box center [407, 301] width 11 height 9
click at [406, 315] on icon at bounding box center [407, 321] width 13 height 13
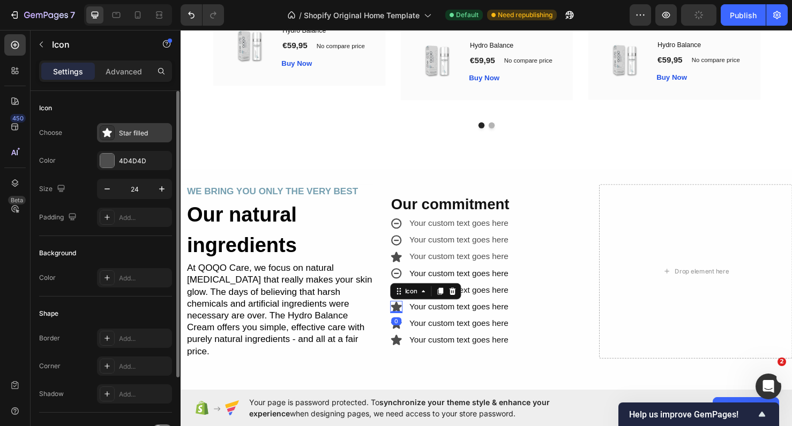
click at [139, 131] on div "Star filled" at bounding box center [144, 134] width 50 height 10
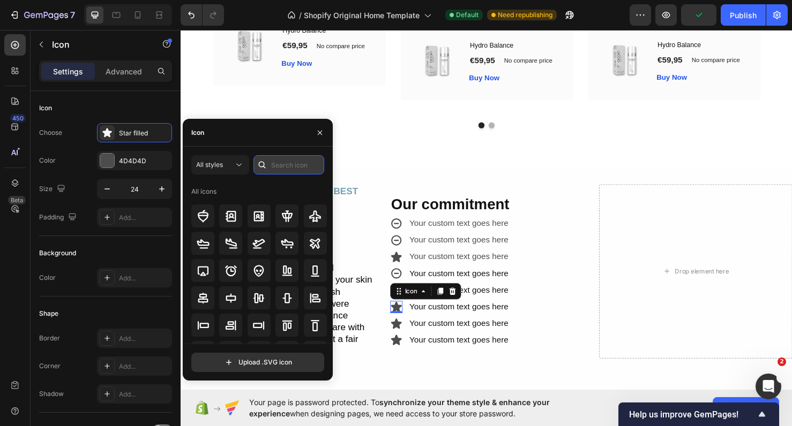
click at [287, 164] on input "text" at bounding box center [288, 164] width 71 height 19
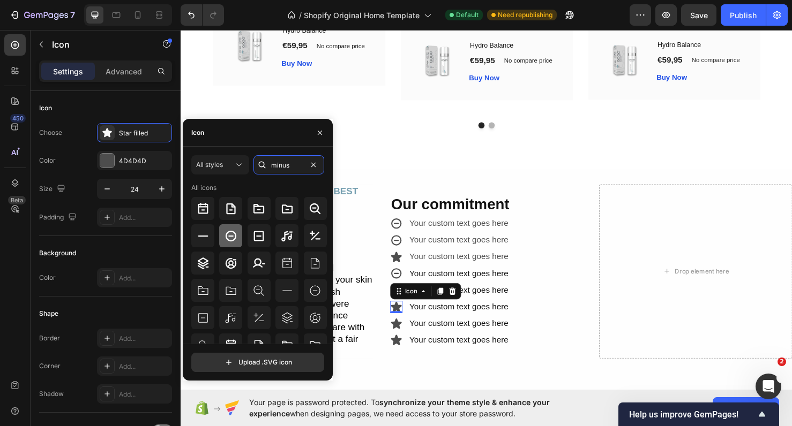
type input "minus"
click at [236, 235] on icon at bounding box center [230, 236] width 13 height 13
click at [408, 335] on div "0" at bounding box center [407, 336] width 11 height 9
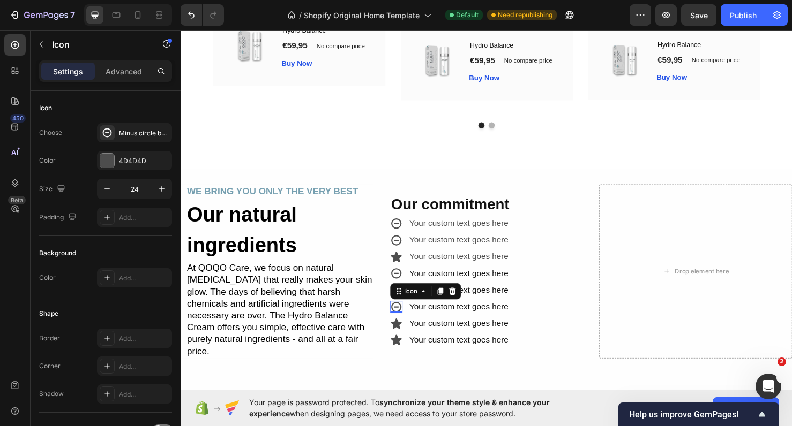
click at [408, 335] on div "0" at bounding box center [407, 336] width 11 height 9
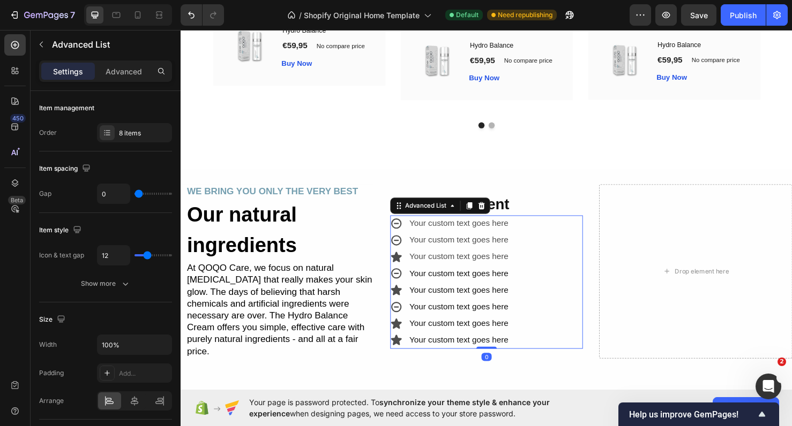
click at [407, 341] on li "Icon Your custom text goes here Text block" at bounding box center [463, 339] width 125 height 18
click at [407, 336] on icon at bounding box center [406, 338] width 11 height 11
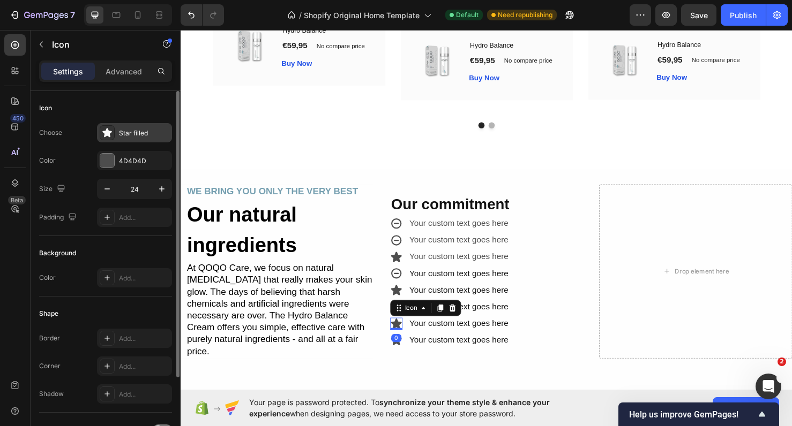
click at [141, 126] on div "Star filled" at bounding box center [134, 132] width 75 height 19
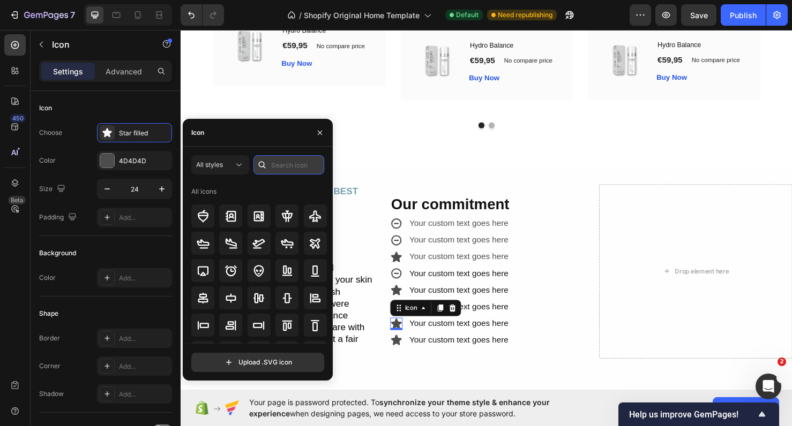
click at [291, 168] on input "text" at bounding box center [288, 164] width 71 height 19
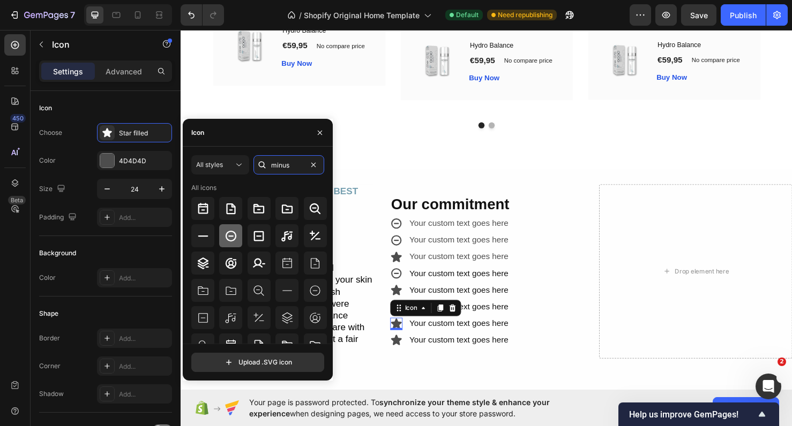
type input "minus"
click at [227, 235] on icon at bounding box center [230, 236] width 13 height 13
click at [408, 350] on div "0" at bounding box center [407, 354] width 11 height 9
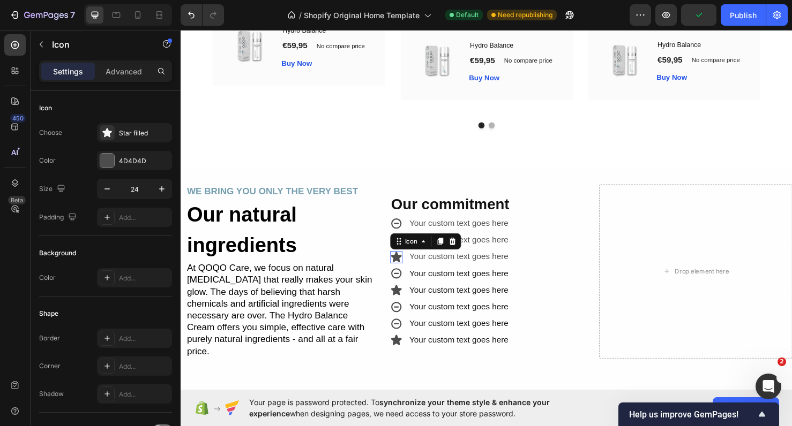
click at [410, 264] on icon at bounding box center [406, 268] width 11 height 11
click at [133, 136] on div "Star filled" at bounding box center [144, 134] width 50 height 10
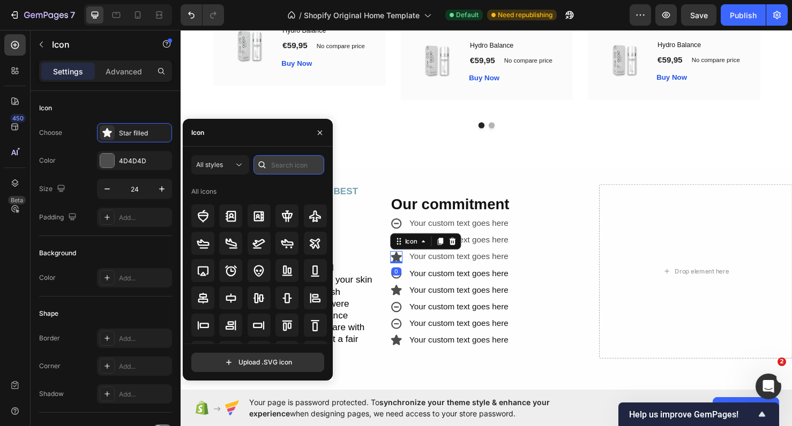
click at [271, 166] on input "text" at bounding box center [288, 164] width 71 height 19
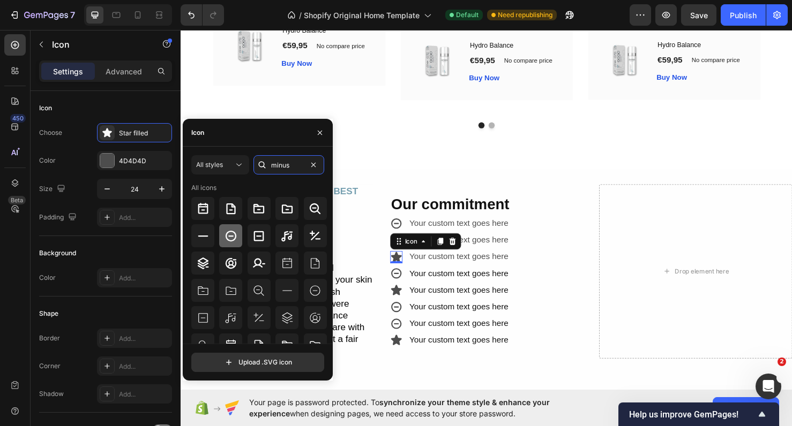
type input "minus"
click at [227, 233] on icon at bounding box center [231, 235] width 11 height 11
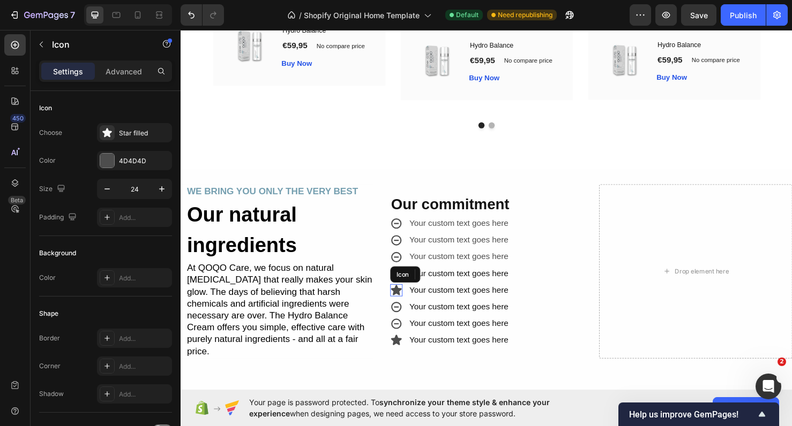
click at [407, 298] on icon at bounding box center [406, 303] width 11 height 11
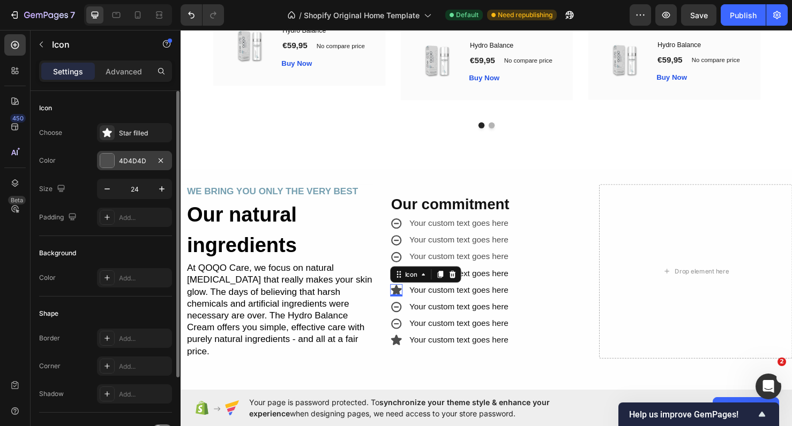
click at [117, 159] on div "4D4D4D" at bounding box center [134, 160] width 75 height 19
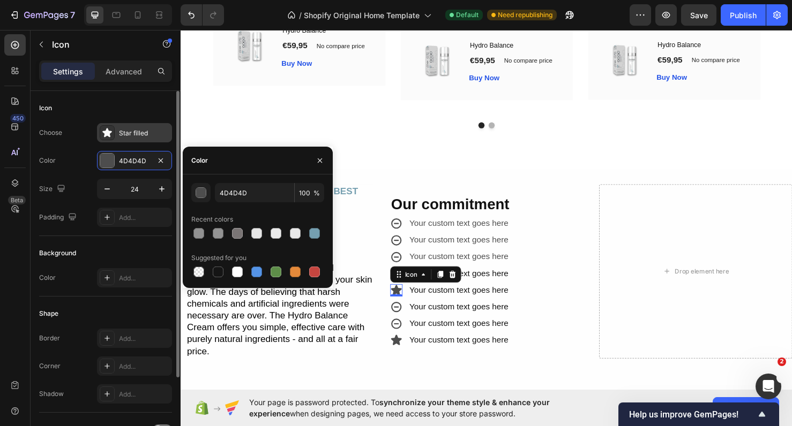
click at [132, 124] on div "Star filled" at bounding box center [134, 132] width 75 height 19
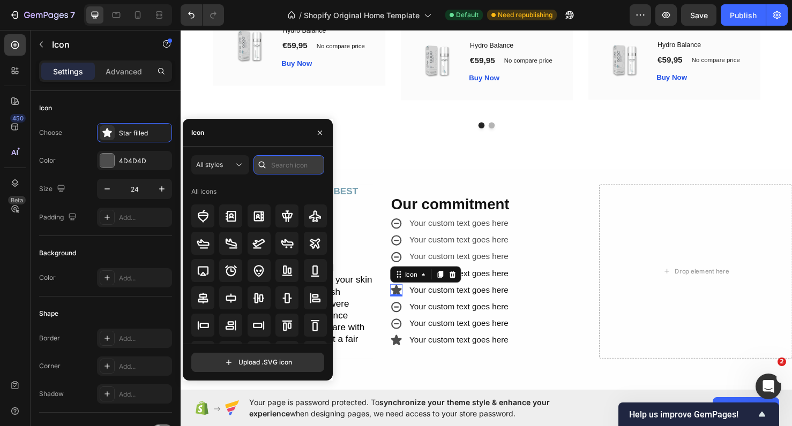
click at [295, 170] on input "text" at bounding box center [288, 164] width 71 height 19
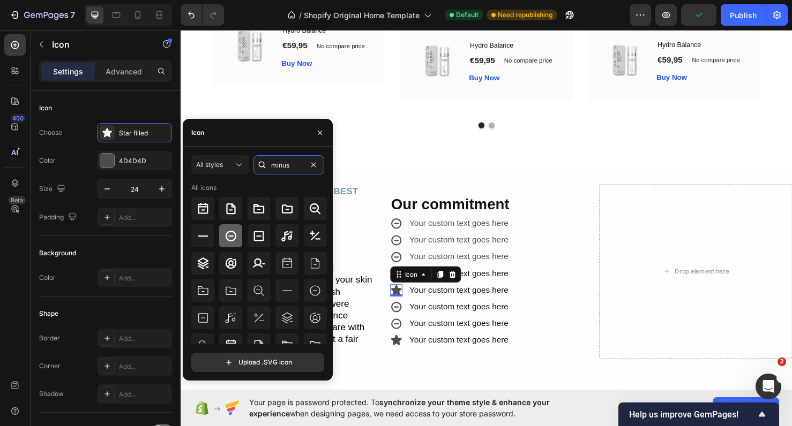
type input "minus"
click at [236, 239] on icon at bounding box center [230, 236] width 13 height 13
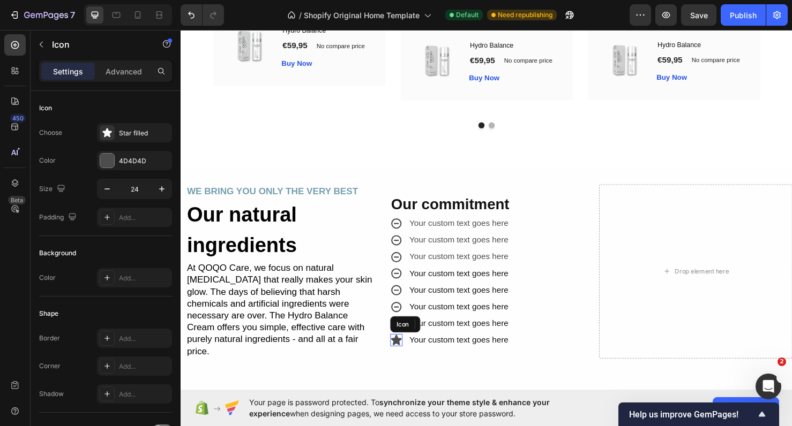
click at [405, 351] on icon at bounding box center [406, 356] width 11 height 11
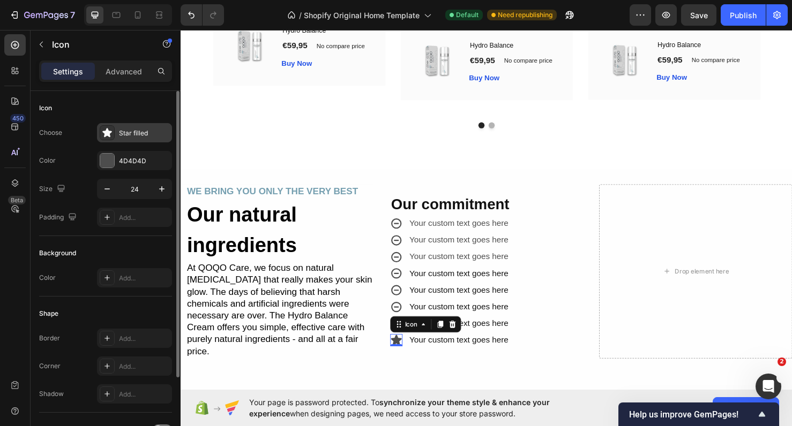
click at [137, 132] on div "Star filled" at bounding box center [144, 134] width 50 height 10
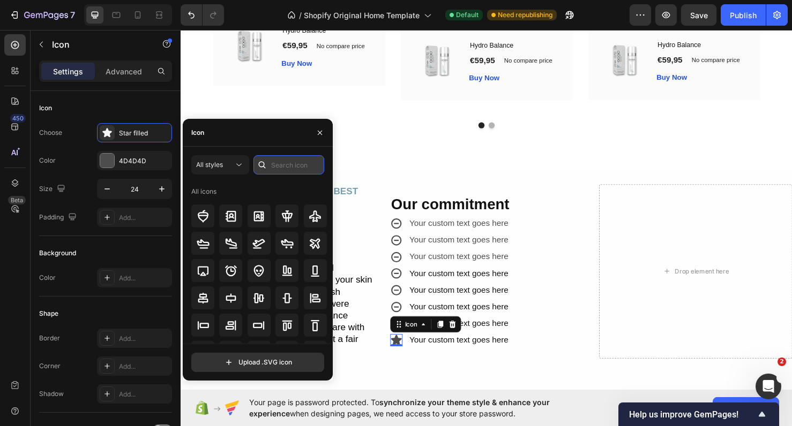
click at [272, 169] on input "text" at bounding box center [288, 164] width 71 height 19
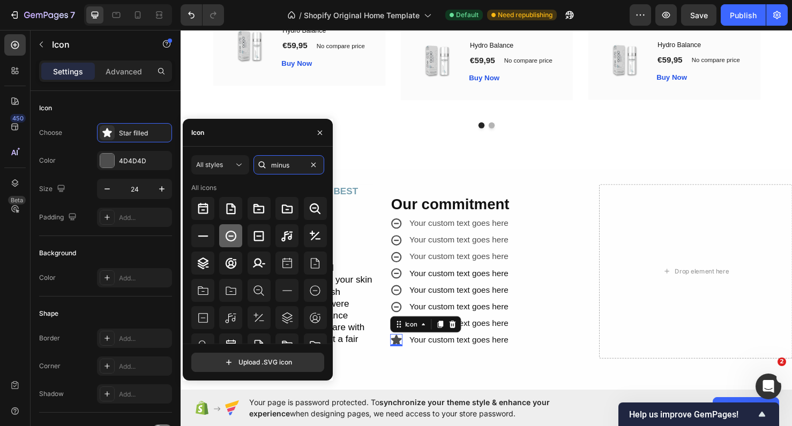
type input "minus"
click at [230, 241] on icon at bounding box center [231, 235] width 11 height 11
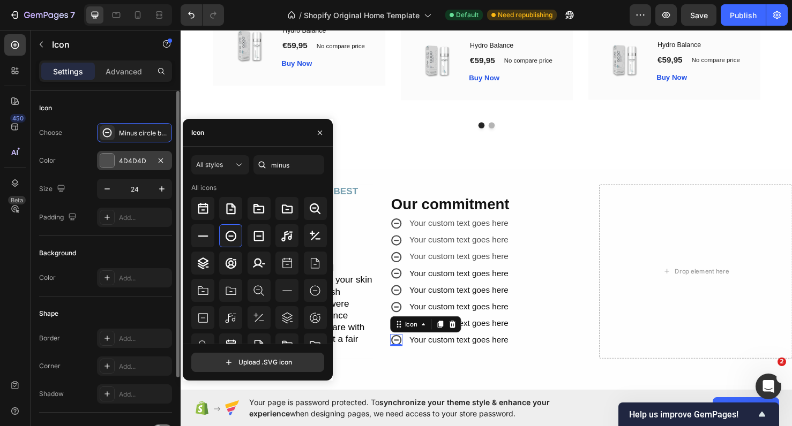
click at [114, 159] on div at bounding box center [107, 160] width 15 height 15
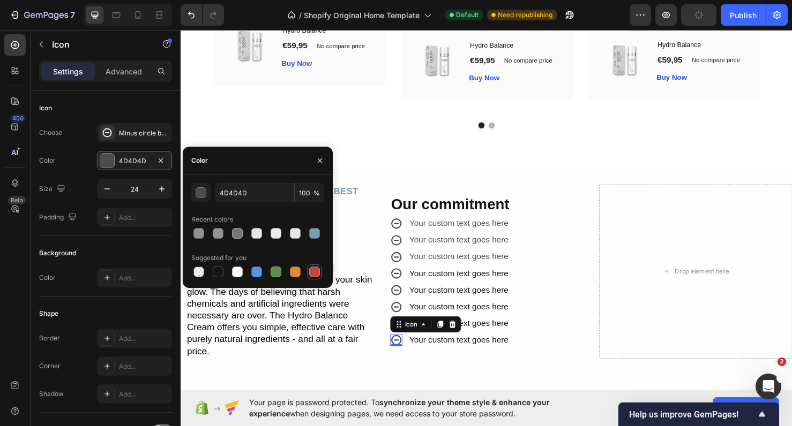
click at [310, 273] on div at bounding box center [314, 272] width 11 height 11
type input "C5453F"
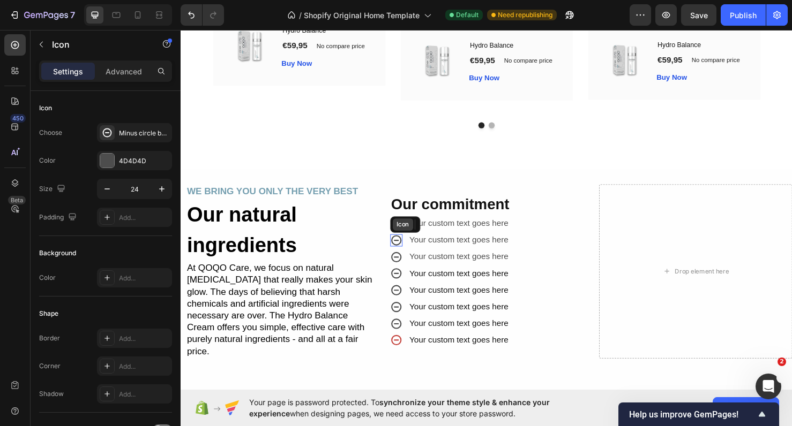
click at [407, 233] on div "Icon" at bounding box center [413, 234] width 21 height 13
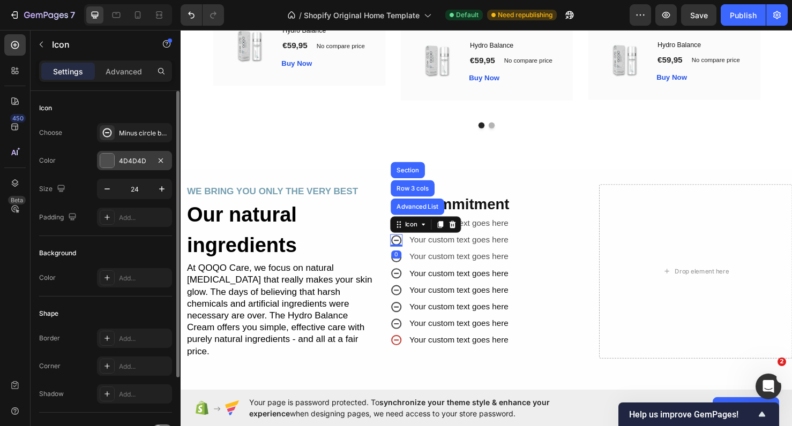
click at [151, 163] on div "4D4D4D" at bounding box center [134, 160] width 75 height 19
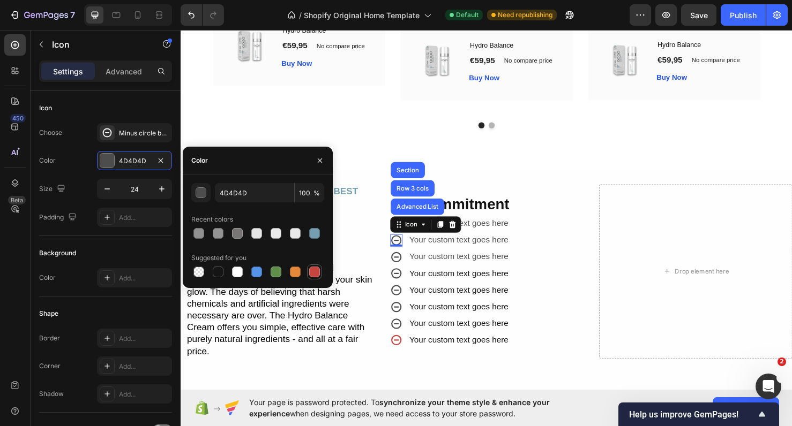
click at [310, 274] on div at bounding box center [314, 272] width 11 height 11
type input "C5453F"
click at [408, 283] on icon at bounding box center [407, 286] width 13 height 13
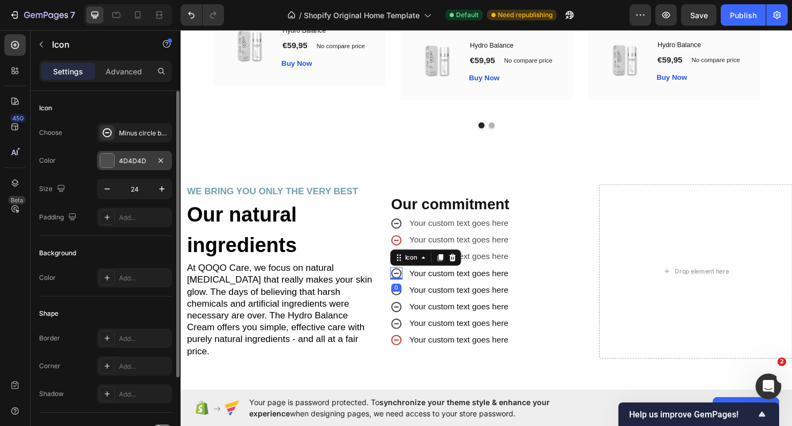
click at [142, 157] on div "4D4D4D" at bounding box center [134, 161] width 31 height 10
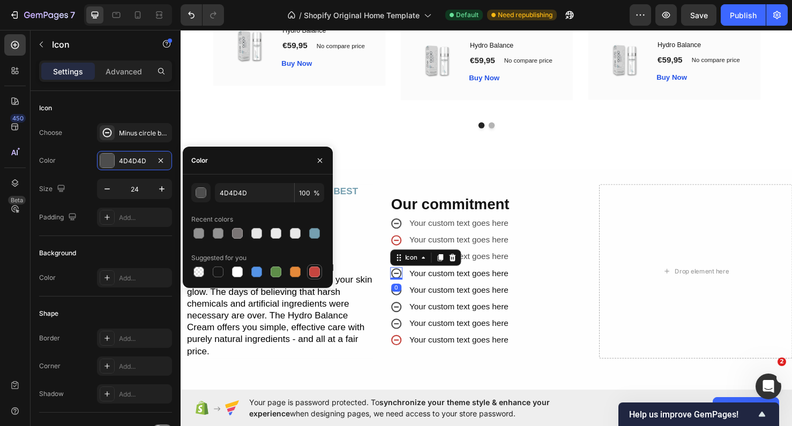
click at [311, 272] on div at bounding box center [314, 272] width 11 height 11
type input "C5453F"
click at [403, 315] on icon at bounding box center [407, 321] width 13 height 13
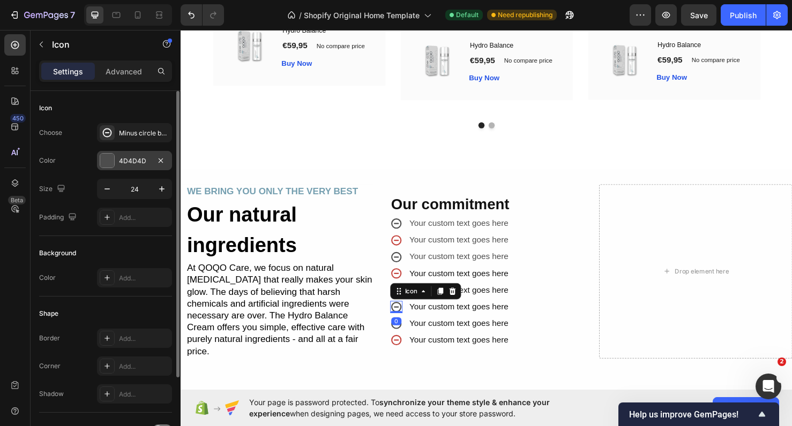
click at [135, 156] on div "4D4D4D" at bounding box center [134, 161] width 31 height 10
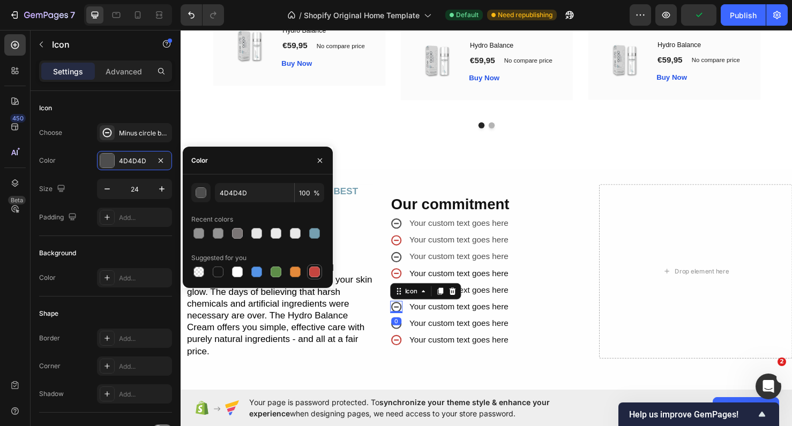
click at [316, 272] on div at bounding box center [314, 272] width 11 height 11
type input "C5453F"
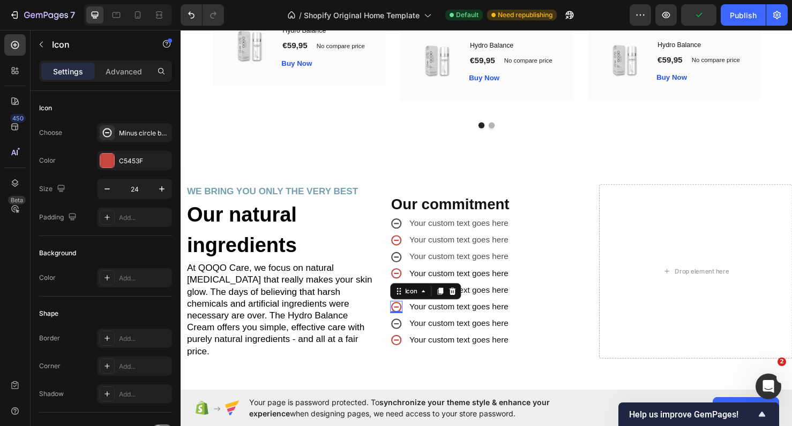
click at [405, 333] on div "0" at bounding box center [407, 336] width 11 height 9
click at [409, 262] on icon at bounding box center [407, 268] width 13 height 13
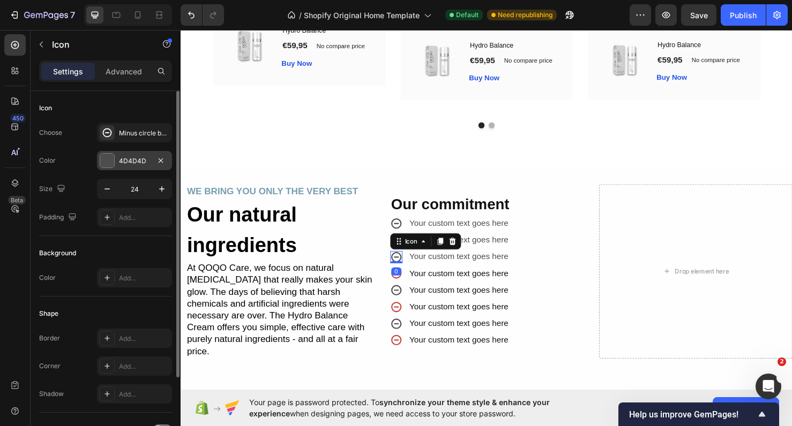
click at [135, 155] on div "4D4D4D" at bounding box center [134, 160] width 75 height 19
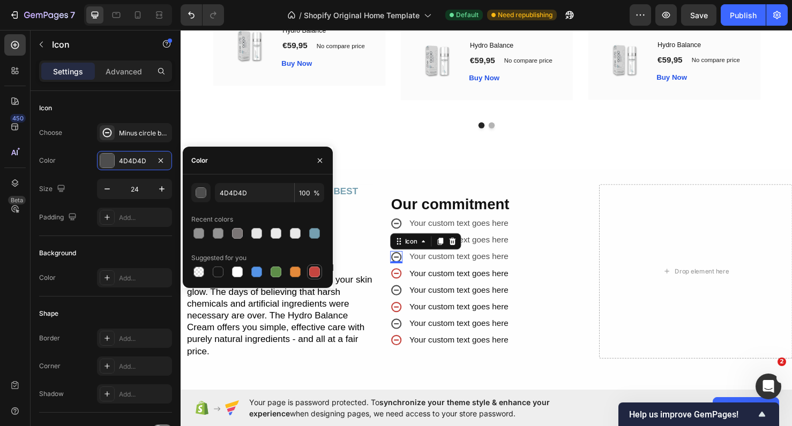
click at [314, 275] on div at bounding box center [314, 272] width 11 height 11
type input "C5453F"
click at [404, 335] on icon at bounding box center [407, 339] width 13 height 13
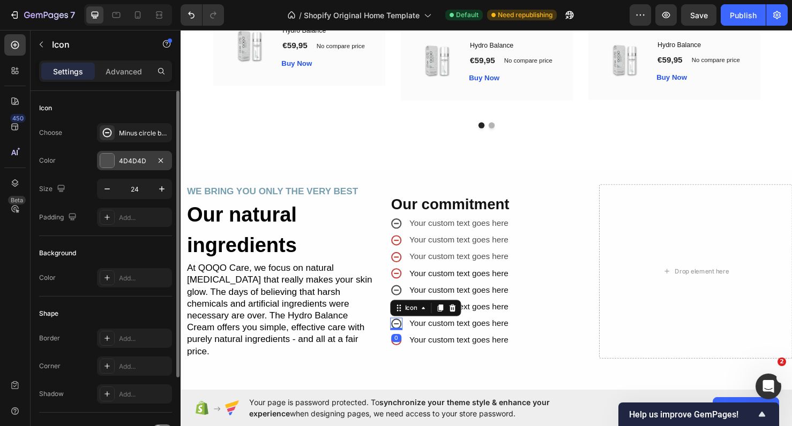
click at [135, 159] on div "4D4D4D" at bounding box center [134, 161] width 31 height 10
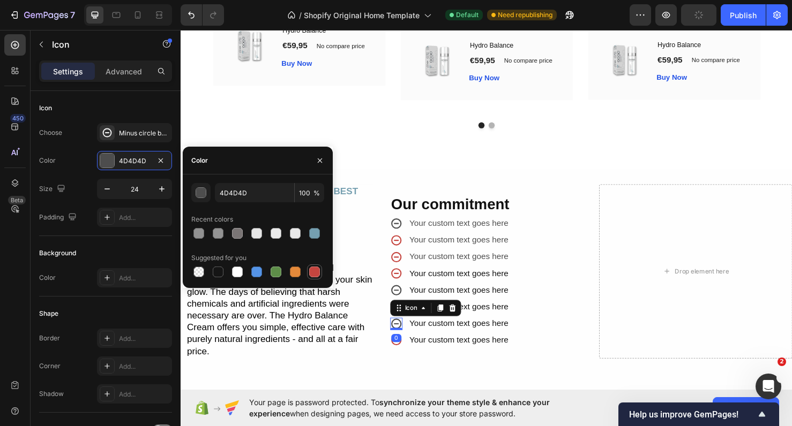
click at [311, 270] on div at bounding box center [314, 272] width 11 height 11
type input "C5453F"
click at [408, 301] on icon at bounding box center [407, 303] width 13 height 13
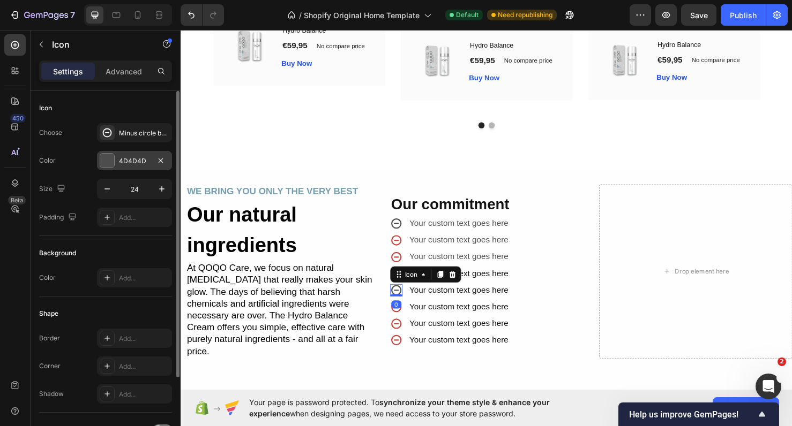
click at [125, 165] on div "4D4D4D" at bounding box center [134, 161] width 31 height 10
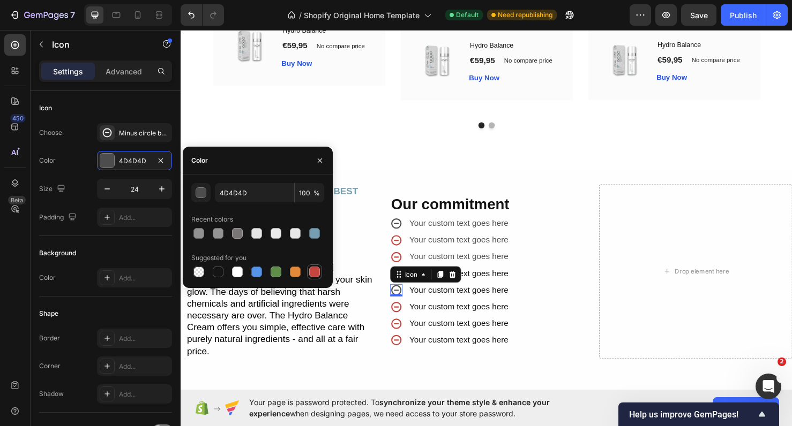
click at [312, 273] on div at bounding box center [314, 272] width 11 height 11
type input "C5453F"
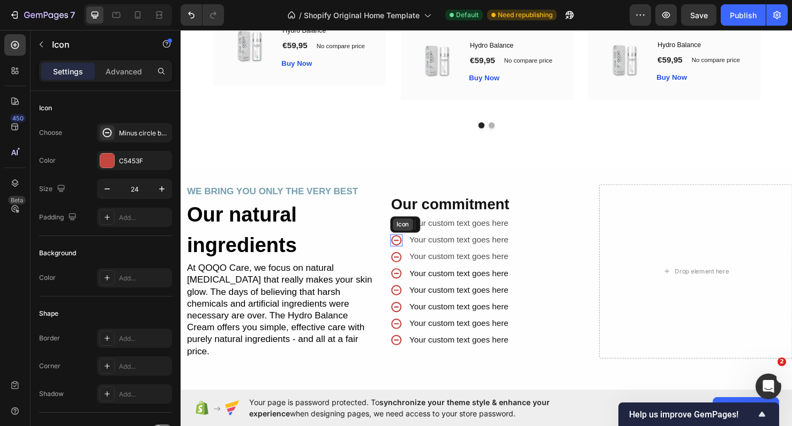
click at [409, 233] on div "Icon" at bounding box center [413, 234] width 21 height 13
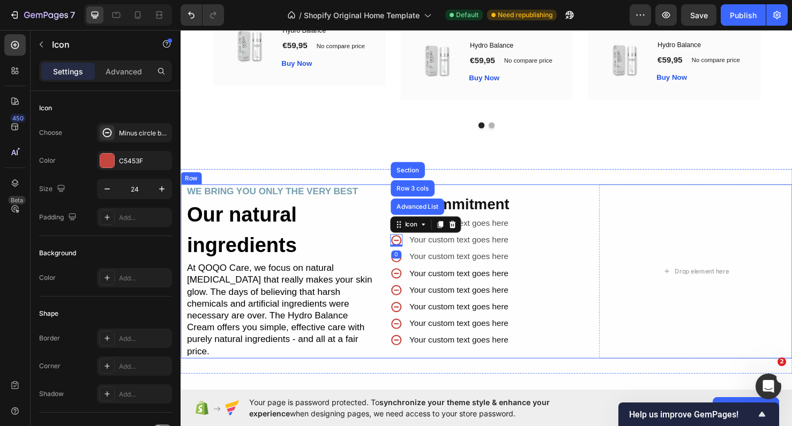
click at [389, 266] on div "WE BRING YOU ONLY THE VERY BEST Text Block Our natural ingredients Heading At Q…" at bounding box center [502, 284] width 643 height 184
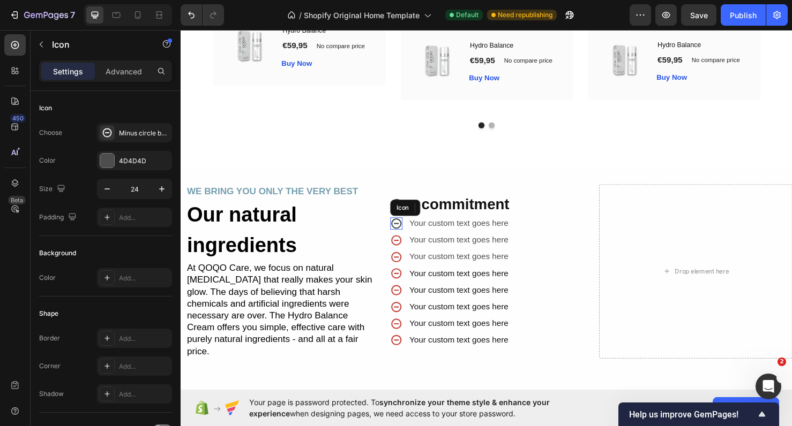
click at [410, 230] on icon at bounding box center [407, 233] width 13 height 13
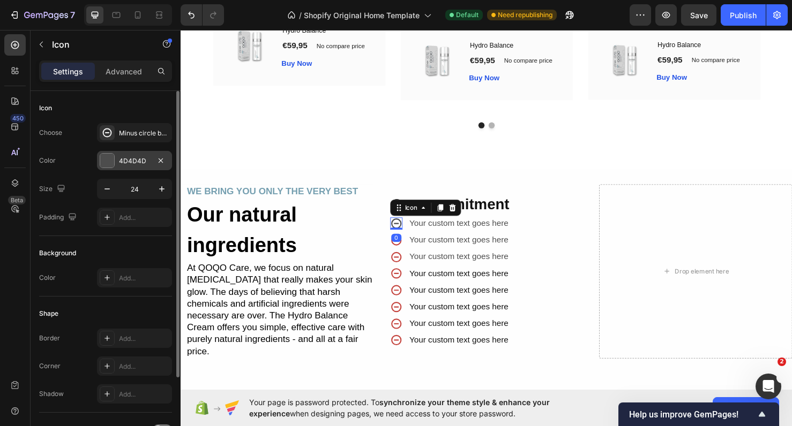
click at [138, 154] on div "4D4D4D" at bounding box center [134, 160] width 75 height 19
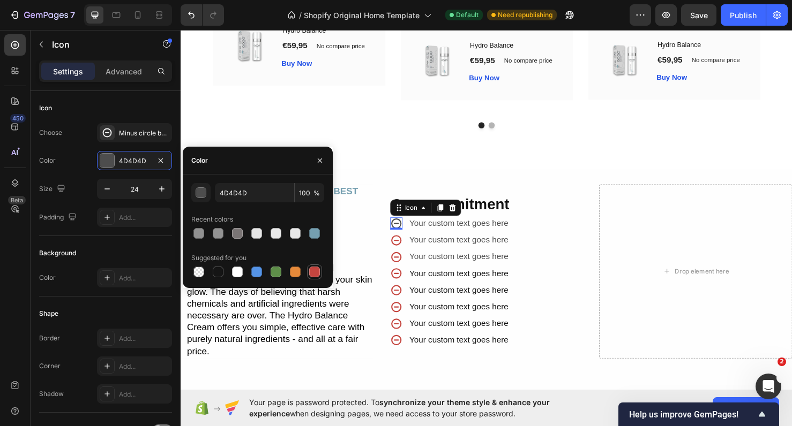
click at [318, 268] on div at bounding box center [314, 272] width 11 height 11
type input "C5453F"
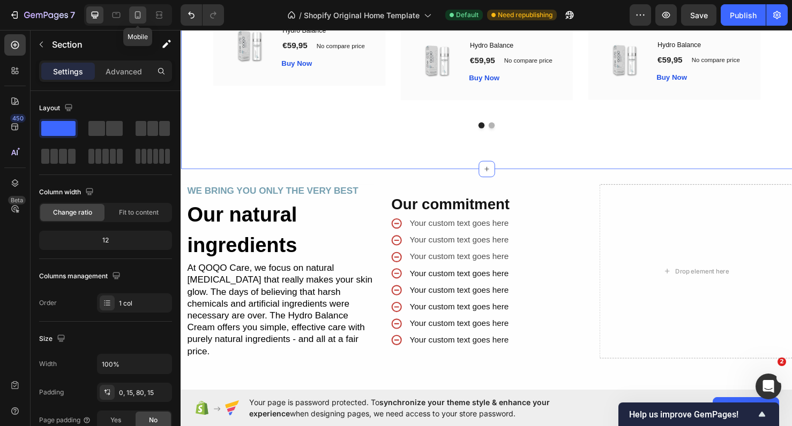
click at [138, 11] on icon at bounding box center [137, 15] width 11 height 11
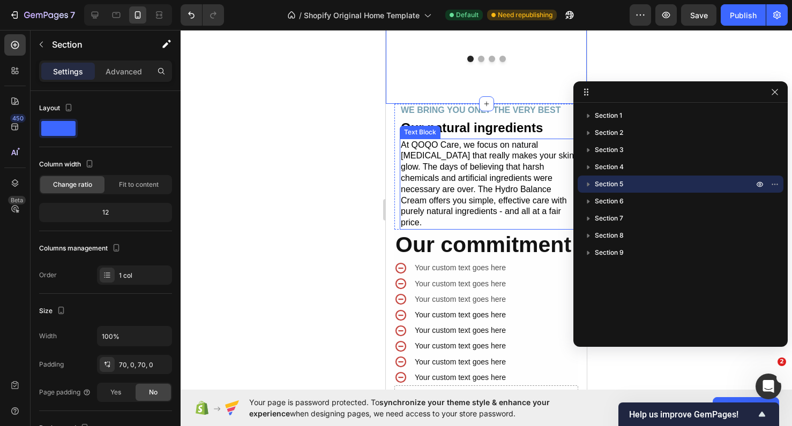
scroll to position [2229, 0]
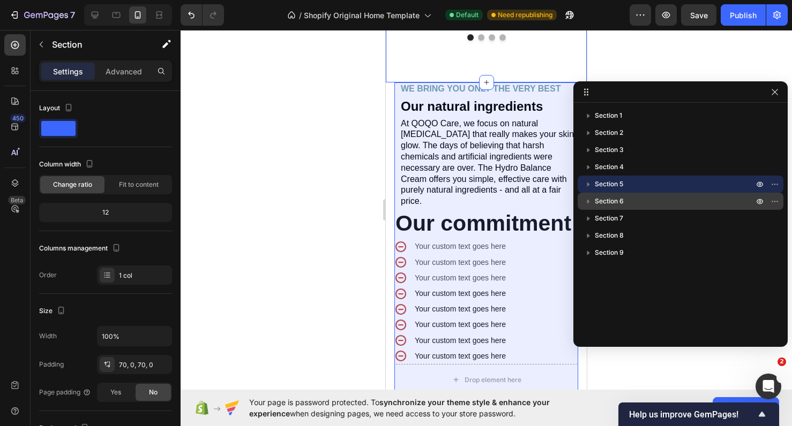
click at [610, 196] on span "Section 6" at bounding box center [609, 201] width 29 height 11
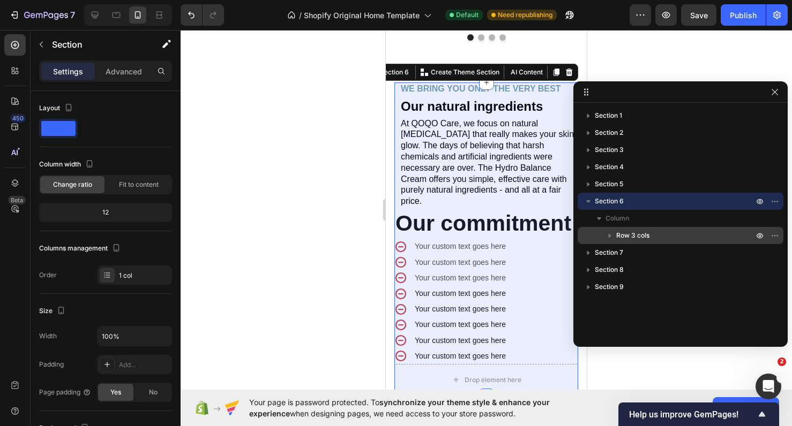
click at [626, 234] on span "Row 3 cols" at bounding box center [632, 235] width 33 height 11
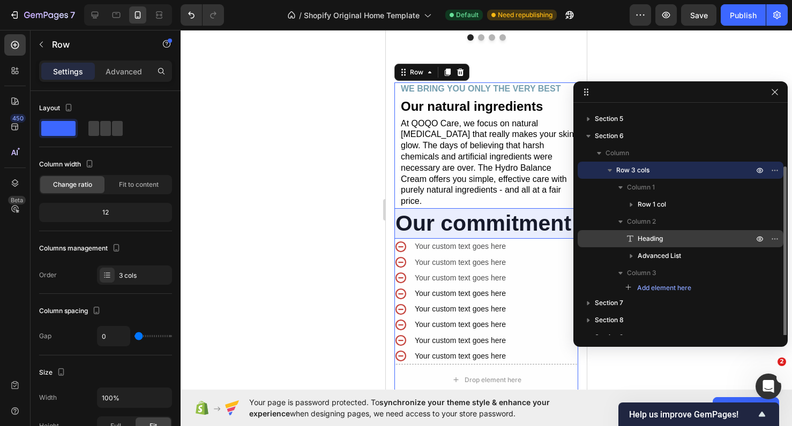
scroll to position [71, 0]
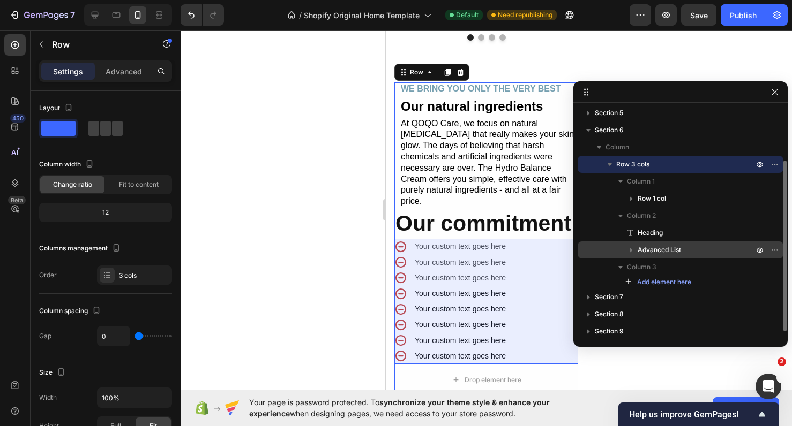
click at [647, 252] on span "Advanced List" at bounding box center [658, 250] width 43 height 11
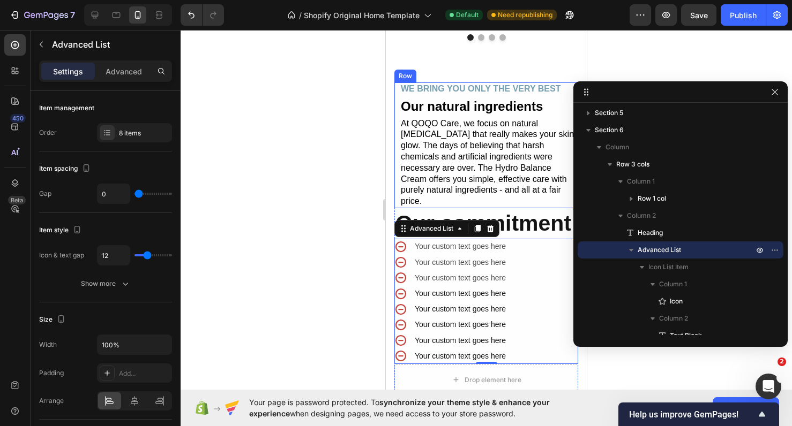
click at [397, 178] on div "WE BRING YOU ONLY THE VERY BEST Text Block Our natural ingredients Heading At Q…" at bounding box center [486, 145] width 184 height 126
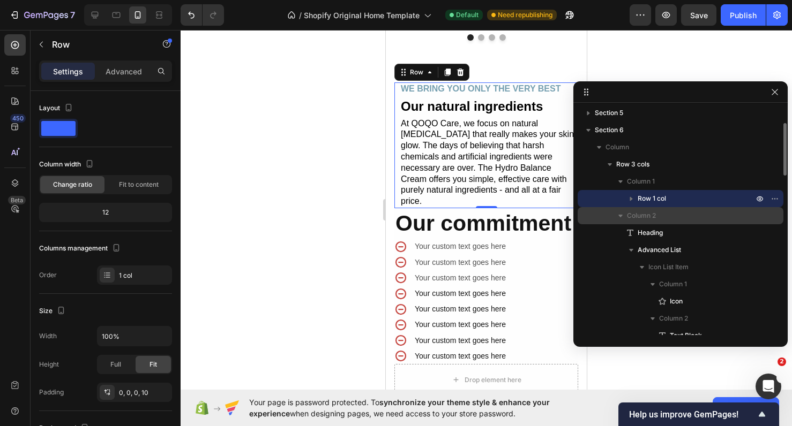
click at [649, 216] on span "Column 2" at bounding box center [641, 216] width 29 height 11
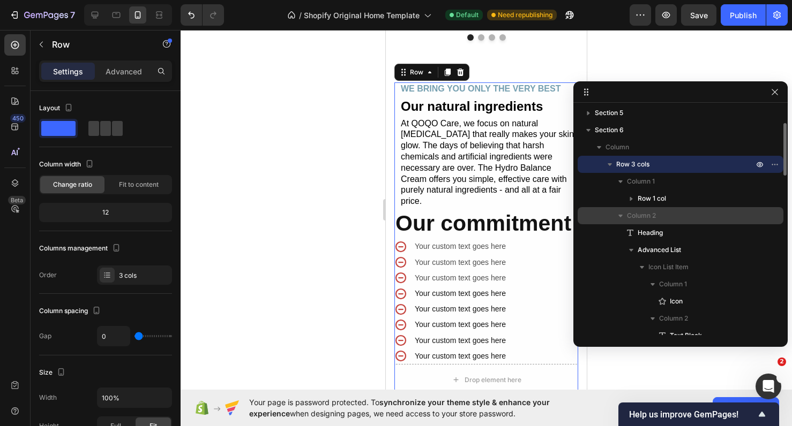
click at [626, 217] on button "button" at bounding box center [620, 215] width 13 height 13
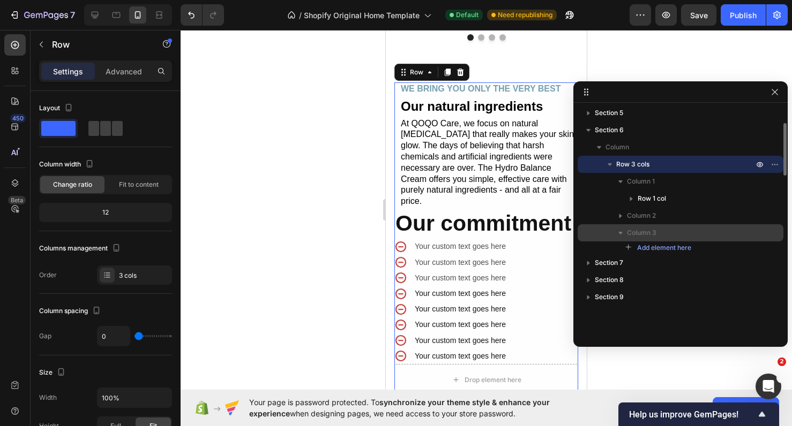
click at [629, 227] on div "Column 3" at bounding box center [680, 232] width 197 height 17
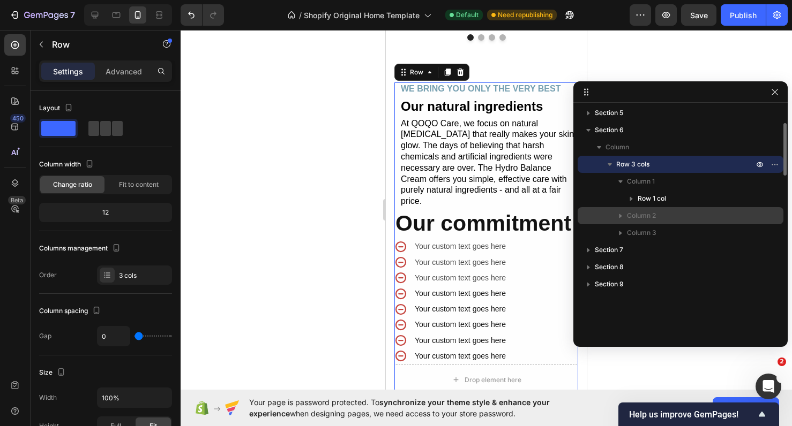
click at [630, 217] on span "Column 2" at bounding box center [641, 216] width 29 height 11
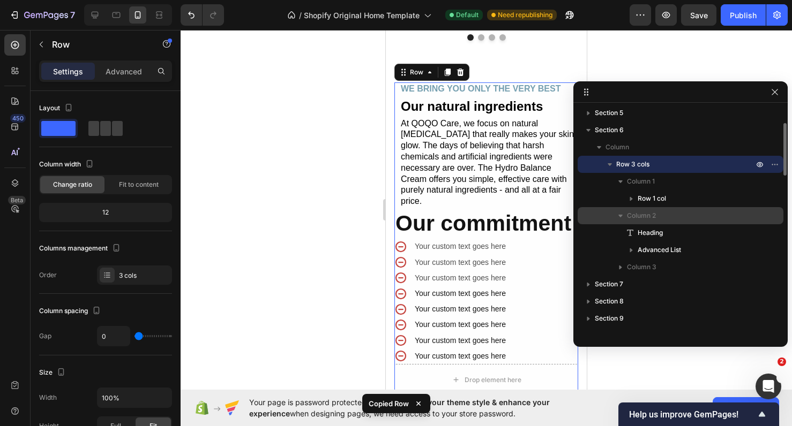
click at [626, 217] on button "button" at bounding box center [620, 215] width 13 height 13
click at [628, 218] on span "Column 2" at bounding box center [641, 216] width 29 height 11
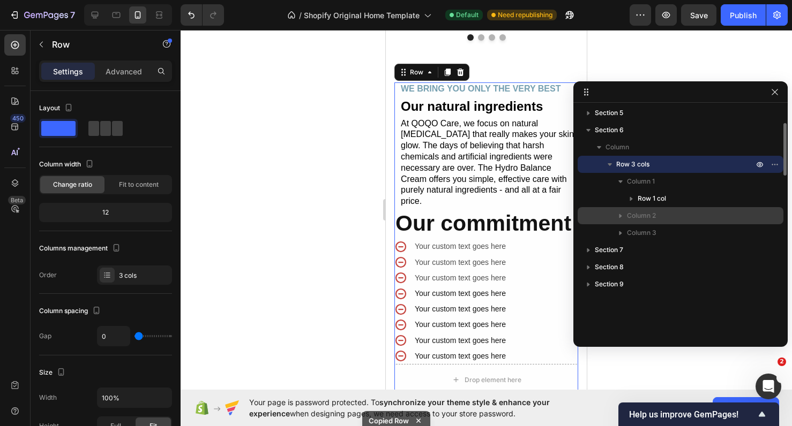
click at [666, 215] on p "Column 2" at bounding box center [691, 216] width 129 height 11
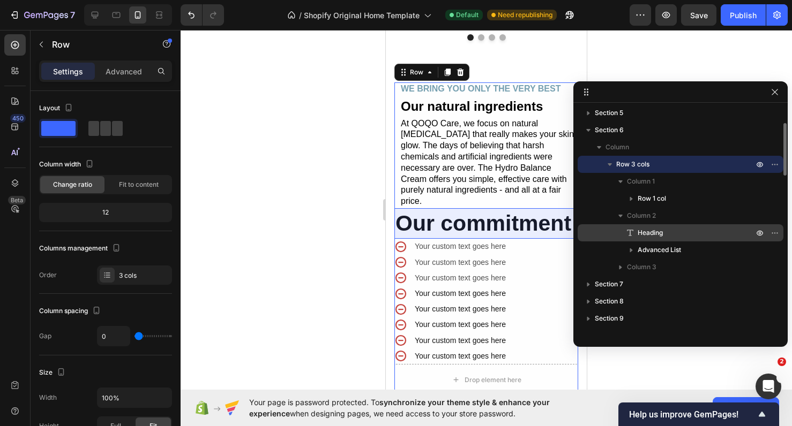
click at [669, 231] on p "Heading" at bounding box center [684, 233] width 118 height 11
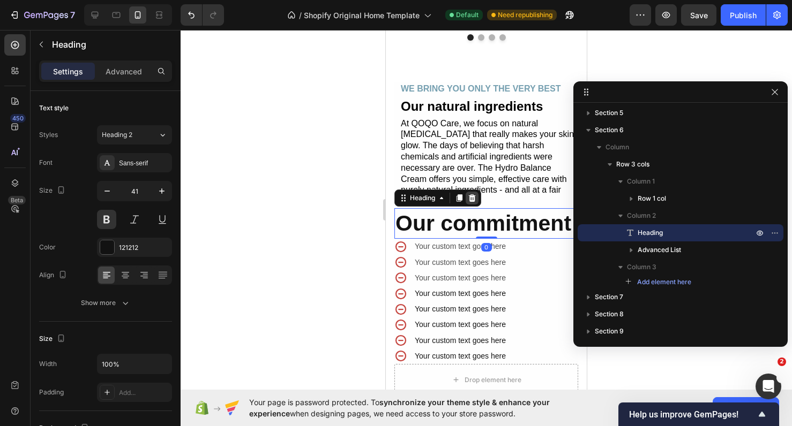
click at [474, 194] on icon at bounding box center [472, 198] width 9 height 9
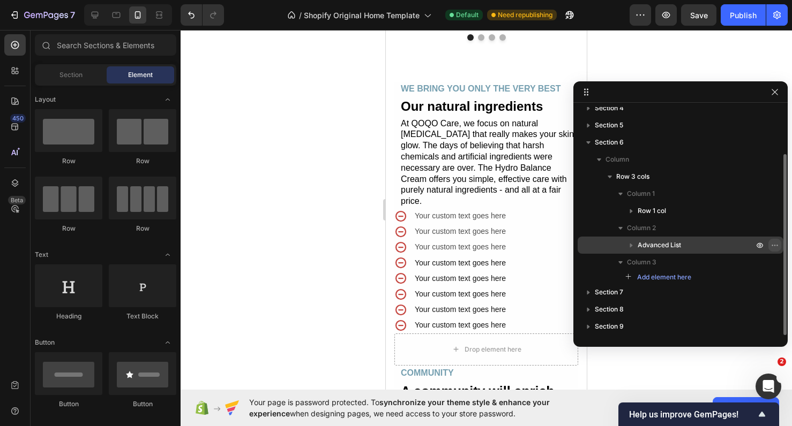
click at [777, 249] on icon "button" at bounding box center [774, 245] width 9 height 9
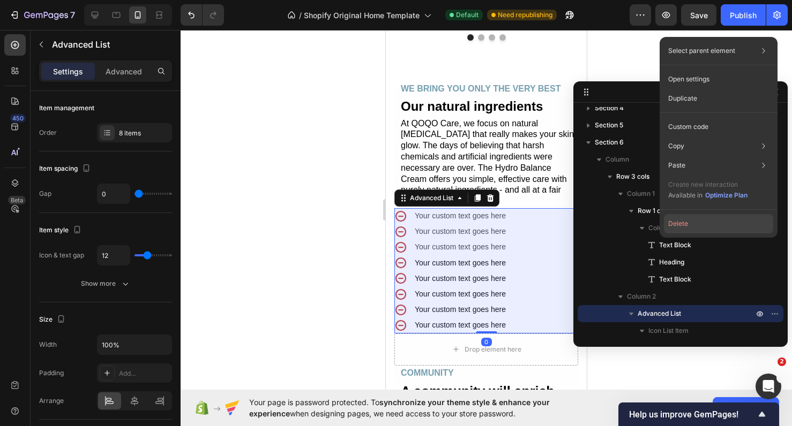
click at [694, 221] on button "Delete" at bounding box center [718, 223] width 109 height 19
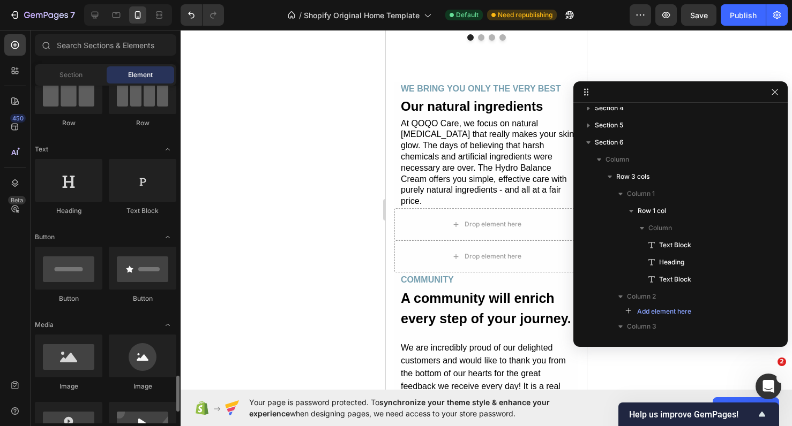
scroll to position [0, 0]
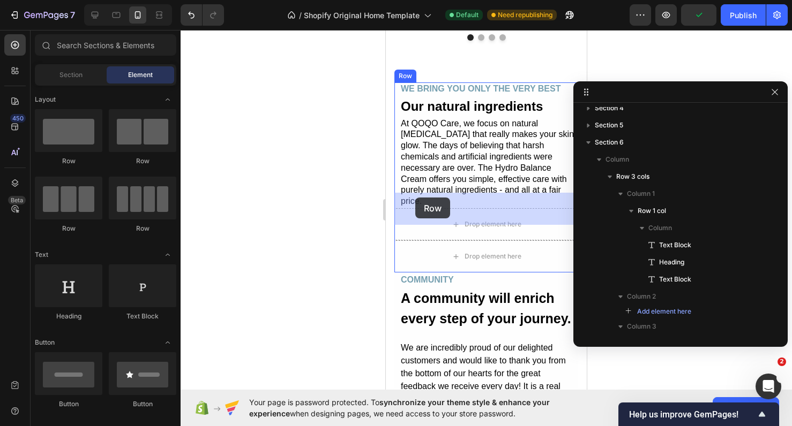
drag, startPoint x: 451, startPoint y: 168, endPoint x: 415, endPoint y: 198, distance: 46.4
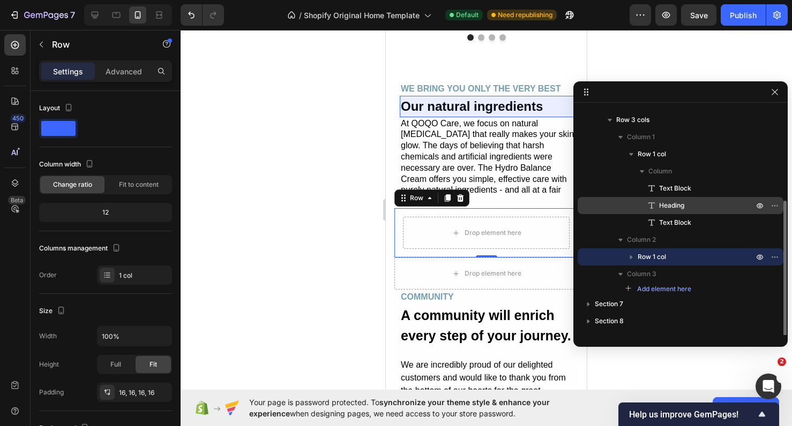
scroll to position [127, 0]
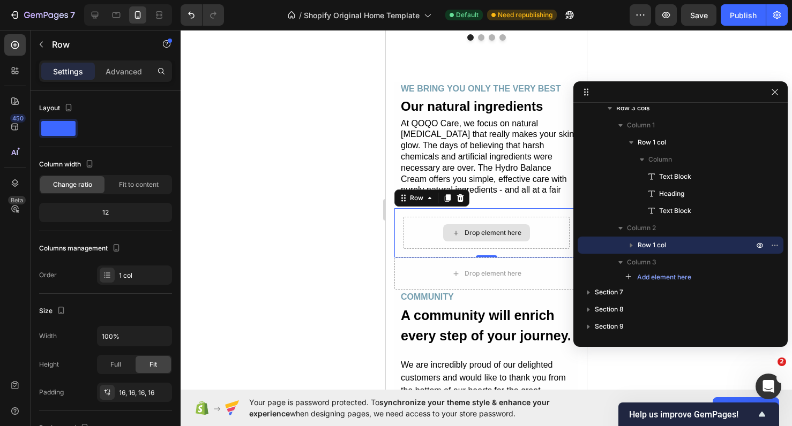
click at [507, 229] on div "Drop element here" at bounding box center [492, 233] width 57 height 9
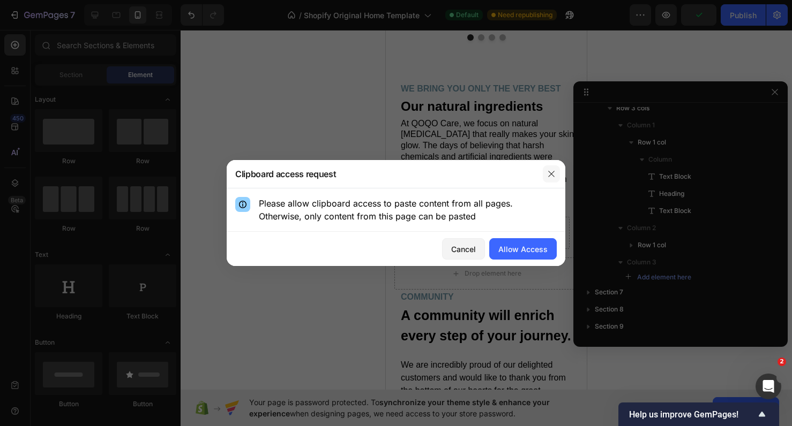
click at [549, 174] on icon "button" at bounding box center [551, 174] width 9 height 9
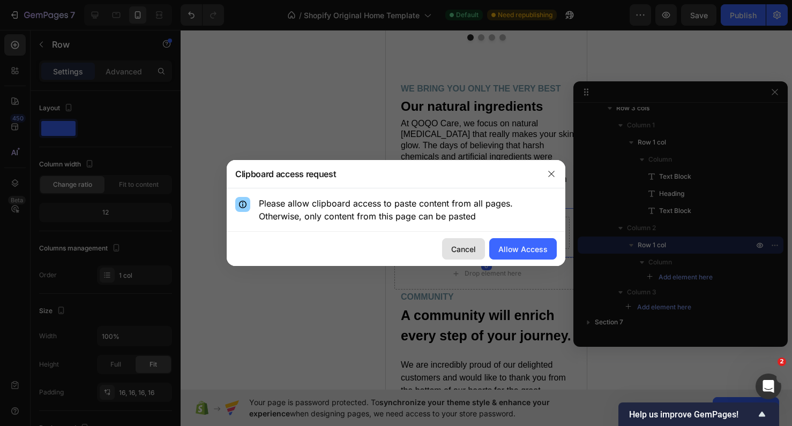
click at [475, 244] on div "Cancel" at bounding box center [463, 249] width 25 height 11
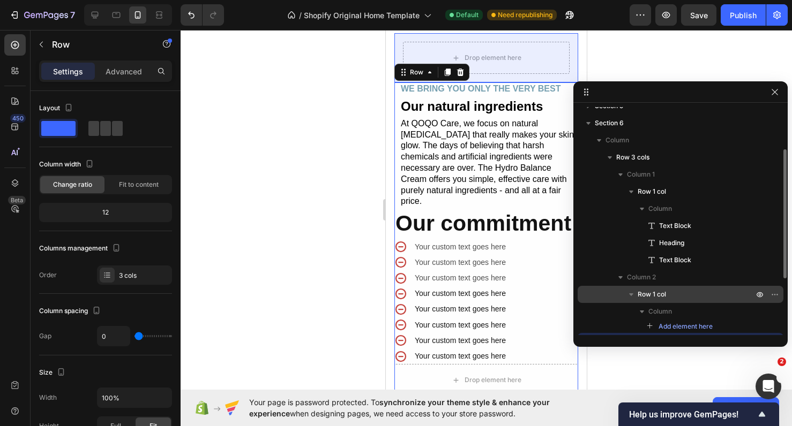
scroll to position [77, 0]
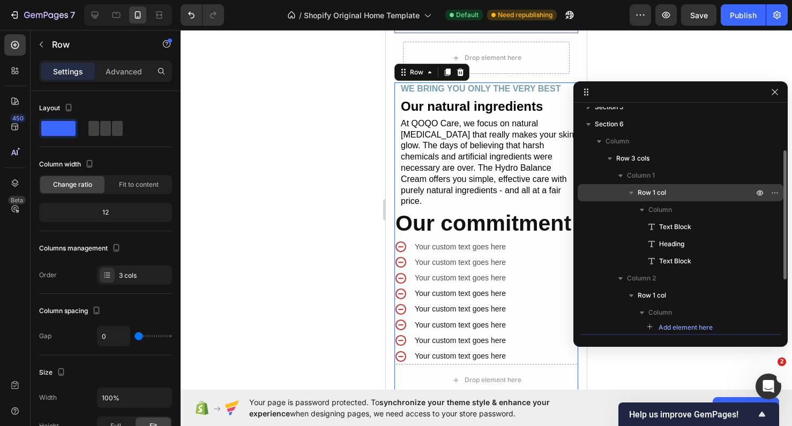
click at [647, 188] on span "Row 1 col" at bounding box center [651, 192] width 28 height 11
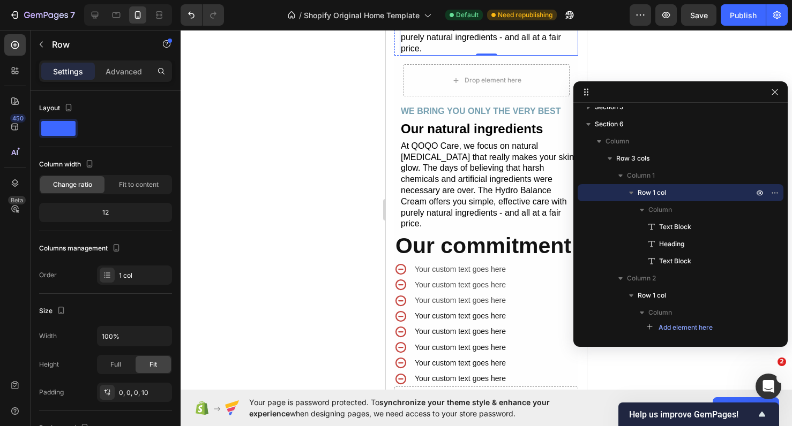
scroll to position [2381, 0]
click at [193, 17] on icon "Undo/Redo" at bounding box center [191, 15] width 11 height 11
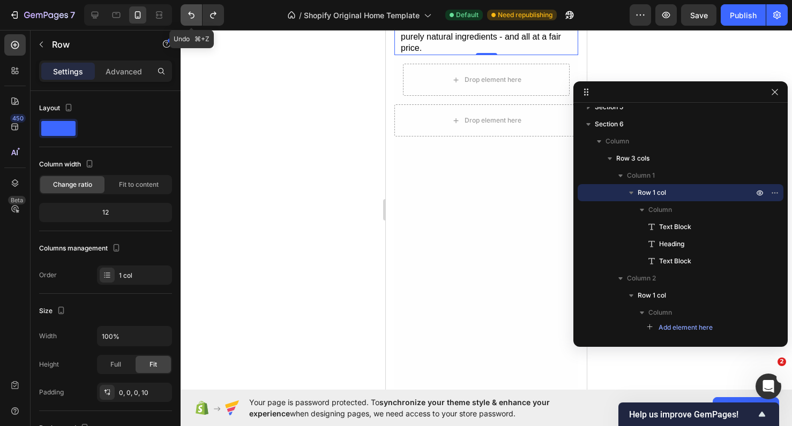
click at [193, 17] on icon "Undo/Redo" at bounding box center [191, 15] width 11 height 11
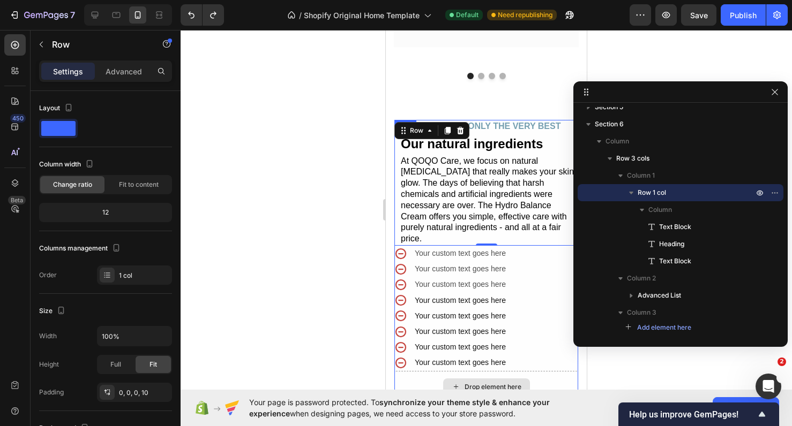
scroll to position [2190, 0]
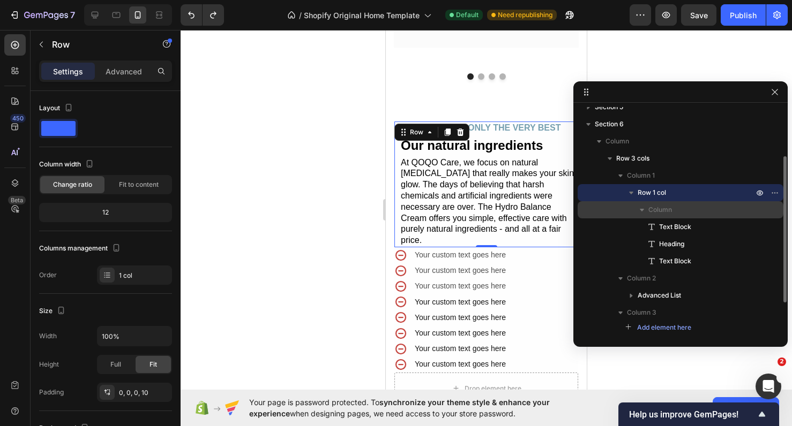
click at [627, 215] on div "Column" at bounding box center [680, 209] width 197 height 17
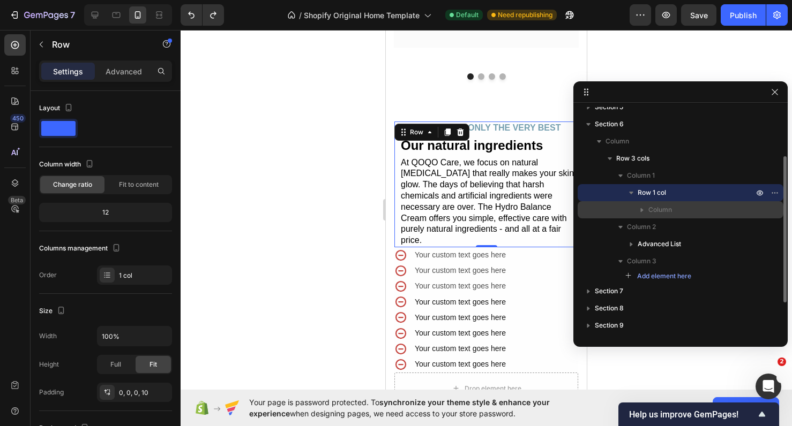
click at [627, 215] on div "Column" at bounding box center [680, 209] width 197 height 17
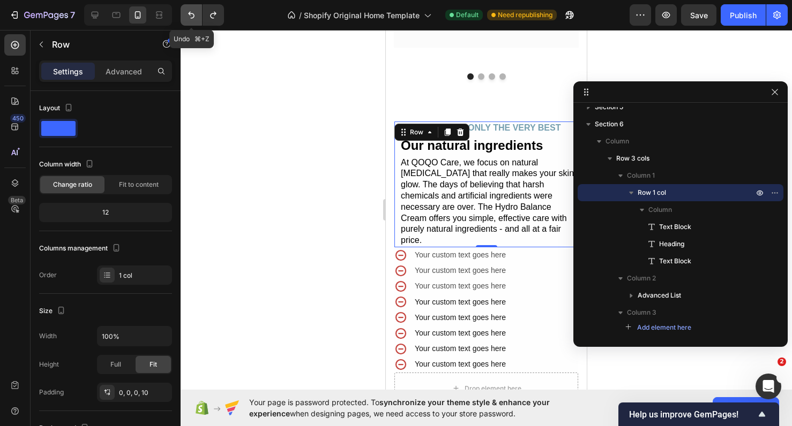
click at [193, 16] on icon "Undo/Redo" at bounding box center [191, 15] width 11 height 11
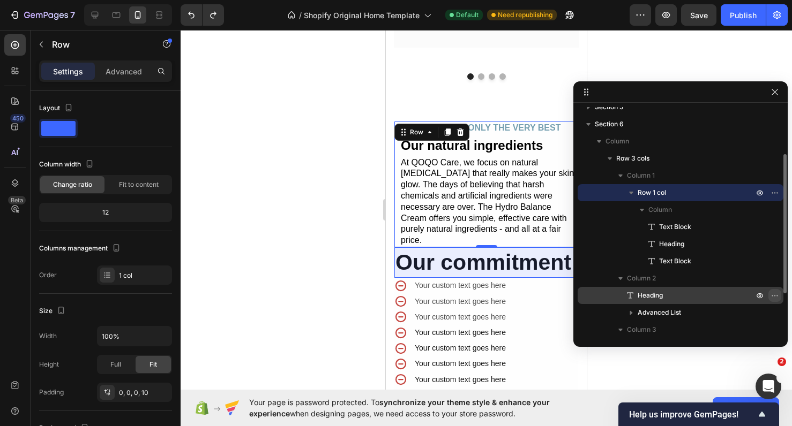
click at [769, 292] on button "button" at bounding box center [774, 295] width 13 height 13
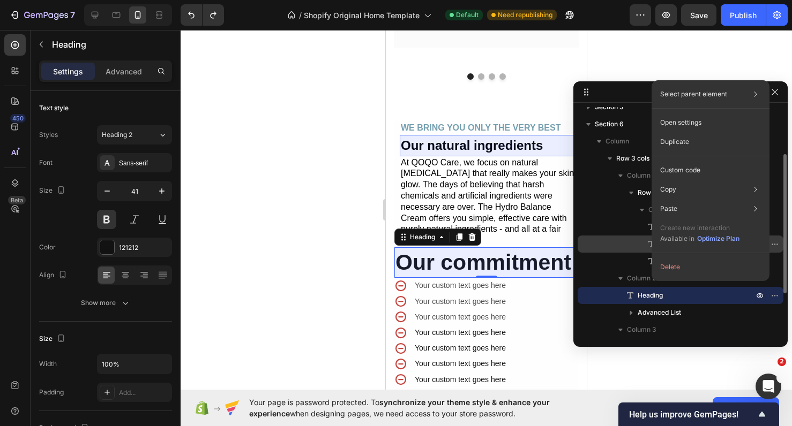
click at [584, 250] on div "Heading" at bounding box center [680, 244] width 197 height 17
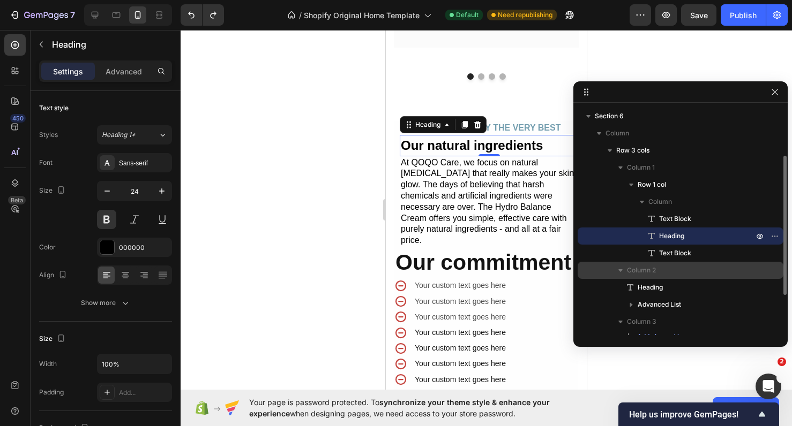
scroll to position [99, 0]
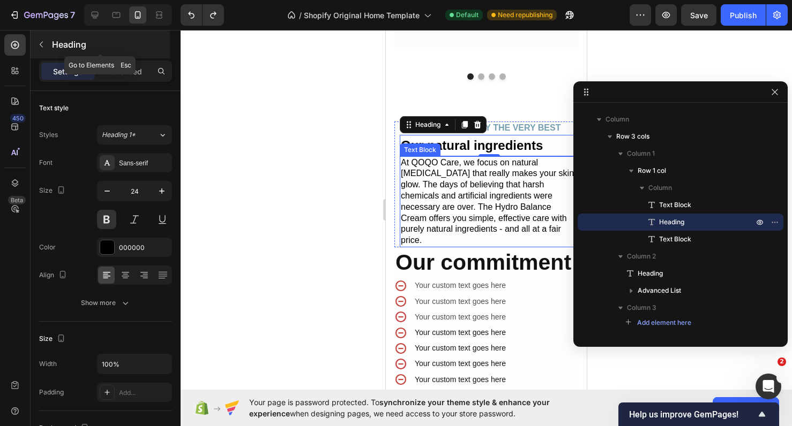
click at [44, 48] on icon "button" at bounding box center [41, 44] width 9 height 9
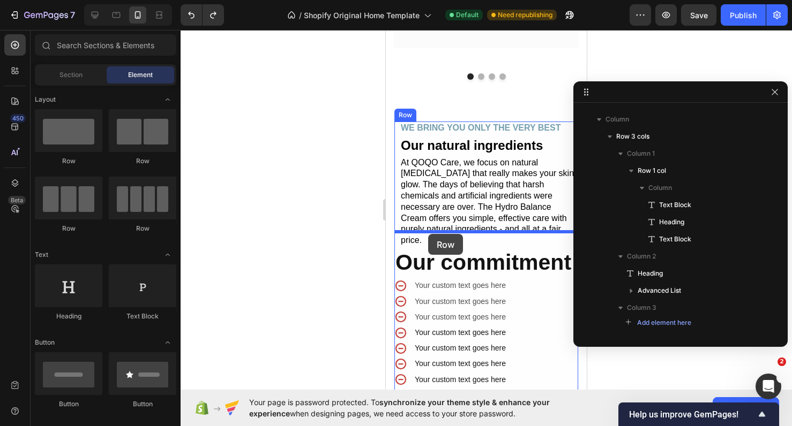
drag, startPoint x: 459, startPoint y: 173, endPoint x: 428, endPoint y: 234, distance: 68.5
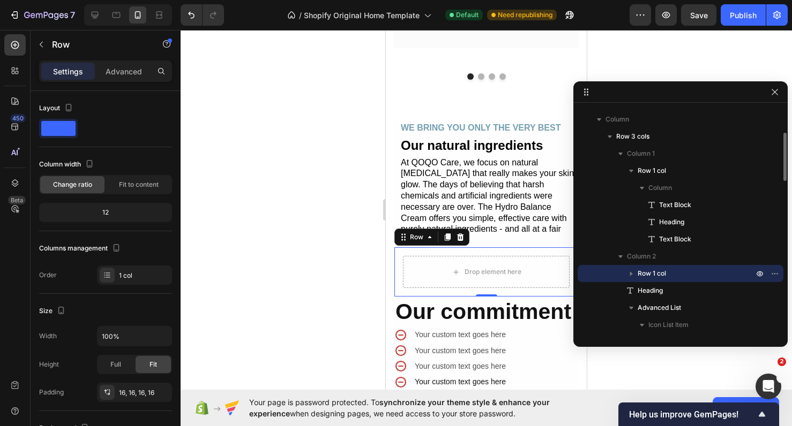
scroll to position [112, 0]
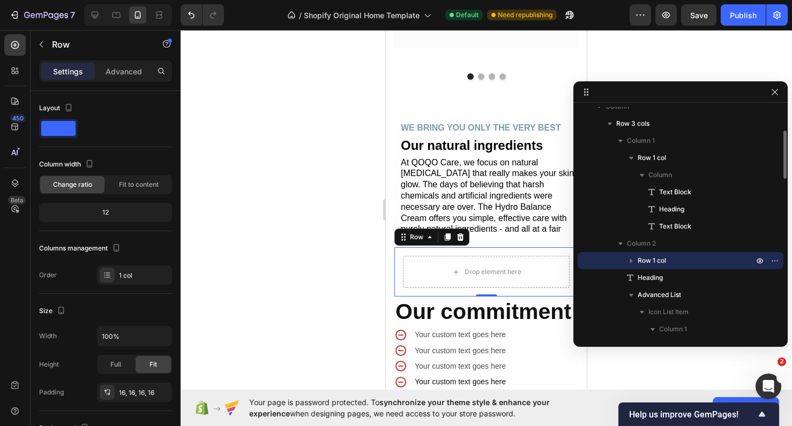
drag, startPoint x: 614, startPoint y: 278, endPoint x: 635, endPoint y: 263, distance: 25.7
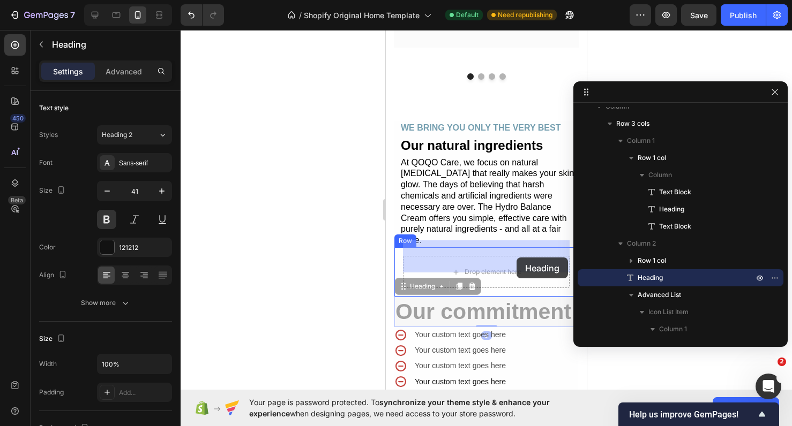
drag, startPoint x: 523, startPoint y: 309, endPoint x: 516, endPoint y: 258, distance: 50.8
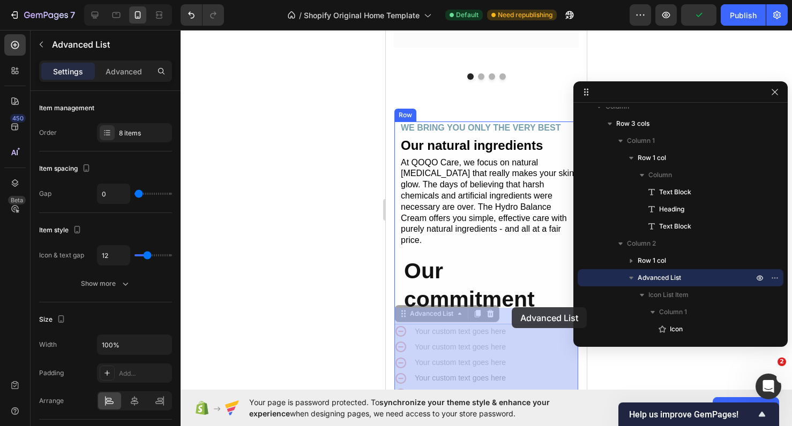
drag, startPoint x: 524, startPoint y: 341, endPoint x: 512, endPoint y: 307, distance: 35.6
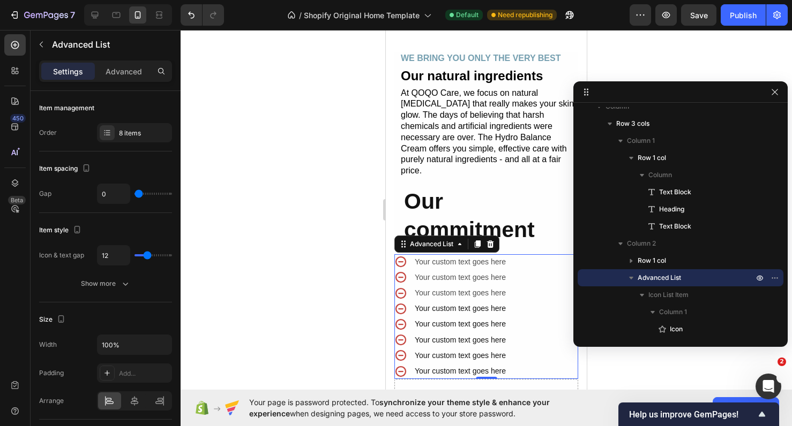
scroll to position [2275, 0]
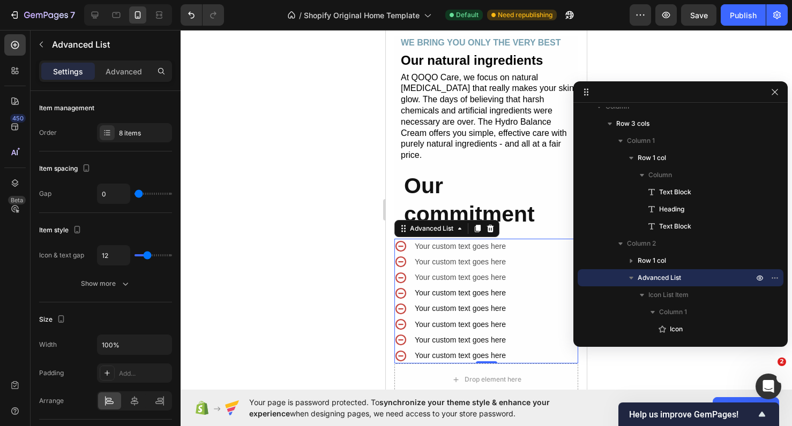
click at [325, 267] on div at bounding box center [486, 228] width 611 height 396
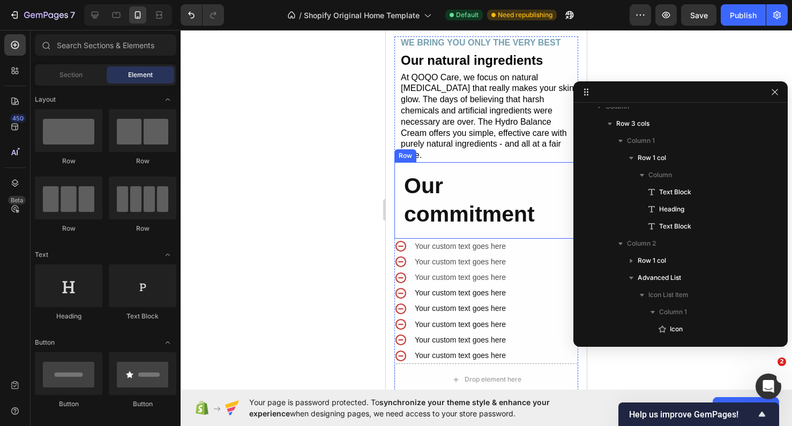
click at [504, 214] on div "Our commitment Heading Row" at bounding box center [486, 200] width 184 height 77
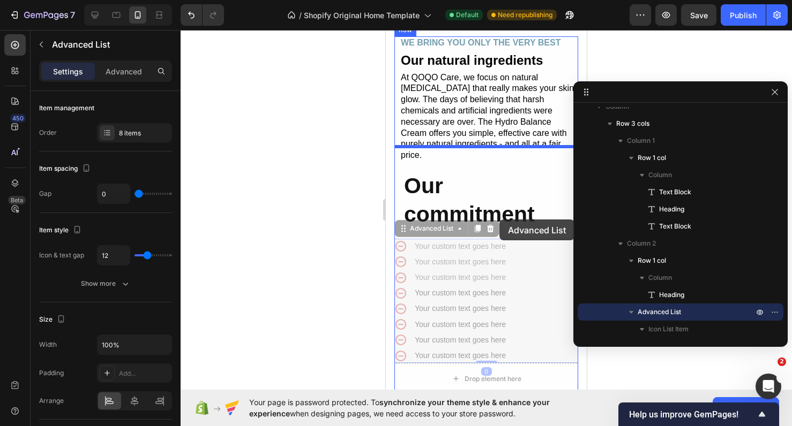
drag, startPoint x: 510, startPoint y: 247, endPoint x: 499, endPoint y: 220, distance: 29.3
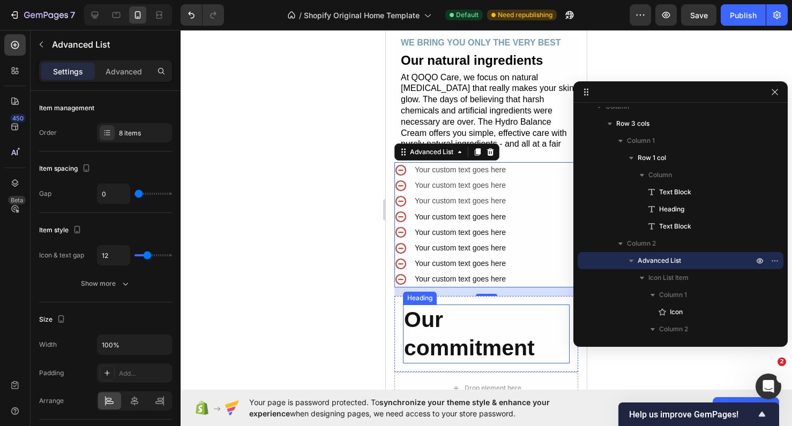
scroll to position [865, 0]
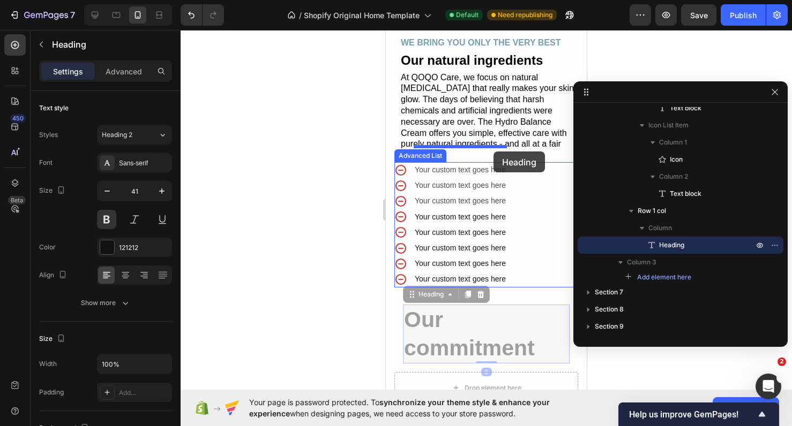
drag, startPoint x: 483, startPoint y: 301, endPoint x: 493, endPoint y: 152, distance: 149.8
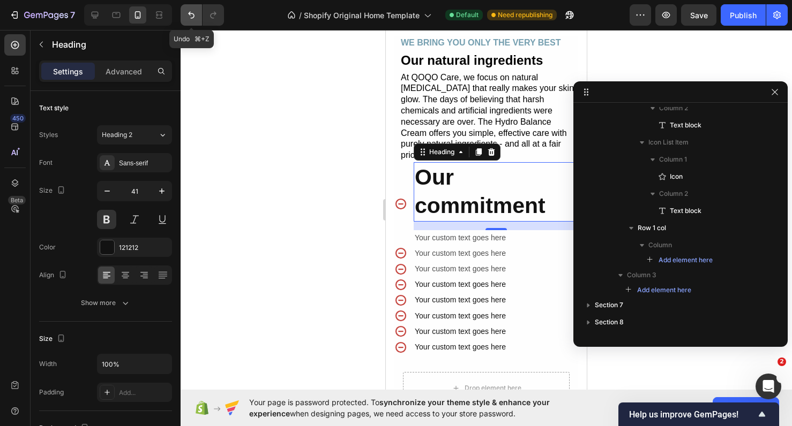
click at [190, 17] on icon "Undo/Redo" at bounding box center [191, 15] width 11 height 11
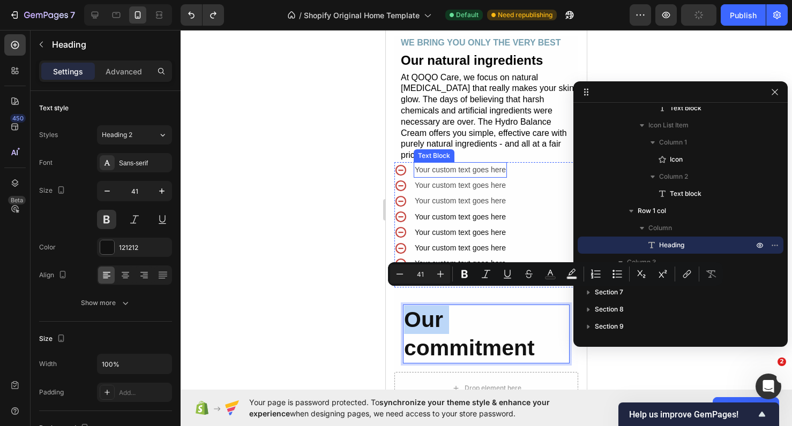
drag, startPoint x: 475, startPoint y: 305, endPoint x: 432, endPoint y: 146, distance: 164.4
click at [476, 306] on p "Our commitment" at bounding box center [486, 334] width 164 height 57
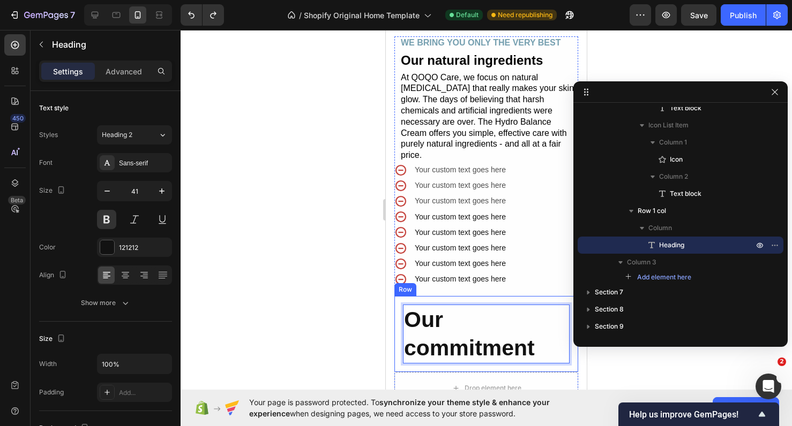
click at [360, 316] on div at bounding box center [486, 228] width 611 height 396
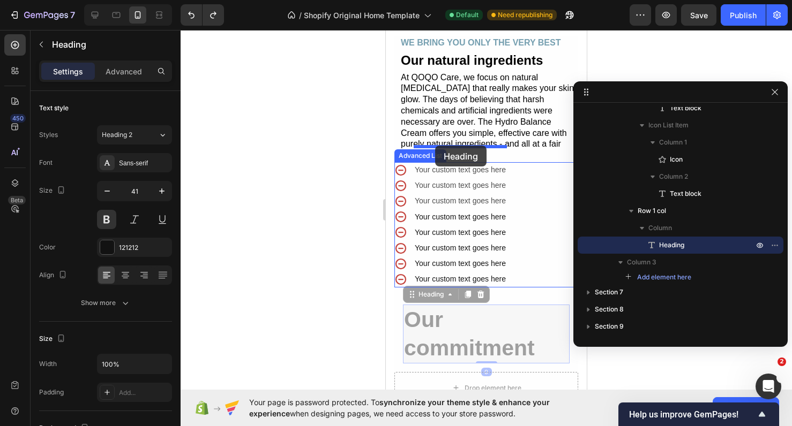
drag, startPoint x: 454, startPoint y: 314, endPoint x: 435, endPoint y: 146, distance: 169.8
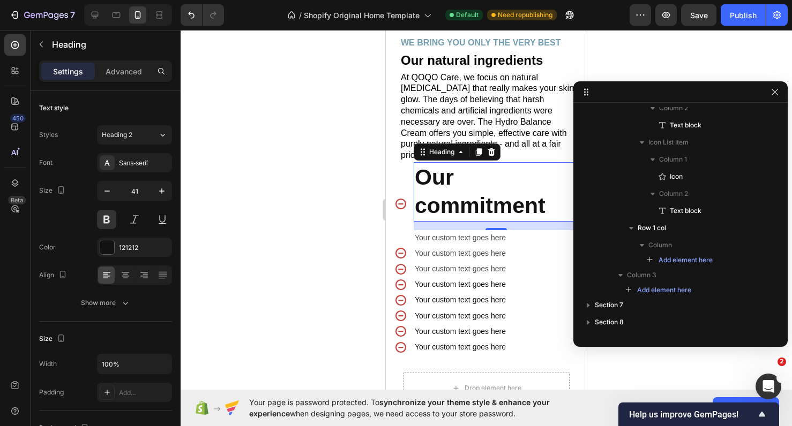
click at [342, 204] on div at bounding box center [486, 228] width 611 height 396
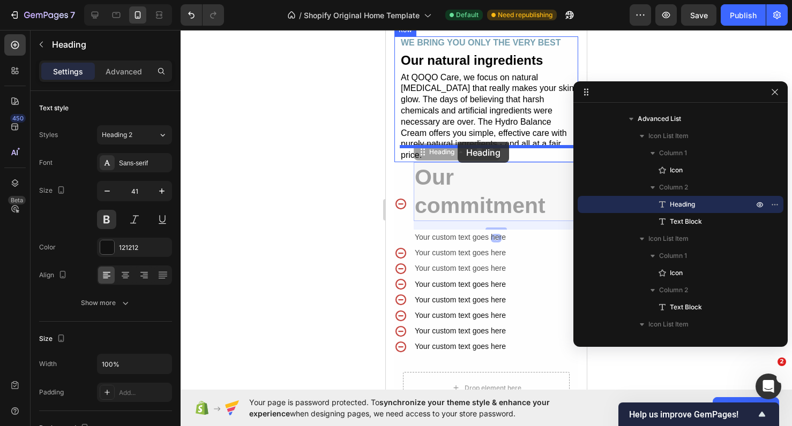
drag, startPoint x: 472, startPoint y: 179, endPoint x: 457, endPoint y: 142, distance: 39.9
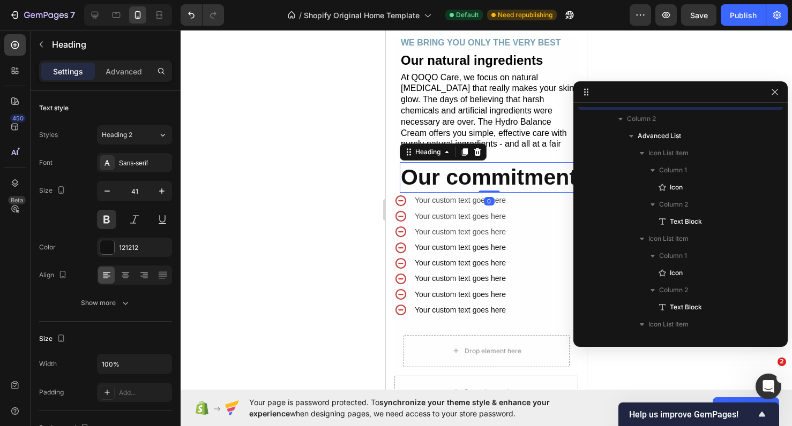
click at [340, 192] on div at bounding box center [486, 228] width 611 height 396
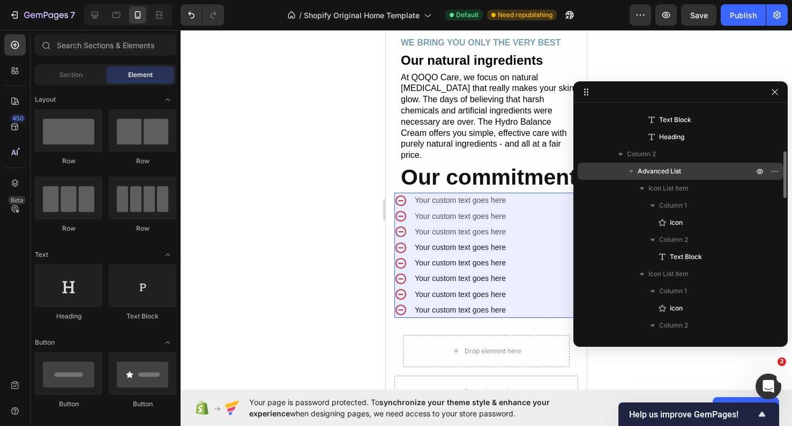
scroll to position [203, 0]
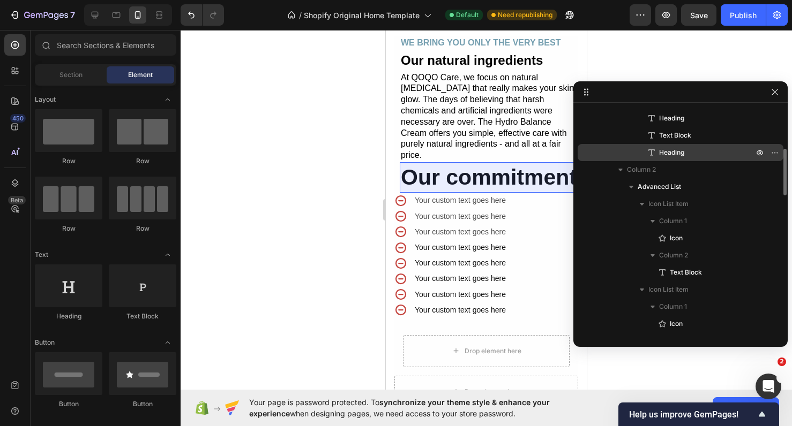
drag, startPoint x: 599, startPoint y: 159, endPoint x: 620, endPoint y: 155, distance: 20.6
click at [620, 155] on div "Heading" at bounding box center [680, 152] width 197 height 17
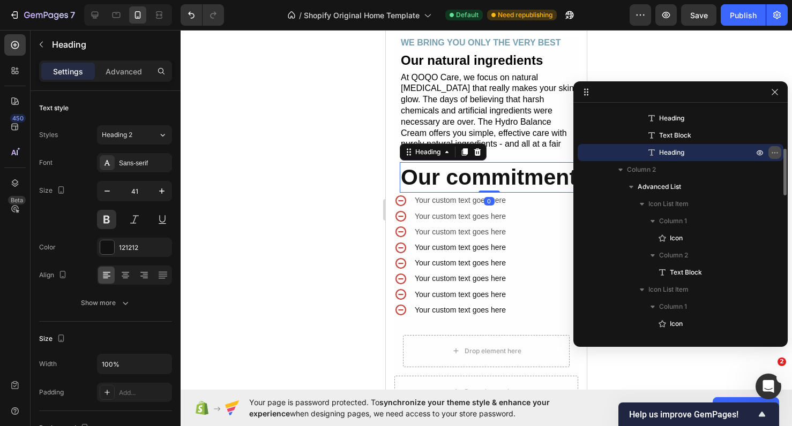
click at [780, 156] on button "button" at bounding box center [774, 152] width 13 height 13
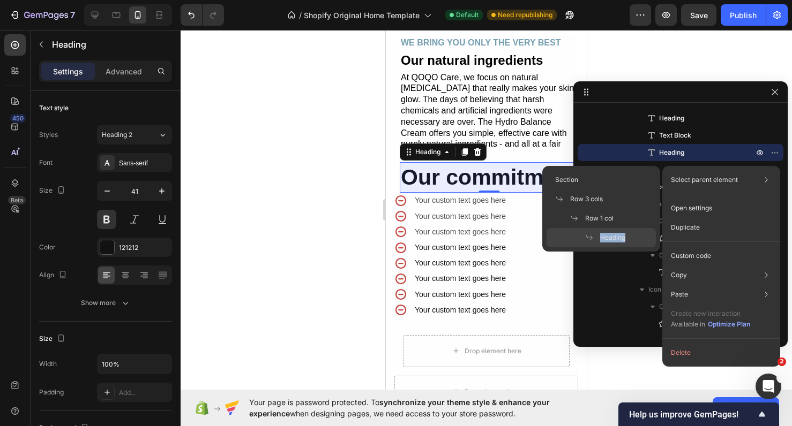
drag, startPoint x: 625, startPoint y: 242, endPoint x: 182, endPoint y: 204, distance: 444.6
click at [567, 234] on div "Heading" at bounding box center [600, 237] width 109 height 19
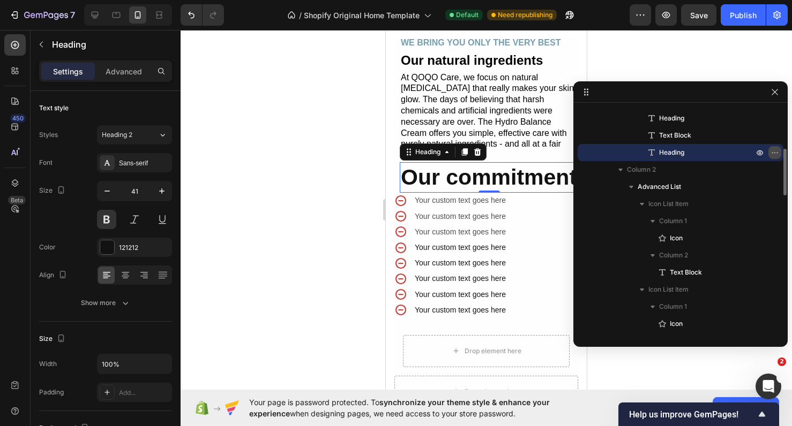
click at [774, 151] on icon "button" at bounding box center [774, 152] width 9 height 9
click at [186, 16] on icon "Undo/Redo" at bounding box center [191, 15] width 11 height 11
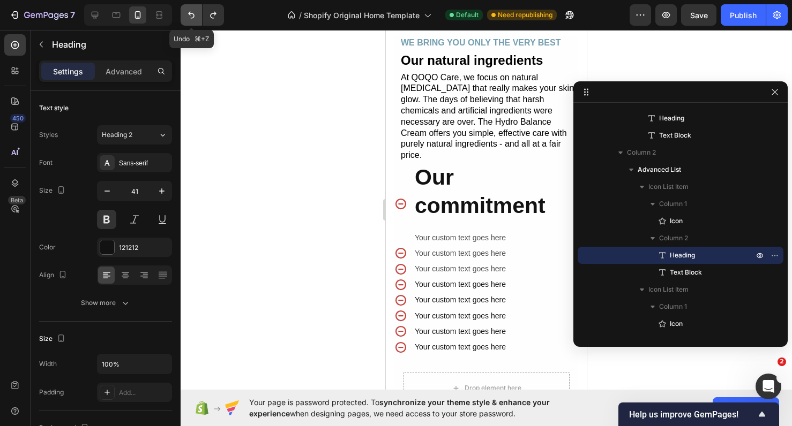
click at [186, 16] on icon "Undo/Redo" at bounding box center [191, 15] width 11 height 11
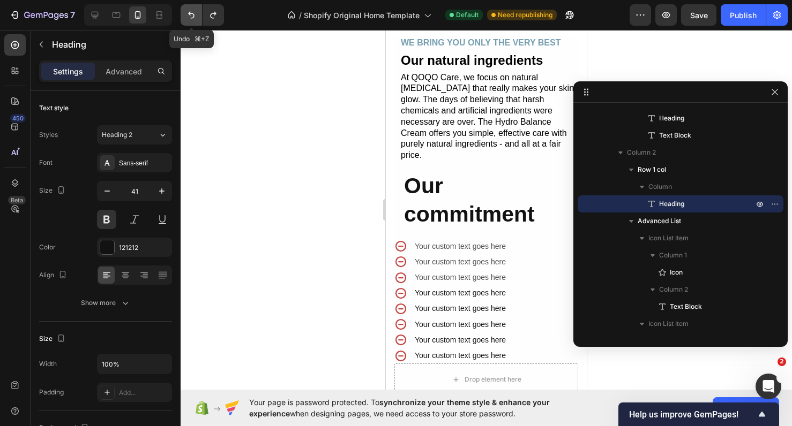
click at [186, 16] on icon "Undo/Redo" at bounding box center [191, 15] width 11 height 11
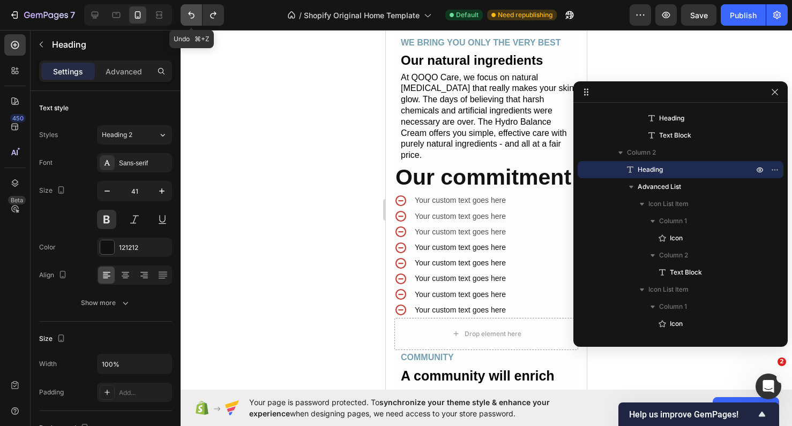
click at [186, 16] on icon "Undo/Redo" at bounding box center [191, 15] width 11 height 11
click at [197, 17] on button "Undo/Redo" at bounding box center [191, 14] width 21 height 21
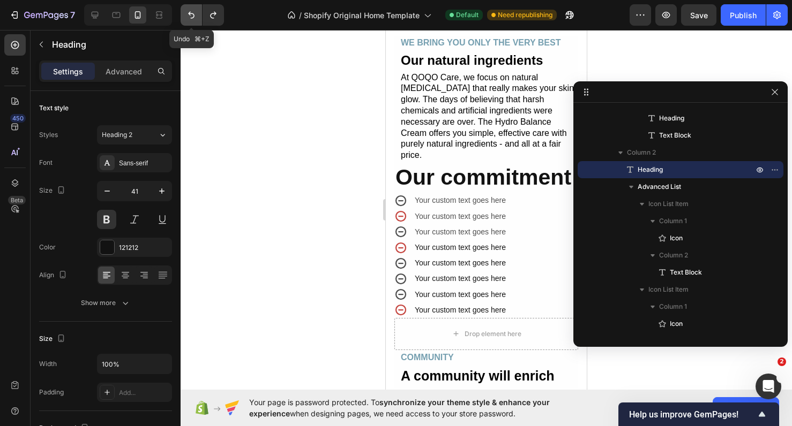
click at [197, 17] on button "Undo/Redo" at bounding box center [191, 14] width 21 height 21
click at [192, 18] on icon "Undo/Redo" at bounding box center [191, 15] width 6 height 7
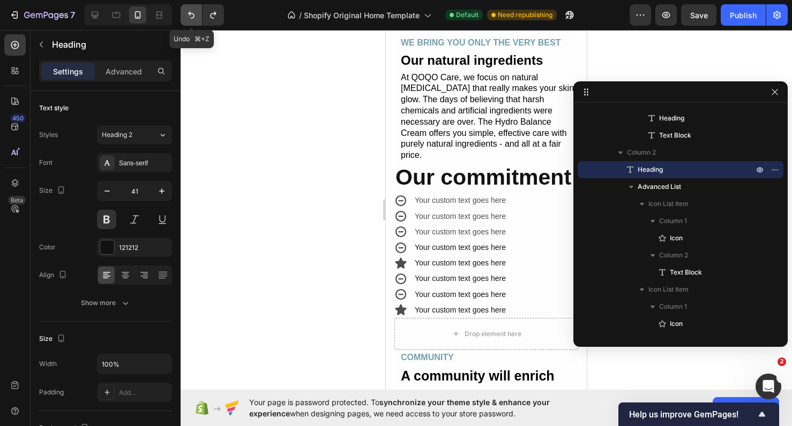
click at [192, 18] on icon "Undo/Redo" at bounding box center [191, 15] width 6 height 7
click at [216, 17] on icon "Undo/Redo" at bounding box center [213, 15] width 11 height 11
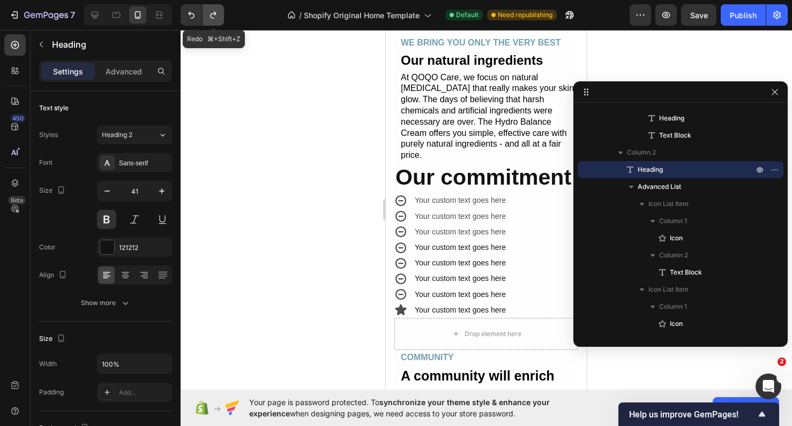
click at [216, 17] on icon "Undo/Redo" at bounding box center [213, 15] width 11 height 11
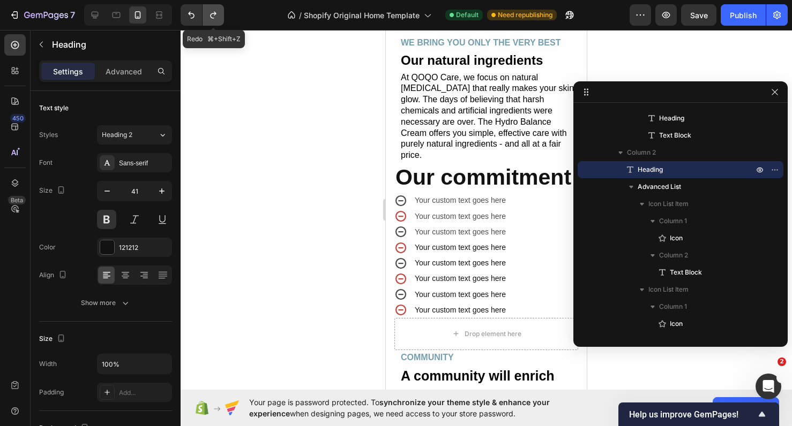
click at [216, 17] on icon "Undo/Redo" at bounding box center [213, 15] width 11 height 11
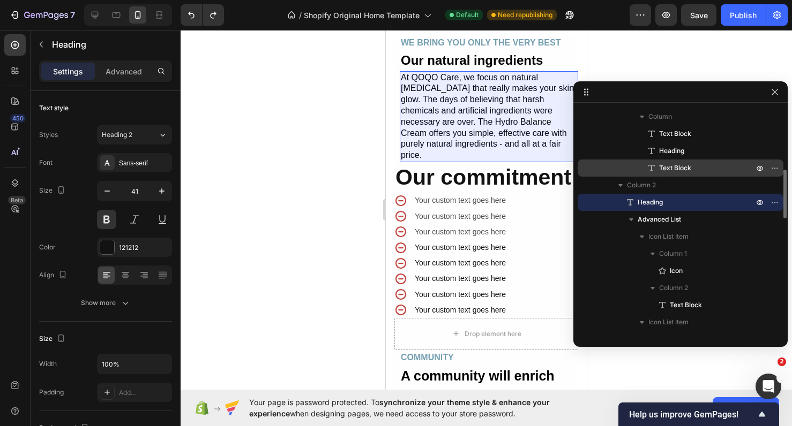
scroll to position [169, 0]
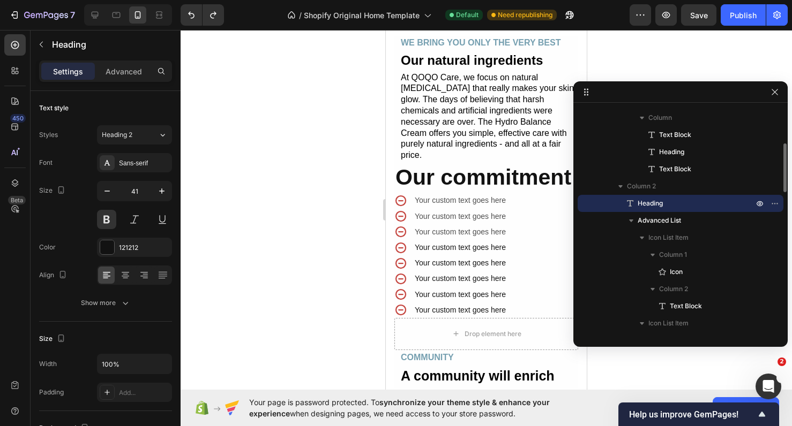
click at [600, 208] on div "Heading" at bounding box center [680, 203] width 197 height 17
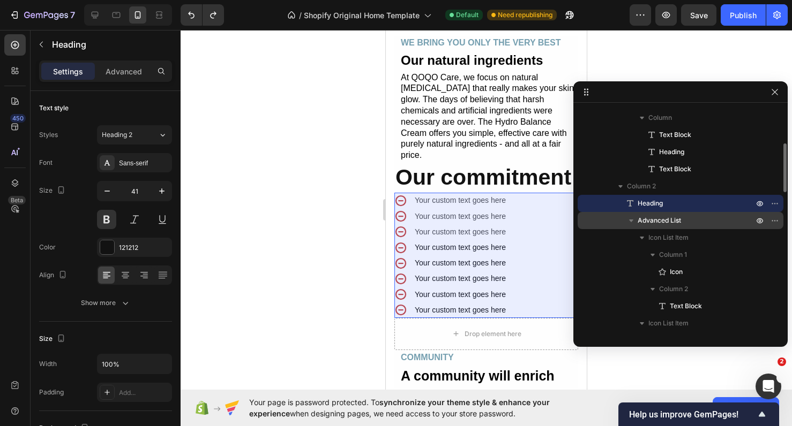
click at [606, 221] on div "Advanced List" at bounding box center [680, 220] width 197 height 17
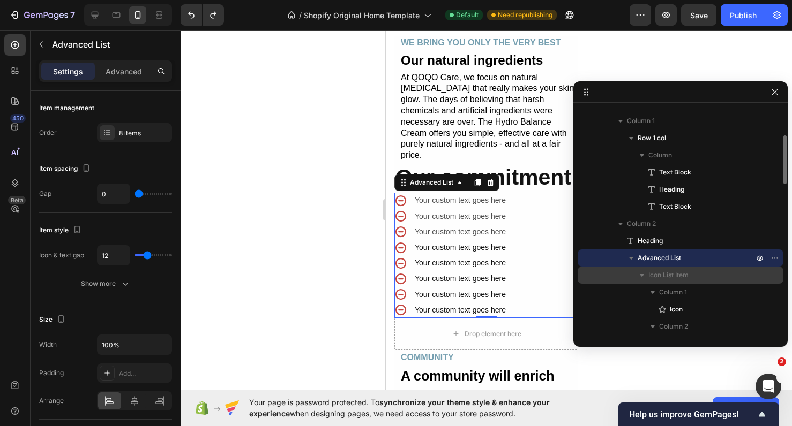
scroll to position [125, 0]
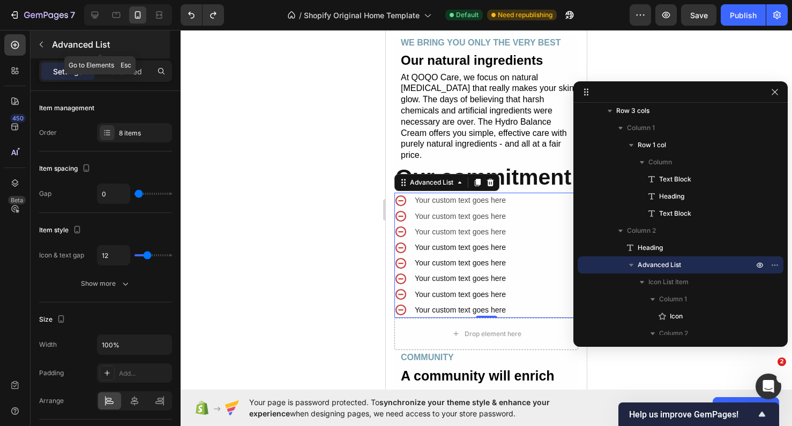
click at [43, 49] on button "button" at bounding box center [41, 44] width 17 height 17
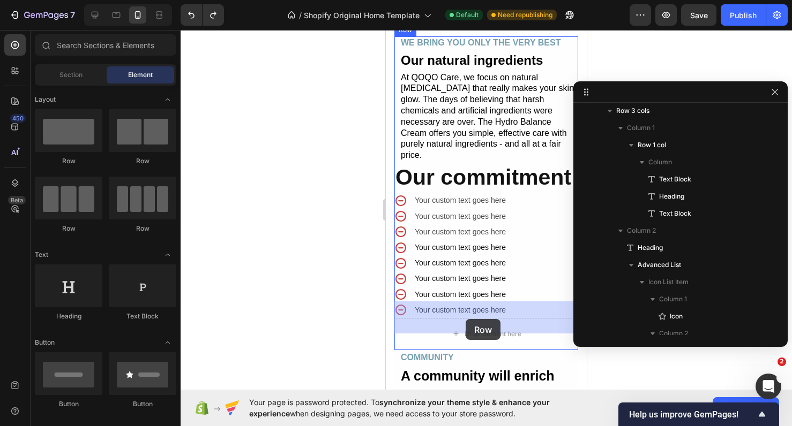
drag, startPoint x: 464, startPoint y: 166, endPoint x: 466, endPoint y: 319, distance: 153.7
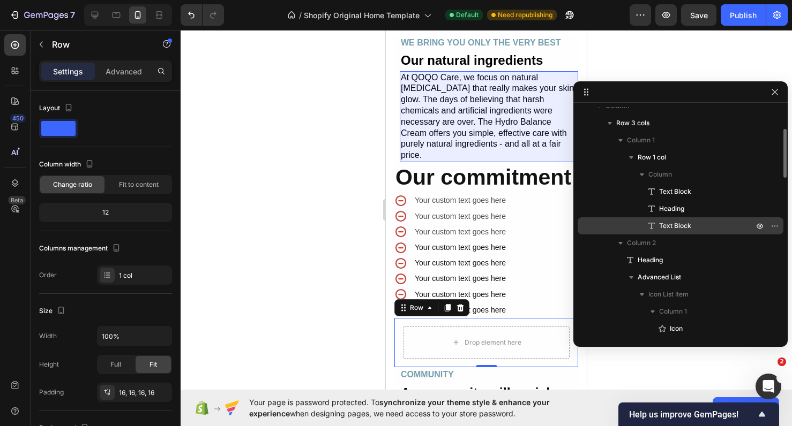
scroll to position [111, 0]
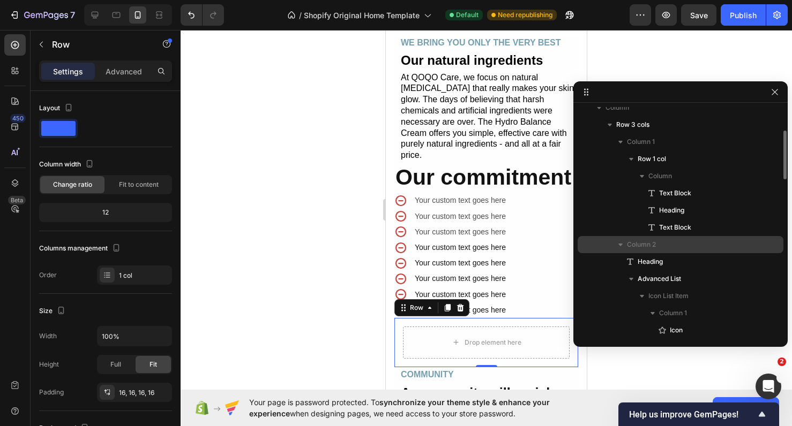
click at [607, 239] on div "Column 2" at bounding box center [680, 244] width 197 height 17
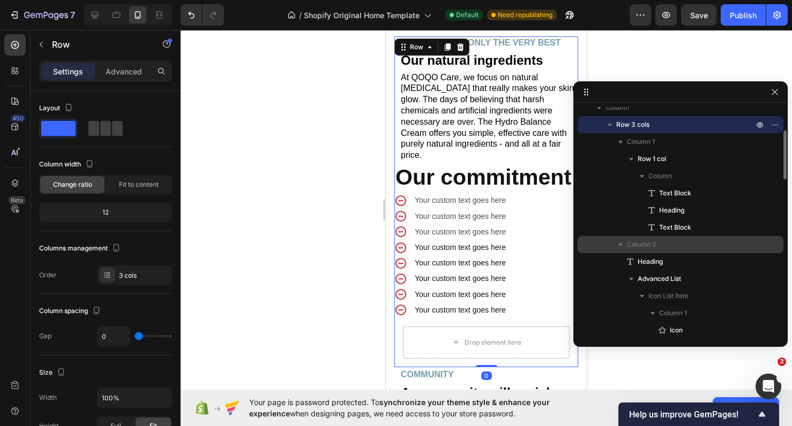
click at [621, 247] on icon "button" at bounding box center [620, 244] width 11 height 11
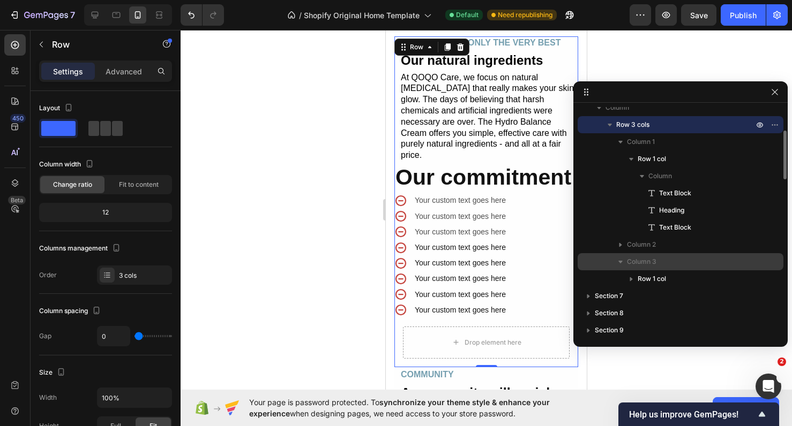
click at [630, 262] on span "Column 3" at bounding box center [641, 262] width 29 height 11
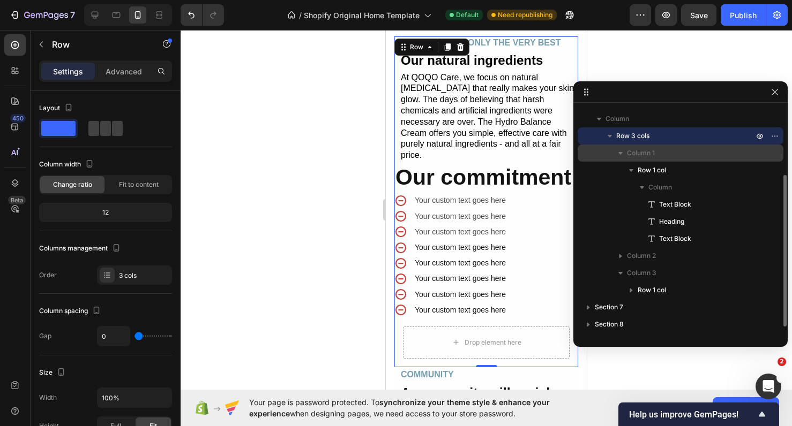
scroll to position [97, 0]
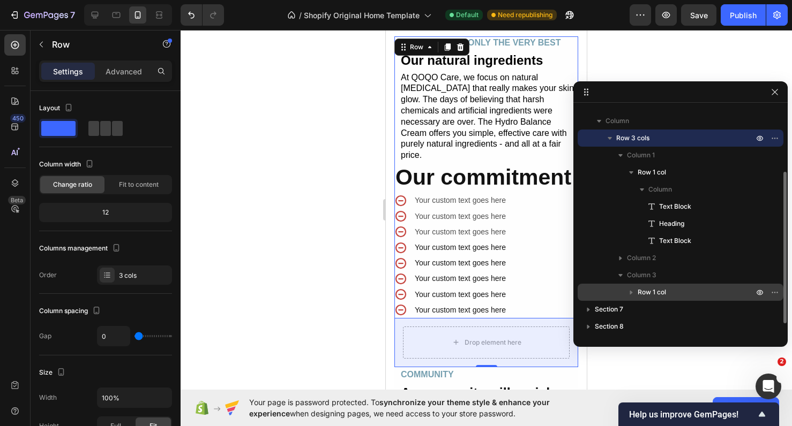
click at [659, 297] on span "Row 1 col" at bounding box center [651, 292] width 28 height 11
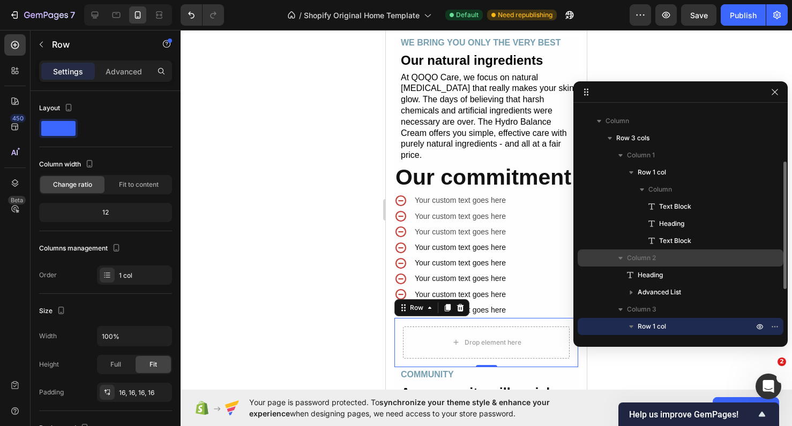
click at [639, 260] on span "Column 2" at bounding box center [641, 258] width 29 height 11
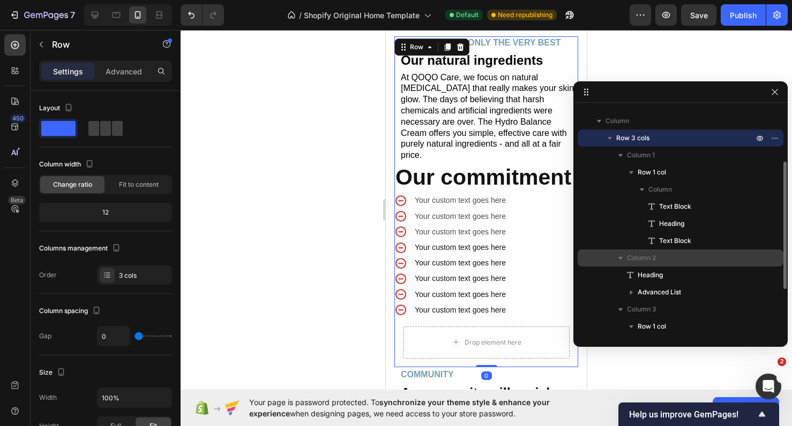
click at [620, 259] on icon "button" at bounding box center [620, 258] width 4 height 3
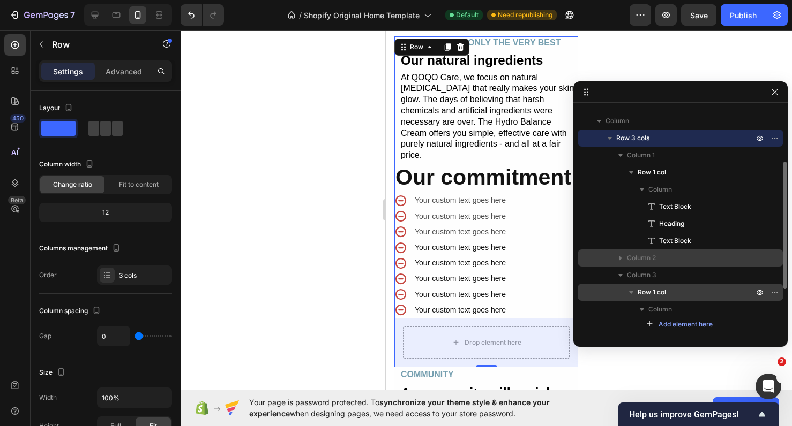
click at [669, 289] on p "Row 1 col" at bounding box center [696, 292] width 118 height 11
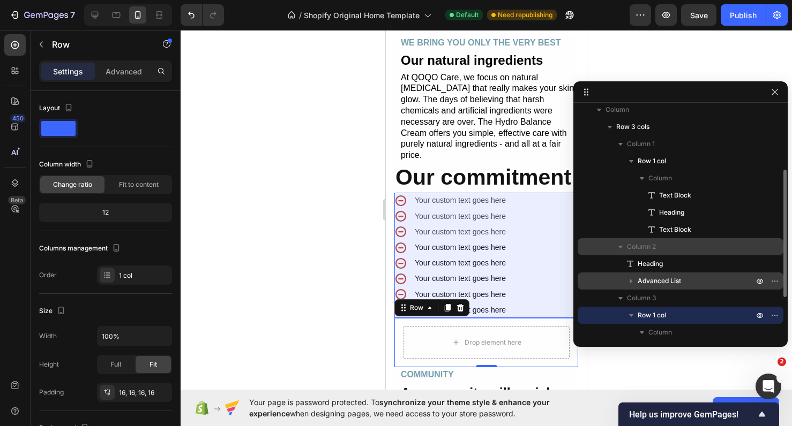
scroll to position [110, 0]
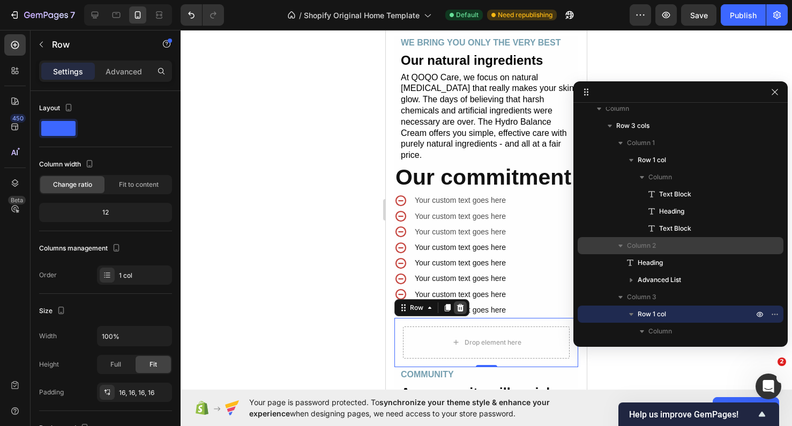
click at [461, 304] on icon at bounding box center [460, 307] width 7 height 7
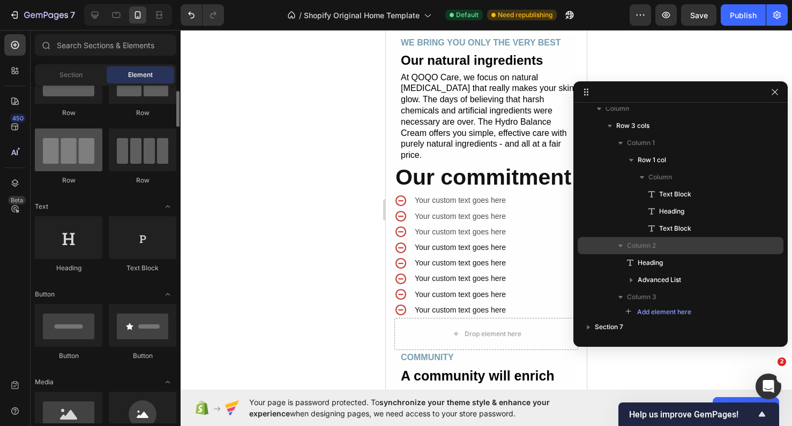
scroll to position [49, 0]
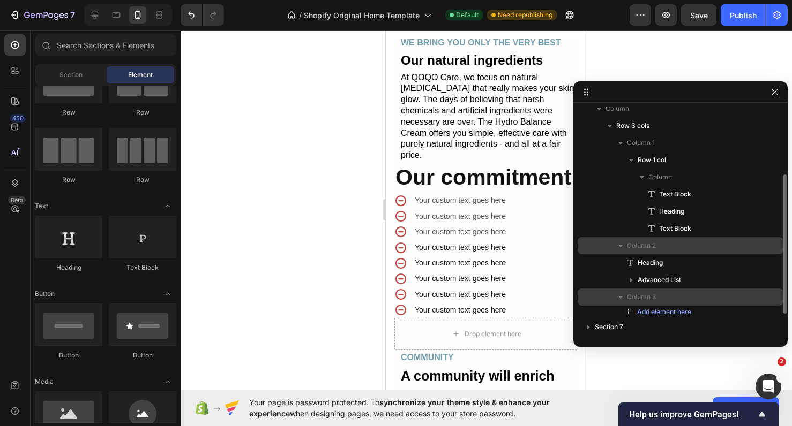
click at [644, 299] on span "Column 3" at bounding box center [641, 297] width 29 height 11
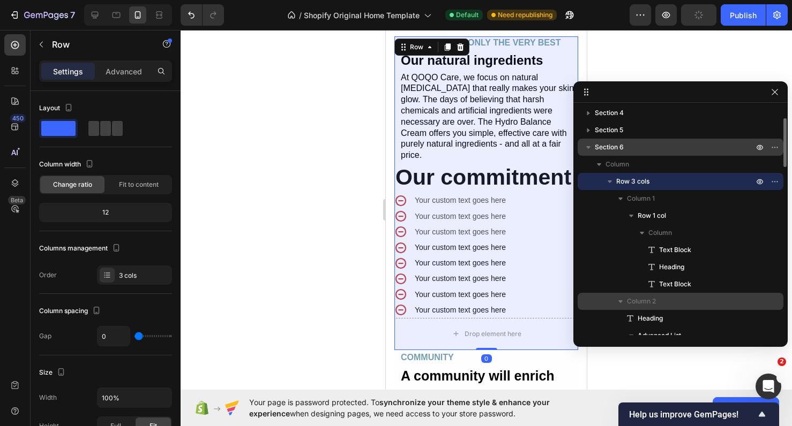
scroll to position [46, 0]
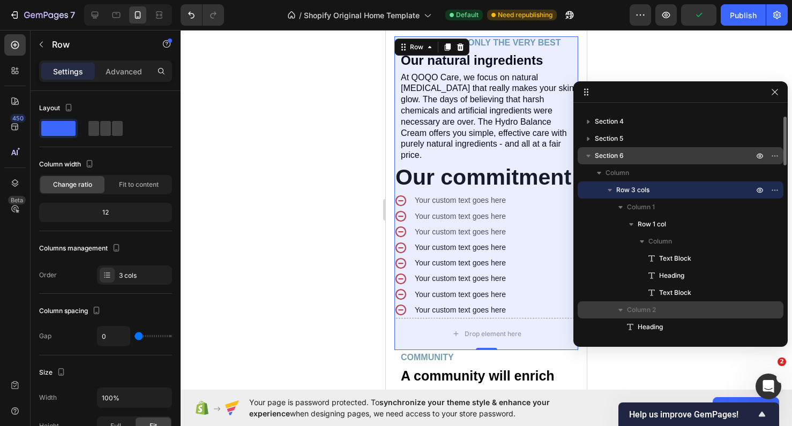
click at [630, 160] on p "Section 6" at bounding box center [675, 156] width 161 height 11
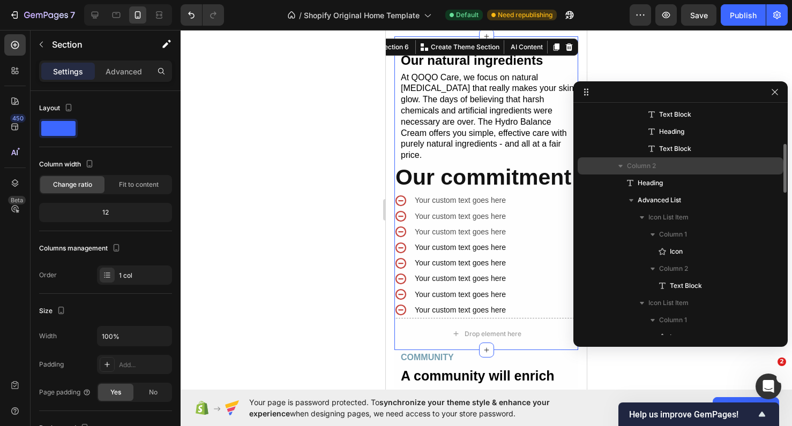
scroll to position [191, 0]
click at [613, 163] on div "Column 2" at bounding box center [680, 164] width 197 height 17
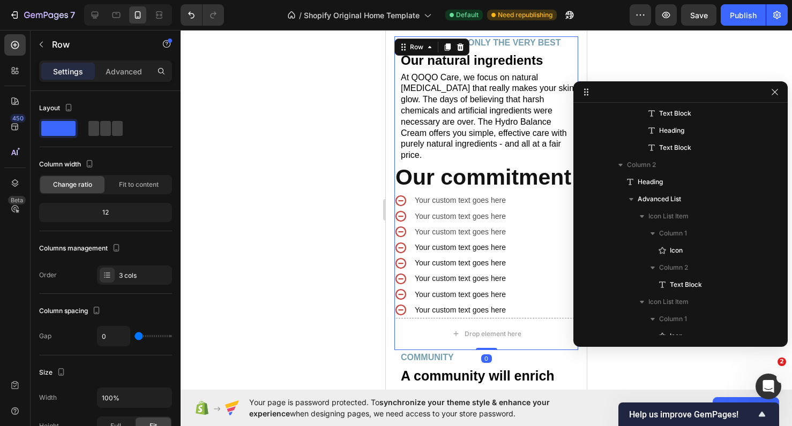
click at [622, 165] on icon "button" at bounding box center [620, 165] width 11 height 11
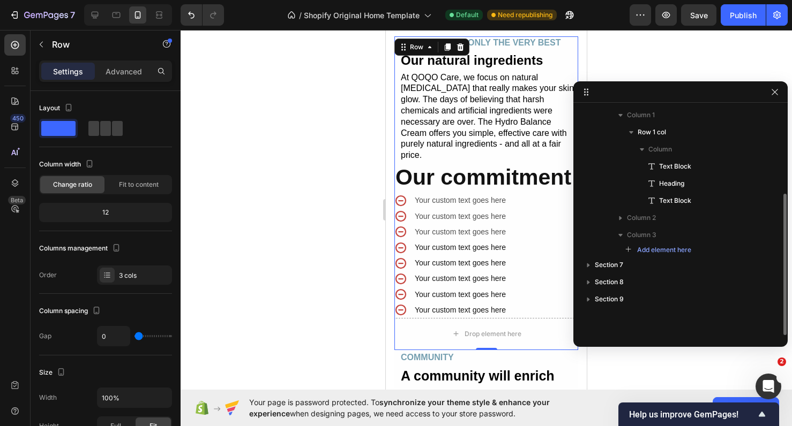
scroll to position [121, 0]
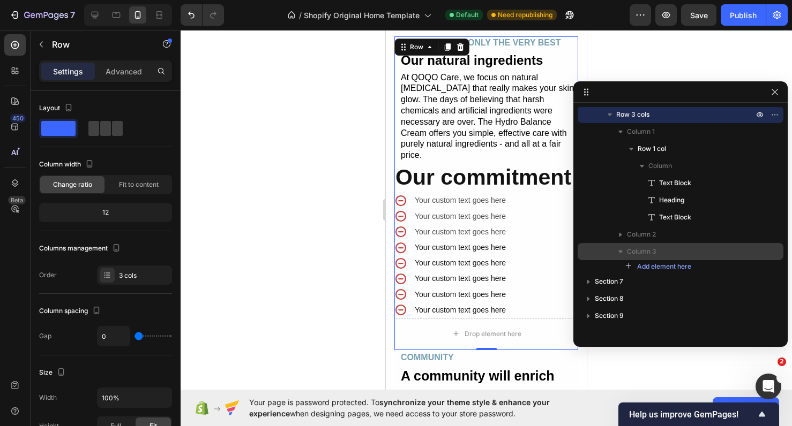
click at [619, 248] on icon "button" at bounding box center [620, 251] width 11 height 11
click at [615, 249] on icon "button" at bounding box center [620, 251] width 11 height 11
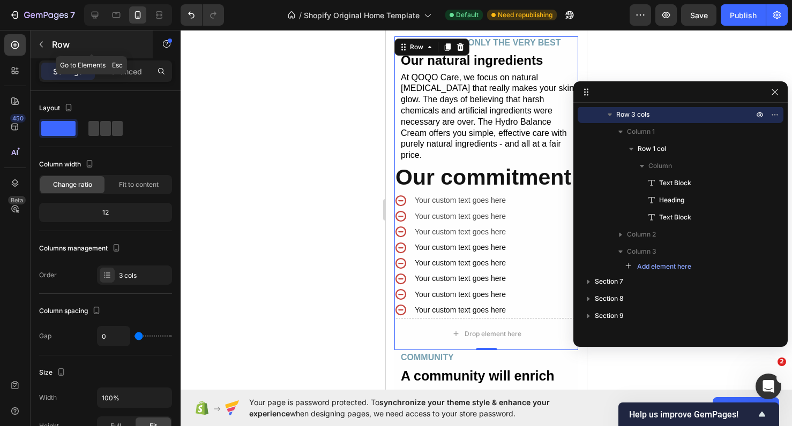
click at [40, 47] on icon "button" at bounding box center [41, 44] width 9 height 9
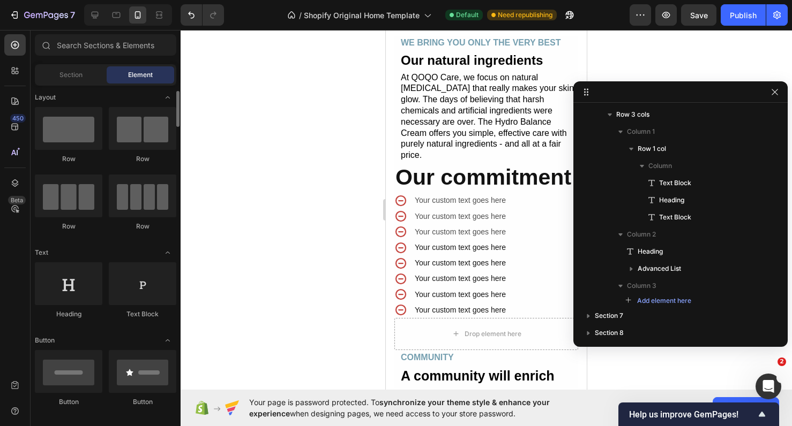
scroll to position [0, 0]
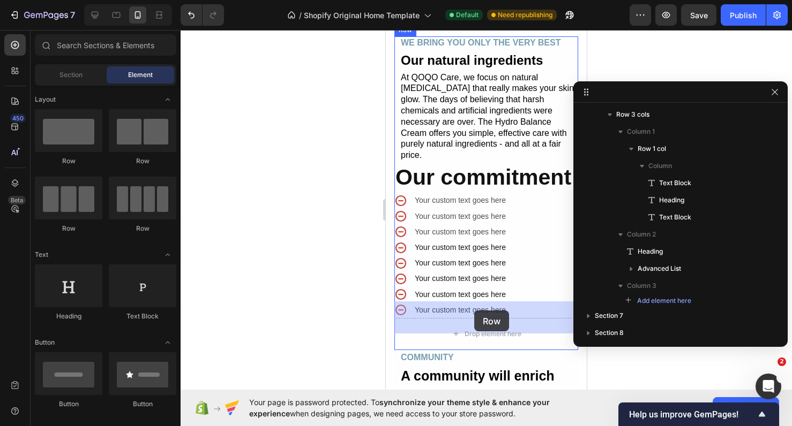
drag, startPoint x: 464, startPoint y: 163, endPoint x: 474, endPoint y: 310, distance: 147.1
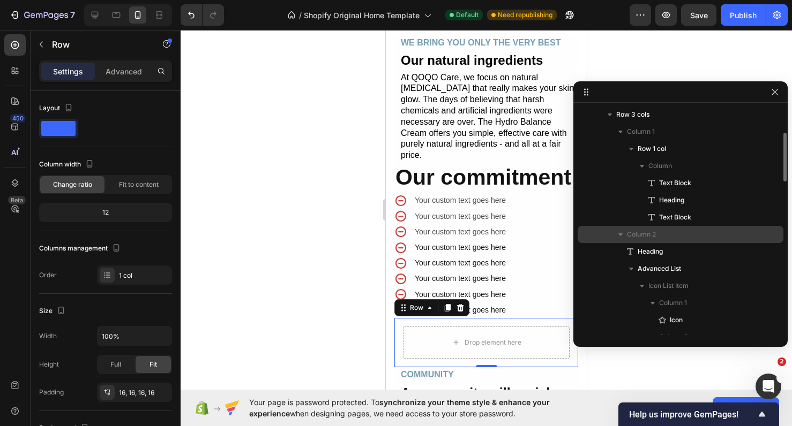
click at [620, 238] on icon "button" at bounding box center [620, 234] width 11 height 11
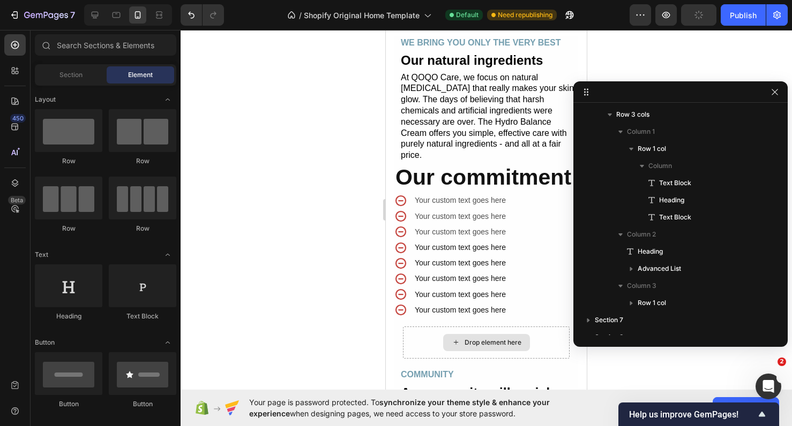
click at [468, 334] on div "Drop element here" at bounding box center [486, 342] width 87 height 17
click at [103, 52] on input "text" at bounding box center [105, 44] width 141 height 21
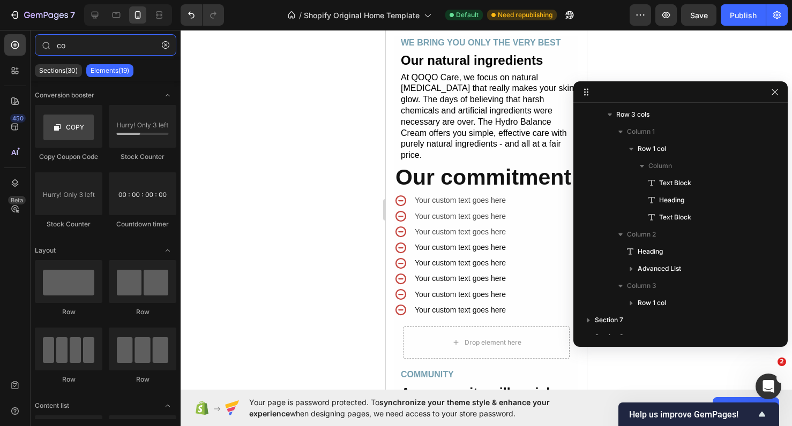
type input "c"
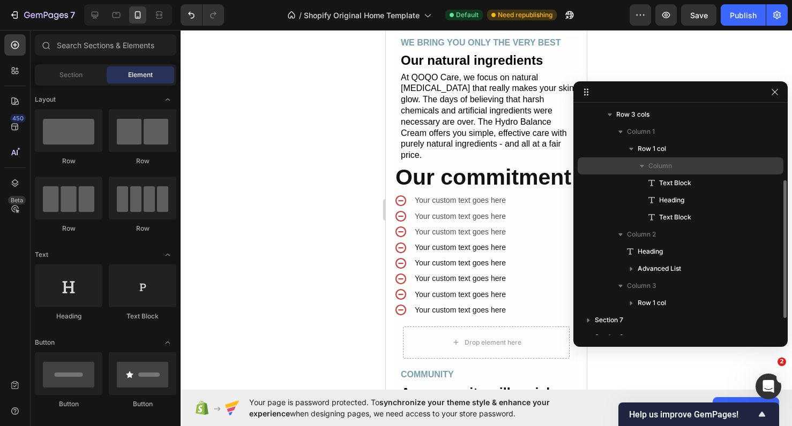
click at [628, 168] on div "Column" at bounding box center [680, 165] width 197 height 17
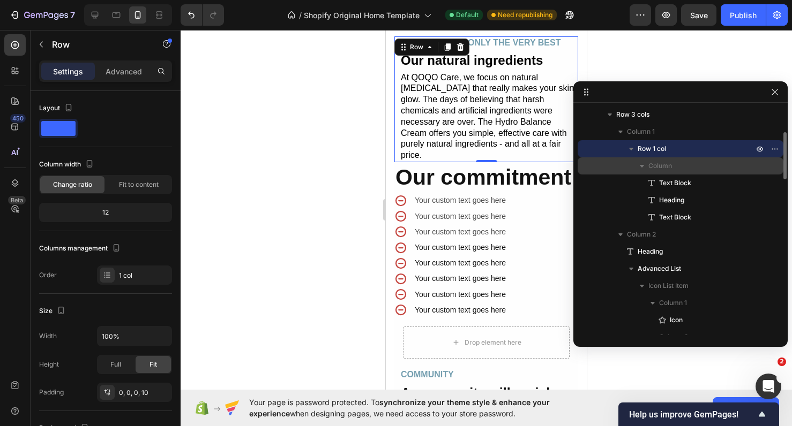
click at [760, 169] on div "Column" at bounding box center [680, 165] width 197 height 17
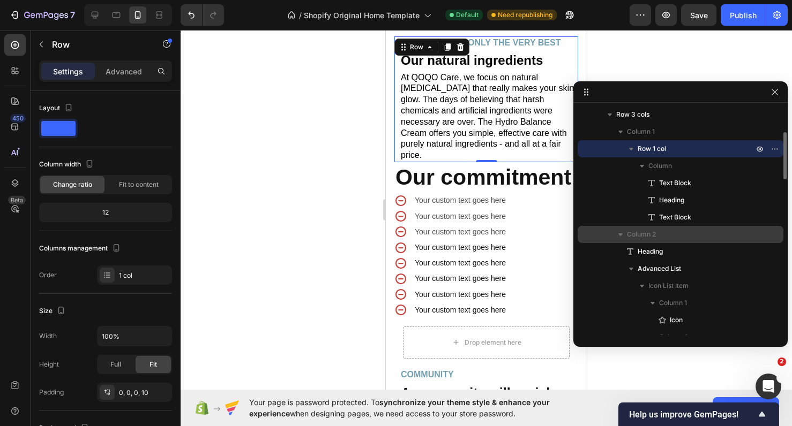
click at [620, 235] on icon "button" at bounding box center [620, 235] width 4 height 3
click at [669, 299] on span "Add element here" at bounding box center [685, 301] width 54 height 10
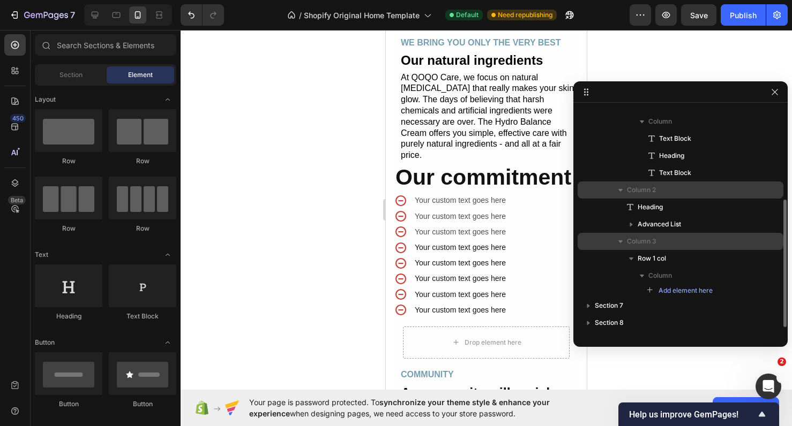
scroll to position [166, 0]
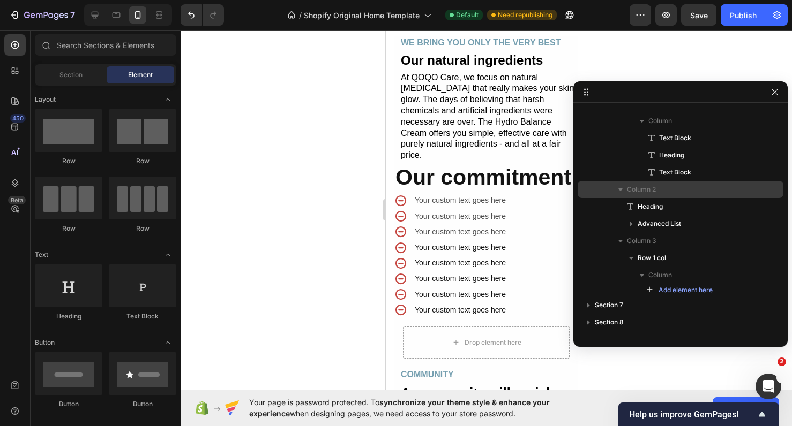
click at [611, 192] on div "Column 2" at bounding box center [680, 189] width 197 height 17
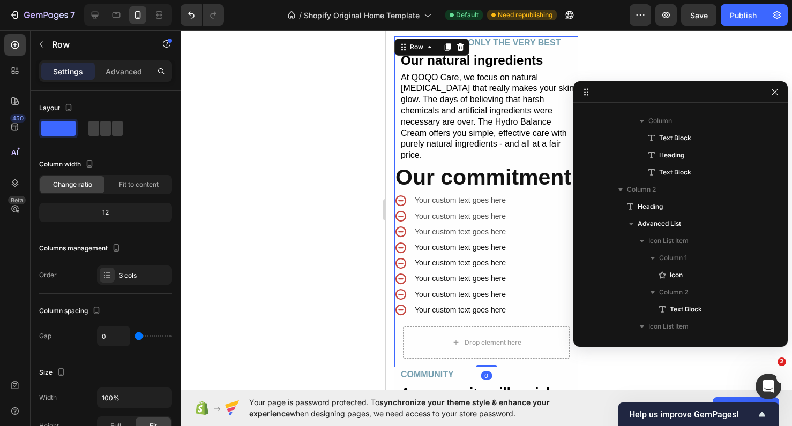
click at [625, 191] on icon "button" at bounding box center [620, 189] width 11 height 11
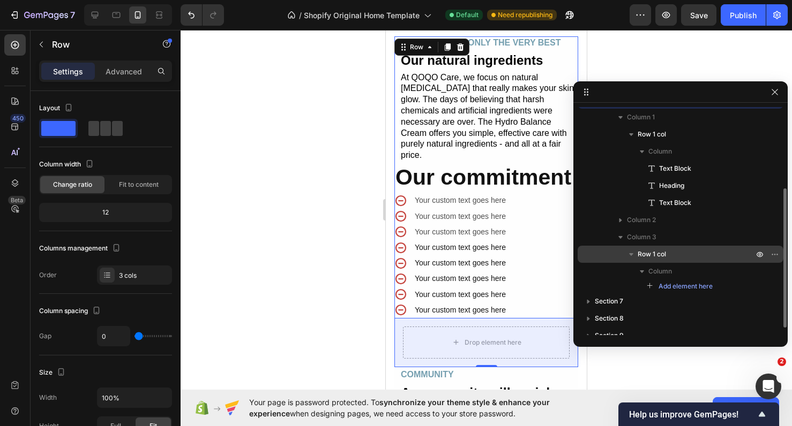
scroll to position [134, 0]
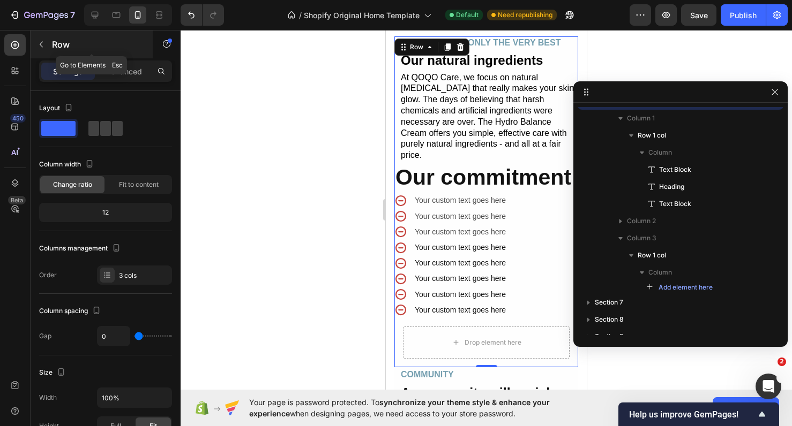
click at [42, 47] on icon "button" at bounding box center [41, 44] width 9 height 9
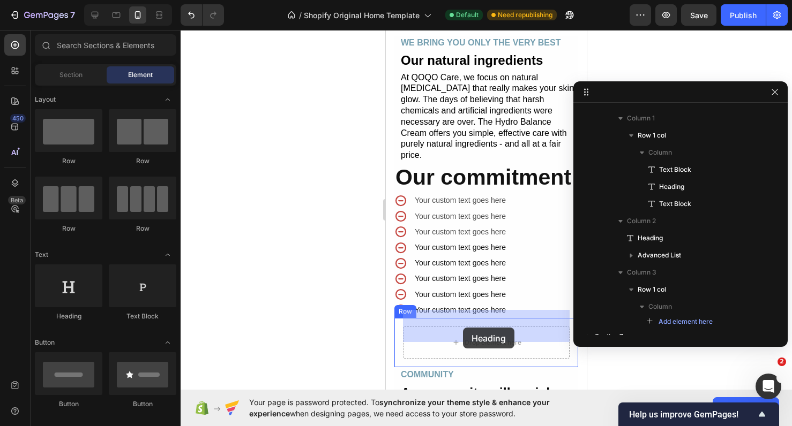
drag, startPoint x: 454, startPoint y: 318, endPoint x: 463, endPoint y: 328, distance: 12.9
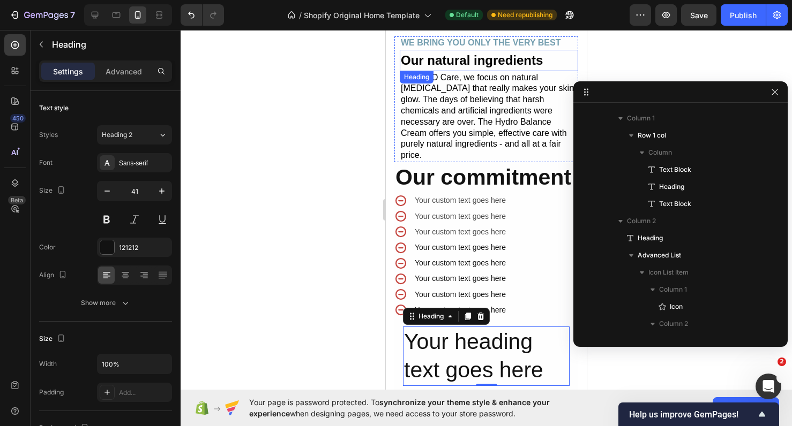
click at [463, 64] on h2 "Our natural ingredients" at bounding box center [489, 60] width 178 height 21
click at [500, 350] on h2 "Your heading text goes here" at bounding box center [486, 356] width 167 height 59
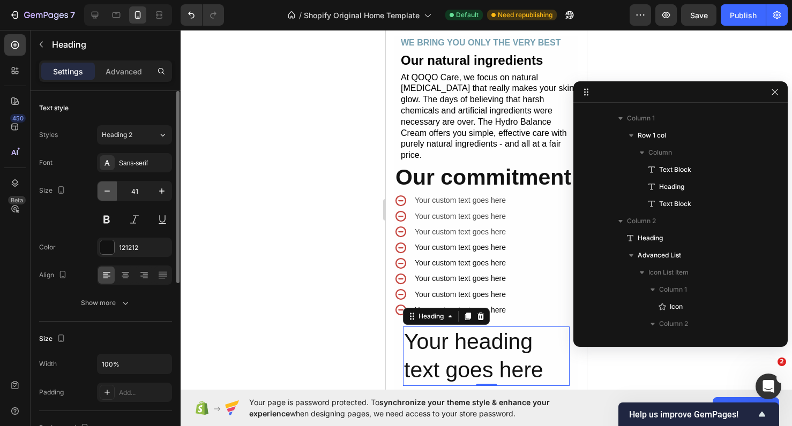
click at [110, 187] on icon "button" at bounding box center [107, 191] width 11 height 11
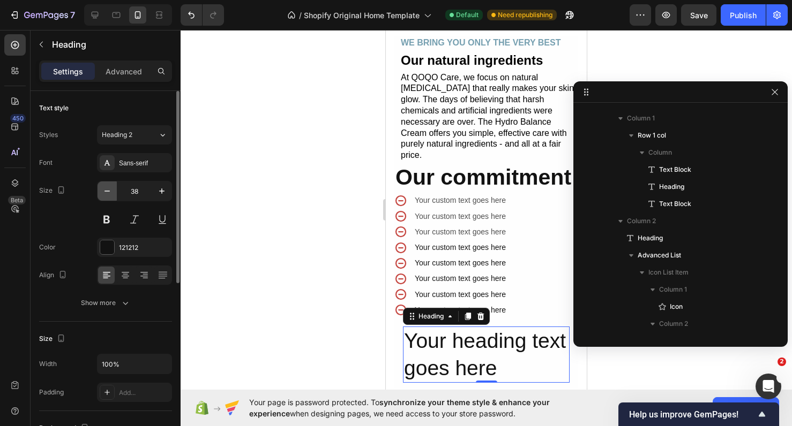
click at [110, 187] on icon "button" at bounding box center [107, 191] width 11 height 11
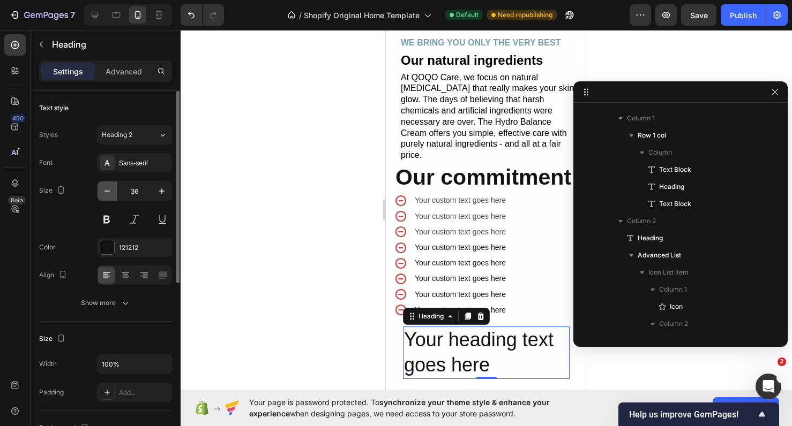
click at [110, 187] on icon "button" at bounding box center [107, 191] width 11 height 11
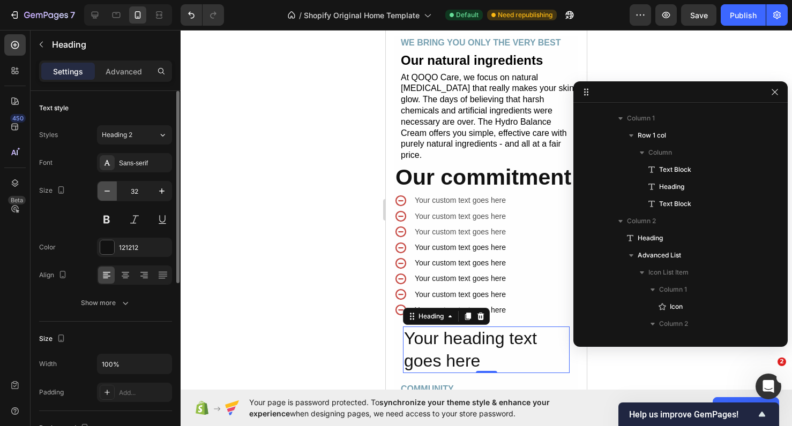
click at [110, 187] on icon "button" at bounding box center [107, 191] width 11 height 11
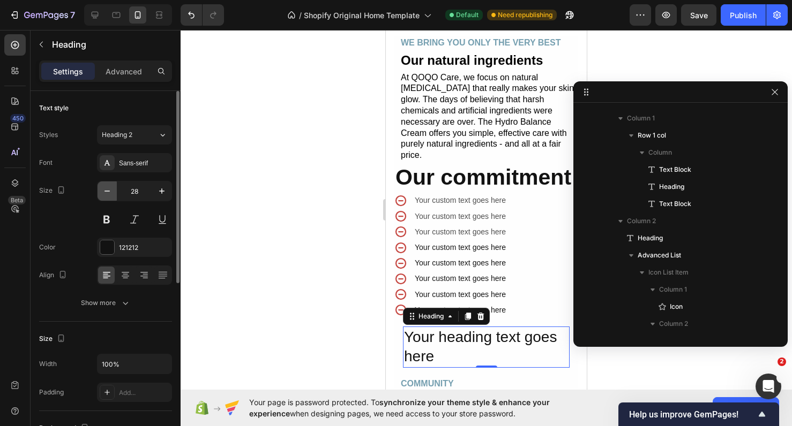
click at [110, 187] on icon "button" at bounding box center [107, 191] width 11 height 11
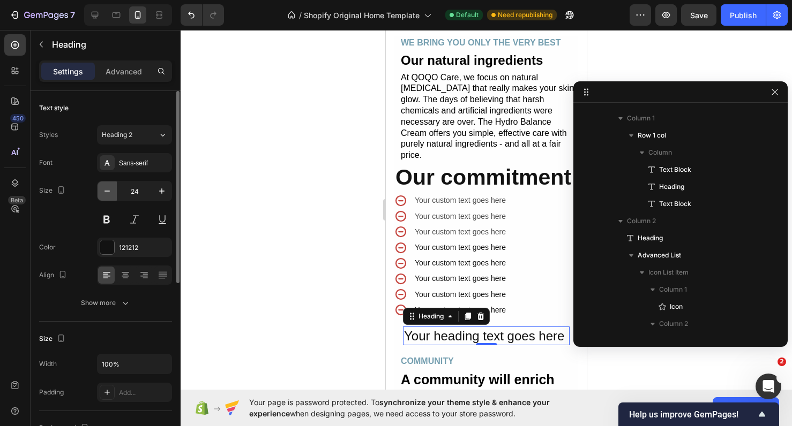
click at [110, 187] on icon "button" at bounding box center [107, 191] width 11 height 11
click at [162, 194] on icon "button" at bounding box center [161, 191] width 11 height 11
type input "24"
click at [107, 224] on button at bounding box center [106, 219] width 19 height 19
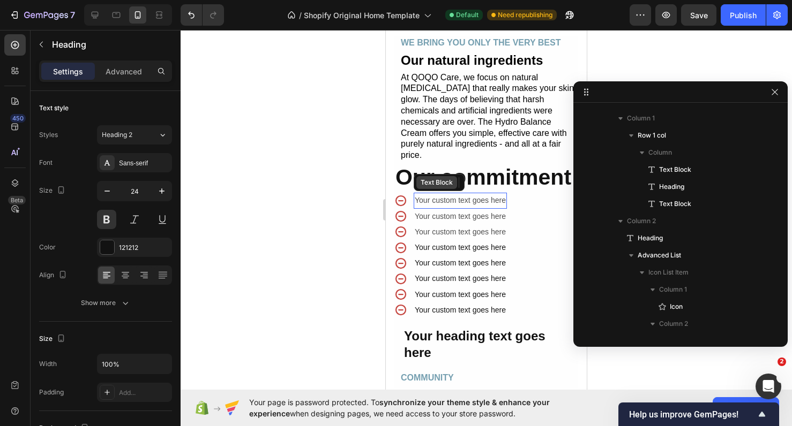
click at [440, 178] on div "Text Block" at bounding box center [436, 183] width 36 height 10
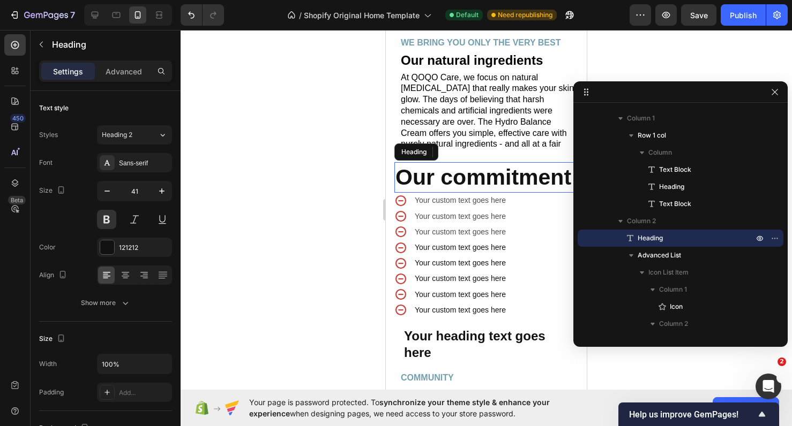
click at [521, 165] on h2 "Our commitment" at bounding box center [486, 177] width 184 height 31
click at [112, 193] on button "button" at bounding box center [106, 191] width 19 height 19
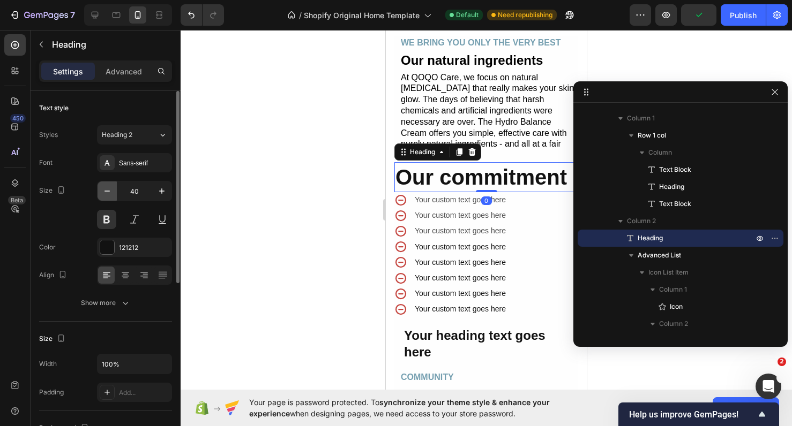
click at [112, 193] on button "button" at bounding box center [106, 191] width 19 height 19
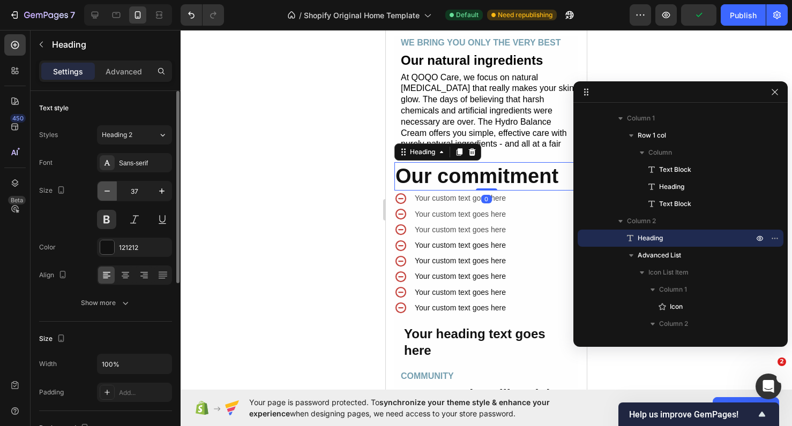
click at [112, 193] on button "button" at bounding box center [106, 191] width 19 height 19
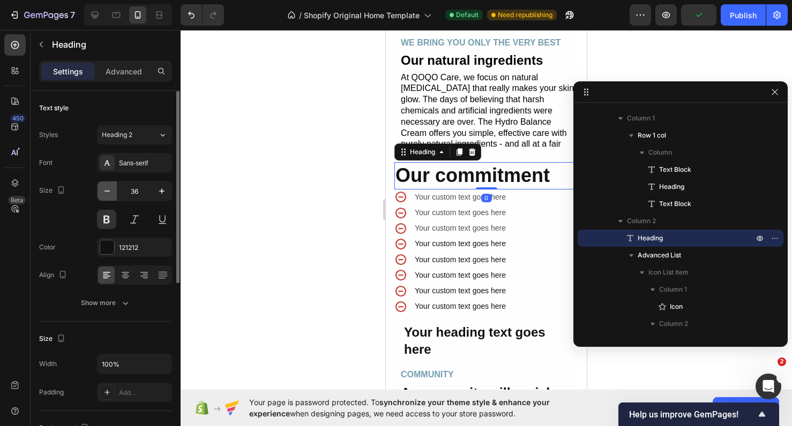
click at [112, 193] on button "button" at bounding box center [106, 191] width 19 height 19
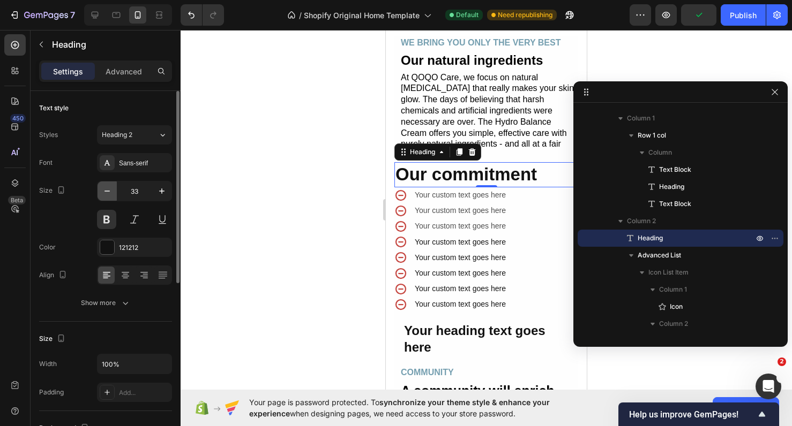
click at [112, 193] on button "button" at bounding box center [106, 191] width 19 height 19
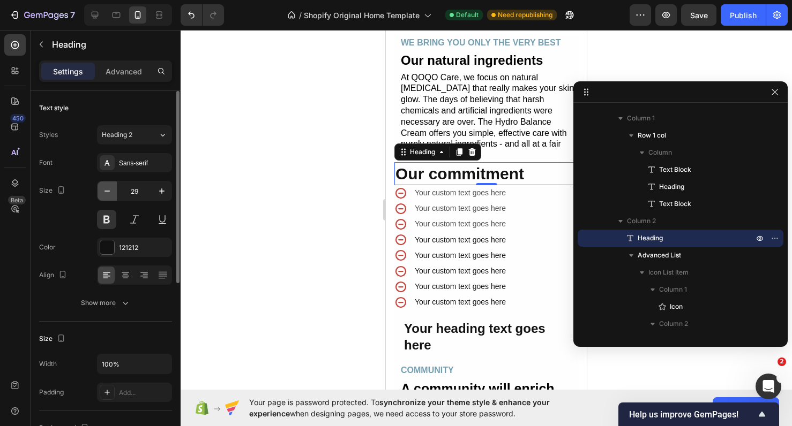
click at [112, 193] on button "button" at bounding box center [106, 191] width 19 height 19
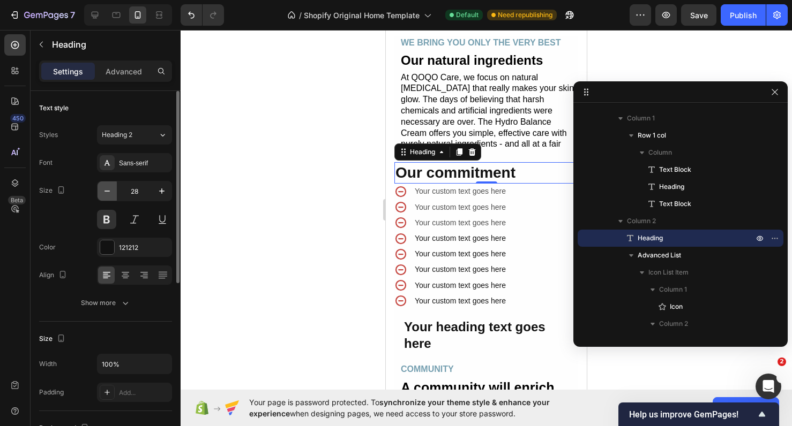
click at [112, 193] on button "button" at bounding box center [106, 191] width 19 height 19
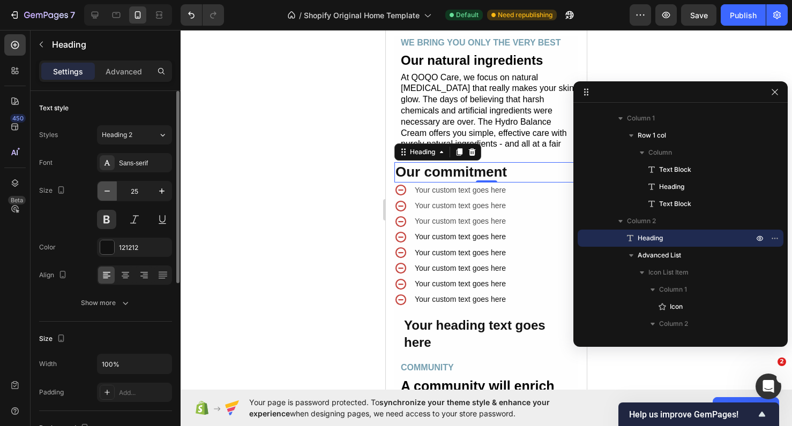
click at [112, 193] on button "button" at bounding box center [106, 191] width 19 height 19
type input "24"
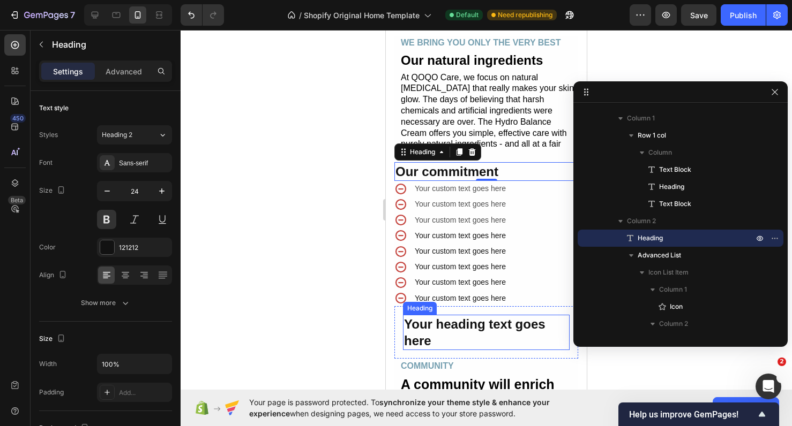
click at [432, 321] on h2 "Your heading text goes here" at bounding box center [486, 332] width 167 height 35
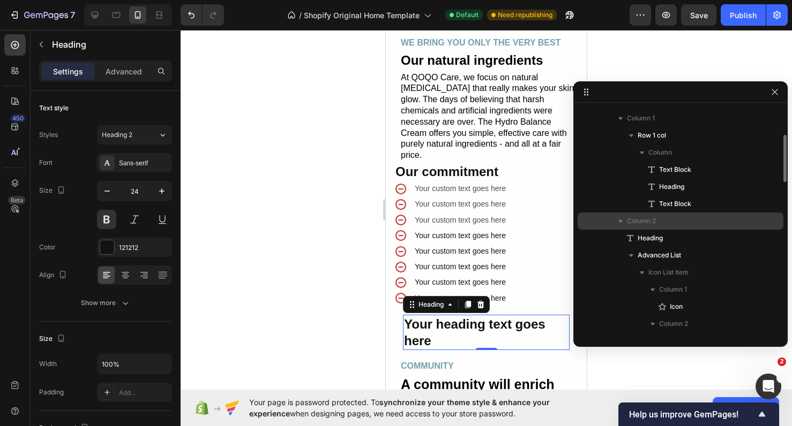
click at [609, 218] on div "Column 2" at bounding box center [680, 221] width 197 height 17
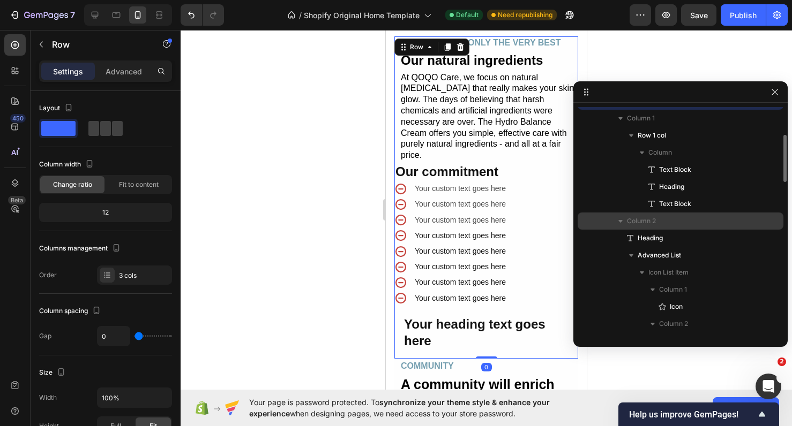
click at [615, 221] on icon "button" at bounding box center [620, 221] width 11 height 11
click at [638, 216] on span "Column 2" at bounding box center [641, 221] width 29 height 11
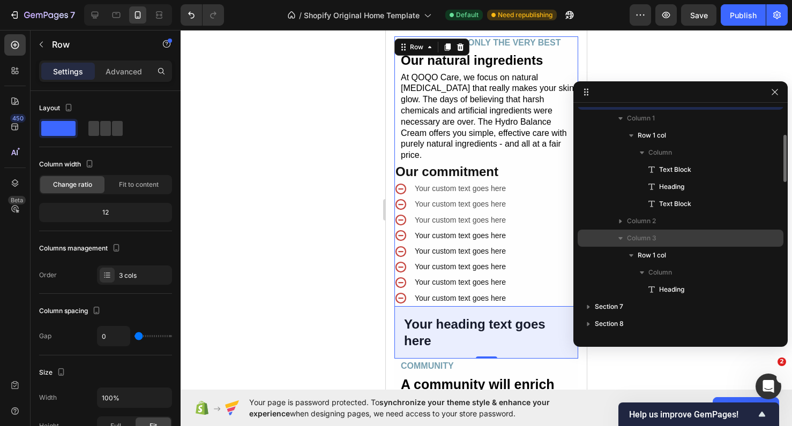
click at [595, 240] on div "Column 3" at bounding box center [680, 238] width 197 height 17
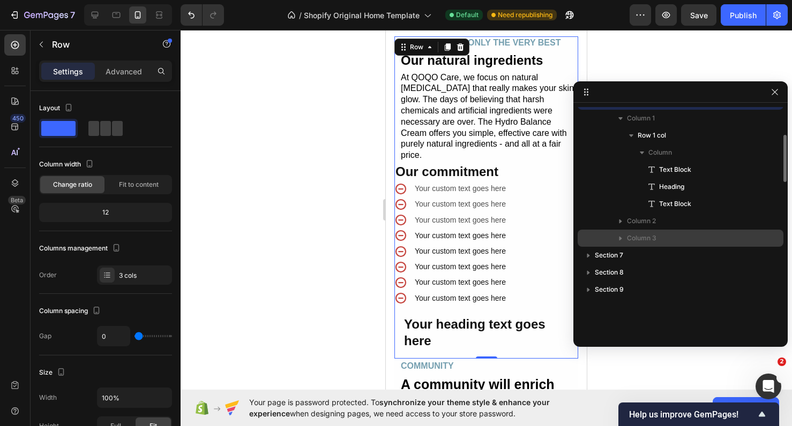
click at [595, 240] on div "Column 3" at bounding box center [680, 238] width 197 height 17
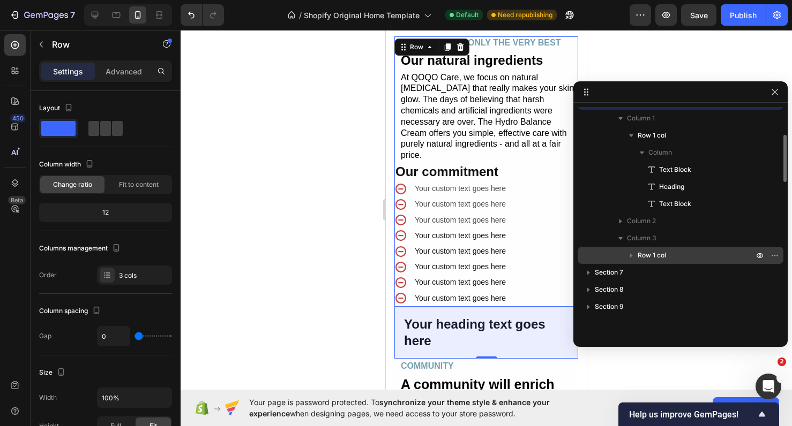
click at [630, 253] on icon "button" at bounding box center [631, 255] width 11 height 11
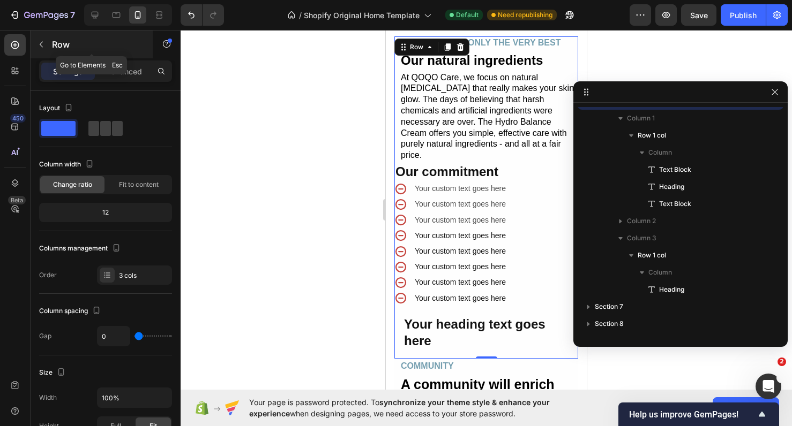
click at [49, 51] on button "button" at bounding box center [41, 44] width 17 height 17
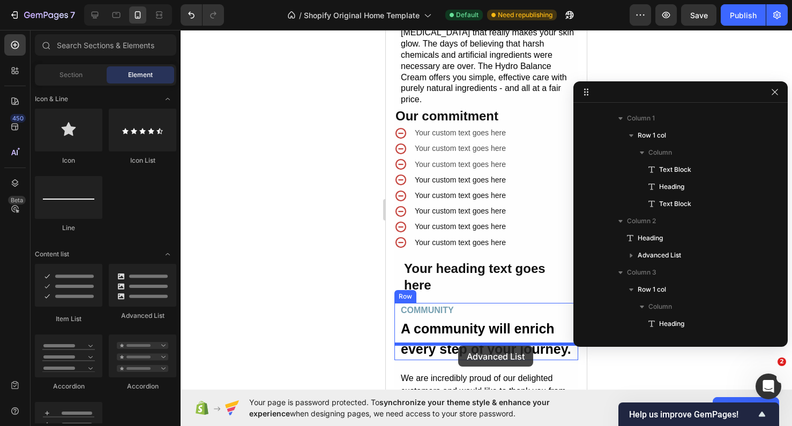
scroll to position [2343, 0]
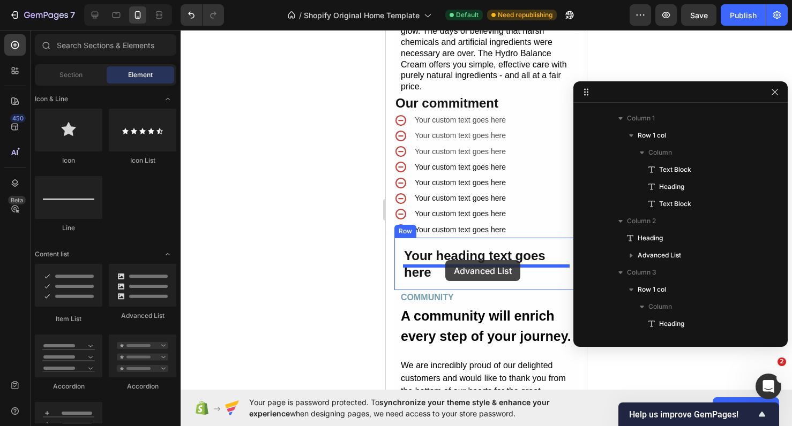
drag, startPoint x: 523, startPoint y: 301, endPoint x: 445, endPoint y: 260, distance: 87.4
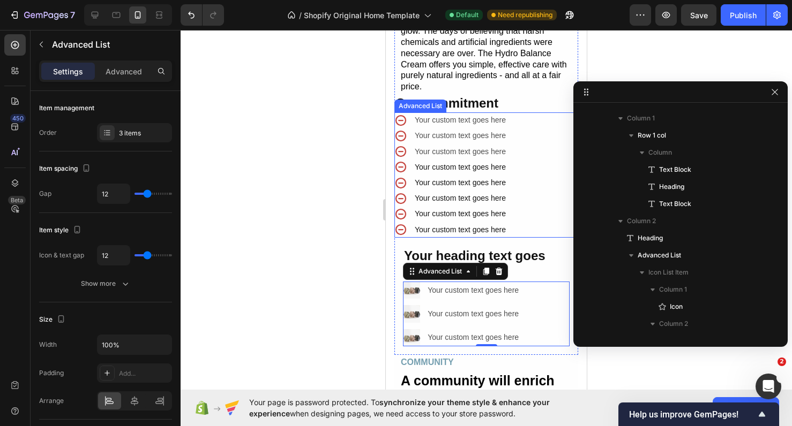
click at [538, 172] on div "Icon Your custom text goes here Text Block Icon Your custom text goes here Text…" at bounding box center [486, 174] width 184 height 125
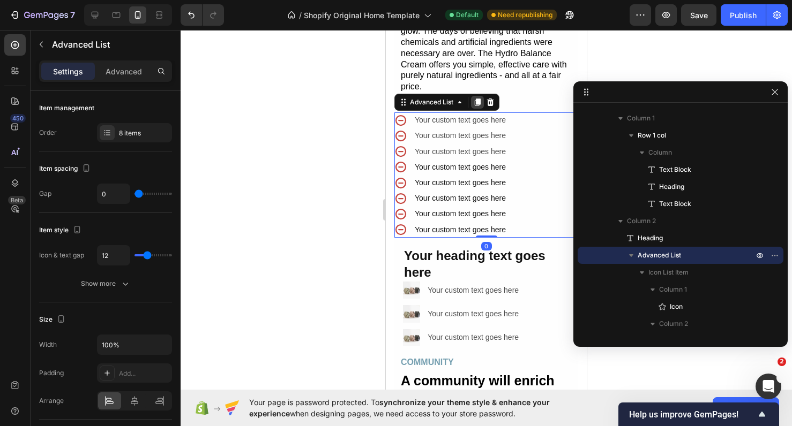
click at [479, 96] on div at bounding box center [477, 102] width 13 height 13
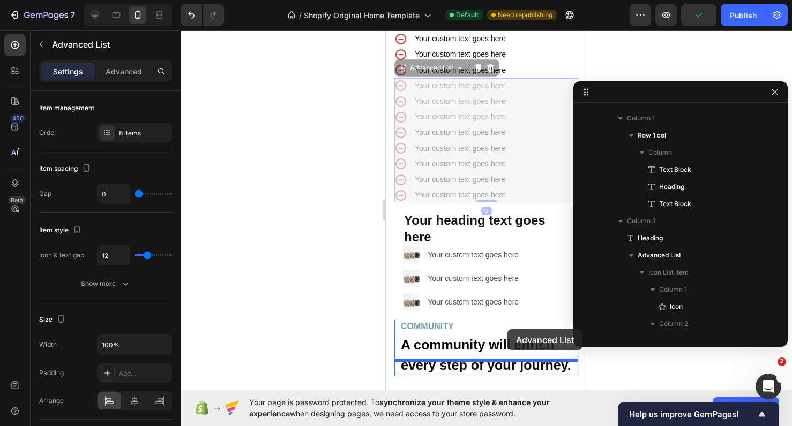
scroll to position [2532, 0]
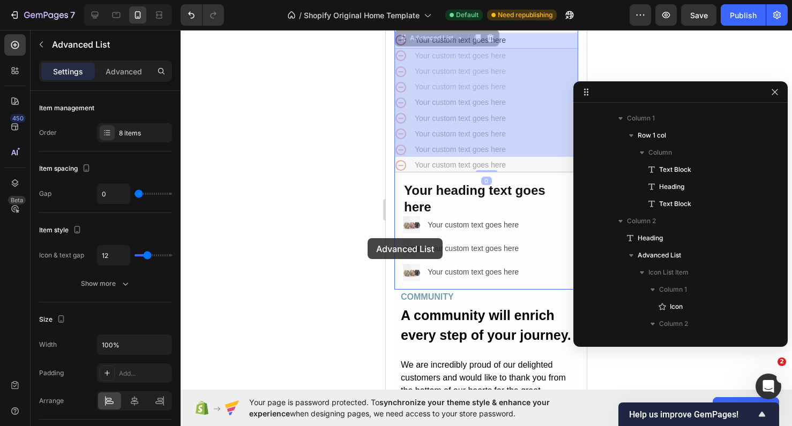
drag, startPoint x: 525, startPoint y: 239, endPoint x: 367, endPoint y: 238, distance: 157.5
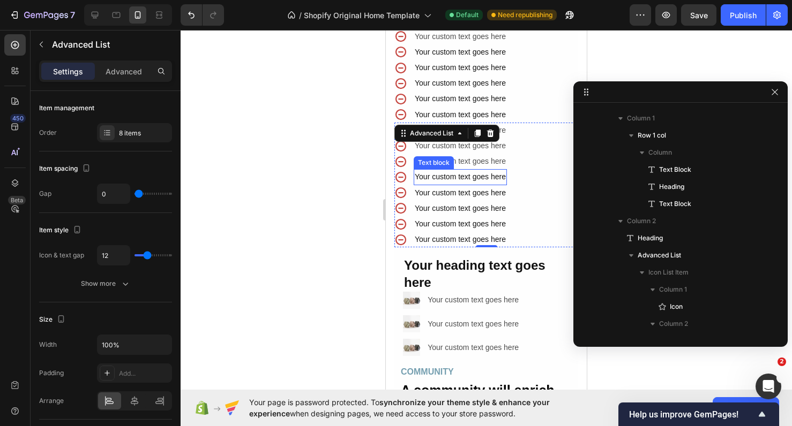
scroll to position [2454, 0]
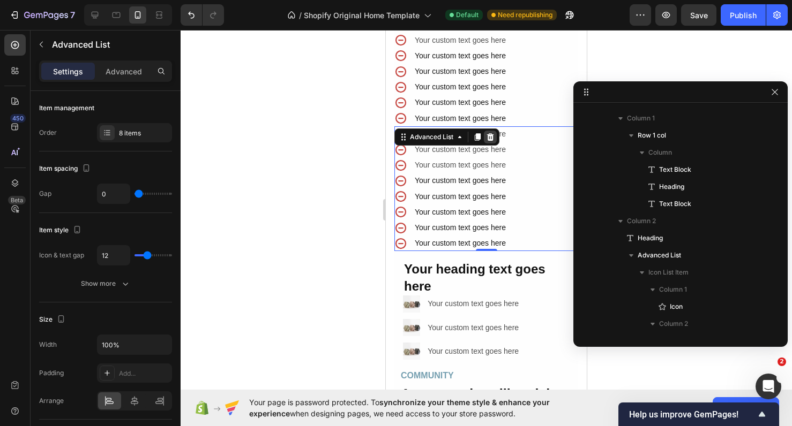
click at [492, 133] on icon at bounding box center [490, 137] width 9 height 9
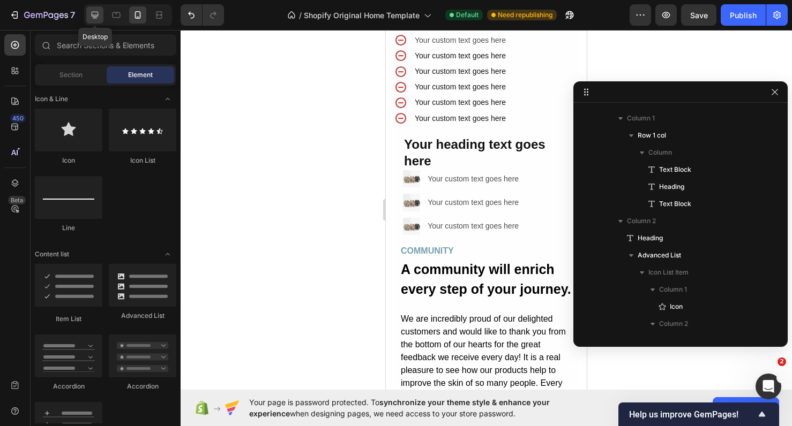
click at [102, 19] on div at bounding box center [94, 14] width 17 height 17
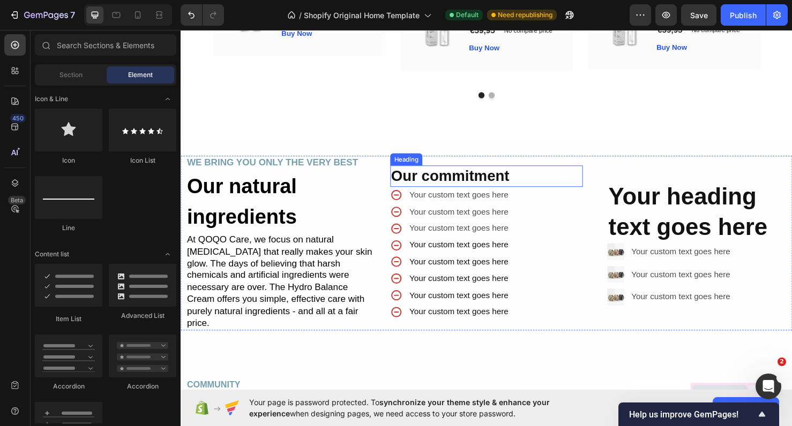
scroll to position [2161, 0]
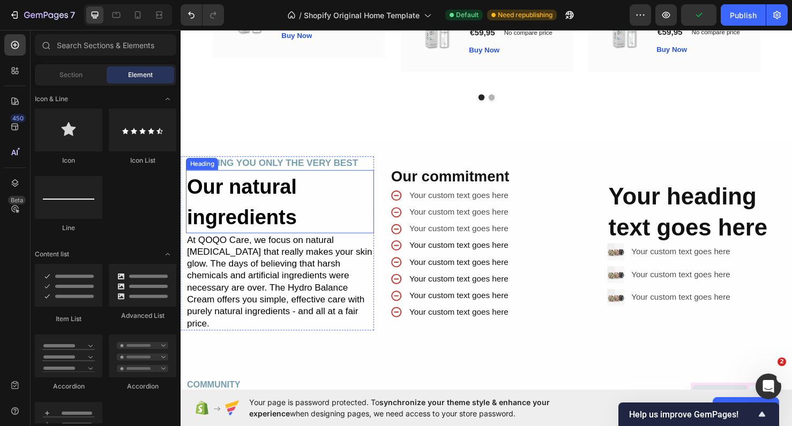
click at [333, 211] on h2 "Our natural ingredients" at bounding box center [285, 210] width 198 height 66
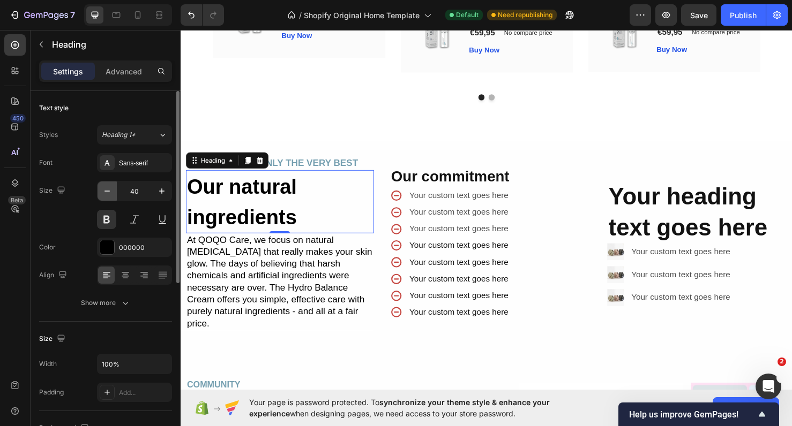
click at [114, 192] on button "button" at bounding box center [106, 191] width 19 height 19
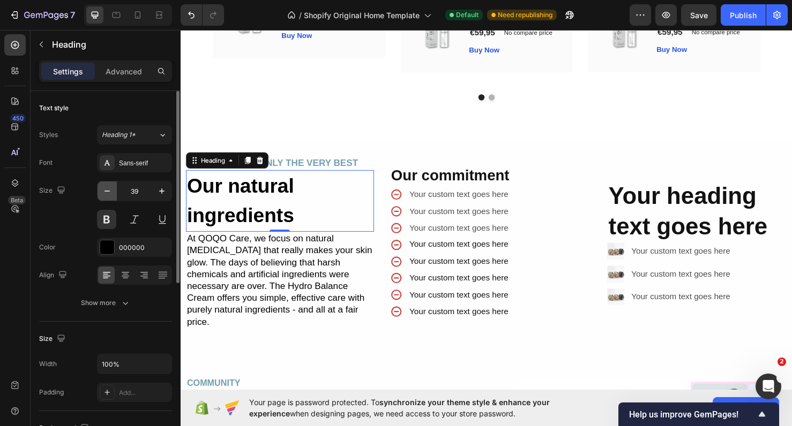
click at [106, 192] on icon "button" at bounding box center [107, 191] width 11 height 11
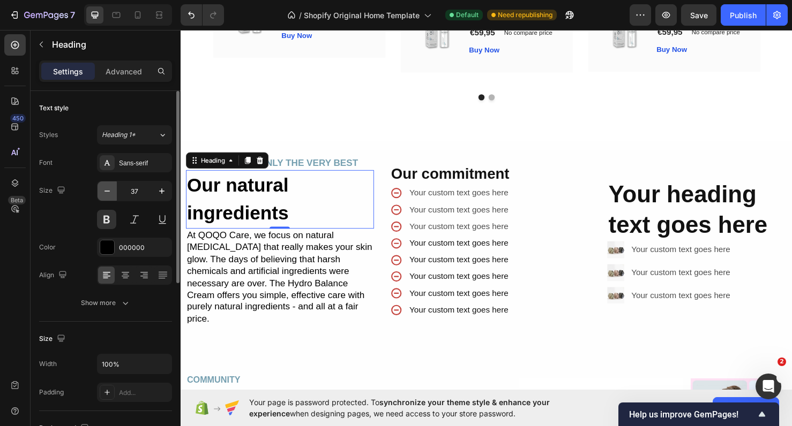
click at [106, 192] on icon "button" at bounding box center [107, 191] width 11 height 11
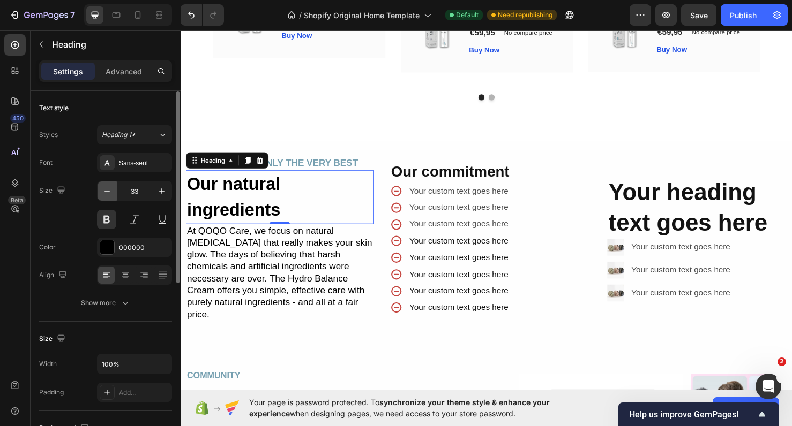
click at [106, 192] on icon "button" at bounding box center [107, 191] width 11 height 11
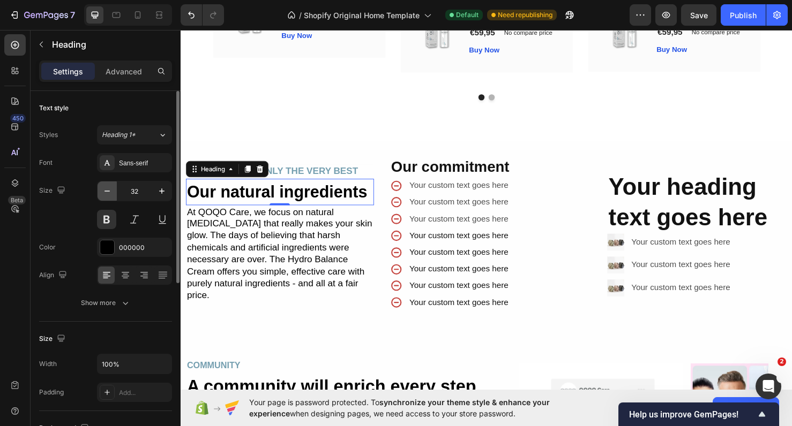
click at [106, 192] on icon "button" at bounding box center [107, 191] width 11 height 11
type input "31"
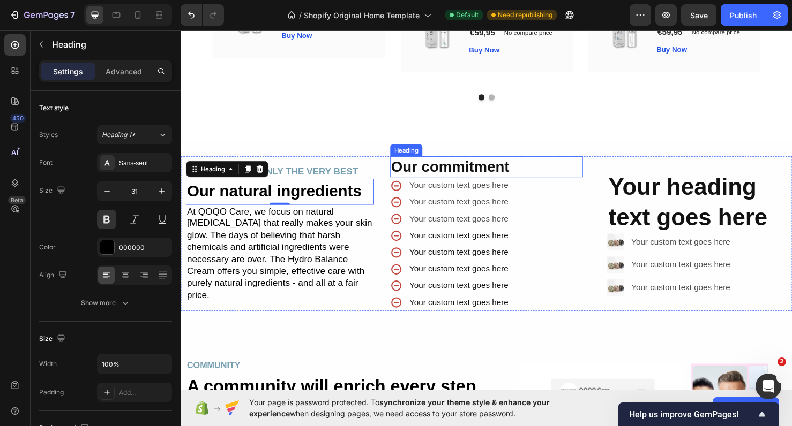
click at [454, 176] on h2 "Our commitment" at bounding box center [502, 174] width 203 height 22
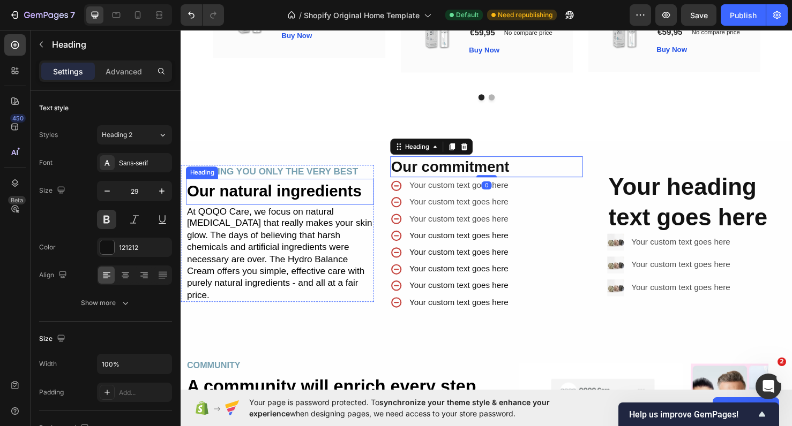
click at [275, 214] on h2 "Our natural ingredients" at bounding box center [285, 199] width 198 height 27
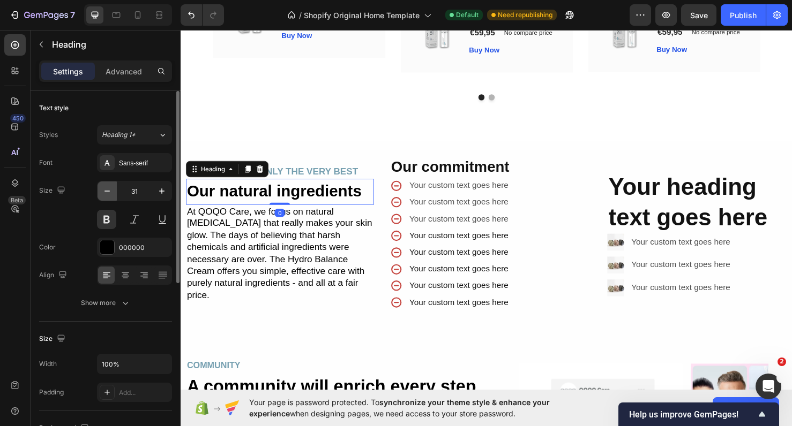
click at [106, 187] on icon "button" at bounding box center [107, 191] width 11 height 11
type input "29"
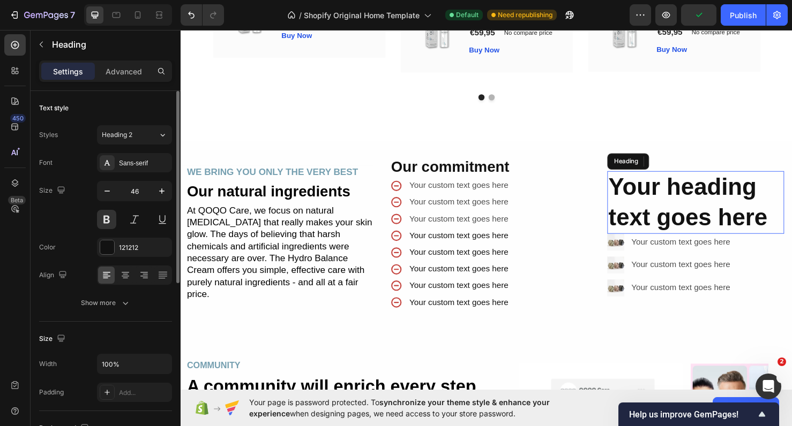
click at [656, 207] on h2 "Your heading text goes here" at bounding box center [722, 211] width 186 height 66
click at [109, 197] on button "button" at bounding box center [106, 191] width 19 height 19
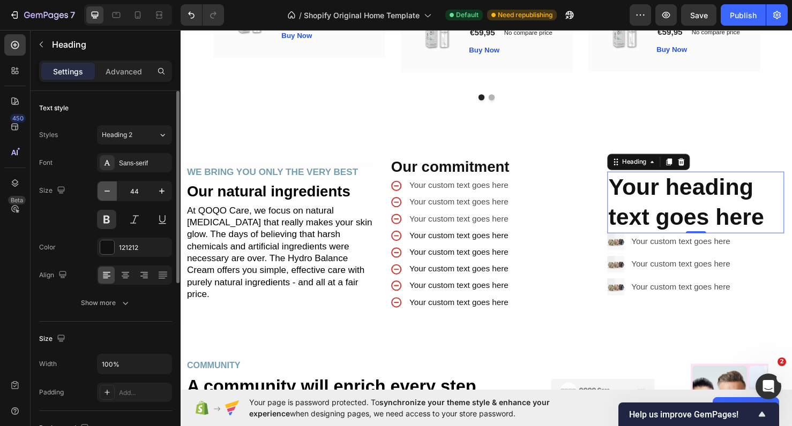
click at [109, 197] on button "button" at bounding box center [106, 191] width 19 height 19
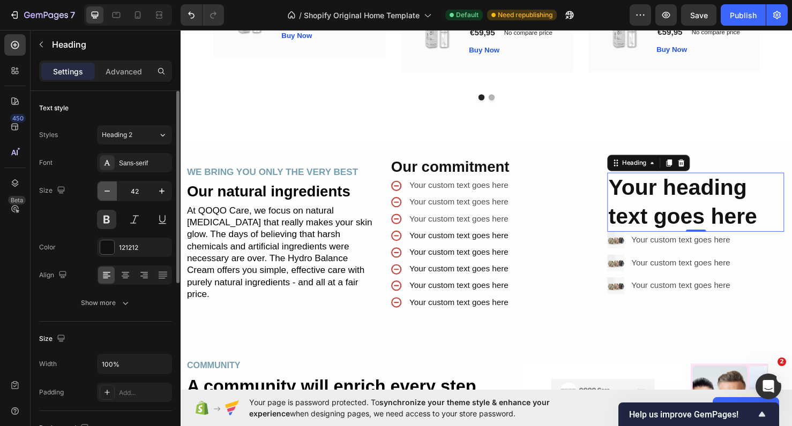
click at [109, 197] on button "button" at bounding box center [106, 191] width 19 height 19
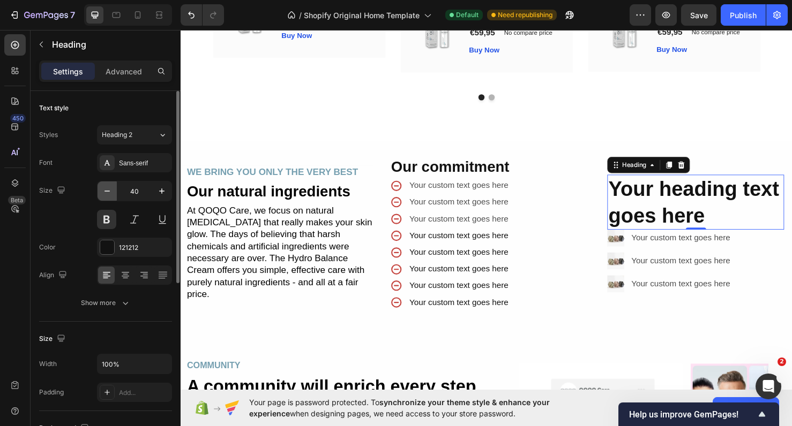
click at [109, 197] on button "button" at bounding box center [106, 191] width 19 height 19
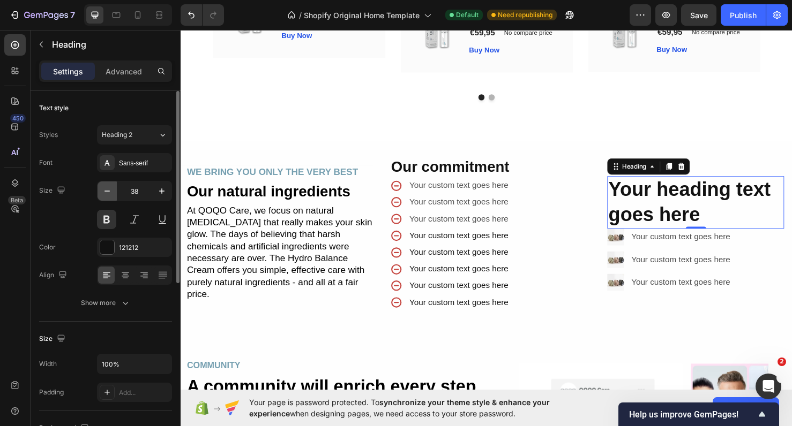
click at [109, 197] on button "button" at bounding box center [106, 191] width 19 height 19
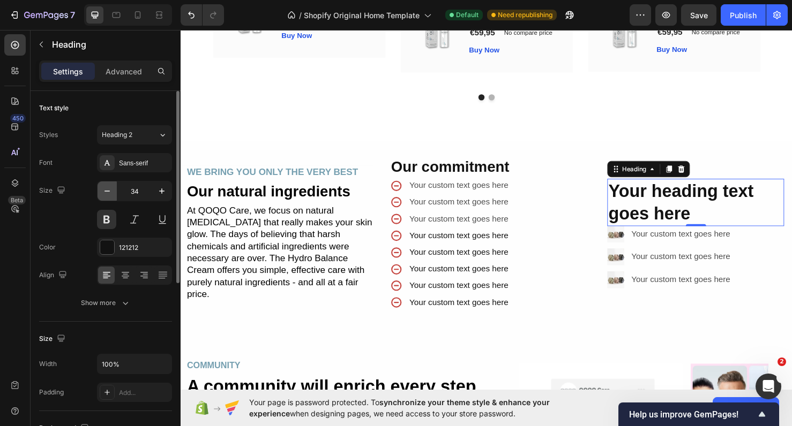
click at [109, 197] on button "button" at bounding box center [106, 191] width 19 height 19
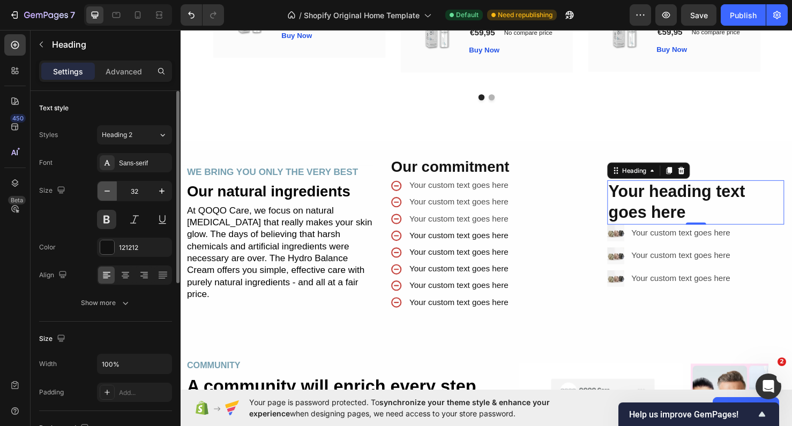
click at [109, 197] on button "button" at bounding box center [106, 191] width 19 height 19
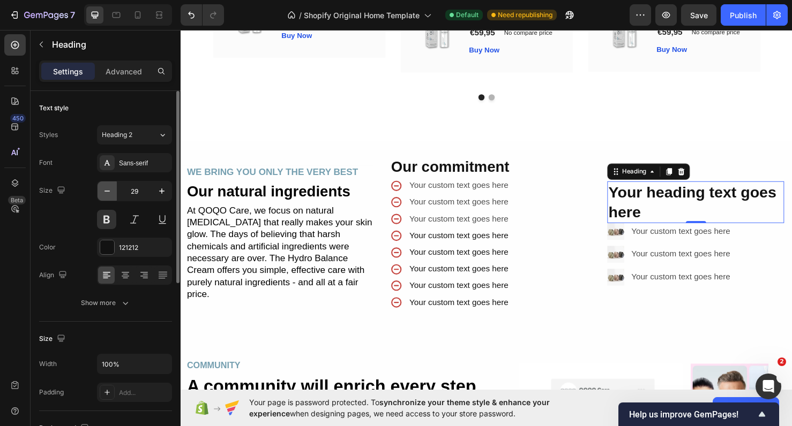
click at [109, 197] on button "button" at bounding box center [106, 191] width 19 height 19
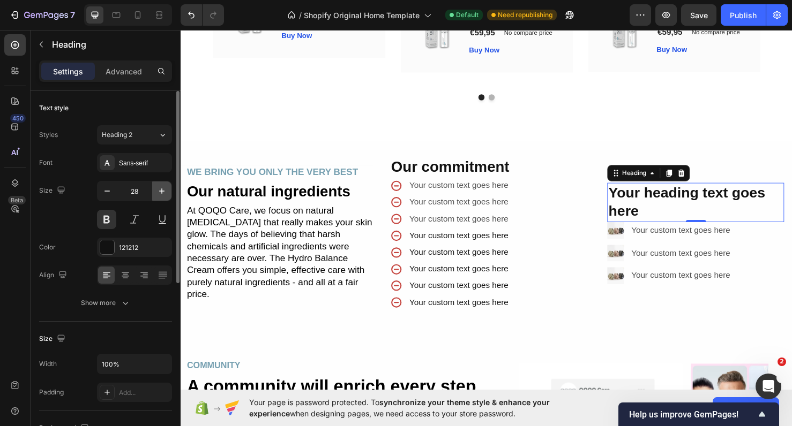
click at [166, 189] on icon "button" at bounding box center [161, 191] width 11 height 11
type input "29"
click at [659, 216] on p "Your heading text goes here" at bounding box center [722, 211] width 184 height 40
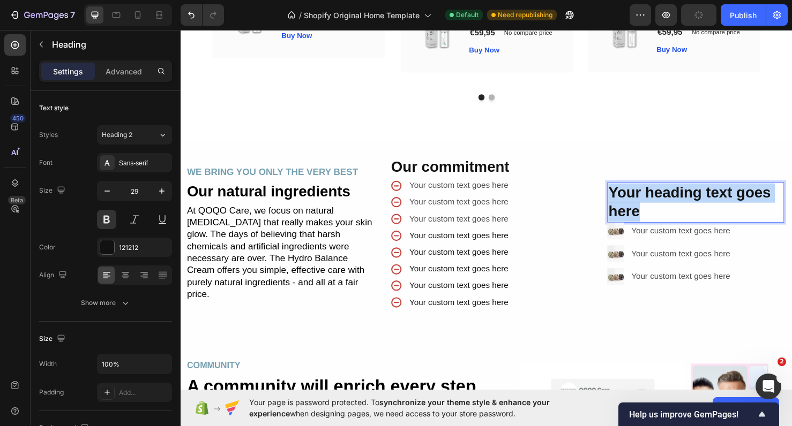
click at [659, 216] on p "Your heading text goes here" at bounding box center [722, 211] width 184 height 40
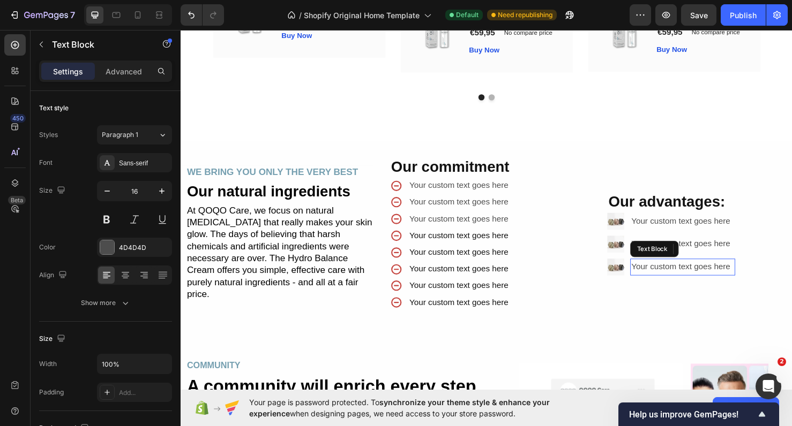
click at [752, 283] on div "Your custom text goes here" at bounding box center [708, 280] width 110 height 18
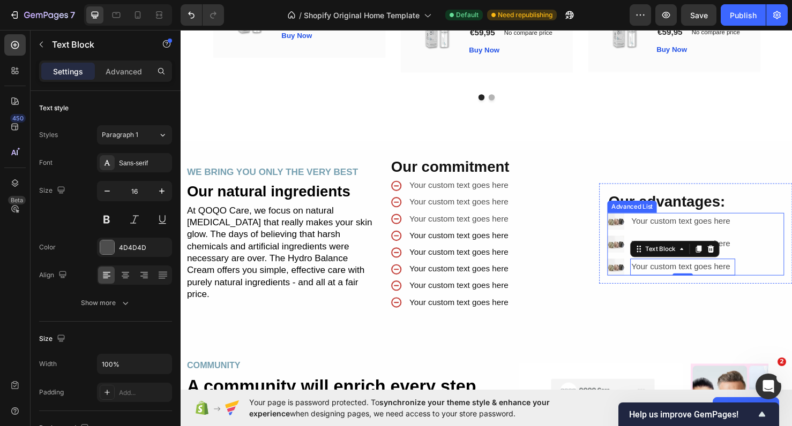
click at [791, 272] on div "Image Your custom text goes here Text Block Image Your custom text goes here Te…" at bounding box center [722, 254] width 186 height 65
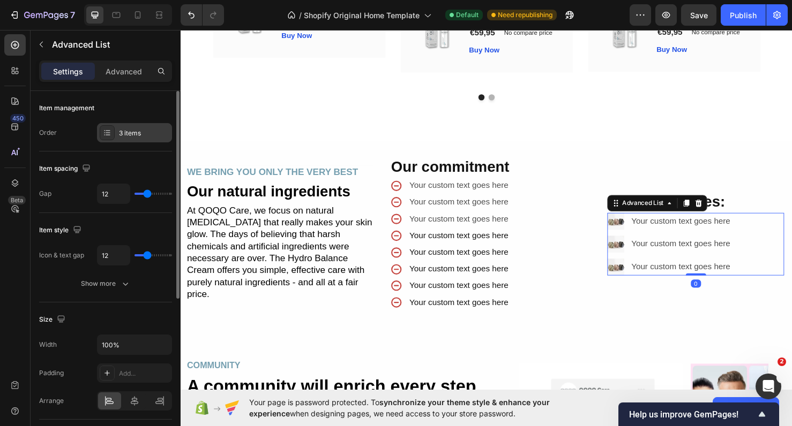
click at [104, 129] on icon at bounding box center [107, 133] width 9 height 9
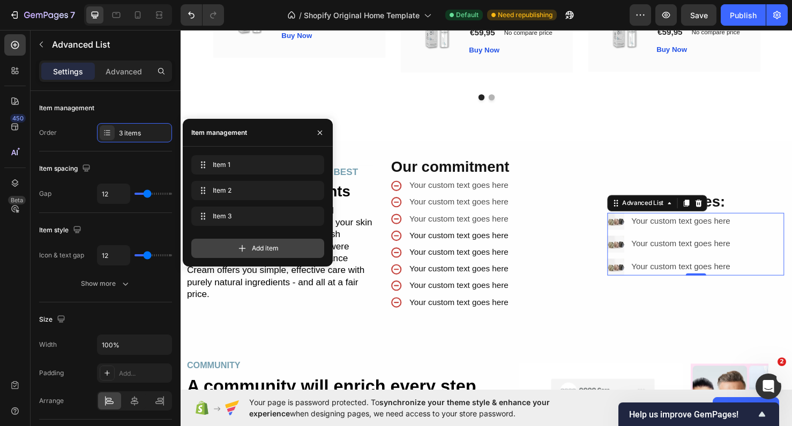
click at [249, 244] on div "Add item" at bounding box center [257, 248] width 133 height 19
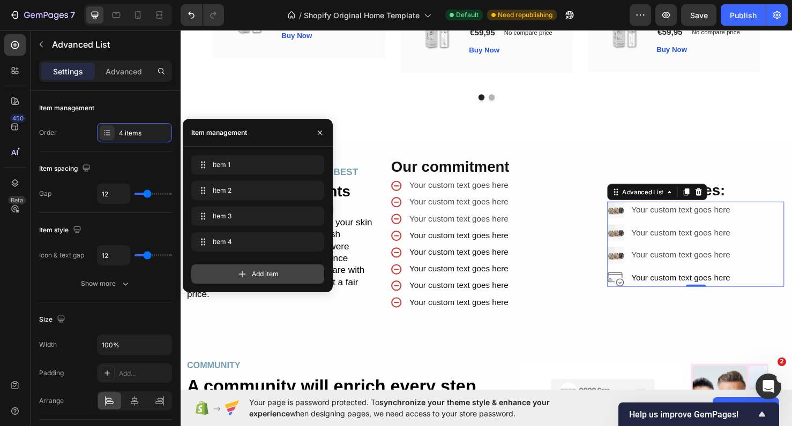
click at [252, 271] on span "Add item" at bounding box center [265, 274] width 27 height 10
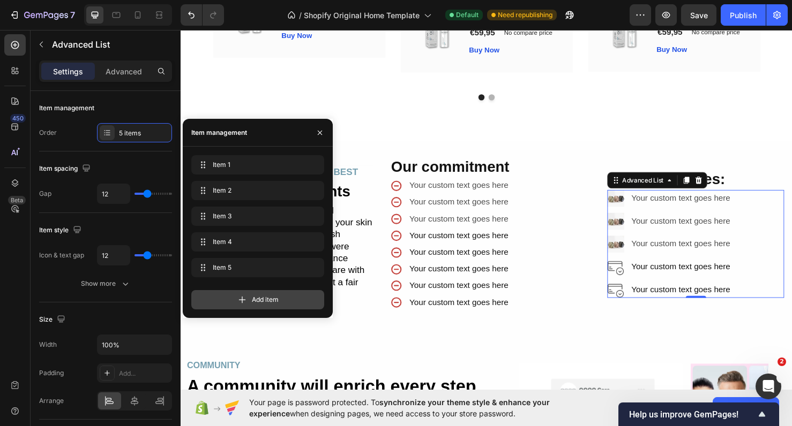
click at [261, 304] on span "Add item" at bounding box center [265, 300] width 27 height 10
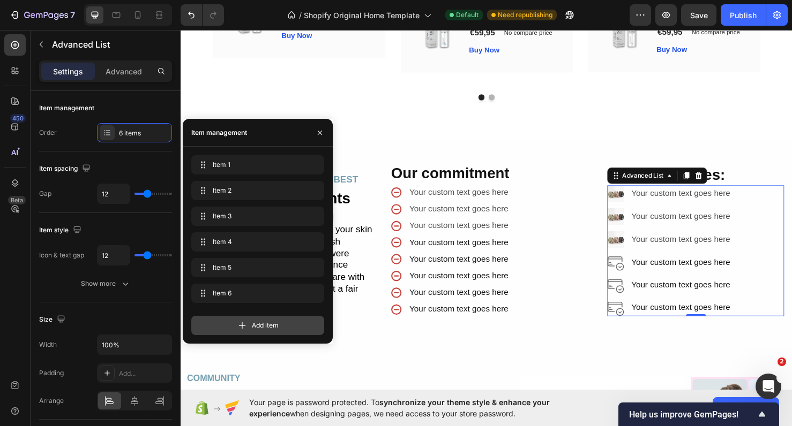
click at [262, 324] on span "Add item" at bounding box center [265, 326] width 27 height 10
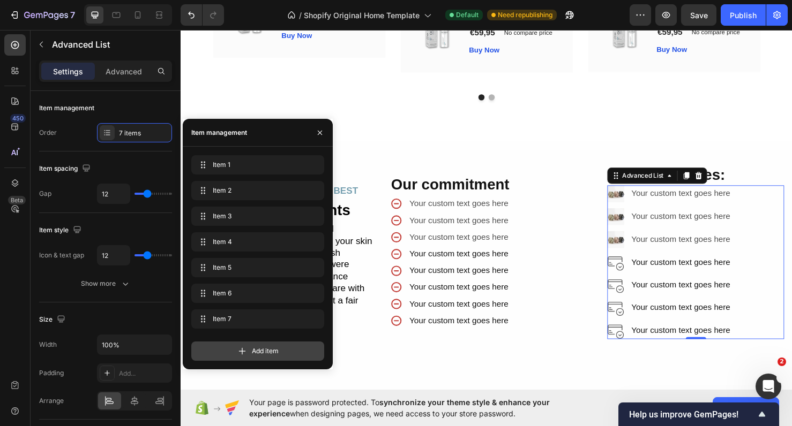
click at [265, 350] on span "Add item" at bounding box center [265, 352] width 27 height 10
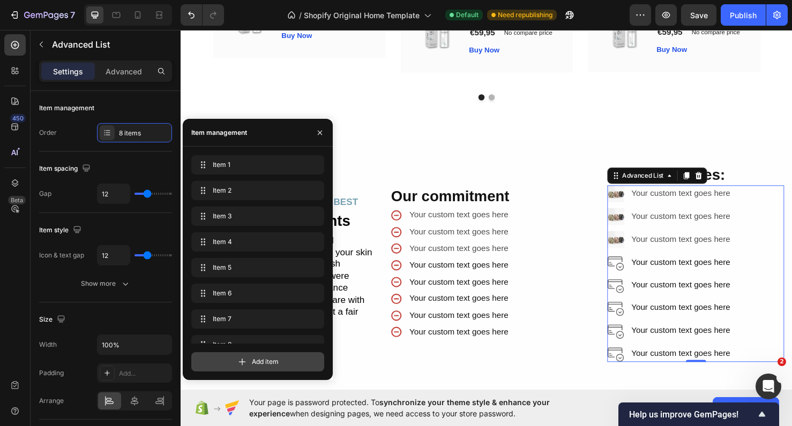
scroll to position [15, 0]
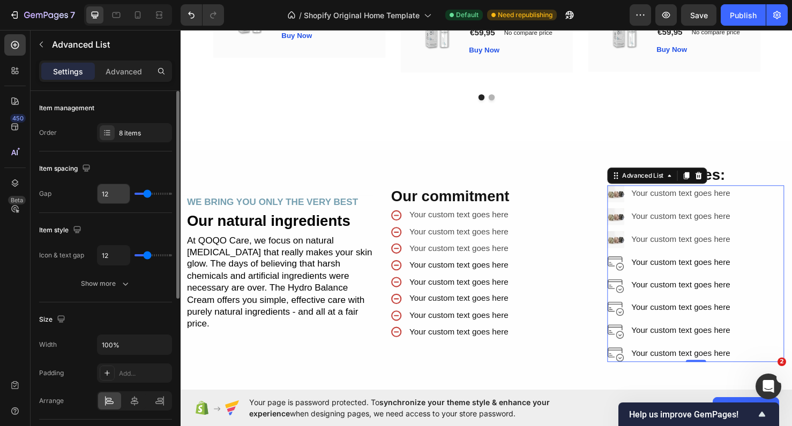
drag, startPoint x: 145, startPoint y: 200, endPoint x: 125, endPoint y: 194, distance: 20.5
click at [125, 194] on div "12" at bounding box center [134, 194] width 75 height 20
type input "8"
type input "7"
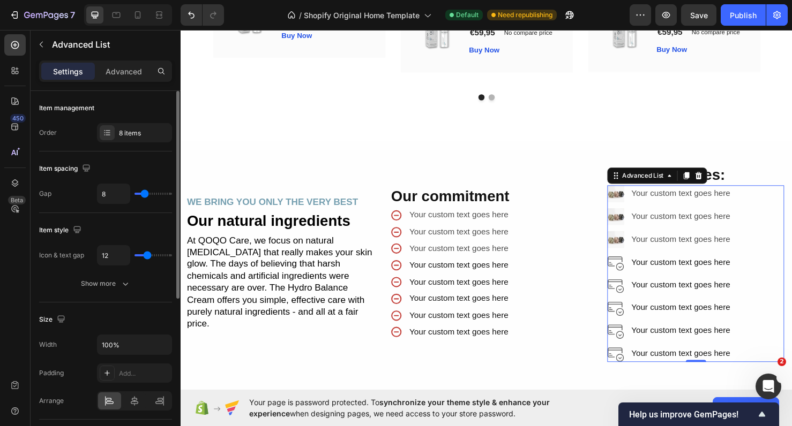
type input "7"
type input "6"
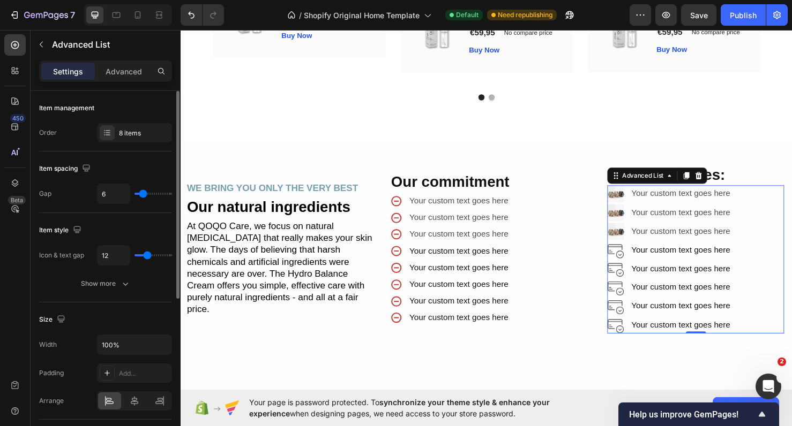
type input "4"
type input "3"
type input "2"
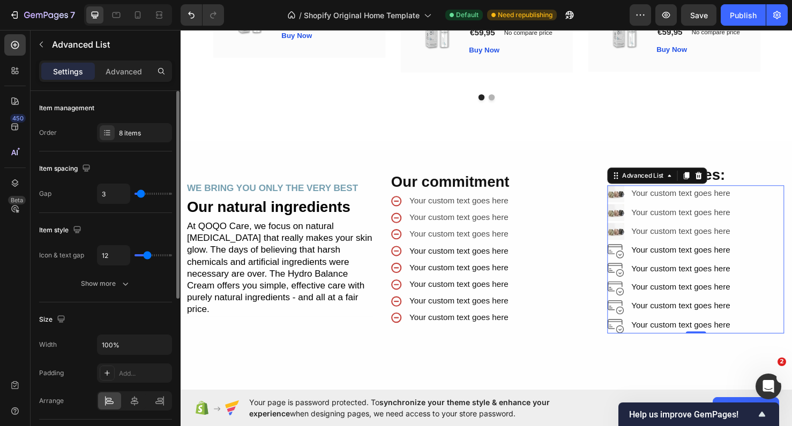
type input "2"
type input "1"
type input "0"
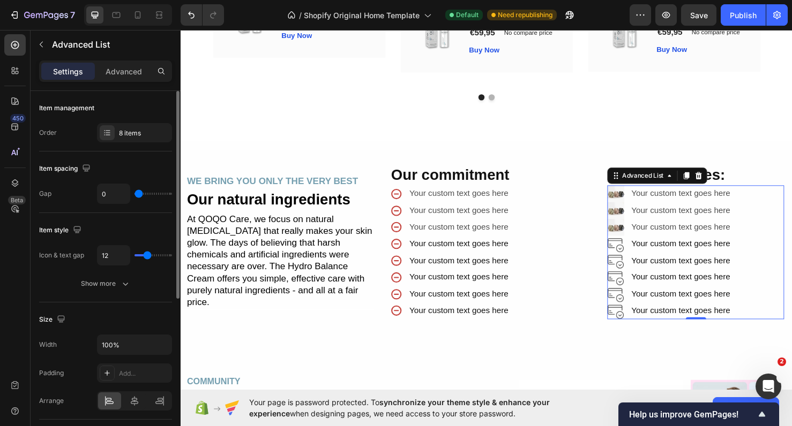
drag, startPoint x: 143, startPoint y: 194, endPoint x: 116, endPoint y: 194, distance: 26.8
type input "0"
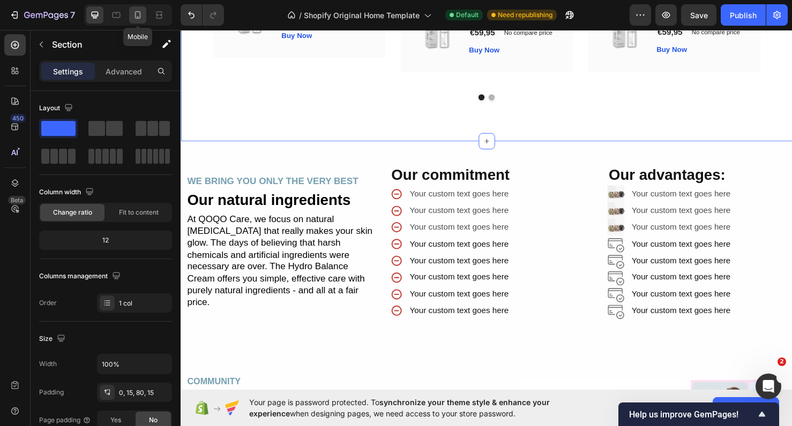
click at [142, 15] on icon at bounding box center [137, 15] width 11 height 11
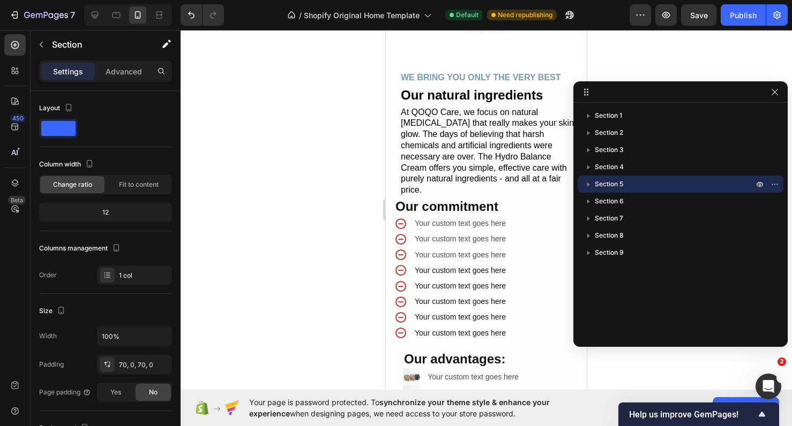
scroll to position [2236, 0]
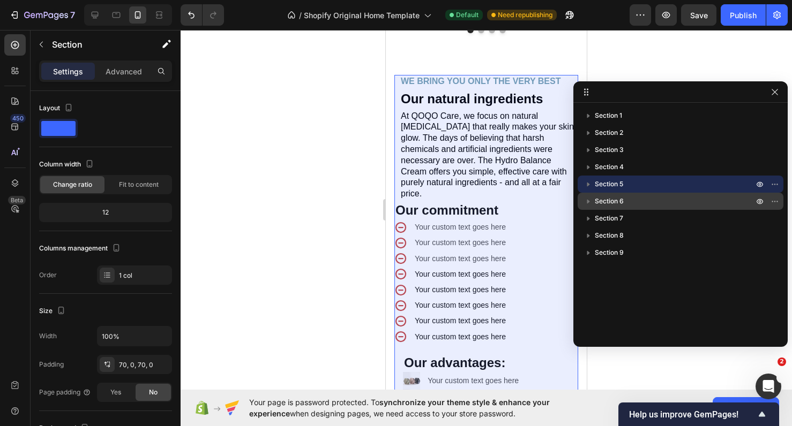
click at [606, 204] on span "Section 6" at bounding box center [609, 201] width 29 height 11
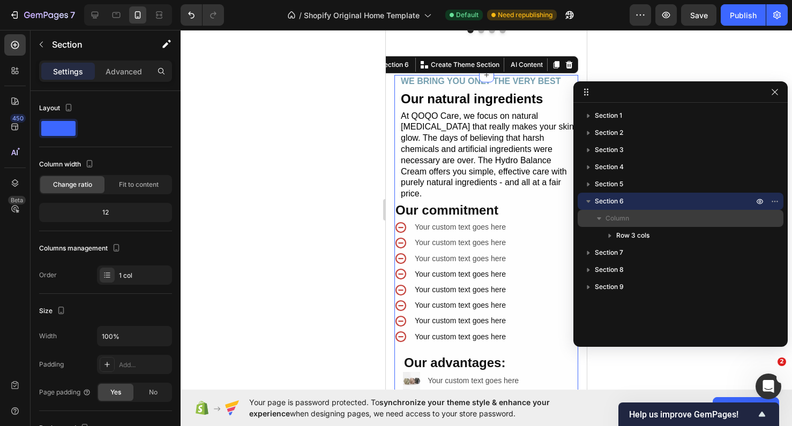
click at [653, 219] on p "Column" at bounding box center [680, 218] width 150 height 11
click at [597, 216] on icon "button" at bounding box center [599, 218] width 11 height 11
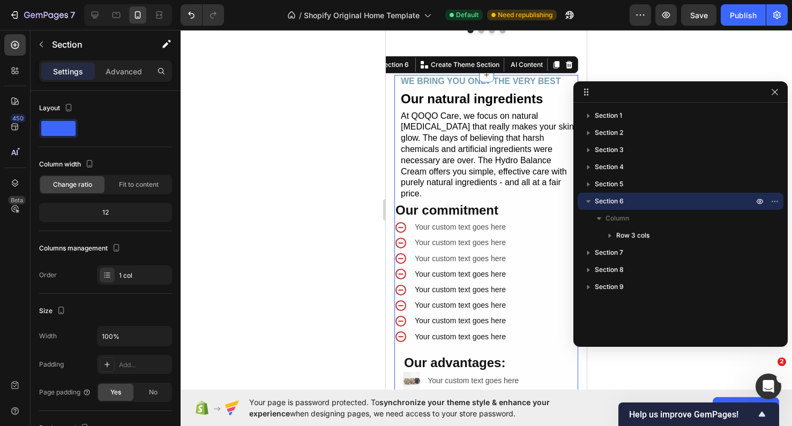
click at [591, 206] on icon "button" at bounding box center [588, 201] width 11 height 11
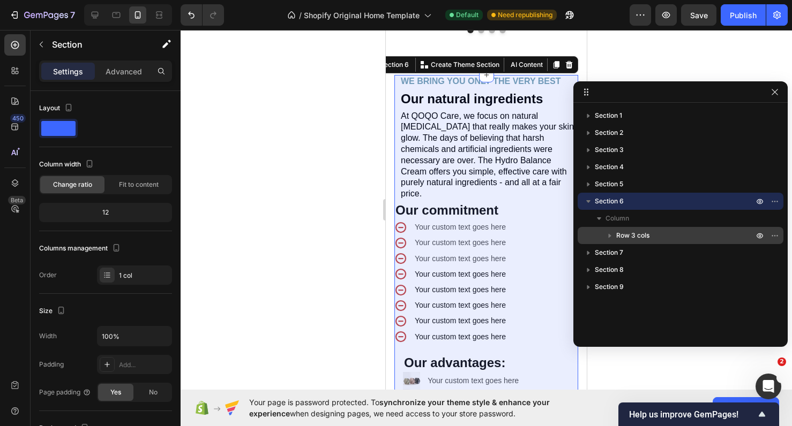
click at [628, 236] on span "Row 3 cols" at bounding box center [632, 235] width 33 height 11
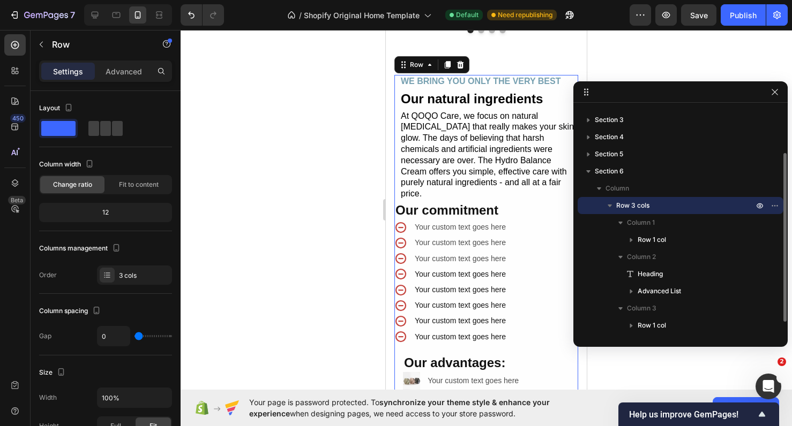
scroll to position [53, 0]
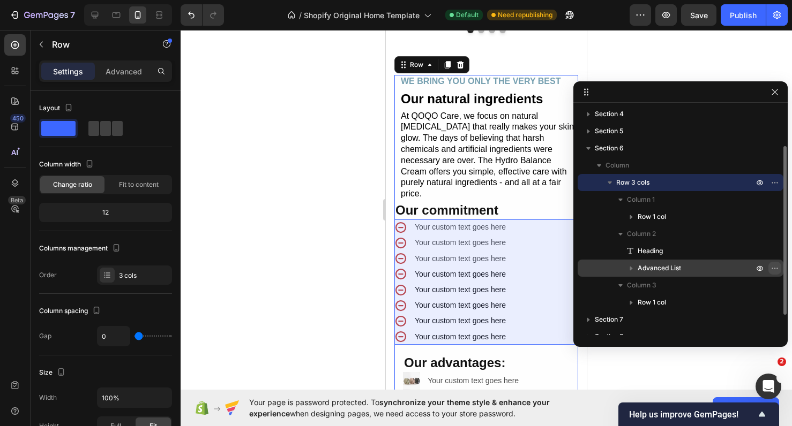
click at [771, 268] on icon "button" at bounding box center [774, 268] width 9 height 9
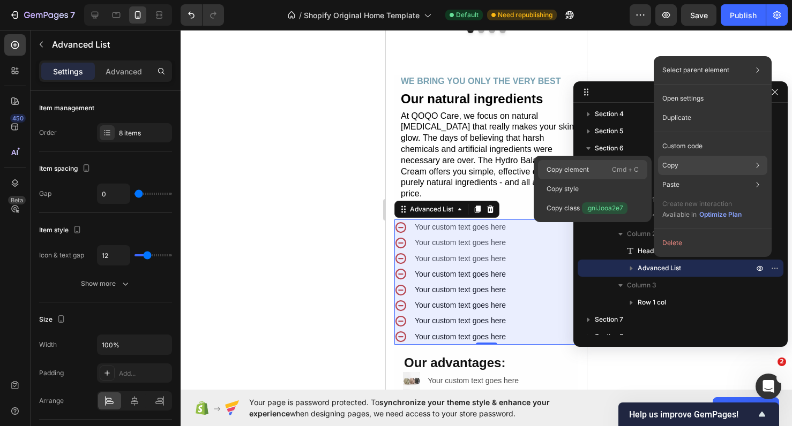
click at [630, 167] on p "Cmd + C" at bounding box center [625, 169] width 27 height 11
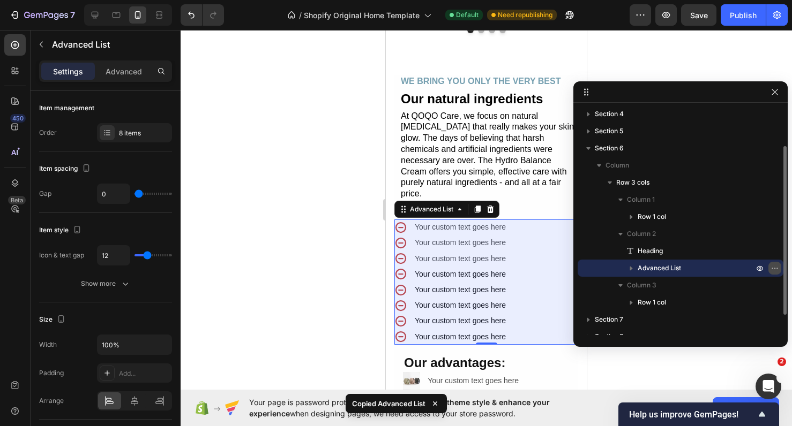
click at [775, 274] on button "button" at bounding box center [774, 268] width 13 height 13
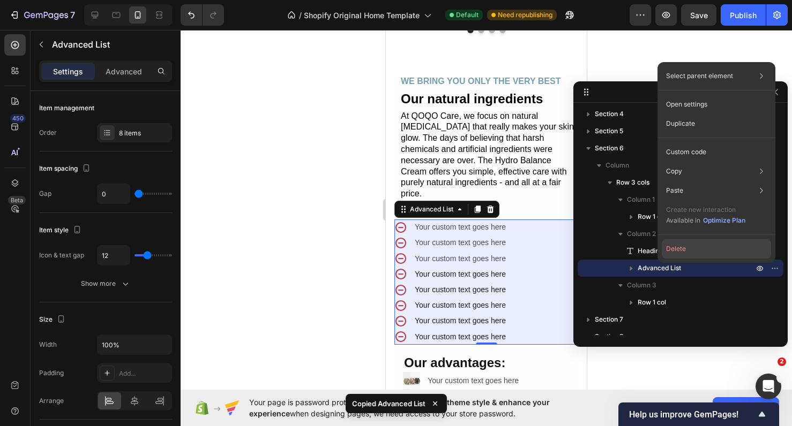
click at [720, 246] on button "Delete" at bounding box center [716, 248] width 109 height 19
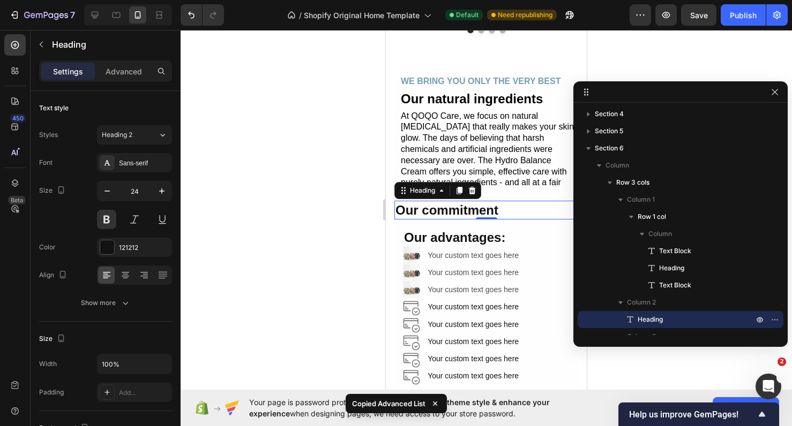
click at [506, 201] on h2 "Our commitment" at bounding box center [486, 210] width 184 height 19
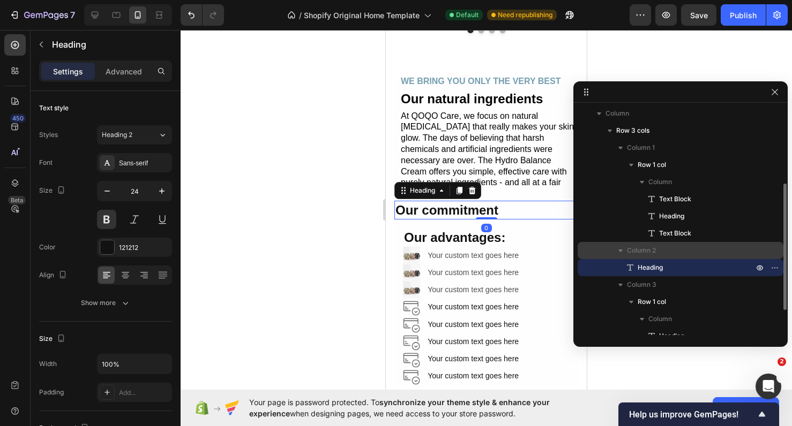
scroll to position [117, 0]
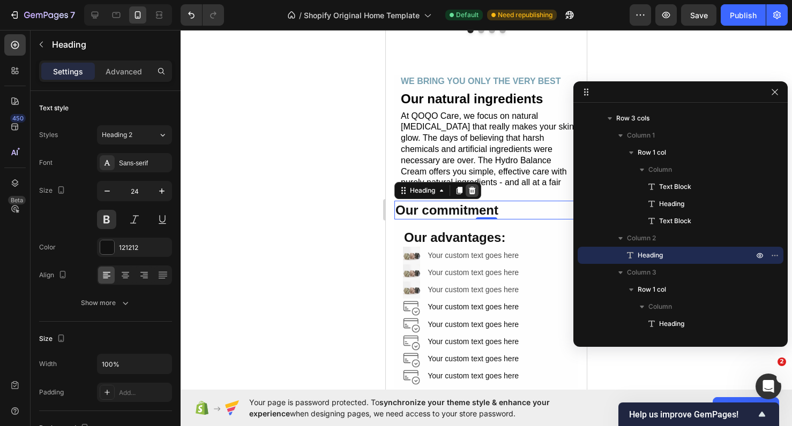
click at [478, 184] on div at bounding box center [472, 190] width 13 height 13
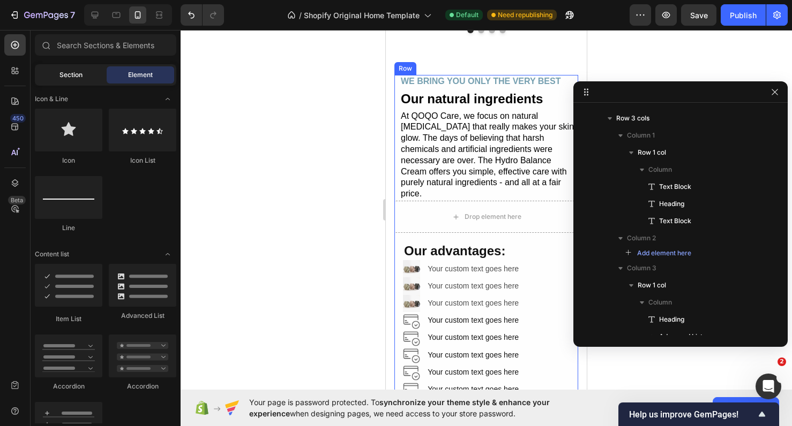
click at [59, 80] on div "Section" at bounding box center [70, 74] width 67 height 17
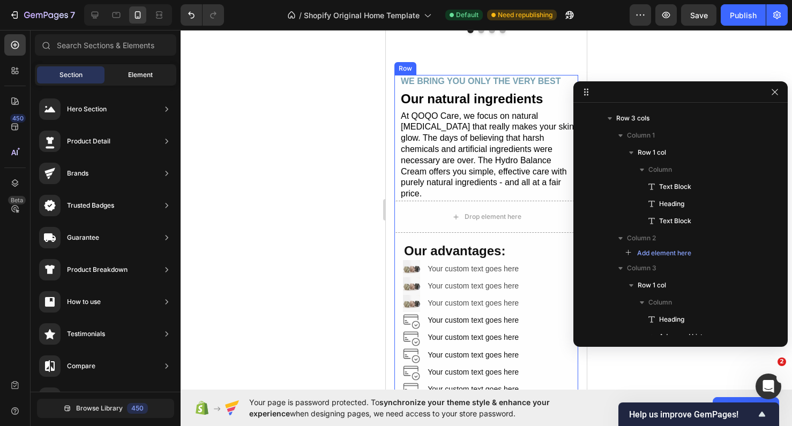
click at [126, 74] on div "Element" at bounding box center [140, 74] width 67 height 17
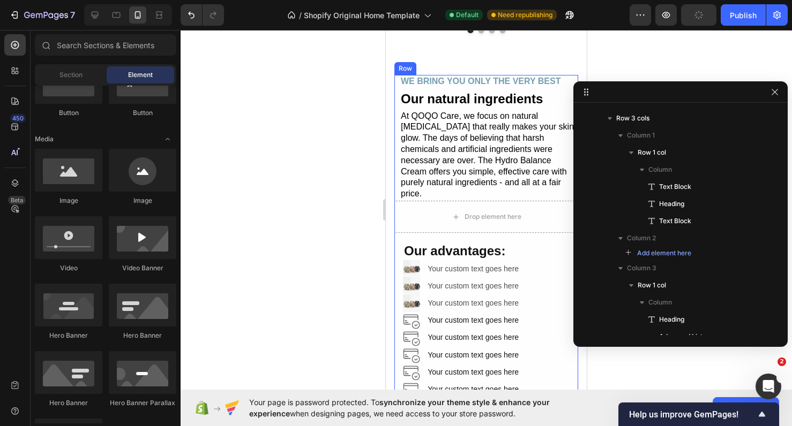
scroll to position [0, 0]
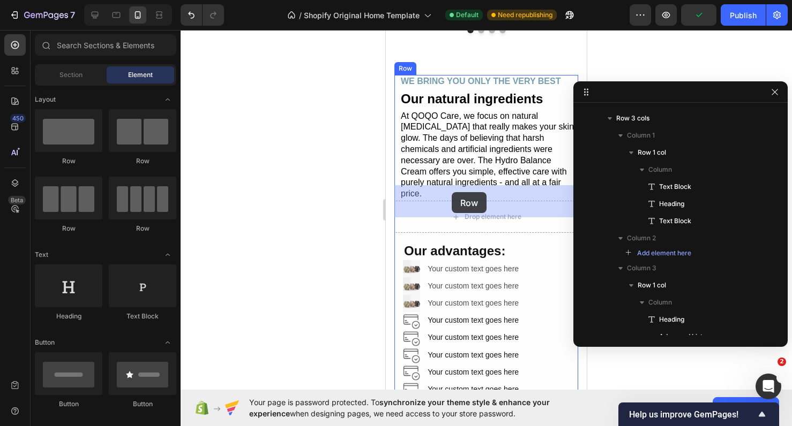
drag, startPoint x: 450, startPoint y: 166, endPoint x: 452, endPoint y: 193, distance: 26.9
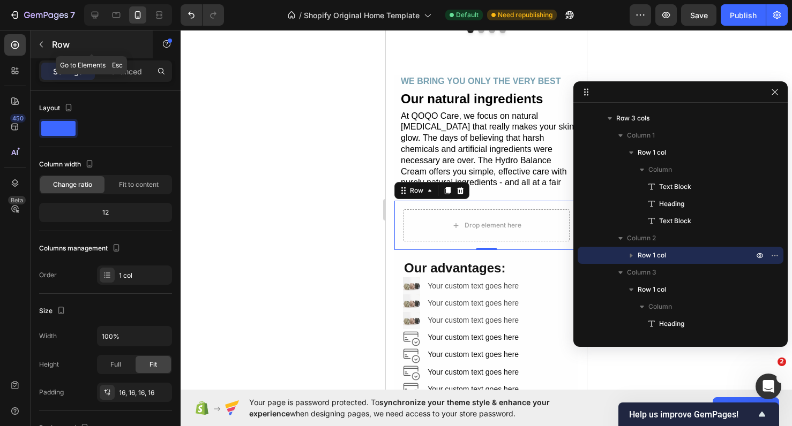
click at [52, 51] on div "Row" at bounding box center [92, 45] width 122 height 28
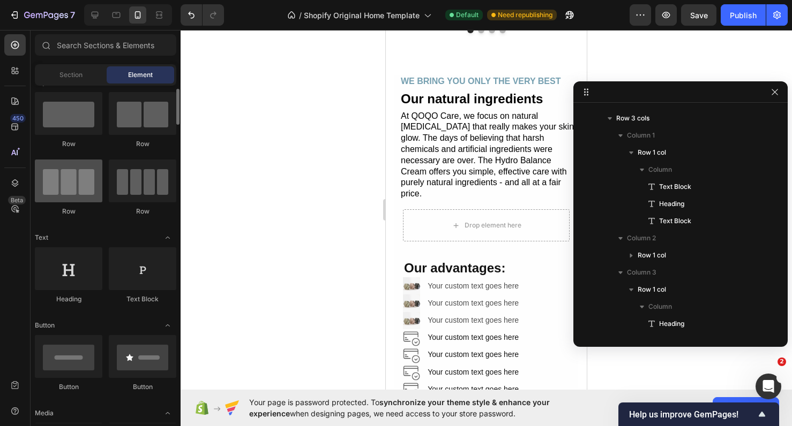
scroll to position [21, 0]
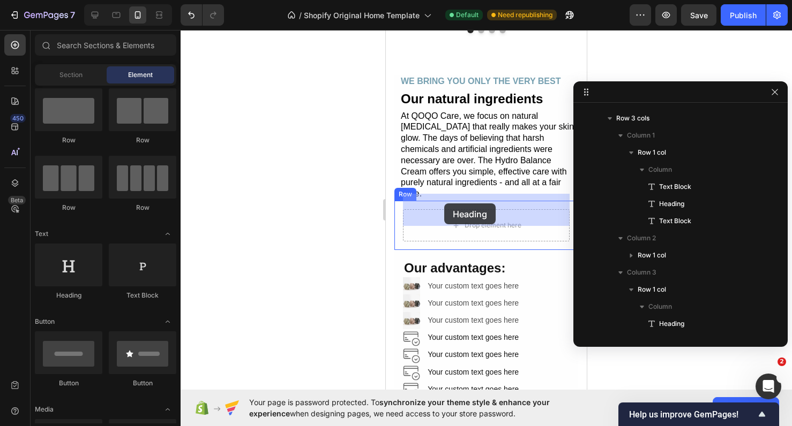
drag, startPoint x: 463, startPoint y: 294, endPoint x: 445, endPoint y: 204, distance: 91.9
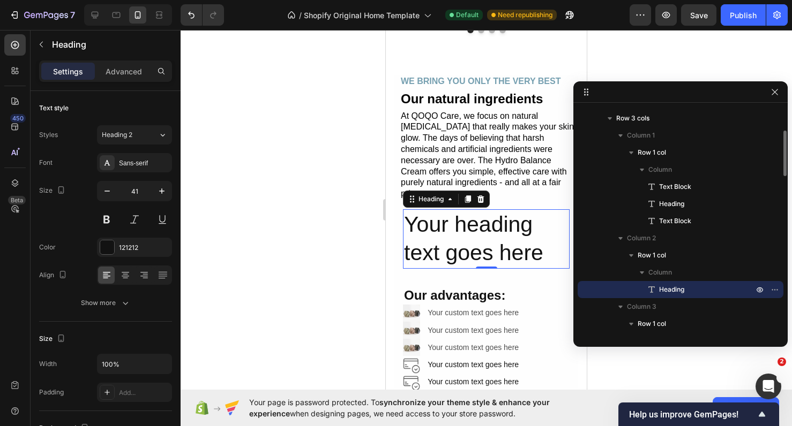
click at [680, 297] on div "Heading" at bounding box center [680, 289] width 197 height 17
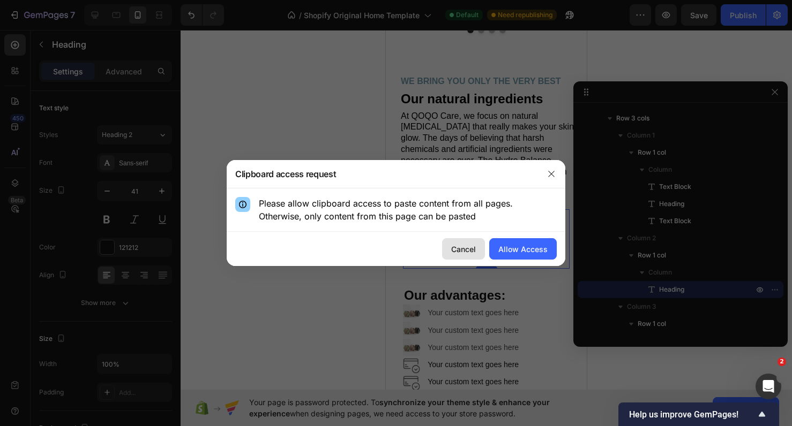
click at [467, 245] on div "Cancel" at bounding box center [463, 249] width 25 height 11
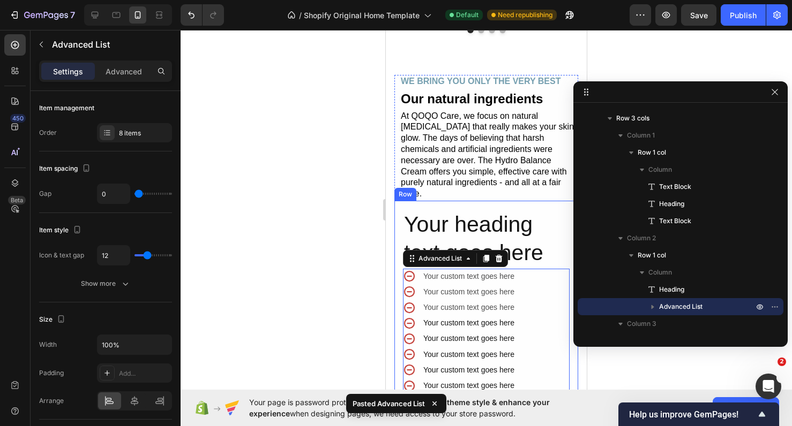
click at [321, 277] on div at bounding box center [486, 228] width 611 height 396
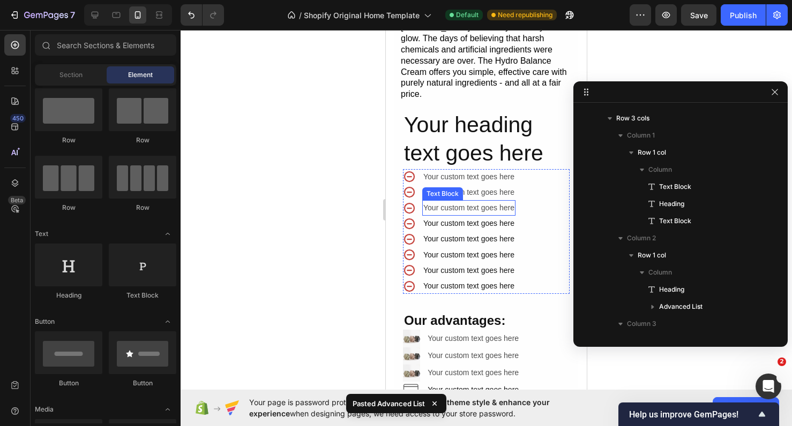
scroll to position [2336, 0]
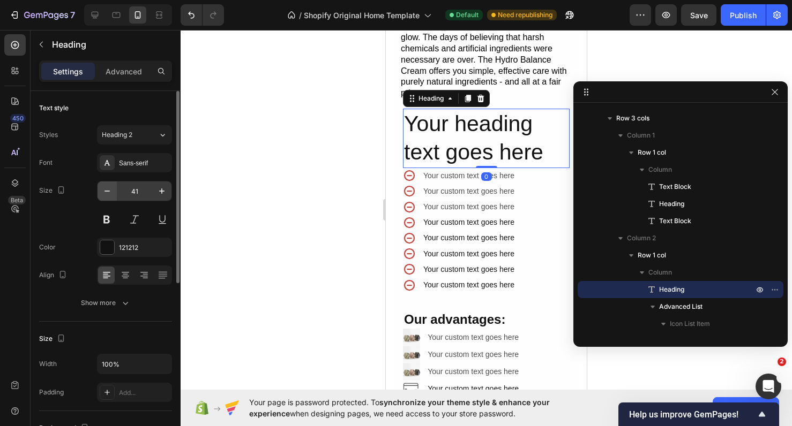
click at [103, 191] on icon "button" at bounding box center [107, 191] width 11 height 11
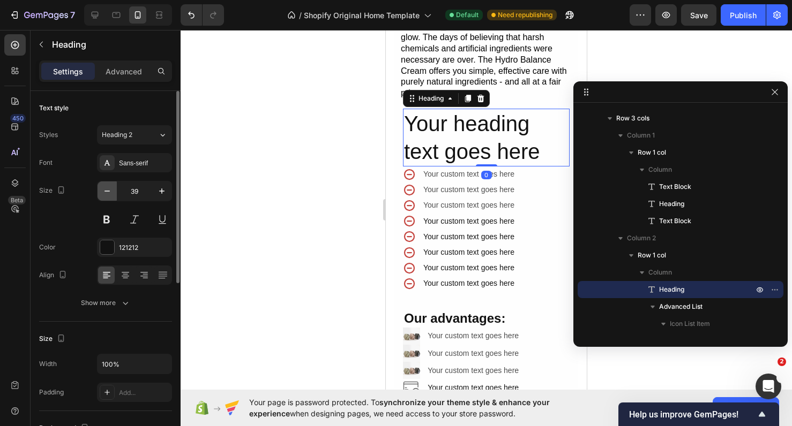
click at [103, 191] on icon "button" at bounding box center [107, 191] width 11 height 11
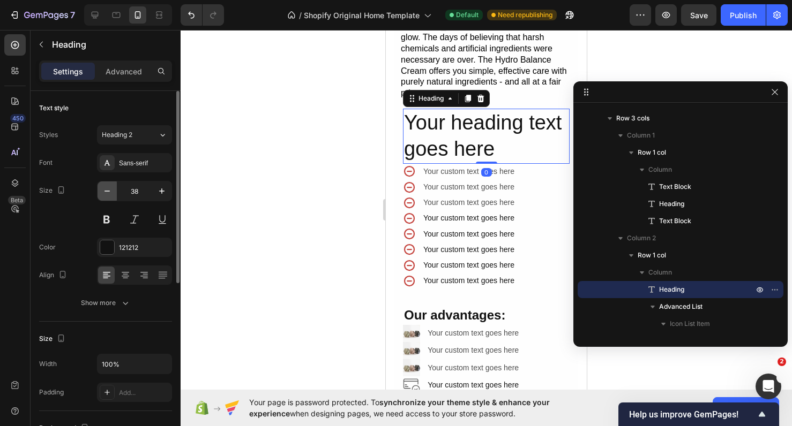
click at [103, 191] on icon "button" at bounding box center [107, 191] width 11 height 11
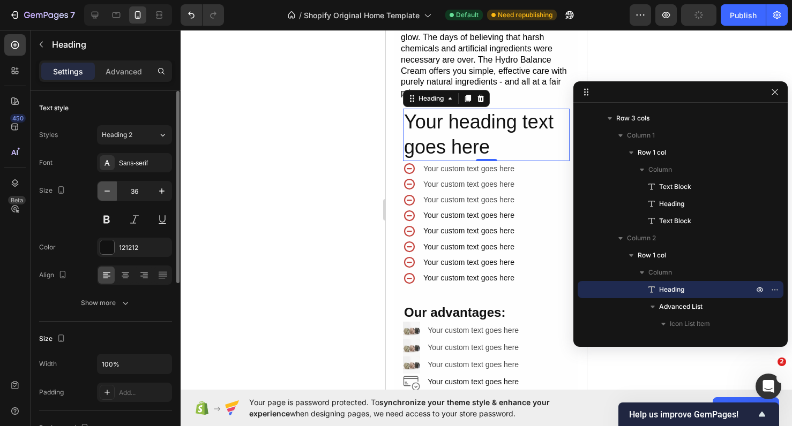
click at [103, 191] on icon "button" at bounding box center [107, 191] width 11 height 11
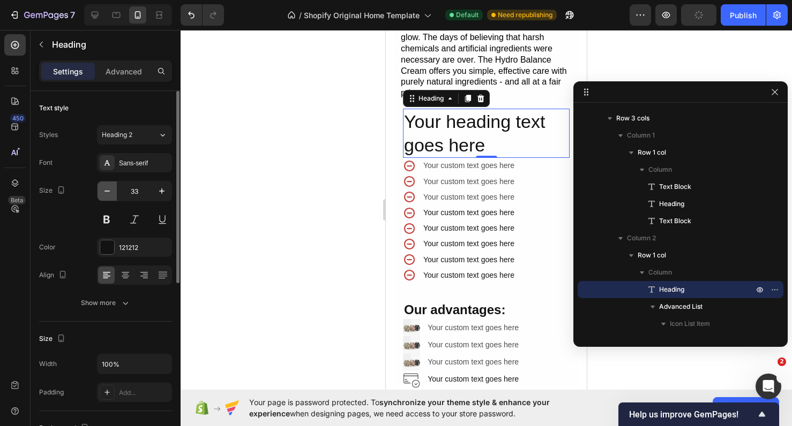
click at [103, 191] on icon "button" at bounding box center [107, 191] width 11 height 11
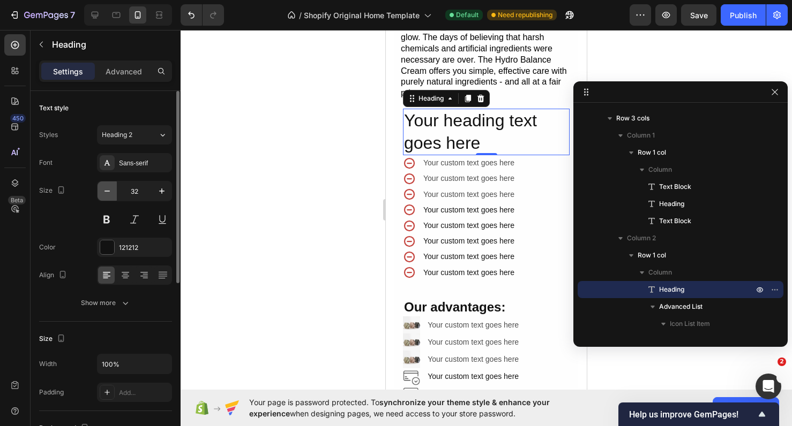
click at [103, 191] on icon "button" at bounding box center [107, 191] width 11 height 11
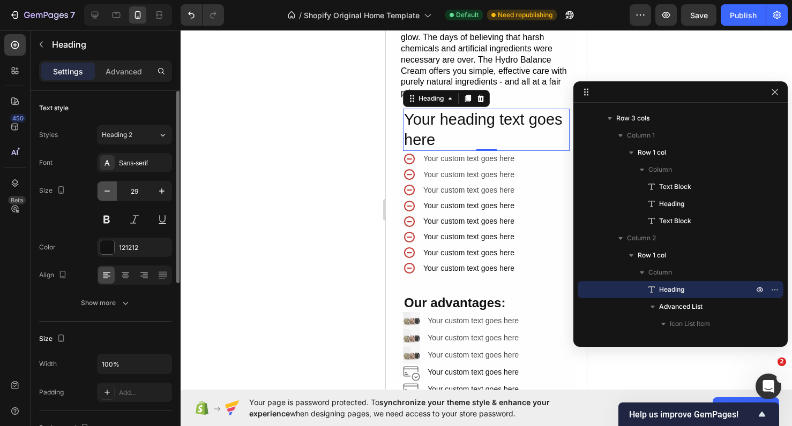
click at [103, 191] on icon "button" at bounding box center [107, 191] width 11 height 11
click at [161, 194] on icon "button" at bounding box center [161, 191] width 11 height 11
type input "29"
click at [106, 222] on button at bounding box center [106, 219] width 19 height 19
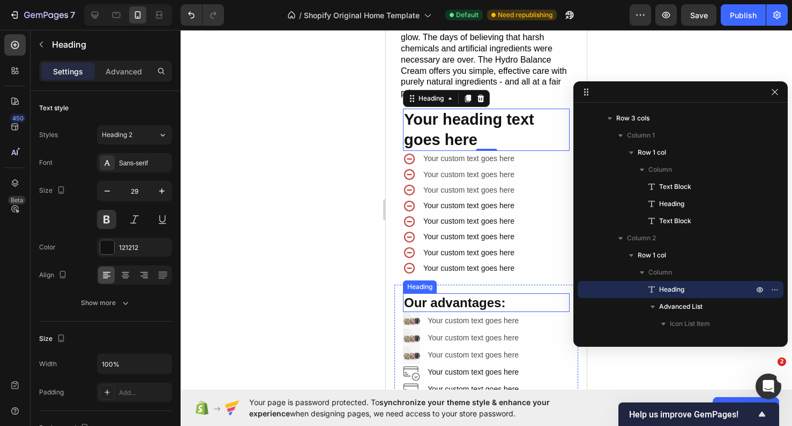
click at [468, 294] on h2 "Our advantages:" at bounding box center [486, 303] width 167 height 19
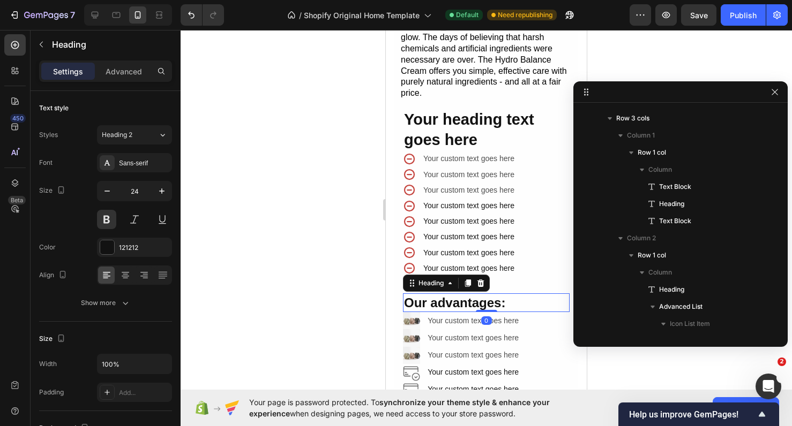
scroll to position [974, 0]
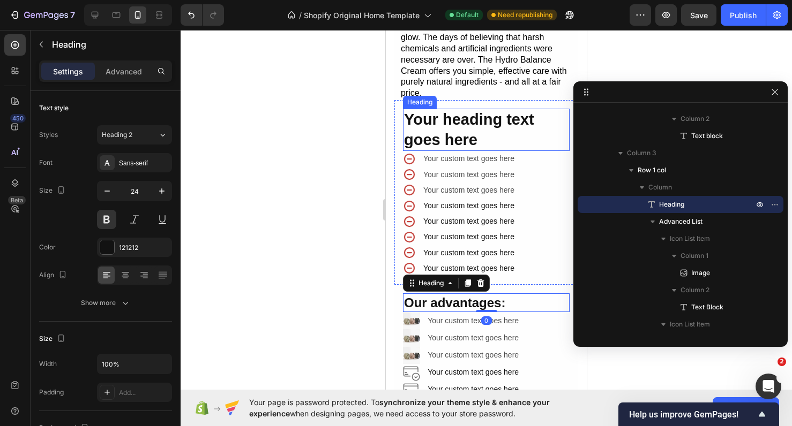
click at [463, 118] on h2 "Your heading text goes here" at bounding box center [486, 130] width 167 height 42
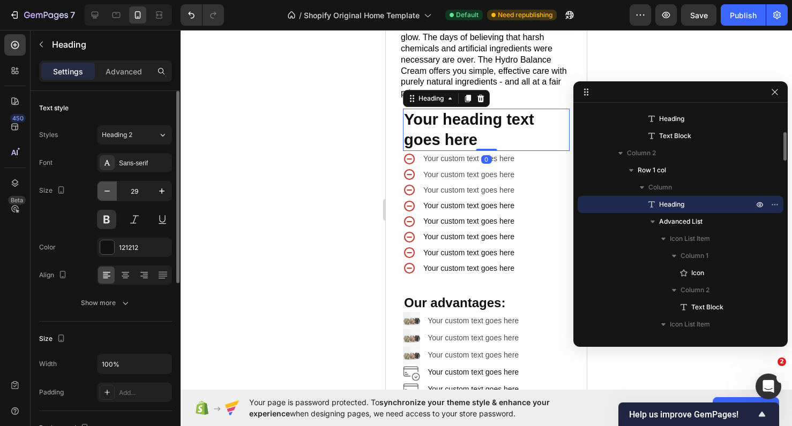
click at [102, 186] on icon "button" at bounding box center [107, 191] width 11 height 11
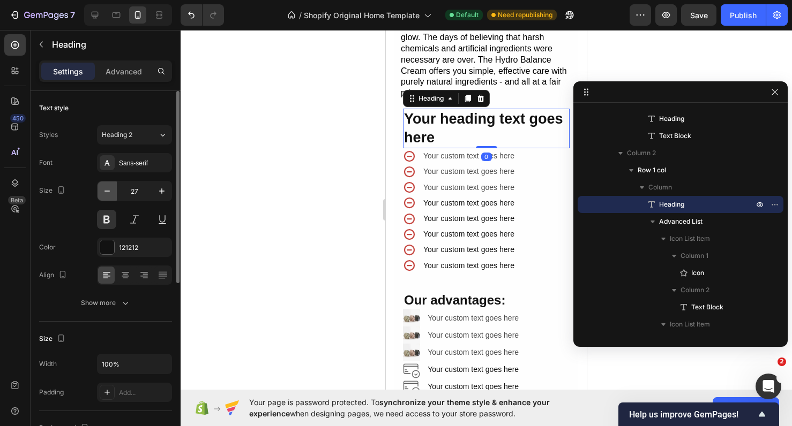
click at [102, 186] on icon "button" at bounding box center [107, 191] width 11 height 11
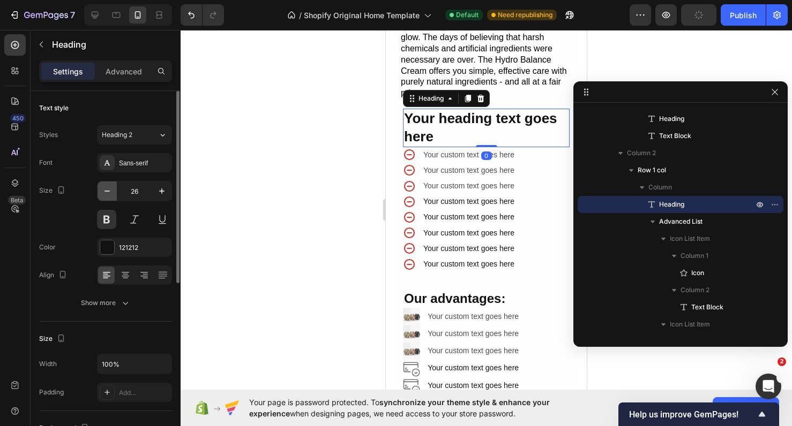
click at [102, 186] on icon "button" at bounding box center [107, 191] width 11 height 11
type input "24"
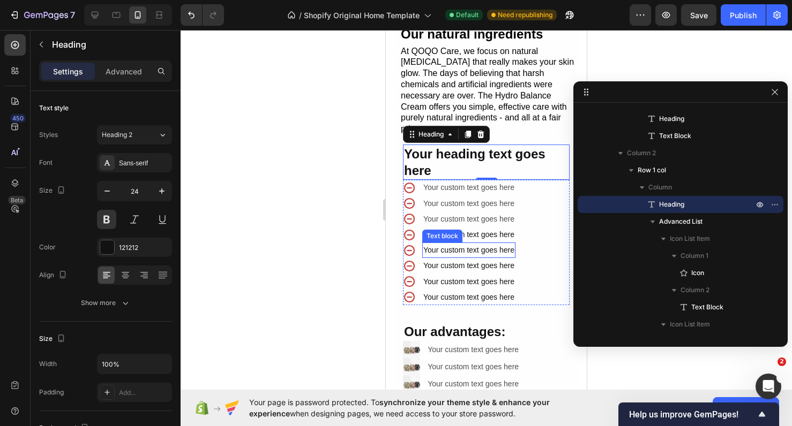
scroll to position [2234, 0]
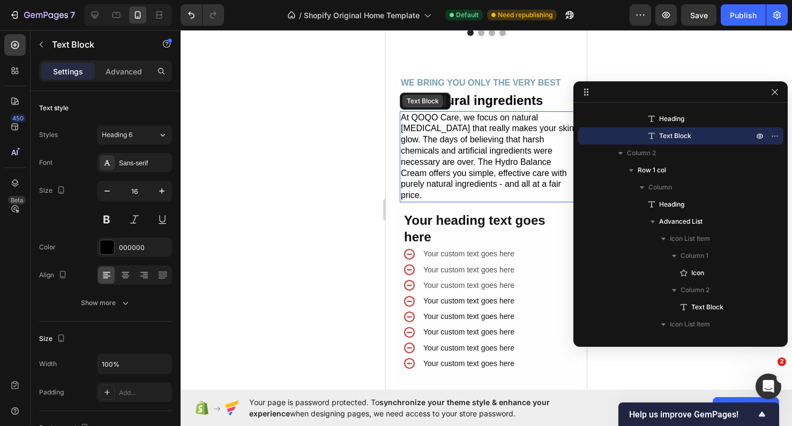
click at [433, 106] on div "Text Block" at bounding box center [422, 101] width 41 height 13
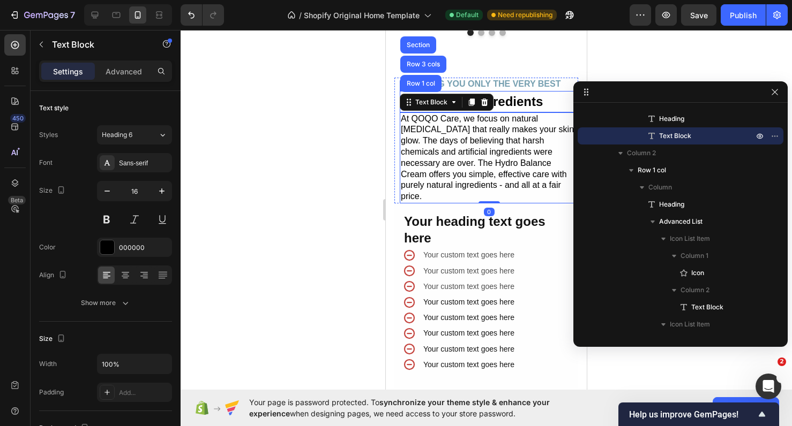
click at [521, 103] on h2 "Our natural ingredients" at bounding box center [489, 101] width 178 height 21
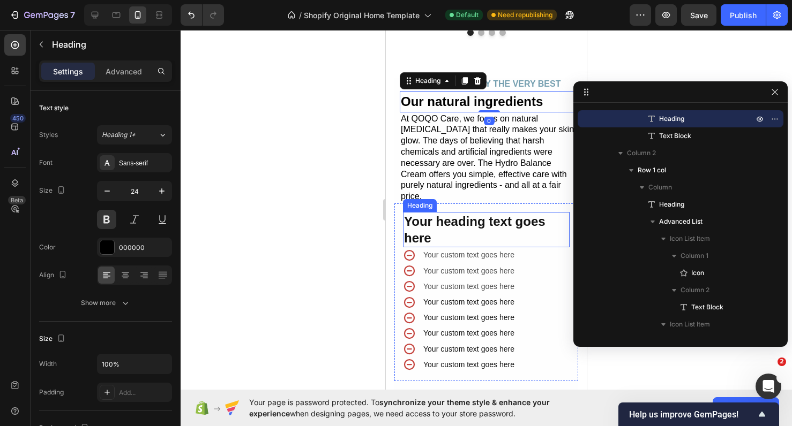
click at [482, 212] on h2 "Your heading text goes here" at bounding box center [486, 229] width 167 height 35
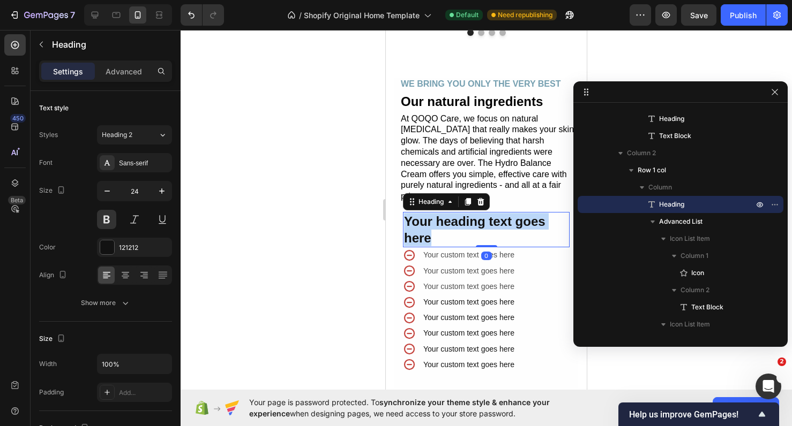
click at [482, 213] on p "Your heading text goes here" at bounding box center [486, 229] width 164 height 33
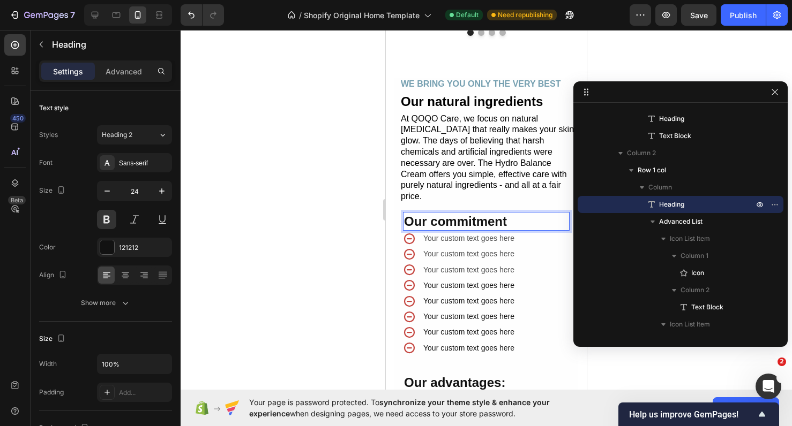
click at [314, 258] on div at bounding box center [486, 228] width 611 height 396
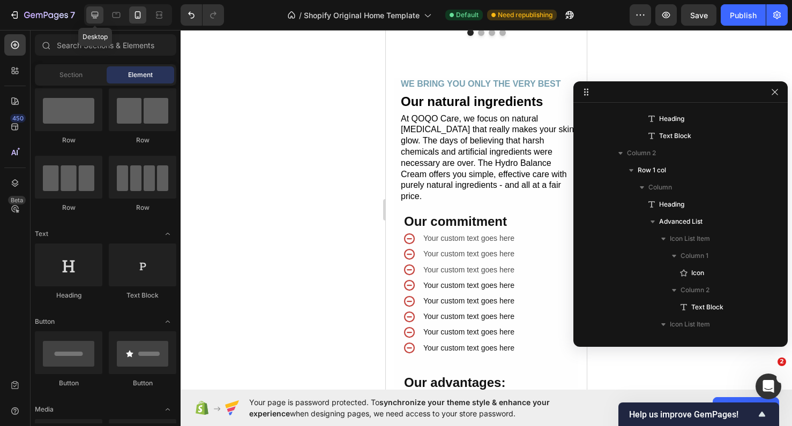
click at [95, 19] on icon at bounding box center [94, 15] width 11 height 11
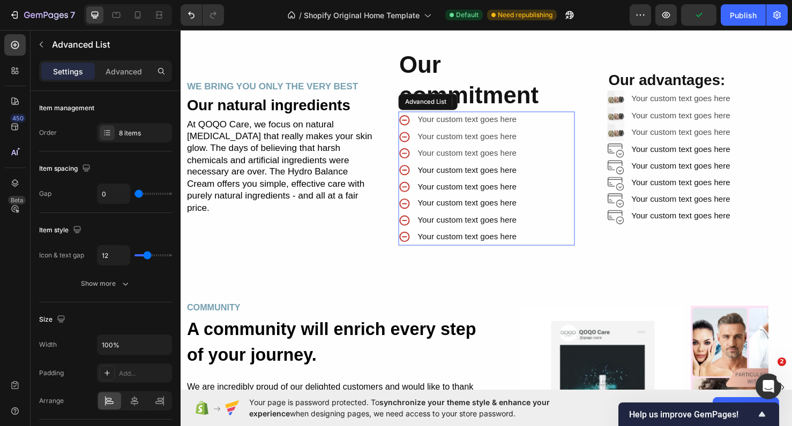
click at [550, 162] on div "Icon Your custom text goes here Text Block Icon Your custom text goes here Text…" at bounding box center [502, 186] width 186 height 140
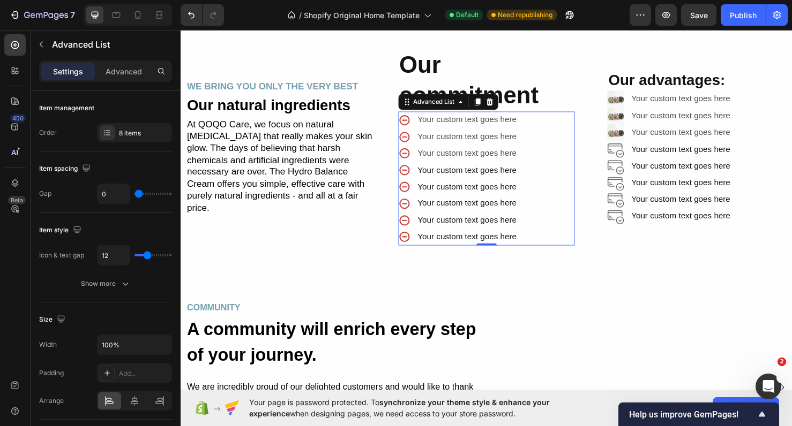
click at [565, 193] on div "Icon Your custom text goes here Text Block Icon Your custom text goes here Text…" at bounding box center [502, 186] width 186 height 140
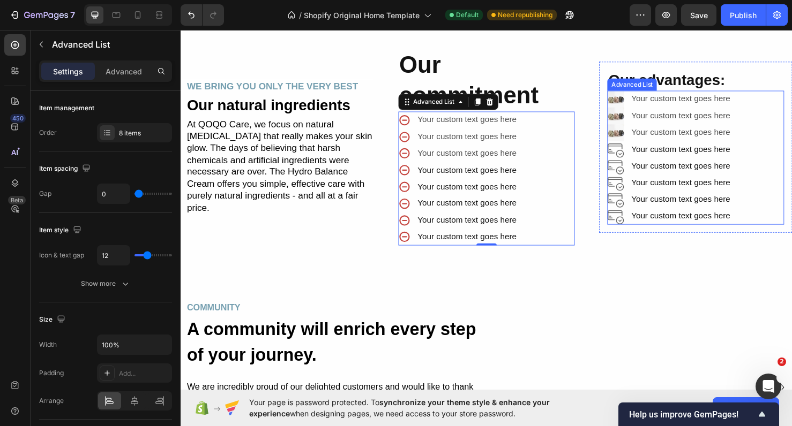
click at [768, 188] on div "Image Your custom text goes here Text Block Image Your custom text goes here Te…" at bounding box center [722, 164] width 186 height 141
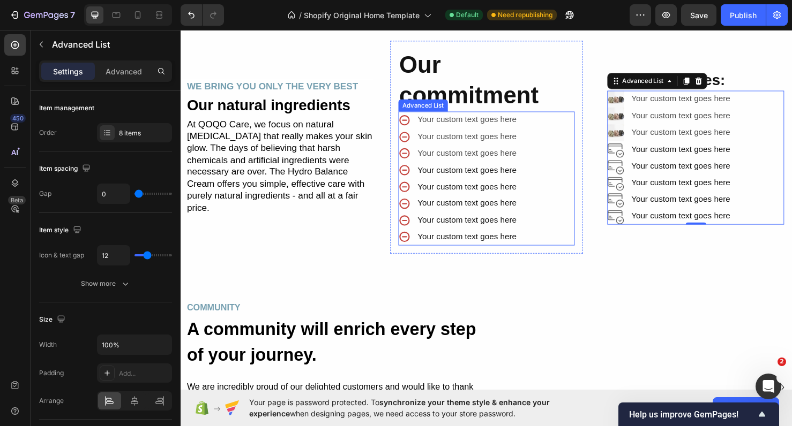
click at [559, 232] on div "Icon Your custom text goes here Text Block Icon Your custom text goes here Text…" at bounding box center [502, 186] width 186 height 140
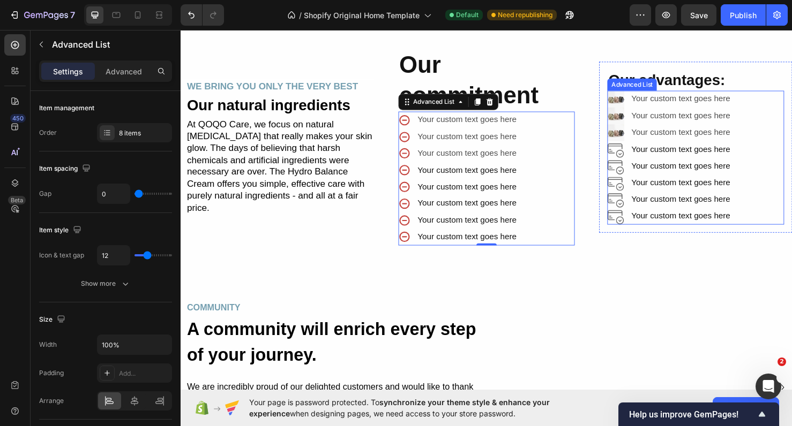
click at [768, 163] on div "Image Your custom text goes here Text Block Image Your custom text goes here Te…" at bounding box center [722, 164] width 186 height 141
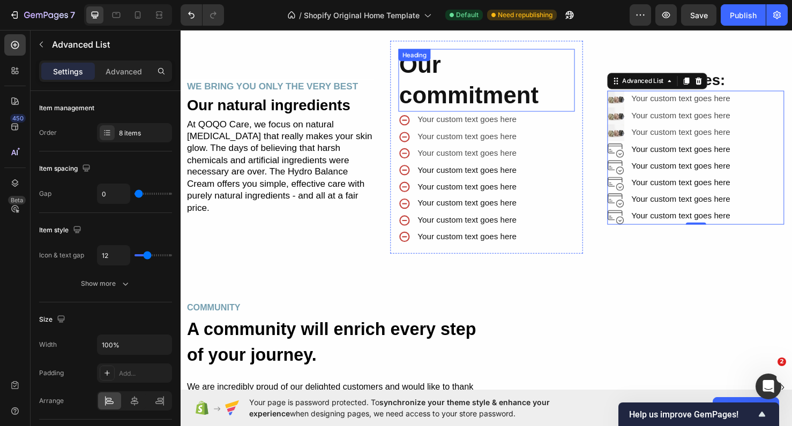
click at [490, 87] on p "Our commitment" at bounding box center [502, 83] width 184 height 64
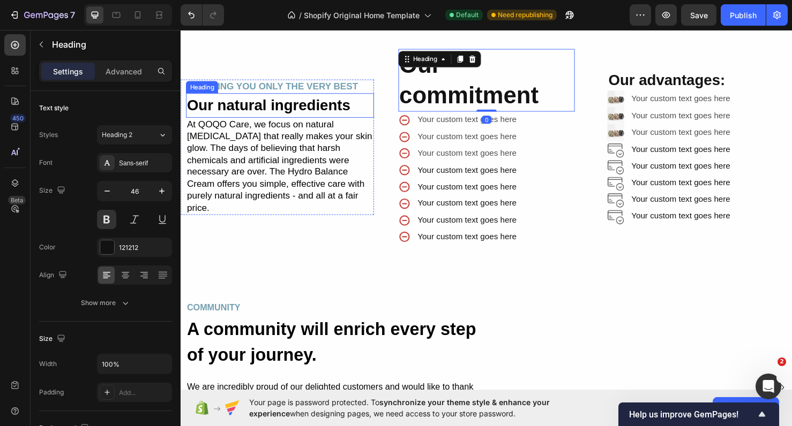
click at [316, 114] on h2 "Our natural ingredients" at bounding box center [285, 109] width 198 height 26
click at [540, 72] on p "Our commitment" at bounding box center [502, 83] width 184 height 64
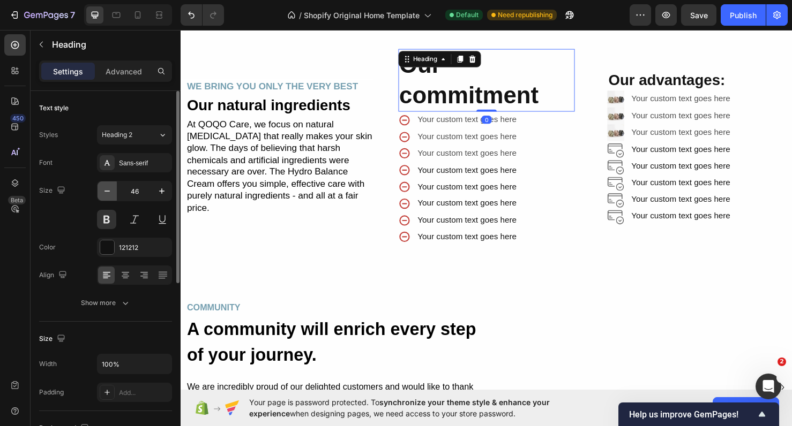
click at [109, 190] on icon "button" at bounding box center [107, 191] width 11 height 11
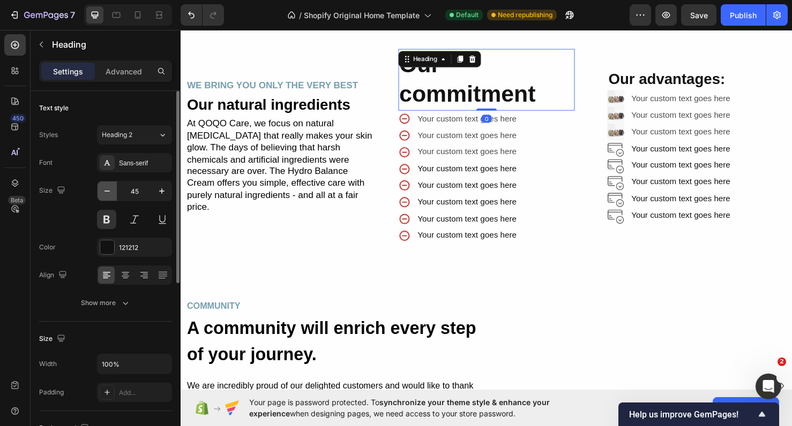
click at [109, 190] on icon "button" at bounding box center [107, 191] width 11 height 11
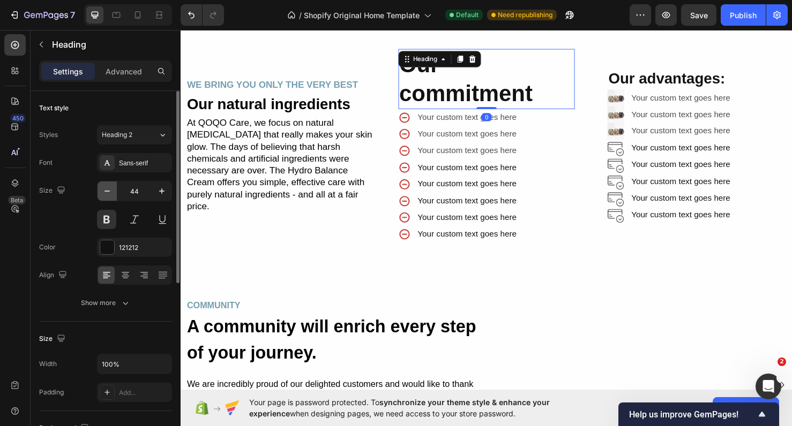
click at [109, 190] on icon "button" at bounding box center [107, 191] width 11 height 11
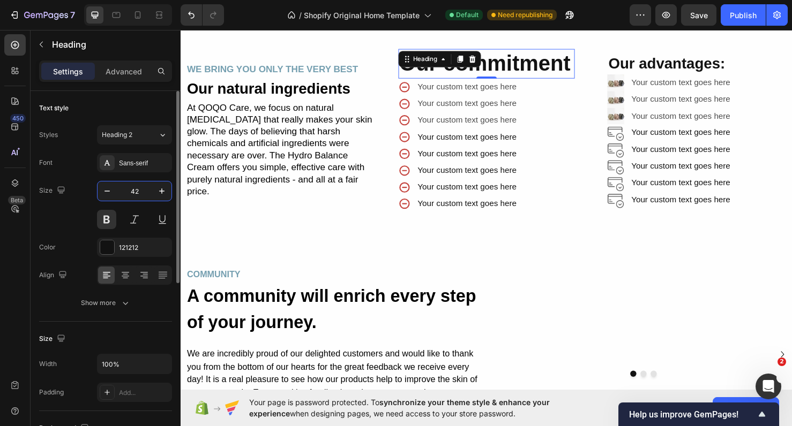
click at [139, 191] on input "42" at bounding box center [134, 191] width 35 height 19
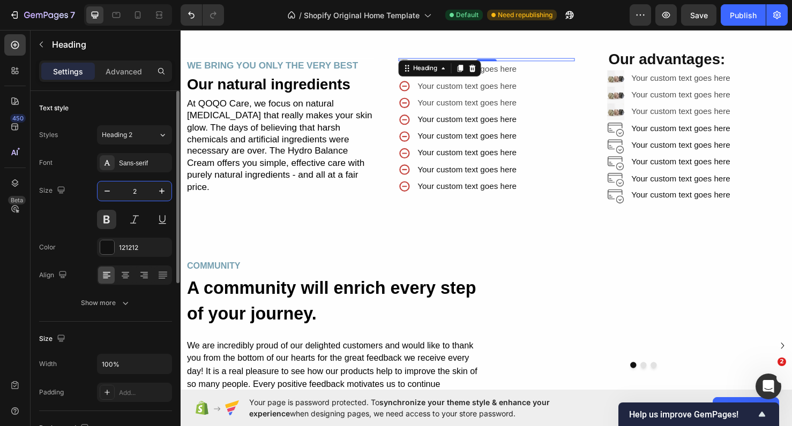
type input "29"
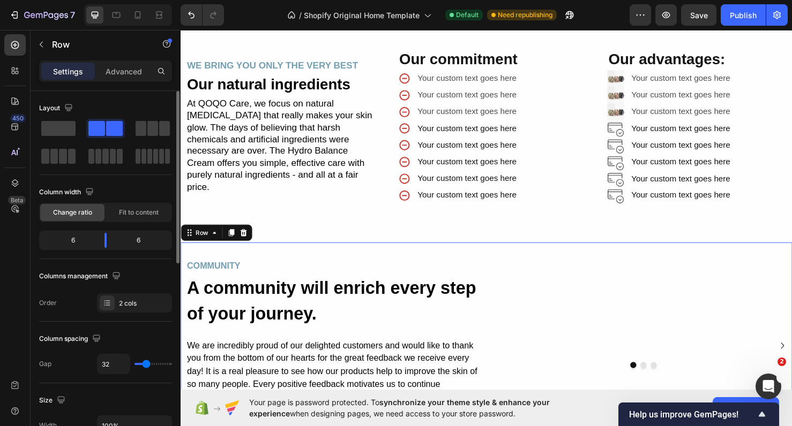
click at [512, 273] on div "Image Image Image [GEOGRAPHIC_DATA]" at bounding box center [667, 370] width 313 height 198
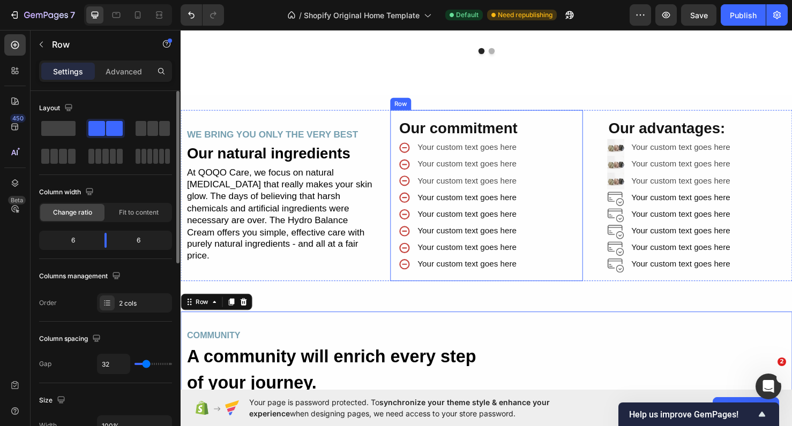
scroll to position [2212, 0]
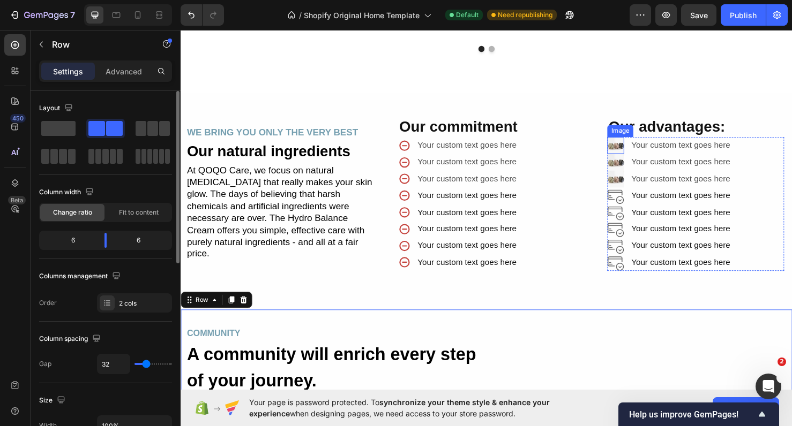
click at [636, 153] on img at bounding box center [638, 151] width 18 height 18
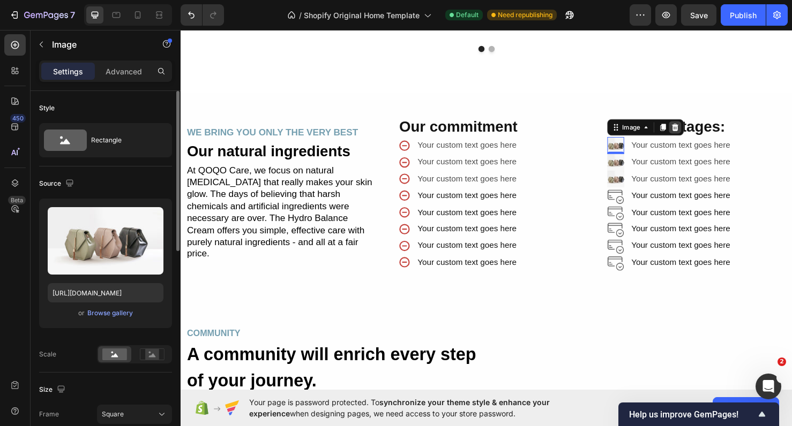
click at [701, 132] on icon at bounding box center [700, 132] width 7 height 7
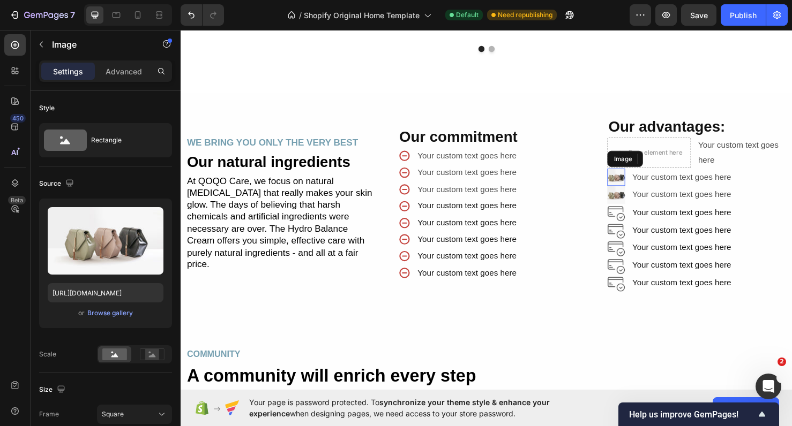
click at [637, 190] on img at bounding box center [638, 185] width 19 height 19
click at [702, 173] on div "Image" at bounding box center [669, 165] width 80 height 17
click at [702, 169] on icon at bounding box center [700, 165] width 7 height 7
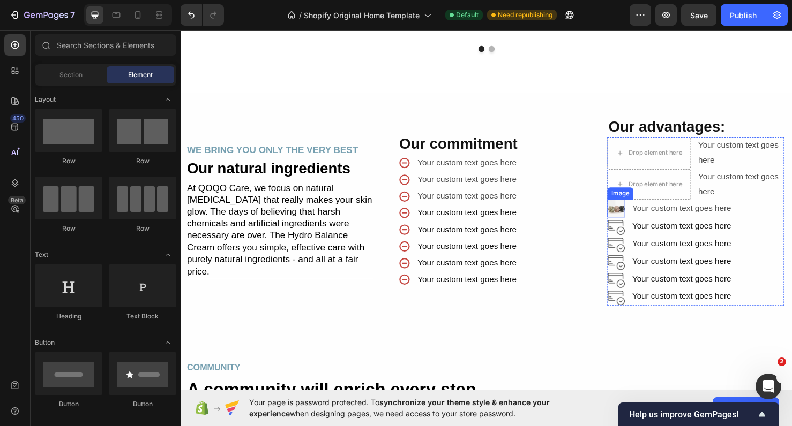
click at [637, 222] on img at bounding box center [638, 217] width 19 height 19
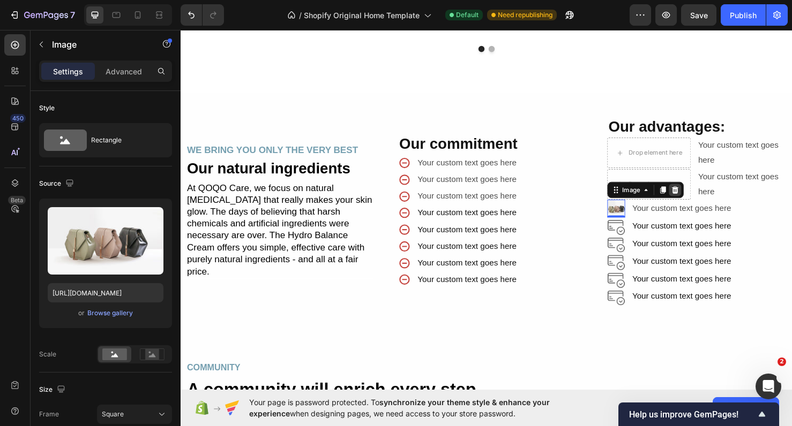
click at [700, 200] on icon at bounding box center [700, 198] width 9 height 9
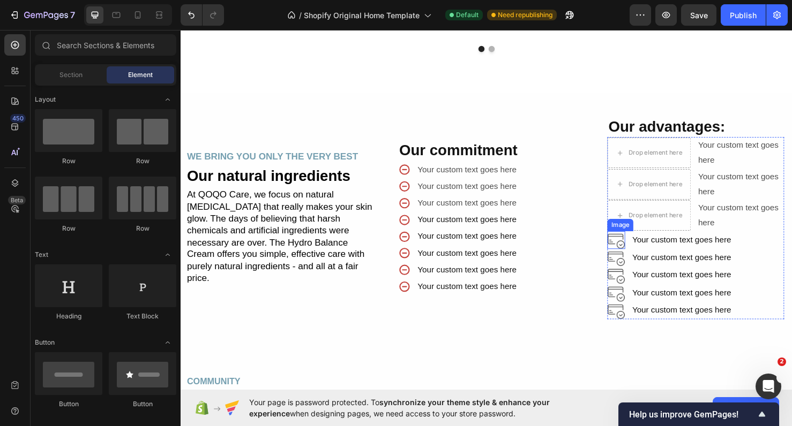
click at [636, 251] on img at bounding box center [638, 251] width 19 height 19
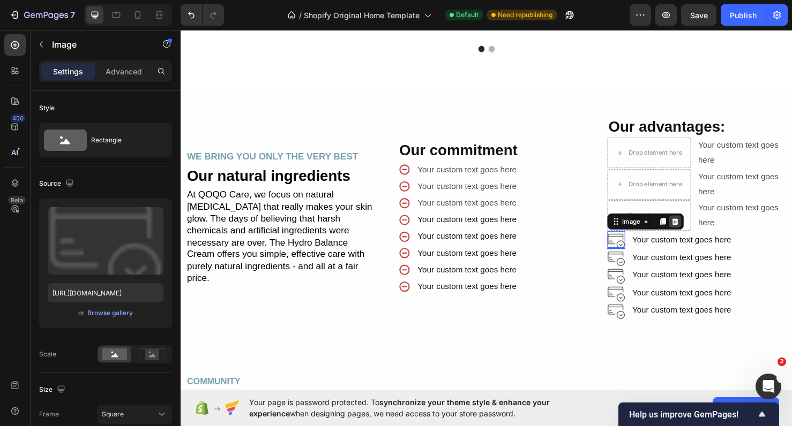
click at [701, 229] on icon at bounding box center [700, 231] width 7 height 7
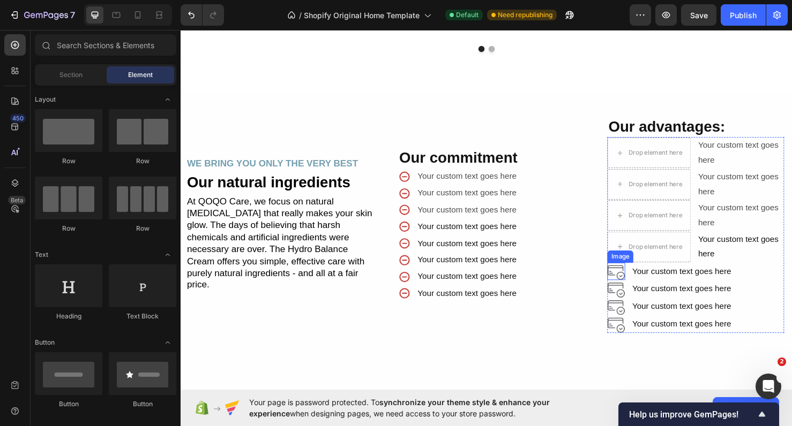
click at [639, 283] on img at bounding box center [638, 284] width 19 height 19
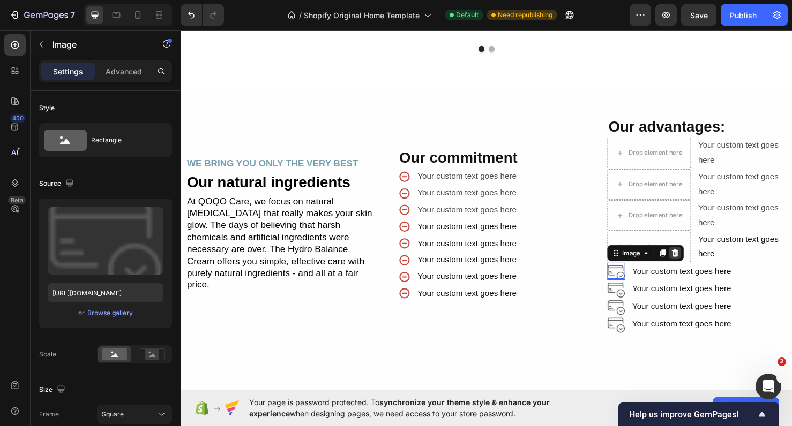
click at [702, 264] on icon at bounding box center [700, 263] width 7 height 7
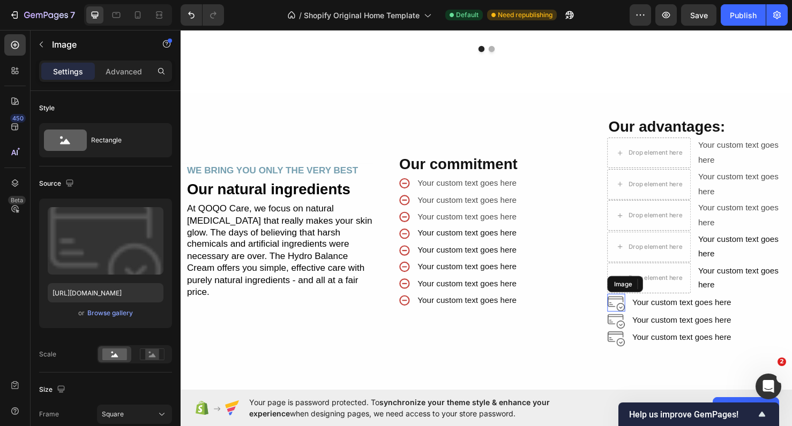
click at [639, 314] on img at bounding box center [638, 316] width 19 height 19
click at [697, 294] on icon at bounding box center [700, 297] width 9 height 9
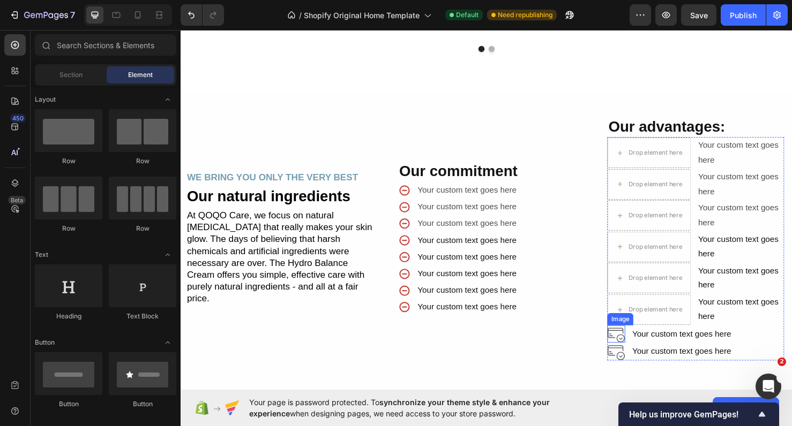
click at [639, 342] on img at bounding box center [638, 350] width 19 height 19
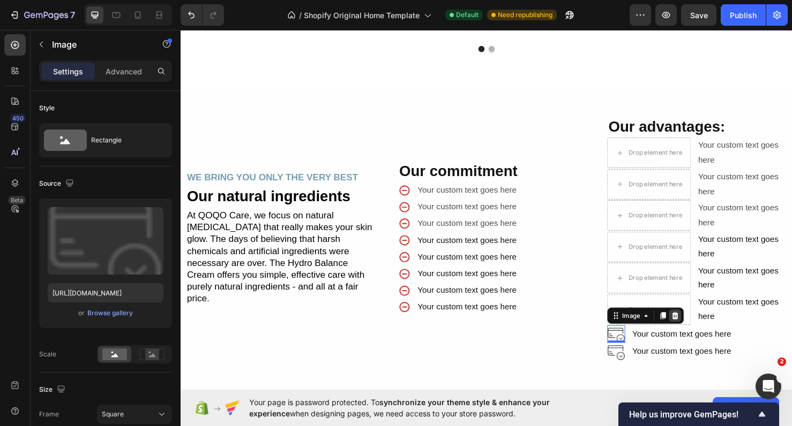
click at [702, 327] on icon at bounding box center [700, 330] width 7 height 7
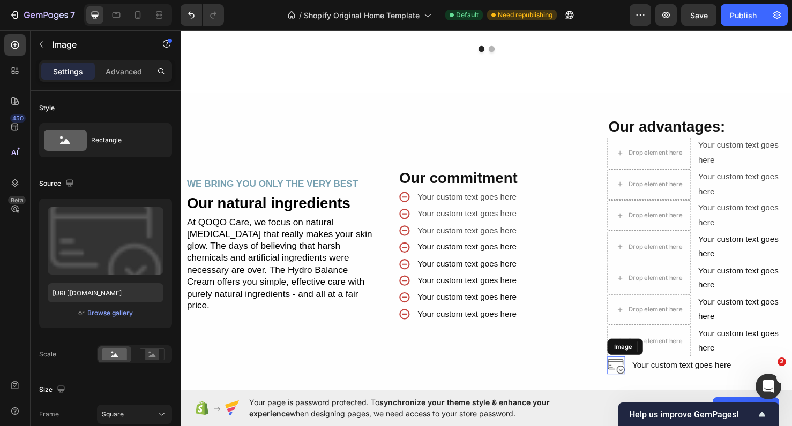
click at [639, 377] on img at bounding box center [638, 382] width 19 height 19
click at [704, 359] on icon at bounding box center [700, 363] width 9 height 9
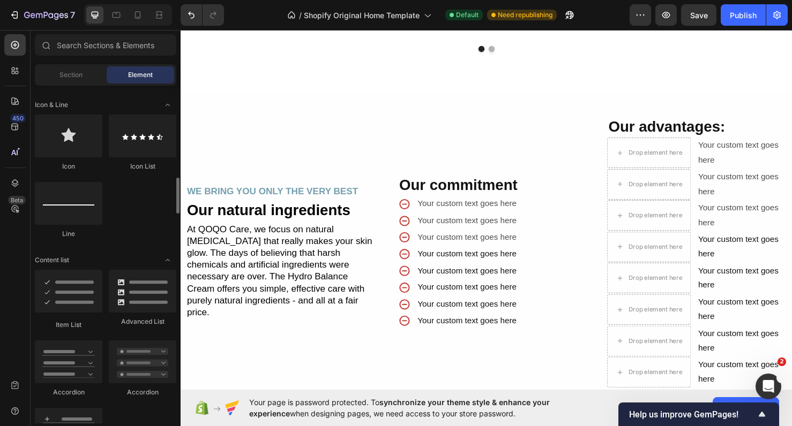
scroll to position [701, 0]
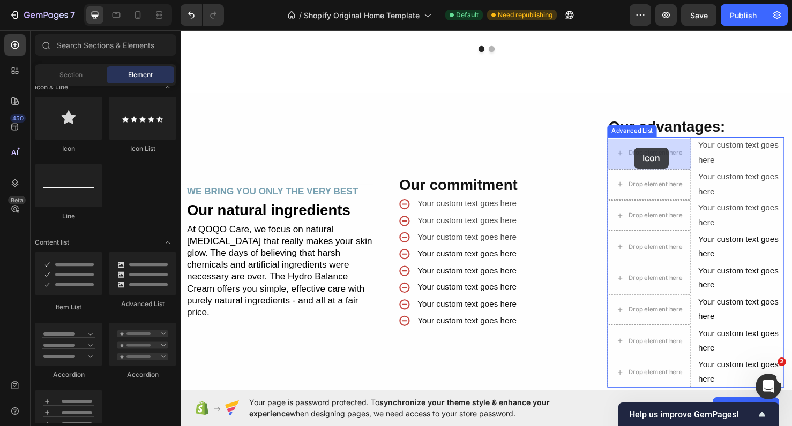
drag, startPoint x: 259, startPoint y: 154, endPoint x: 657, endPoint y: 154, distance: 398.0
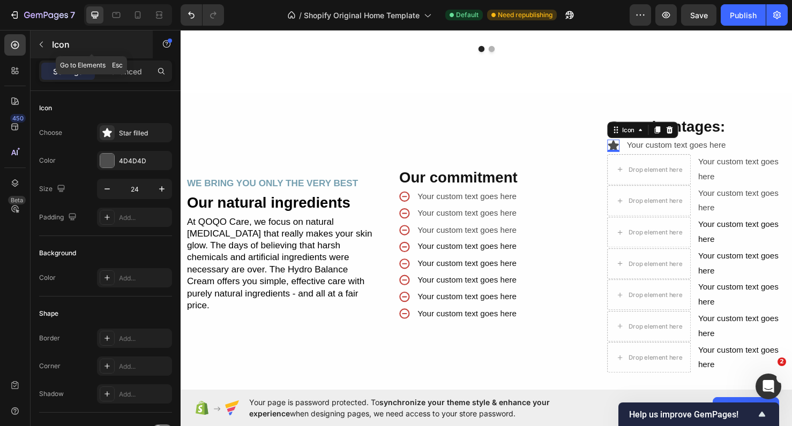
click at [55, 46] on p "Icon" at bounding box center [97, 44] width 91 height 13
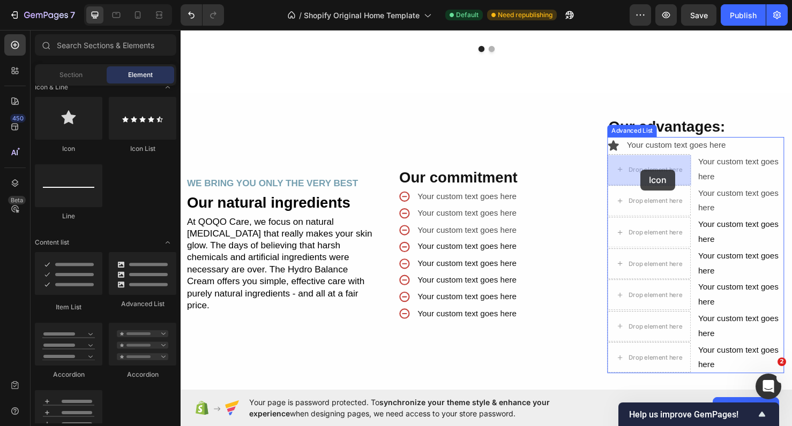
drag, startPoint x: 264, startPoint y: 162, endPoint x: 662, endPoint y: 173, distance: 398.2
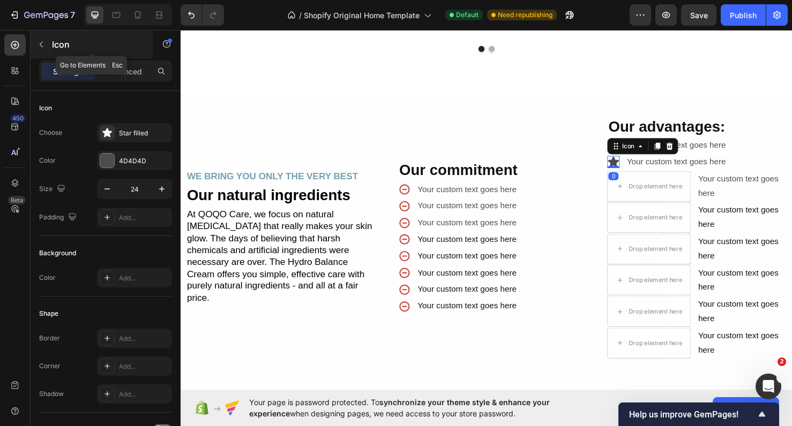
click at [47, 40] on button "button" at bounding box center [41, 44] width 17 height 17
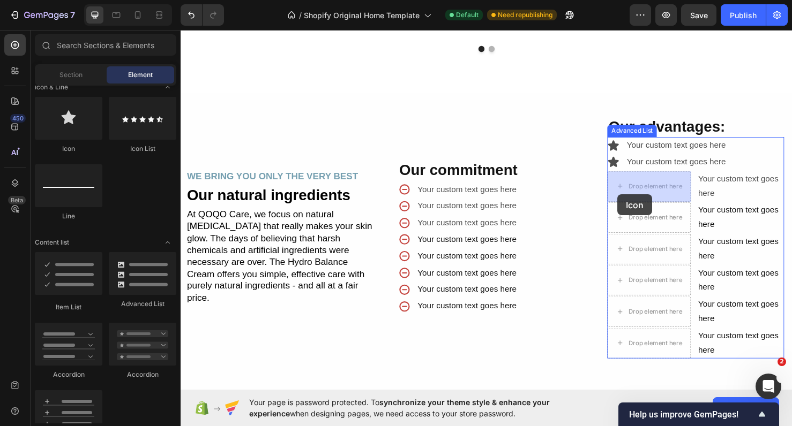
drag, startPoint x: 244, startPoint y: 156, endPoint x: 643, endPoint y: 204, distance: 401.3
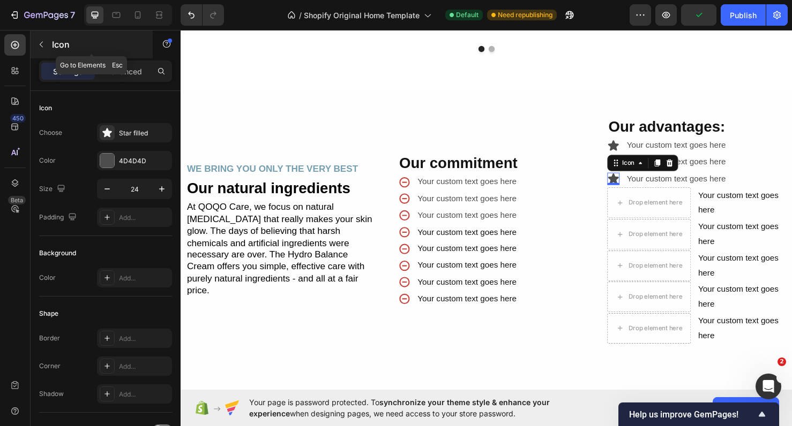
click at [55, 50] on p "Icon" at bounding box center [97, 44] width 91 height 13
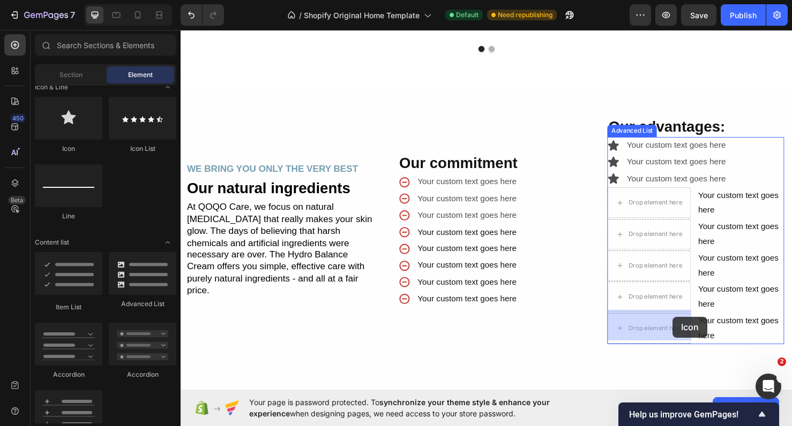
drag, startPoint x: 242, startPoint y: 144, endPoint x: 697, endPoint y: 332, distance: 492.9
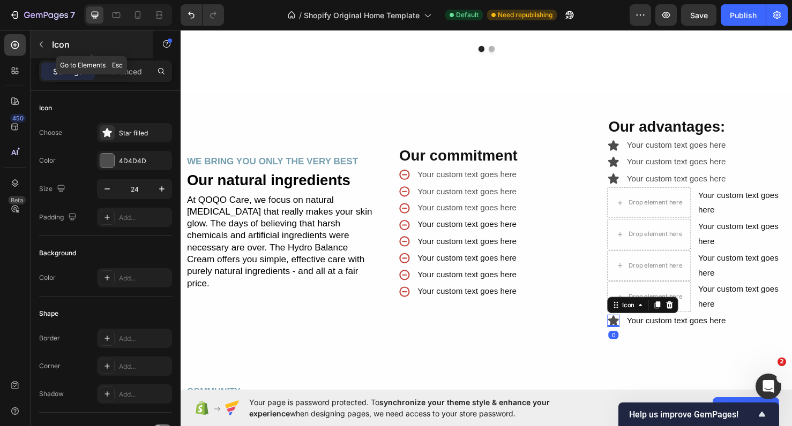
click at [47, 44] on button "button" at bounding box center [41, 44] width 17 height 17
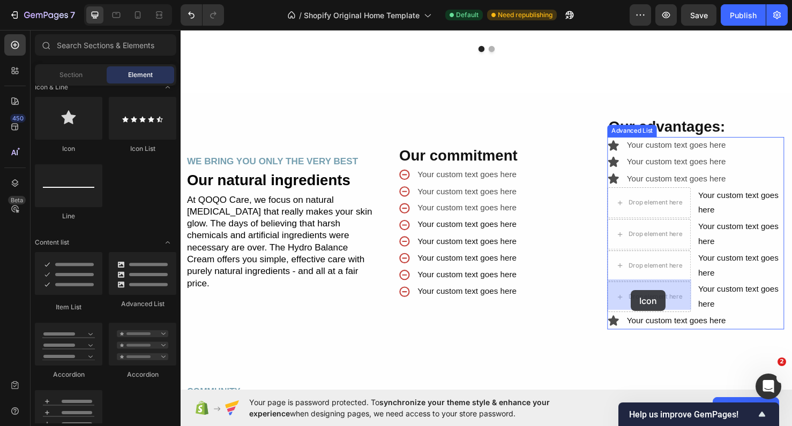
drag, startPoint x: 250, startPoint y: 153, endPoint x: 654, endPoint y: 304, distance: 431.2
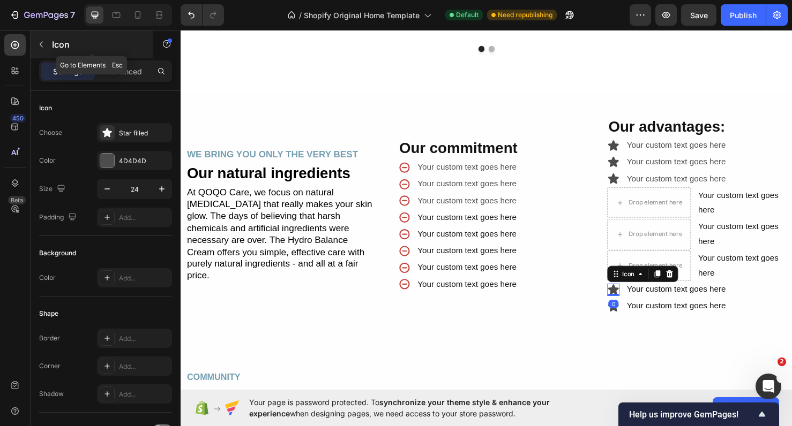
click at [52, 48] on p "Icon" at bounding box center [97, 44] width 91 height 13
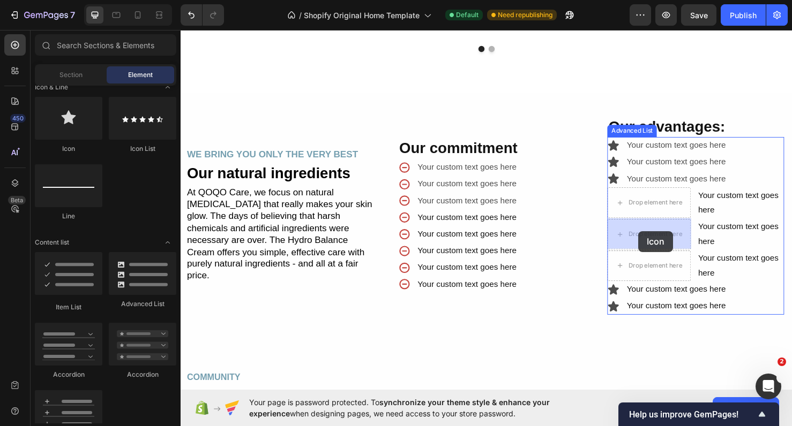
drag, startPoint x: 252, startPoint y: 144, endPoint x: 662, endPoint y: 241, distance: 421.0
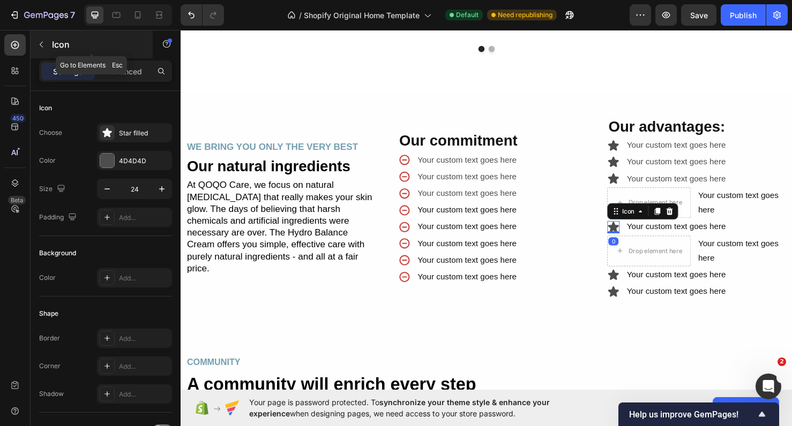
click at [52, 51] on div "Icon" at bounding box center [92, 45] width 122 height 28
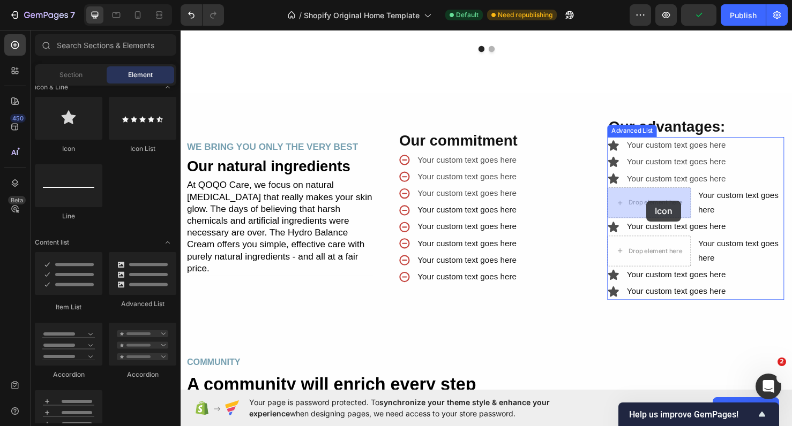
drag, startPoint x: 251, startPoint y: 136, endPoint x: 670, endPoint y: 208, distance: 425.1
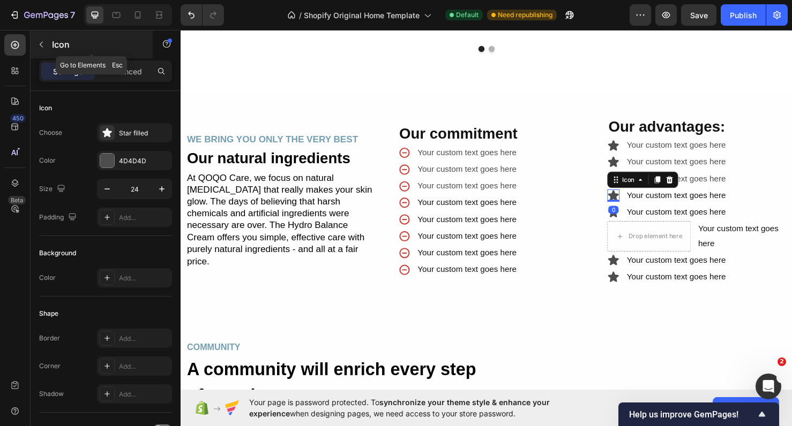
click at [48, 46] on button "button" at bounding box center [41, 44] width 17 height 17
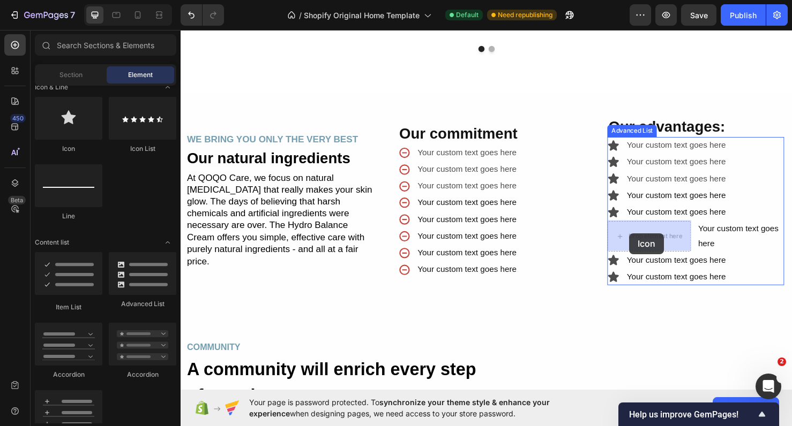
drag, startPoint x: 249, startPoint y: 136, endPoint x: 651, endPoint y: 243, distance: 416.3
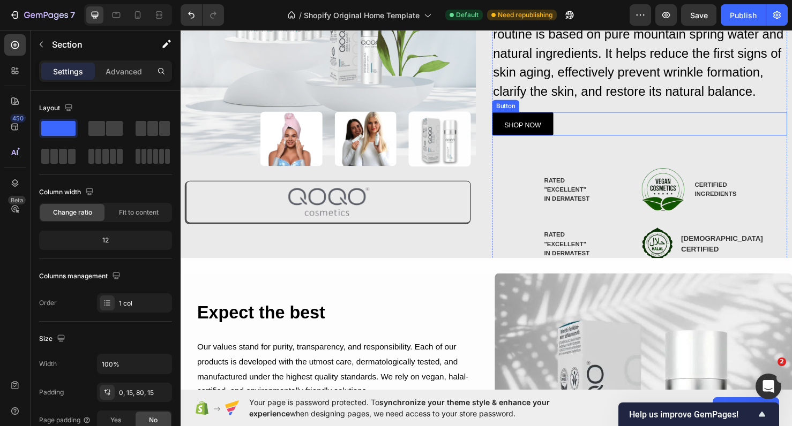
scroll to position [187, 0]
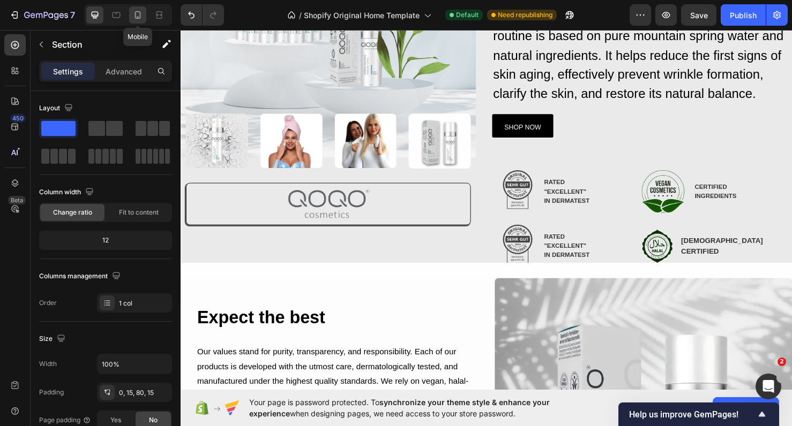
click at [144, 16] on div at bounding box center [137, 14] width 17 height 17
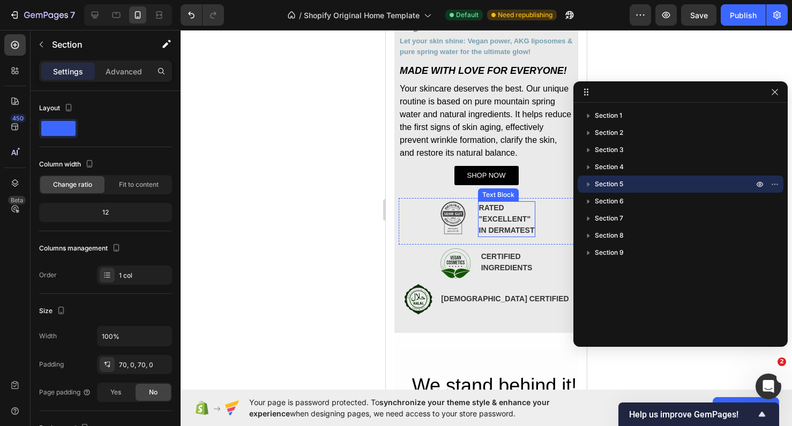
scroll to position [427, 0]
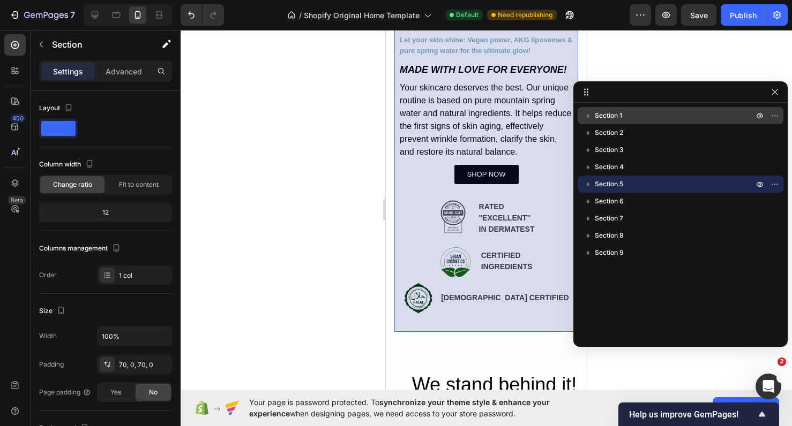
click at [618, 115] on span "Section 1" at bounding box center [608, 115] width 27 height 11
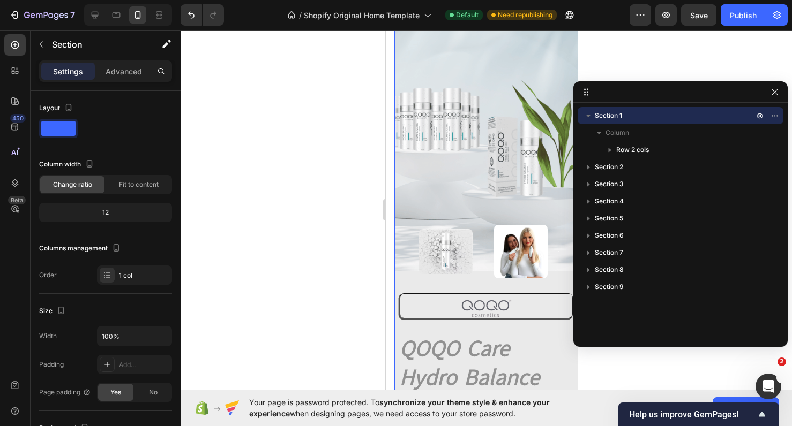
scroll to position [0, 0]
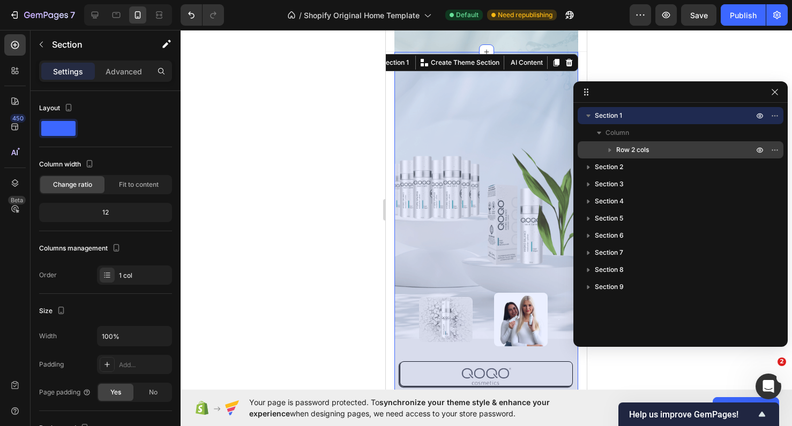
click at [605, 153] on icon "button" at bounding box center [609, 150] width 11 height 11
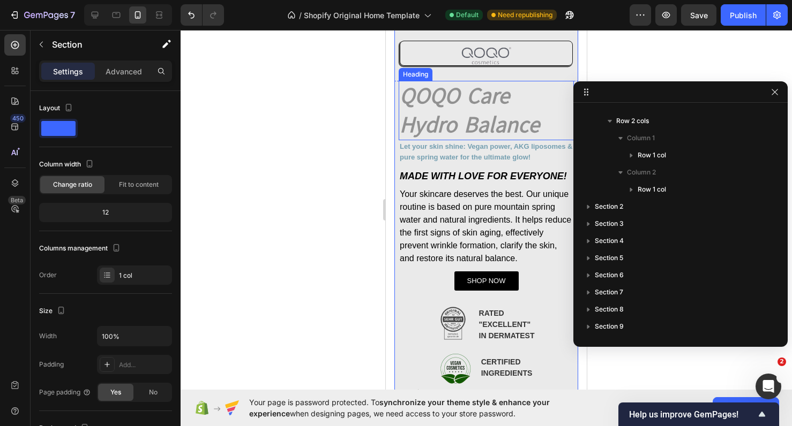
scroll to position [325, 0]
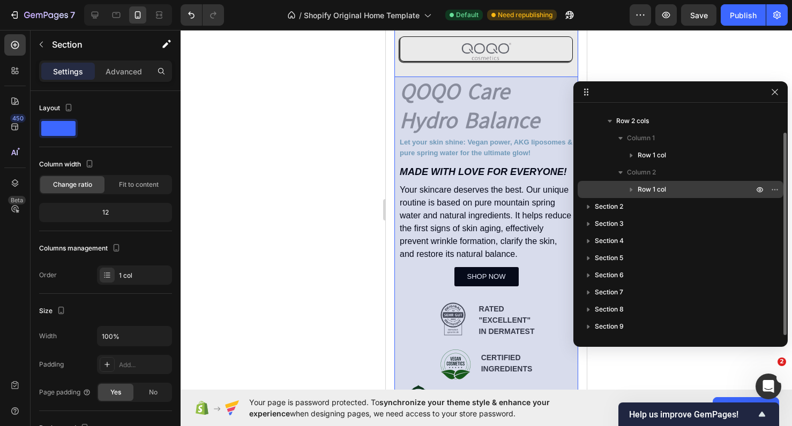
click at [614, 197] on div "Row 1 col" at bounding box center [680, 189] width 197 height 17
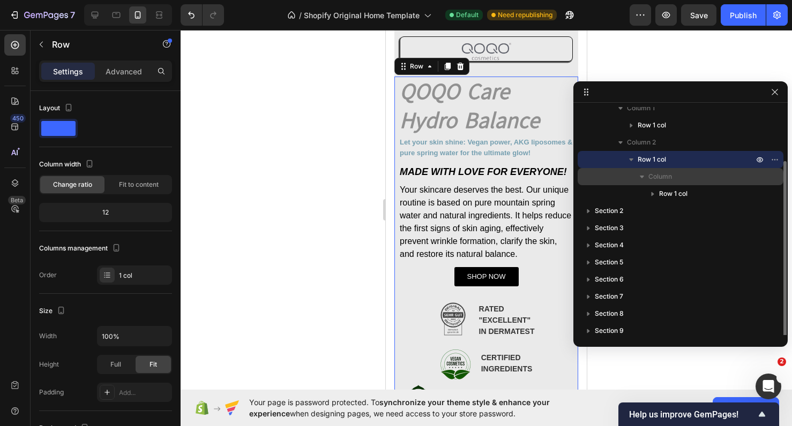
scroll to position [63, 0]
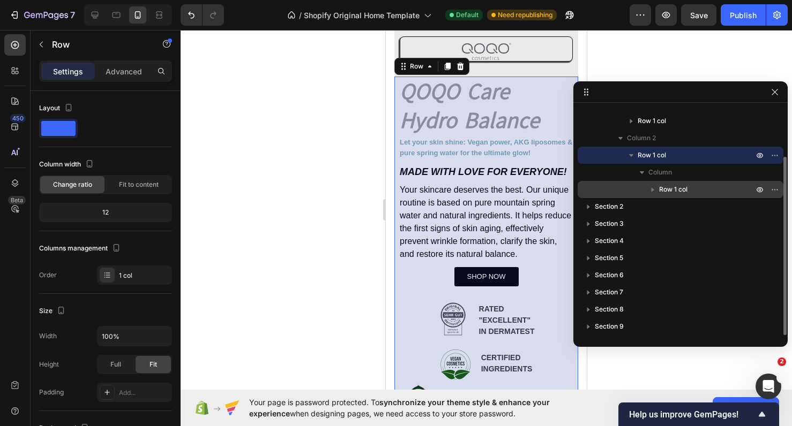
click at [638, 188] on div "Row 1 col" at bounding box center [680, 189] width 197 height 17
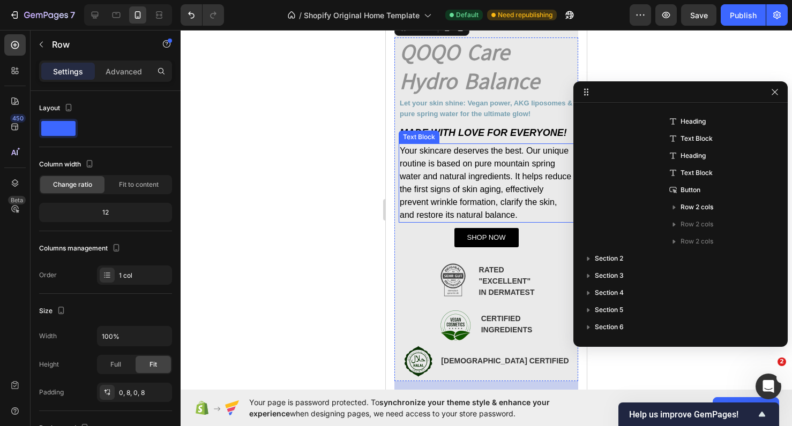
scroll to position [406, 0]
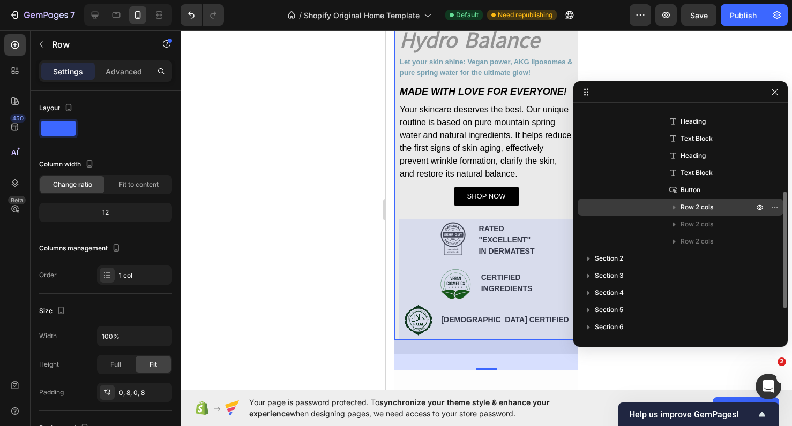
click at [654, 204] on div "Row 2 cols" at bounding box center [680, 207] width 197 height 17
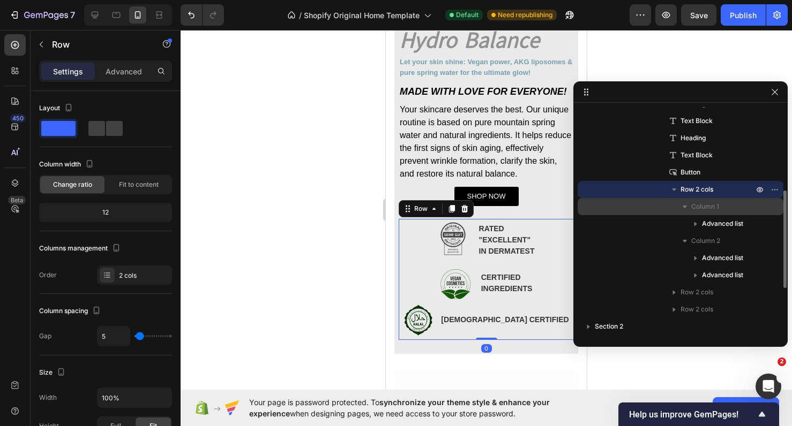
scroll to position [202, 0]
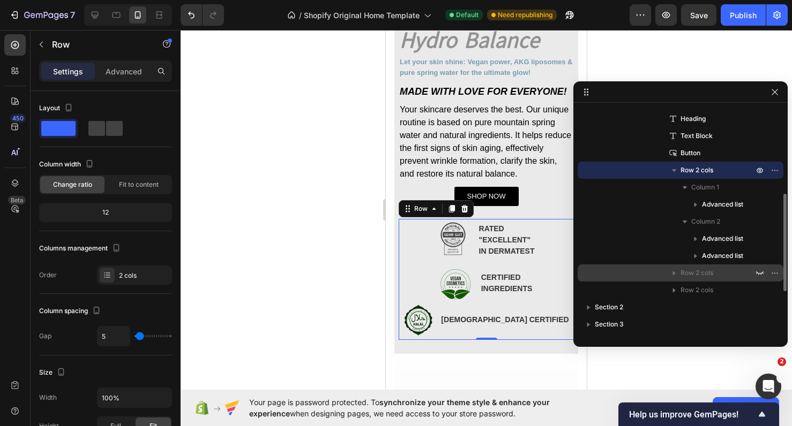
click at [663, 275] on div "Row 2 cols" at bounding box center [680, 273] width 197 height 17
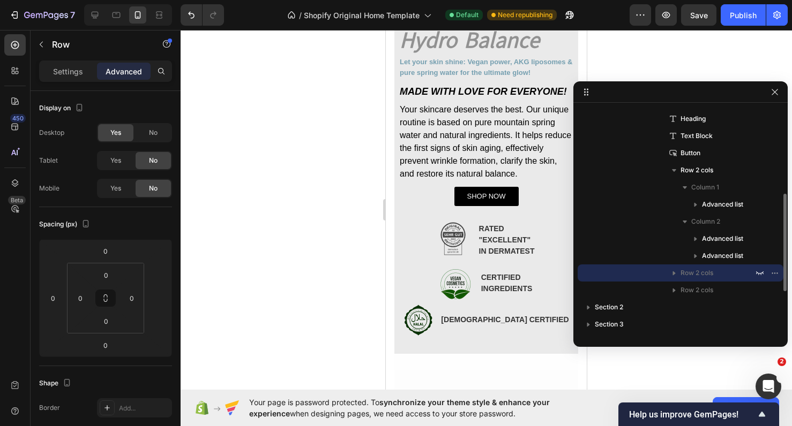
click at [661, 275] on div "Row 2 cols" at bounding box center [680, 273] width 197 height 17
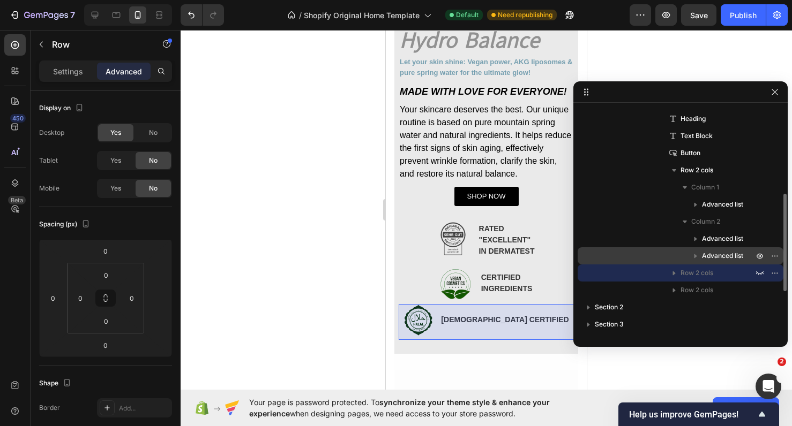
click at [660, 258] on div "Advanced list" at bounding box center [680, 255] width 197 height 17
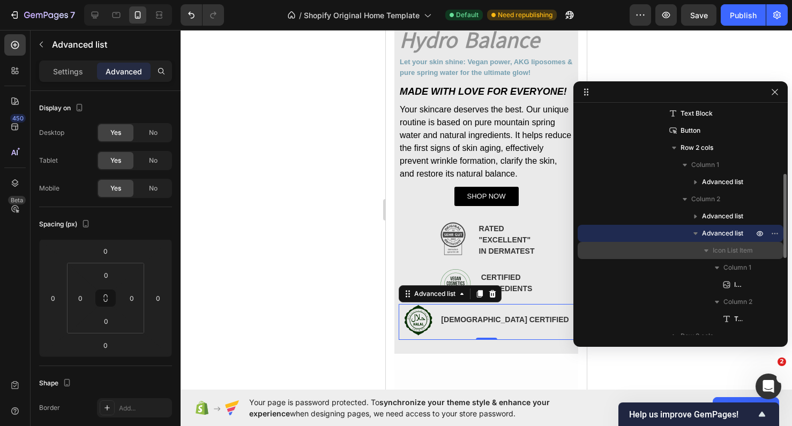
scroll to position [238, 0]
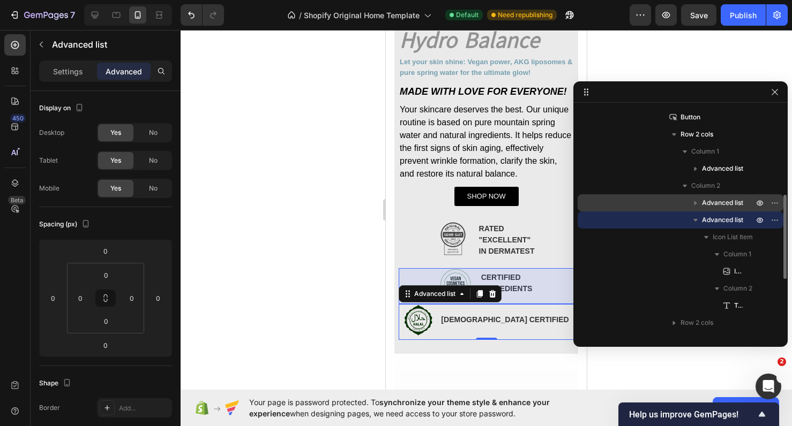
click at [664, 198] on div "Advanced list" at bounding box center [680, 202] width 197 height 17
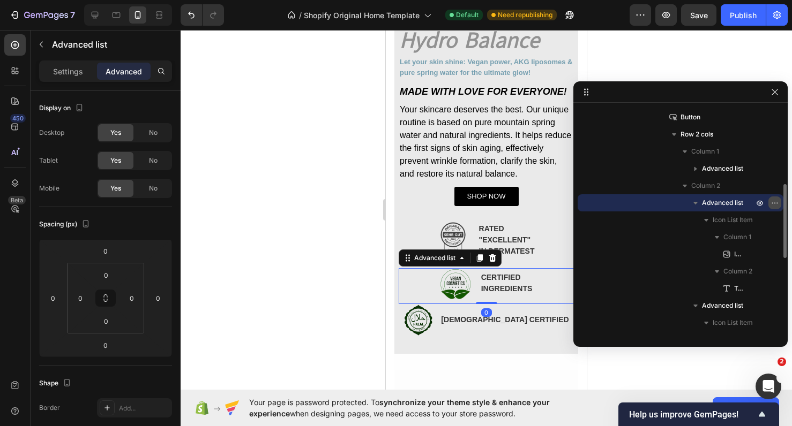
click at [776, 204] on icon "button" at bounding box center [774, 203] width 9 height 9
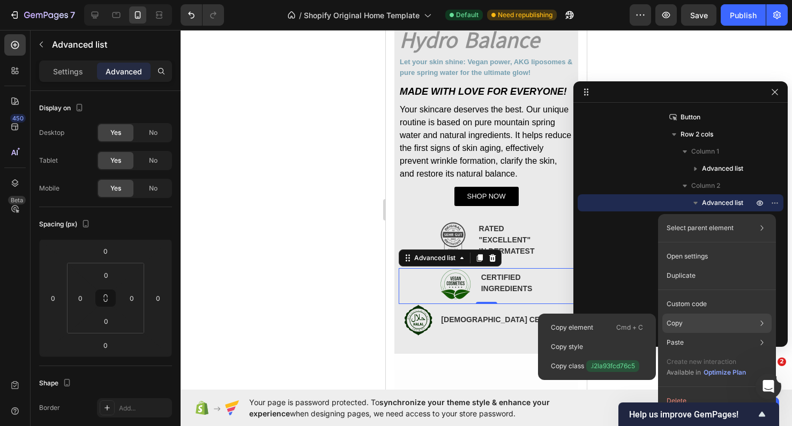
click at [692, 321] on div "Copy Copy element Cmd + C Copy style Copy class .i2la93fcd76c5" at bounding box center [716, 323] width 109 height 19
click at [630, 325] on p "Cmd + C" at bounding box center [629, 327] width 27 height 11
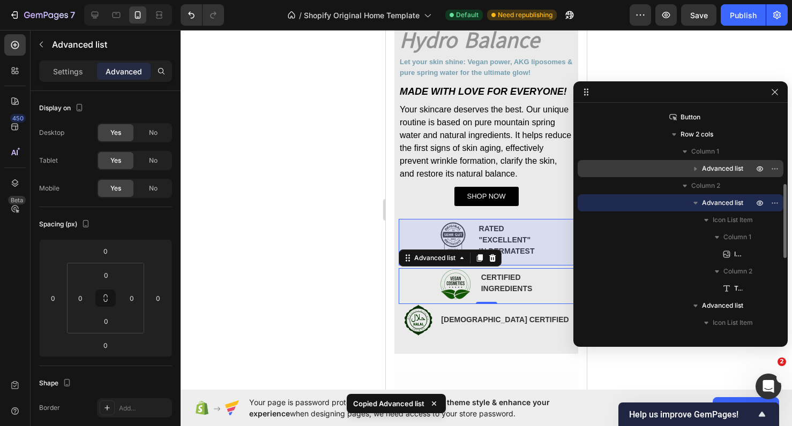
click at [658, 170] on div "Advanced list" at bounding box center [680, 168] width 197 height 17
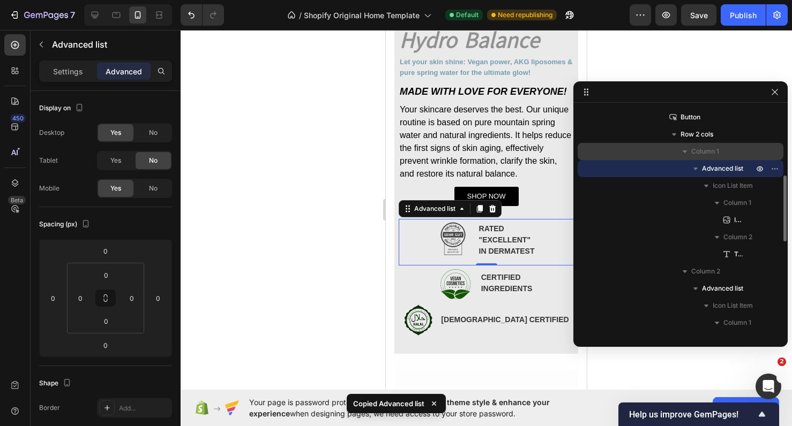
click at [657, 154] on div "Column 1" at bounding box center [680, 151] width 197 height 17
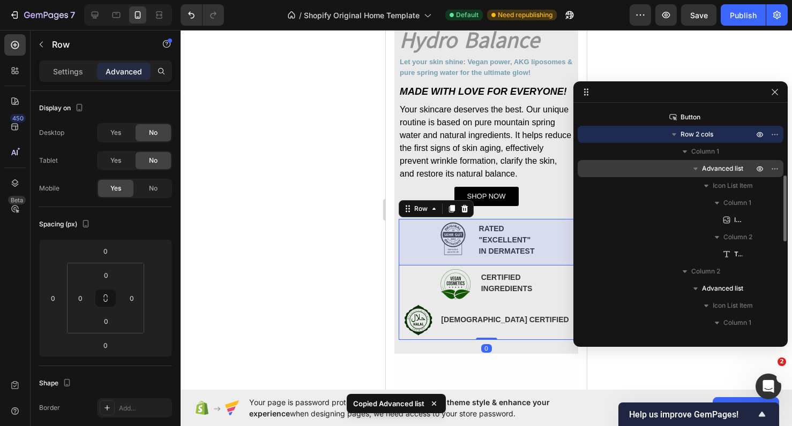
click at [657, 169] on div "Advanced list" at bounding box center [680, 168] width 197 height 17
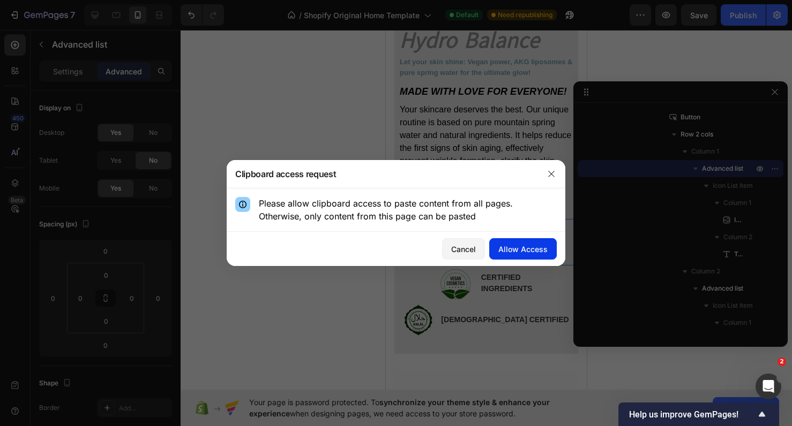
click at [530, 253] on div "Allow Access" at bounding box center [522, 249] width 49 height 11
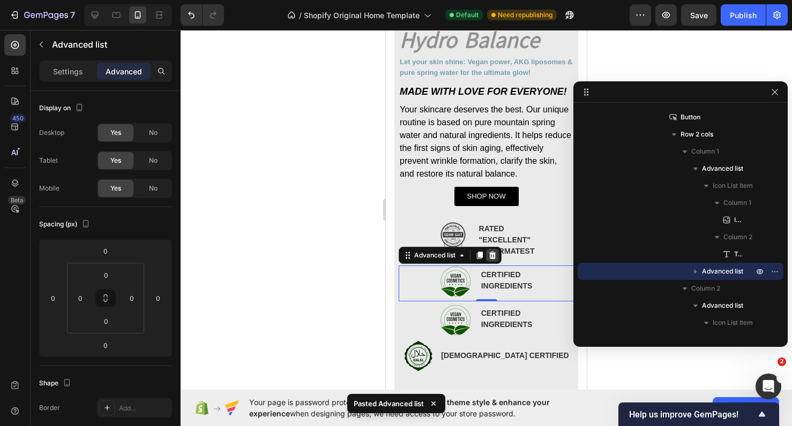
click at [493, 259] on div at bounding box center [492, 255] width 13 height 13
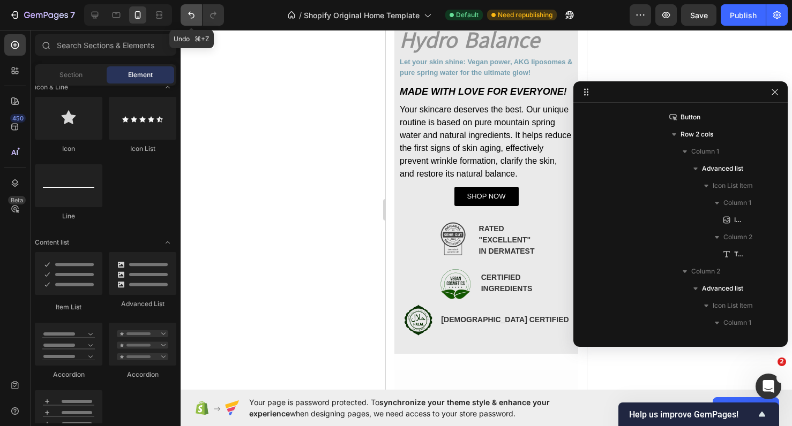
click at [189, 15] on icon "Undo/Redo" at bounding box center [191, 15] width 11 height 11
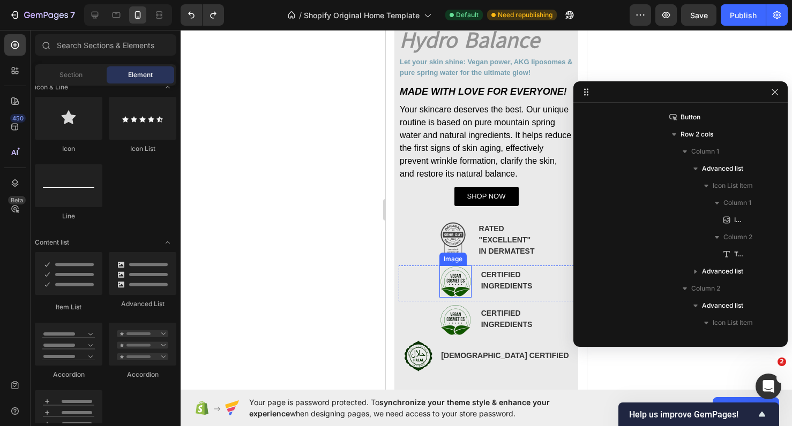
click at [452, 276] on img at bounding box center [455, 282] width 32 height 32
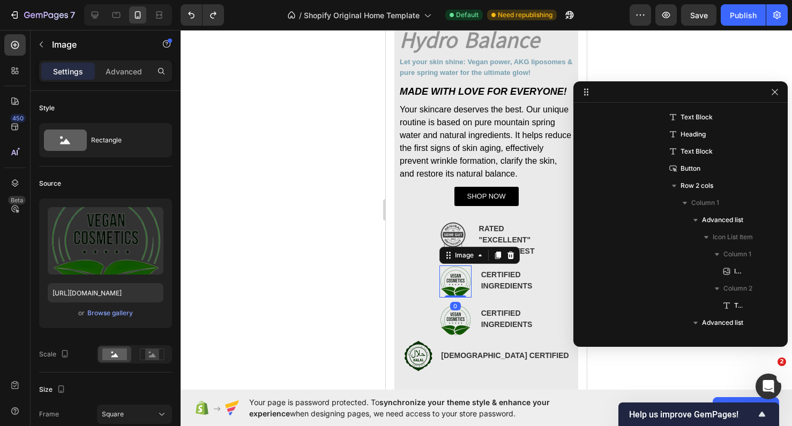
scroll to position [408, 0]
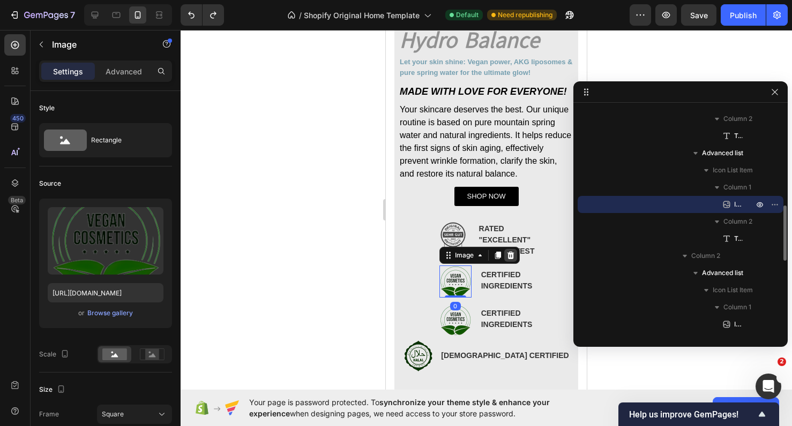
click at [510, 253] on icon at bounding box center [510, 254] width 7 height 7
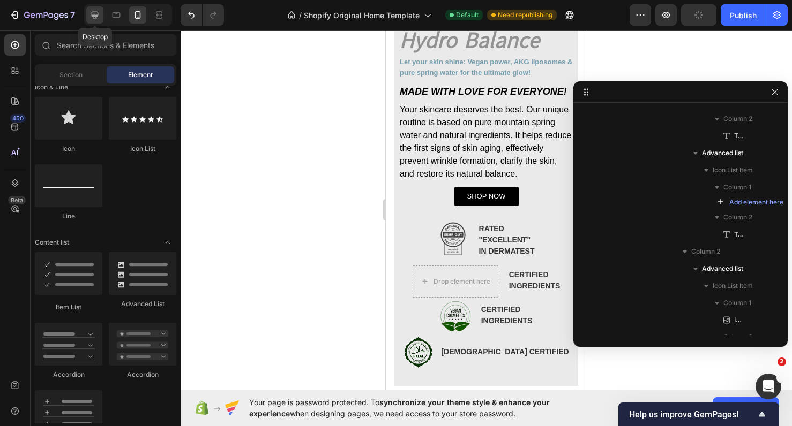
click at [95, 12] on icon at bounding box center [95, 15] width 7 height 7
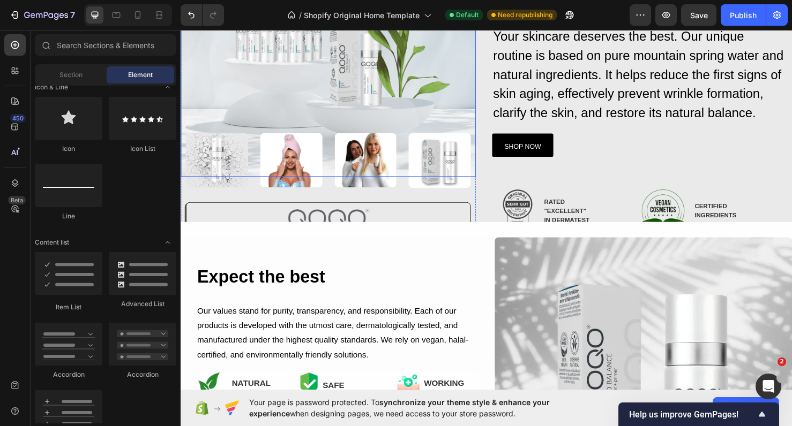
scroll to position [170, 0]
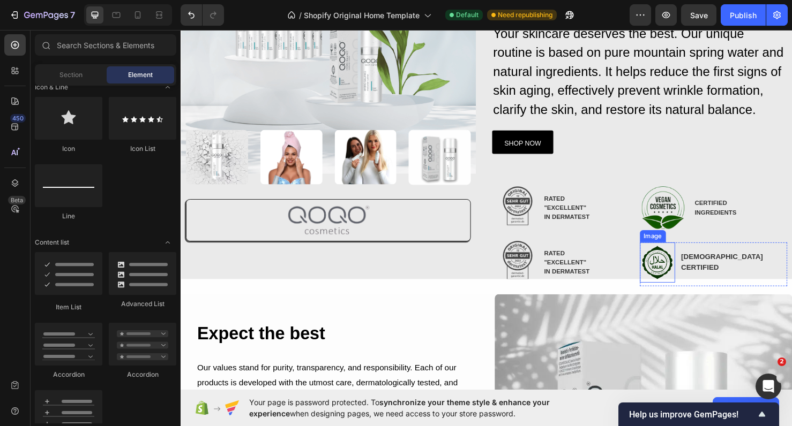
click at [674, 253] on div at bounding box center [681, 274] width 37 height 42
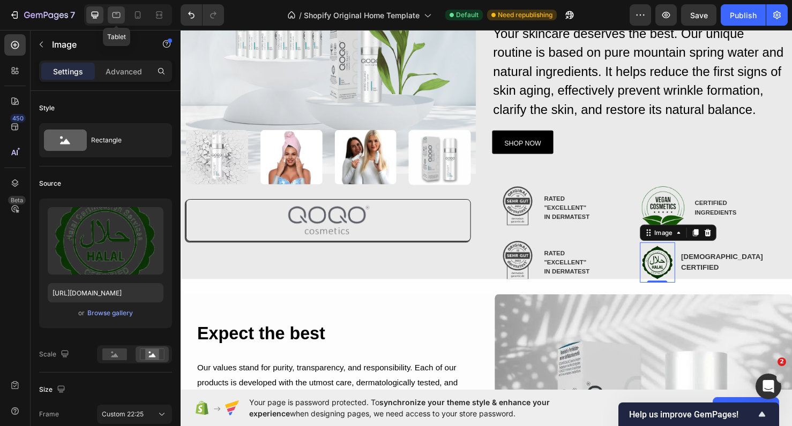
click at [116, 19] on icon at bounding box center [116, 15] width 11 height 11
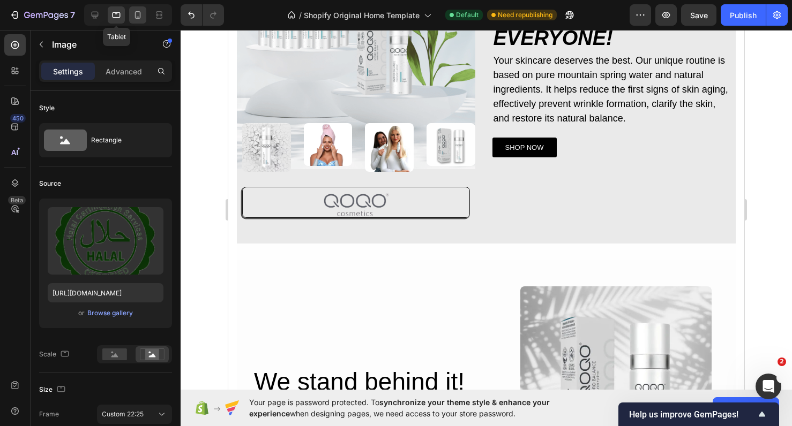
scroll to position [132, 0]
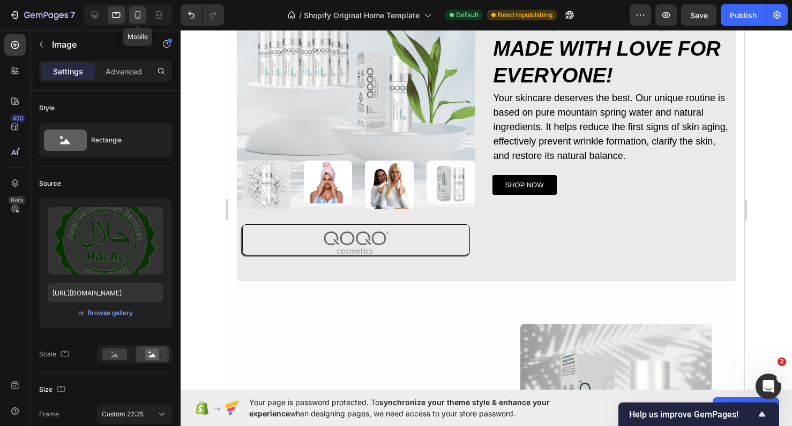
click at [134, 19] on icon at bounding box center [137, 15] width 11 height 11
type input "60"
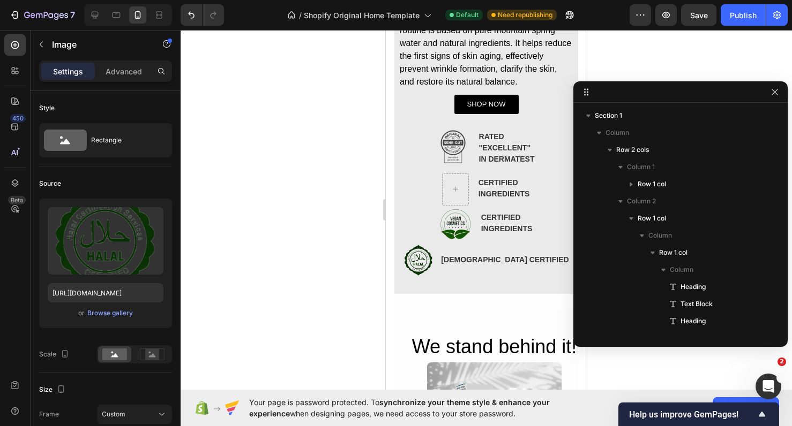
scroll to position [501, 0]
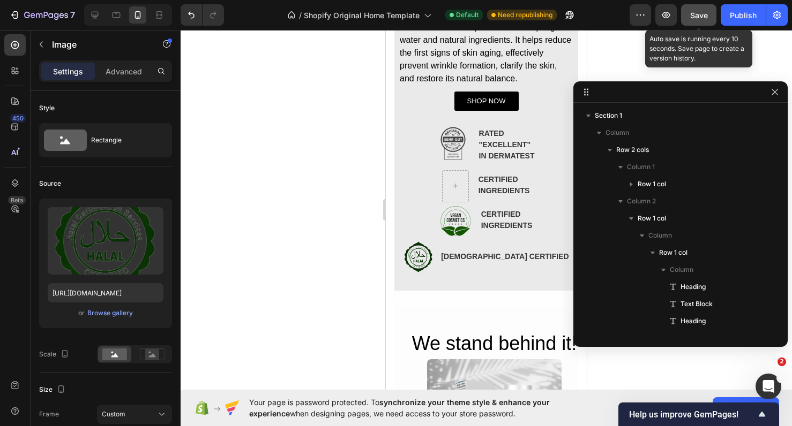
click at [701, 18] on span "Save" at bounding box center [699, 15] width 18 height 9
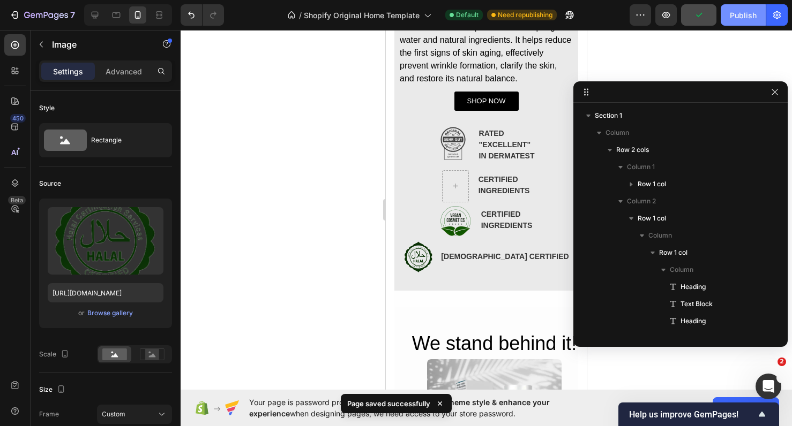
click at [742, 18] on div "Publish" at bounding box center [743, 15] width 27 height 11
